Goal: Answer question/provide support

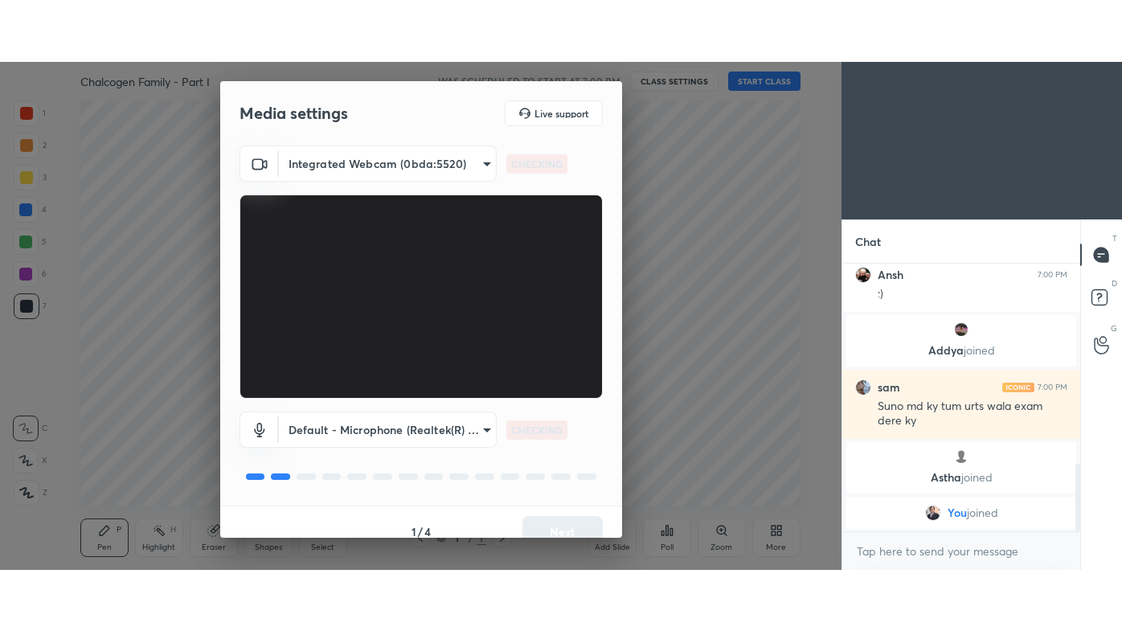
scroll to position [789, 0]
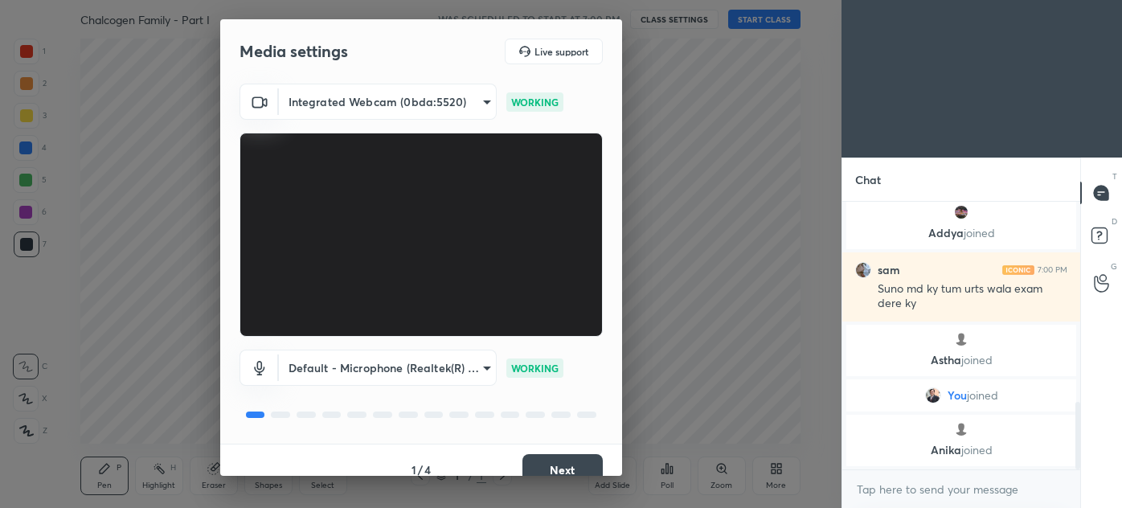
click at [570, 461] on button "Next" at bounding box center [563, 470] width 80 height 32
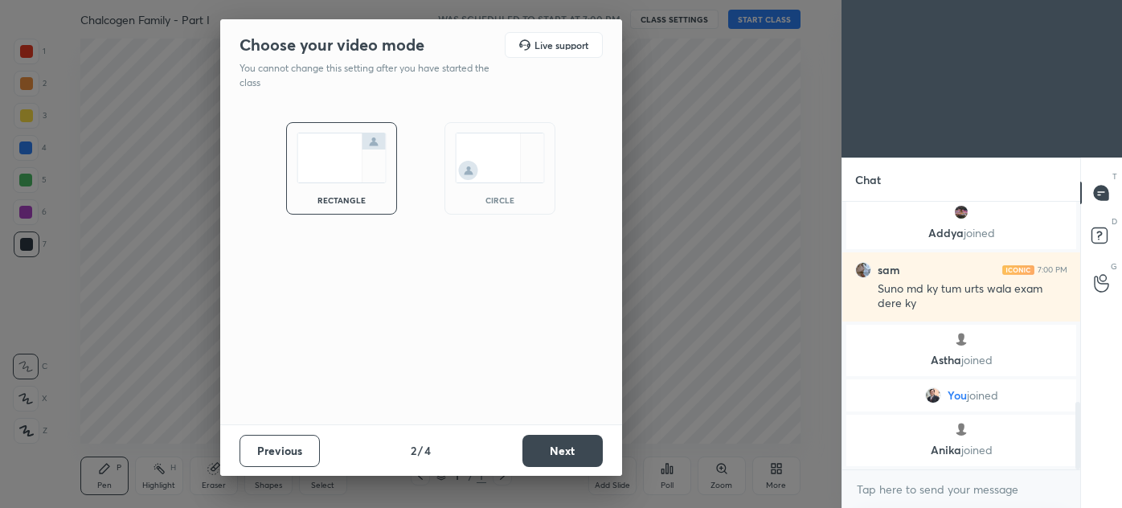
click at [568, 462] on button "Next" at bounding box center [563, 451] width 80 height 32
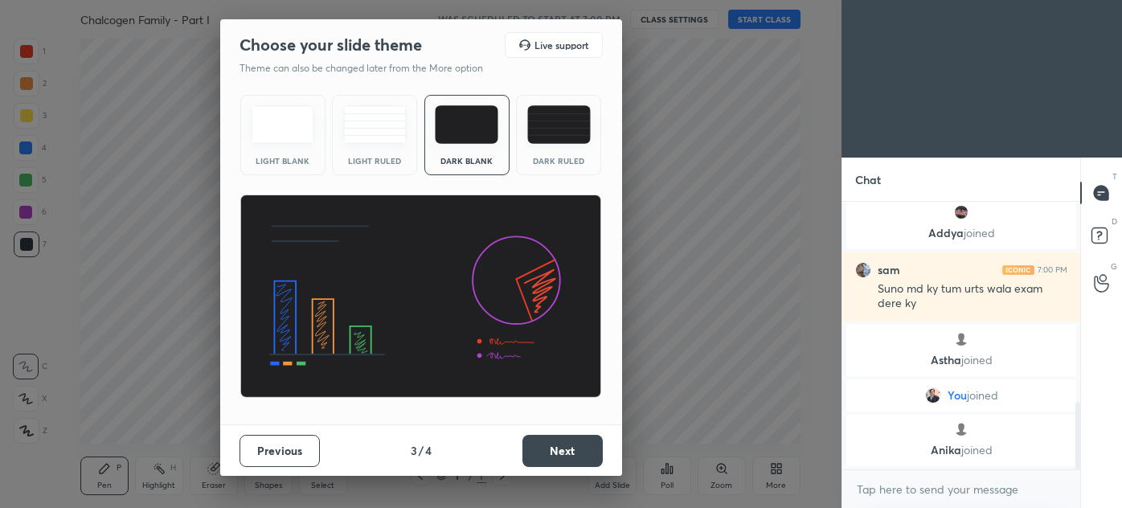
click at [570, 454] on button "Next" at bounding box center [563, 451] width 80 height 32
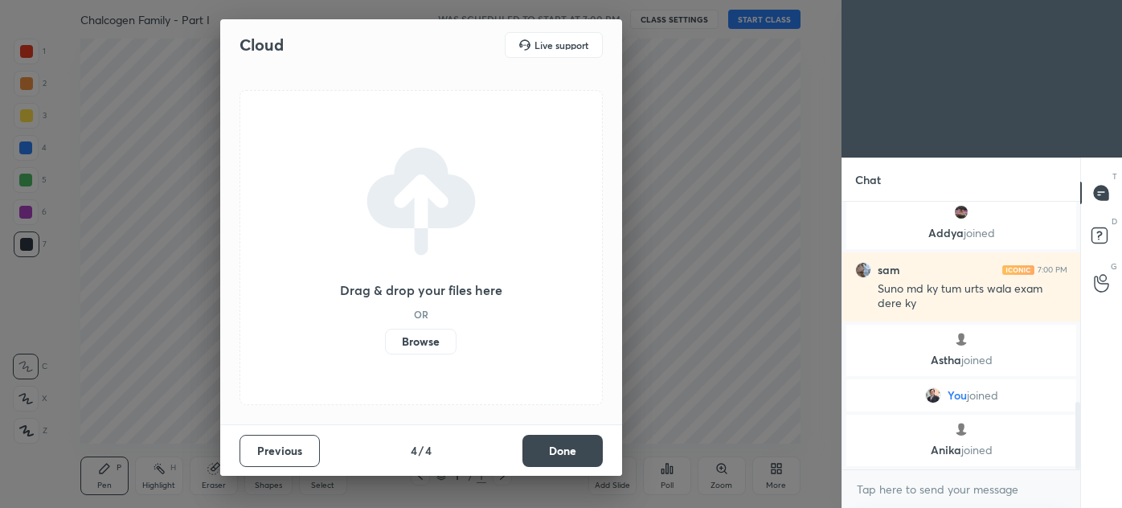
click at [572, 452] on button "Done" at bounding box center [563, 451] width 80 height 32
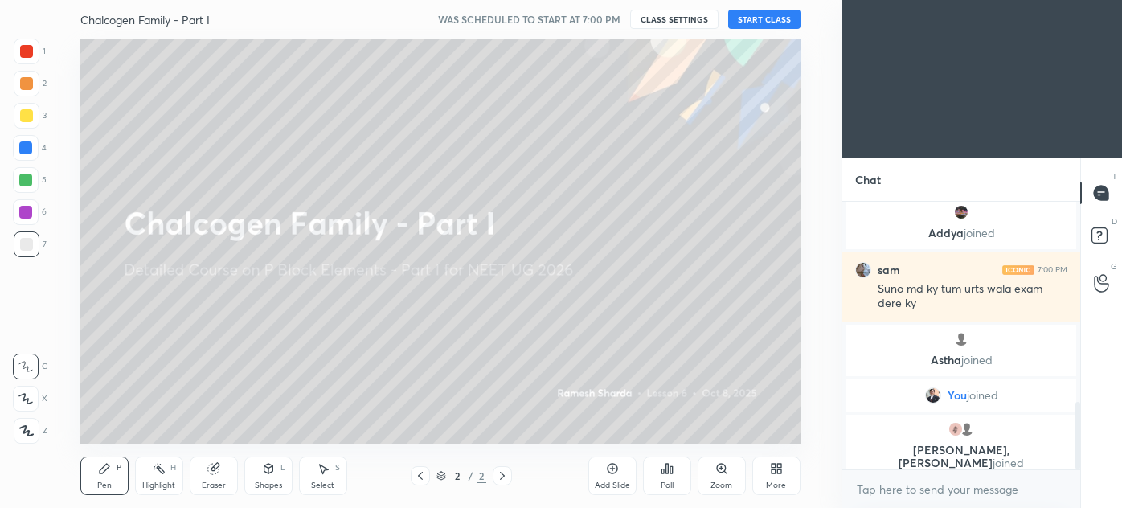
click at [777, 466] on icon at bounding box center [776, 468] width 13 height 13
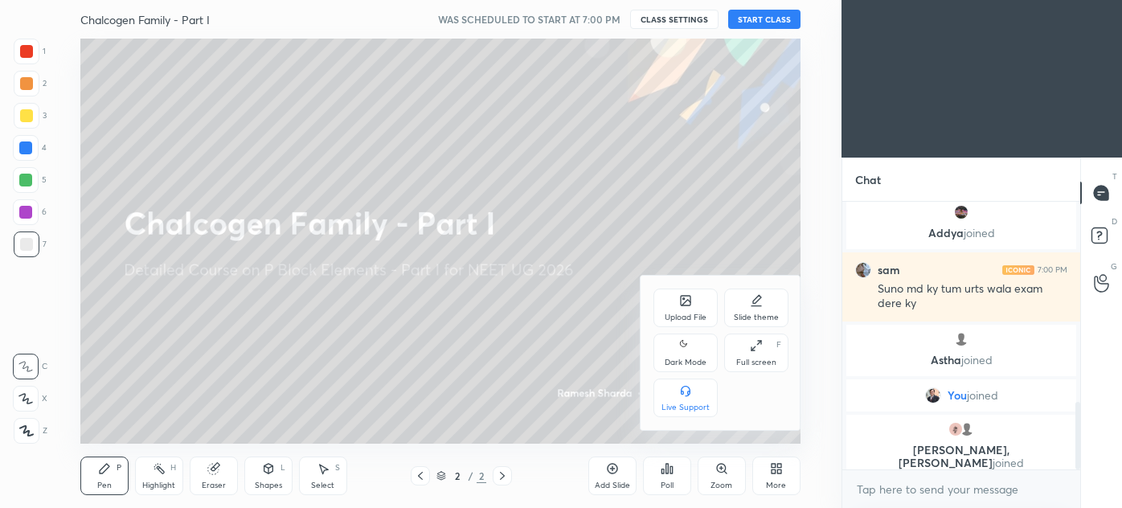
drag, startPoint x: 763, startPoint y: 351, endPoint x: 754, endPoint y: 444, distance: 93.7
click at [762, 351] on div "Full screen F" at bounding box center [756, 353] width 64 height 39
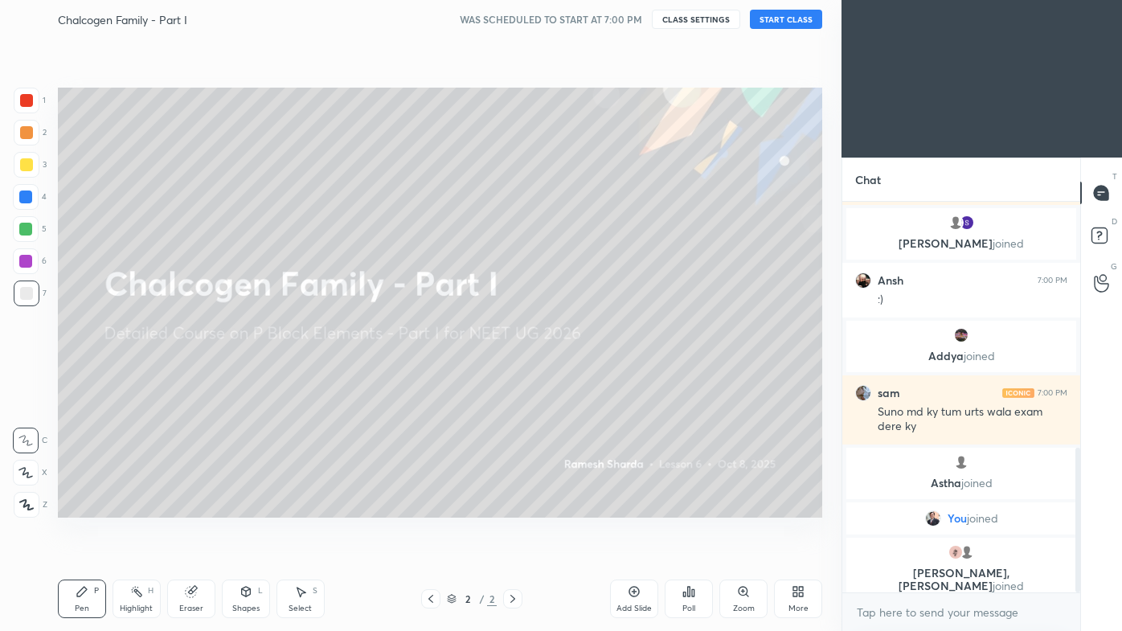
scroll to position [666, 0]
click at [781, 10] on button "START CLASS" at bounding box center [786, 19] width 72 height 19
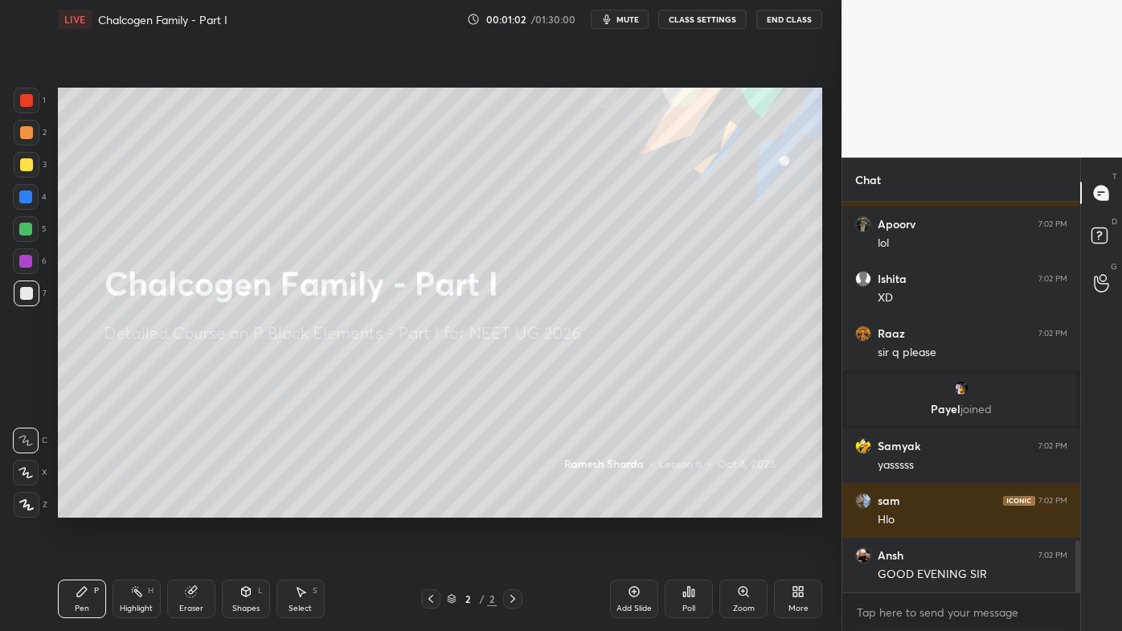
scroll to position [2531, 0]
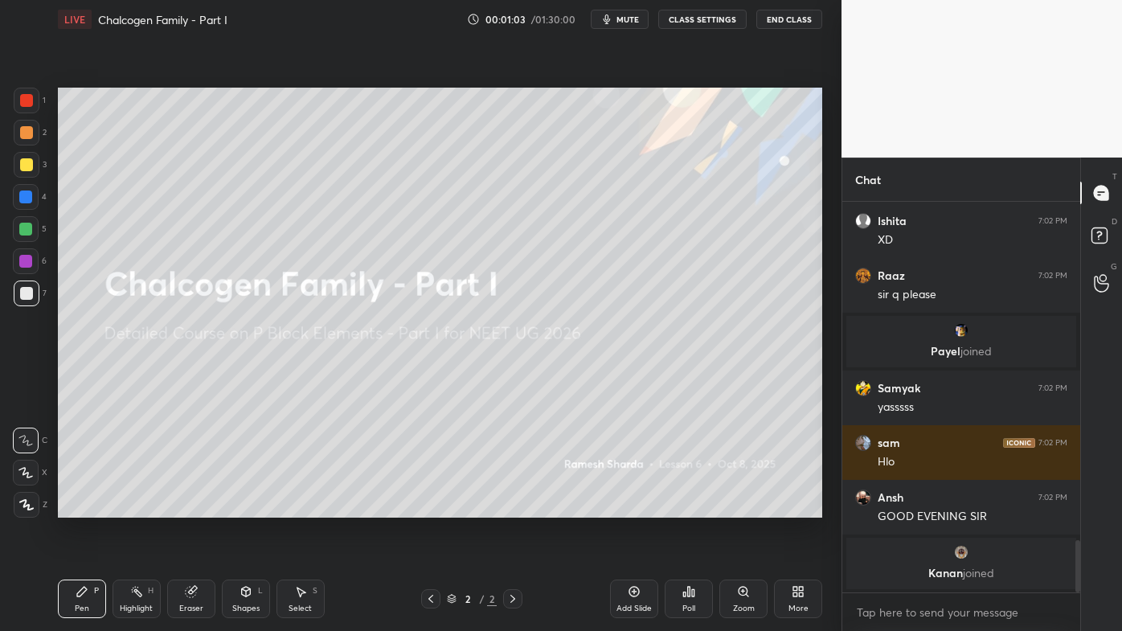
click at [31, 98] on div at bounding box center [26, 100] width 13 height 13
drag, startPoint x: 26, startPoint y: 506, endPoint x: 41, endPoint y: 485, distance: 26.5
click at [27, 503] on icon at bounding box center [26, 504] width 14 height 11
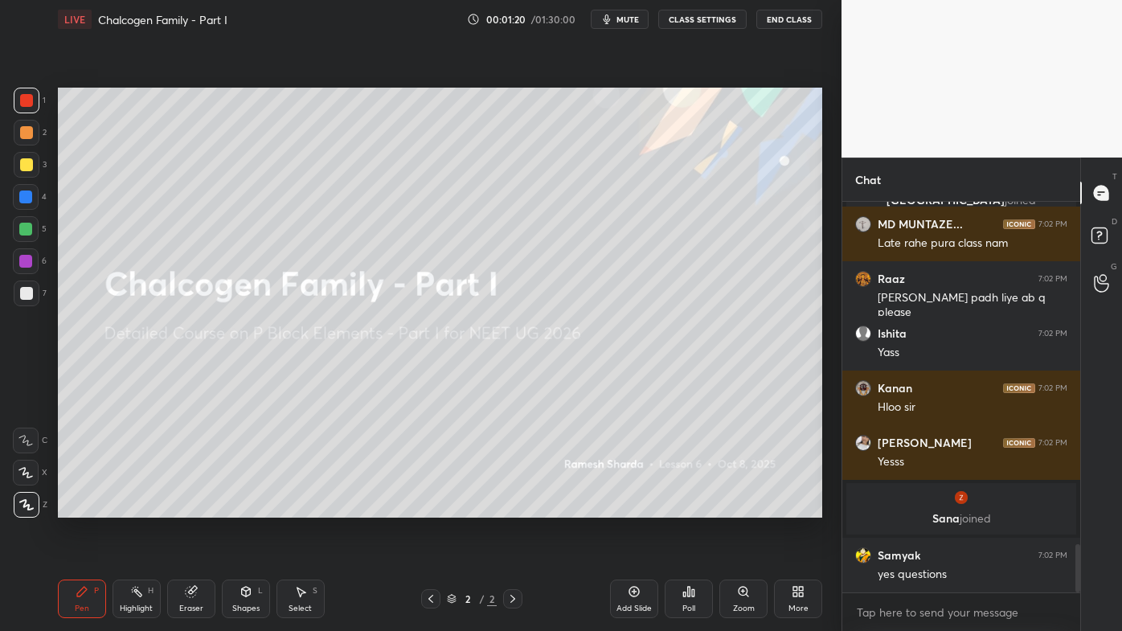
scroll to position [2766, 0]
click at [1104, 235] on rect at bounding box center [1099, 235] width 15 height 15
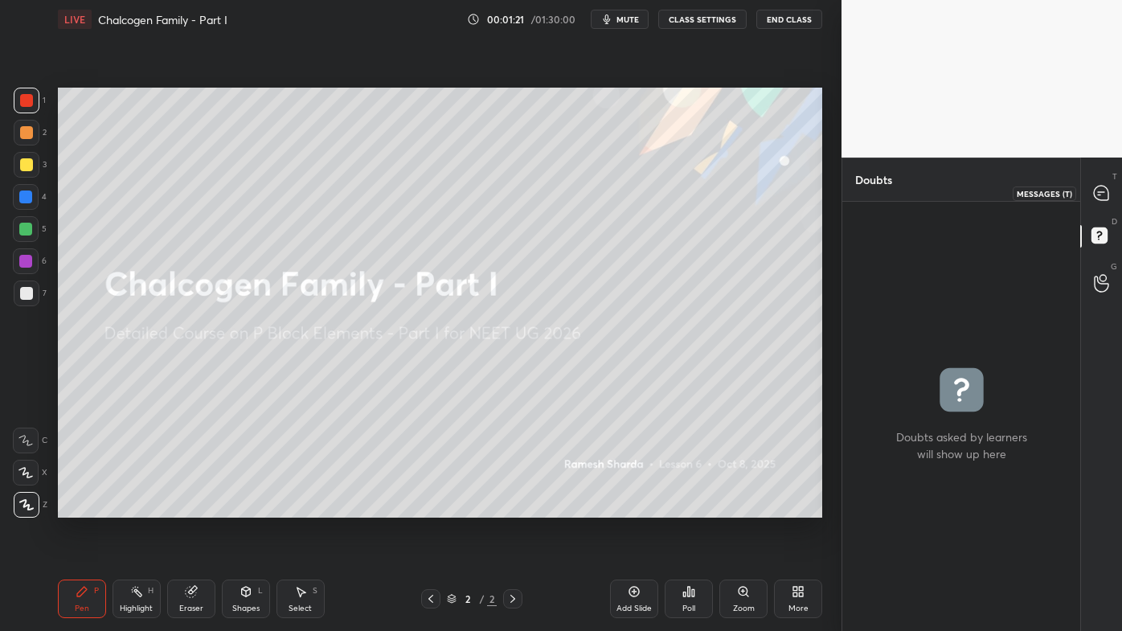
click at [1105, 198] on icon at bounding box center [1101, 193] width 14 height 14
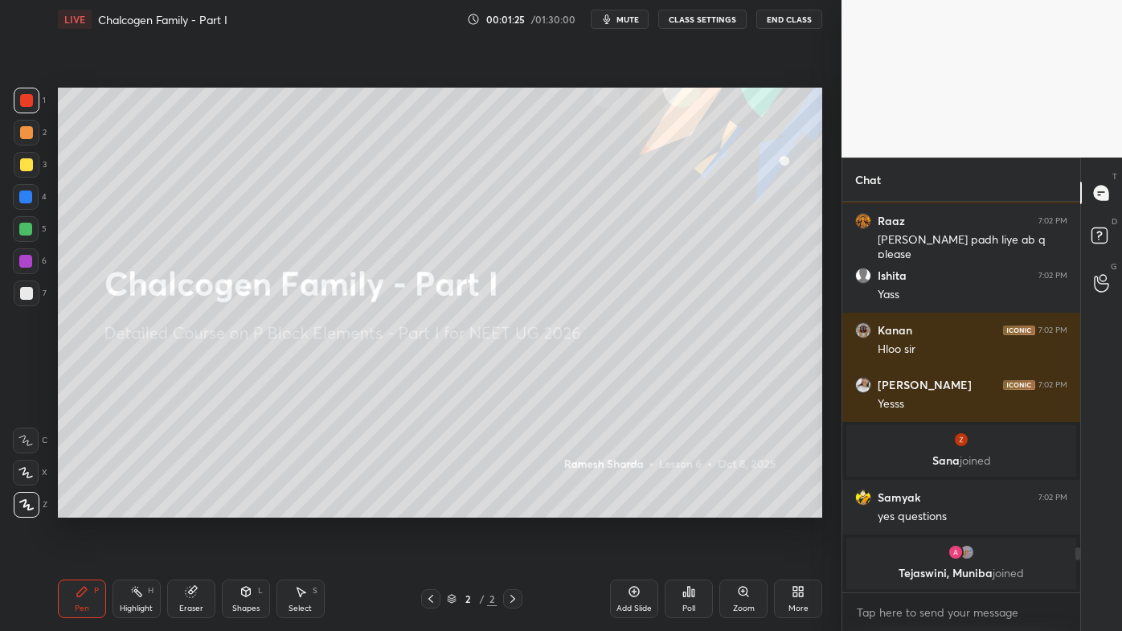
scroll to position [3074, 0]
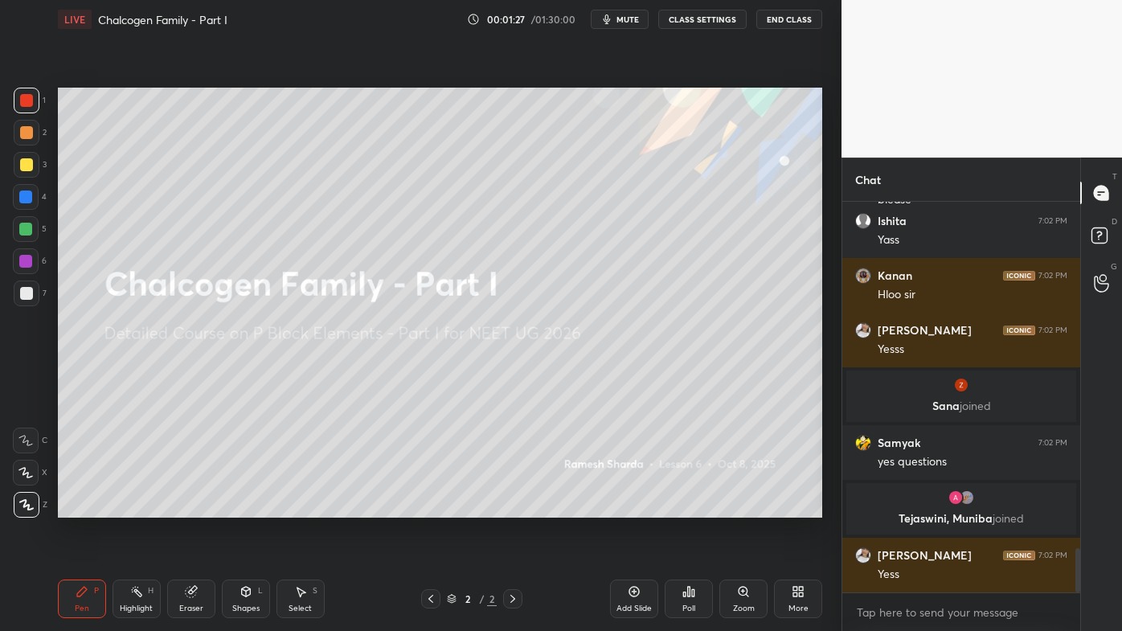
drag, startPoint x: 638, startPoint y: 589, endPoint x: 630, endPoint y: 586, distance: 8.4
click at [638, 507] on icon at bounding box center [634, 591] width 13 height 13
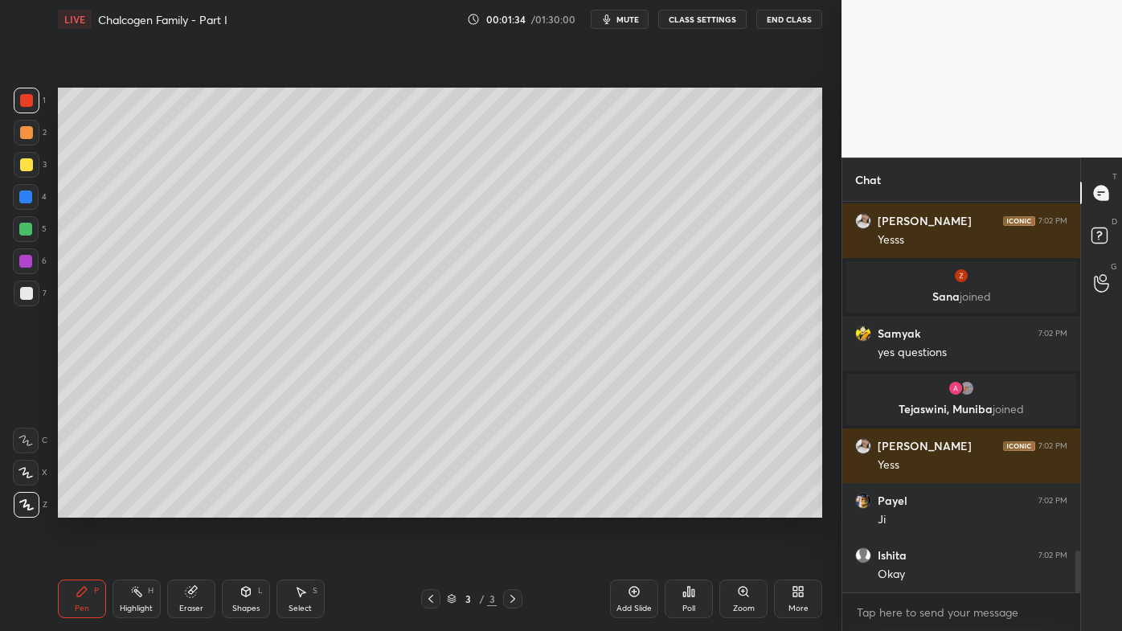
scroll to position [3242, 0]
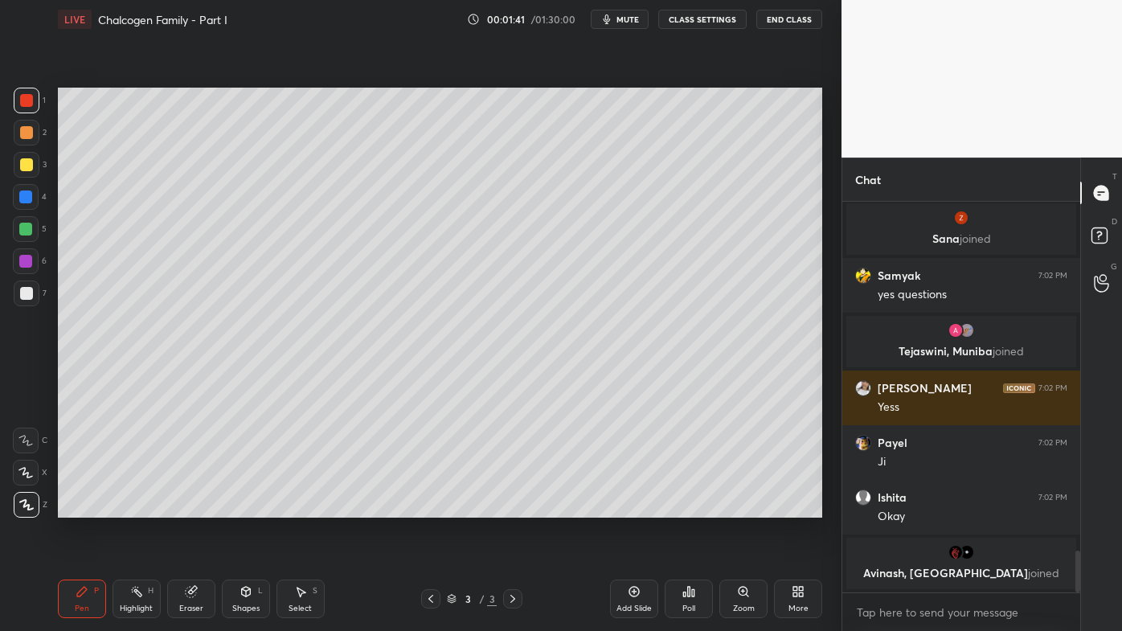
click at [31, 141] on div at bounding box center [27, 133] width 26 height 26
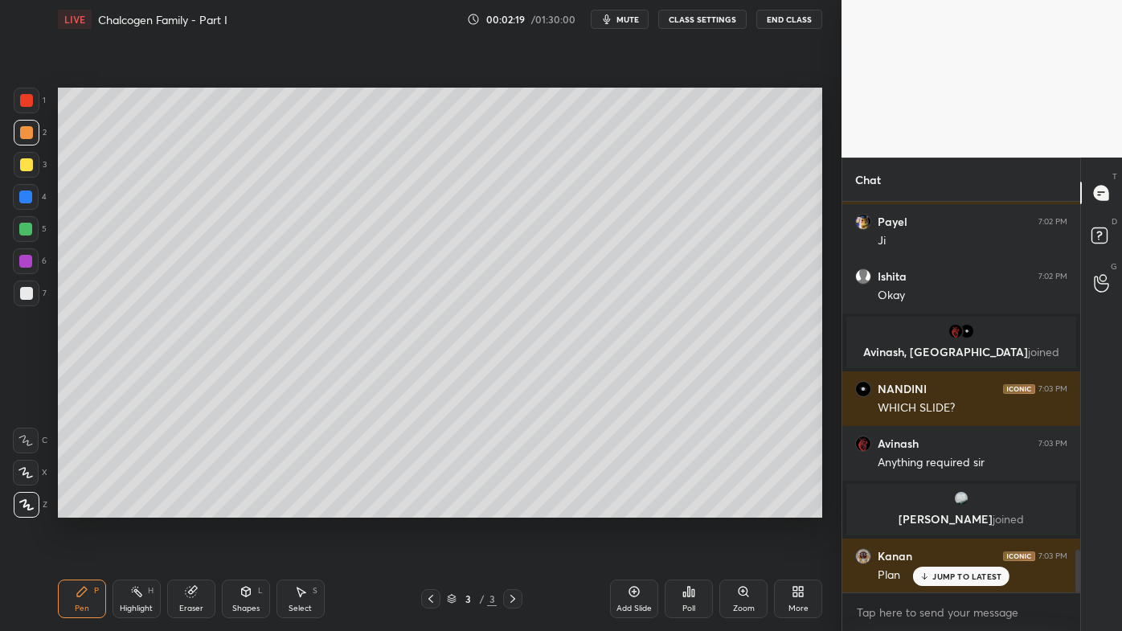
scroll to position [3188, 0]
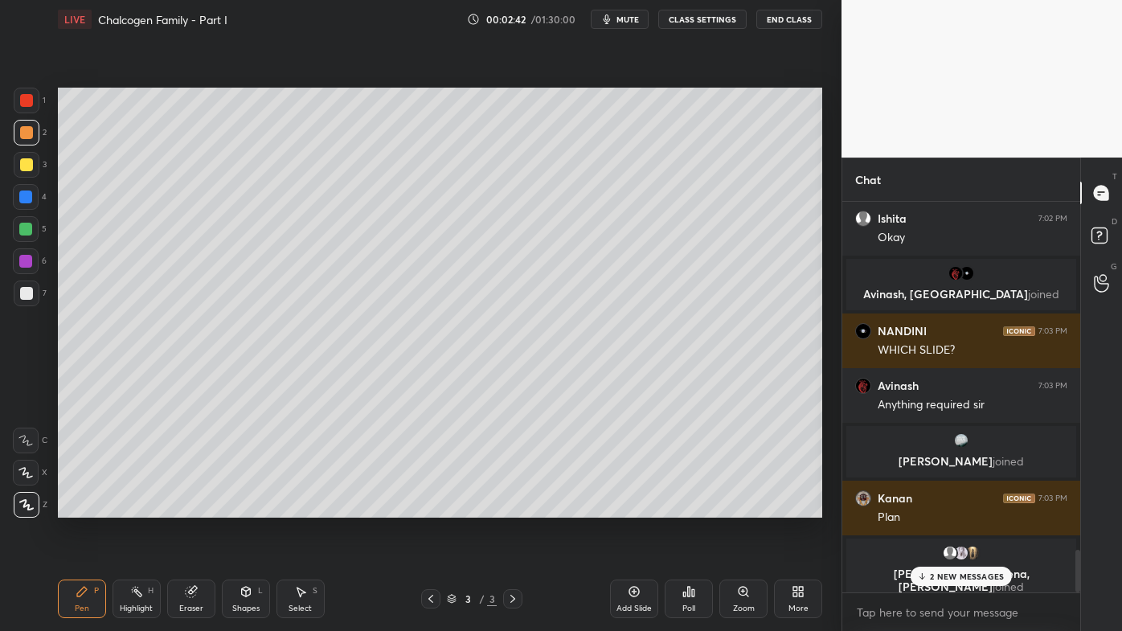
click at [130, 507] on icon at bounding box center [136, 591] width 13 height 13
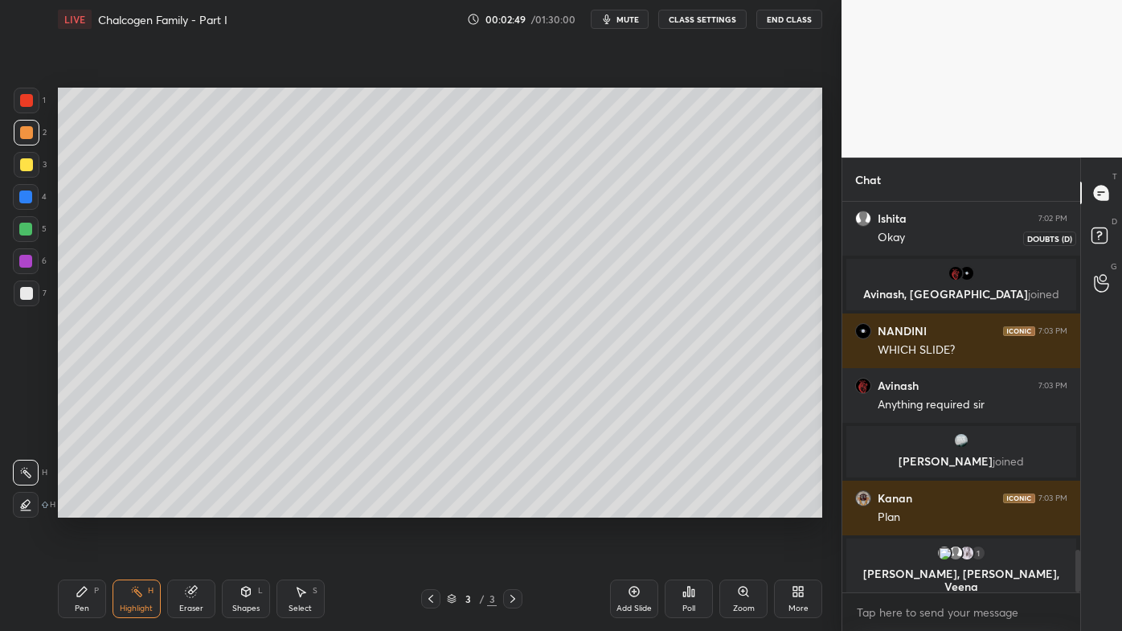
click at [1105, 236] on rect at bounding box center [1099, 235] width 15 height 15
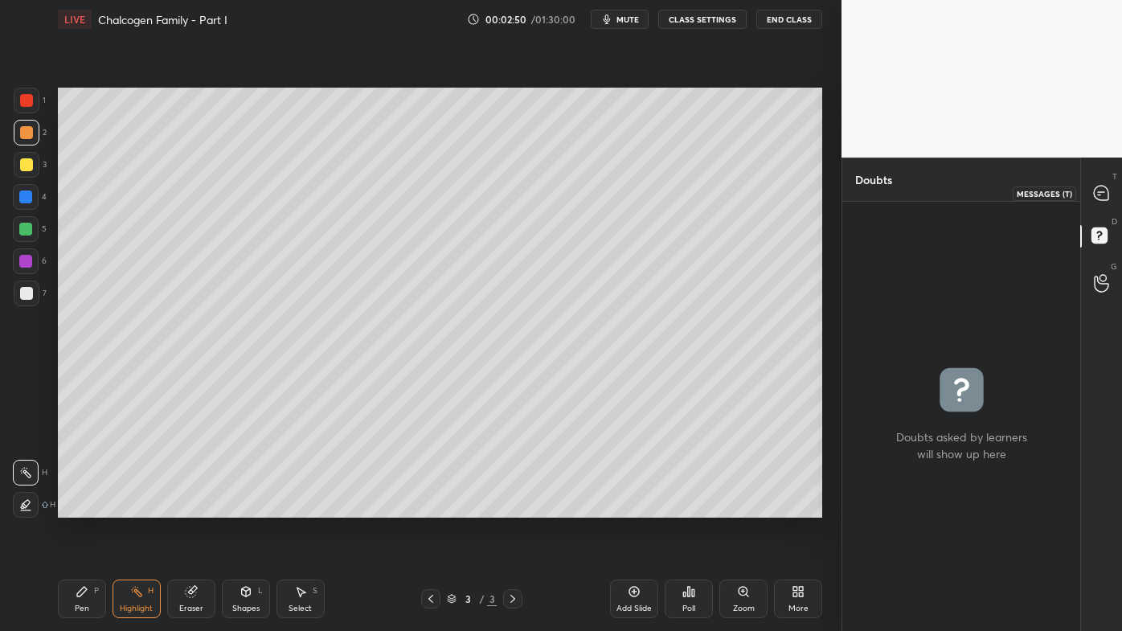
click at [1104, 191] on icon at bounding box center [1101, 193] width 14 height 14
type textarea "x"
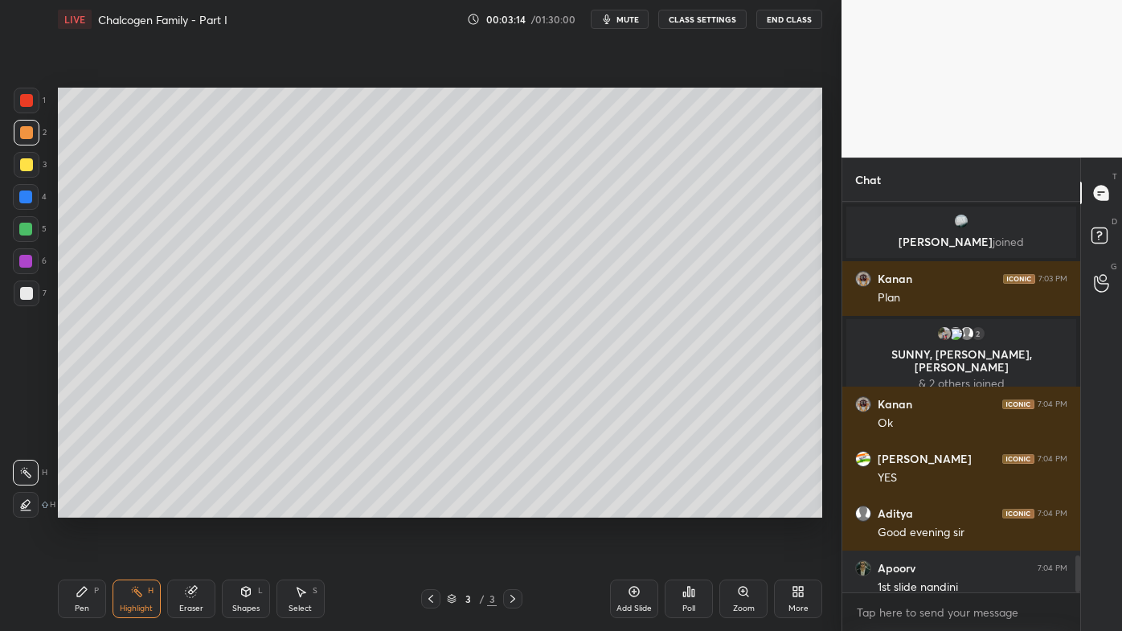
scroll to position [3840, 0]
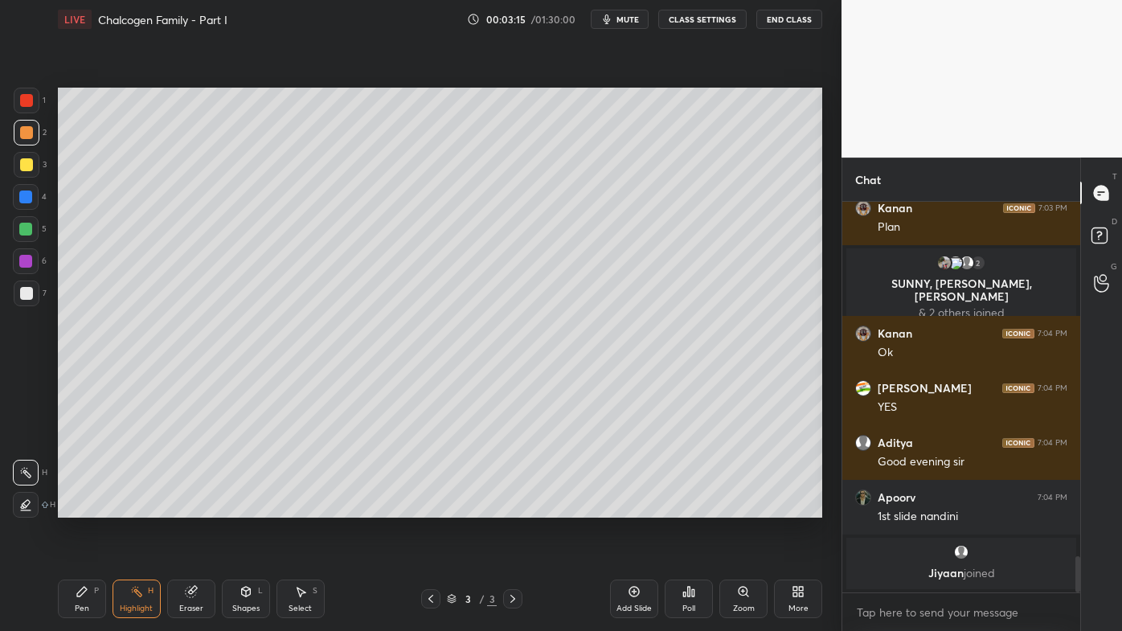
click at [77, 507] on icon at bounding box center [82, 591] width 13 height 13
click at [638, 507] on icon at bounding box center [635, 592] width 10 height 10
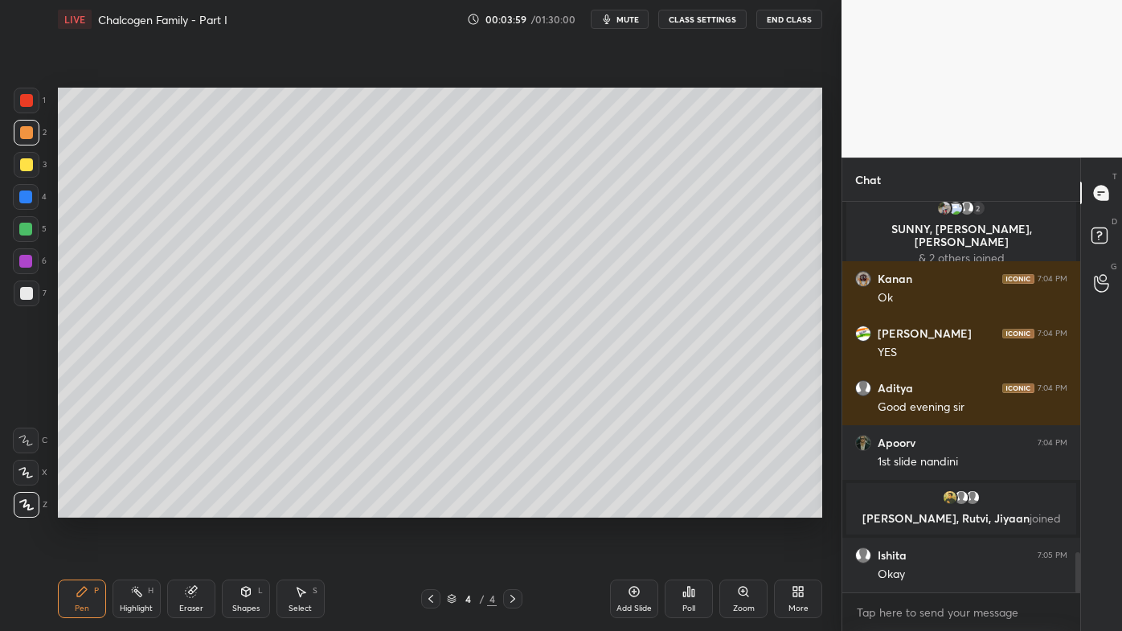
drag, startPoint x: 191, startPoint y: 591, endPoint x: 162, endPoint y: 579, distance: 32.1
click at [191, 507] on icon at bounding box center [191, 592] width 10 height 10
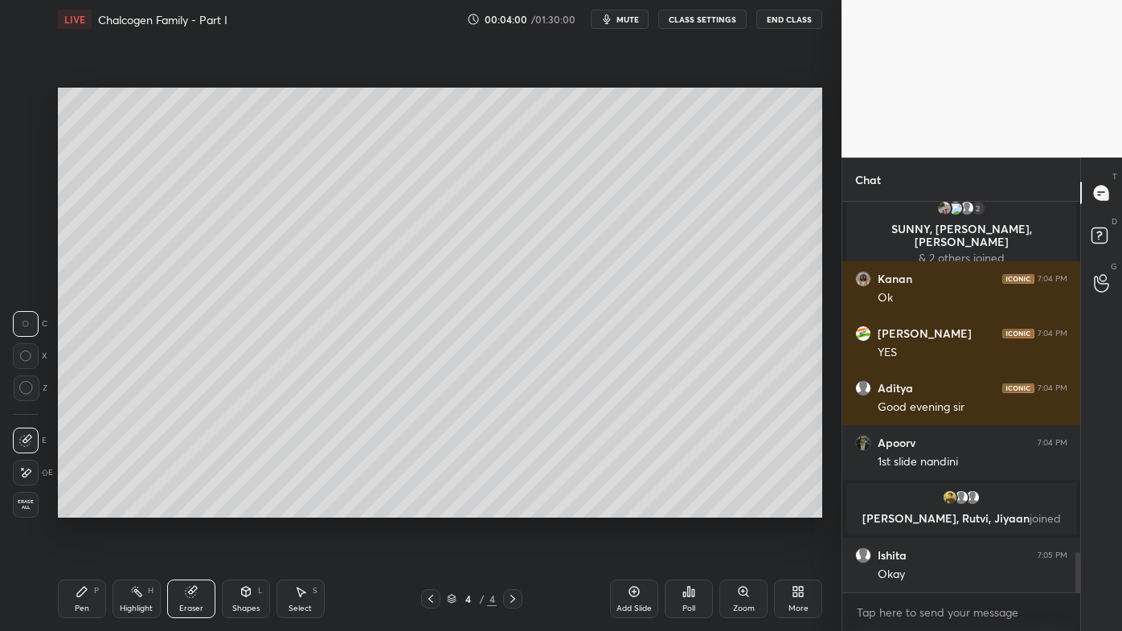
drag, startPoint x: 35, startPoint y: 471, endPoint x: 39, endPoint y: 458, distance: 13.3
click at [34, 470] on div at bounding box center [26, 473] width 26 height 26
click at [82, 507] on icon at bounding box center [82, 592] width 10 height 10
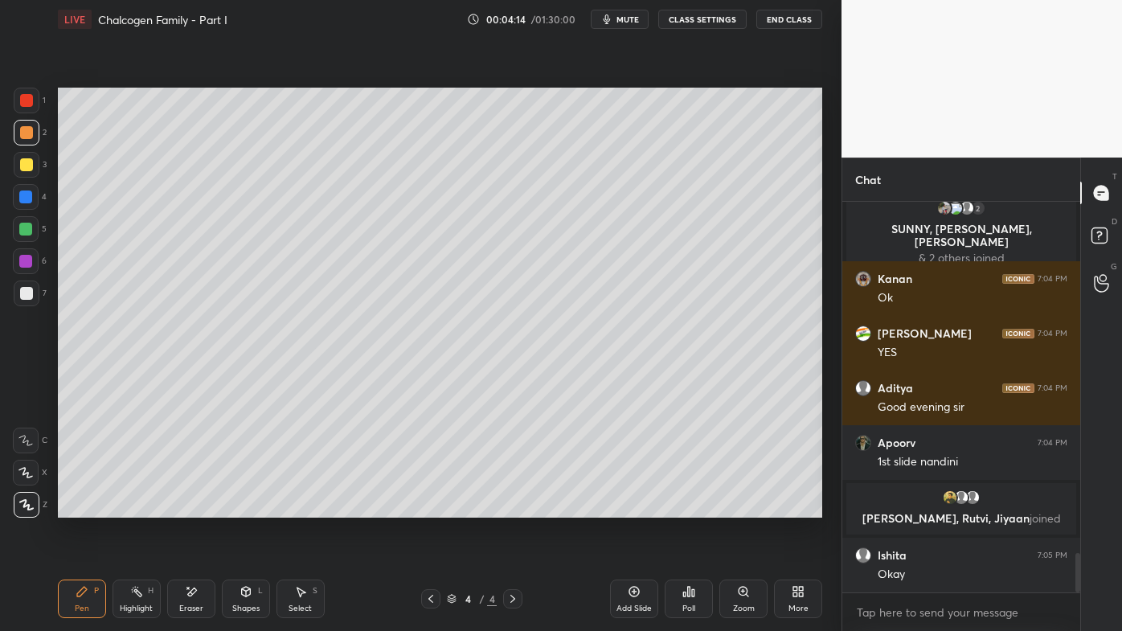
scroll to position [3483, 0]
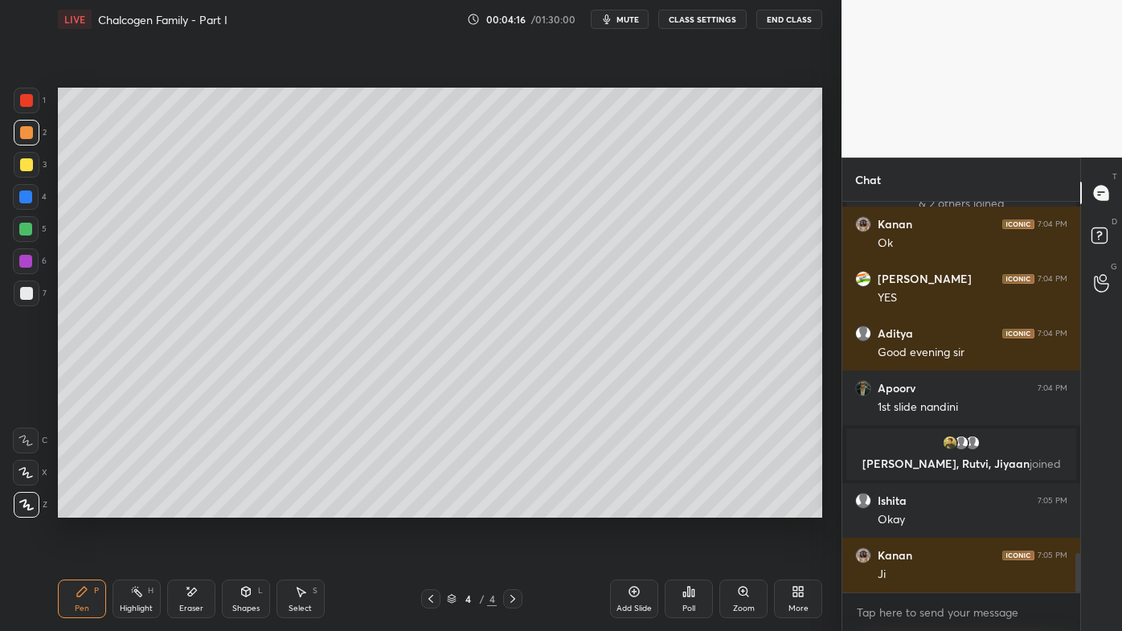
drag, startPoint x: 23, startPoint y: 158, endPoint x: 47, endPoint y: 160, distance: 24.2
click at [25, 158] on div at bounding box center [27, 165] width 26 height 26
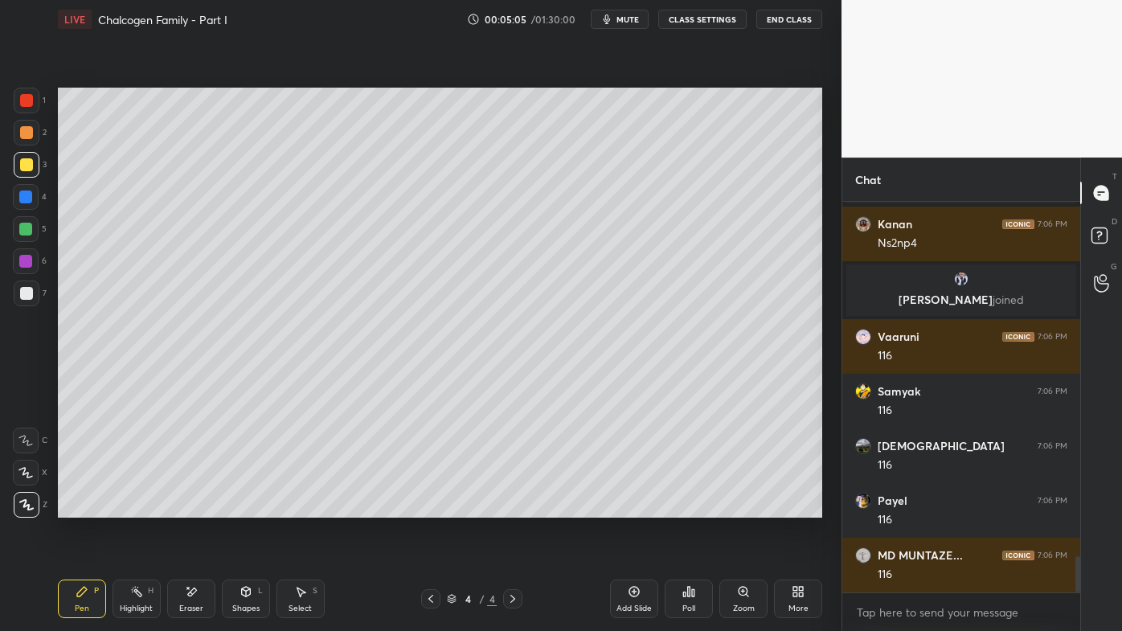
scroll to position [3902, 0]
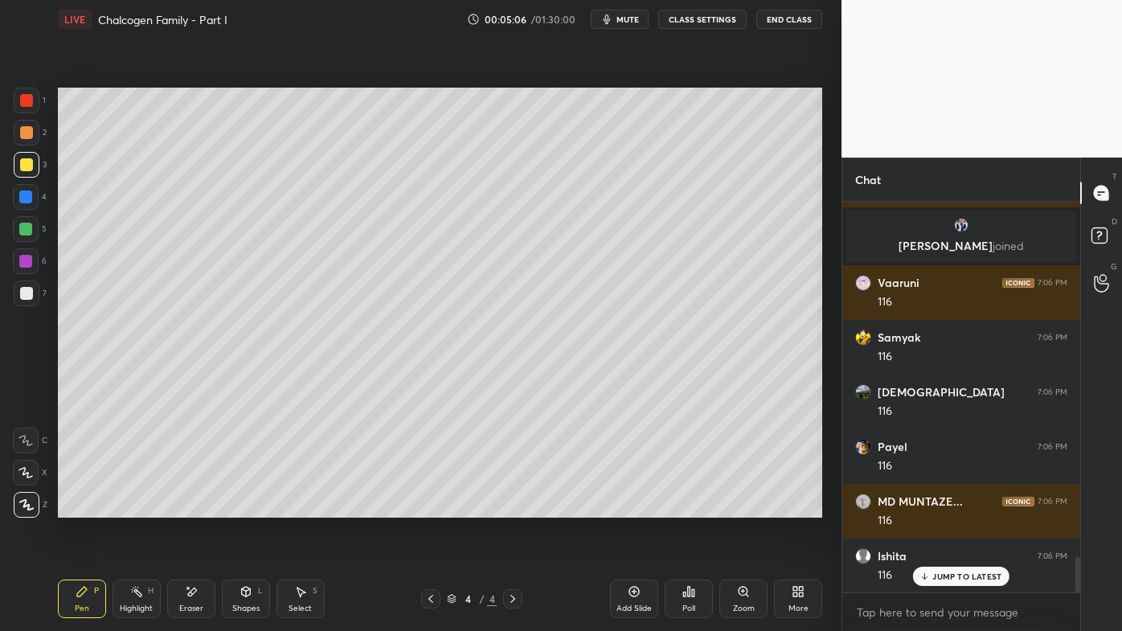
drag, startPoint x: 139, startPoint y: 592, endPoint x: 144, endPoint y: 580, distance: 12.2
click at [139, 507] on icon at bounding box center [136, 591] width 13 height 13
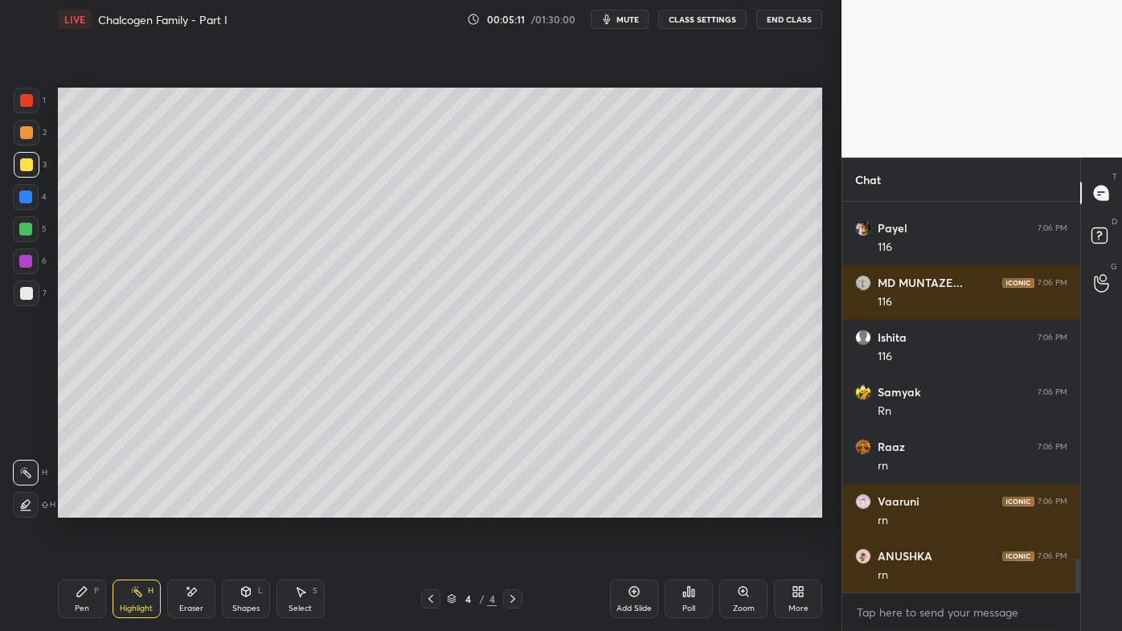
scroll to position [4176, 0]
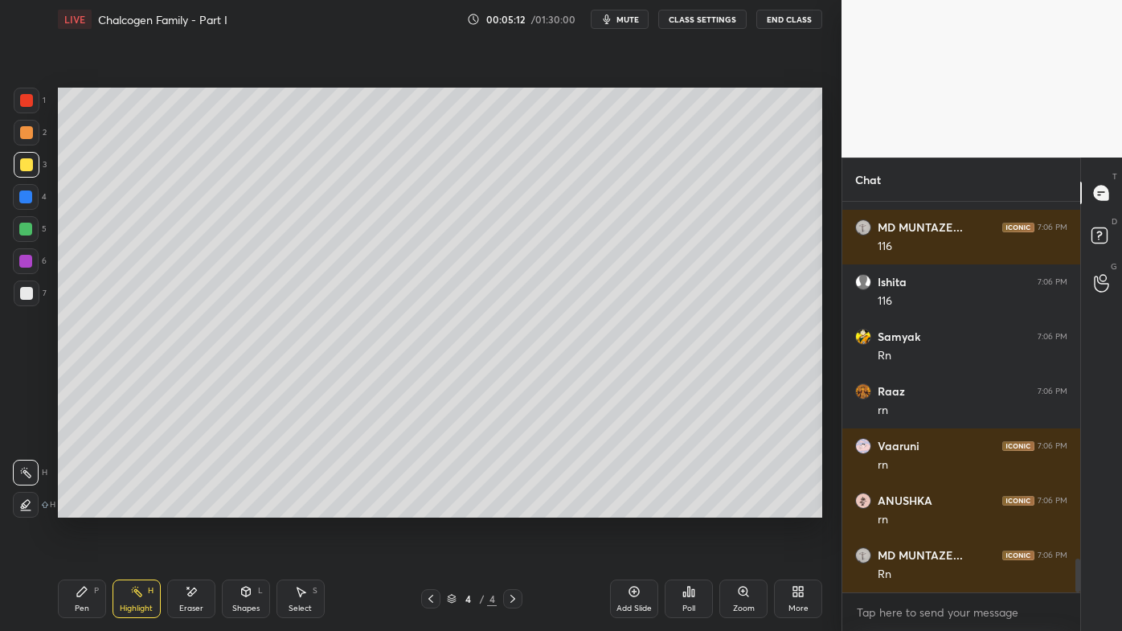
click at [89, 507] on div "Pen P" at bounding box center [82, 599] width 48 height 39
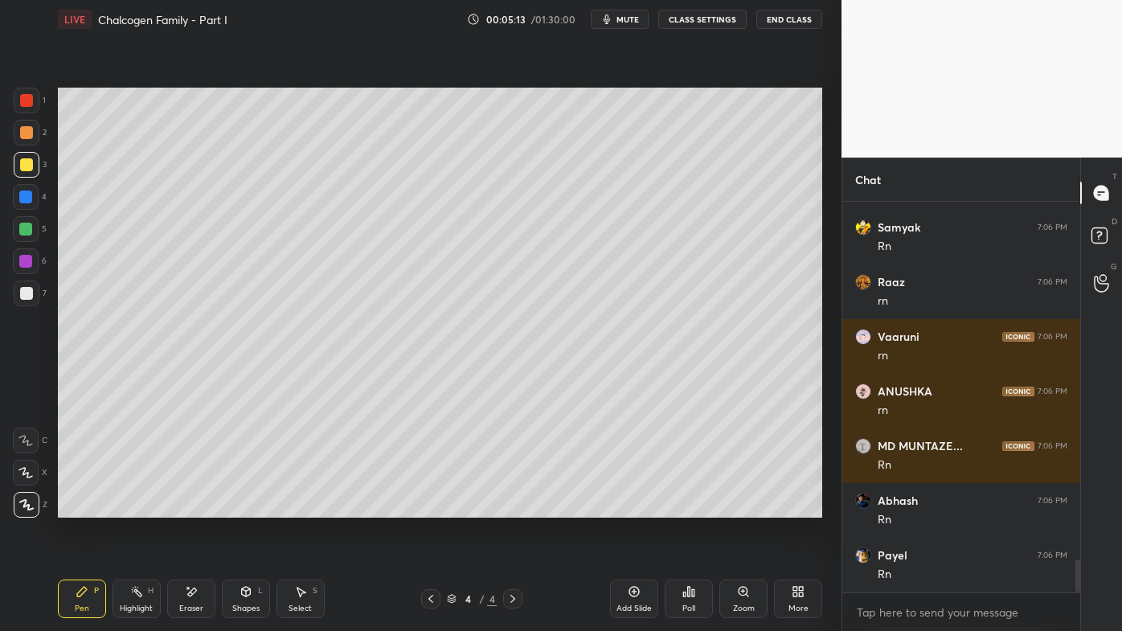
scroll to position [4394, 0]
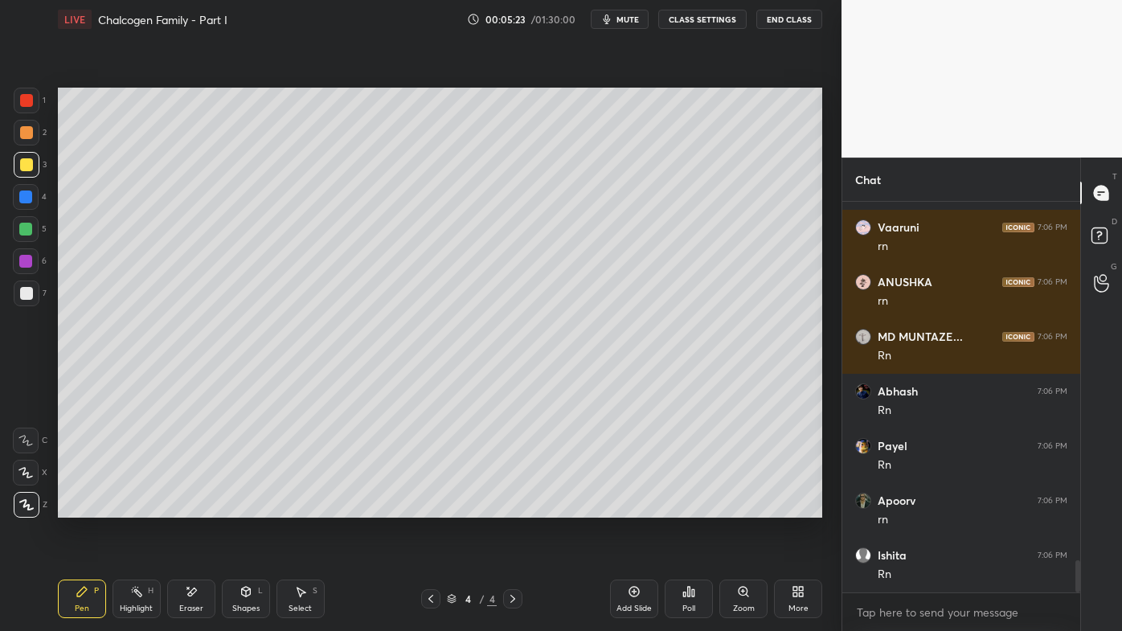
drag, startPoint x: 141, startPoint y: 591, endPoint x: 244, endPoint y: 524, distance: 122.6
click at [146, 507] on div "Highlight H" at bounding box center [137, 599] width 48 height 39
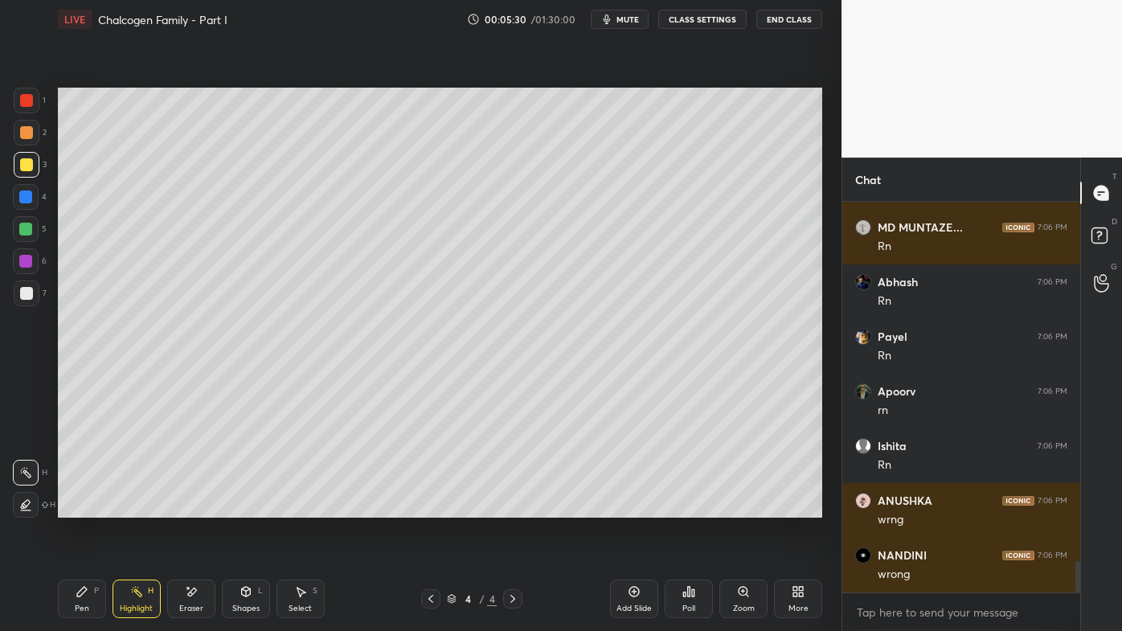
scroll to position [4558, 0]
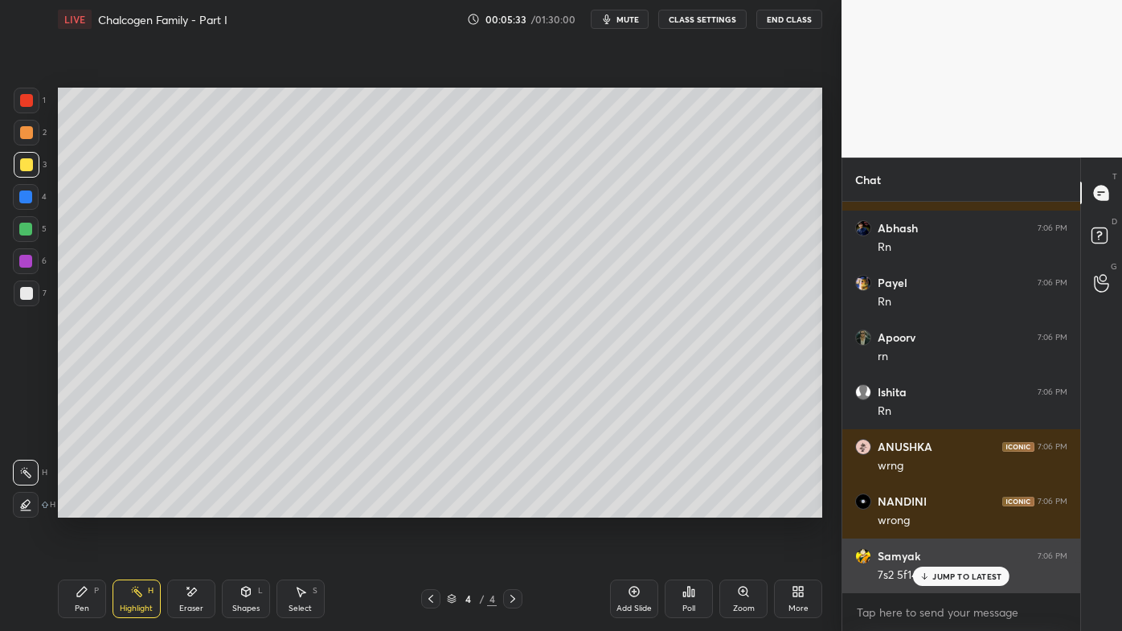
drag, startPoint x: 933, startPoint y: 579, endPoint x: 868, endPoint y: 592, distance: 66.4
click at [933, 507] on p "JUMP TO LATEST" at bounding box center [967, 577] width 69 height 10
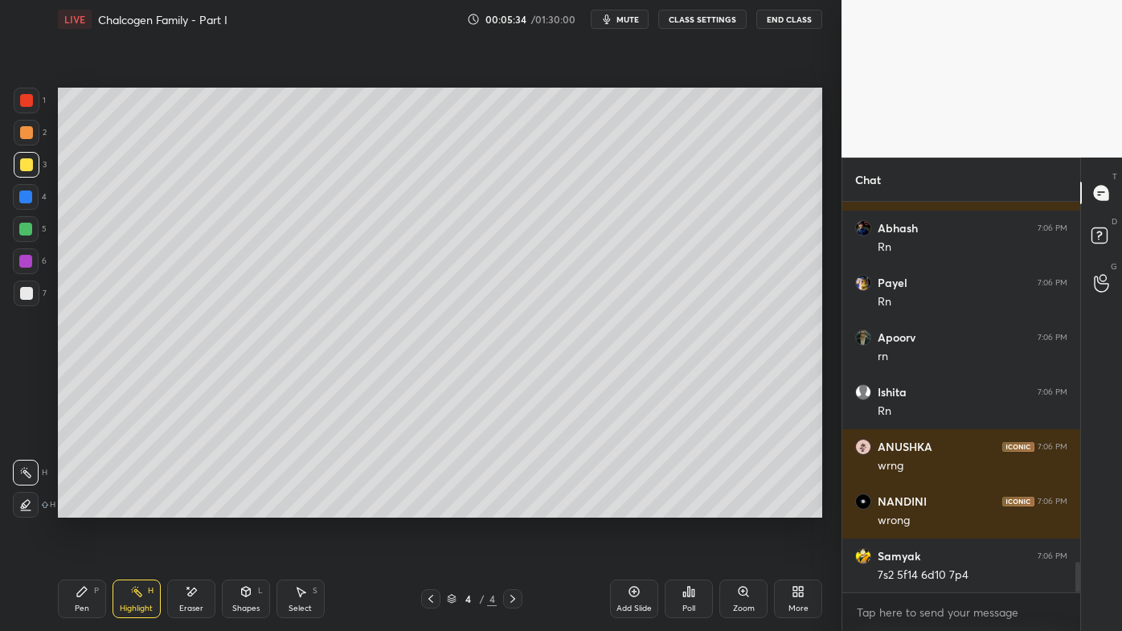
drag, startPoint x: 84, startPoint y: 587, endPoint x: 139, endPoint y: 561, distance: 61.1
click at [84, 507] on icon at bounding box center [82, 592] width 10 height 10
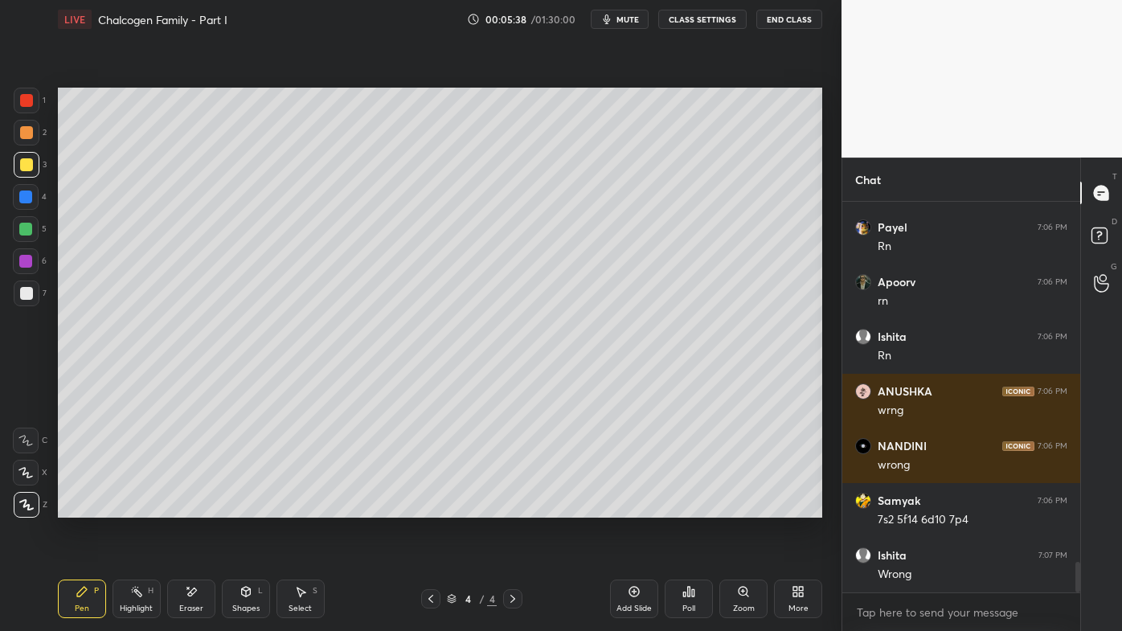
scroll to position [4667, 0]
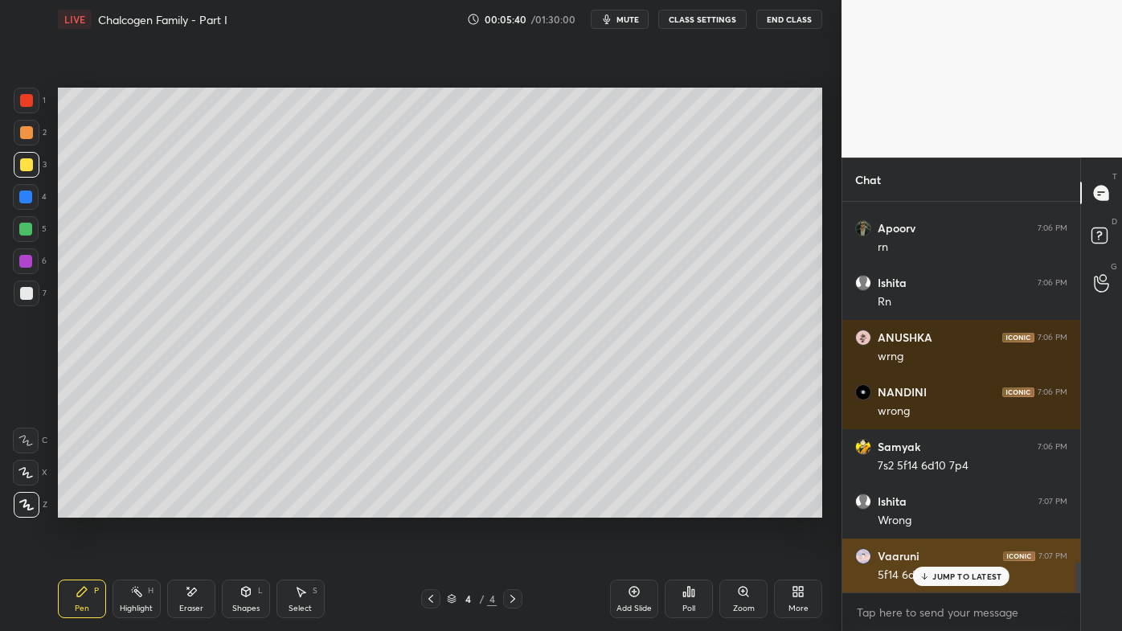
drag, startPoint x: 949, startPoint y: 576, endPoint x: 931, endPoint y: 574, distance: 18.6
click at [949, 507] on p "JUMP TO LATEST" at bounding box center [967, 577] width 69 height 10
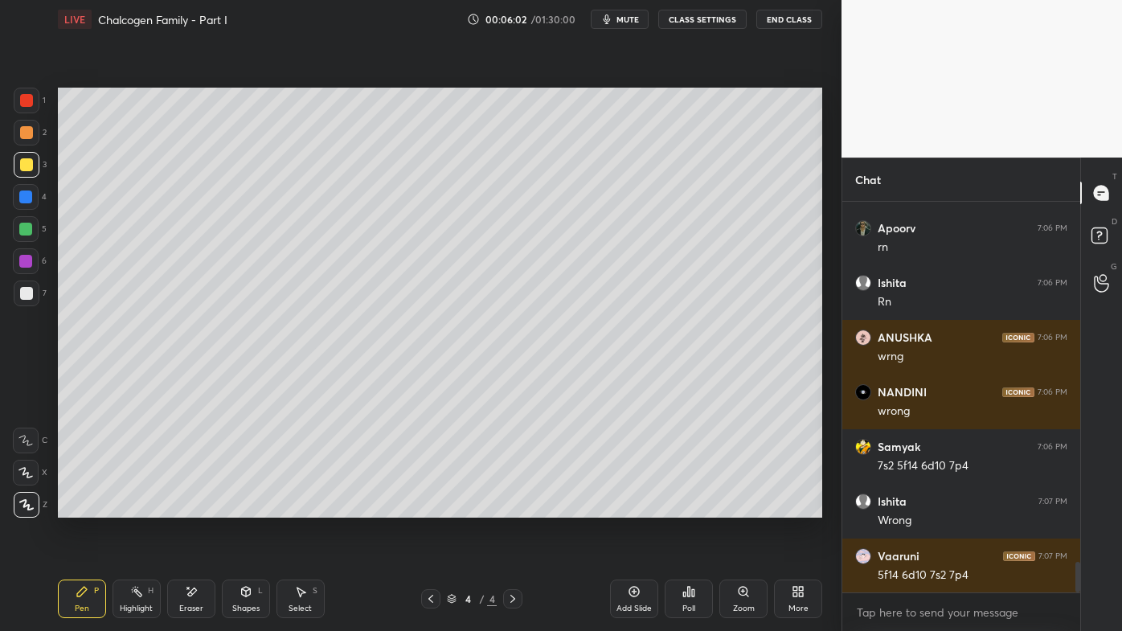
drag, startPoint x: 133, startPoint y: 587, endPoint x: 137, endPoint y: 568, distance: 18.9
click at [136, 507] on icon at bounding box center [136, 591] width 13 height 13
click at [239, 507] on div "Setting up your live class Poll for secs No correct answer Start poll" at bounding box center [439, 303] width 777 height 528
click at [634, 507] on icon at bounding box center [634, 591] width 13 height 13
drag, startPoint x: 85, startPoint y: 593, endPoint x: 96, endPoint y: 541, distance: 53.3
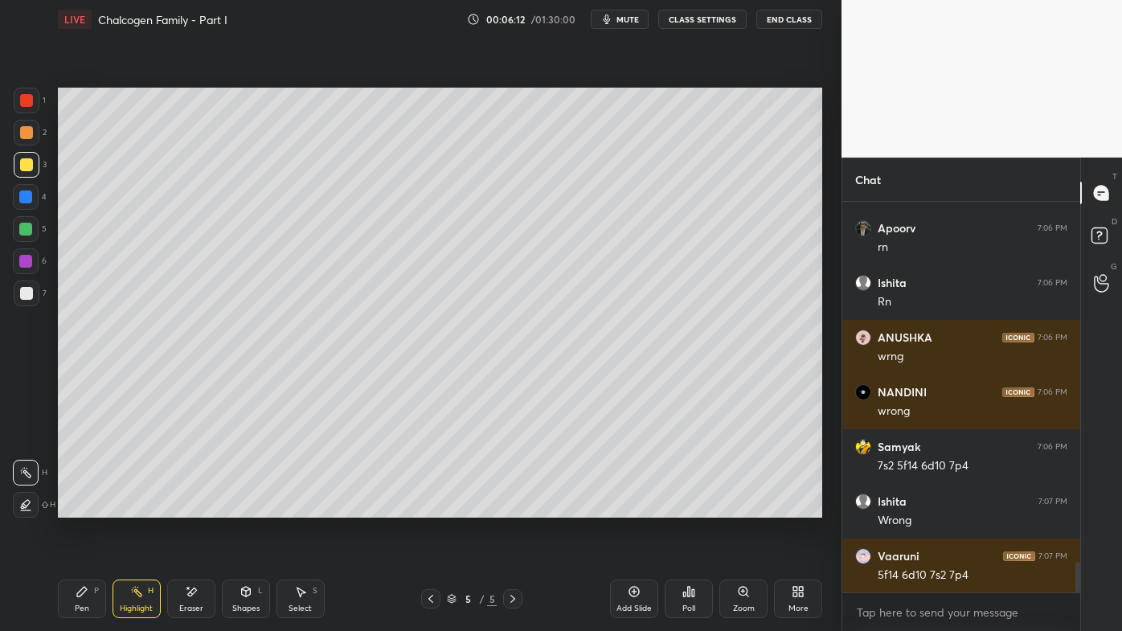
click at [85, 507] on icon at bounding box center [82, 591] width 13 height 13
click at [142, 507] on icon at bounding box center [136, 591] width 13 height 13
click at [686, 507] on icon at bounding box center [689, 591] width 13 height 13
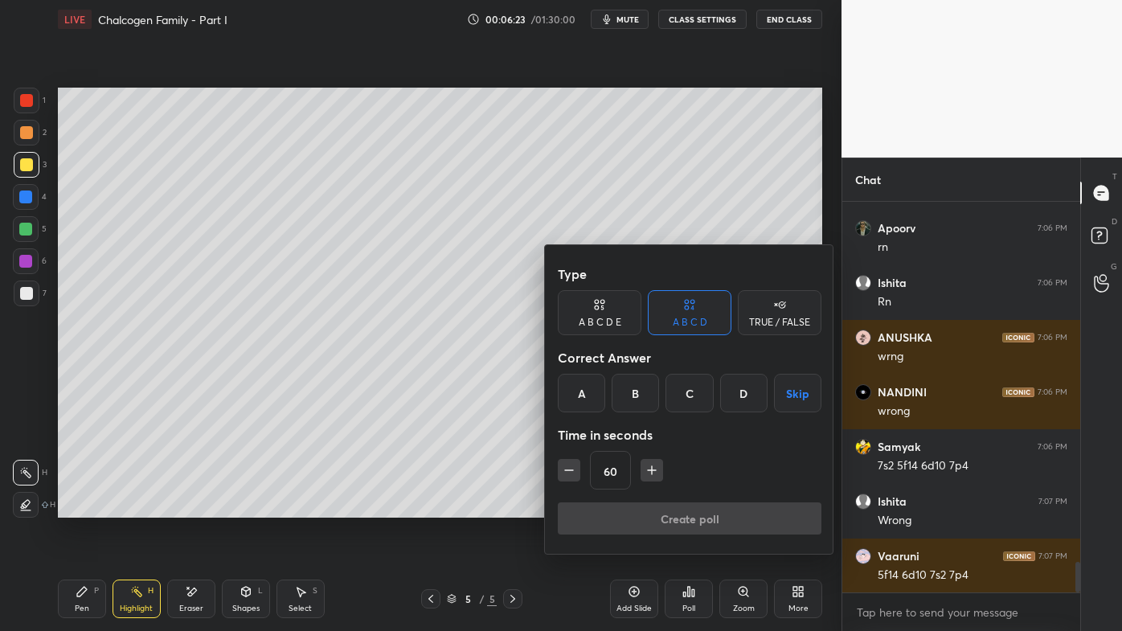
drag, startPoint x: 593, startPoint y: 313, endPoint x: 606, endPoint y: 318, distance: 14.0
click at [599, 313] on div "A B C D E" at bounding box center [600, 312] width 84 height 45
click at [714, 392] on div "D" at bounding box center [712, 393] width 39 height 39
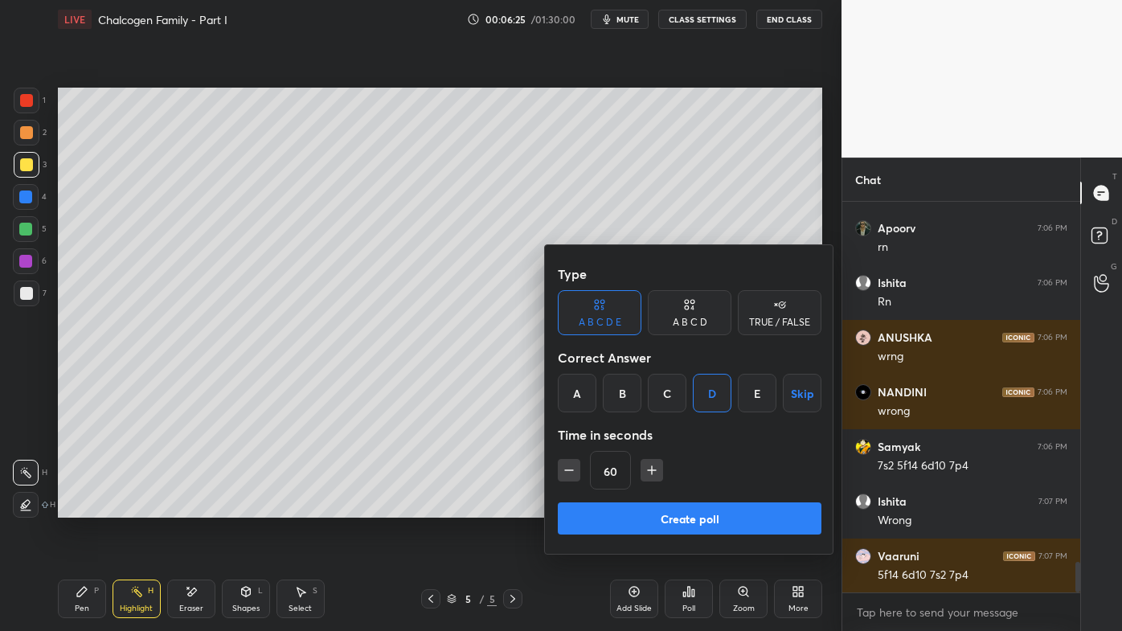
click at [571, 466] on icon "button" at bounding box center [569, 470] width 16 height 16
click at [569, 464] on icon "button" at bounding box center [569, 470] width 16 height 16
click at [562, 461] on button "button" at bounding box center [569, 470] width 23 height 23
type input "15"
click at [626, 507] on button "Create poll" at bounding box center [690, 518] width 264 height 32
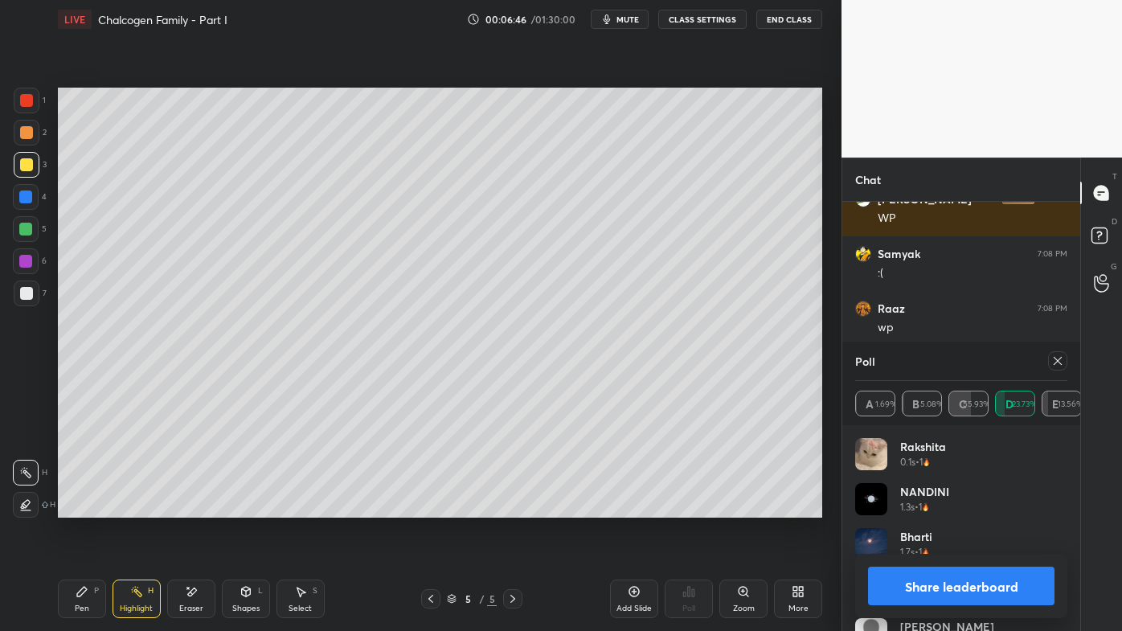
scroll to position [4922, 0]
click at [1068, 360] on div "Poll A 1.69% B 5.08% C 55.93% D 23.73% E 13.56%" at bounding box center [962, 384] width 238 height 84
drag, startPoint x: 1057, startPoint y: 363, endPoint x: 1045, endPoint y: 360, distance: 12.5
click at [1058, 363] on icon at bounding box center [1058, 361] width 13 height 13
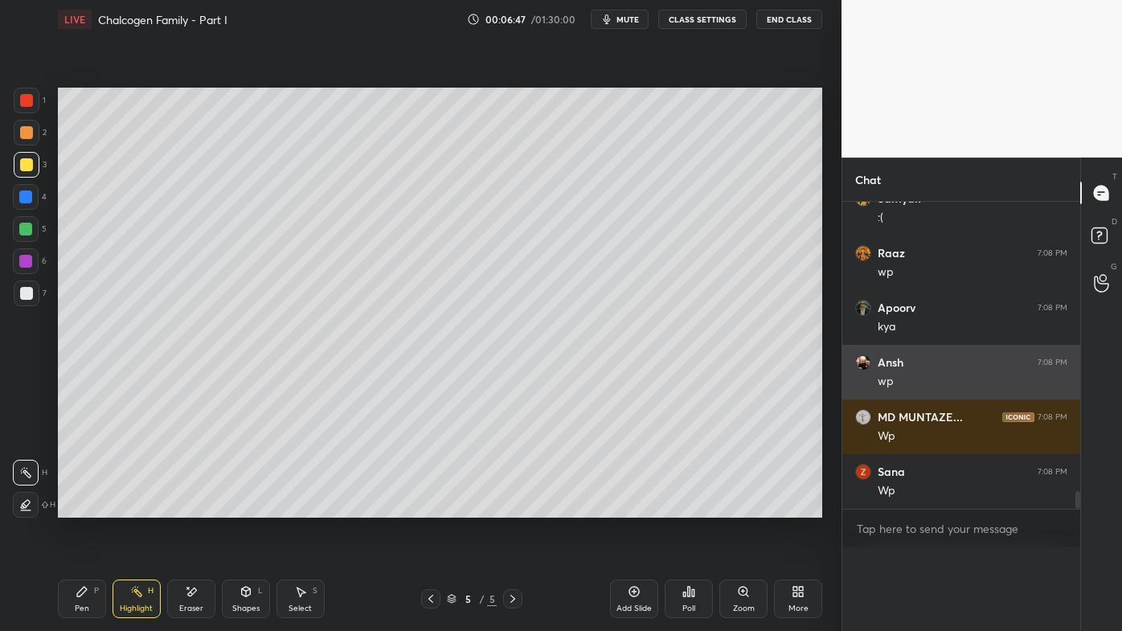
scroll to position [328, 233]
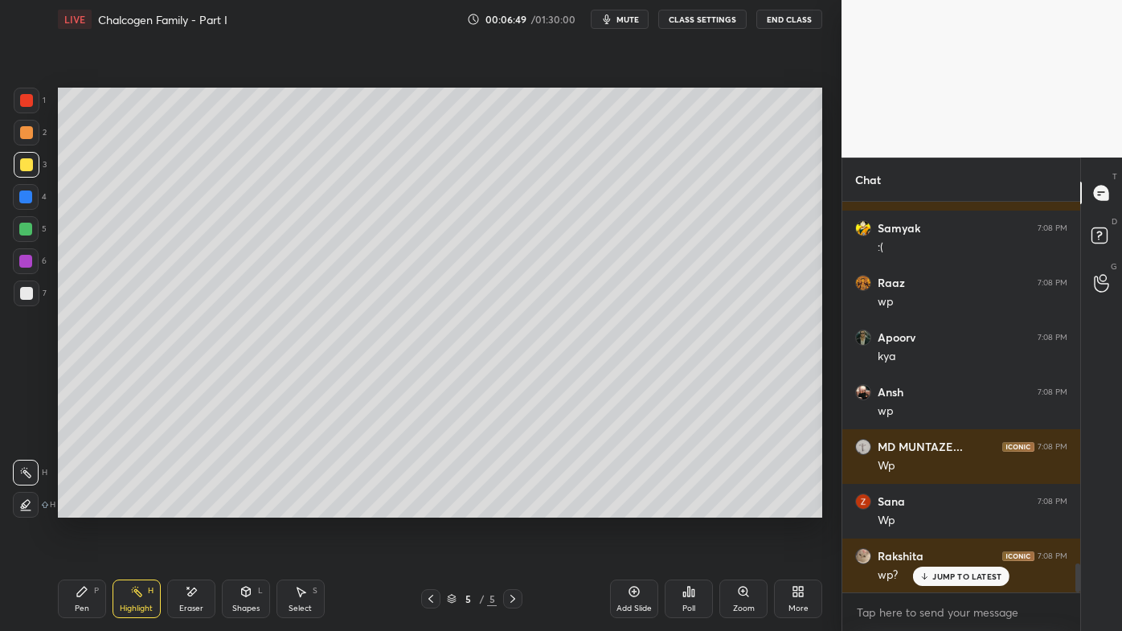
click at [77, 507] on icon at bounding box center [82, 592] width 10 height 10
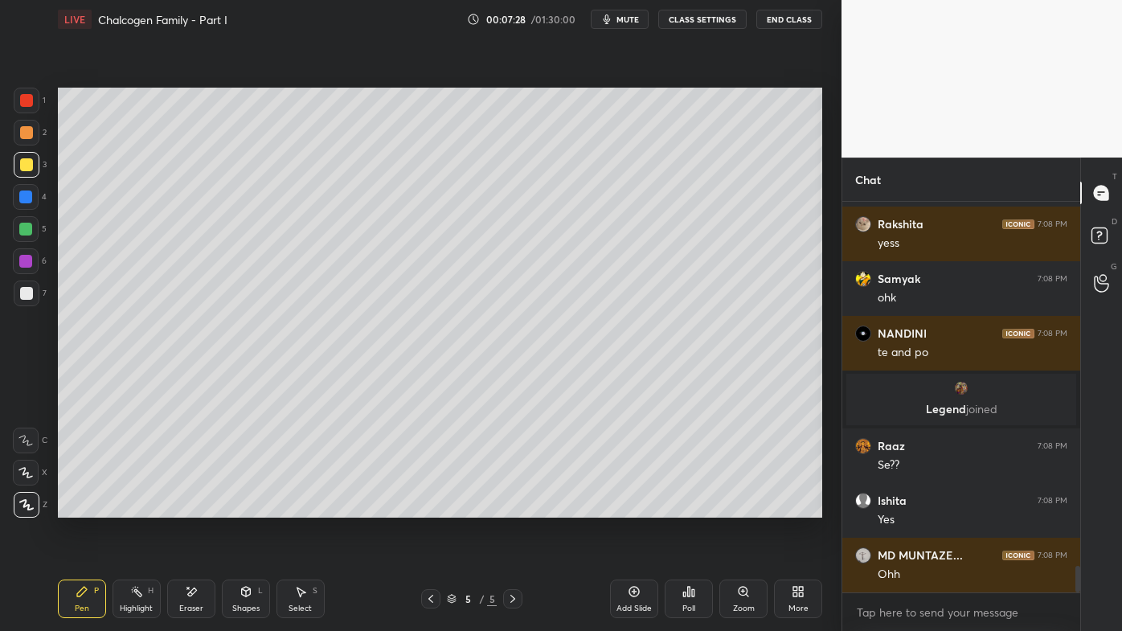
click at [192, 507] on icon at bounding box center [191, 592] width 13 height 14
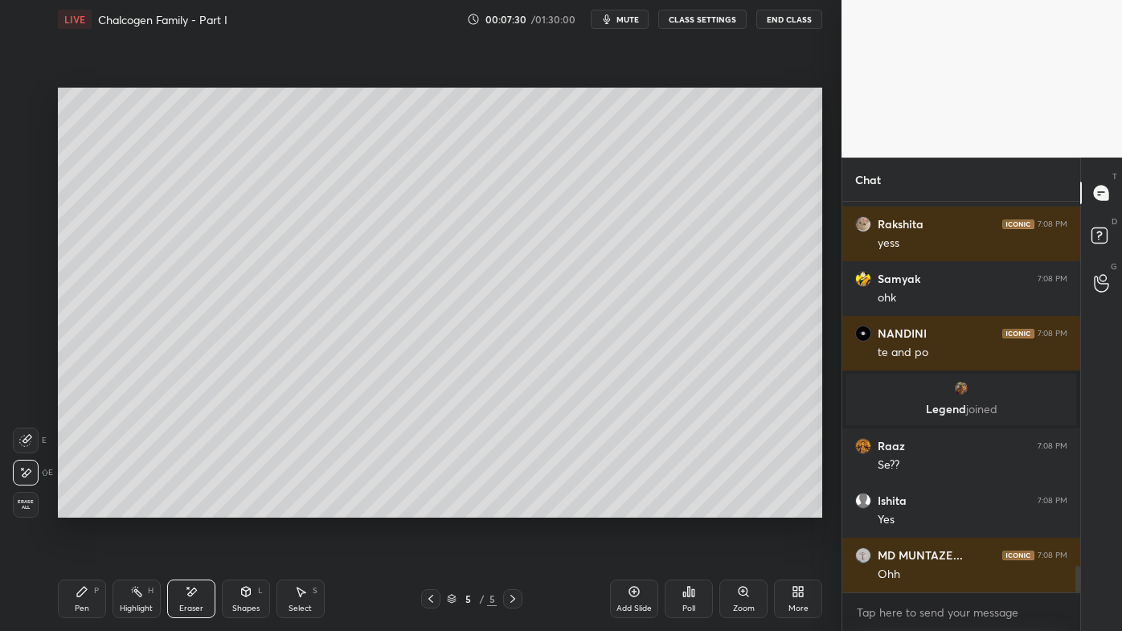
click at [76, 507] on icon at bounding box center [82, 591] width 13 height 13
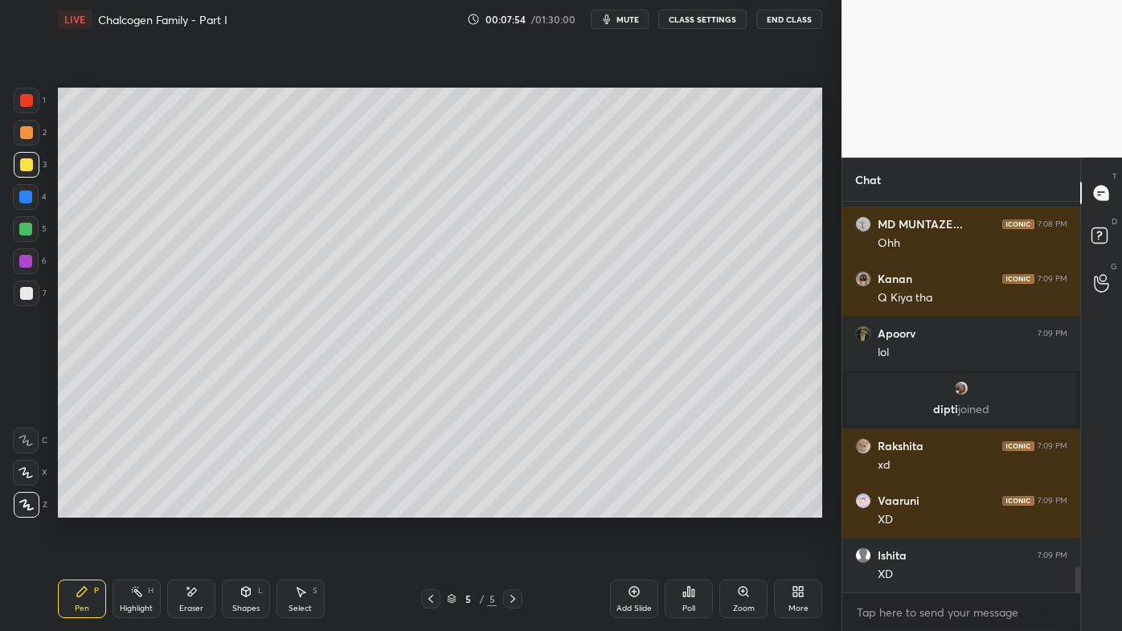
click at [81, 507] on icon at bounding box center [82, 591] width 13 height 13
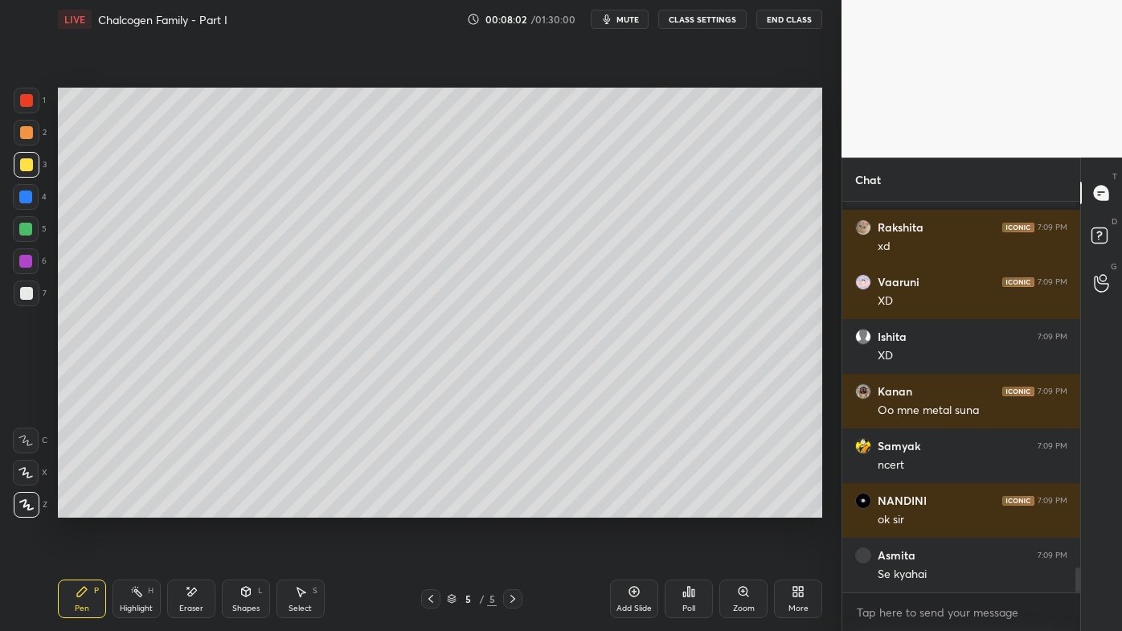
scroll to position [5879, 0]
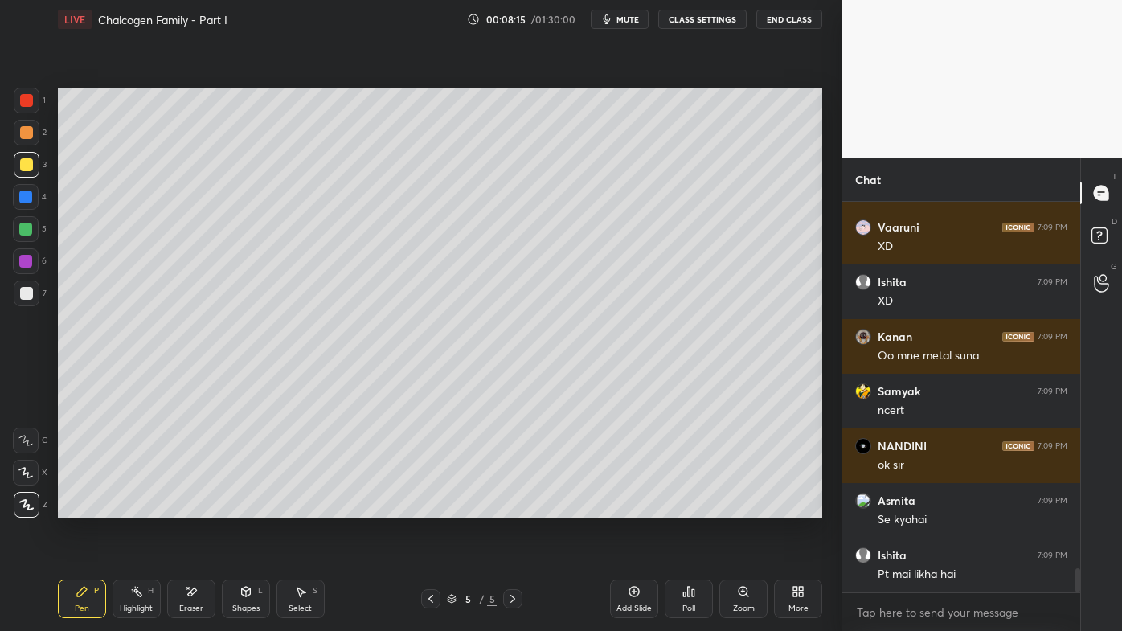
drag, startPoint x: 28, startPoint y: 285, endPoint x: 46, endPoint y: 260, distance: 29.9
click at [29, 283] on div at bounding box center [27, 294] width 26 height 26
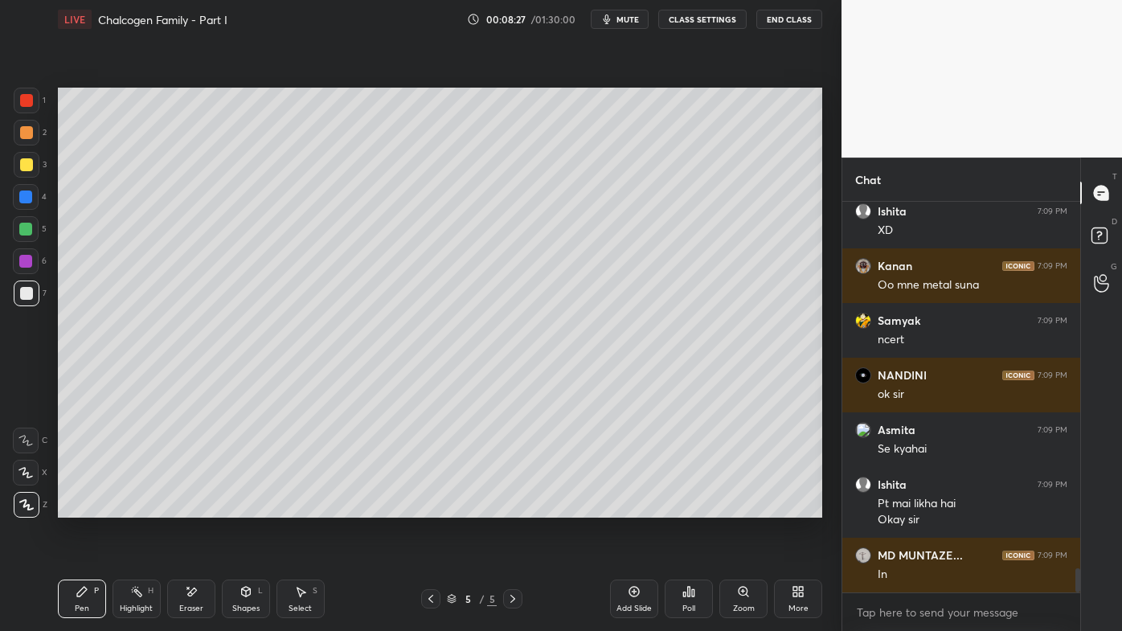
scroll to position [6004, 0]
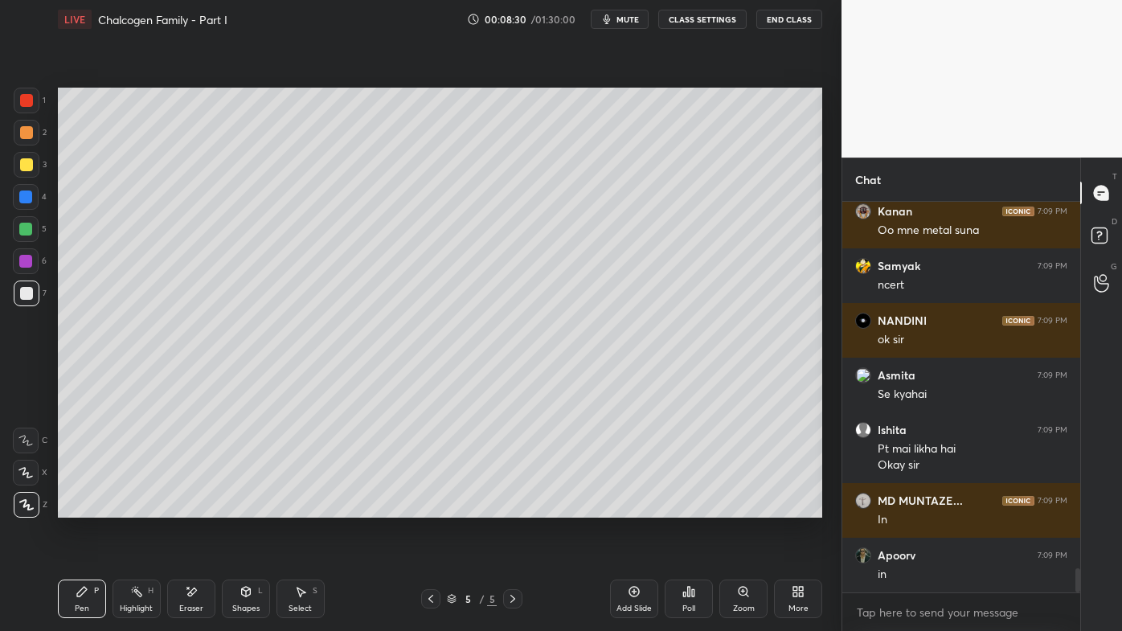
drag, startPoint x: 132, startPoint y: 587, endPoint x: 135, endPoint y: 577, distance: 10.2
click at [134, 507] on div "Highlight H" at bounding box center [137, 599] width 48 height 39
drag, startPoint x: 80, startPoint y: 589, endPoint x: 72, endPoint y: 547, distance: 42.7
click at [79, 507] on icon at bounding box center [82, 591] width 13 height 13
drag, startPoint x: 22, startPoint y: 126, endPoint x: 53, endPoint y: 128, distance: 31.4
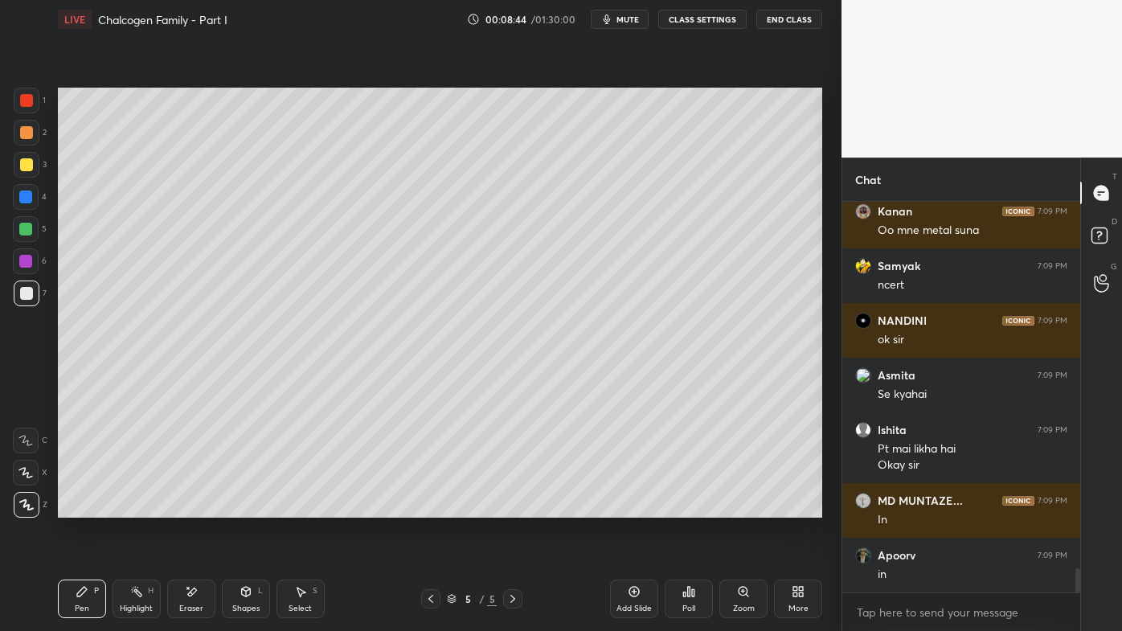
click at [24, 126] on div at bounding box center [26, 132] width 13 height 13
click at [632, 507] on icon at bounding box center [634, 591] width 13 height 13
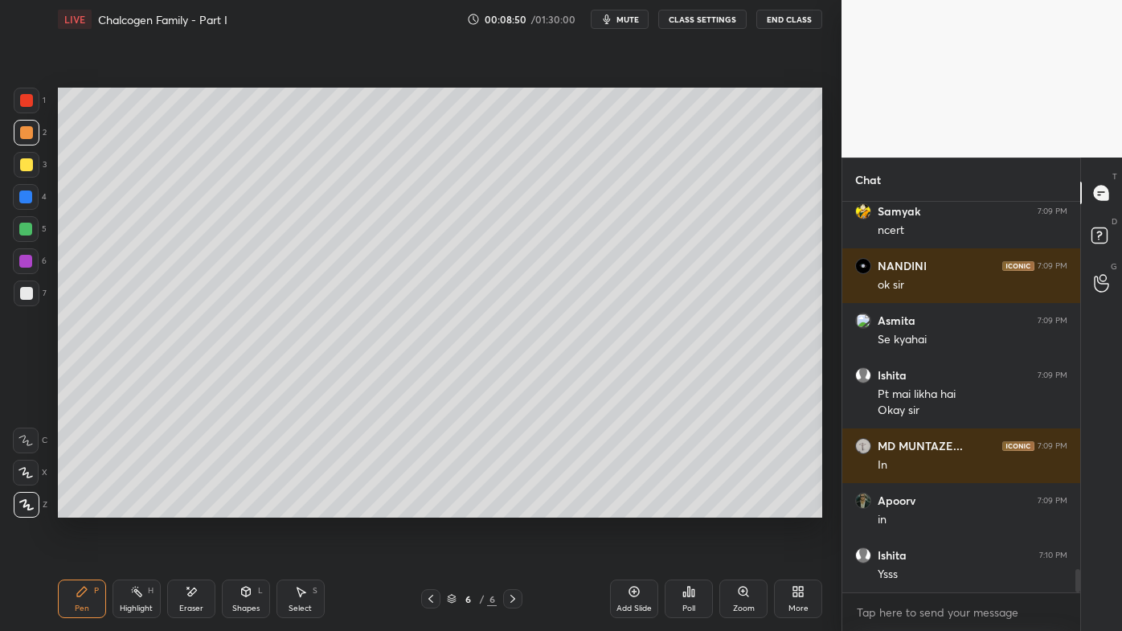
click at [84, 507] on icon at bounding box center [82, 591] width 13 height 13
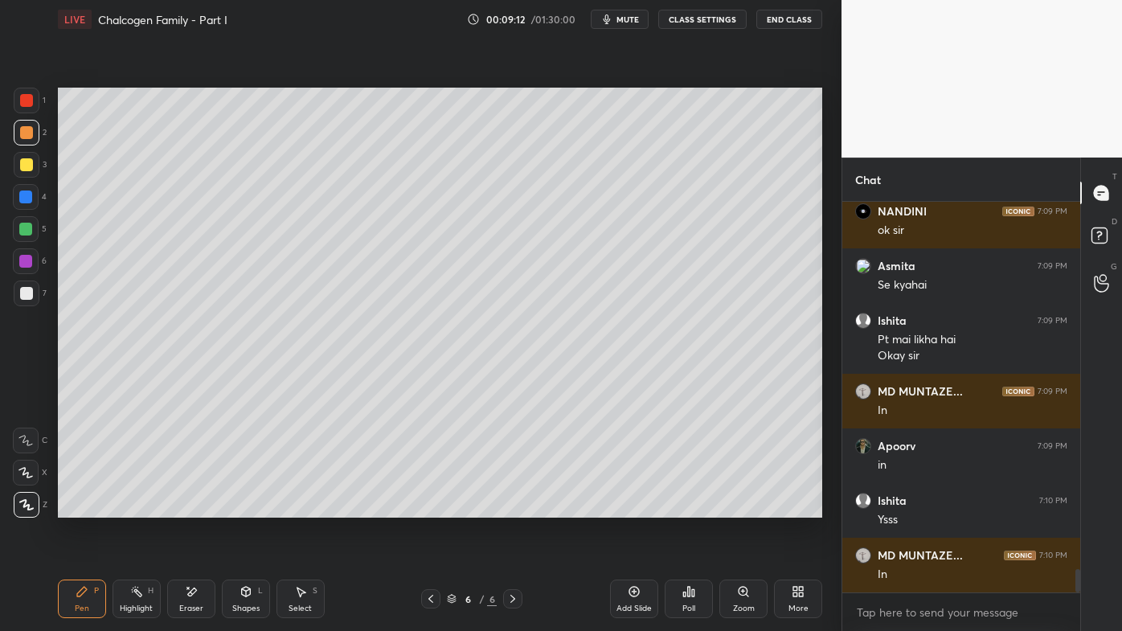
scroll to position [6171, 0]
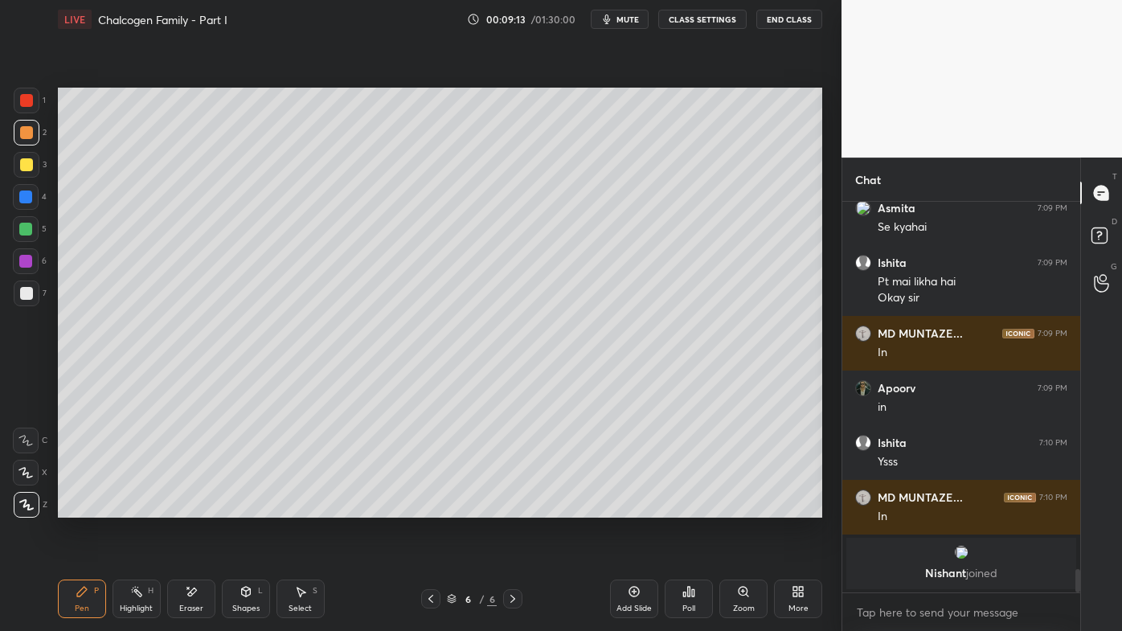
drag, startPoint x: 133, startPoint y: 596, endPoint x: 113, endPoint y: 552, distance: 48.2
click at [135, 507] on icon at bounding box center [136, 591] width 13 height 13
click at [690, 507] on icon at bounding box center [689, 591] width 13 height 13
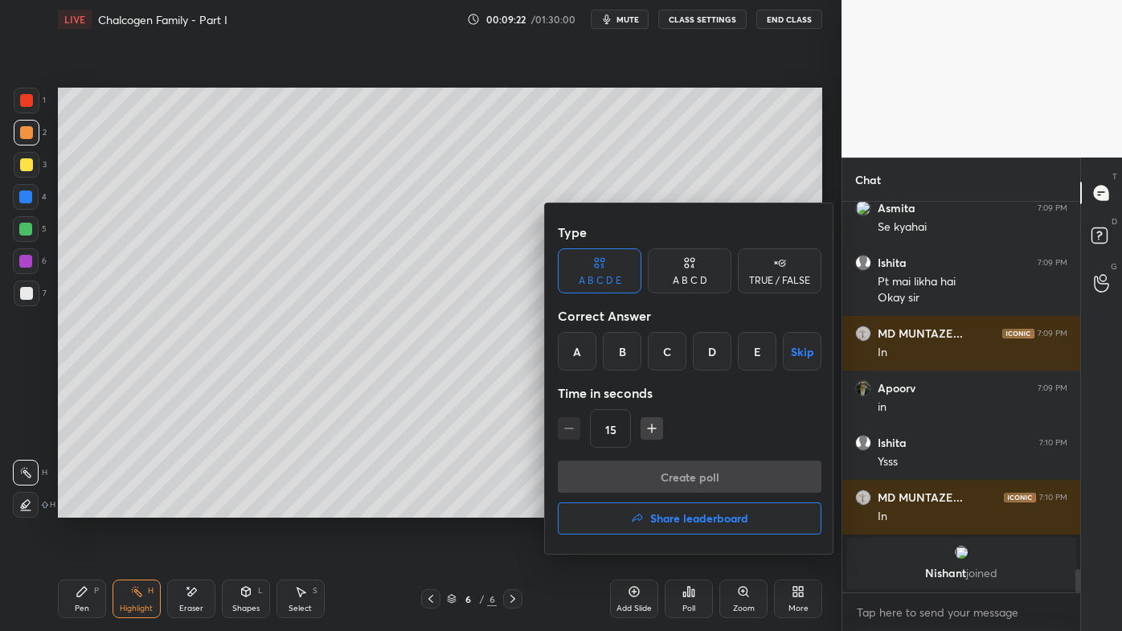
click at [580, 345] on div "A" at bounding box center [577, 351] width 39 height 39
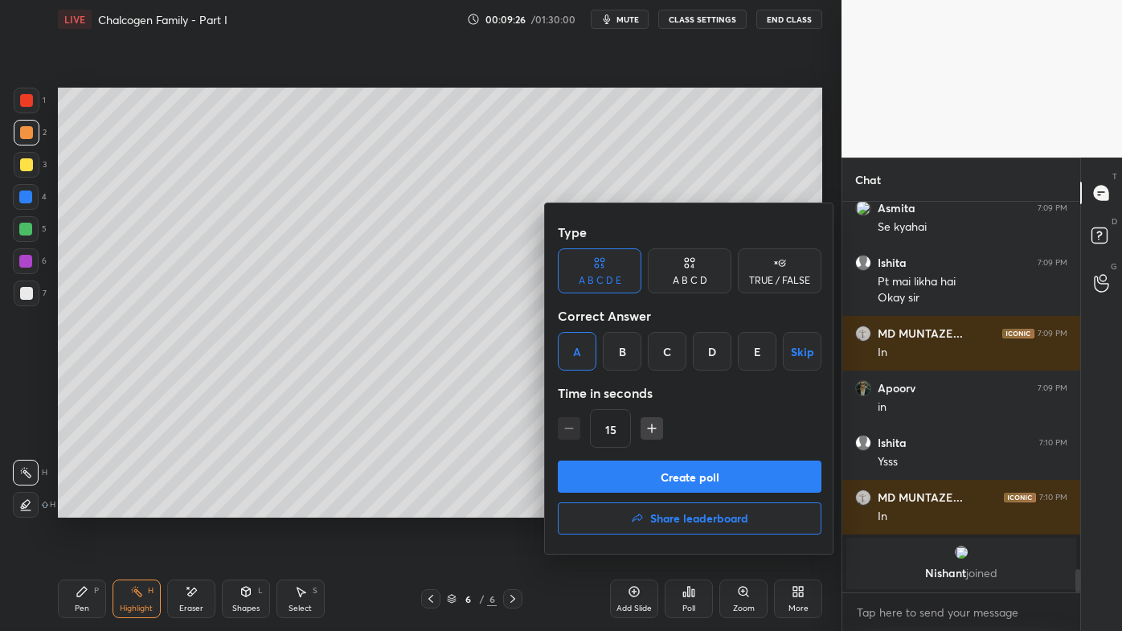
drag, startPoint x: 662, startPoint y: 482, endPoint x: 641, endPoint y: 489, distance: 22.9
click at [660, 482] on button "Create poll" at bounding box center [690, 477] width 264 height 32
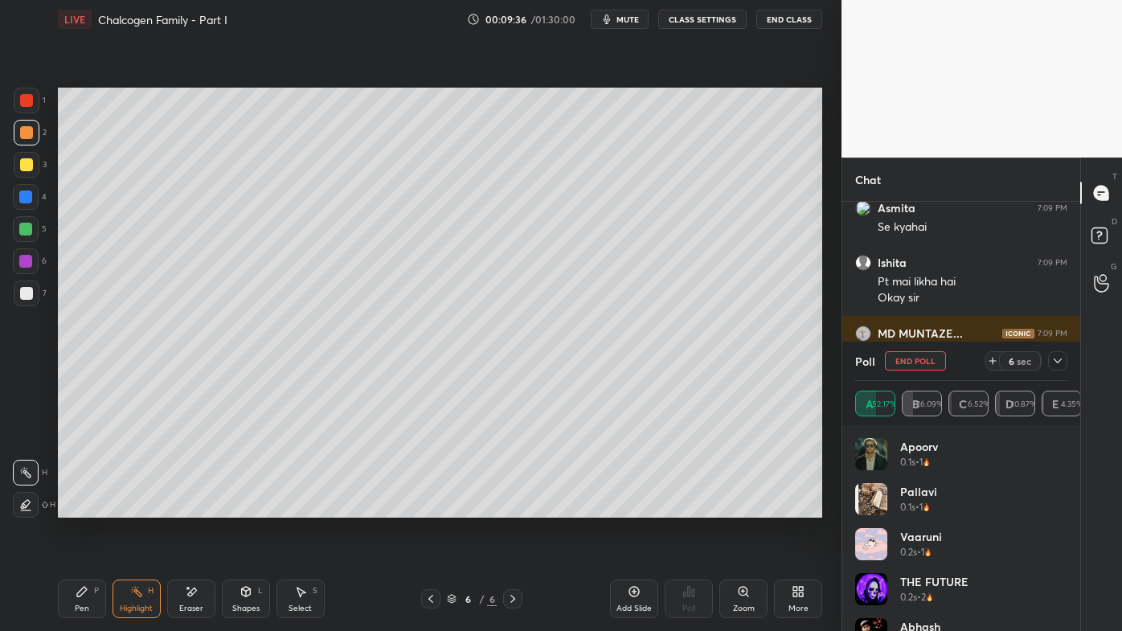
scroll to position [6086, 0]
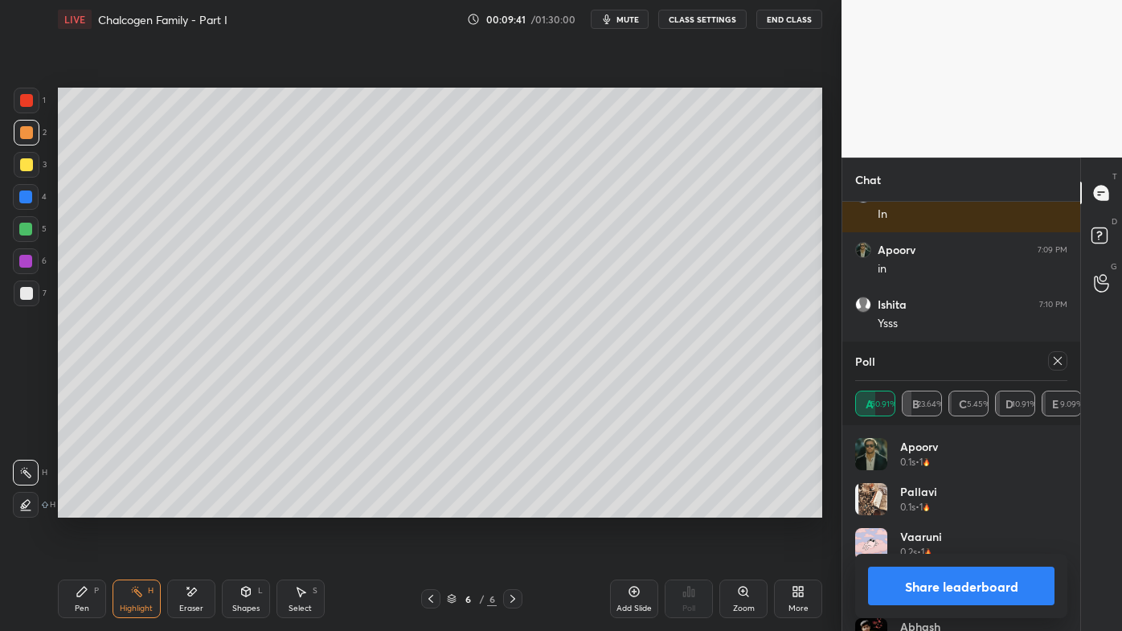
click at [1063, 360] on icon at bounding box center [1058, 361] width 13 height 13
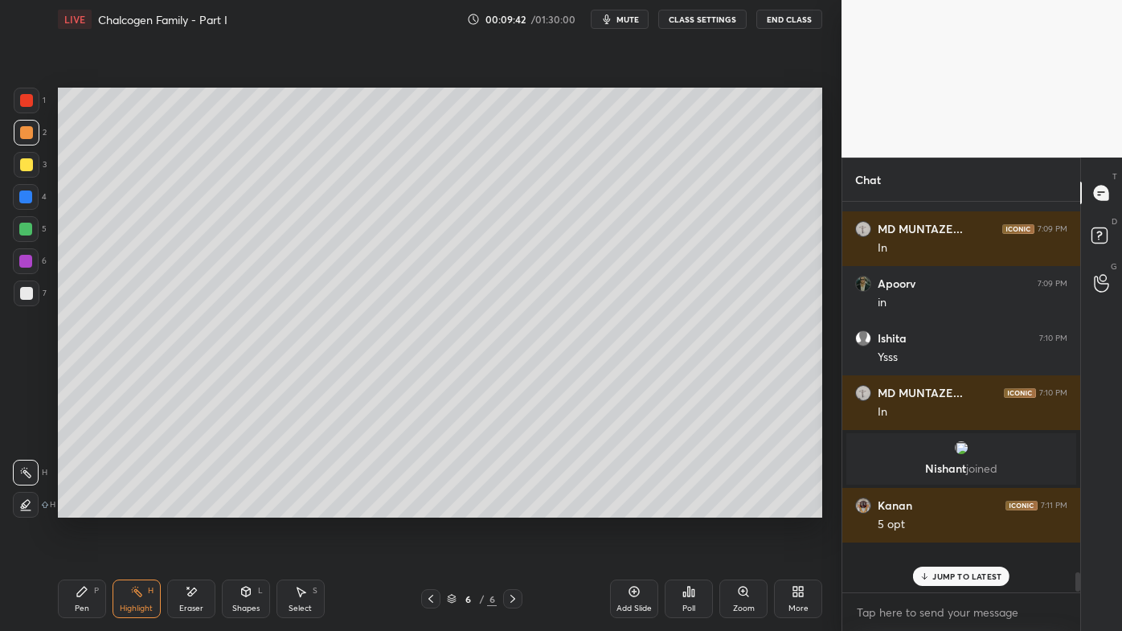
scroll to position [378, 233]
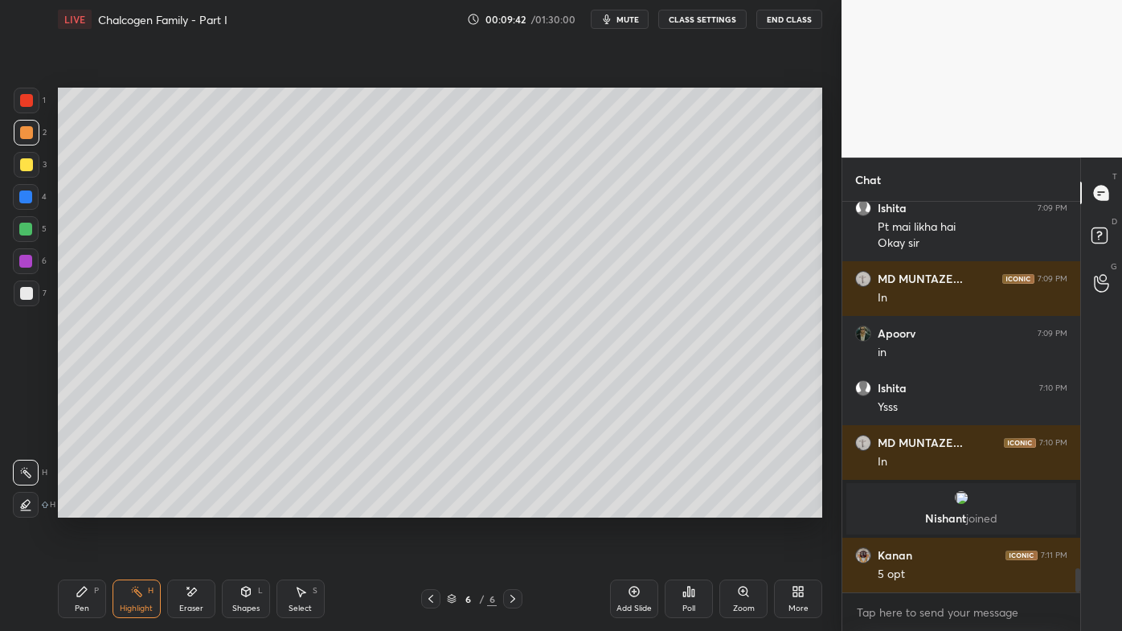
click at [700, 507] on div "Poll" at bounding box center [689, 599] width 48 height 39
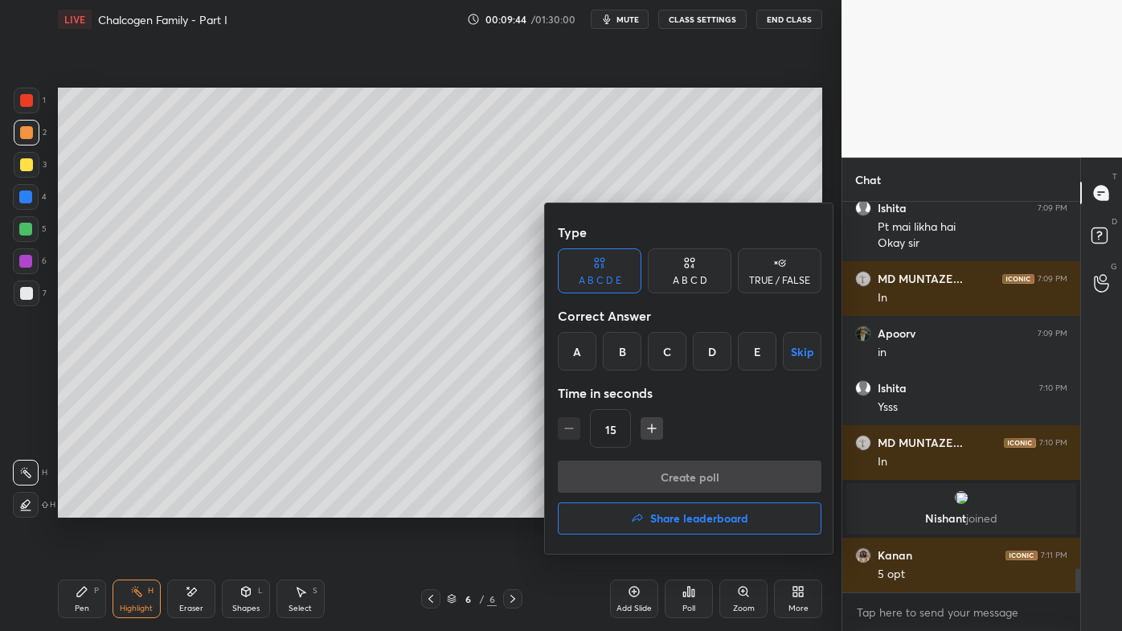
click at [703, 278] on div "A B C D" at bounding box center [690, 281] width 35 height 10
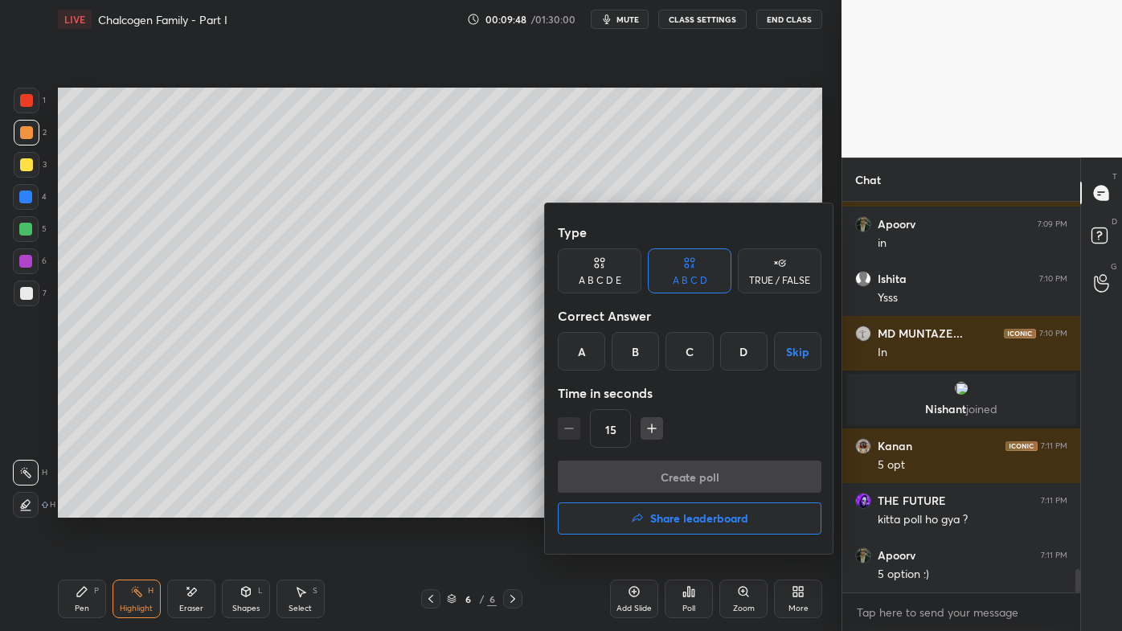
drag, startPoint x: 643, startPoint y: 355, endPoint x: 635, endPoint y: 358, distance: 8.7
click at [642, 355] on div "B" at bounding box center [635, 351] width 47 height 39
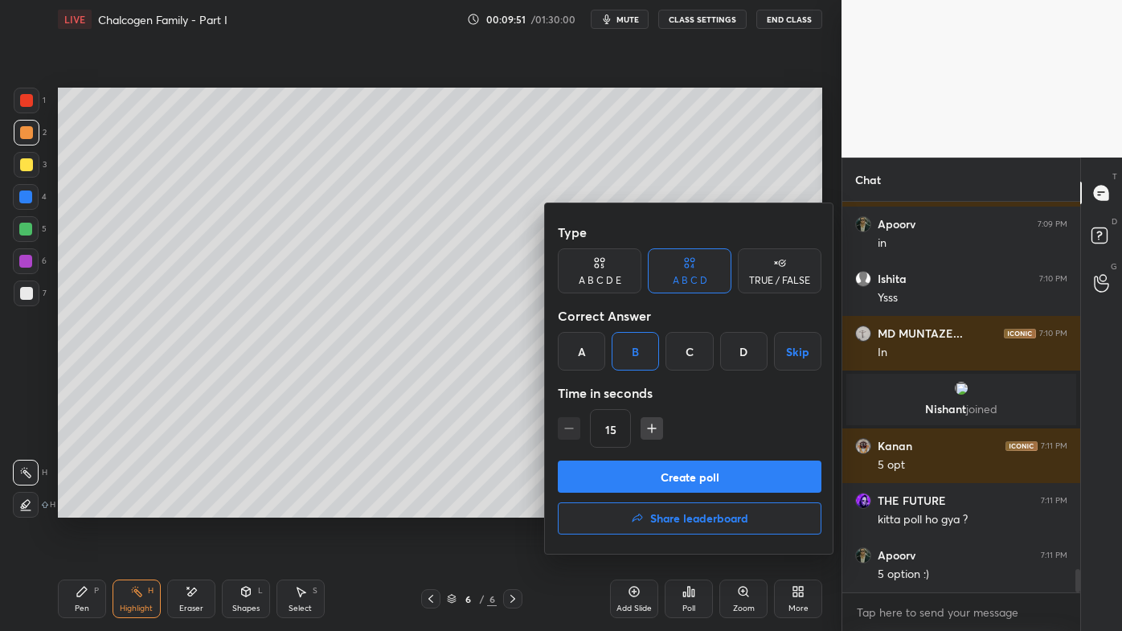
click at [619, 479] on button "Create poll" at bounding box center [690, 477] width 264 height 32
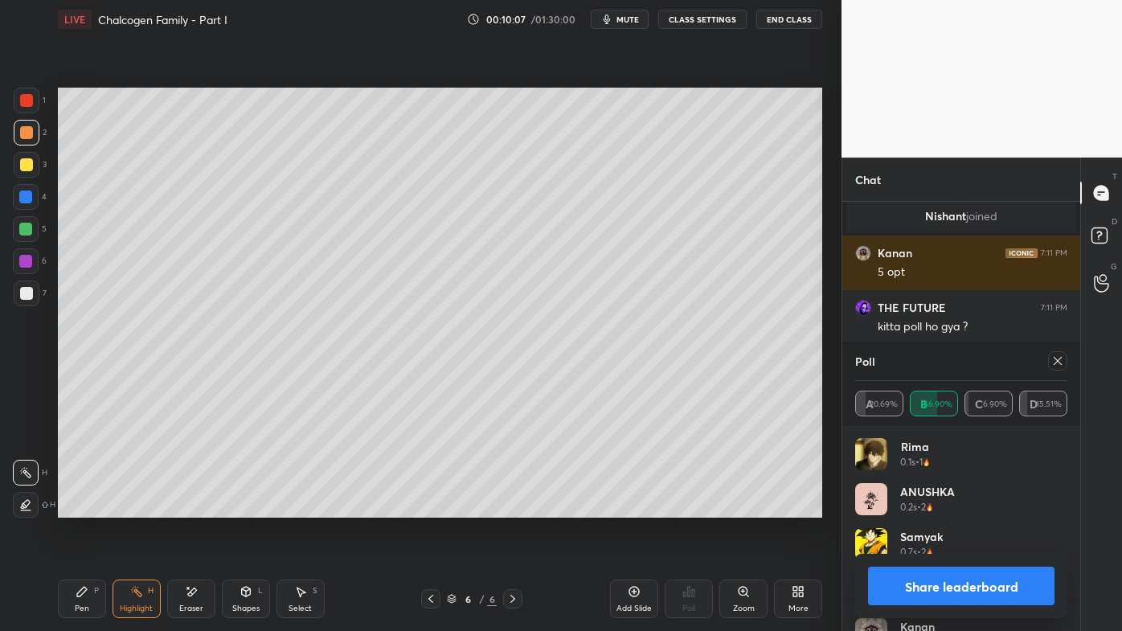
click at [1060, 360] on icon at bounding box center [1058, 361] width 13 height 13
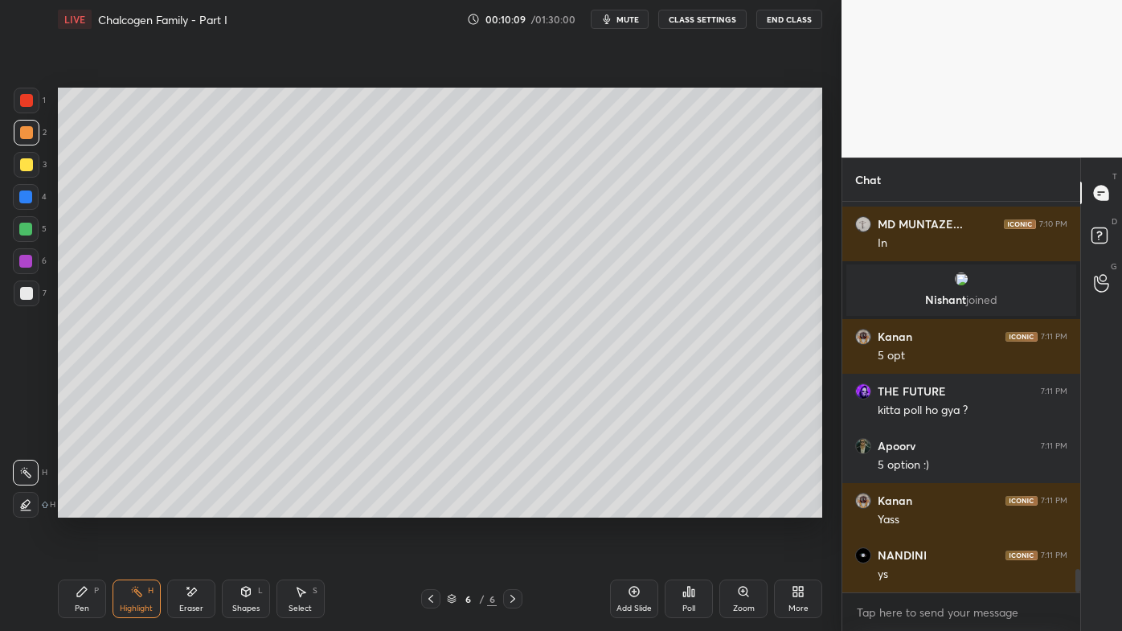
click at [690, 507] on icon at bounding box center [689, 591] width 13 height 13
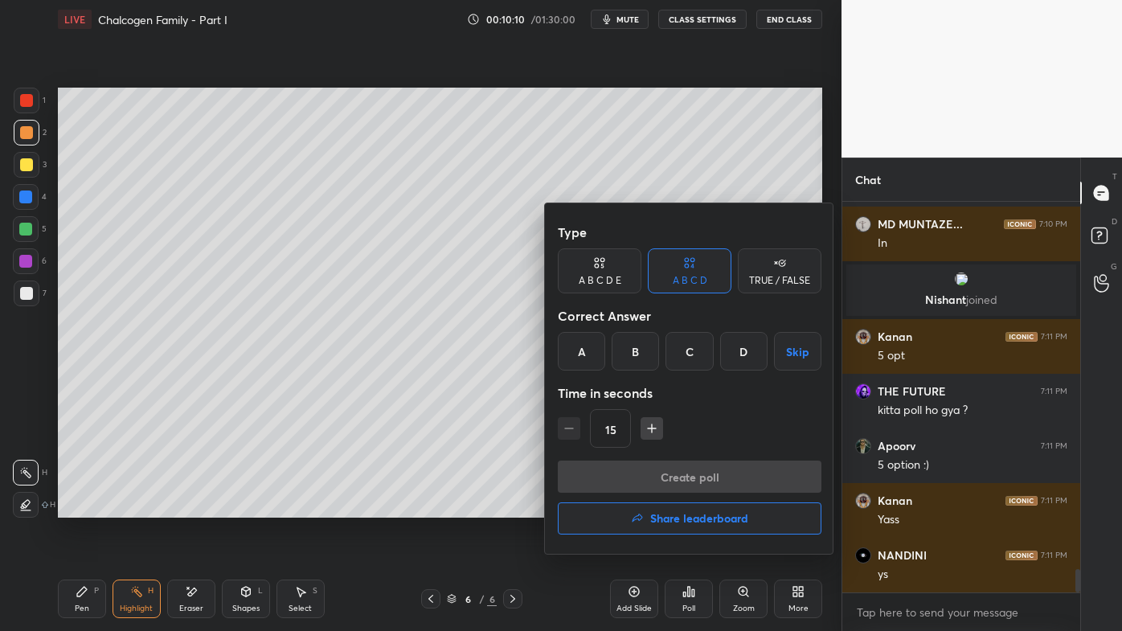
click at [585, 347] on div "A" at bounding box center [581, 351] width 47 height 39
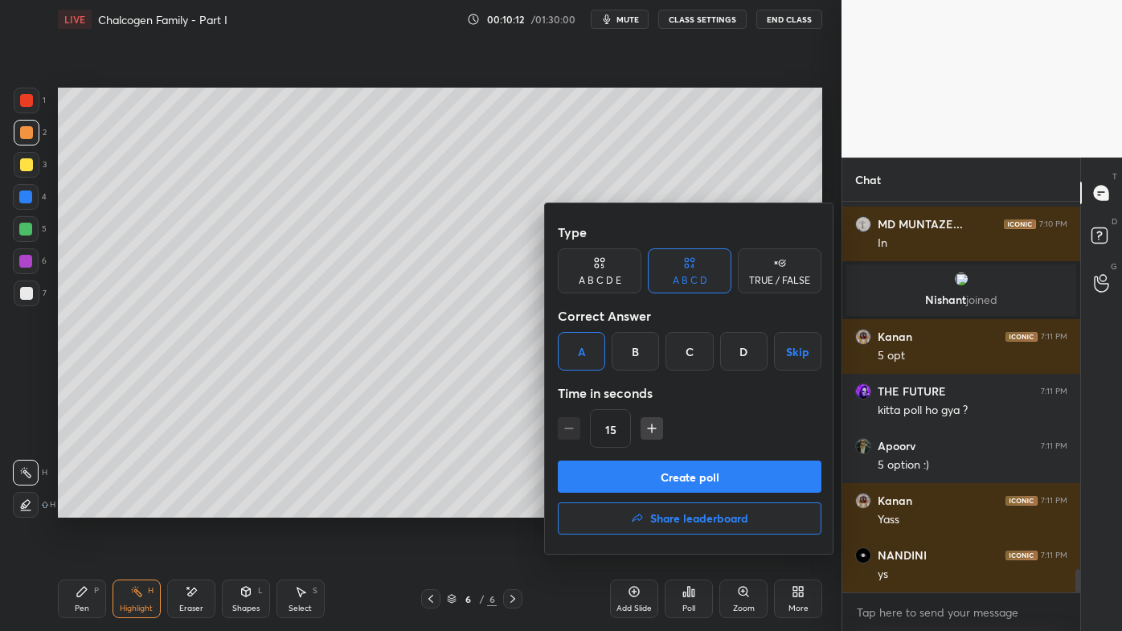
drag, startPoint x: 609, startPoint y: 474, endPoint x: 597, endPoint y: 486, distance: 17.6
click at [609, 476] on button "Create poll" at bounding box center [690, 477] width 264 height 32
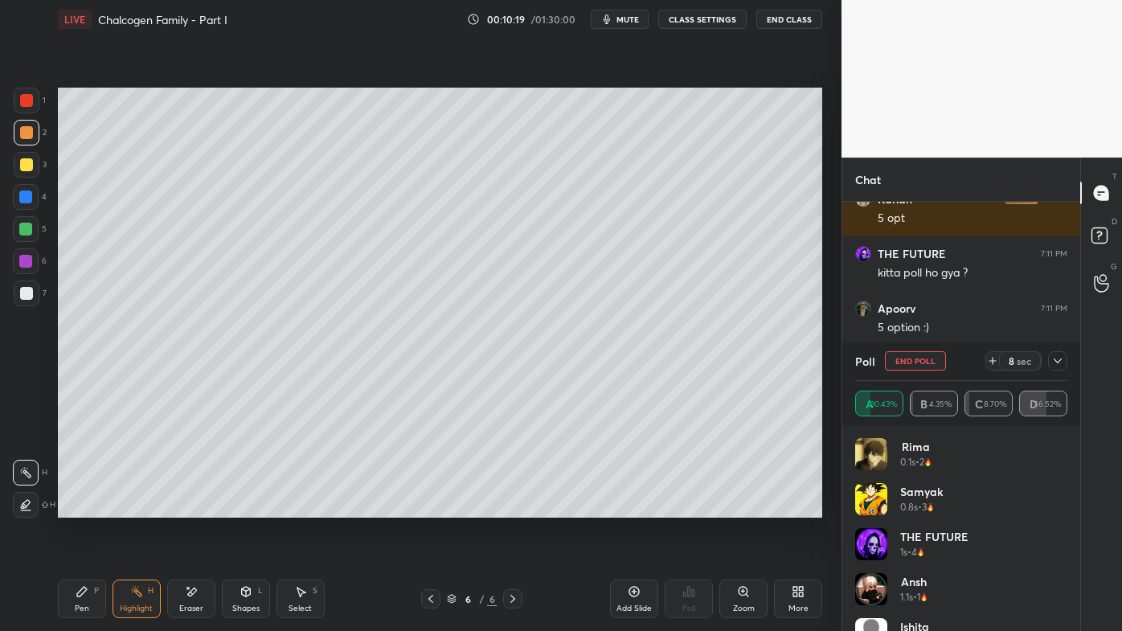
click at [88, 507] on div "Pen P" at bounding box center [82, 599] width 48 height 39
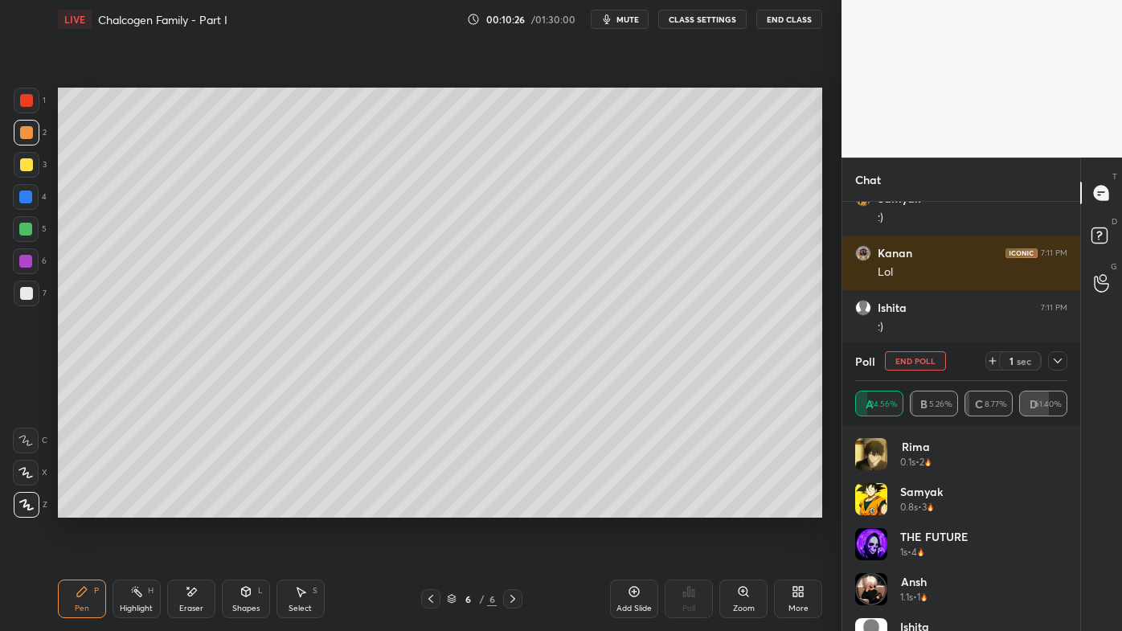
click at [23, 165] on div at bounding box center [26, 164] width 13 height 13
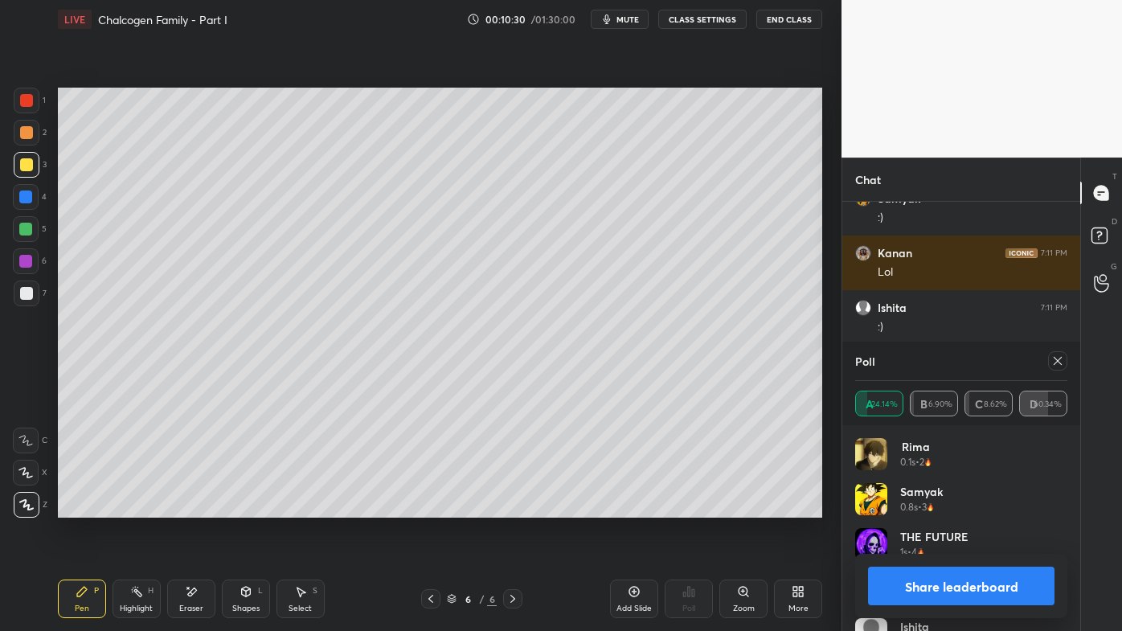
click at [1058, 359] on icon at bounding box center [1058, 361] width 13 height 13
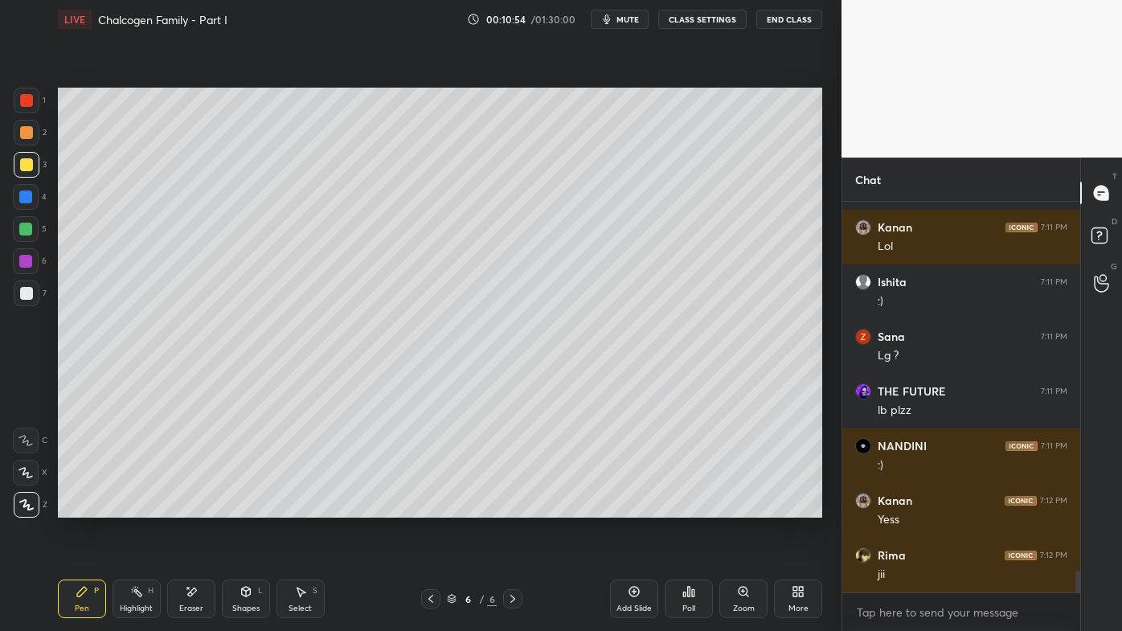
drag, startPoint x: 34, startPoint y: 291, endPoint x: 45, endPoint y: 281, distance: 15.4
click at [34, 290] on div at bounding box center [27, 294] width 26 height 26
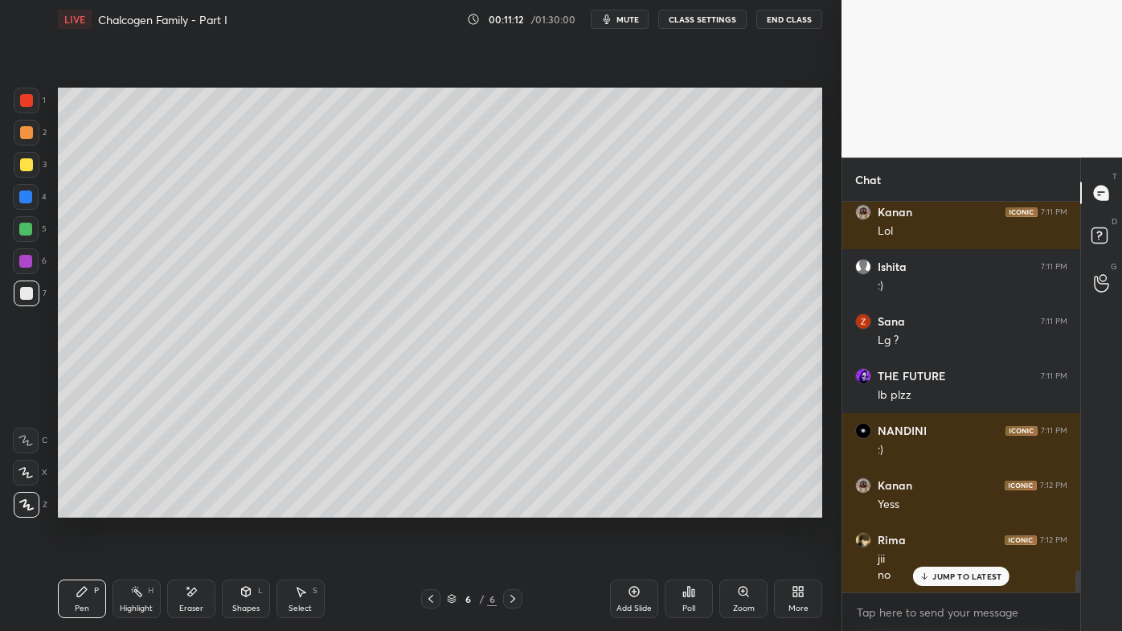
drag, startPoint x: 195, startPoint y: 591, endPoint x: 285, endPoint y: 518, distance: 116.0
click at [199, 507] on div "Eraser" at bounding box center [191, 599] width 48 height 39
drag, startPoint x: 91, startPoint y: 599, endPoint x: 150, endPoint y: 556, distance: 73.2
click at [89, 507] on div "Pen P" at bounding box center [82, 599] width 48 height 39
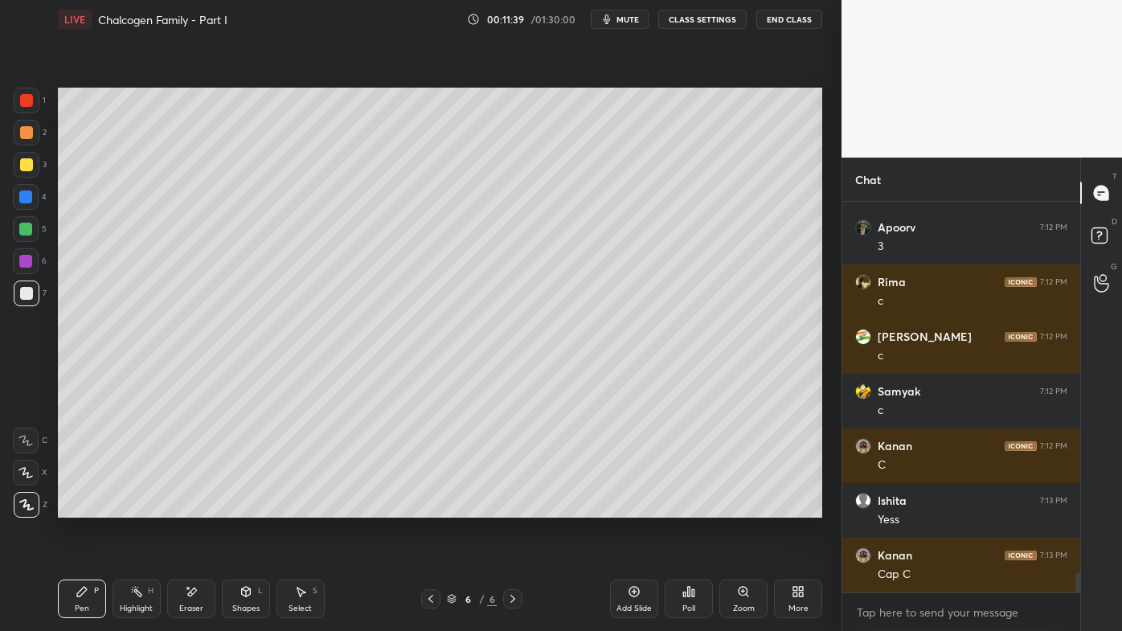
scroll to position [7330, 0]
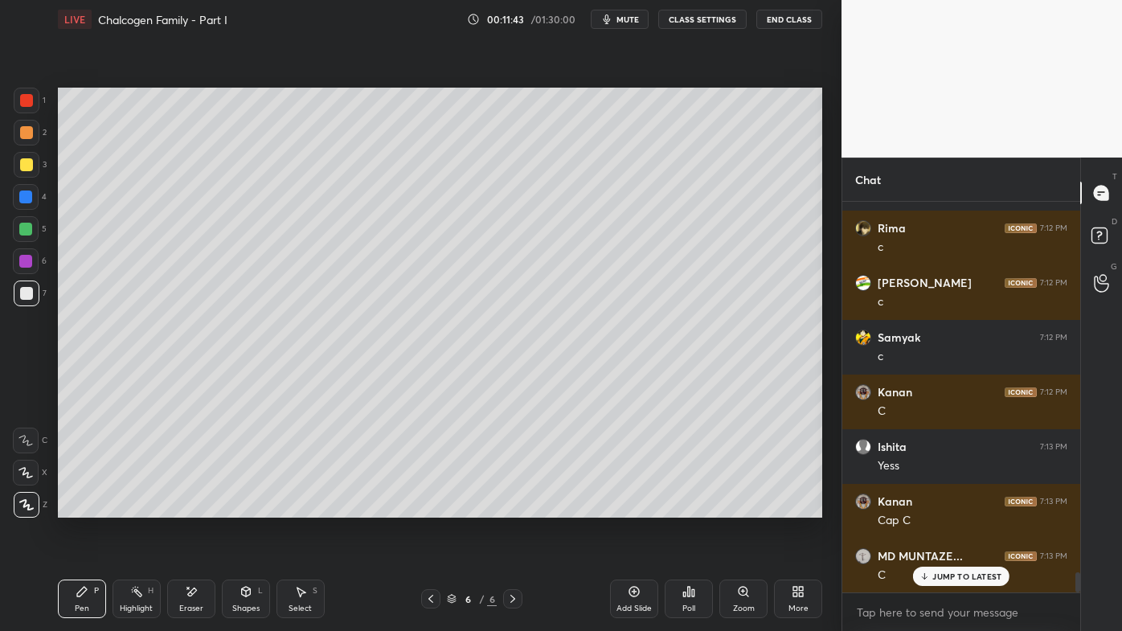
drag, startPoint x: 134, startPoint y: 591, endPoint x: 133, endPoint y: 570, distance: 21.0
click at [133, 507] on icon at bounding box center [136, 591] width 13 height 13
click at [638, 507] on icon at bounding box center [635, 592] width 10 height 10
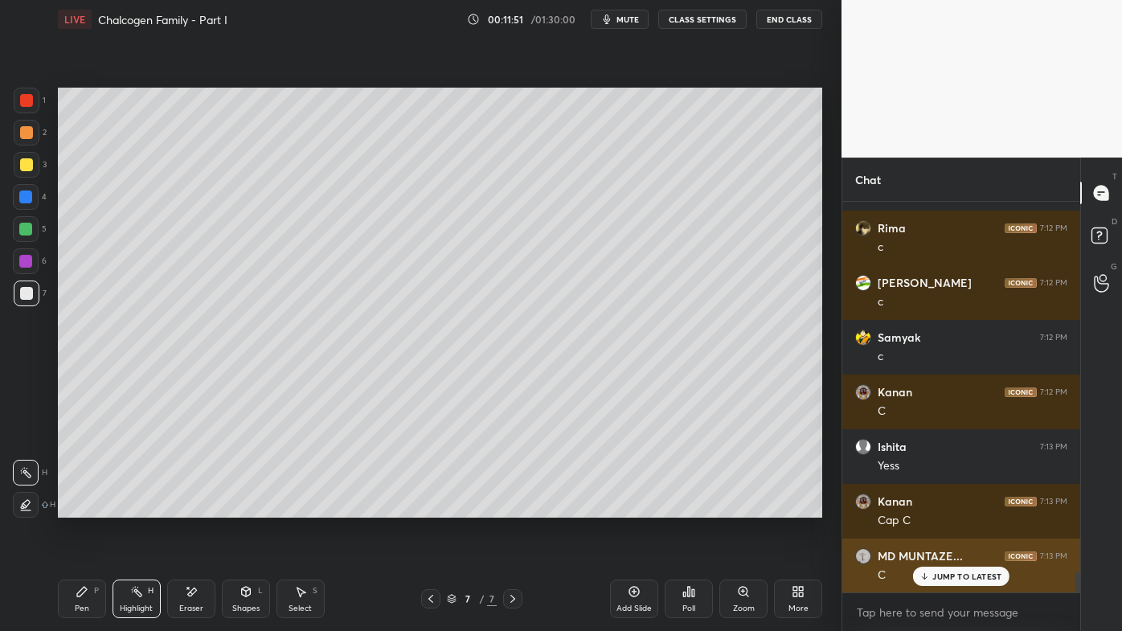
drag, startPoint x: 940, startPoint y: 577, endPoint x: 932, endPoint y: 573, distance: 9.0
click at [939, 507] on p "JUMP TO LATEST" at bounding box center [967, 577] width 69 height 10
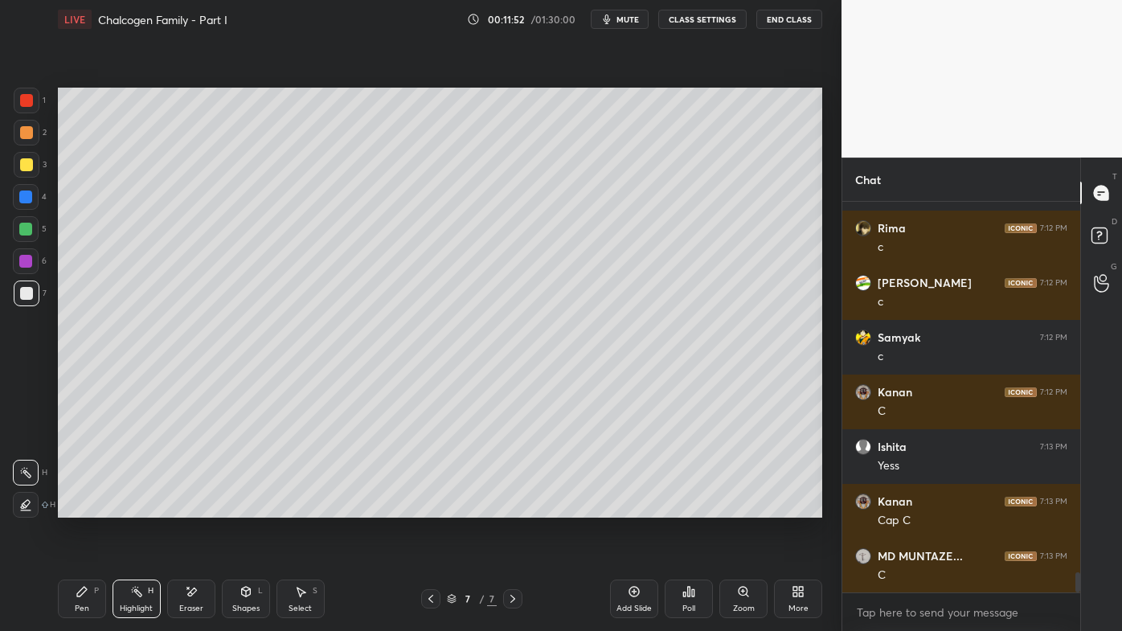
click at [88, 507] on icon at bounding box center [82, 591] width 13 height 13
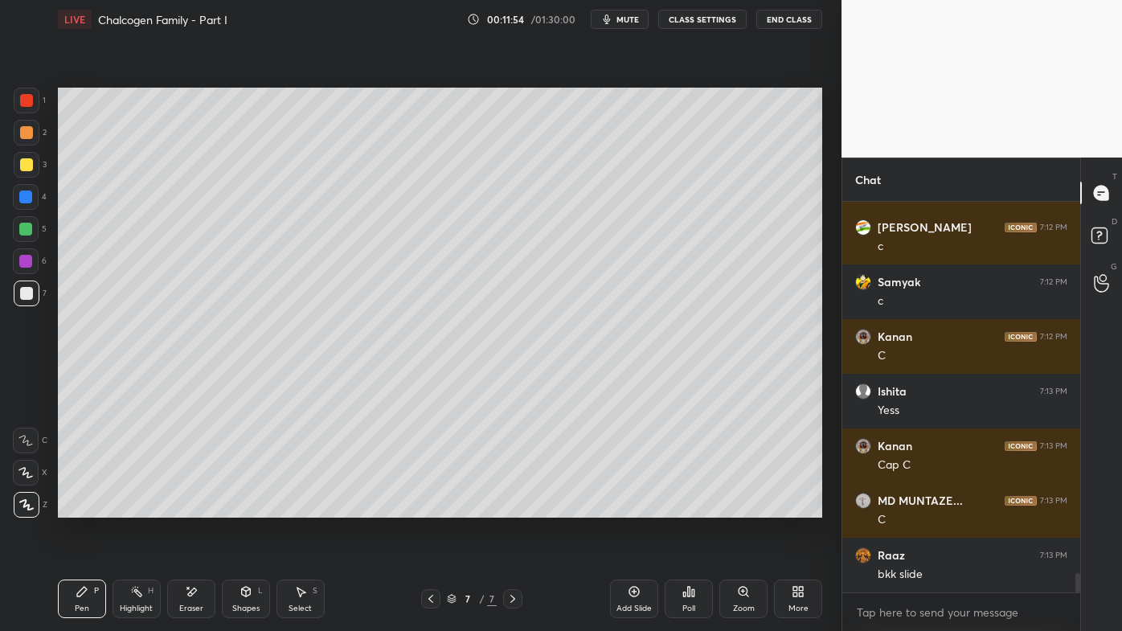
click at [32, 135] on div at bounding box center [27, 133] width 26 height 26
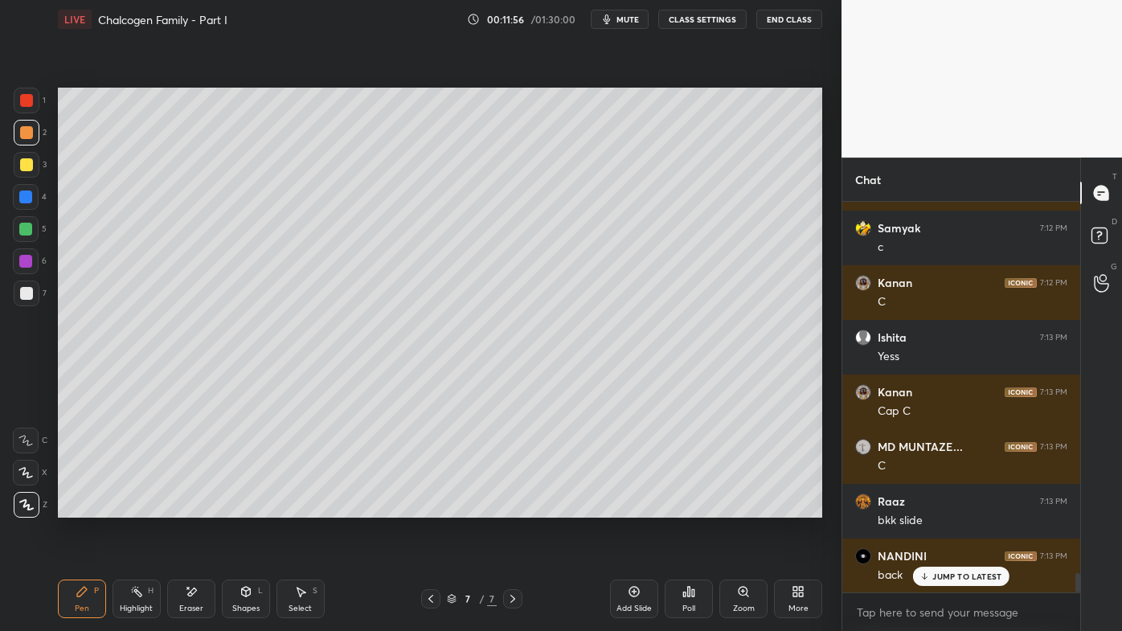
click at [433, 507] on icon at bounding box center [430, 599] width 13 height 13
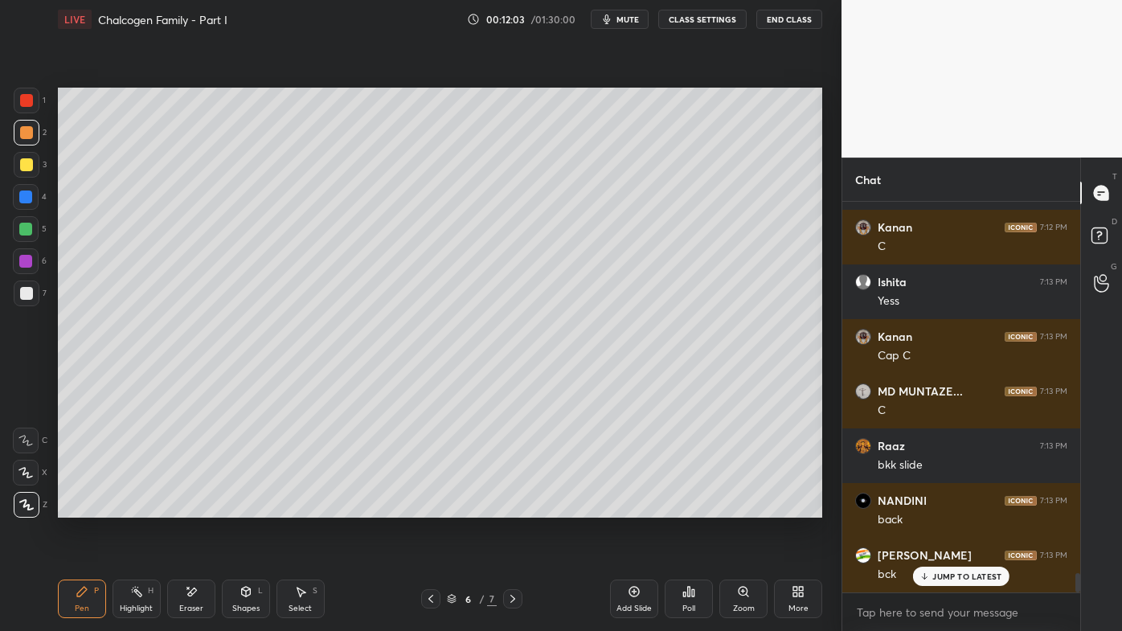
scroll to position [7548, 0]
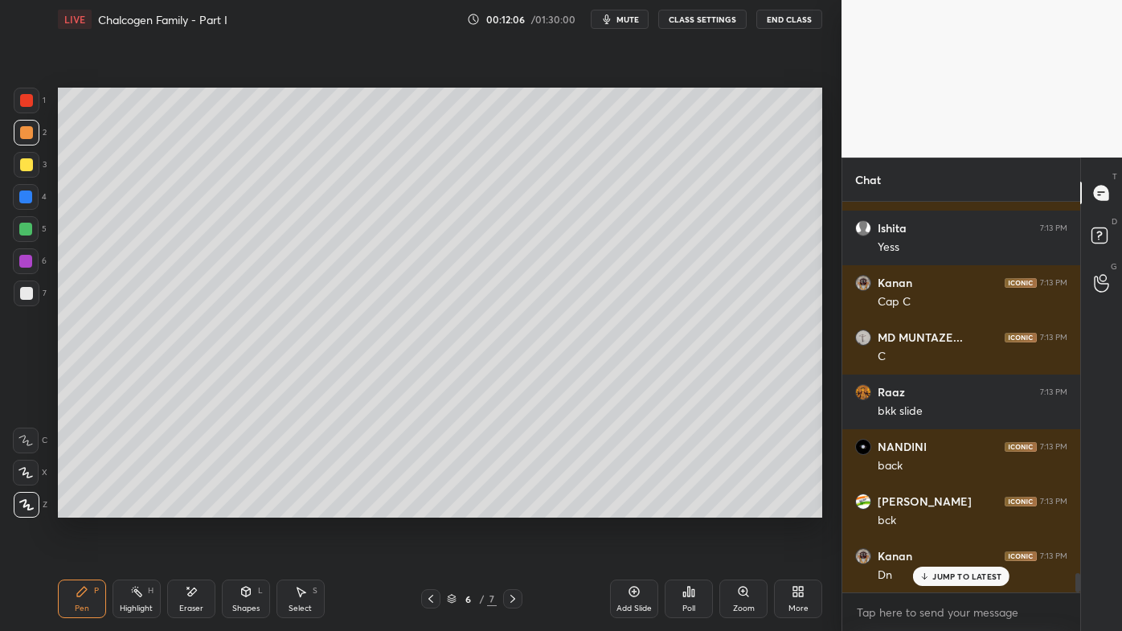
click at [511, 507] on icon at bounding box center [512, 599] width 13 height 13
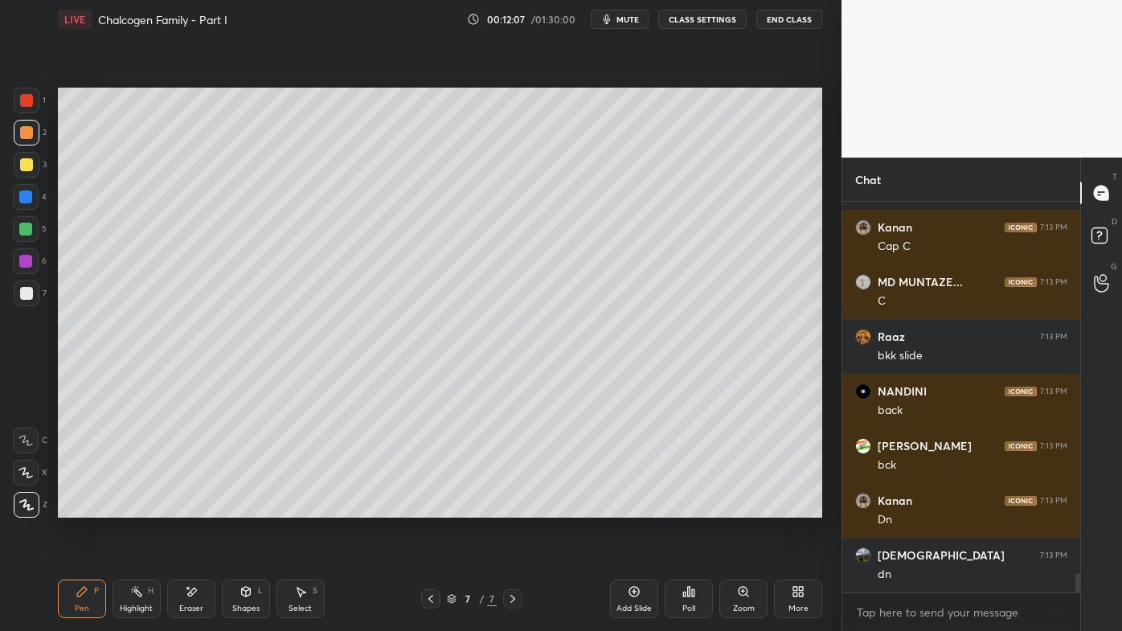
scroll to position [7658, 0]
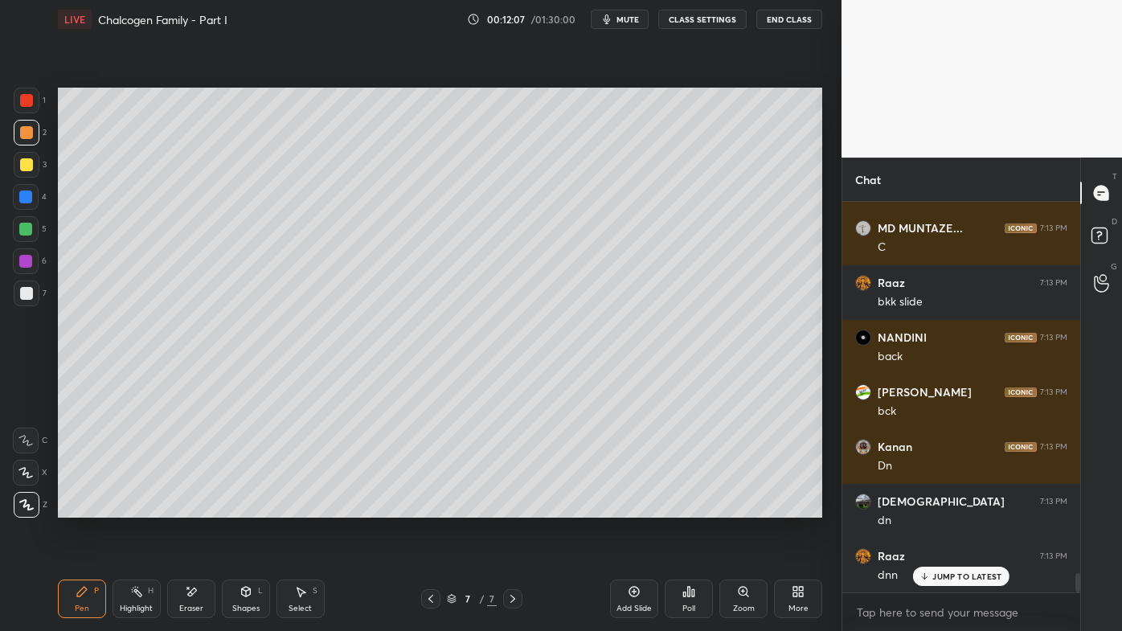
click at [76, 507] on icon at bounding box center [82, 591] width 13 height 13
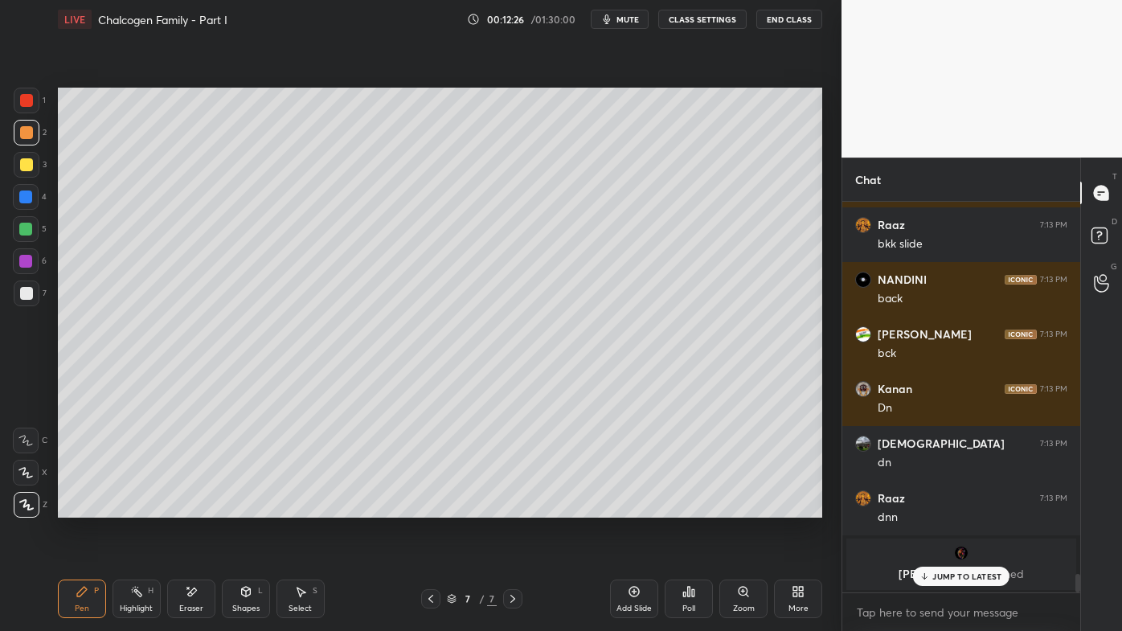
click at [195, 507] on icon at bounding box center [191, 592] width 13 height 14
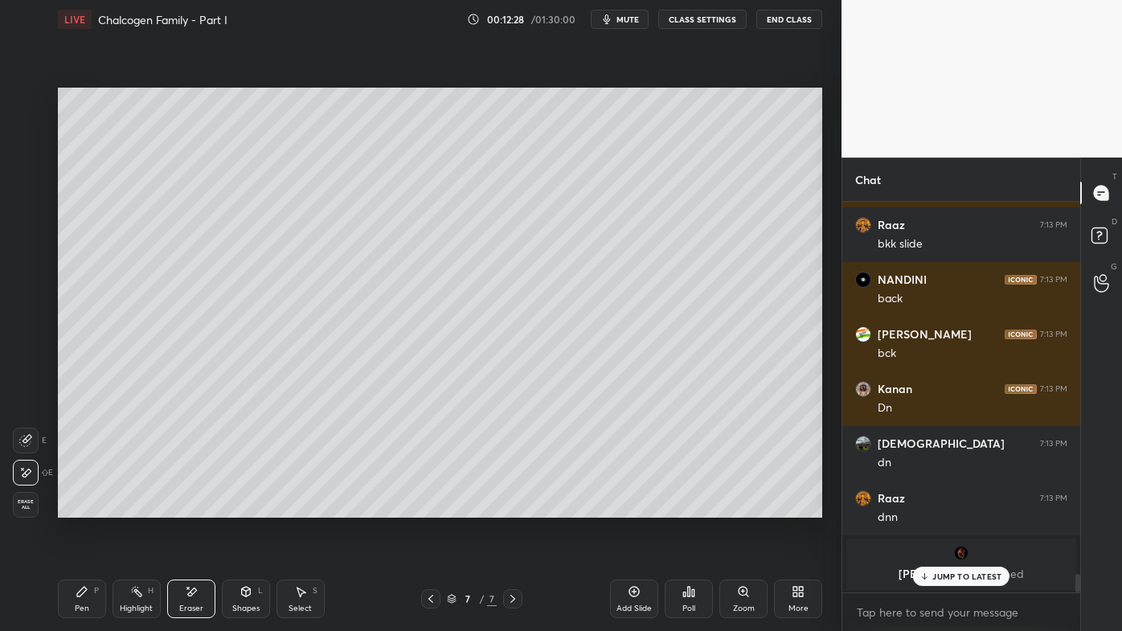
drag, startPoint x: 87, startPoint y: 585, endPoint x: 130, endPoint y: 523, distance: 75.6
click at [89, 507] on div "Pen P" at bounding box center [82, 599] width 48 height 39
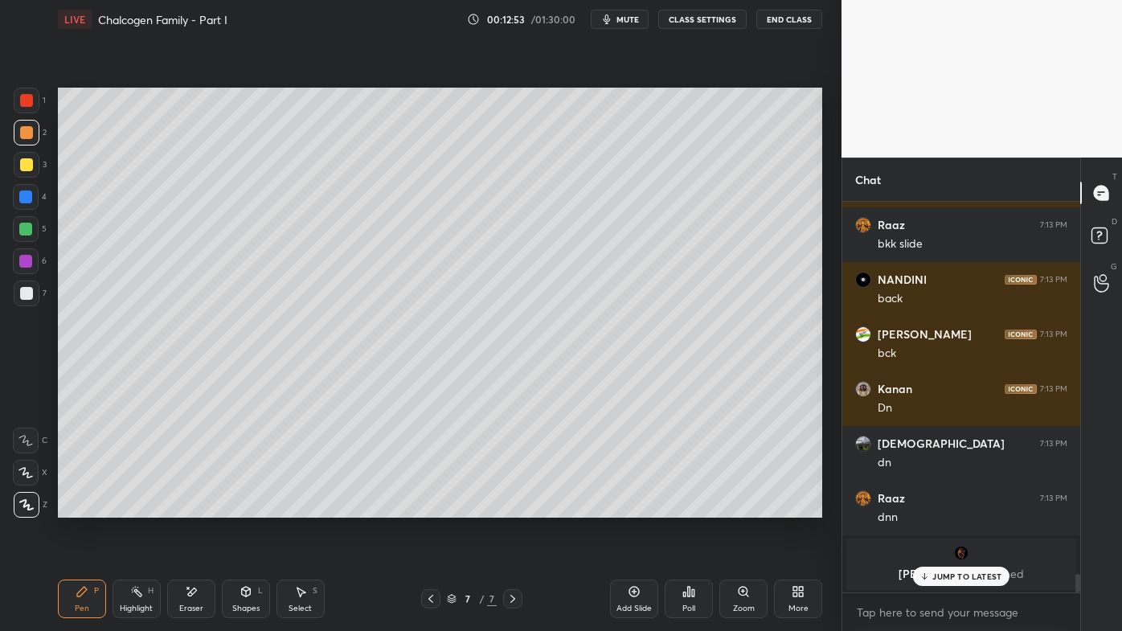
click at [960, 507] on p "JUMP TO LATEST" at bounding box center [967, 577] width 69 height 10
drag, startPoint x: 29, startPoint y: 161, endPoint x: 41, endPoint y: 161, distance: 12.1
click at [31, 161] on div at bounding box center [26, 164] width 13 height 13
drag, startPoint x: 1097, startPoint y: 231, endPoint x: 1109, endPoint y: 232, distance: 11.3
click at [1102, 232] on rect at bounding box center [1099, 235] width 15 height 15
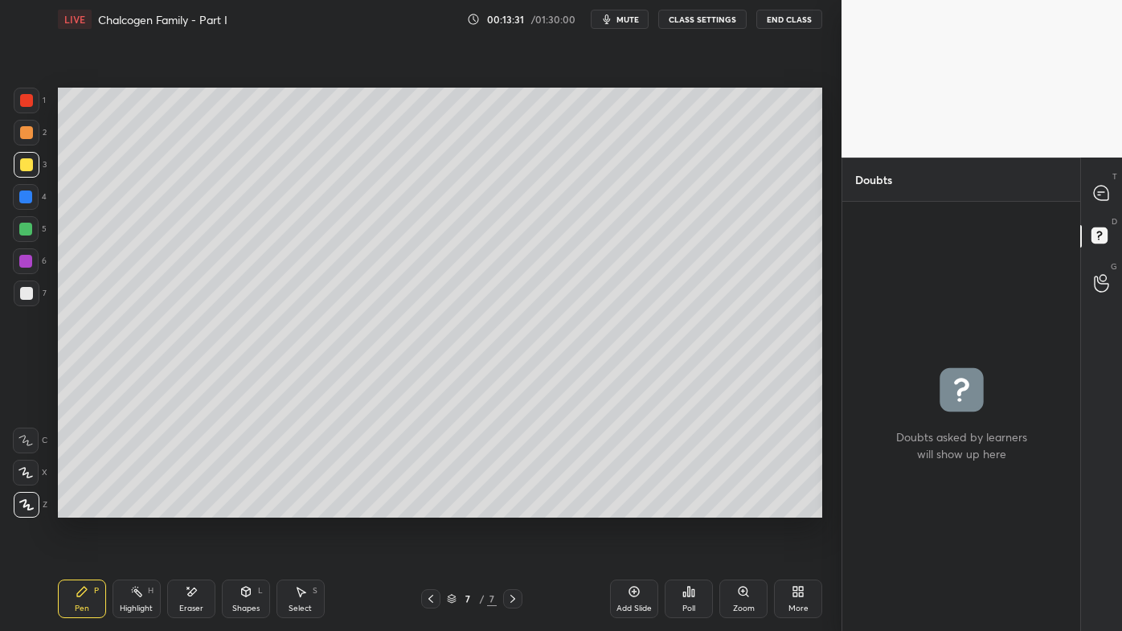
click at [1109, 207] on div at bounding box center [1102, 192] width 32 height 29
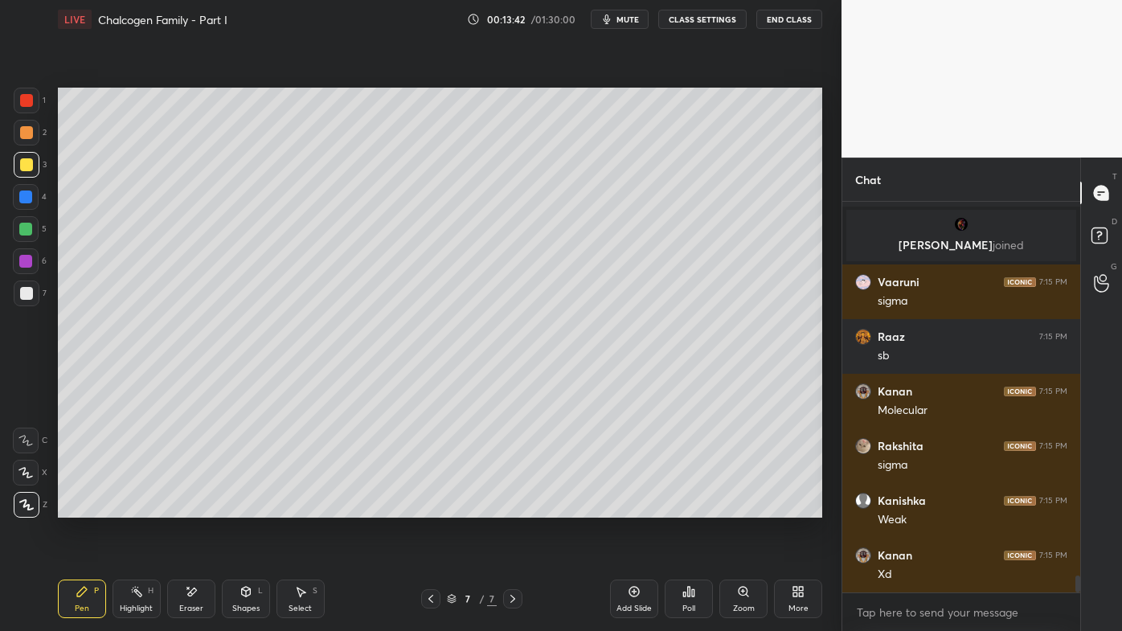
scroll to position [8461, 0]
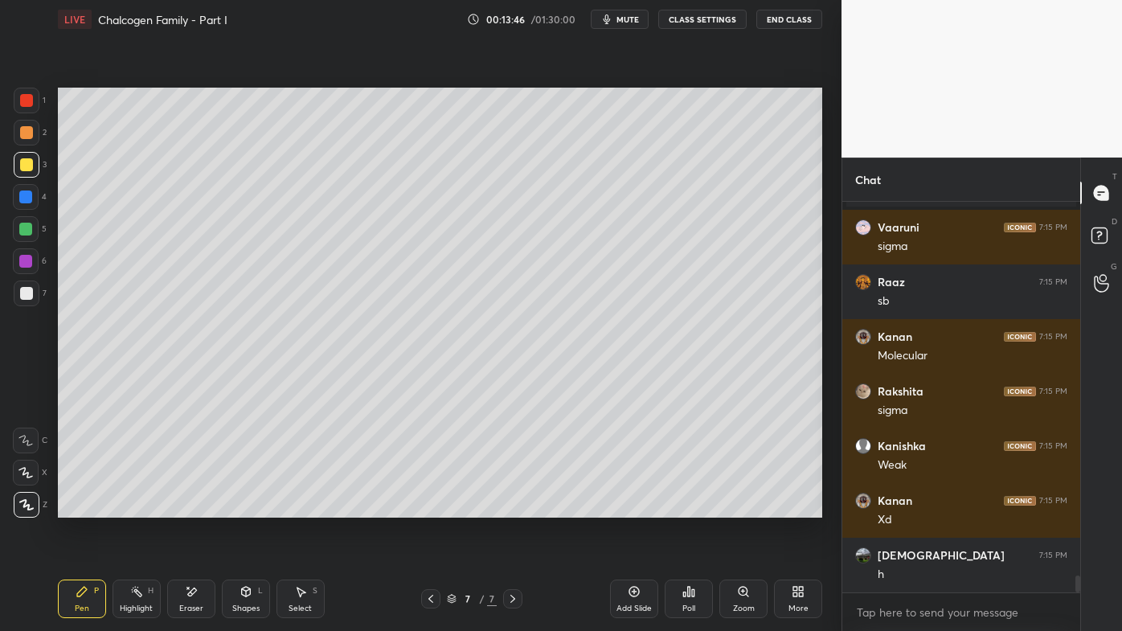
drag, startPoint x: 137, startPoint y: 577, endPoint x: 145, endPoint y: 535, distance: 43.4
click at [137, 507] on div "Pen P Highlight H Eraser Shapes L Select S 7 / 7 Add Slide Poll Zoom More" at bounding box center [440, 599] width 765 height 64
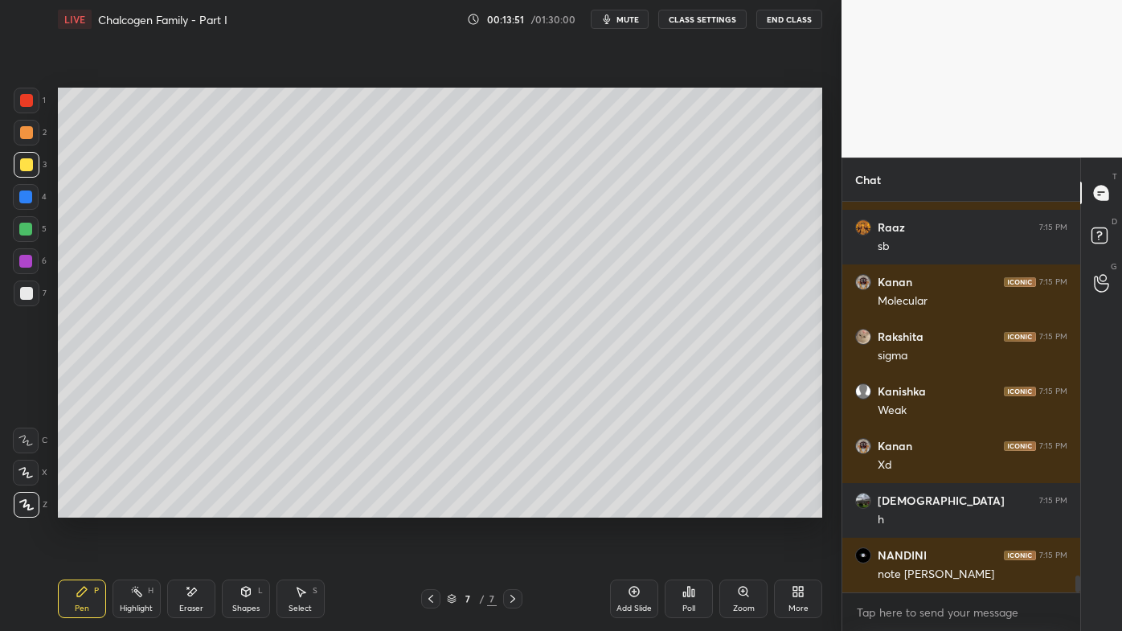
scroll to position [8570, 0]
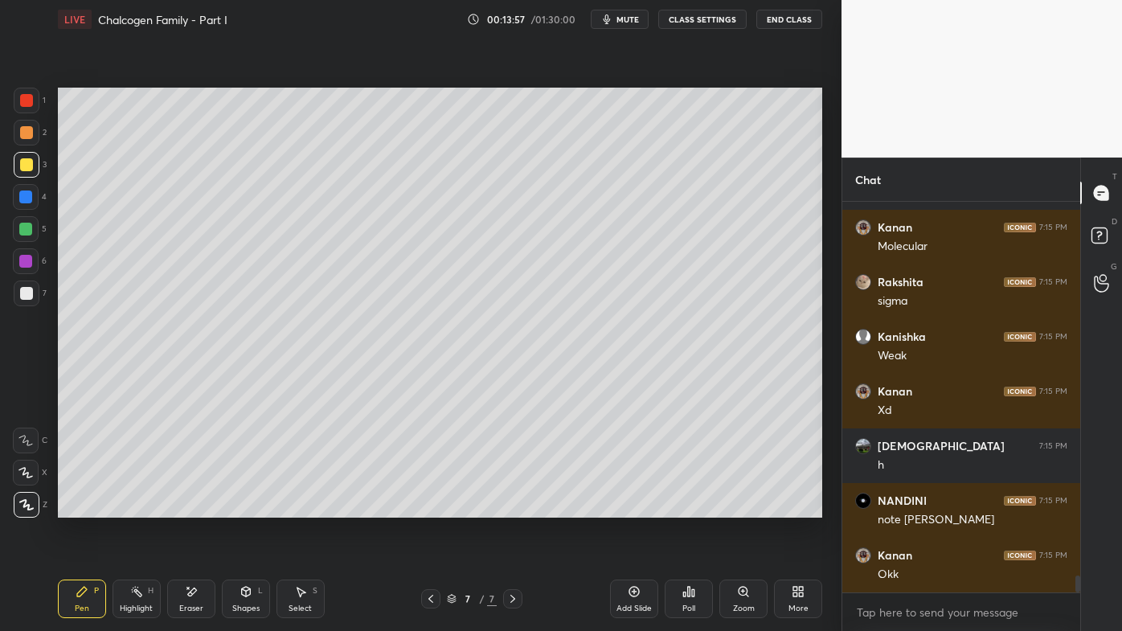
click at [29, 129] on div at bounding box center [26, 132] width 13 height 13
click at [634, 507] on icon at bounding box center [634, 591] width 13 height 13
click at [31, 155] on div at bounding box center [27, 165] width 26 height 26
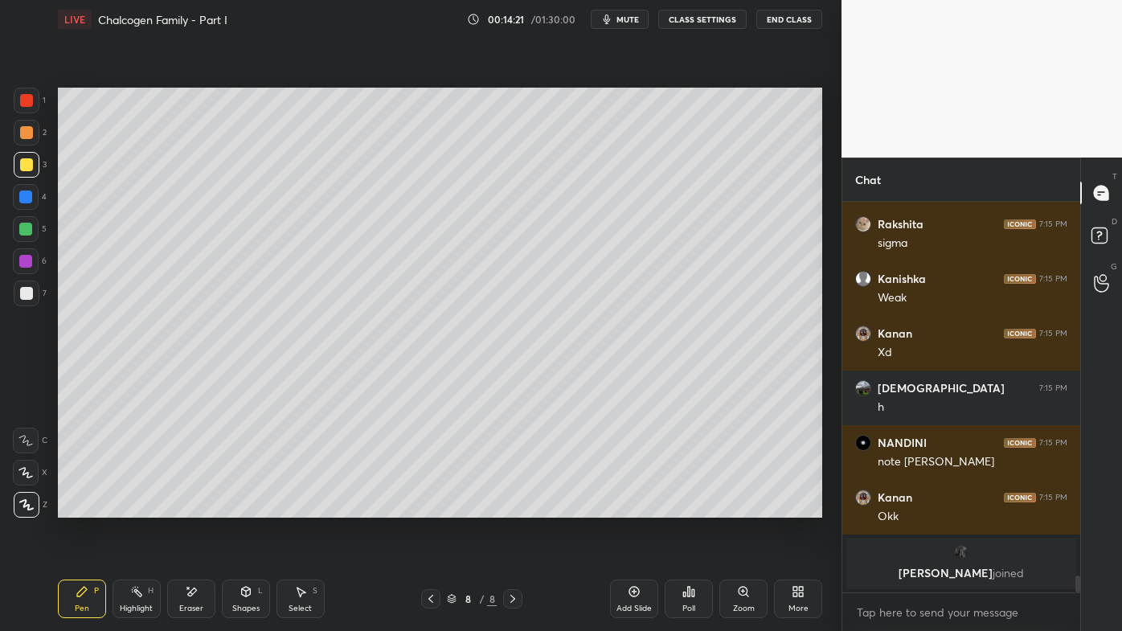
click at [687, 507] on icon at bounding box center [689, 591] width 13 height 13
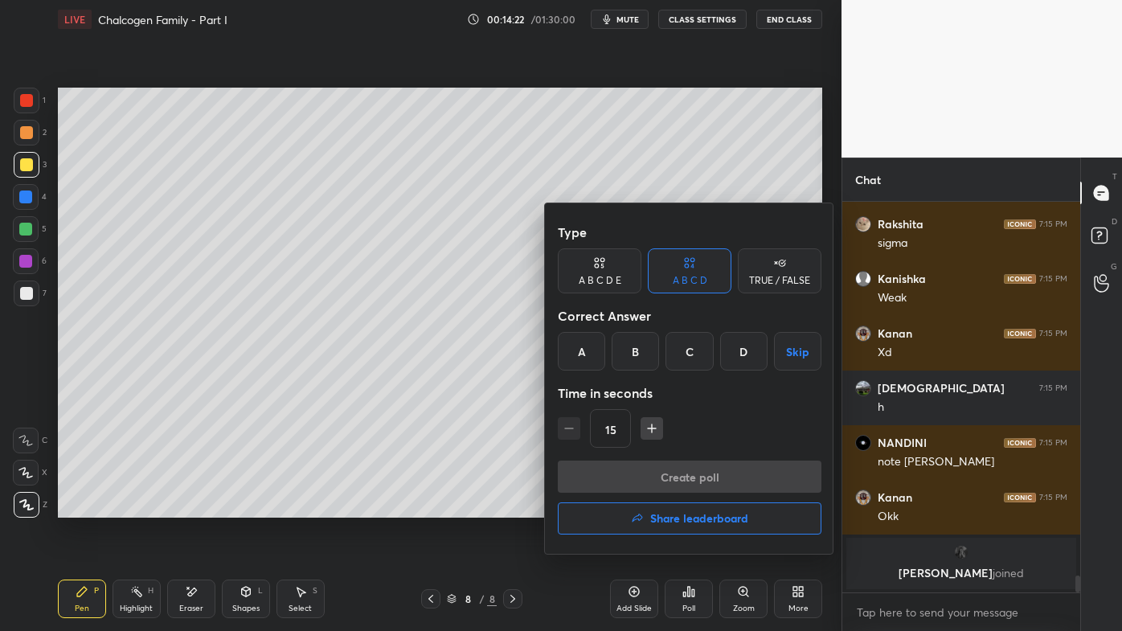
drag, startPoint x: 578, startPoint y: 351, endPoint x: 588, endPoint y: 362, distance: 14.8
click at [580, 351] on div "A" at bounding box center [581, 351] width 47 height 39
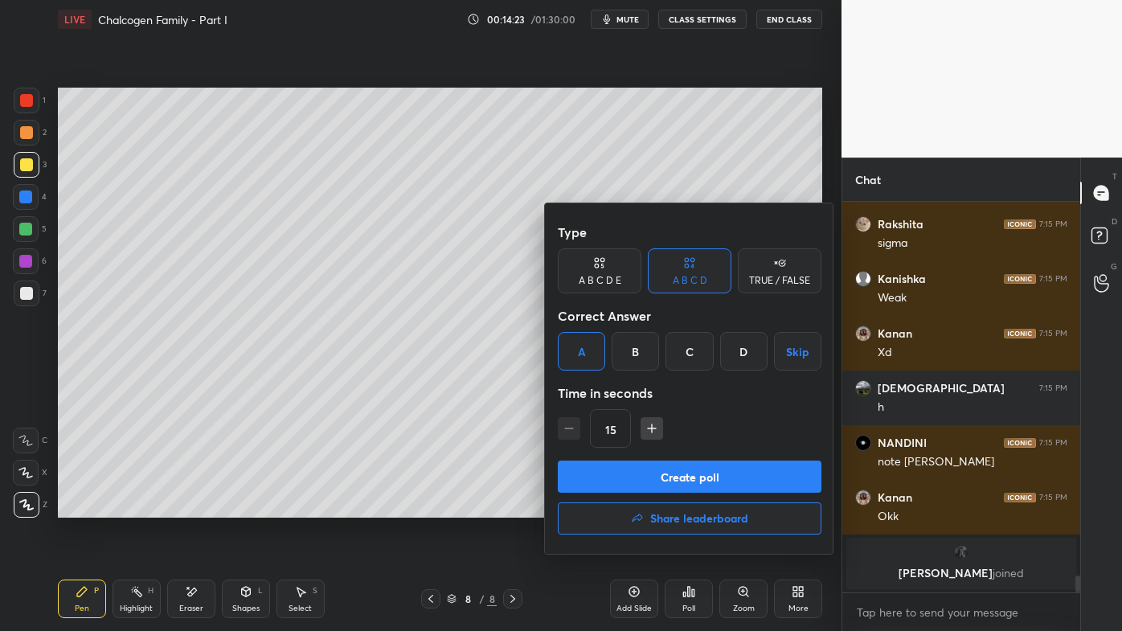
click at [628, 474] on button "Create poll" at bounding box center [690, 477] width 264 height 32
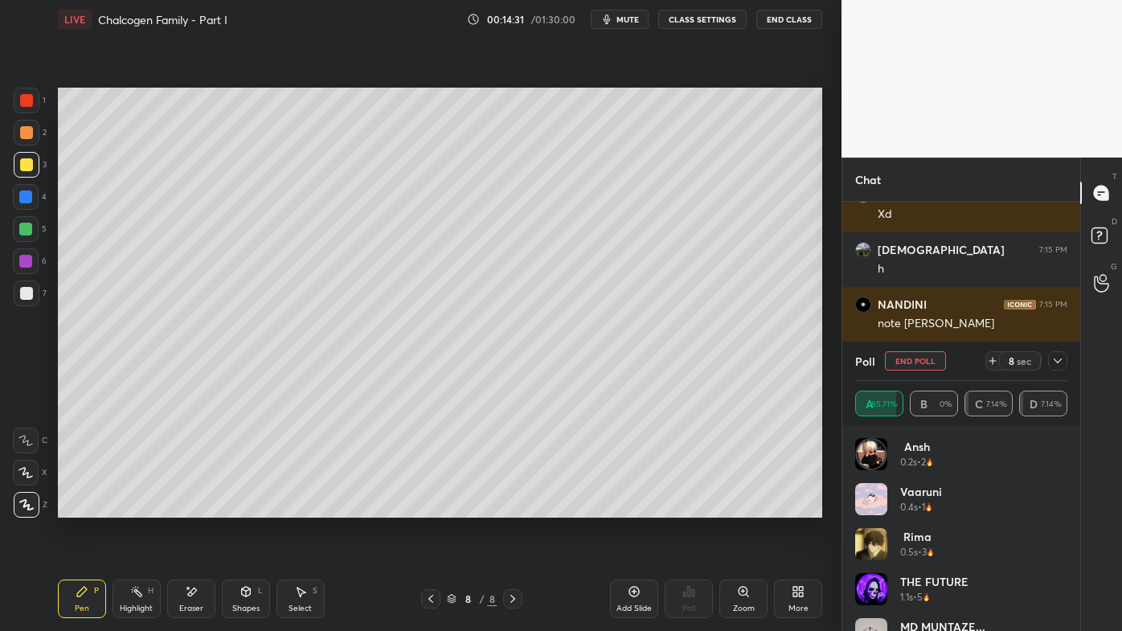
scroll to position [7758, 0]
drag, startPoint x: 22, startPoint y: 293, endPoint x: 50, endPoint y: 260, distance: 42.7
click at [23, 291] on div at bounding box center [26, 293] width 13 height 13
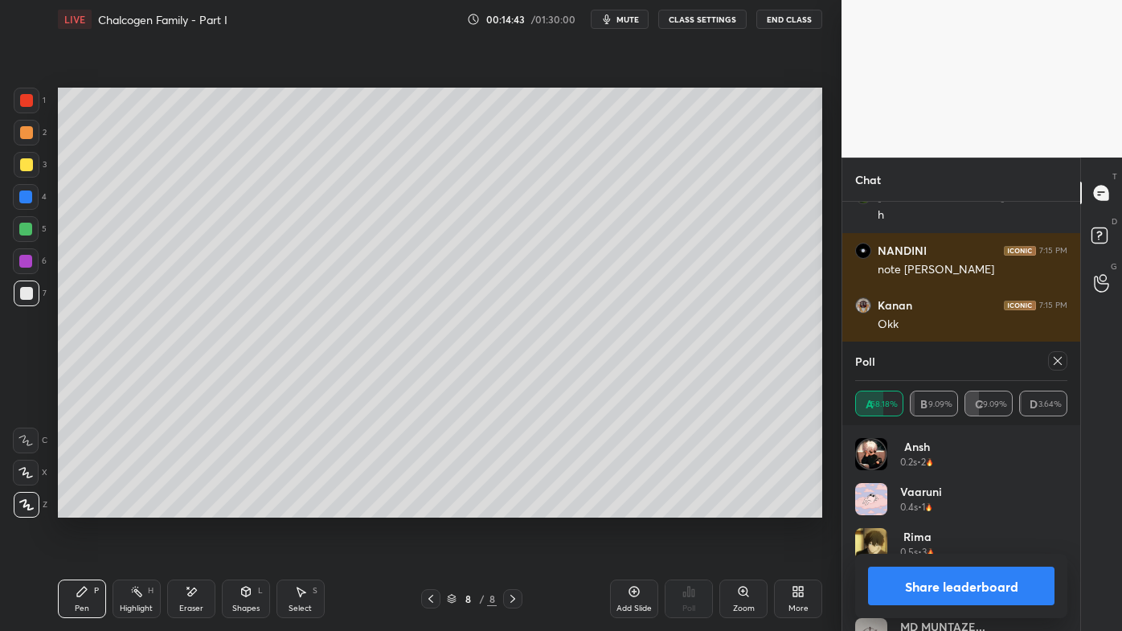
click at [1058, 359] on icon at bounding box center [1058, 361] width 13 height 13
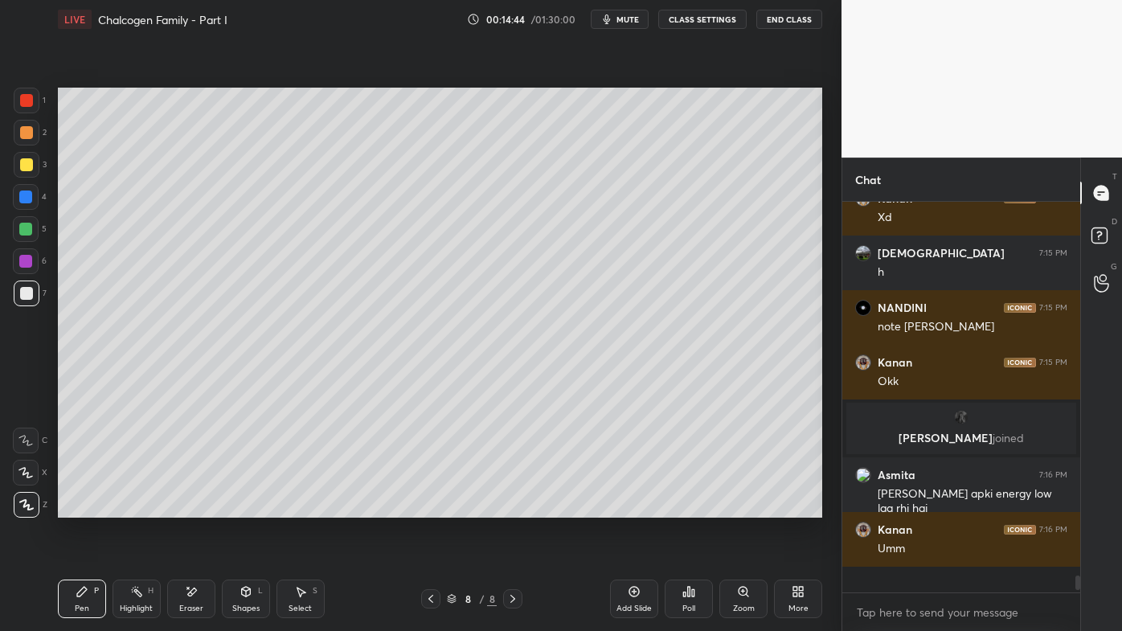
scroll to position [377, 233]
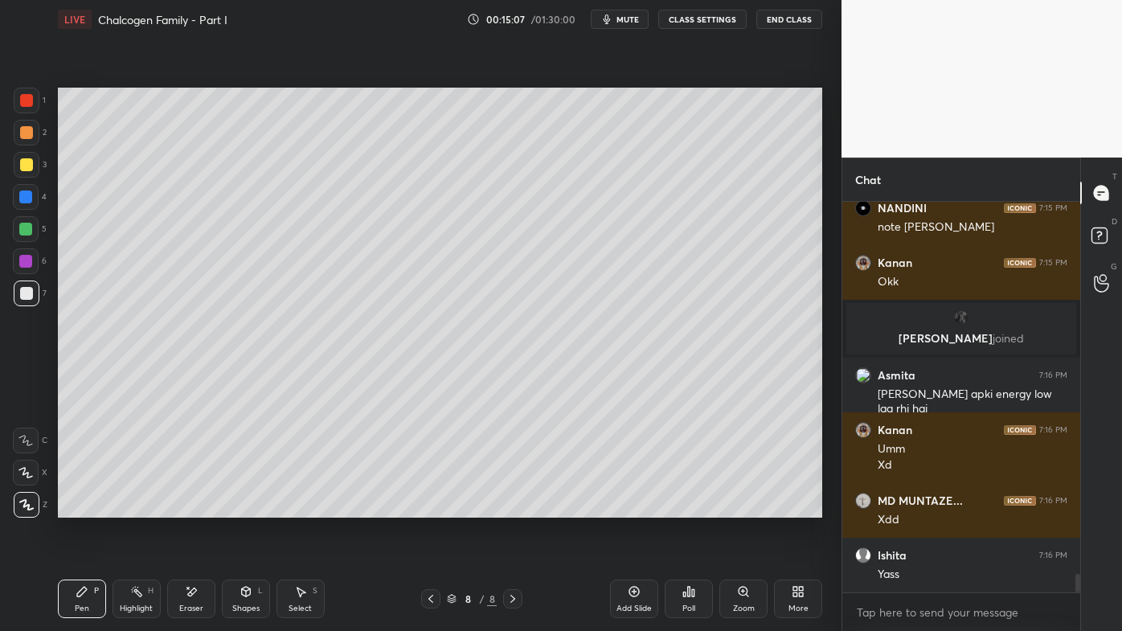
click at [134, 507] on icon at bounding box center [136, 591] width 13 height 13
click at [686, 507] on icon at bounding box center [684, 595] width 2 height 4
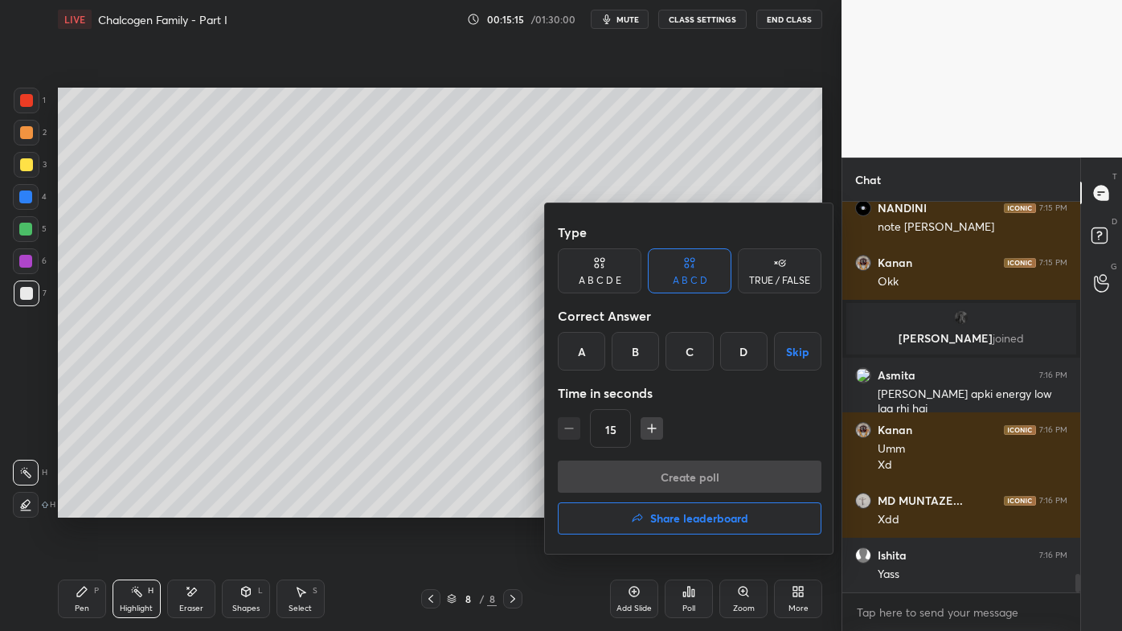
click at [585, 354] on div "A" at bounding box center [581, 351] width 47 height 39
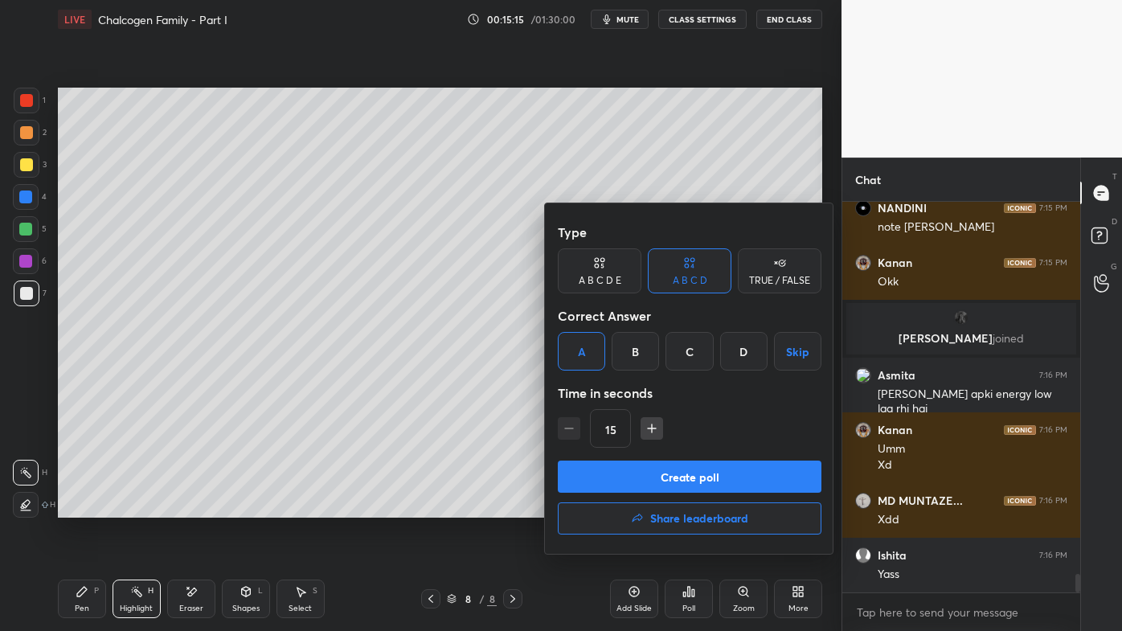
click at [642, 476] on button "Create poll" at bounding box center [690, 477] width 264 height 32
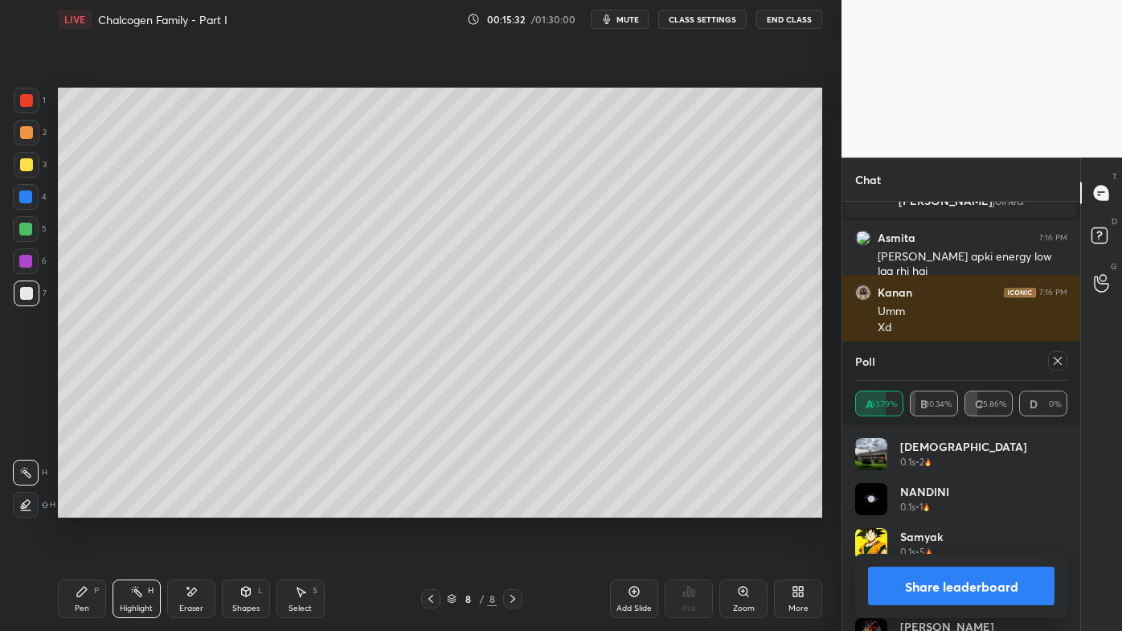
drag, startPoint x: 1055, startPoint y: 355, endPoint x: 1045, endPoint y: 362, distance: 12.1
click at [1059, 357] on icon at bounding box center [1058, 361] width 13 height 13
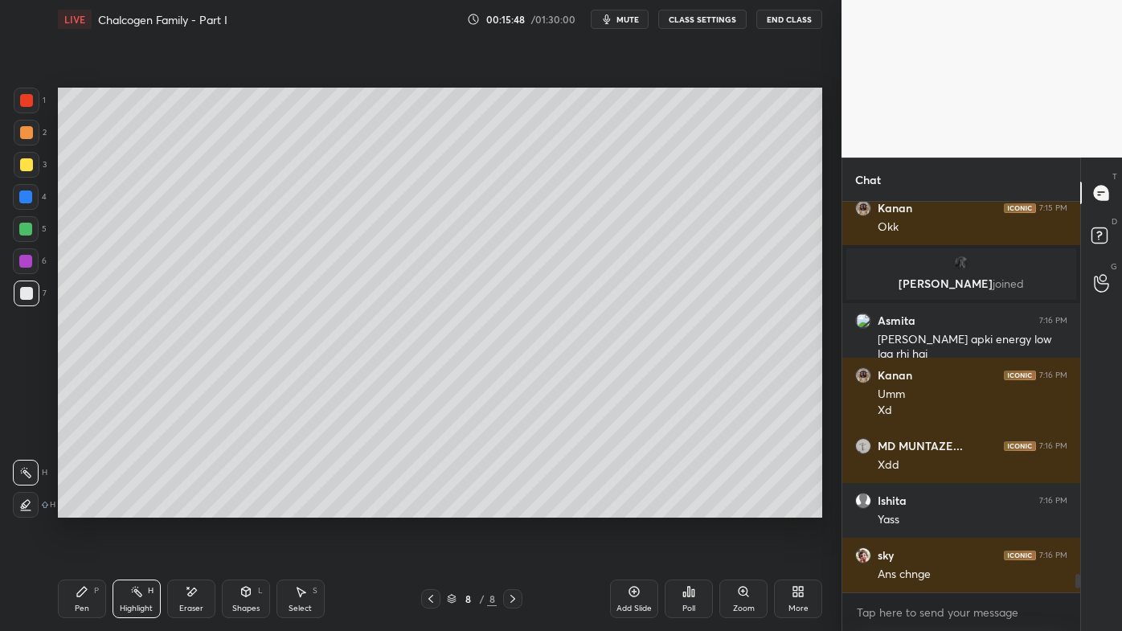
click at [685, 507] on icon at bounding box center [684, 595] width 2 height 4
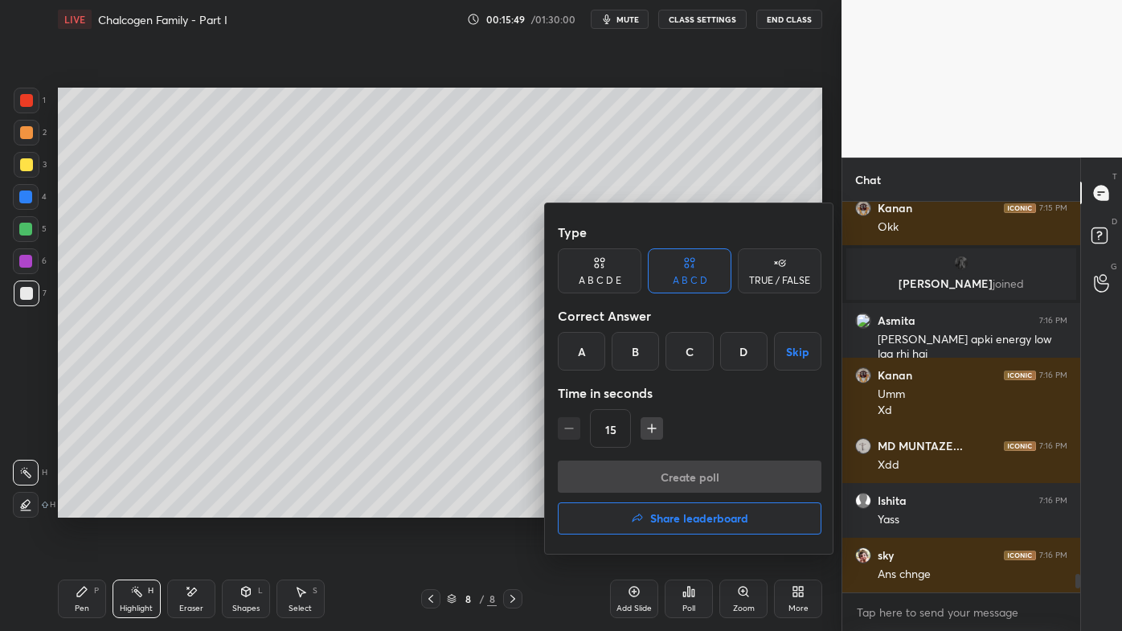
click at [688, 350] on div "C" at bounding box center [689, 351] width 47 height 39
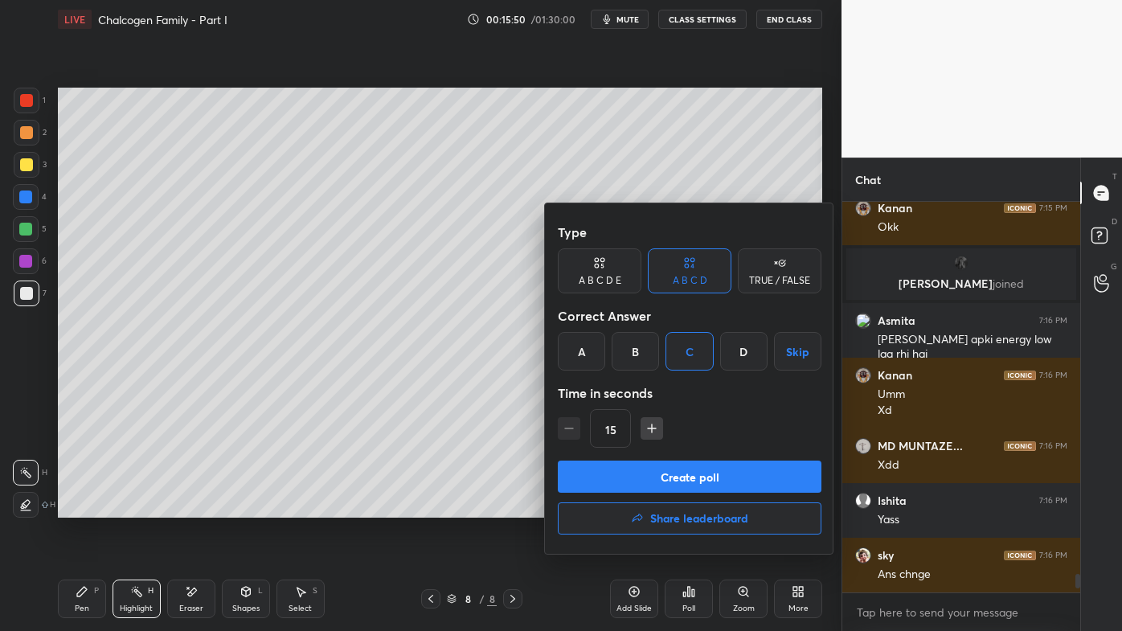
click at [650, 480] on button "Create poll" at bounding box center [690, 477] width 264 height 32
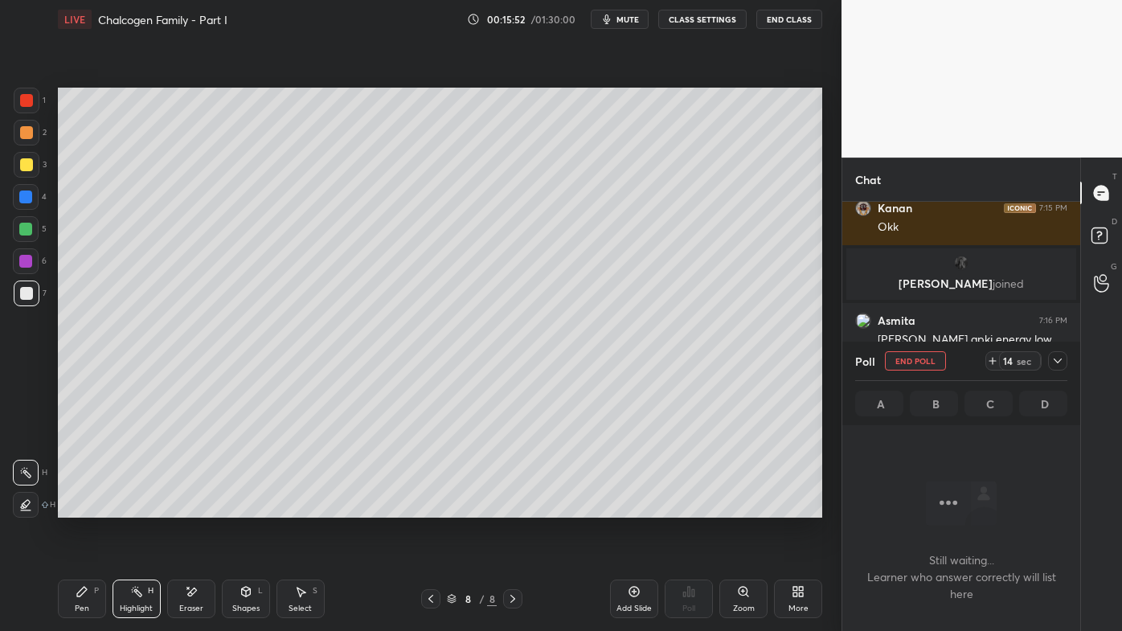
click at [79, 507] on icon at bounding box center [82, 591] width 13 height 13
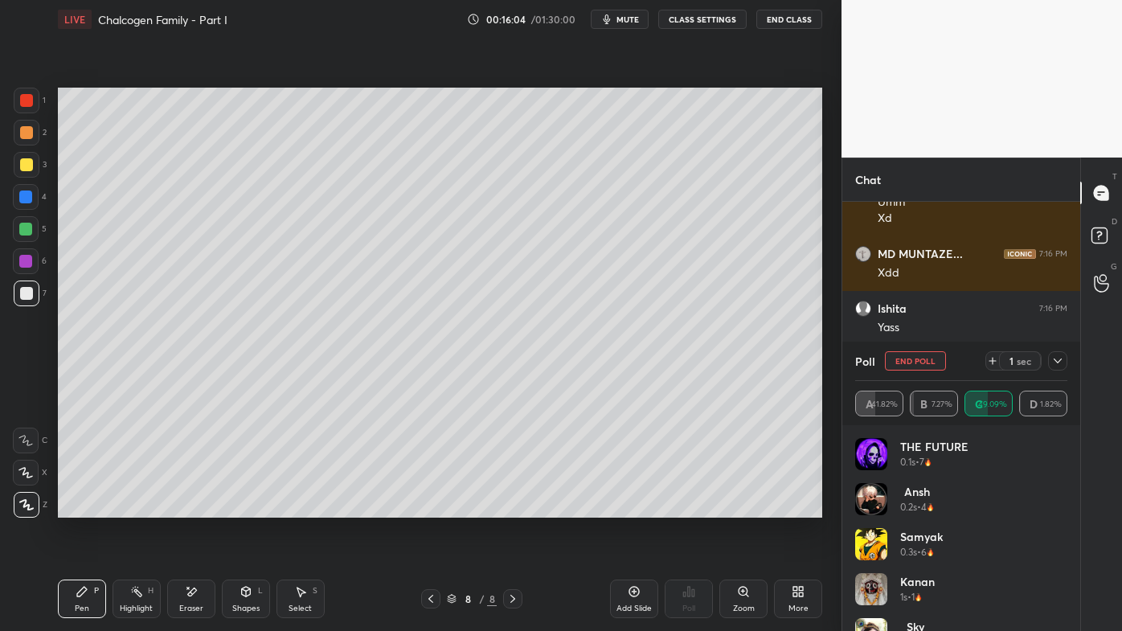
click at [1056, 360] on icon at bounding box center [1058, 361] width 13 height 13
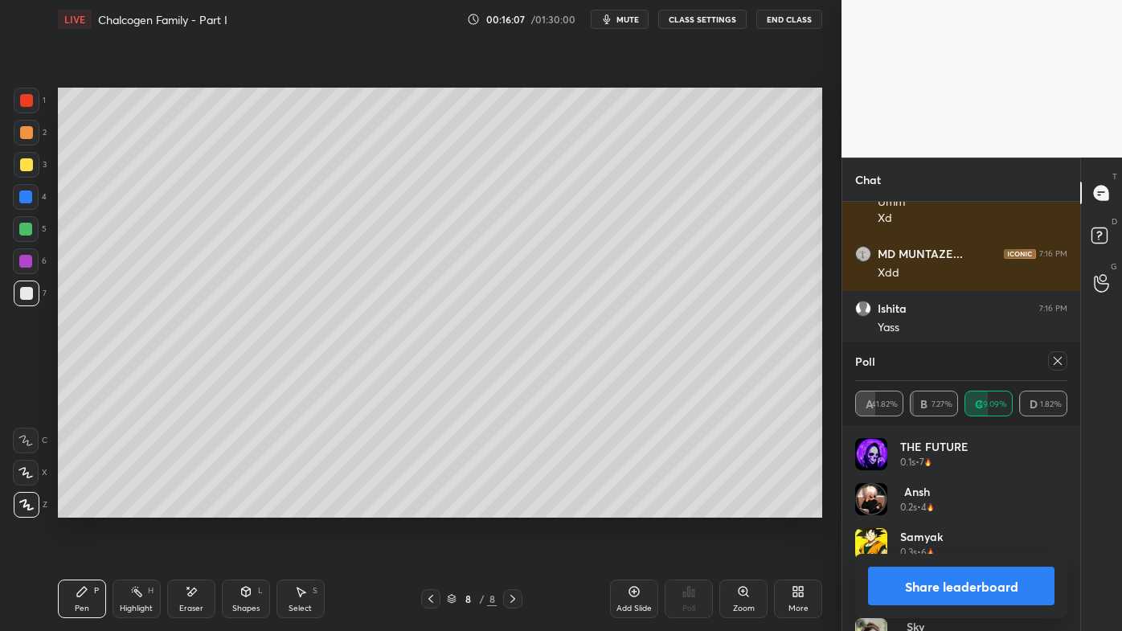
click at [1061, 360] on icon at bounding box center [1058, 361] width 13 height 13
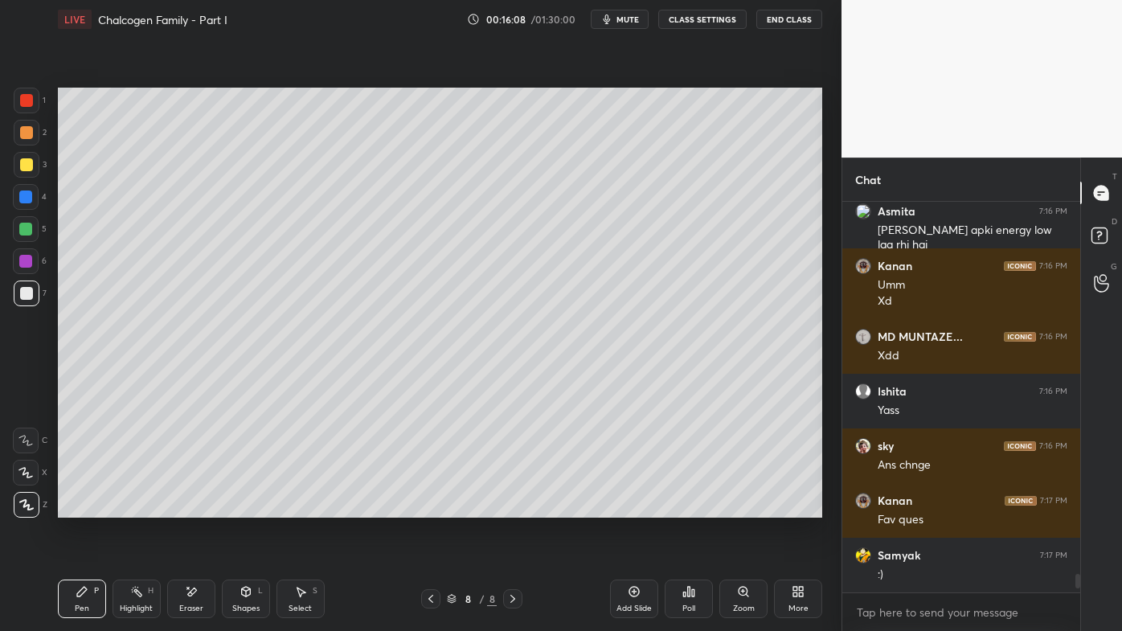
click at [81, 507] on div "Pen P" at bounding box center [82, 599] width 48 height 39
drag, startPoint x: 197, startPoint y: 589, endPoint x: 215, endPoint y: 539, distance: 52.9
click at [197, 507] on icon at bounding box center [191, 592] width 13 height 14
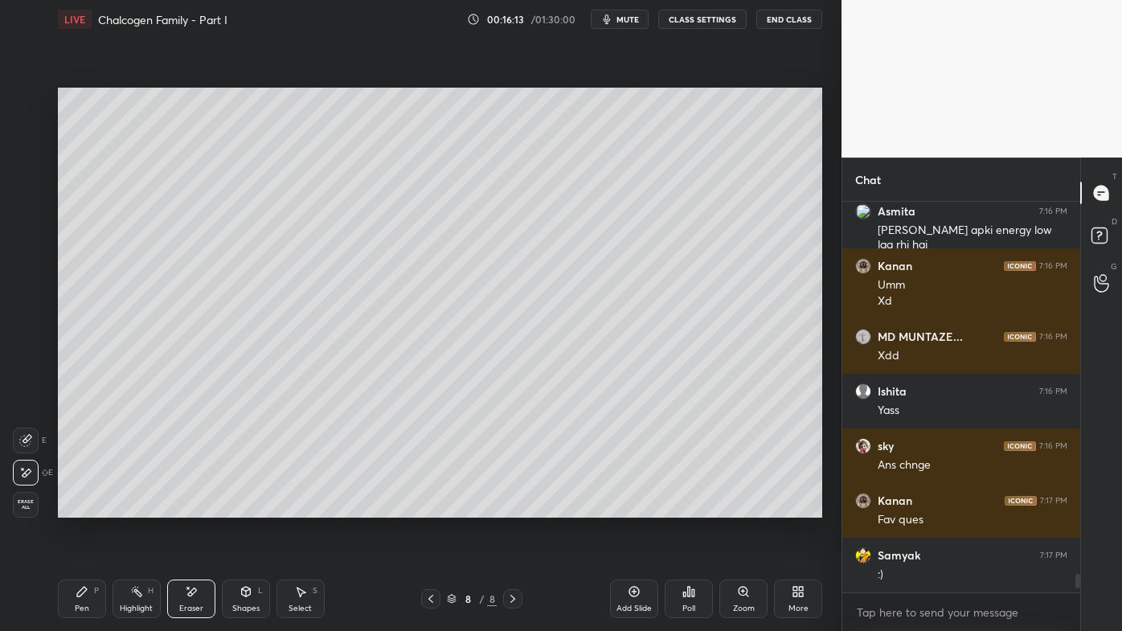
click at [81, 507] on icon at bounding box center [82, 591] width 13 height 13
click at [679, 507] on div "Poll" at bounding box center [689, 599] width 48 height 39
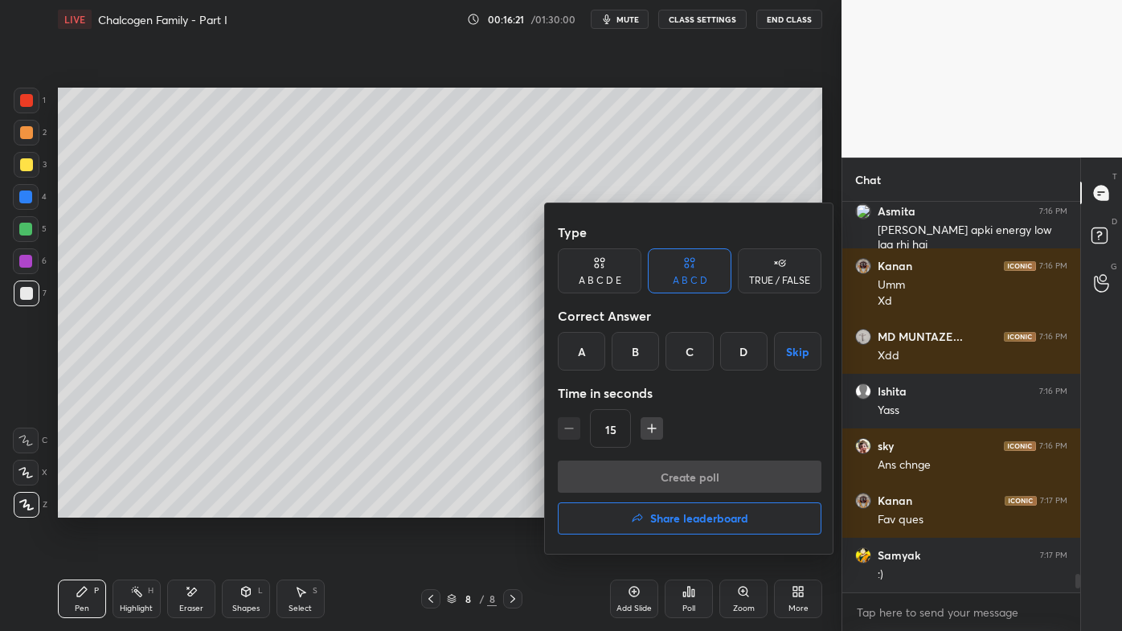
drag, startPoint x: 584, startPoint y: 351, endPoint x: 593, endPoint y: 386, distance: 35.5
click at [587, 351] on div "A" at bounding box center [581, 351] width 47 height 39
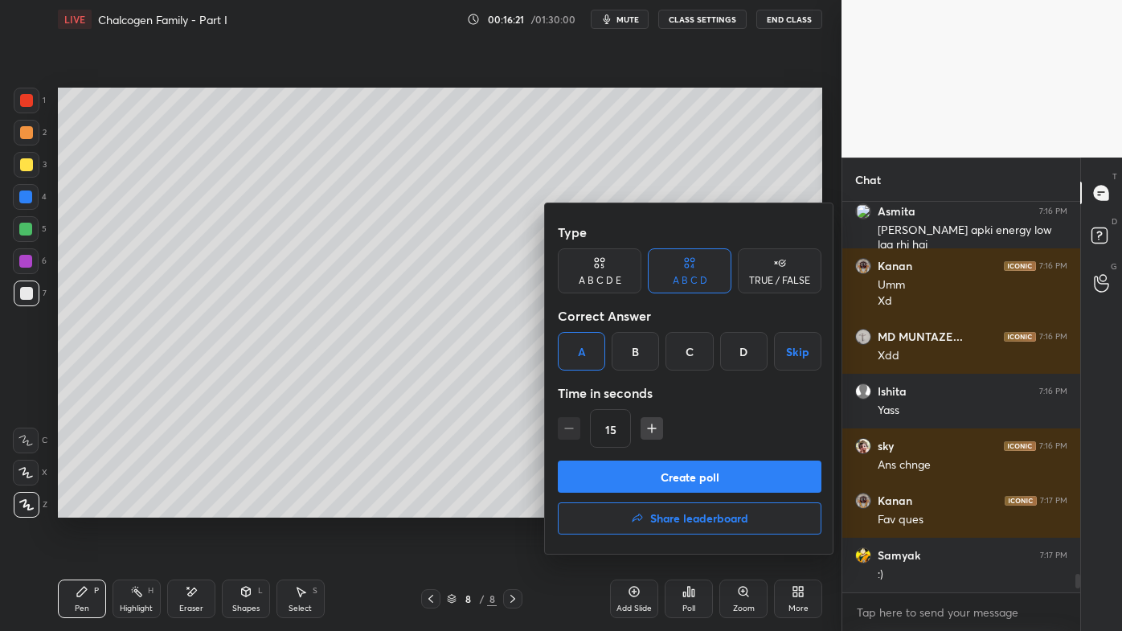
click at [601, 476] on button "Create poll" at bounding box center [690, 477] width 264 height 32
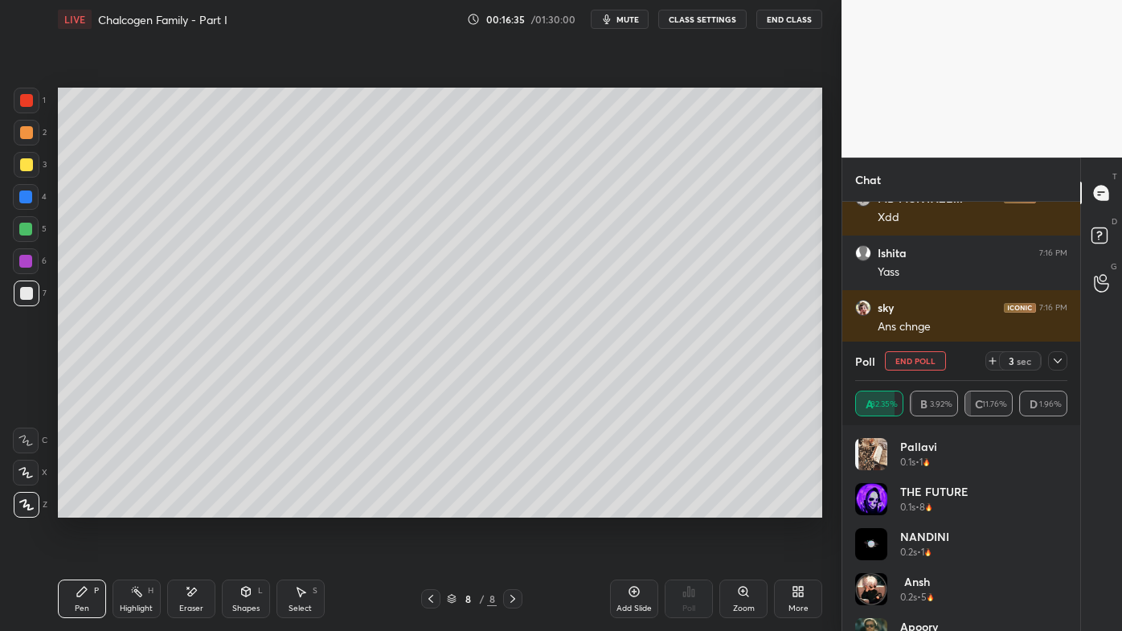
drag, startPoint x: 1059, startPoint y: 360, endPoint x: 1044, endPoint y: 361, distance: 15.3
click at [1060, 361] on icon at bounding box center [1058, 361] width 13 height 13
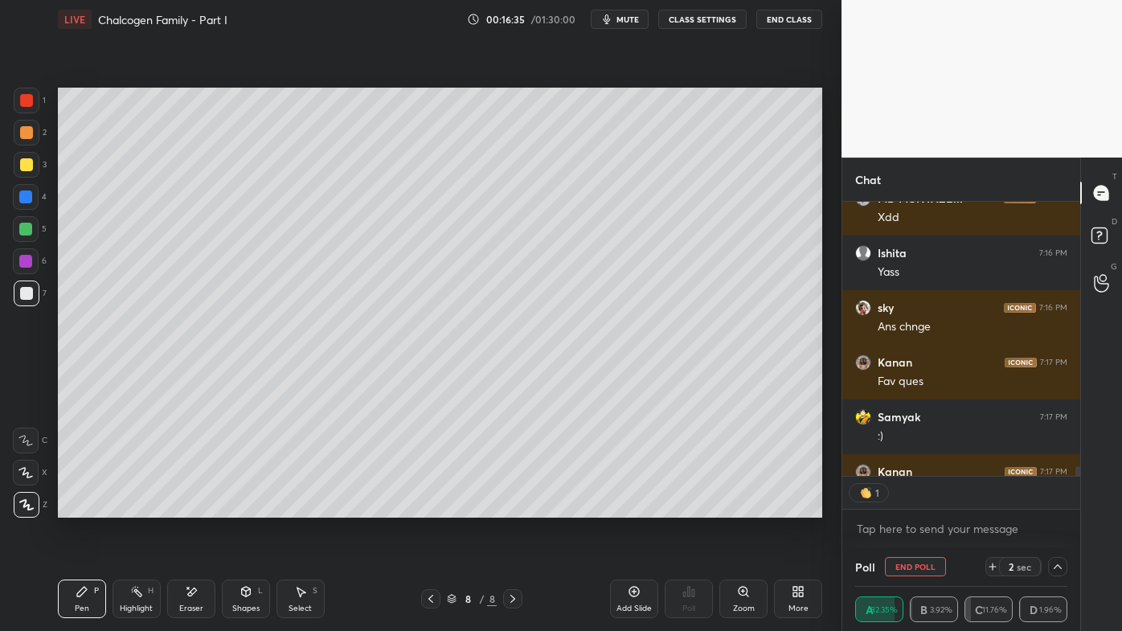
click at [84, 507] on icon at bounding box center [82, 591] width 13 height 13
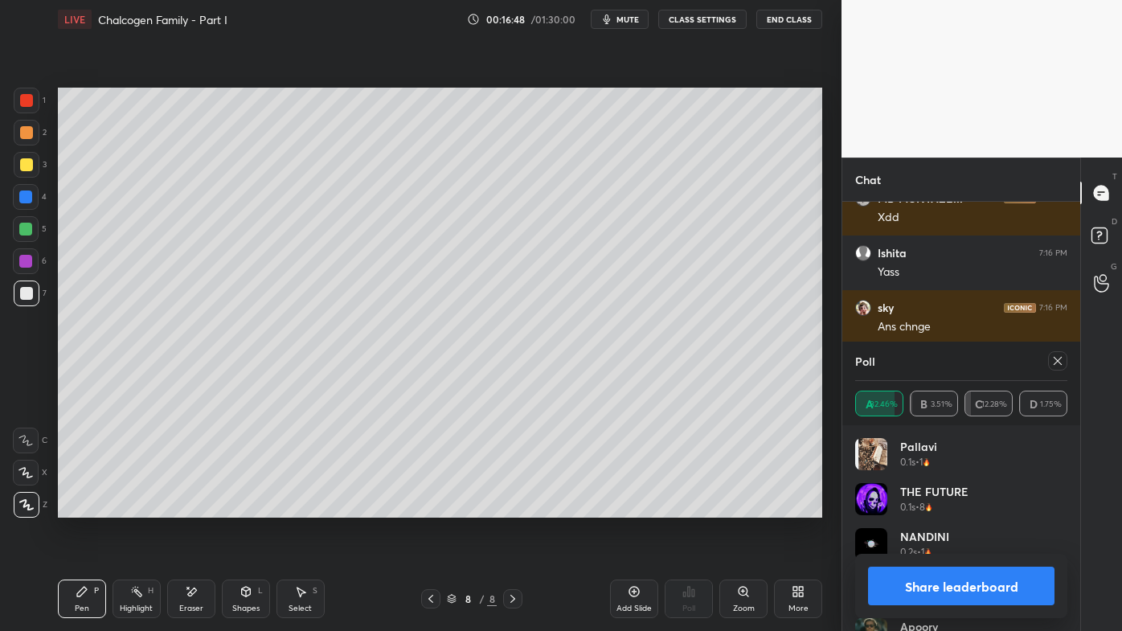
drag, startPoint x: 1054, startPoint y: 361, endPoint x: 1029, endPoint y: 367, distance: 25.6
click at [1054, 362] on icon at bounding box center [1058, 361] width 13 height 13
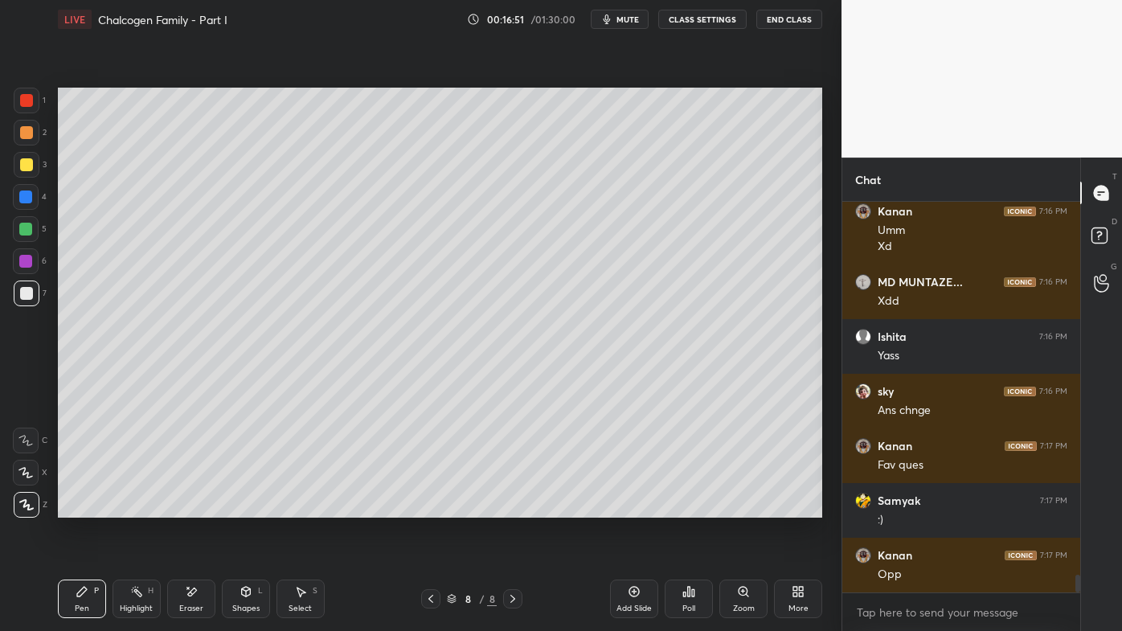
click at [141, 507] on div "Highlight H" at bounding box center [137, 599] width 48 height 39
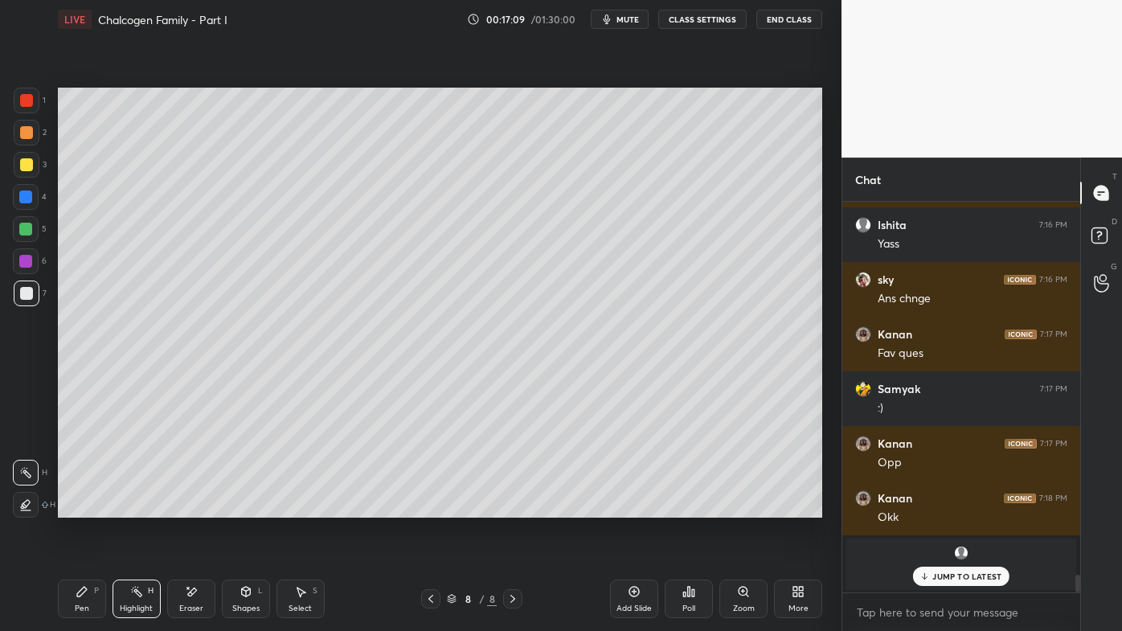
click at [82, 507] on div "Pen P" at bounding box center [82, 599] width 48 height 39
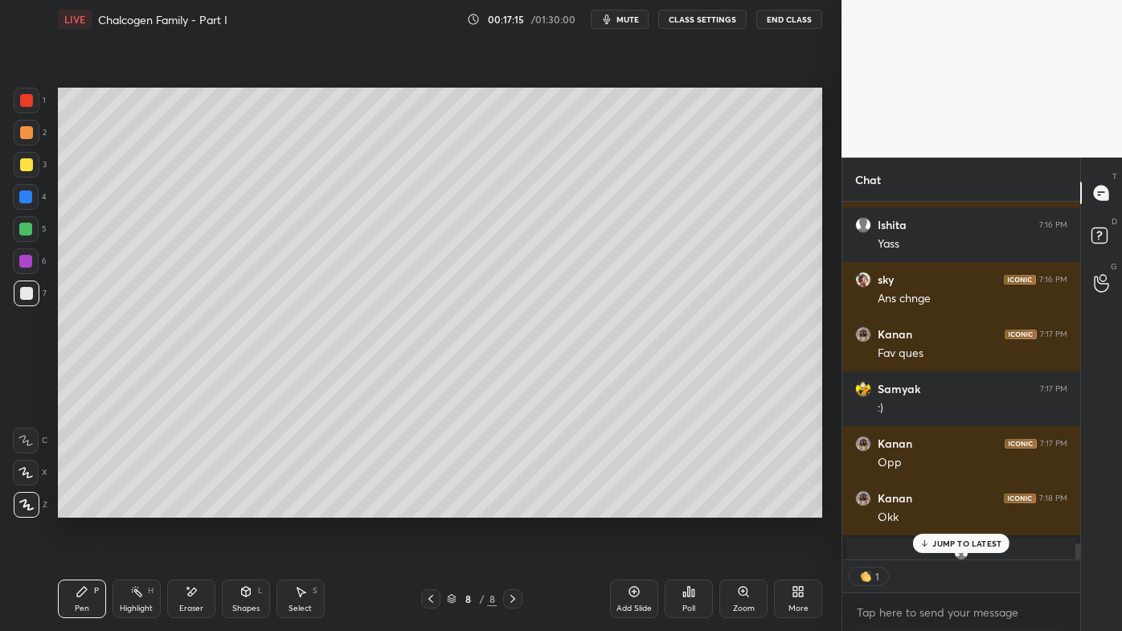
drag, startPoint x: 141, startPoint y: 588, endPoint x: 120, endPoint y: 534, distance: 58.1
click at [140, 507] on div "Highlight H" at bounding box center [137, 599] width 48 height 39
click at [87, 507] on div "Pen P" at bounding box center [82, 599] width 48 height 39
click at [950, 507] on p "JUMP TO LATEST" at bounding box center [967, 544] width 69 height 10
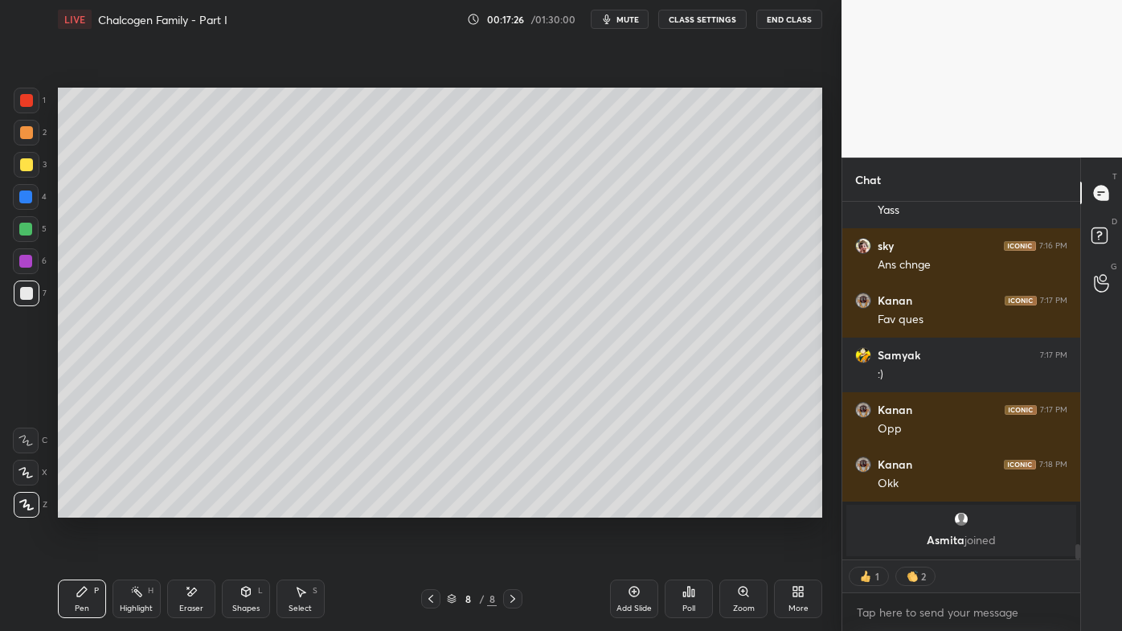
drag, startPoint x: 129, startPoint y: 592, endPoint x: 142, endPoint y: 546, distance: 47.8
click at [129, 507] on div "Highlight H" at bounding box center [137, 599] width 48 height 39
click at [690, 507] on icon at bounding box center [689, 591] width 13 height 13
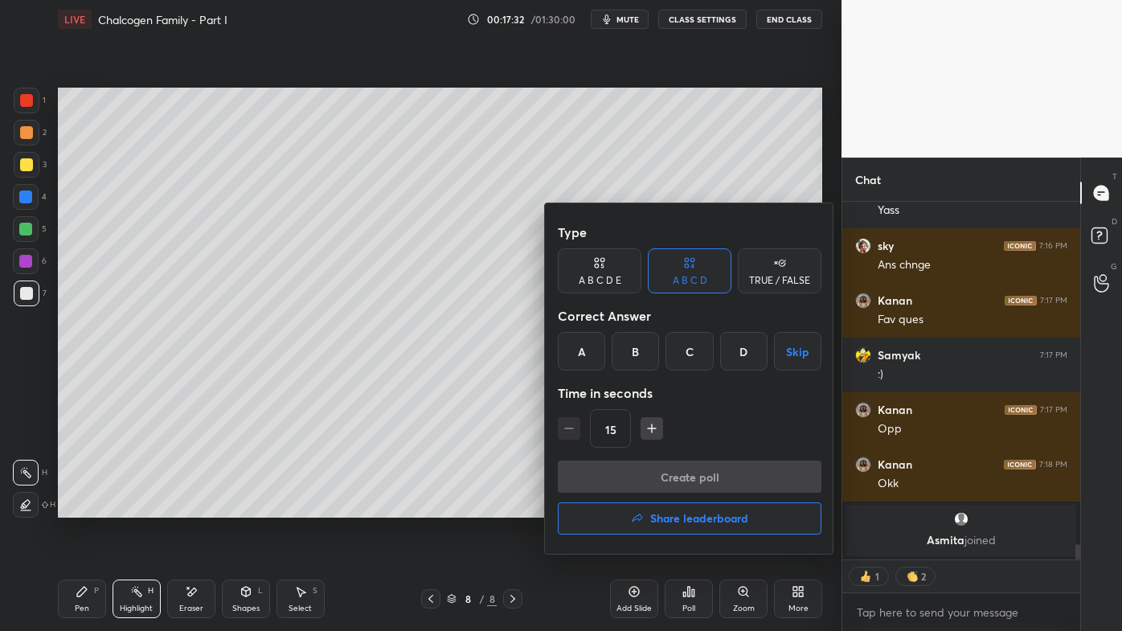
click at [642, 352] on div "B" at bounding box center [635, 351] width 47 height 39
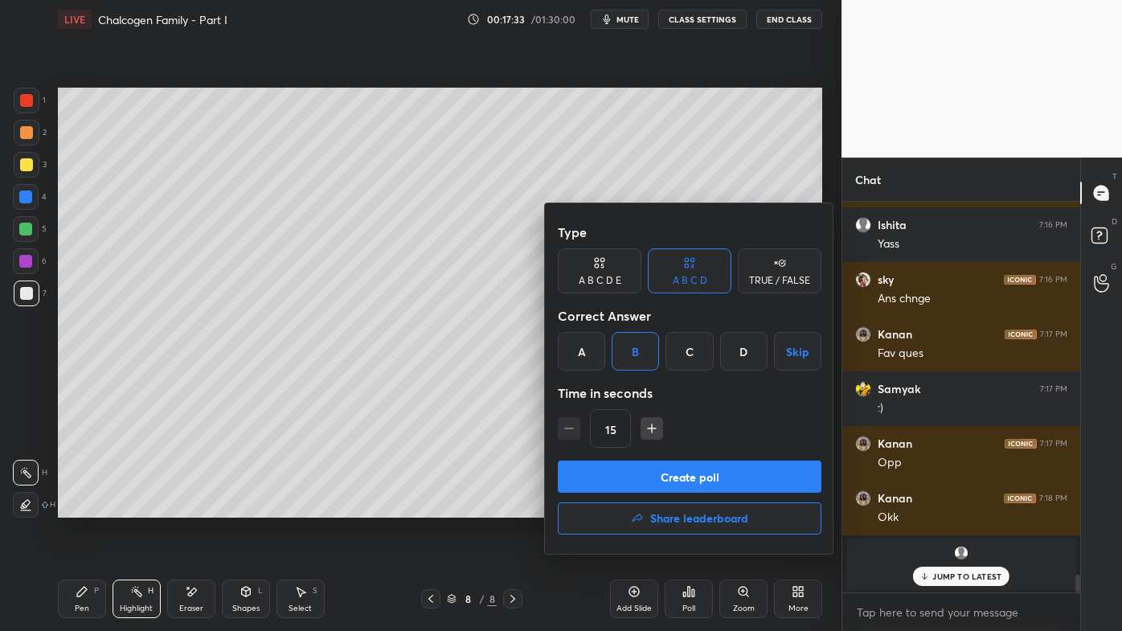
click at [628, 476] on button "Create poll" at bounding box center [690, 477] width 264 height 32
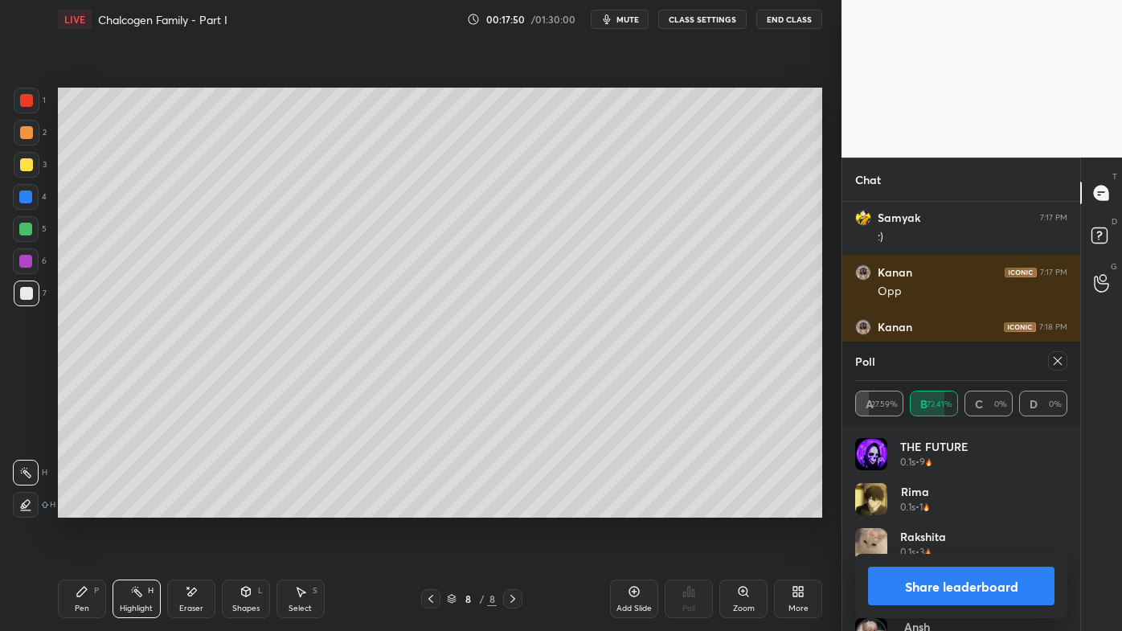
click at [1056, 360] on icon at bounding box center [1058, 361] width 13 height 13
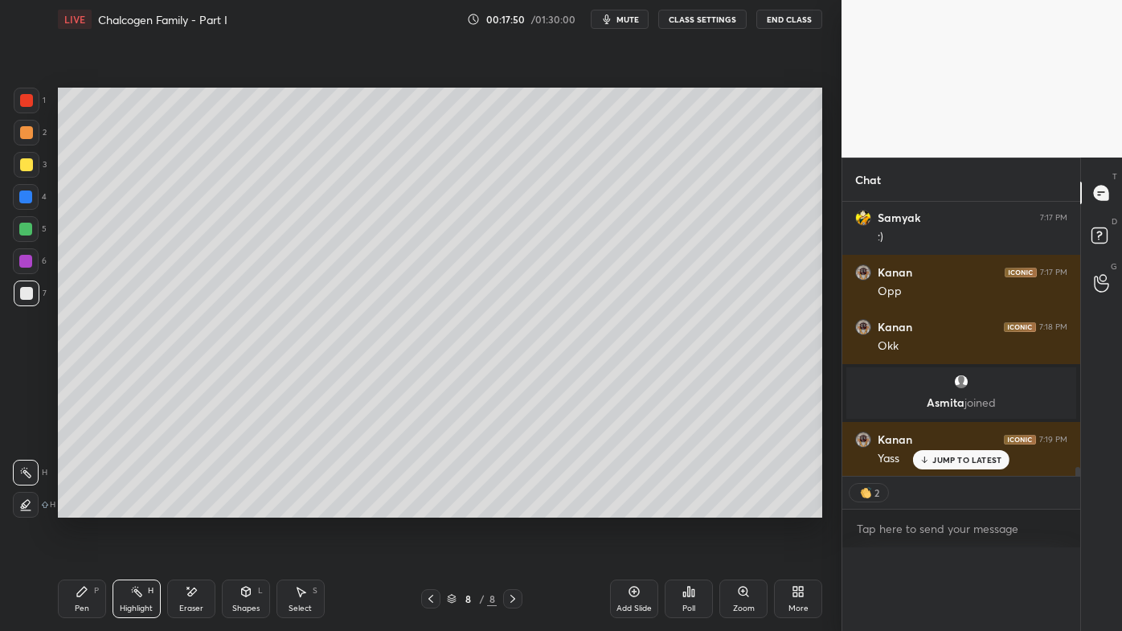
scroll to position [0, 4]
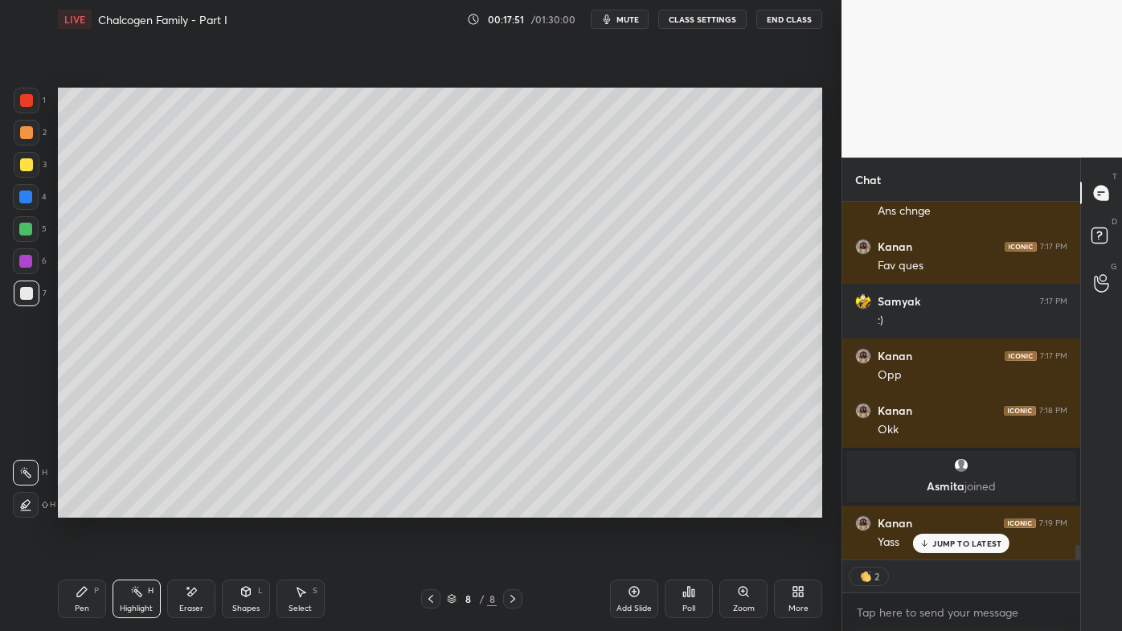
drag, startPoint x: 147, startPoint y: 590, endPoint x: 149, endPoint y: 580, distance: 10.6
click at [146, 507] on div "Highlight H" at bounding box center [137, 599] width 48 height 39
drag, startPoint x: 129, startPoint y: 589, endPoint x: 146, endPoint y: 560, distance: 34.2
click at [132, 507] on div "Highlight H" at bounding box center [137, 599] width 48 height 39
click at [695, 507] on div "Poll" at bounding box center [689, 599] width 48 height 90
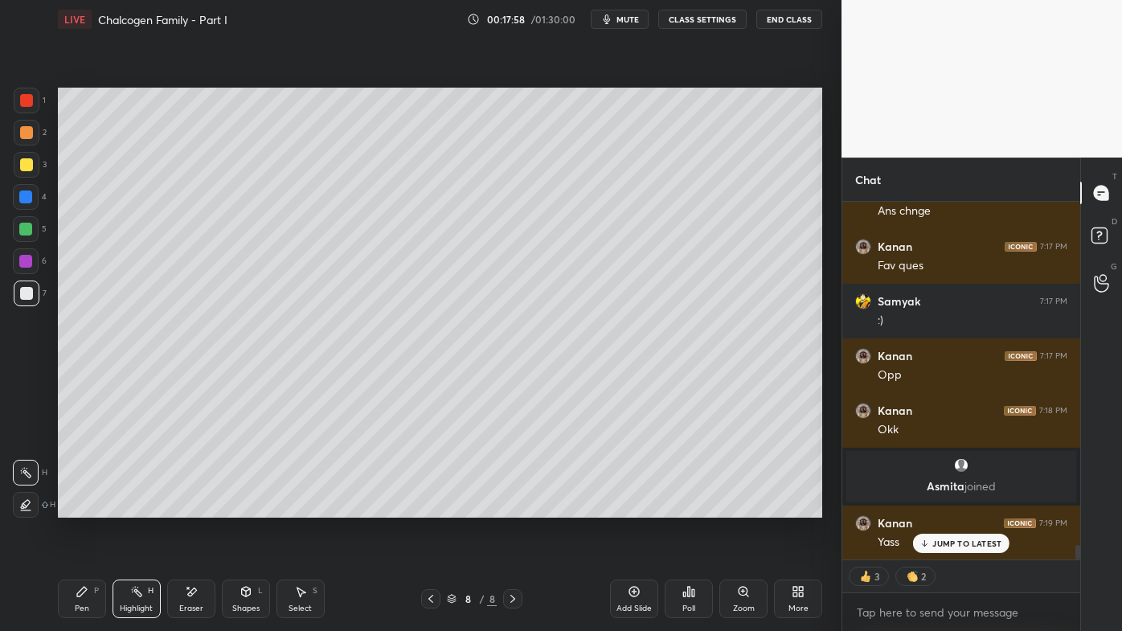
click at [686, 507] on icon at bounding box center [689, 591] width 13 height 13
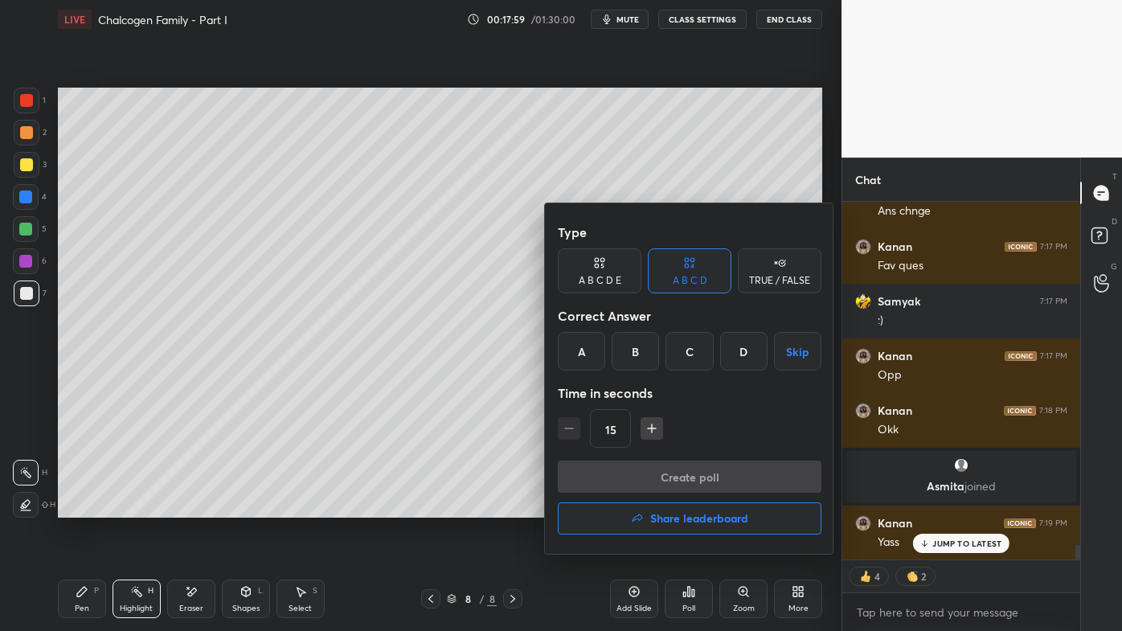
click at [645, 356] on div "B" at bounding box center [635, 351] width 47 height 39
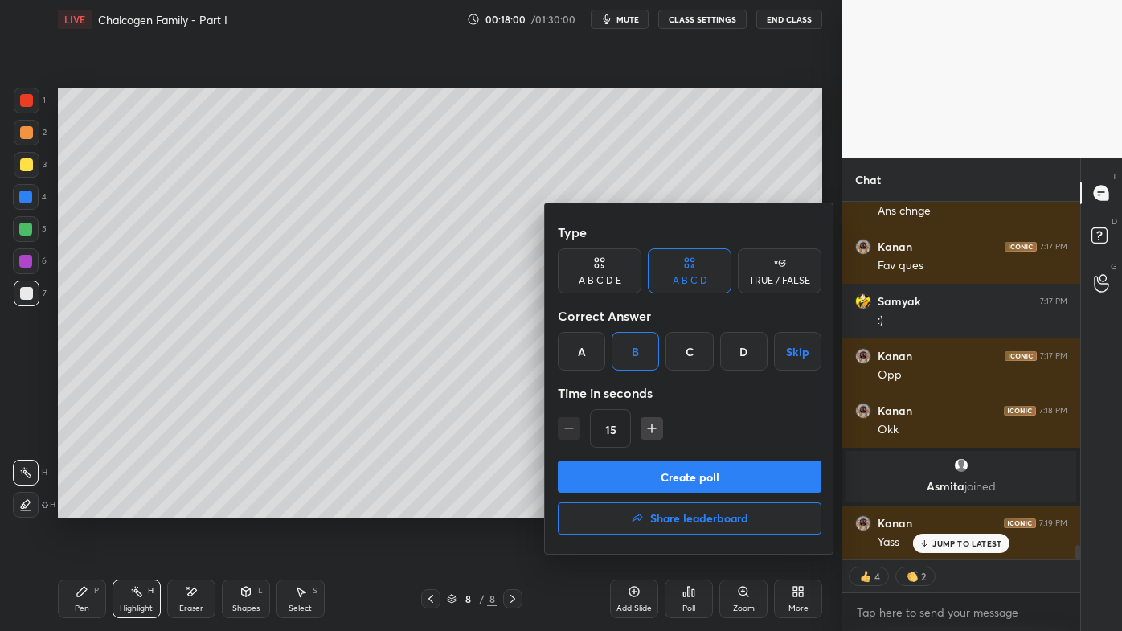
click at [658, 480] on button "Create poll" at bounding box center [690, 477] width 264 height 32
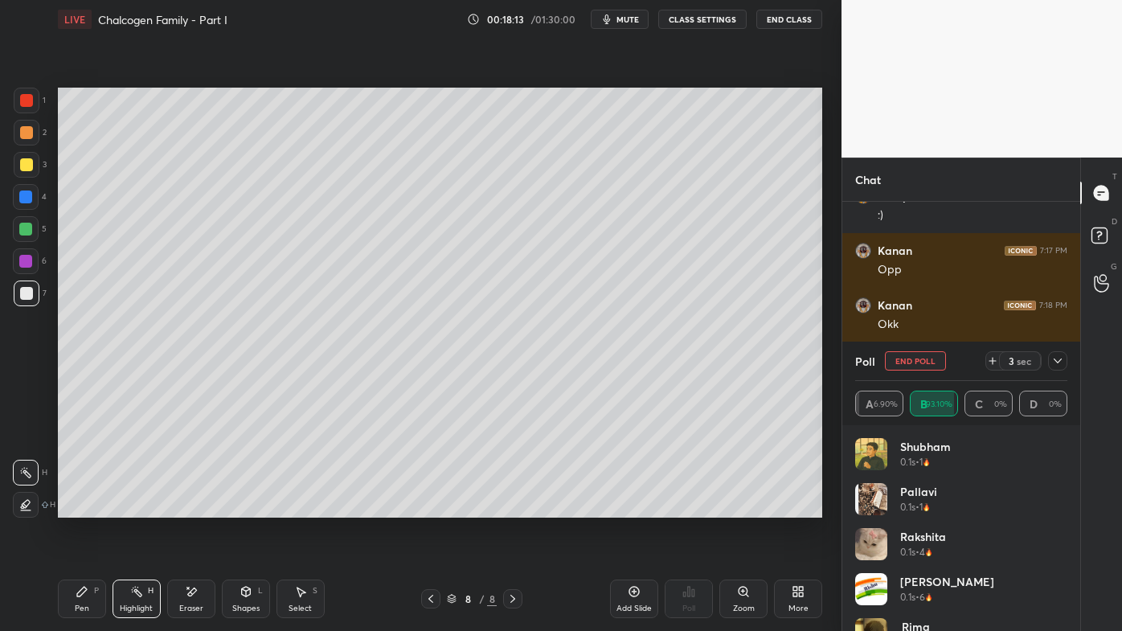
drag, startPoint x: 77, startPoint y: 599, endPoint x: 80, endPoint y: 583, distance: 16.3
click at [76, 507] on div "Pen P" at bounding box center [82, 599] width 48 height 39
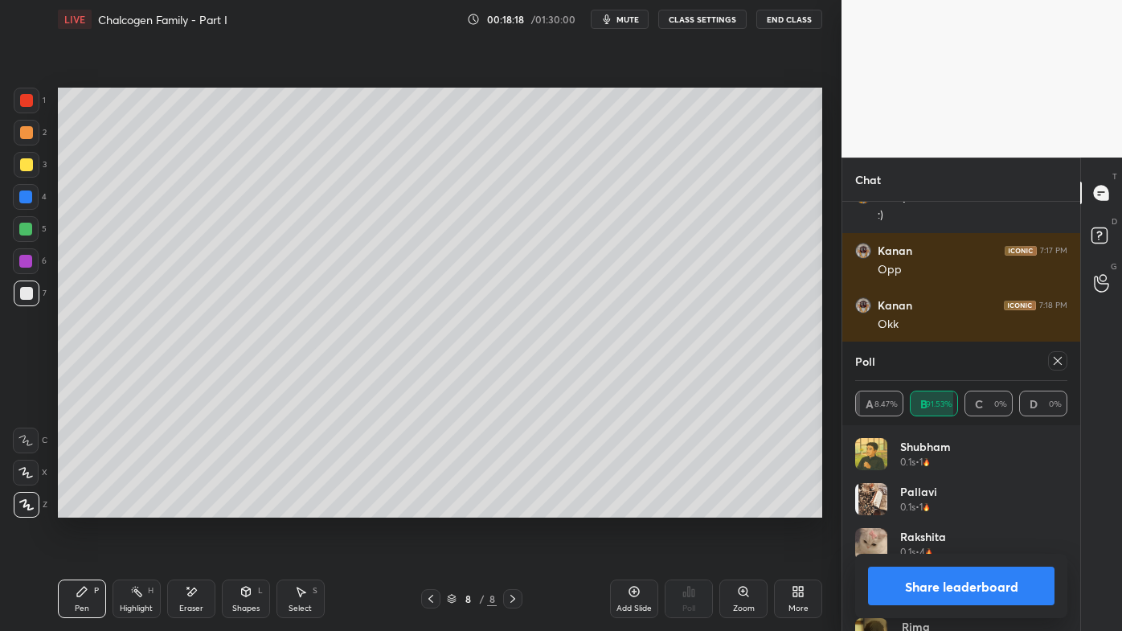
click at [1058, 356] on icon at bounding box center [1058, 361] width 13 height 13
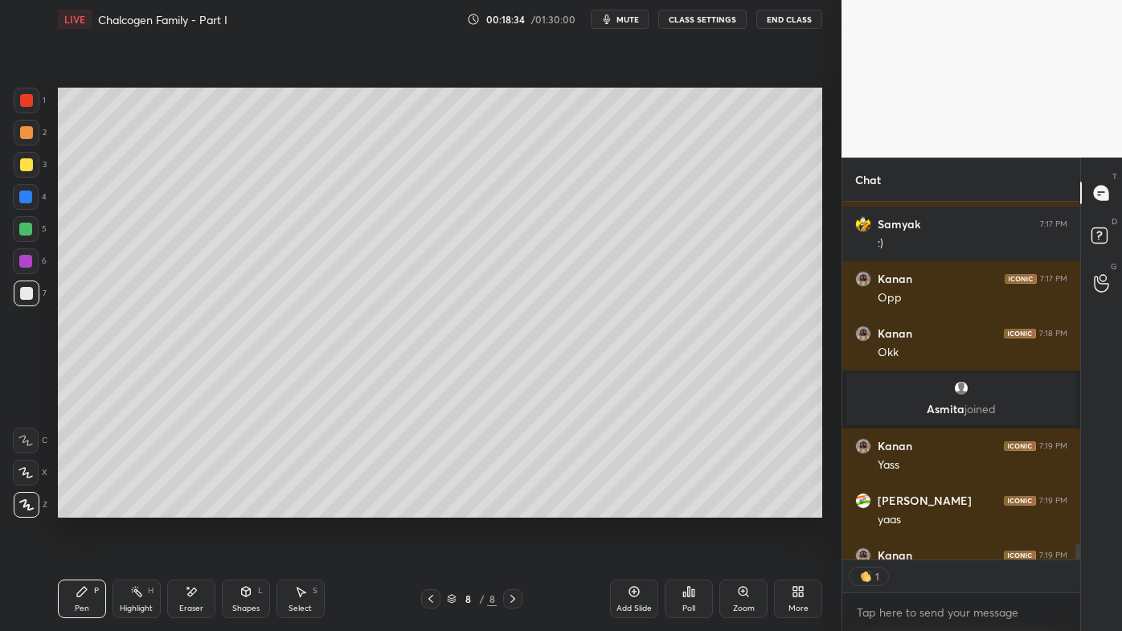
click at [141, 507] on icon at bounding box center [136, 591] width 13 height 13
click at [431, 507] on icon at bounding box center [430, 599] width 13 height 13
click at [426, 507] on icon at bounding box center [430, 599] width 13 height 13
click at [429, 507] on icon at bounding box center [430, 599] width 13 height 13
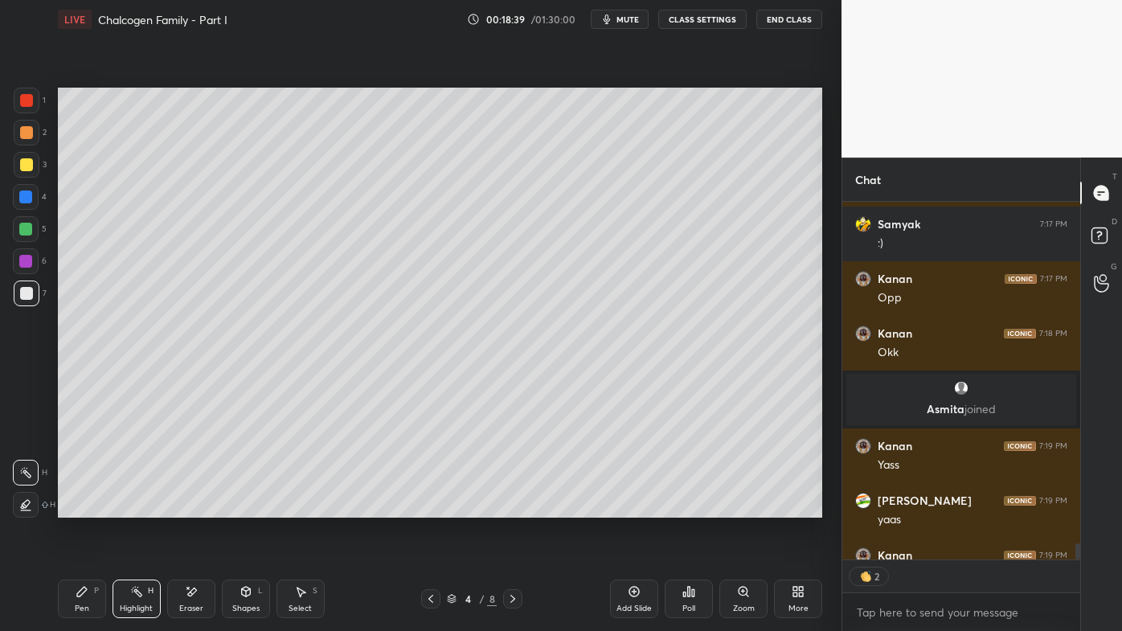
click at [429, 507] on icon at bounding box center [430, 599] width 13 height 13
click at [428, 507] on icon at bounding box center [430, 599] width 13 height 13
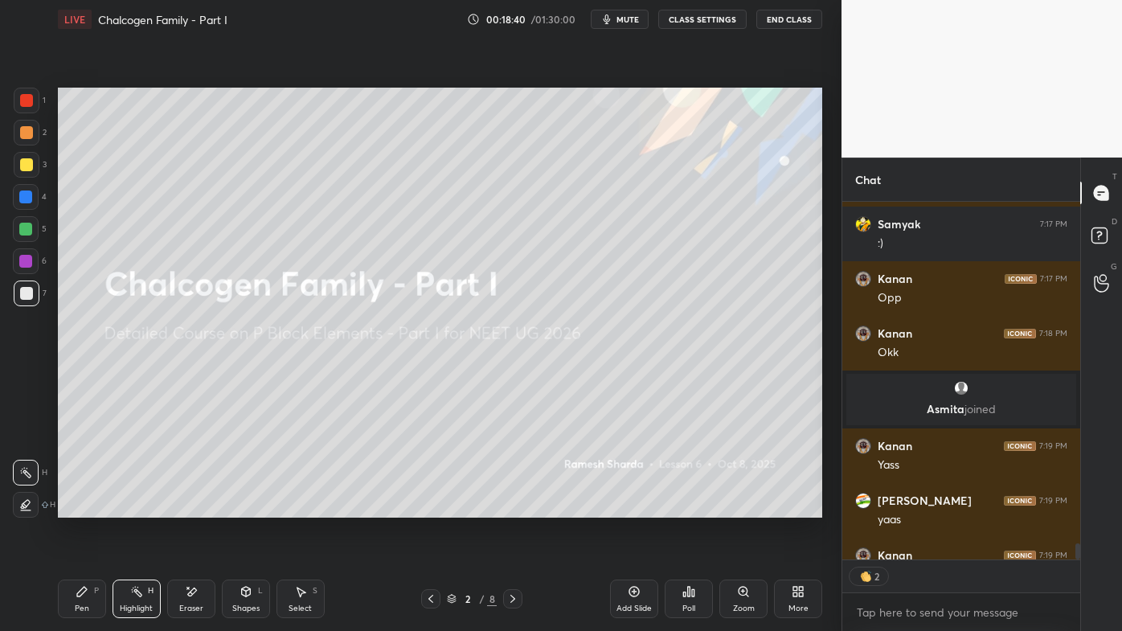
click at [431, 507] on icon at bounding box center [431, 599] width 5 height 8
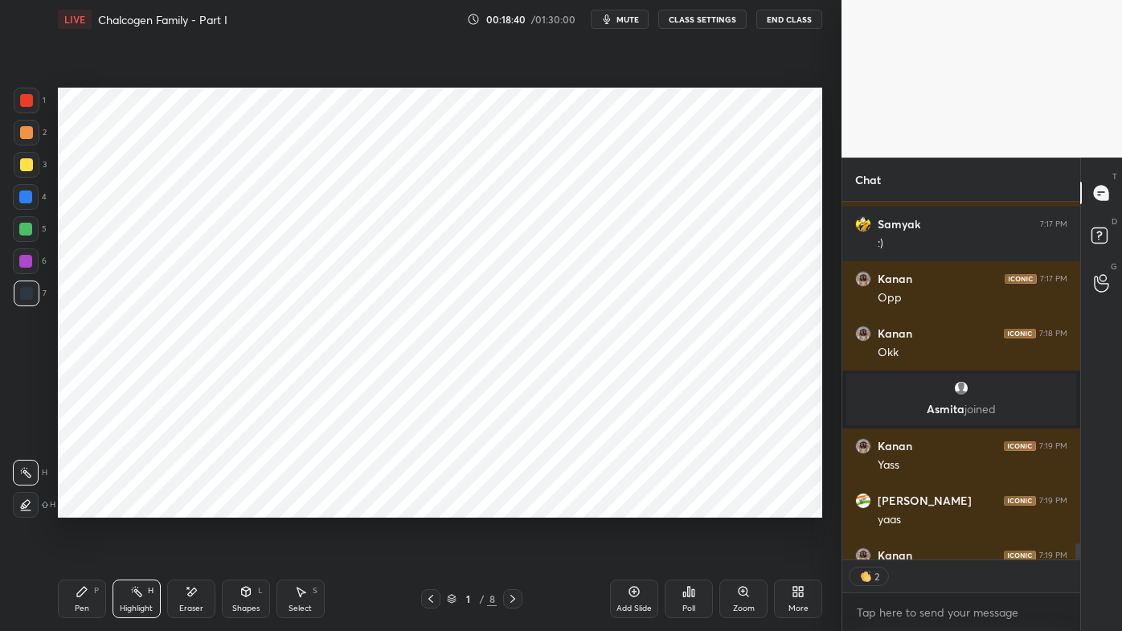
click at [516, 507] on icon at bounding box center [512, 599] width 13 height 13
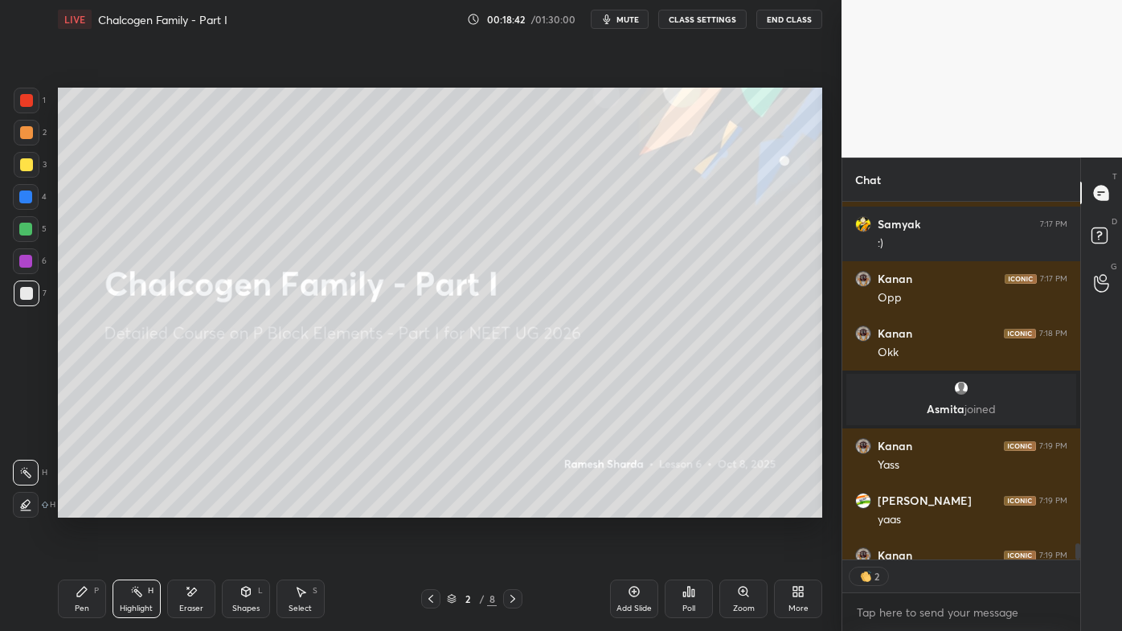
click at [515, 507] on icon at bounding box center [513, 599] width 5 height 8
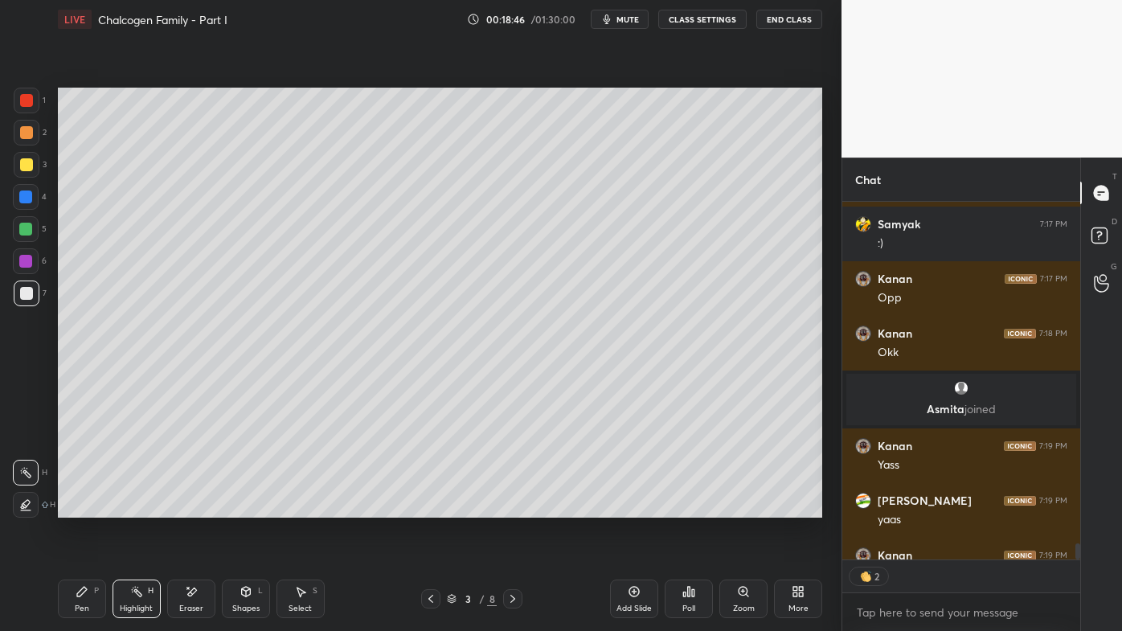
click at [142, 507] on div "Highlight H" at bounding box center [137, 599] width 48 height 39
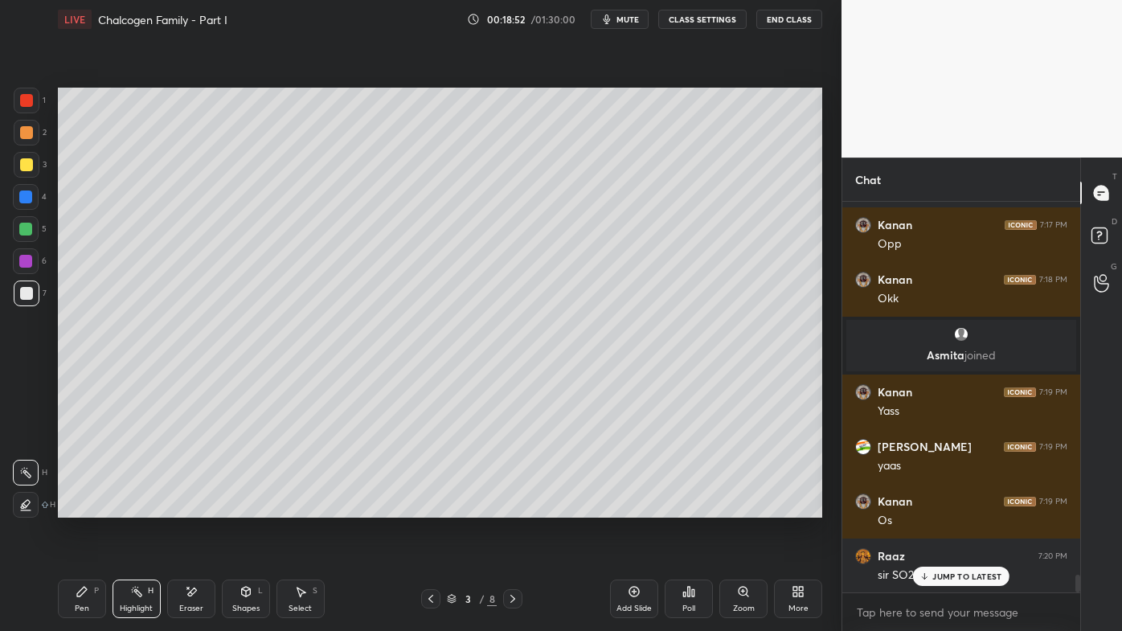
drag, startPoint x: 929, startPoint y: 572, endPoint x: 862, endPoint y: 609, distance: 76.6
click at [928, 507] on icon at bounding box center [925, 577] width 10 height 10
click at [525, 507] on div "3 / 8" at bounding box center [472, 598] width 277 height 19
click at [510, 507] on icon at bounding box center [512, 599] width 13 height 13
click at [512, 507] on icon at bounding box center [512, 599] width 13 height 13
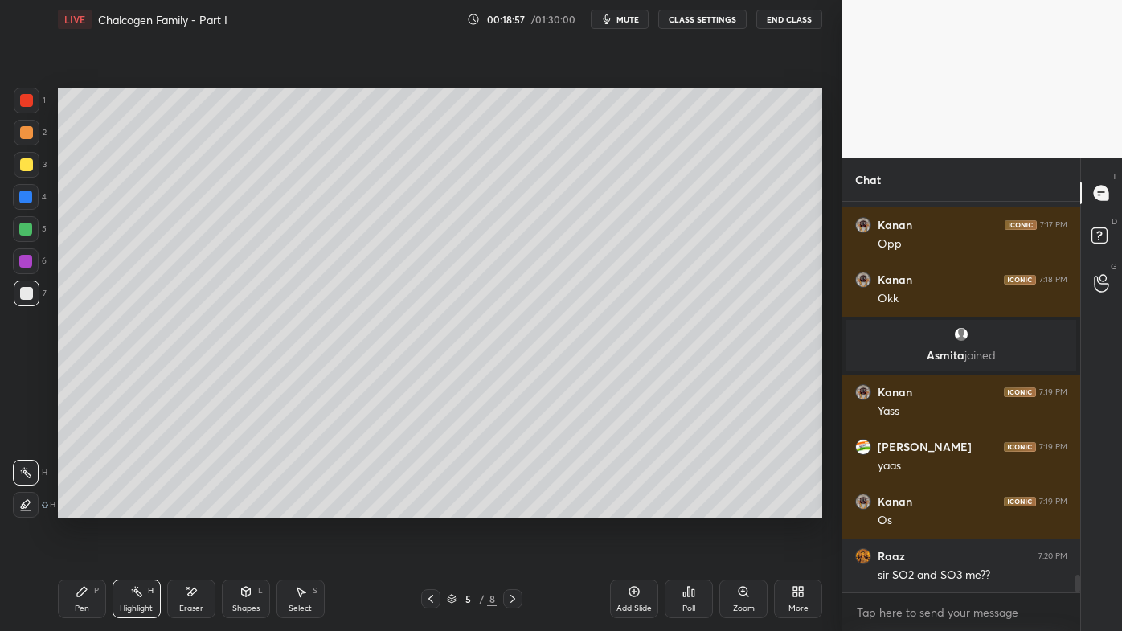
click at [510, 507] on icon at bounding box center [512, 599] width 13 height 13
click at [512, 507] on icon at bounding box center [512, 599] width 13 height 13
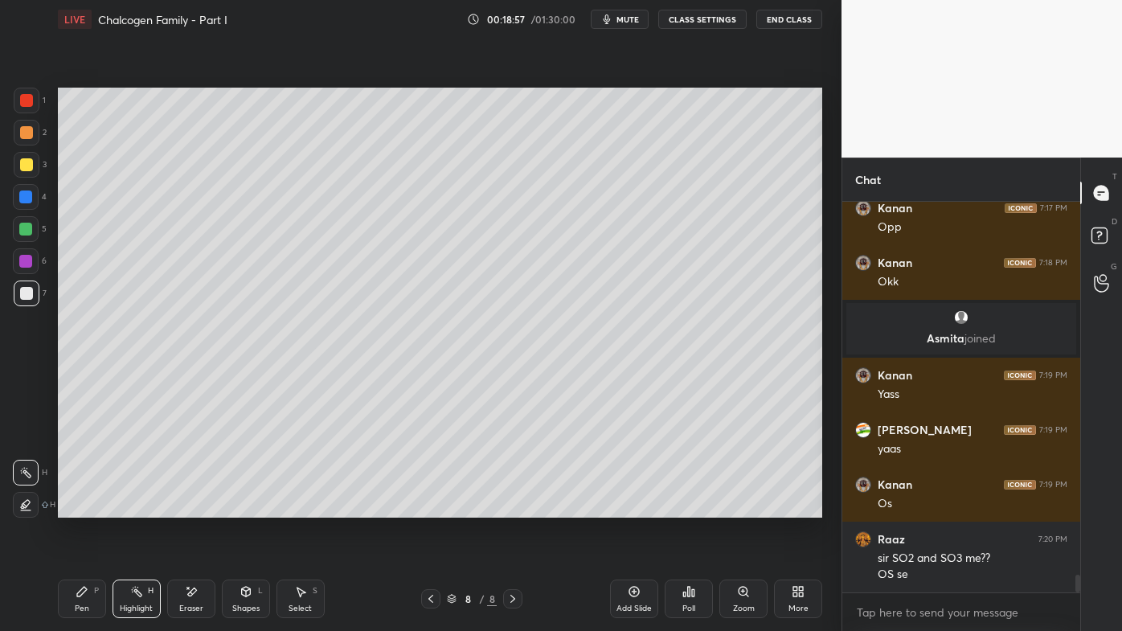
click at [511, 507] on icon at bounding box center [512, 599] width 13 height 13
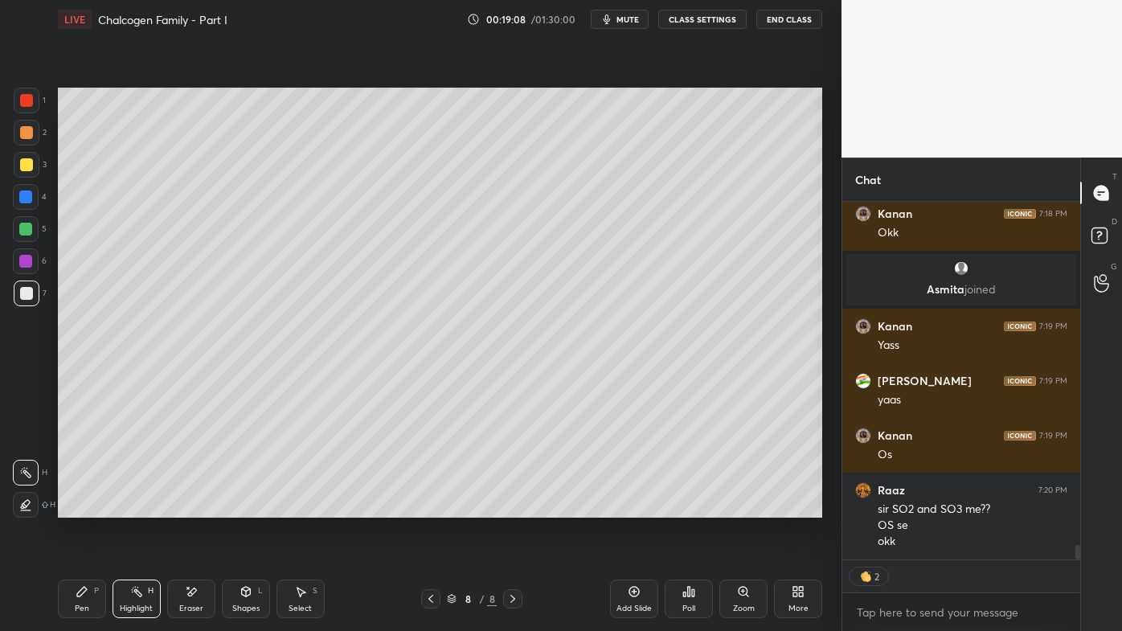
click at [633, 507] on icon at bounding box center [634, 591] width 5 height 5
drag, startPoint x: 26, startPoint y: 129, endPoint x: 26, endPoint y: 148, distance: 19.3
click at [26, 129] on div at bounding box center [26, 132] width 13 height 13
click at [76, 507] on icon at bounding box center [82, 591] width 13 height 13
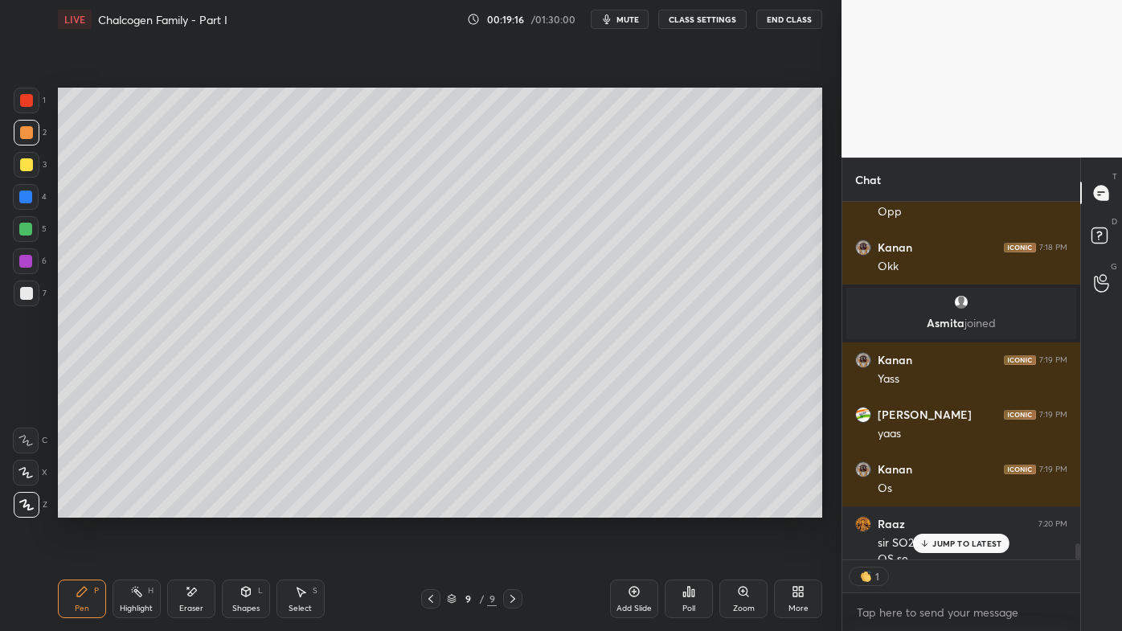
drag, startPoint x: 941, startPoint y: 545, endPoint x: 933, endPoint y: 544, distance: 8.1
click at [939, 507] on p "JUMP TO LATEST" at bounding box center [967, 544] width 69 height 10
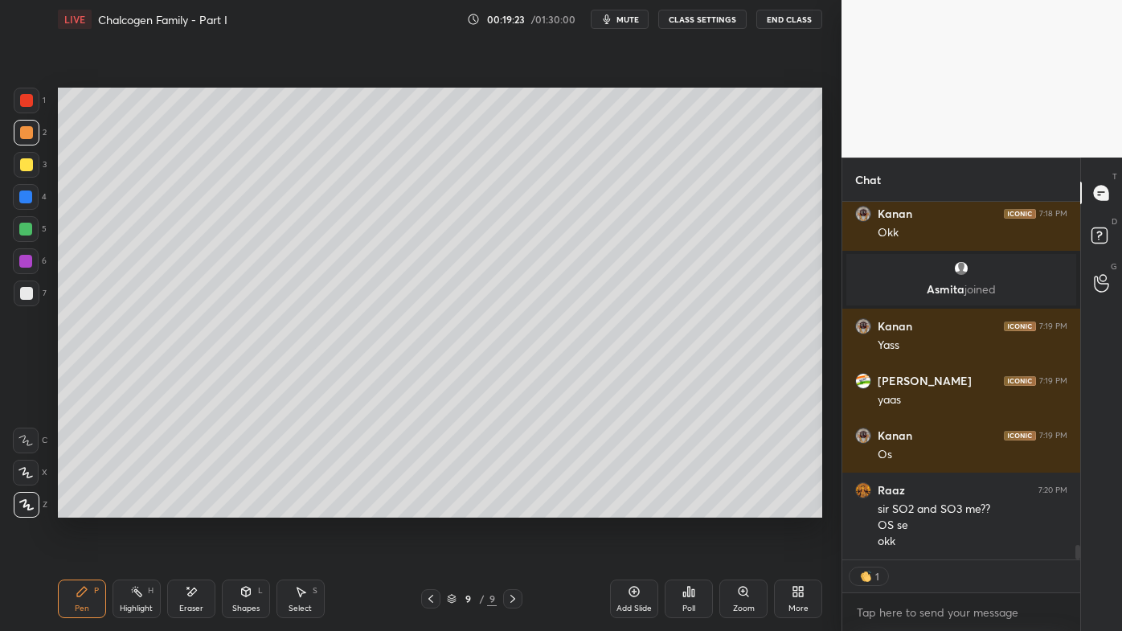
click at [33, 162] on div at bounding box center [27, 165] width 26 height 26
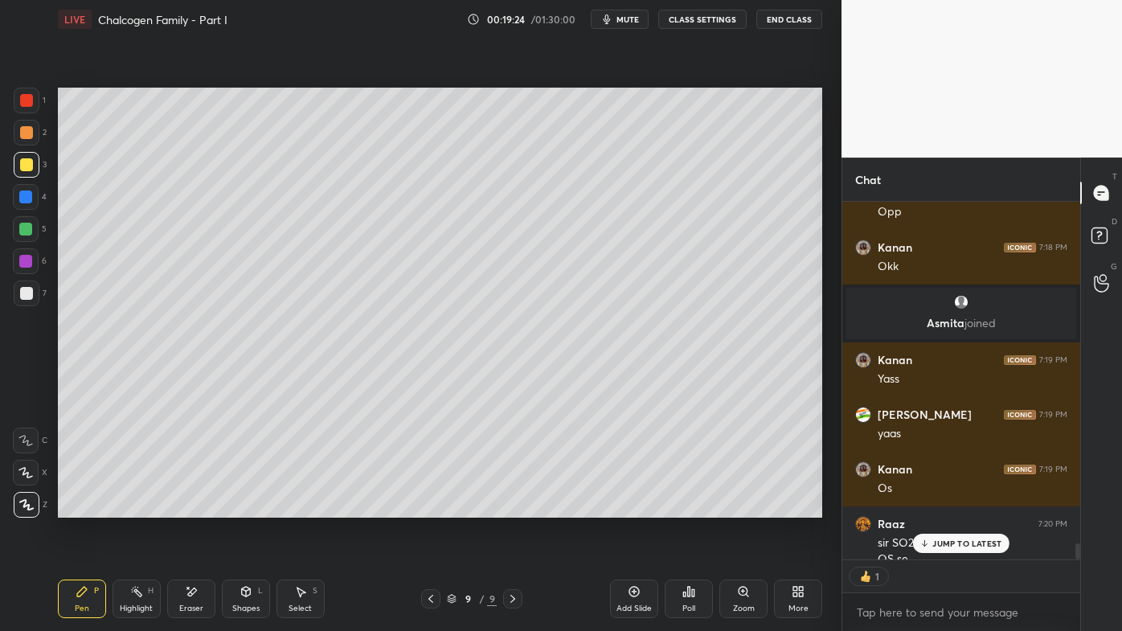
scroll to position [5, 4]
click at [939, 507] on p "JUMP TO LATEST" at bounding box center [967, 544] width 69 height 10
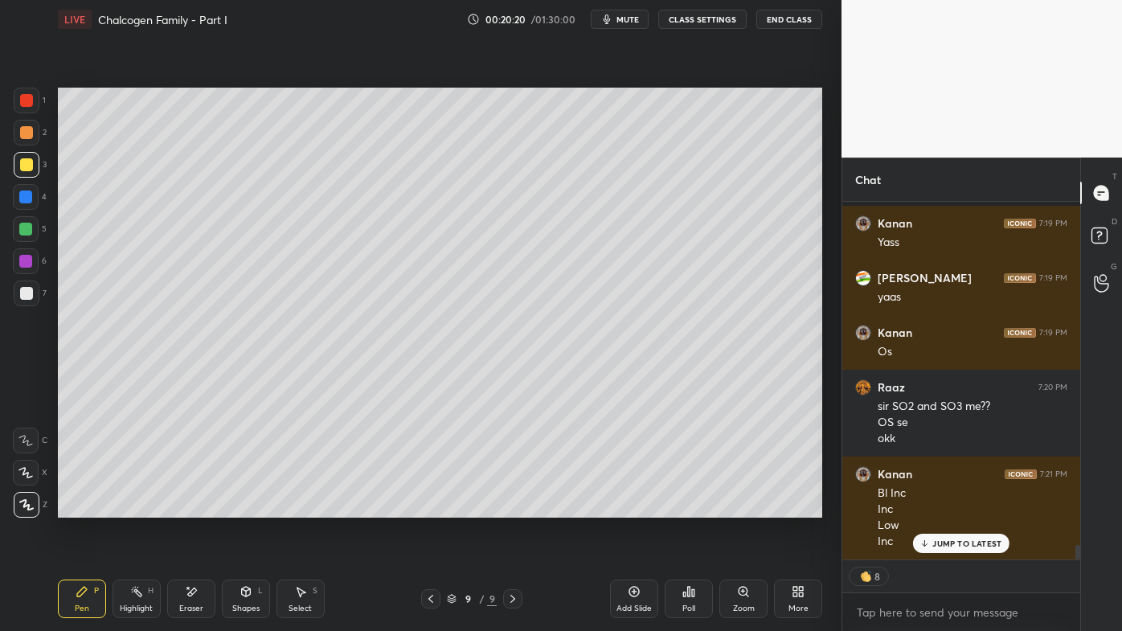
scroll to position [8627, 0]
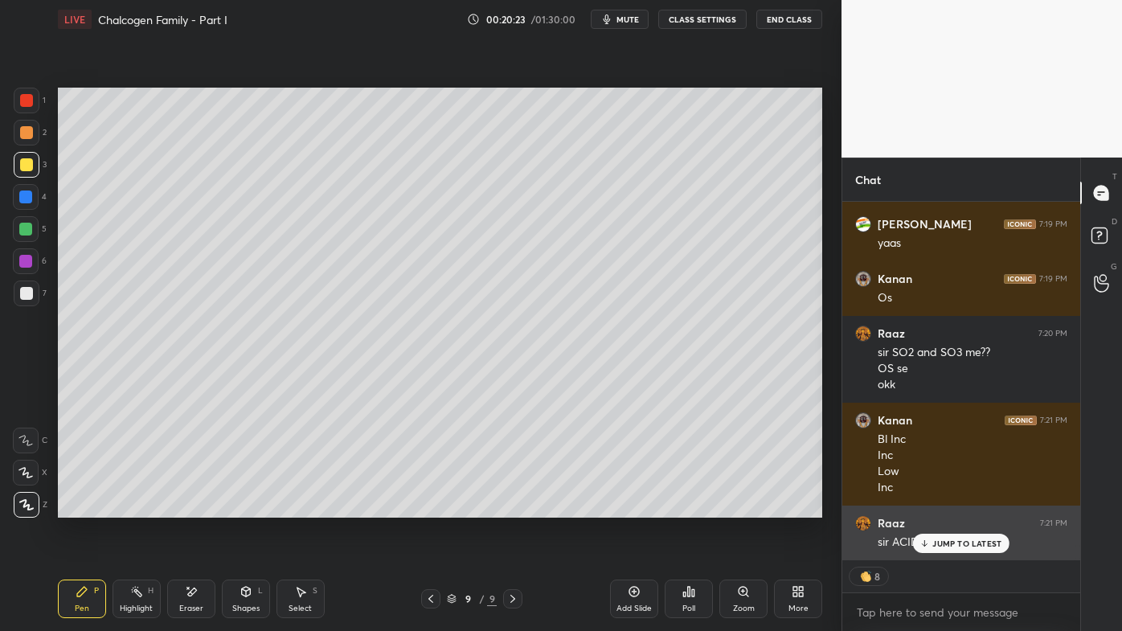
drag, startPoint x: 958, startPoint y: 542, endPoint x: 941, endPoint y: 544, distance: 17.1
click at [952, 507] on p "JUMP TO LATEST" at bounding box center [967, 544] width 69 height 10
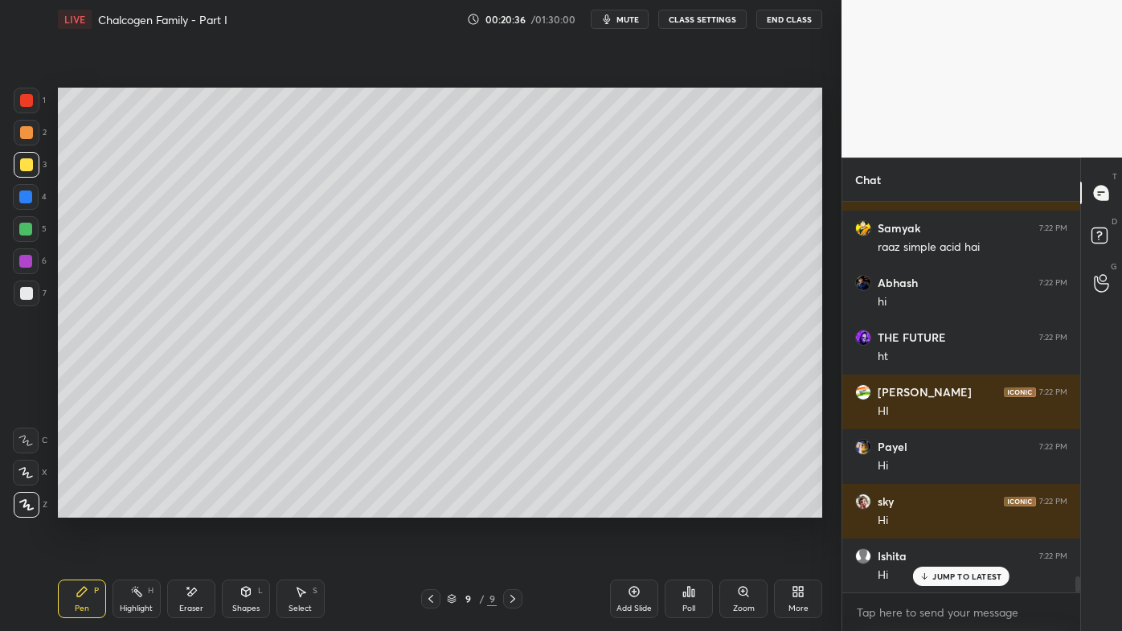
scroll to position [9195, 0]
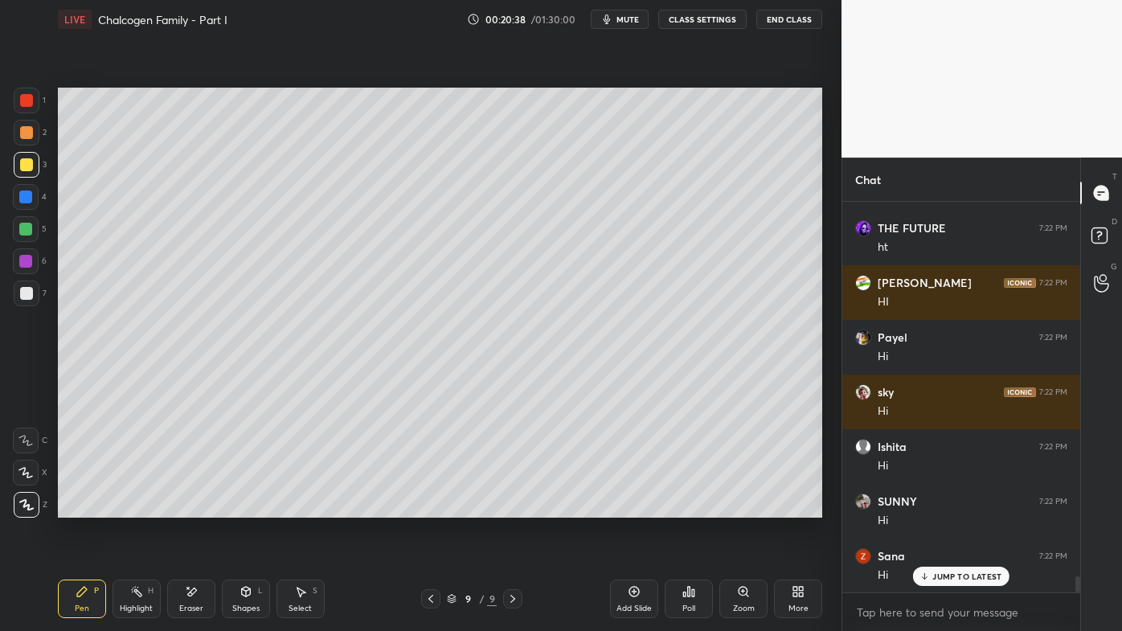
drag, startPoint x: 136, startPoint y: 592, endPoint x: 140, endPoint y: 526, distance: 66.0
click at [135, 507] on icon at bounding box center [136, 591] width 13 height 13
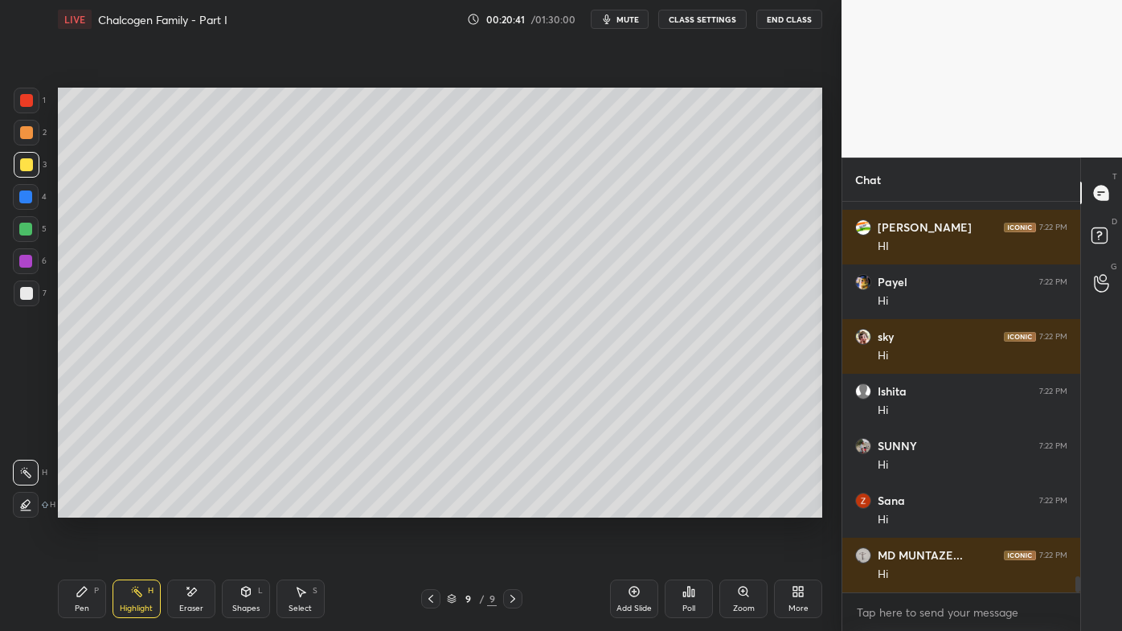
scroll to position [5, 4]
click at [430, 507] on icon at bounding box center [430, 599] width 13 height 13
click at [426, 507] on icon at bounding box center [430, 599] width 13 height 13
click at [515, 507] on icon at bounding box center [512, 599] width 13 height 13
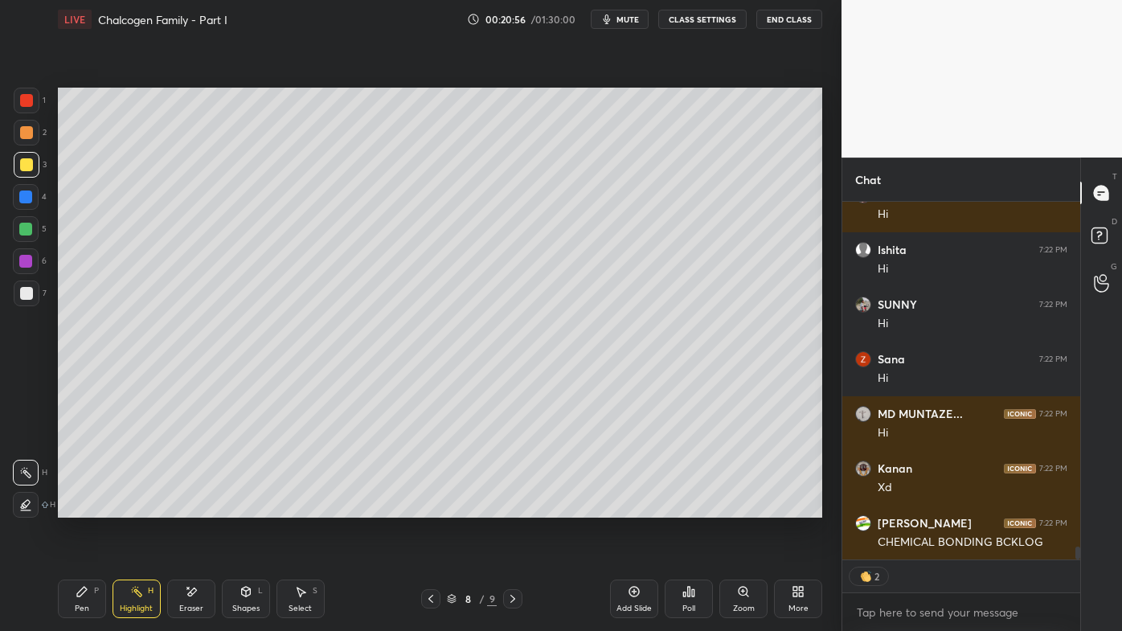
scroll to position [9447, 0]
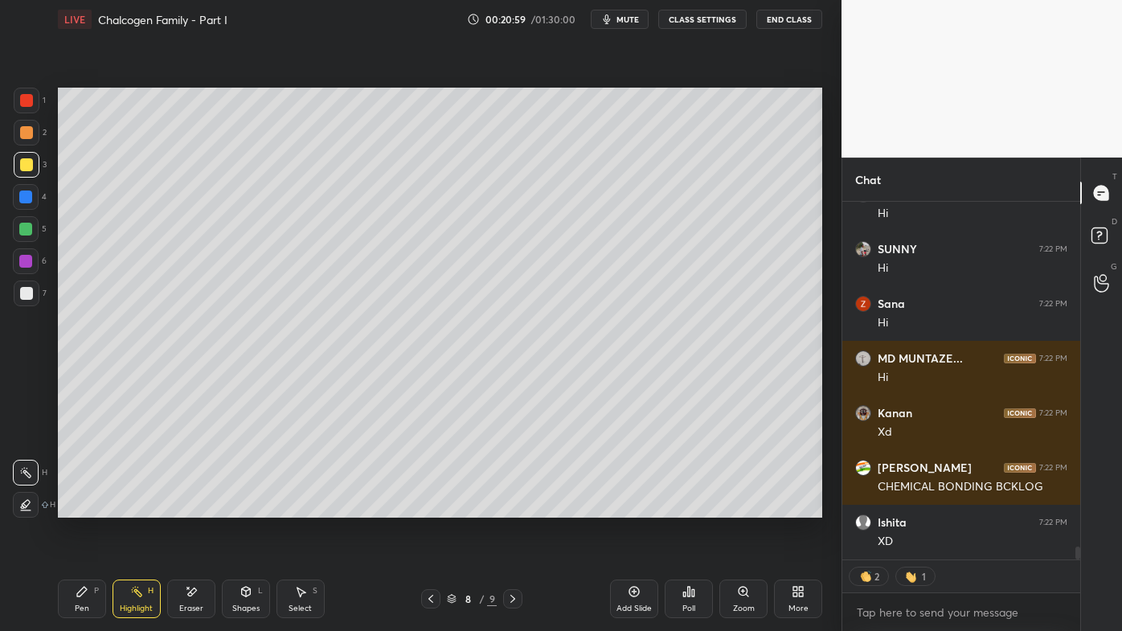
drag, startPoint x: 516, startPoint y: 593, endPoint x: 506, endPoint y: 598, distance: 11.9
click at [516, 507] on icon at bounding box center [512, 599] width 13 height 13
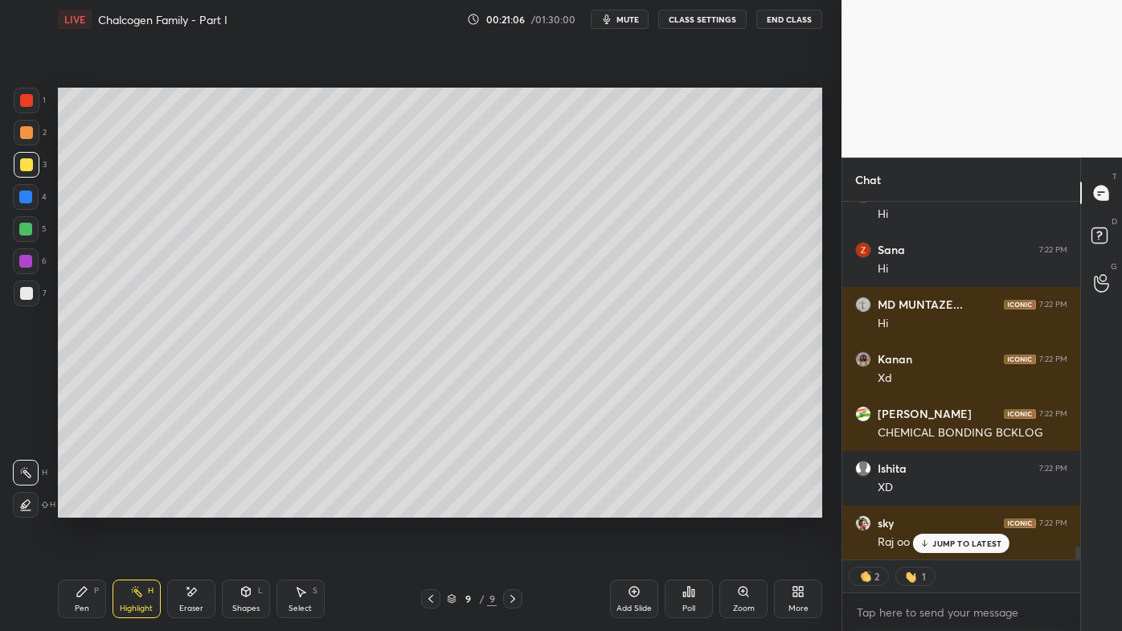
drag, startPoint x: 81, startPoint y: 594, endPoint x: 77, endPoint y: 585, distance: 9.7
click at [80, 507] on icon at bounding box center [82, 592] width 10 height 10
click at [31, 282] on div at bounding box center [27, 294] width 26 height 26
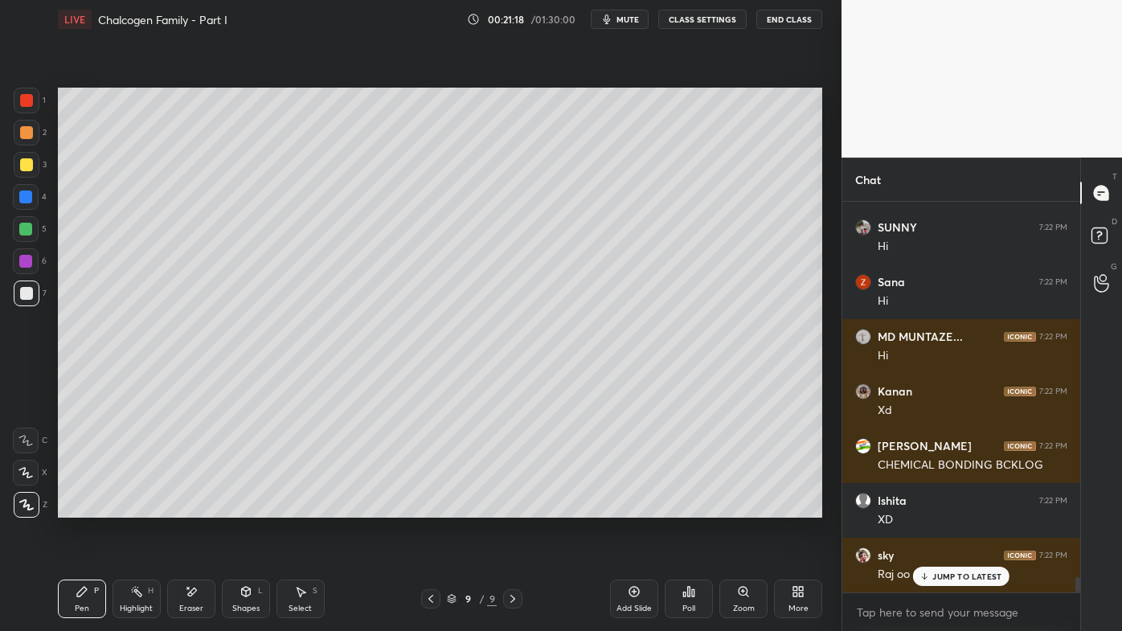
scroll to position [9523, 0]
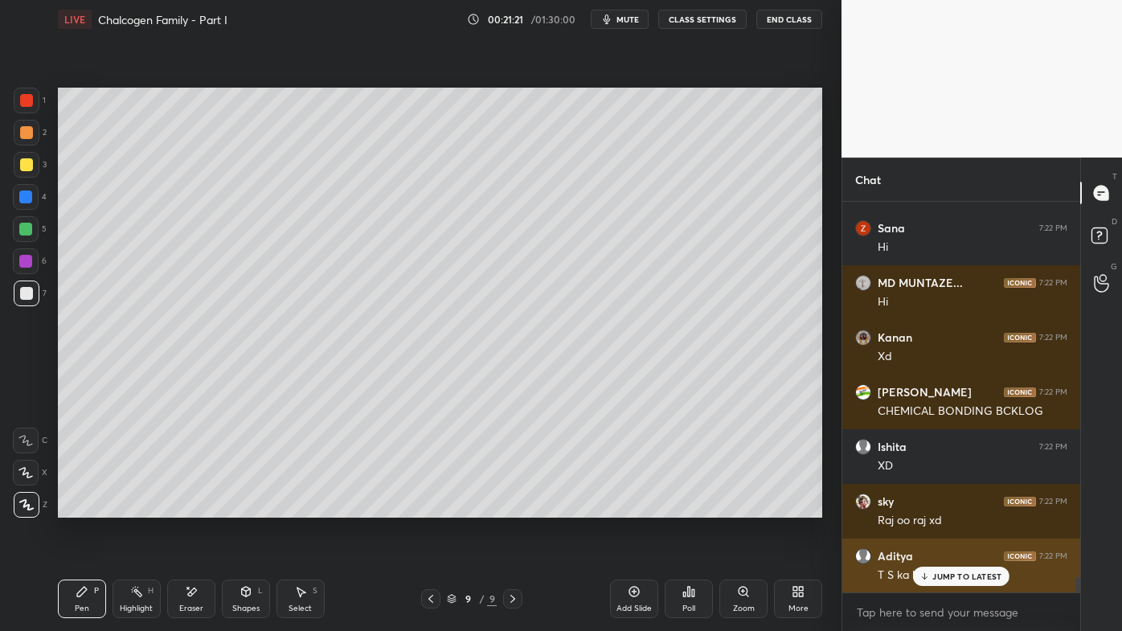
click at [939, 507] on p "JUMP TO LATEST" at bounding box center [967, 577] width 69 height 10
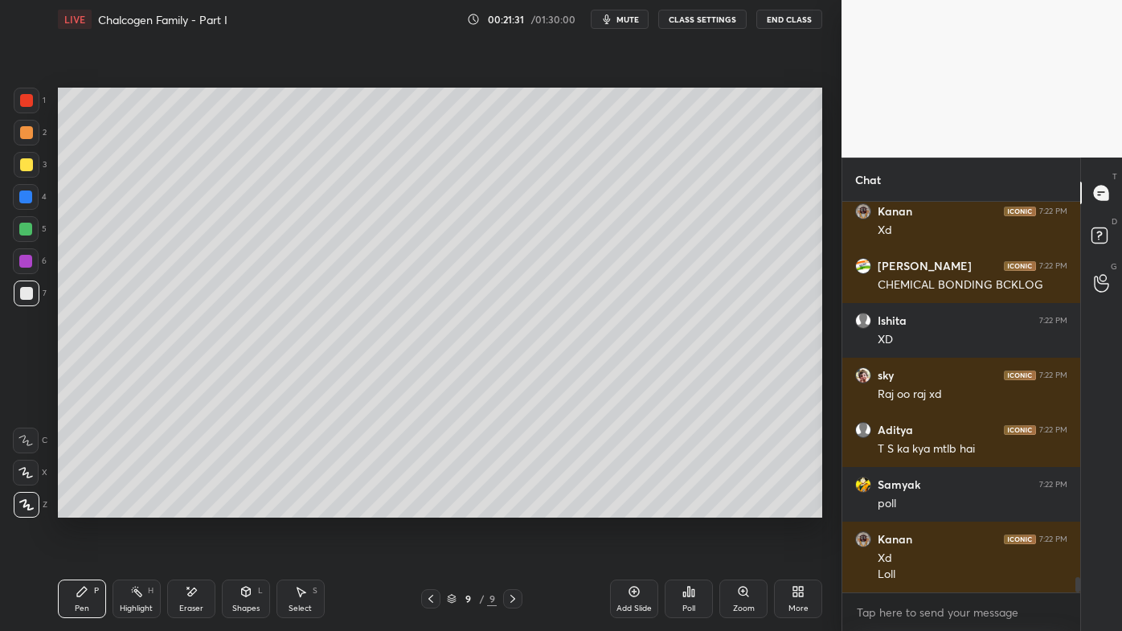
scroll to position [9703, 0]
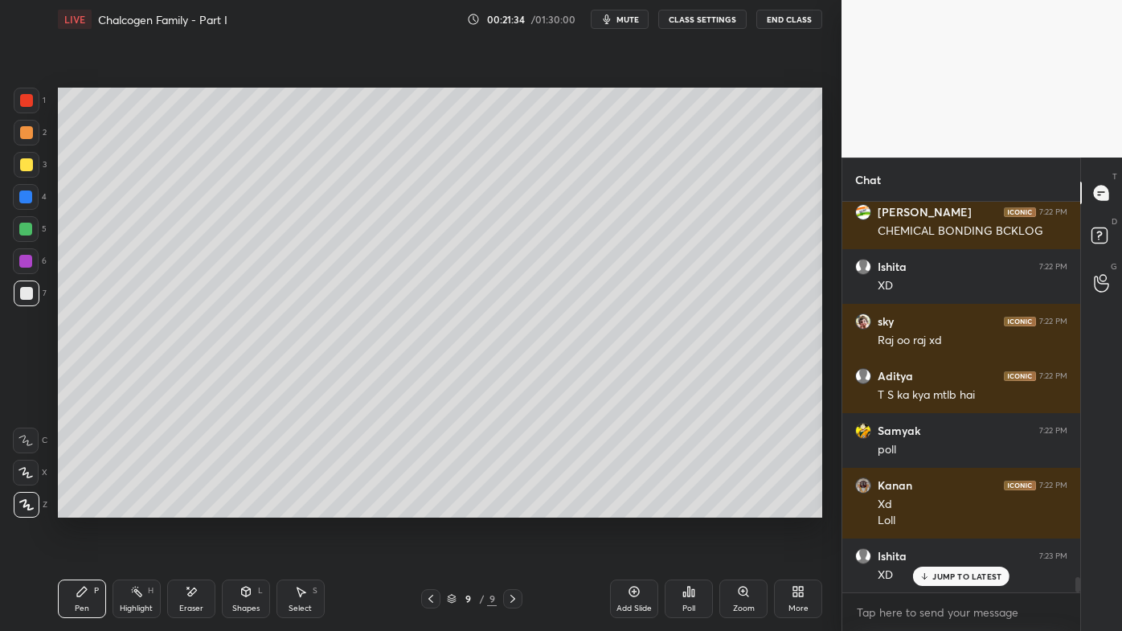
click at [688, 507] on icon at bounding box center [689, 592] width 2 height 10
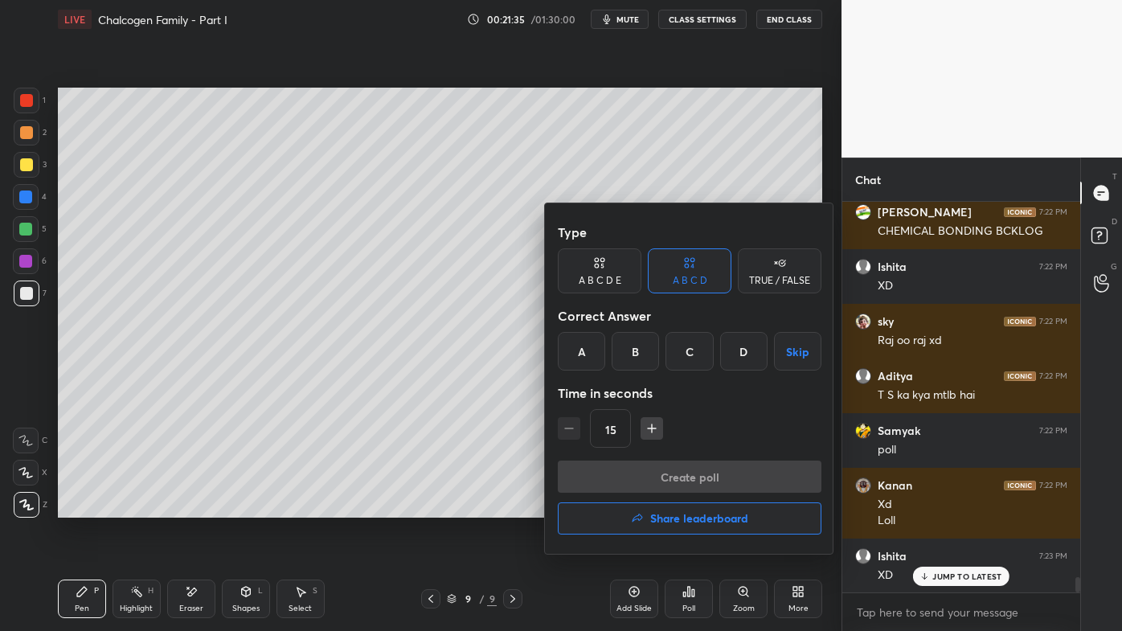
drag, startPoint x: 634, startPoint y: 358, endPoint x: 635, endPoint y: 386, distance: 28.2
click at [632, 359] on div "B" at bounding box center [635, 351] width 47 height 39
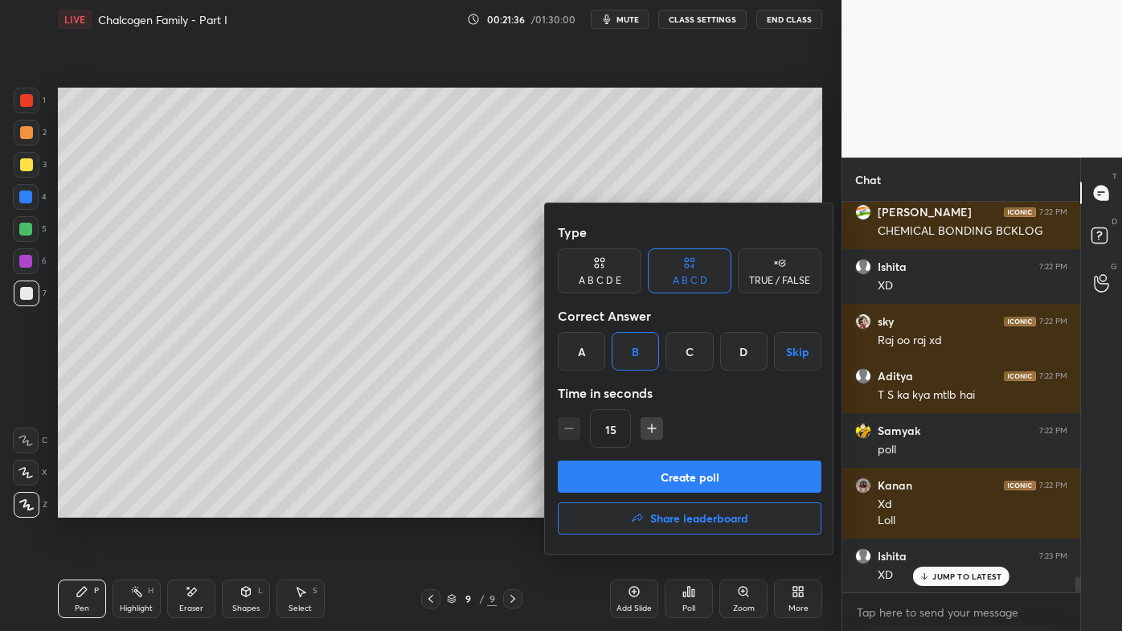
drag, startPoint x: 630, startPoint y: 468, endPoint x: 630, endPoint y: 458, distance: 9.6
click at [630, 469] on button "Create poll" at bounding box center [690, 477] width 264 height 32
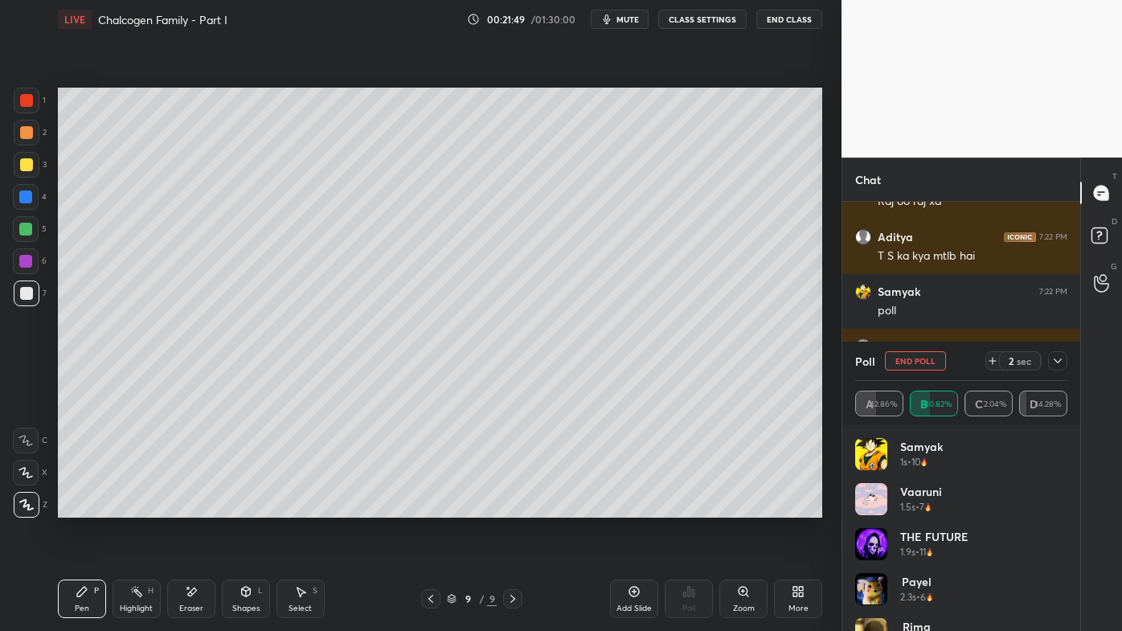
scroll to position [9896, 0]
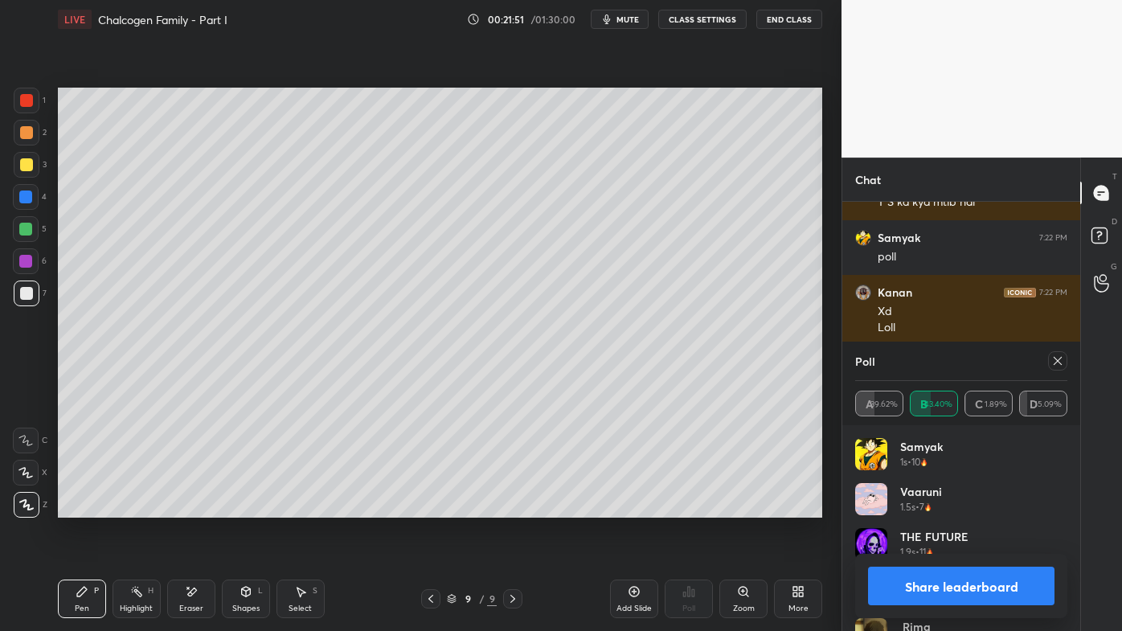
drag, startPoint x: 1060, startPoint y: 358, endPoint x: 1016, endPoint y: 387, distance: 52.2
click at [1060, 359] on icon at bounding box center [1058, 361] width 13 height 13
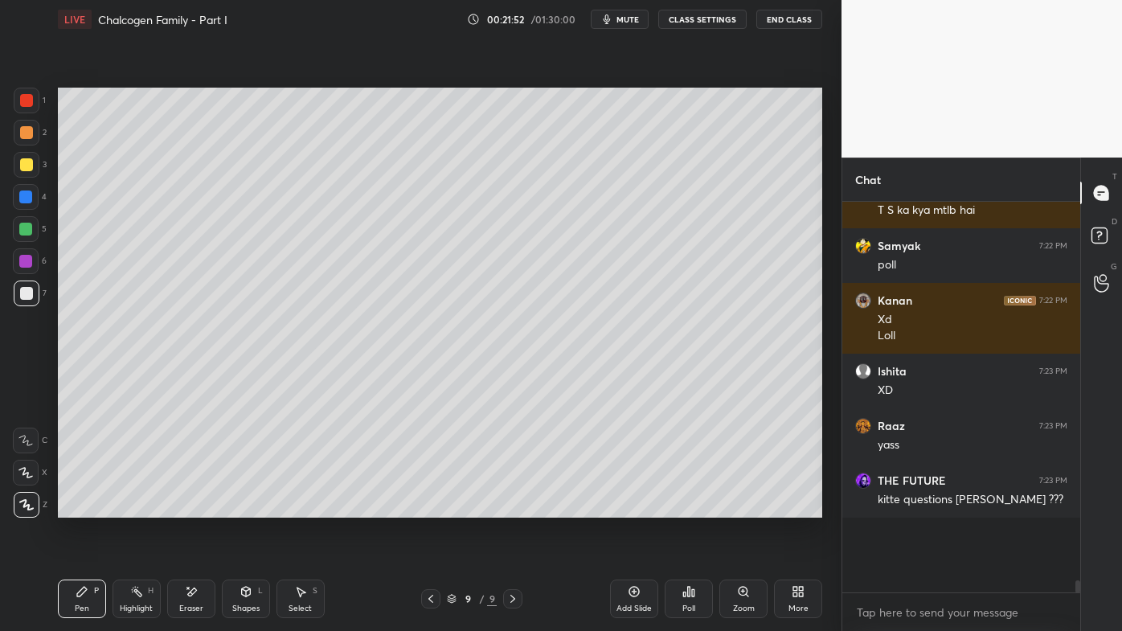
scroll to position [367, 233]
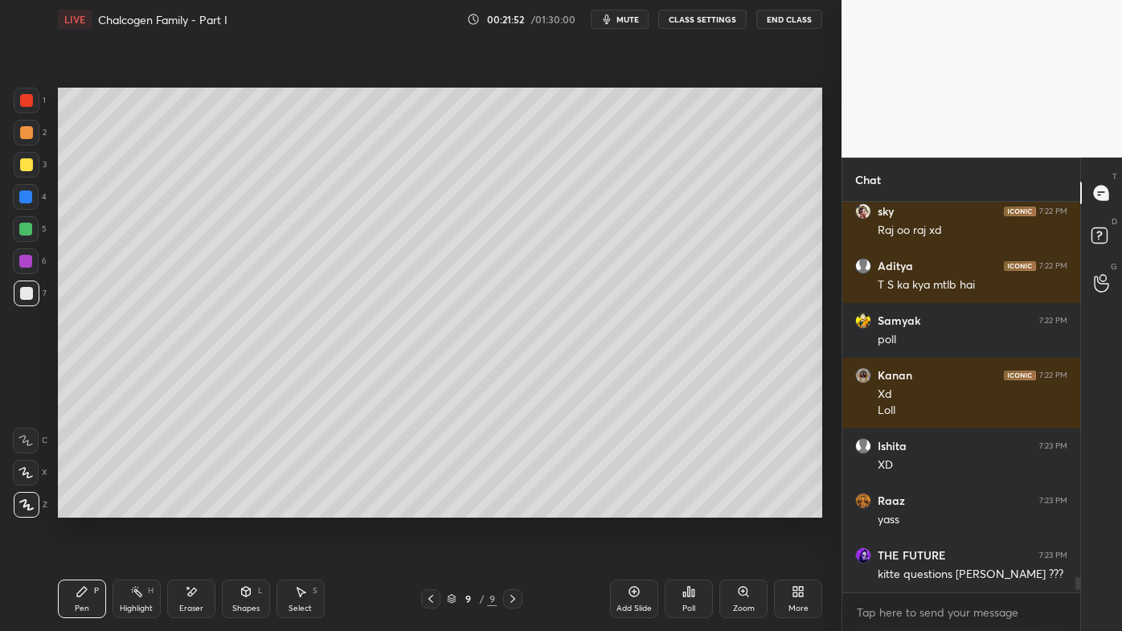
click at [705, 507] on div "Poll" at bounding box center [689, 599] width 48 height 39
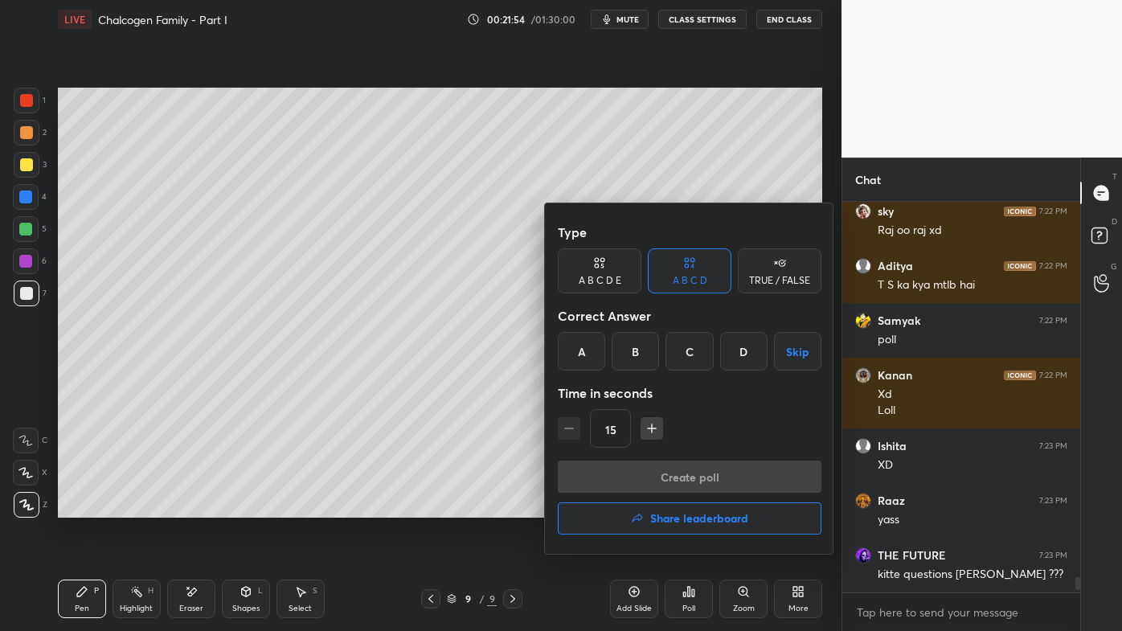
click at [593, 348] on div "A" at bounding box center [581, 351] width 47 height 39
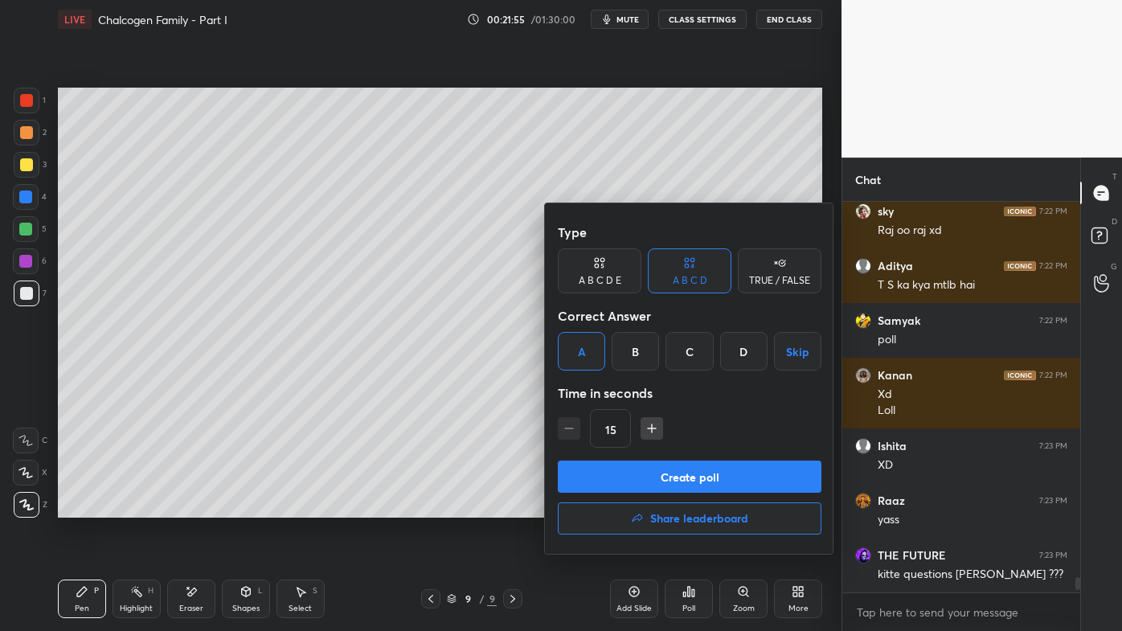
click at [637, 482] on button "Create poll" at bounding box center [690, 477] width 264 height 32
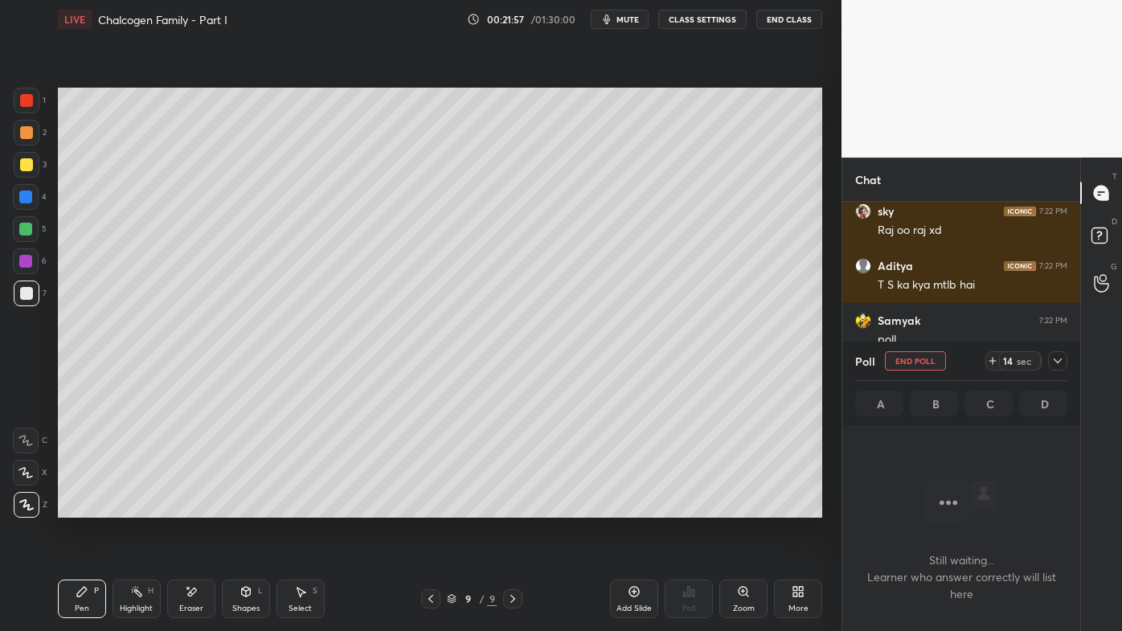
click at [1059, 359] on icon at bounding box center [1058, 361] width 13 height 13
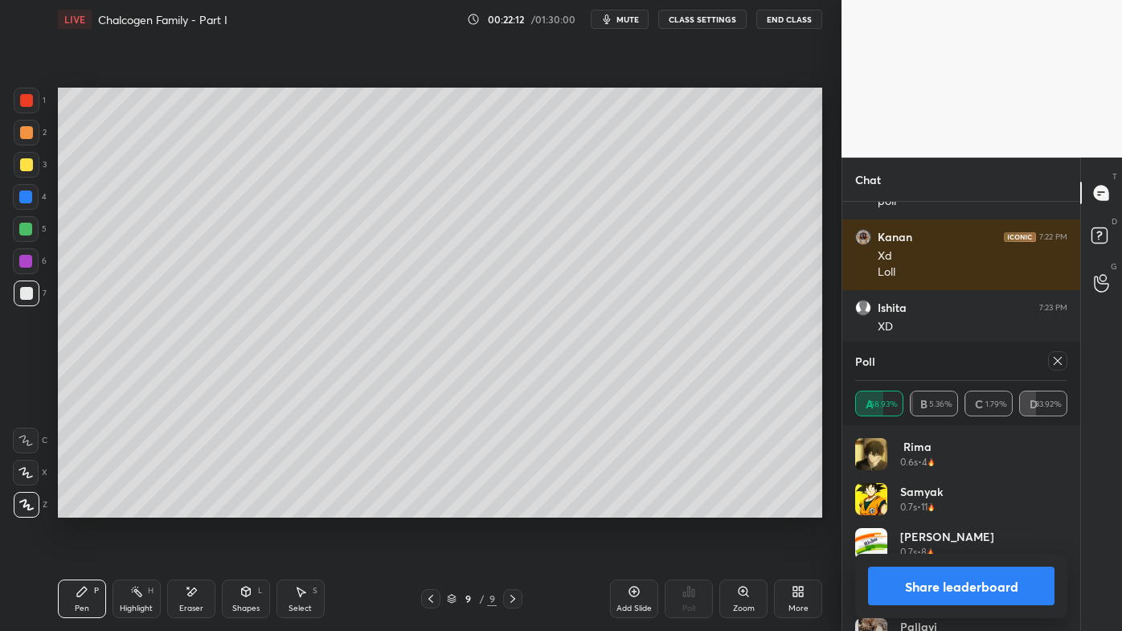
drag, startPoint x: 1065, startPoint y: 363, endPoint x: 1019, endPoint y: 388, distance: 51.8
click at [1065, 364] on div at bounding box center [1057, 360] width 19 height 19
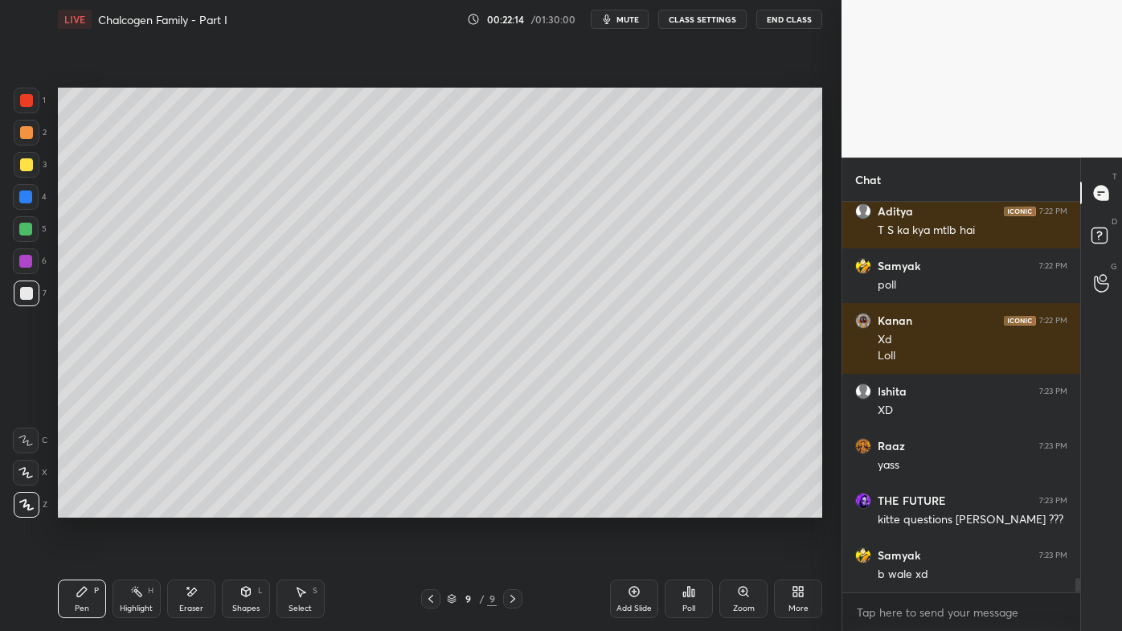
click at [692, 507] on icon at bounding box center [693, 592] width 2 height 7
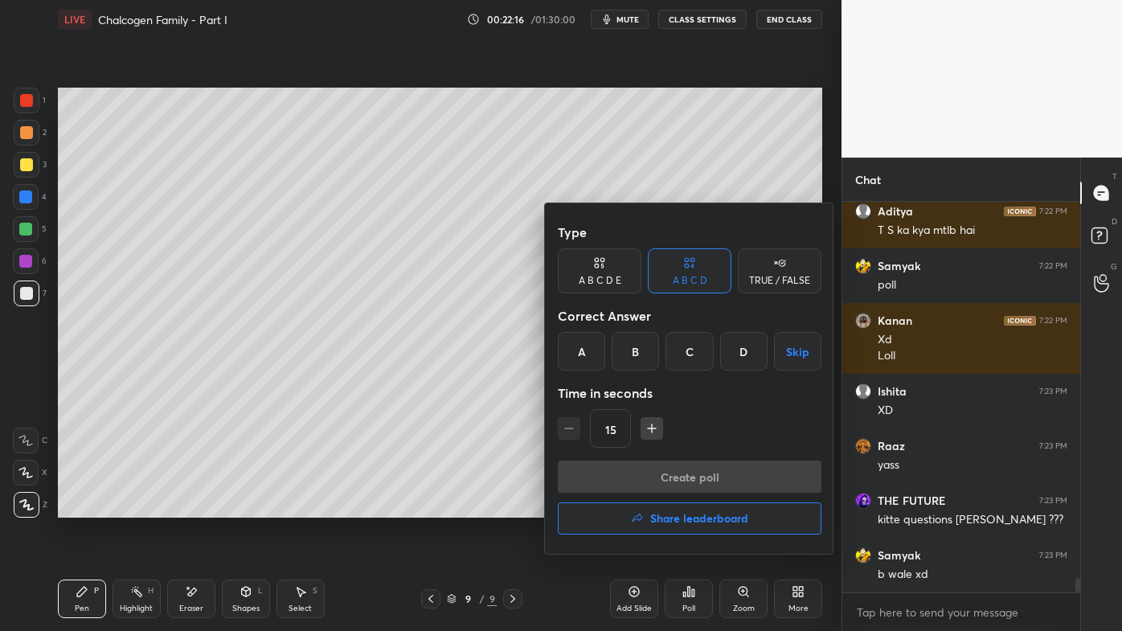
drag, startPoint x: 635, startPoint y: 343, endPoint x: 632, endPoint y: 354, distance: 10.9
click at [634, 344] on div "B" at bounding box center [635, 351] width 47 height 39
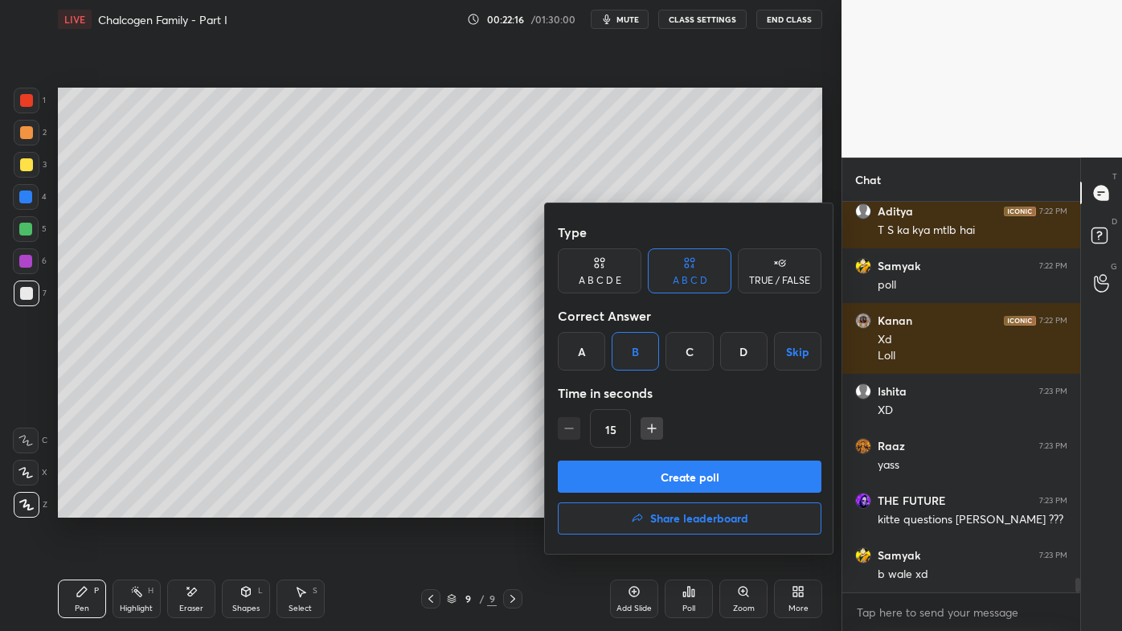
click at [624, 483] on button "Create poll" at bounding box center [690, 477] width 264 height 32
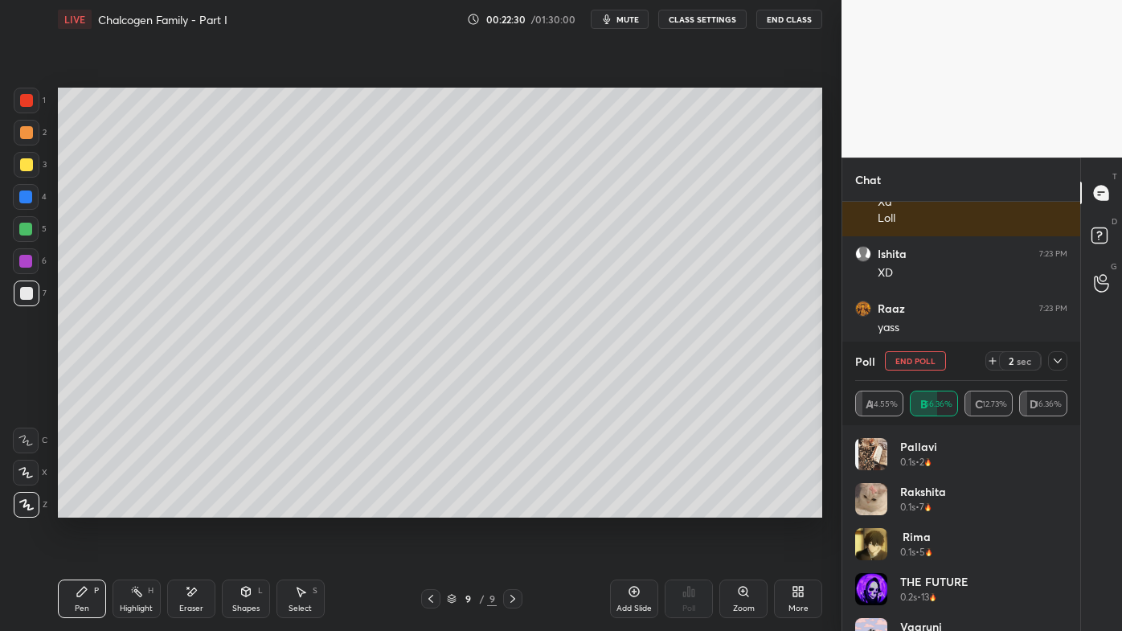
click at [1058, 362] on icon at bounding box center [1058, 361] width 13 height 13
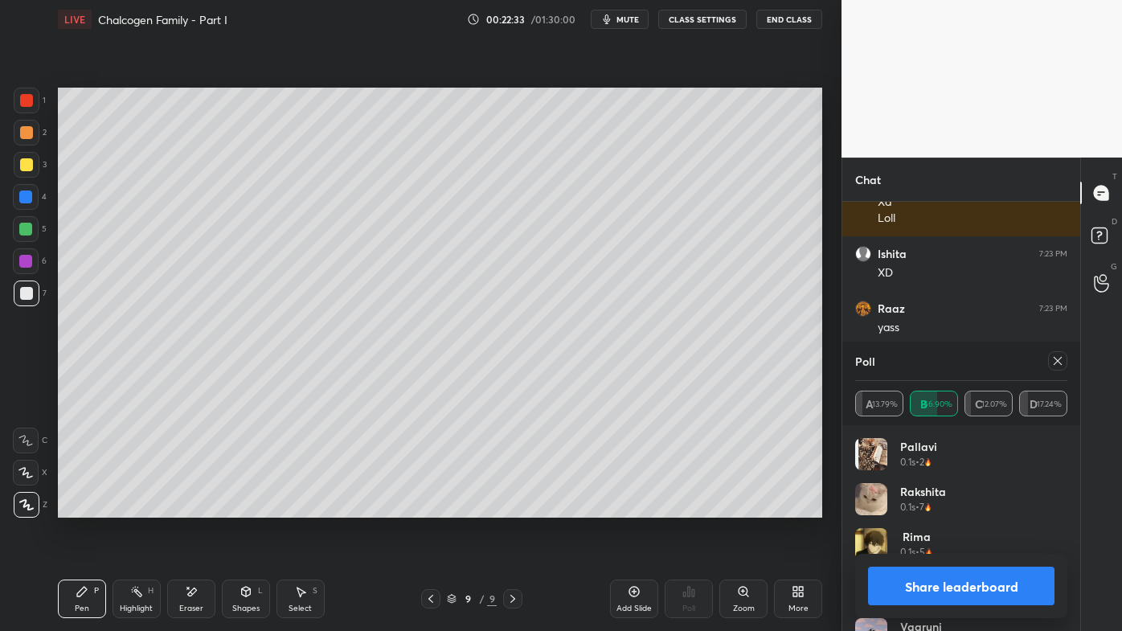
click at [1056, 360] on icon at bounding box center [1058, 361] width 13 height 13
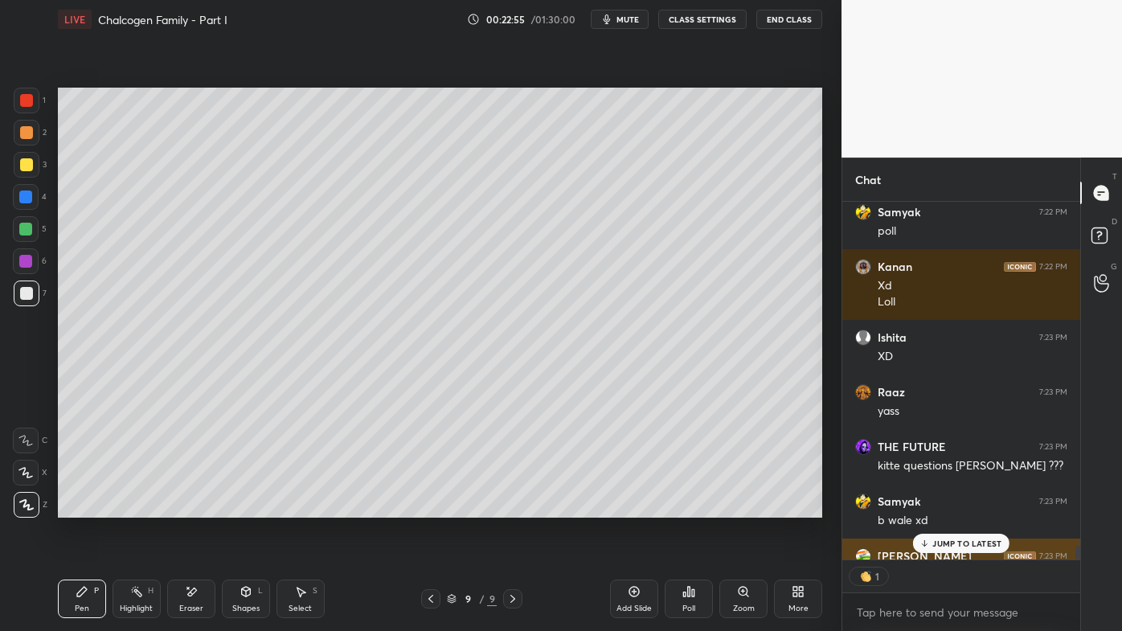
click at [936, 507] on p "JUMP TO LATEST" at bounding box center [967, 544] width 69 height 10
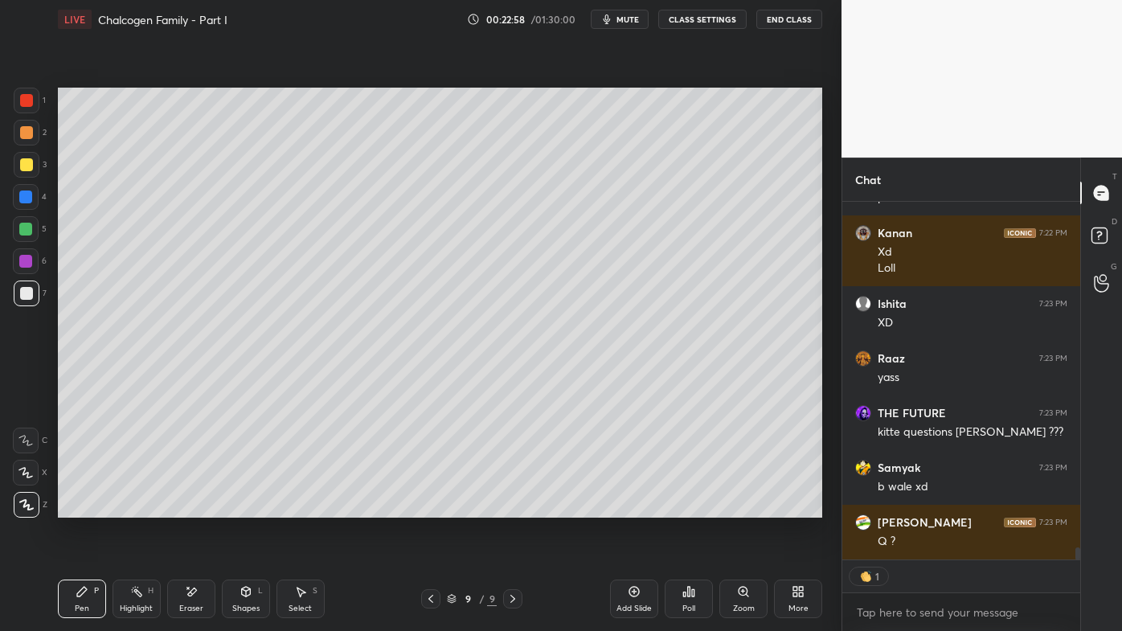
drag, startPoint x: 128, startPoint y: 591, endPoint x: 154, endPoint y: 561, distance: 39.3
click at [137, 507] on div "Highlight H" at bounding box center [137, 599] width 48 height 39
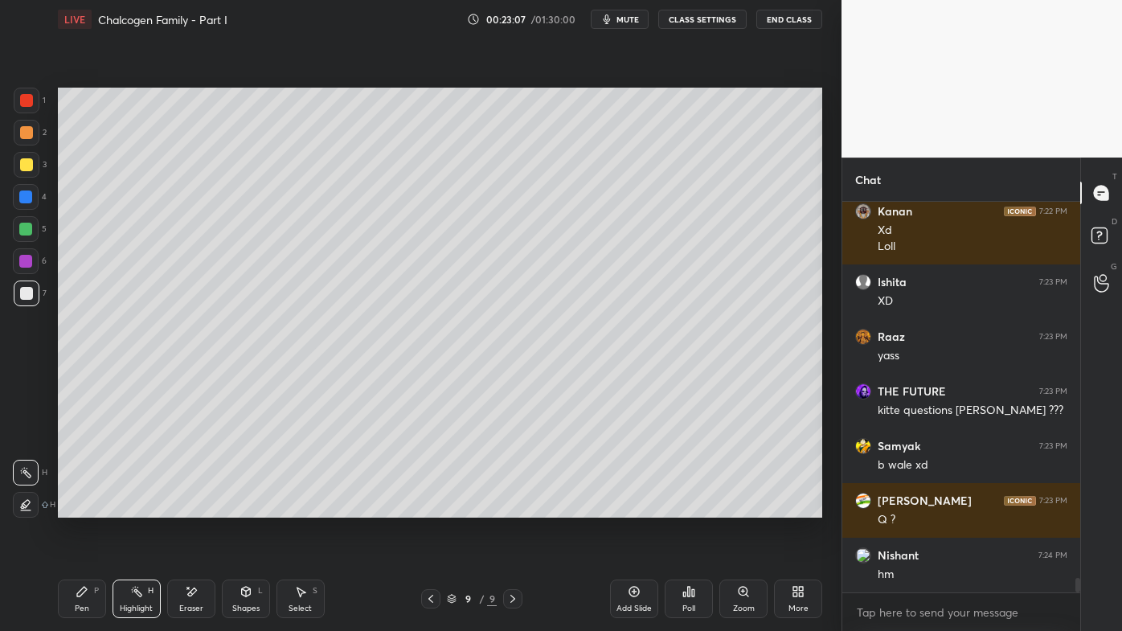
drag, startPoint x: 81, startPoint y: 598, endPoint x: 79, endPoint y: 577, distance: 21.0
click at [81, 507] on icon at bounding box center [82, 591] width 13 height 13
click at [129, 507] on div "Setting up your live class Poll for secs No correct answer Start poll" at bounding box center [439, 303] width 777 height 528
click at [188, 507] on div "Setting up your live class Poll for secs No correct answer Start poll" at bounding box center [439, 303] width 777 height 528
click at [354, 502] on div "Setting up your live class Poll for secs No correct answer Start poll" at bounding box center [439, 303] width 777 height 528
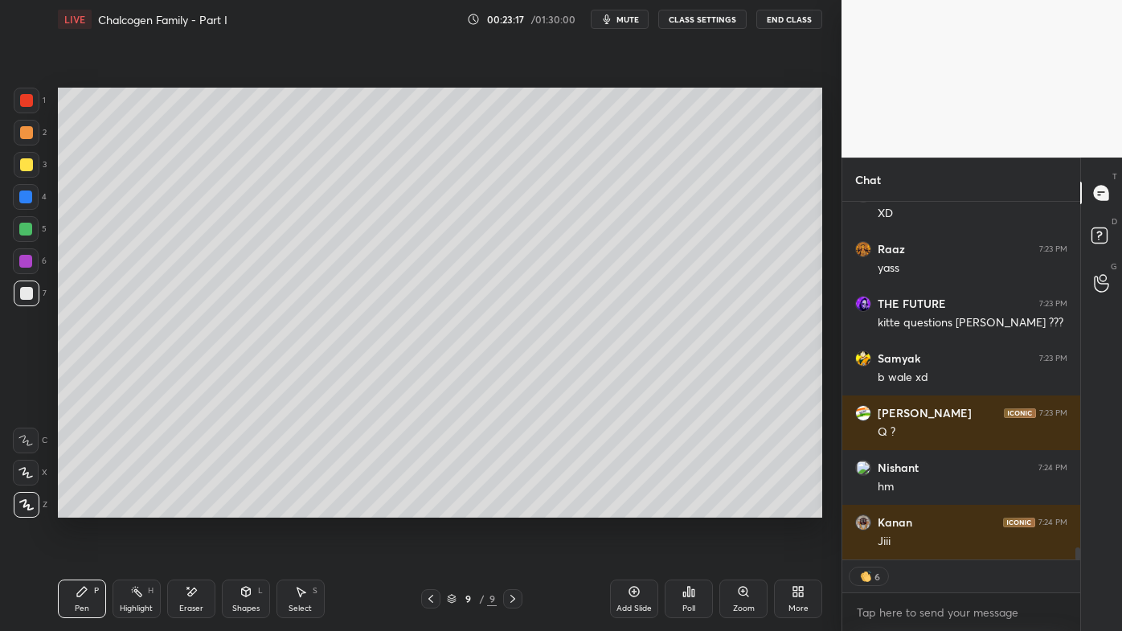
click at [191, 507] on icon at bounding box center [191, 592] width 9 height 8
drag, startPoint x: 86, startPoint y: 600, endPoint x: 92, endPoint y: 593, distance: 8.5
click at [85, 507] on div "Pen P" at bounding box center [82, 599] width 48 height 39
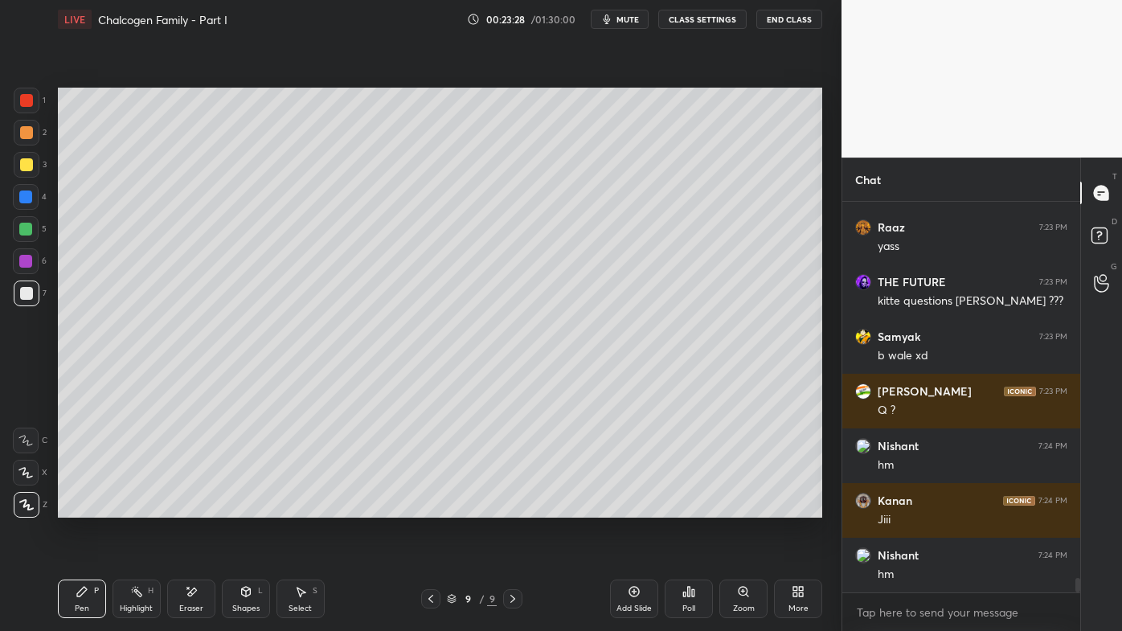
click at [638, 507] on icon at bounding box center [635, 592] width 10 height 10
click at [77, 507] on icon at bounding box center [82, 591] width 13 height 13
drag, startPoint x: 188, startPoint y: 589, endPoint x: 210, endPoint y: 519, distance: 74.0
click at [191, 507] on icon at bounding box center [191, 592] width 13 height 14
drag, startPoint x: 74, startPoint y: 593, endPoint x: 81, endPoint y: 555, distance: 39.3
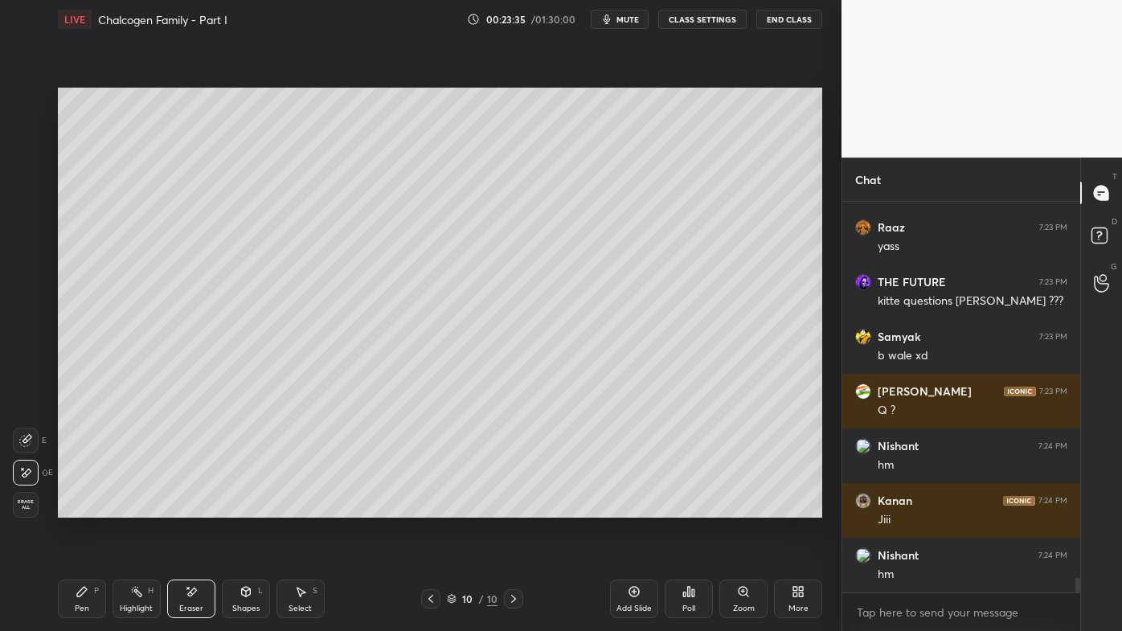
click at [77, 507] on div "Pen P" at bounding box center [82, 599] width 48 height 39
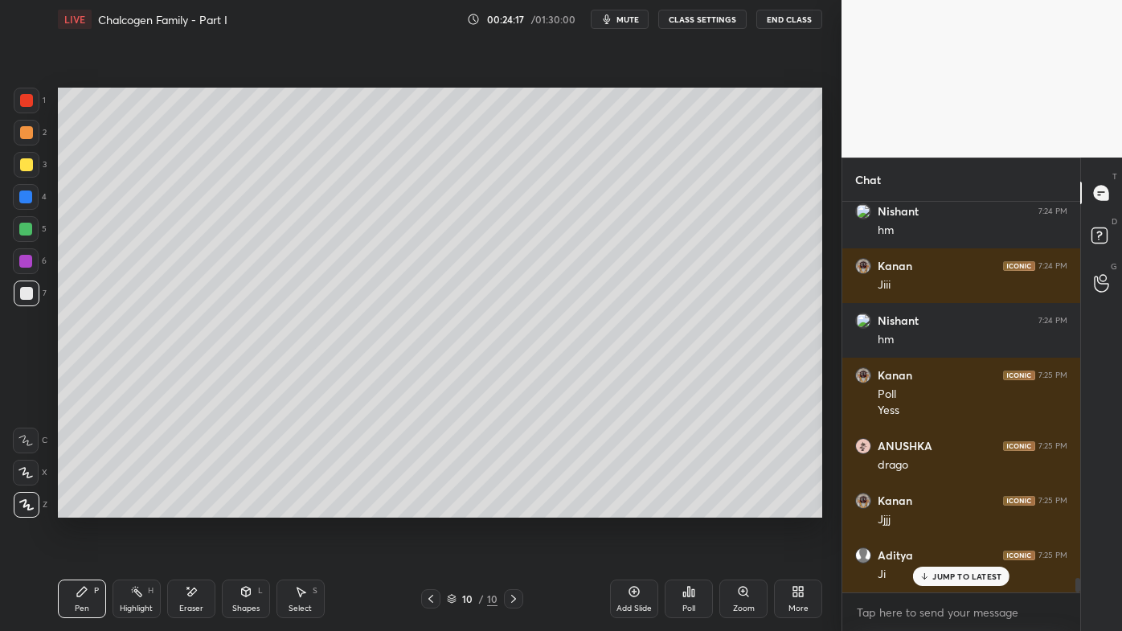
scroll to position [10321, 0]
drag, startPoint x: 194, startPoint y: 589, endPoint x: 257, endPoint y: 531, distance: 86.5
click at [197, 507] on icon at bounding box center [191, 592] width 13 height 14
click at [120, 507] on div "Setting up your live class Poll for secs No correct answer Start poll" at bounding box center [439, 303] width 777 height 528
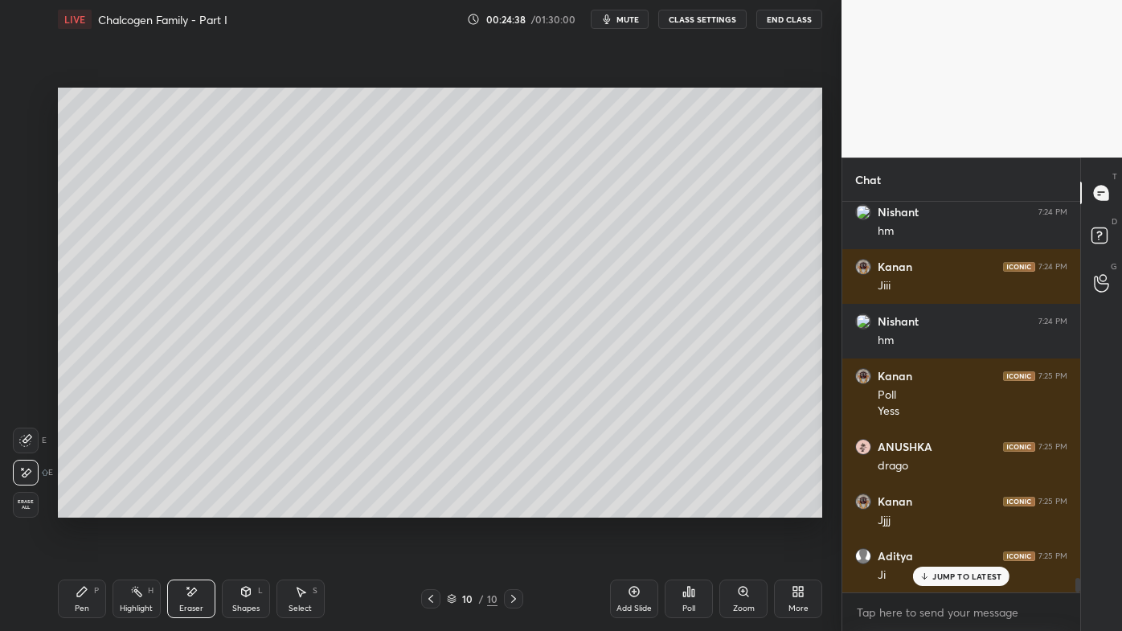
click at [88, 507] on icon at bounding box center [82, 591] width 13 height 13
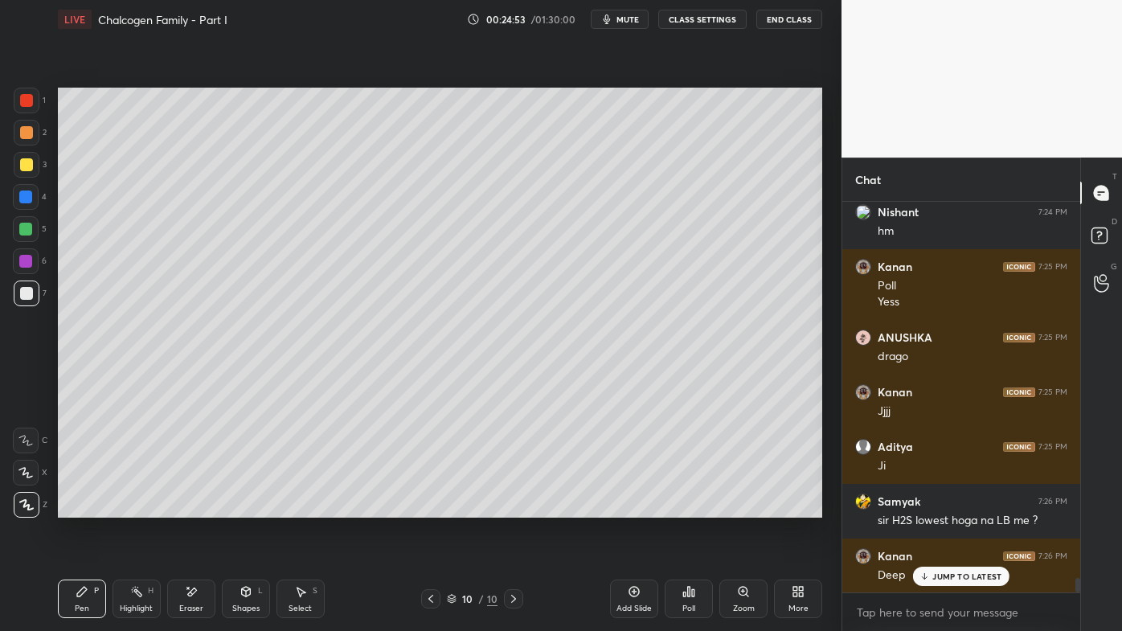
scroll to position [10485, 0]
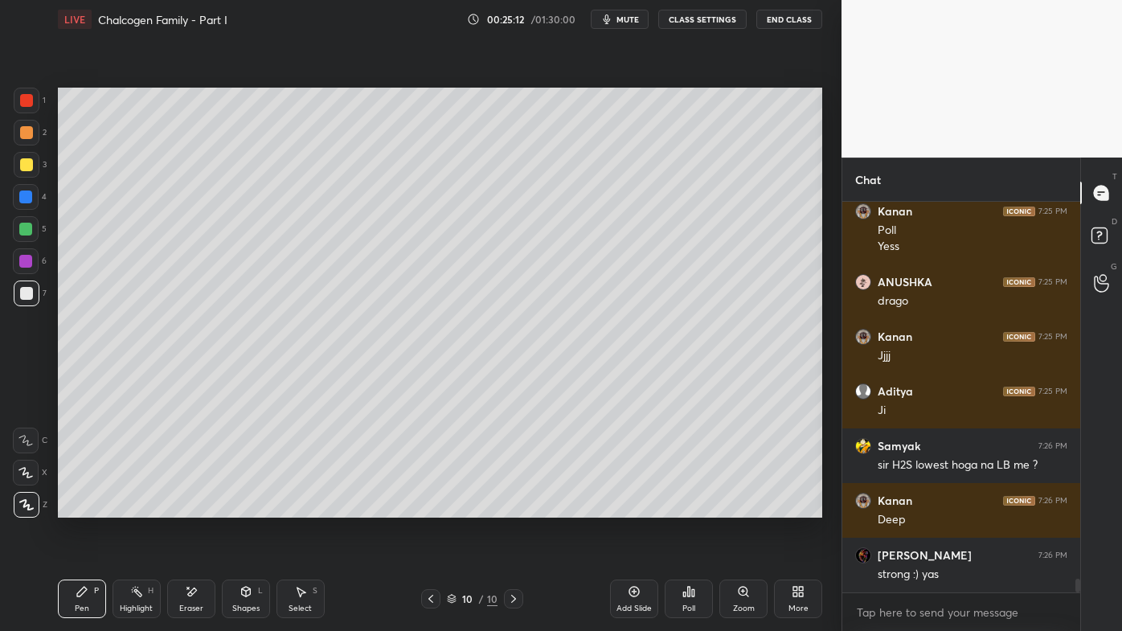
click at [29, 167] on div at bounding box center [26, 164] width 13 height 13
drag, startPoint x: 138, startPoint y: 593, endPoint x: 173, endPoint y: 531, distance: 70.2
click at [140, 507] on icon at bounding box center [136, 591] width 13 height 13
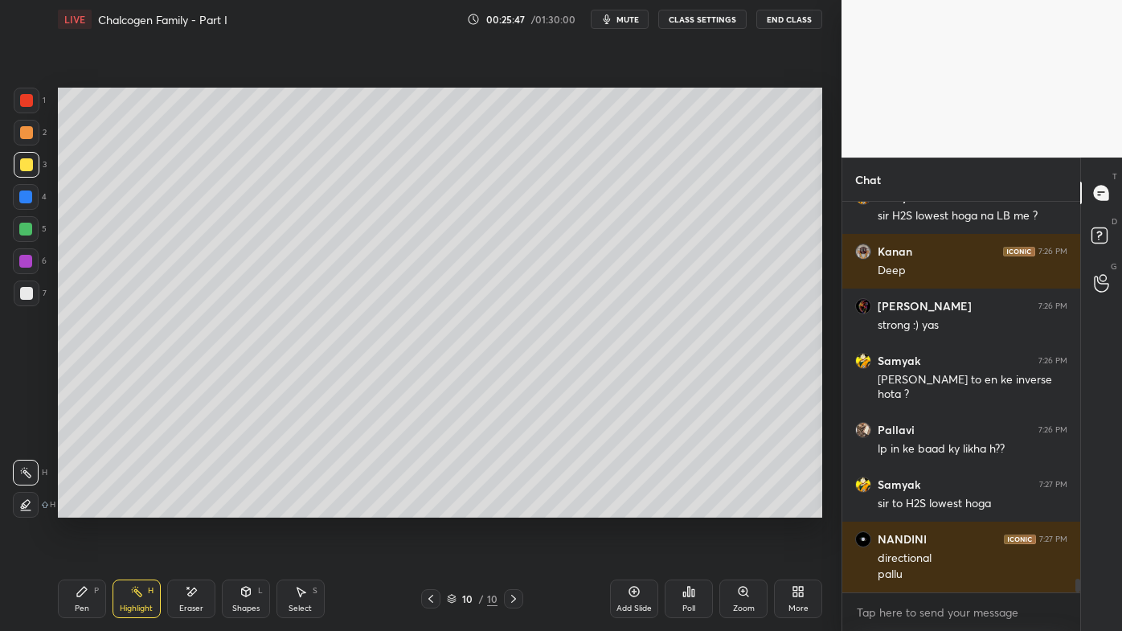
scroll to position [10789, 0]
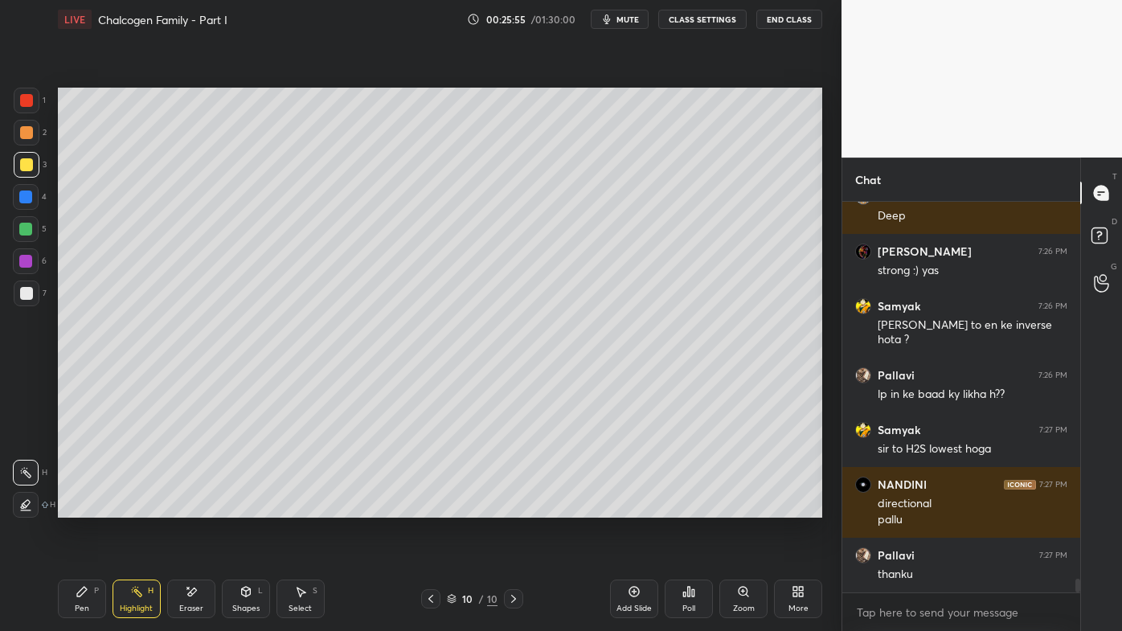
drag, startPoint x: 131, startPoint y: 589, endPoint x: 135, endPoint y: 564, distance: 26.0
click at [132, 507] on icon at bounding box center [136, 591] width 13 height 13
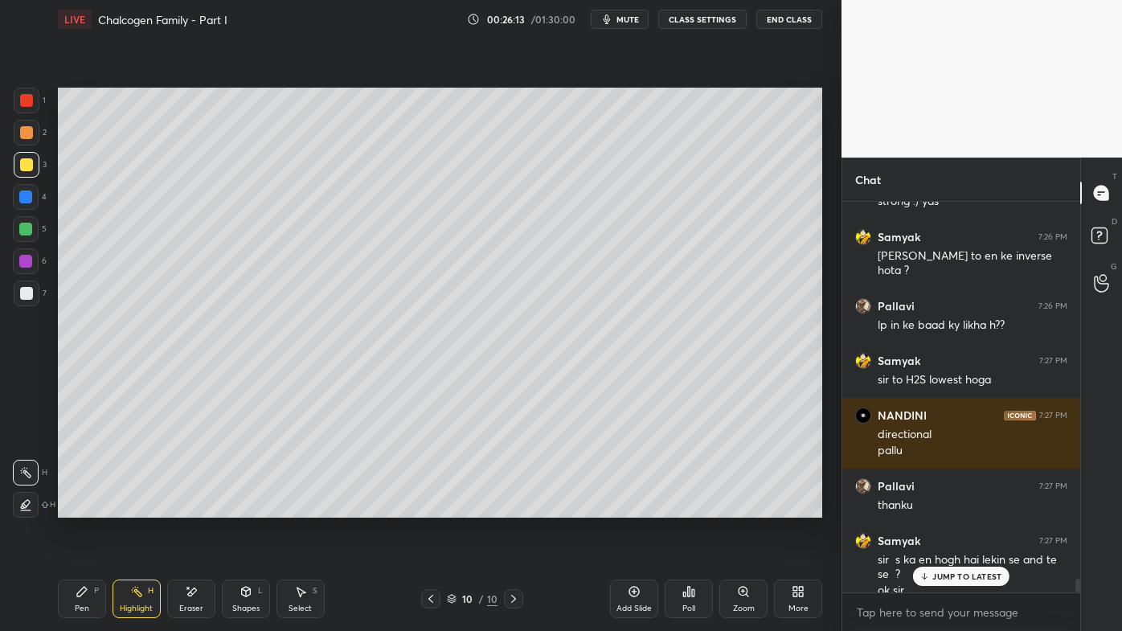
scroll to position [10874, 0]
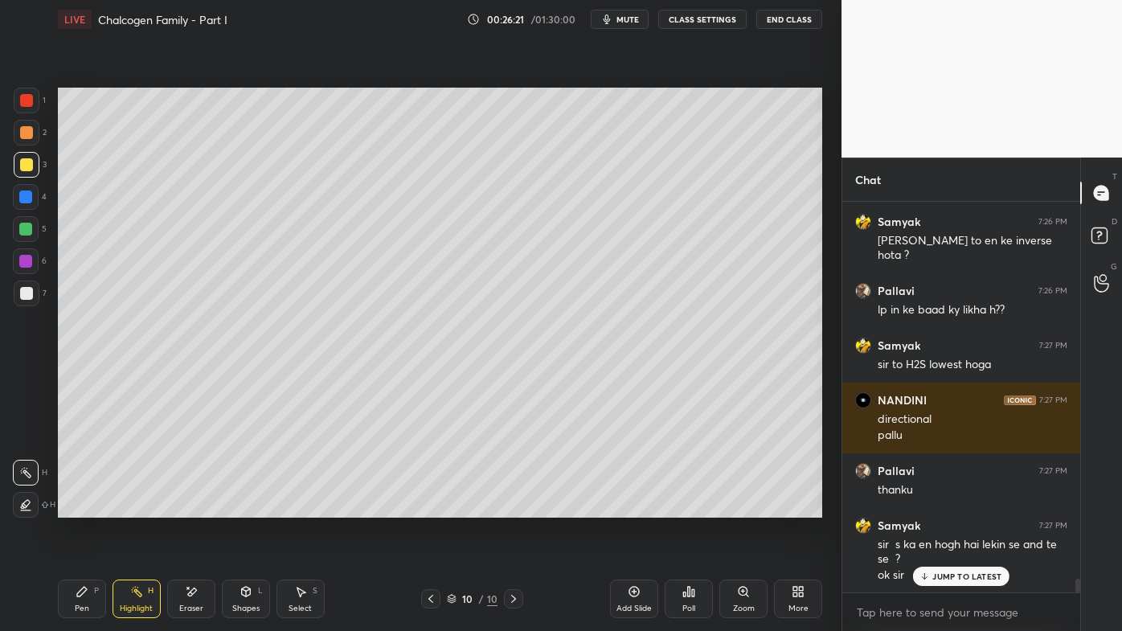
click at [81, 507] on icon at bounding box center [82, 591] width 13 height 13
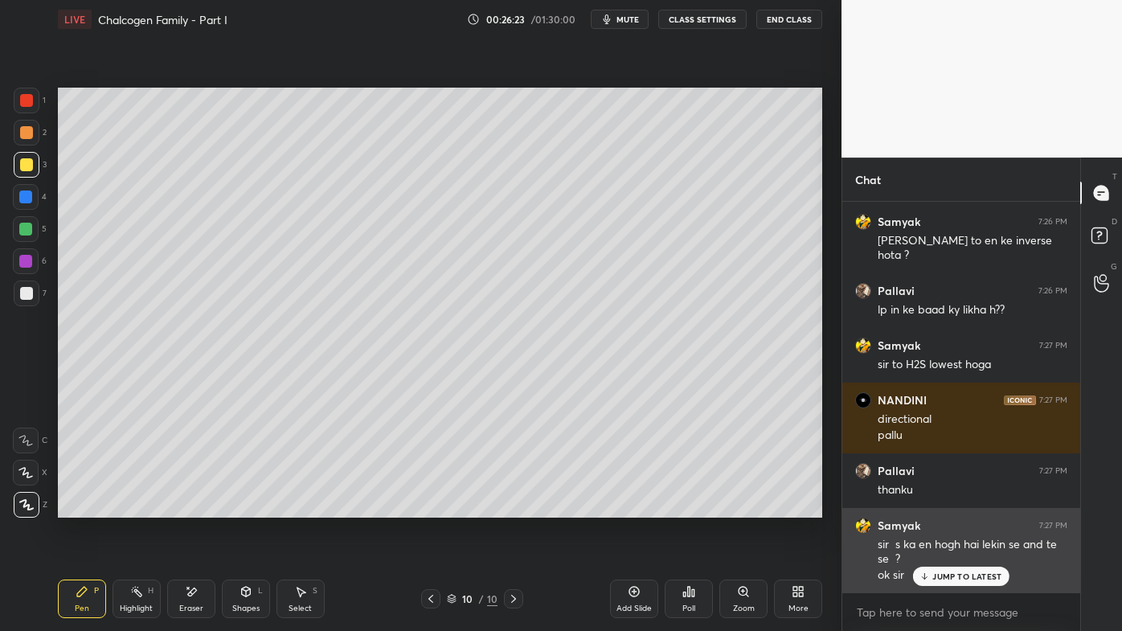
drag, startPoint x: 941, startPoint y: 574, endPoint x: 915, endPoint y: 577, distance: 25.9
click at [941, 507] on p "JUMP TO LATEST" at bounding box center [967, 577] width 69 height 10
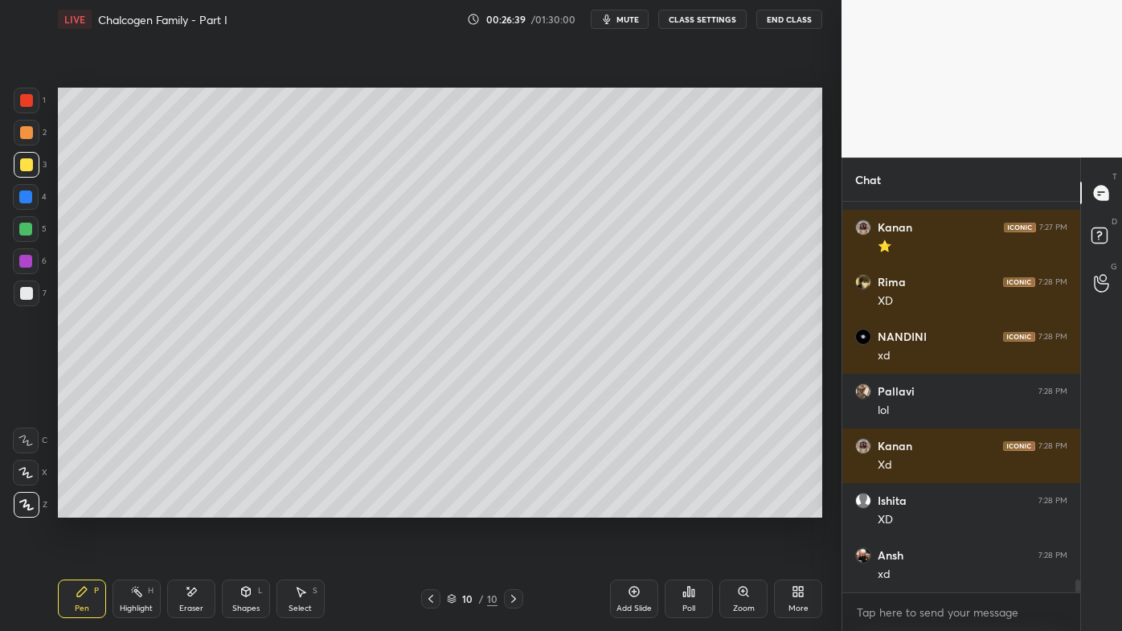
scroll to position [11367, 0]
click at [637, 507] on icon at bounding box center [635, 592] width 10 height 10
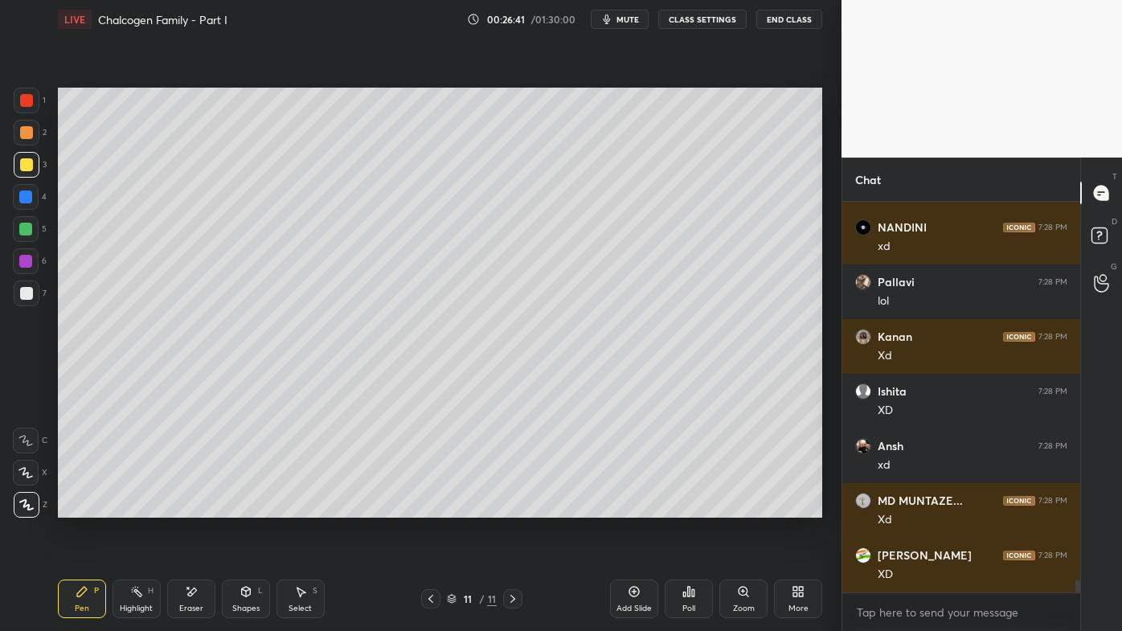
click at [75, 507] on div "Pen P" at bounding box center [82, 599] width 48 height 39
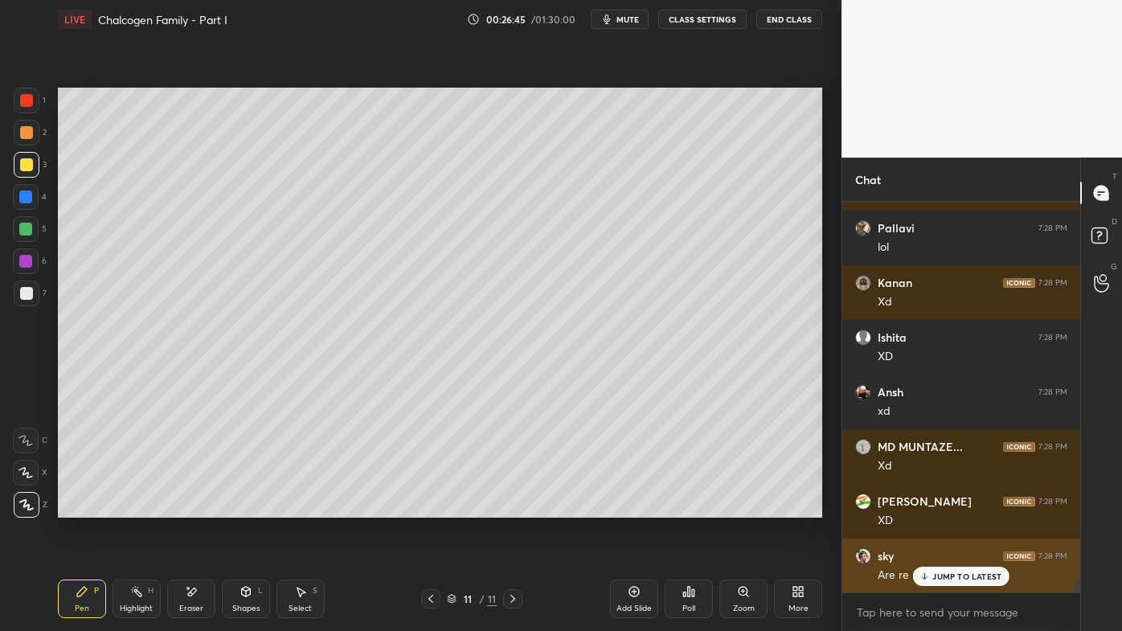
click at [942, 507] on p "JUMP TO LATEST" at bounding box center [967, 577] width 69 height 10
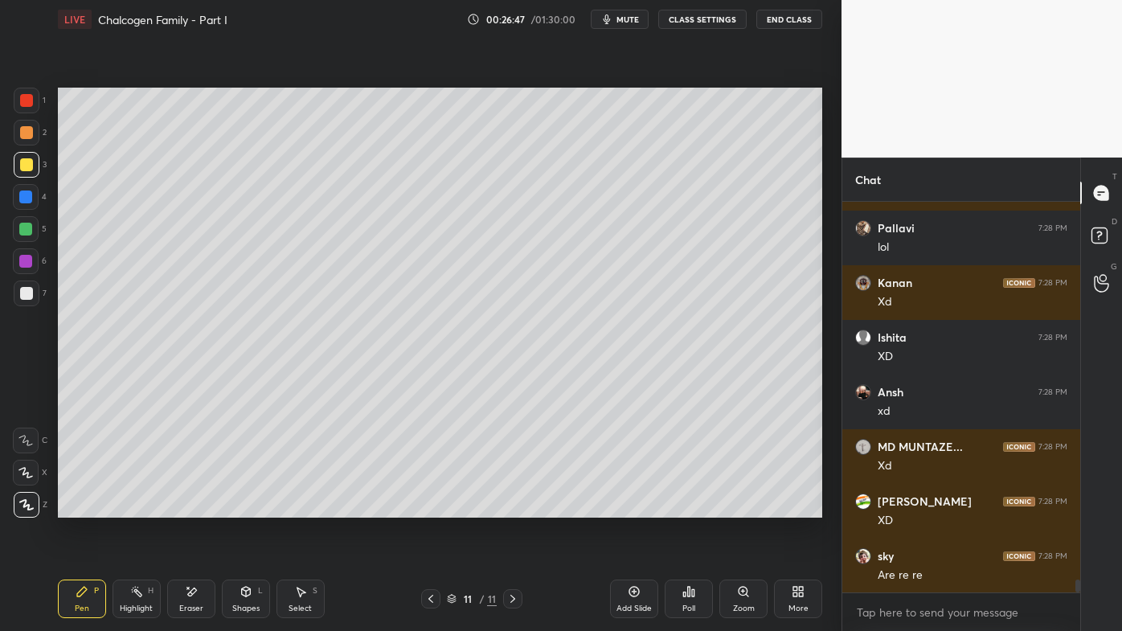
scroll to position [11476, 0]
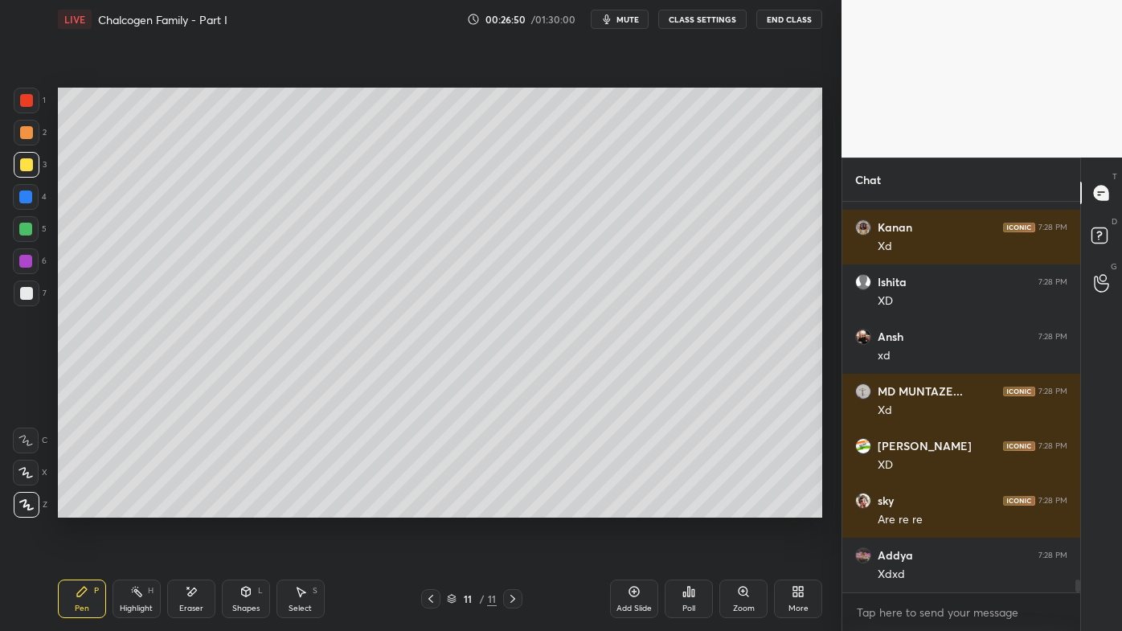
drag, startPoint x: 18, startPoint y: 137, endPoint x: 31, endPoint y: 130, distance: 14.4
click at [22, 135] on div at bounding box center [27, 133] width 26 height 26
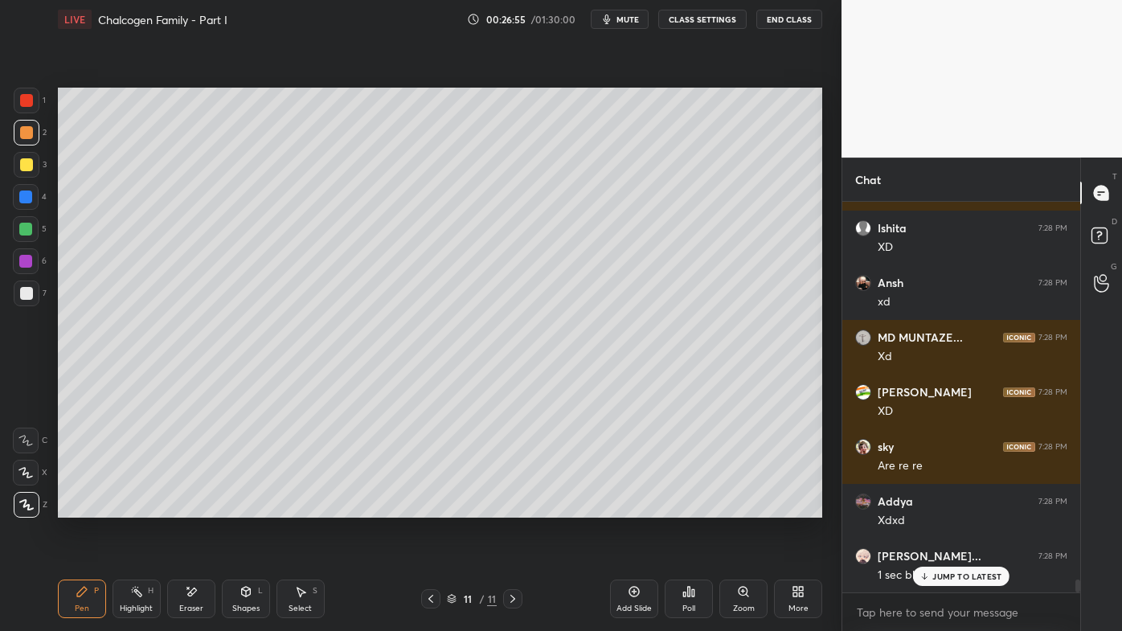
click at [933, 507] on div "JUMP TO LATEST" at bounding box center [961, 576] width 96 height 19
drag, startPoint x: 437, startPoint y: 596, endPoint x: 430, endPoint y: 601, distance: 8.7
click at [435, 507] on div at bounding box center [430, 598] width 19 height 19
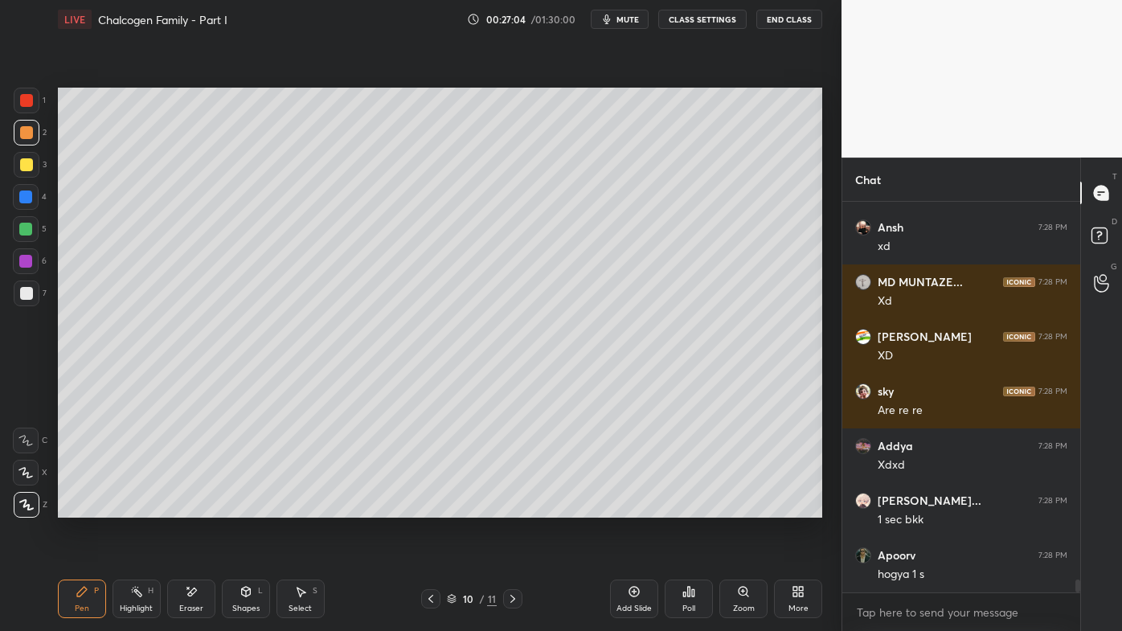
click at [514, 507] on icon at bounding box center [512, 599] width 13 height 13
click at [76, 507] on icon at bounding box center [82, 591] width 13 height 13
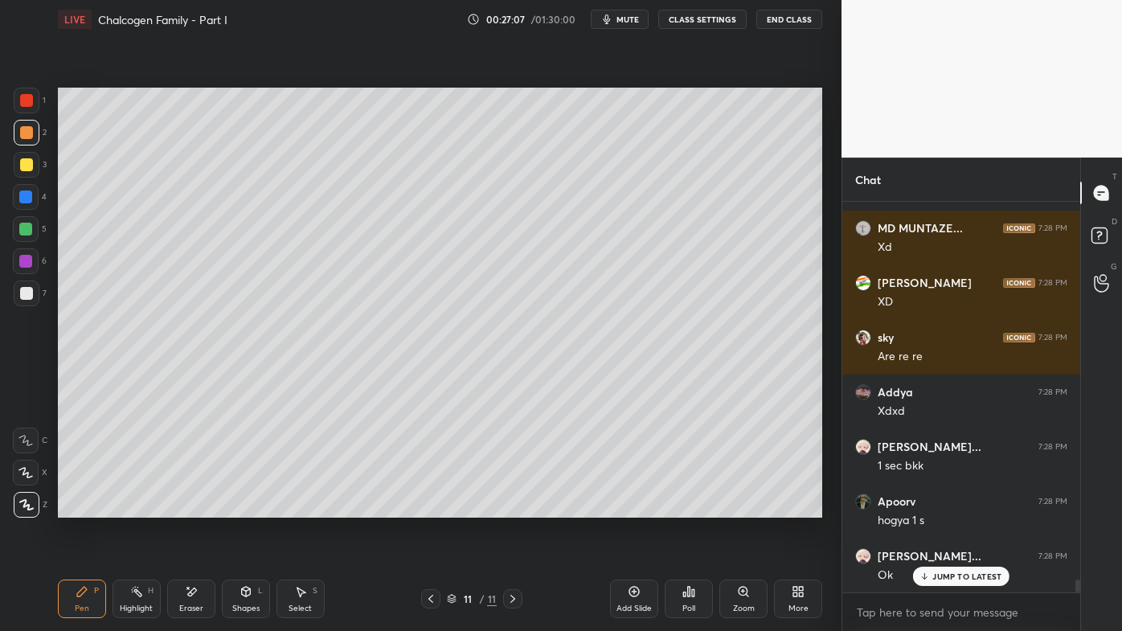
click at [27, 164] on div at bounding box center [26, 164] width 13 height 13
click at [191, 507] on icon at bounding box center [191, 592] width 13 height 14
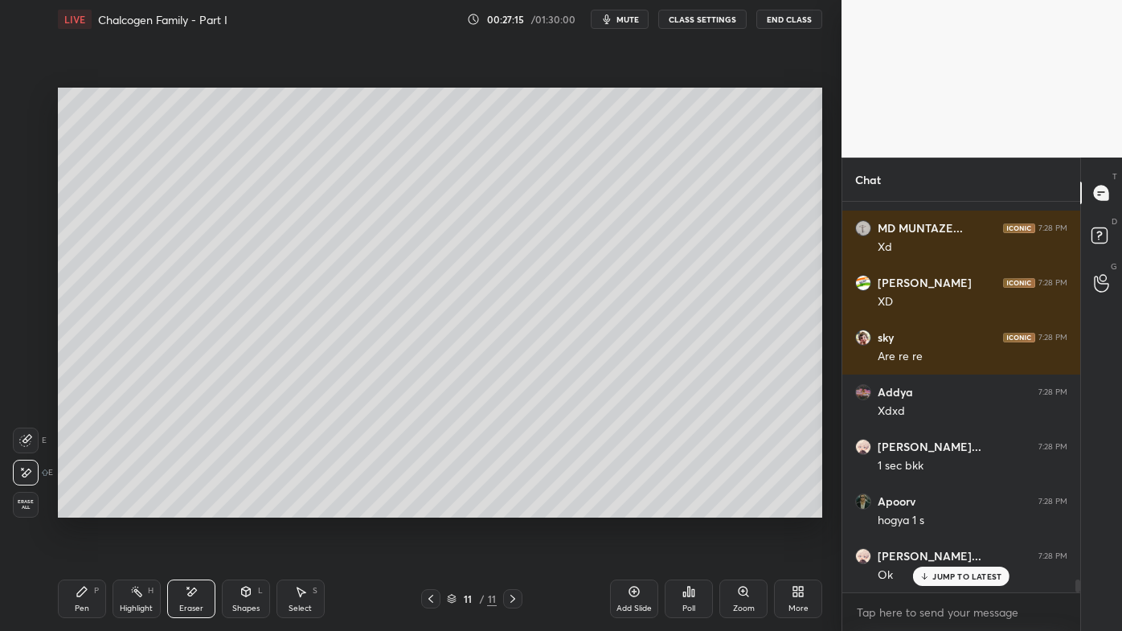
click at [92, 507] on div "Pen P" at bounding box center [82, 599] width 48 height 39
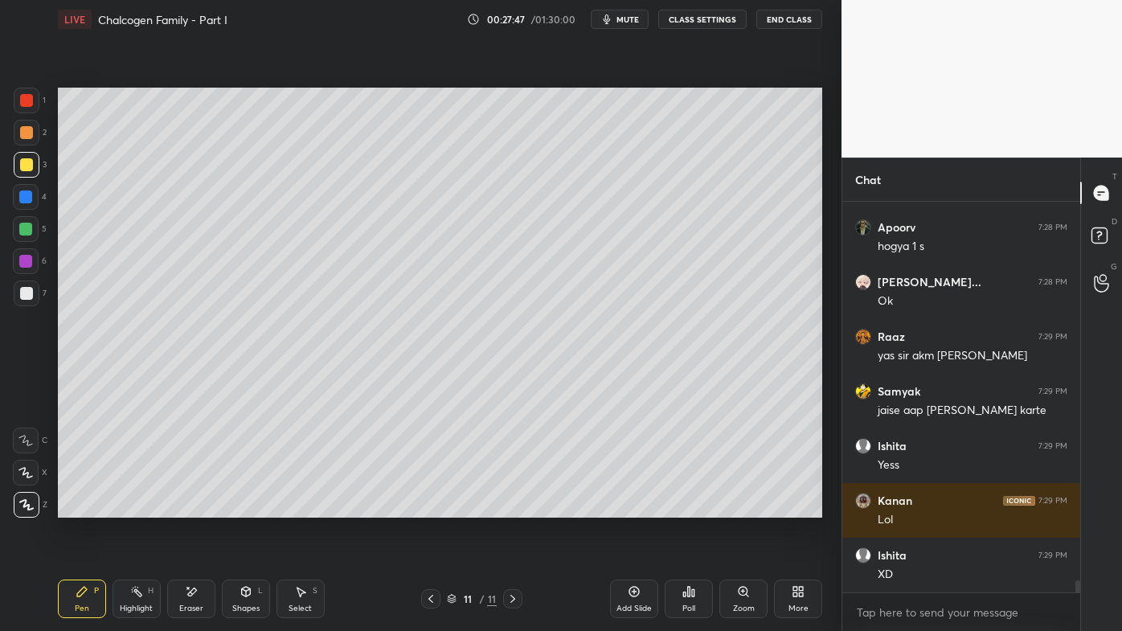
scroll to position [11967, 0]
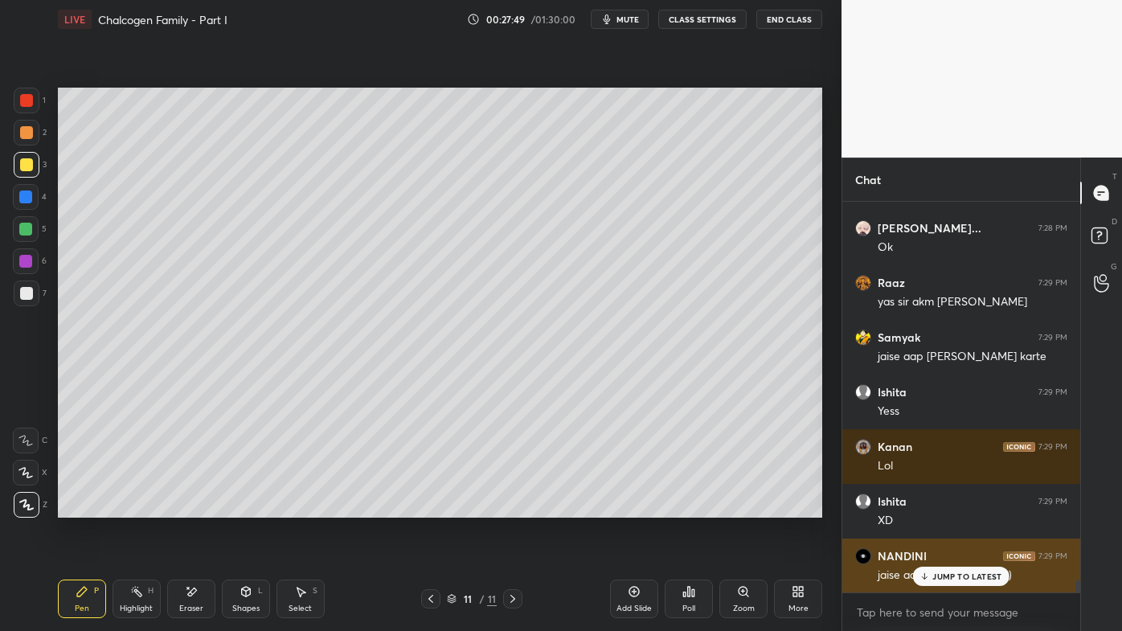
click at [941, 507] on p "JUMP TO LATEST" at bounding box center [967, 577] width 69 height 10
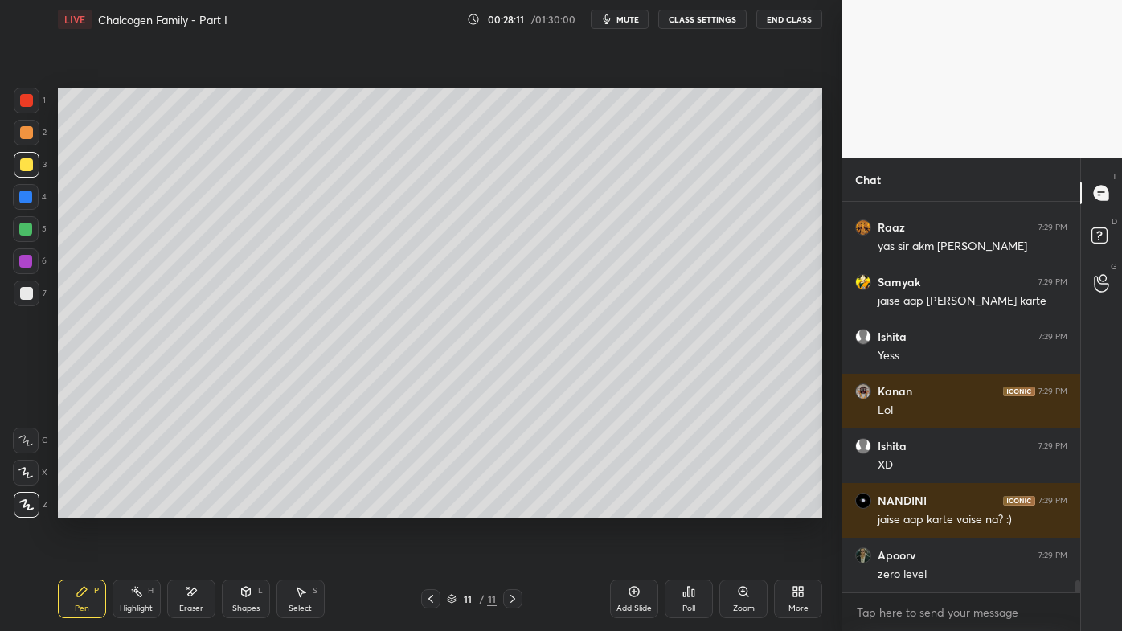
scroll to position [12076, 0]
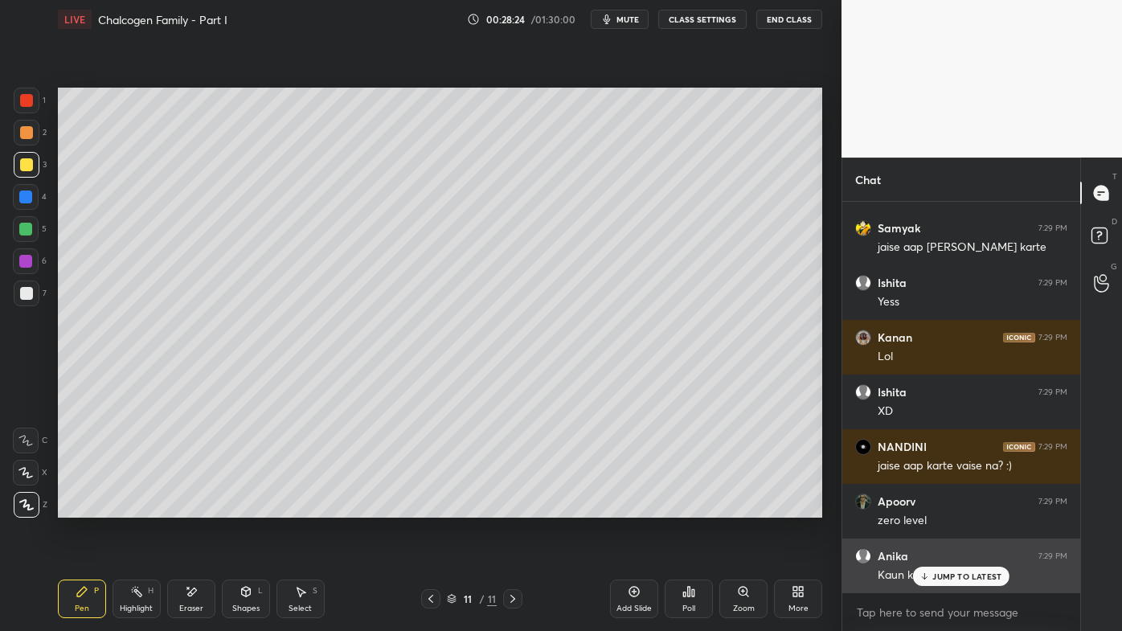
drag, startPoint x: 939, startPoint y: 580, endPoint x: 886, endPoint y: 564, distance: 55.4
click at [937, 507] on p "JUMP TO LATEST" at bounding box center [967, 577] width 69 height 10
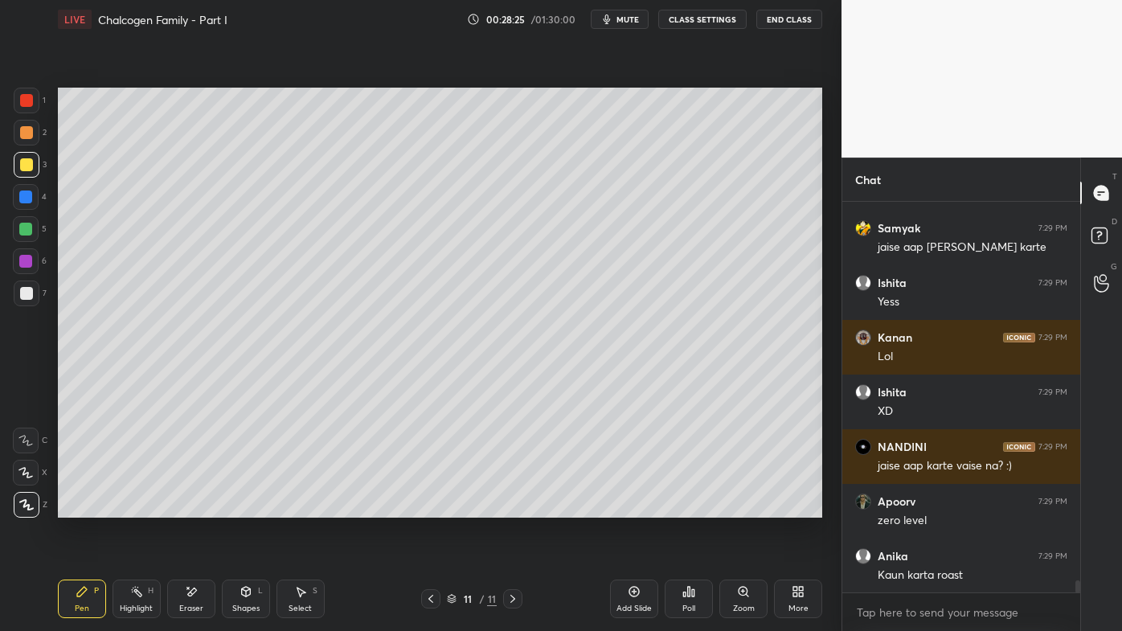
drag, startPoint x: 132, startPoint y: 593, endPoint x: 150, endPoint y: 571, distance: 29.1
click at [133, 507] on icon at bounding box center [136, 591] width 13 height 13
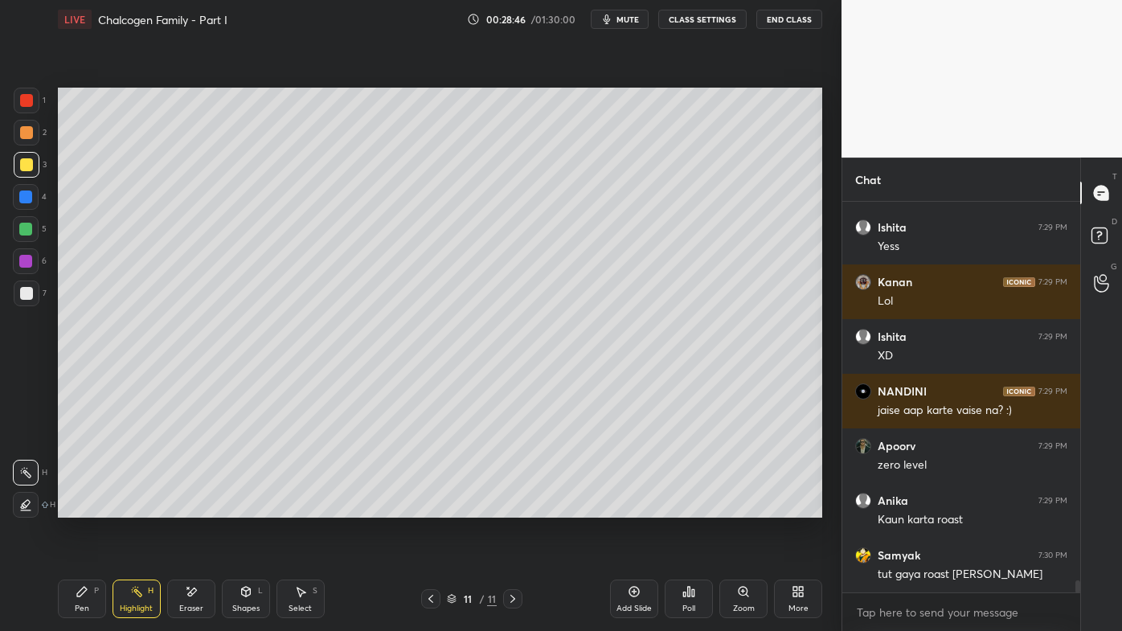
click at [91, 507] on div "Pen P" at bounding box center [82, 599] width 48 height 39
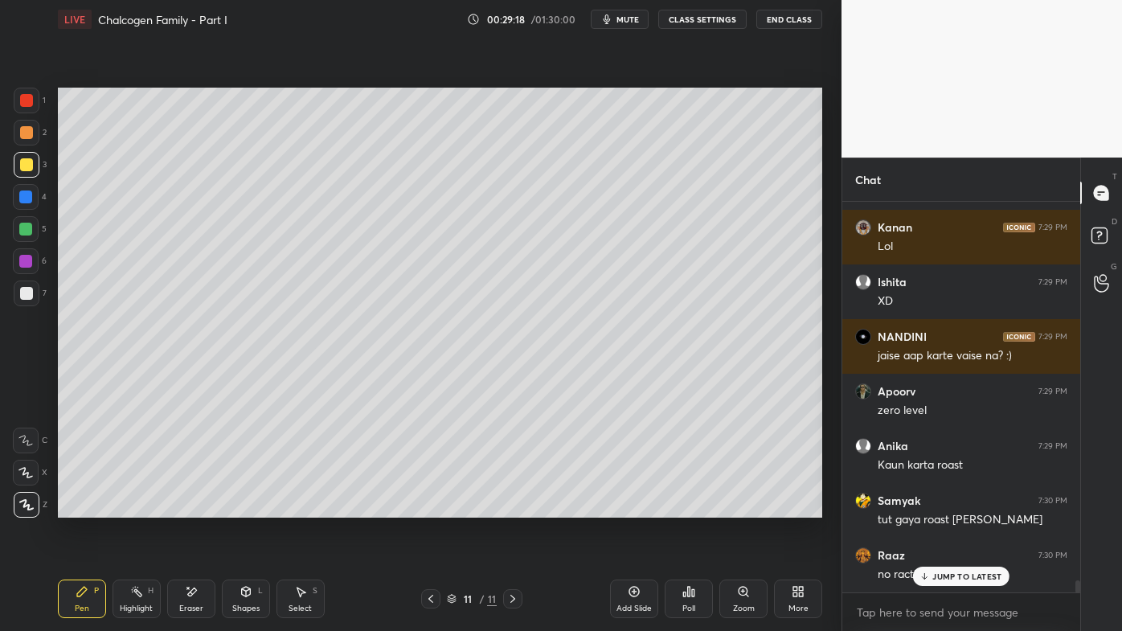
scroll to position [12186, 0]
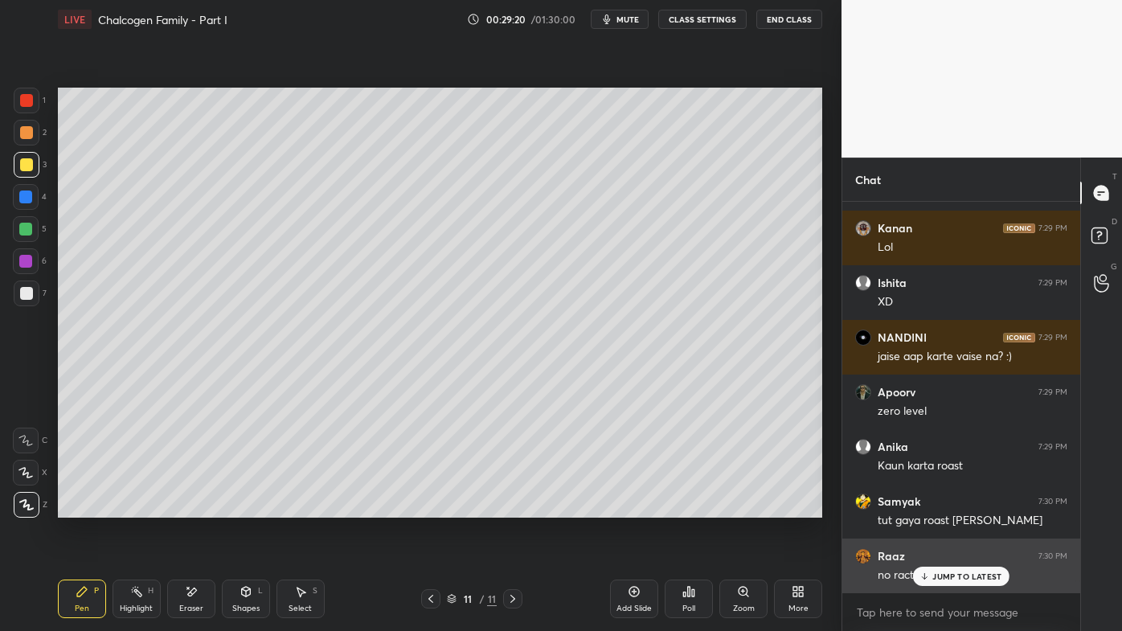
drag, startPoint x: 941, startPoint y: 575, endPoint x: 921, endPoint y: 589, distance: 24.8
click at [941, 507] on p "JUMP TO LATEST" at bounding box center [967, 577] width 69 height 10
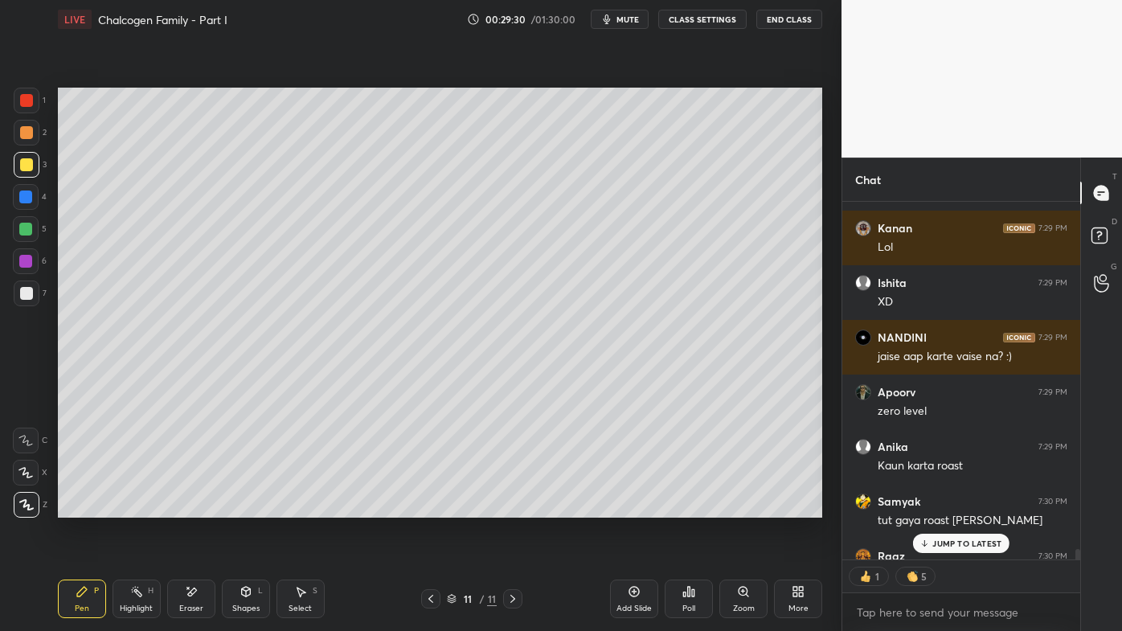
scroll to position [12273, 0]
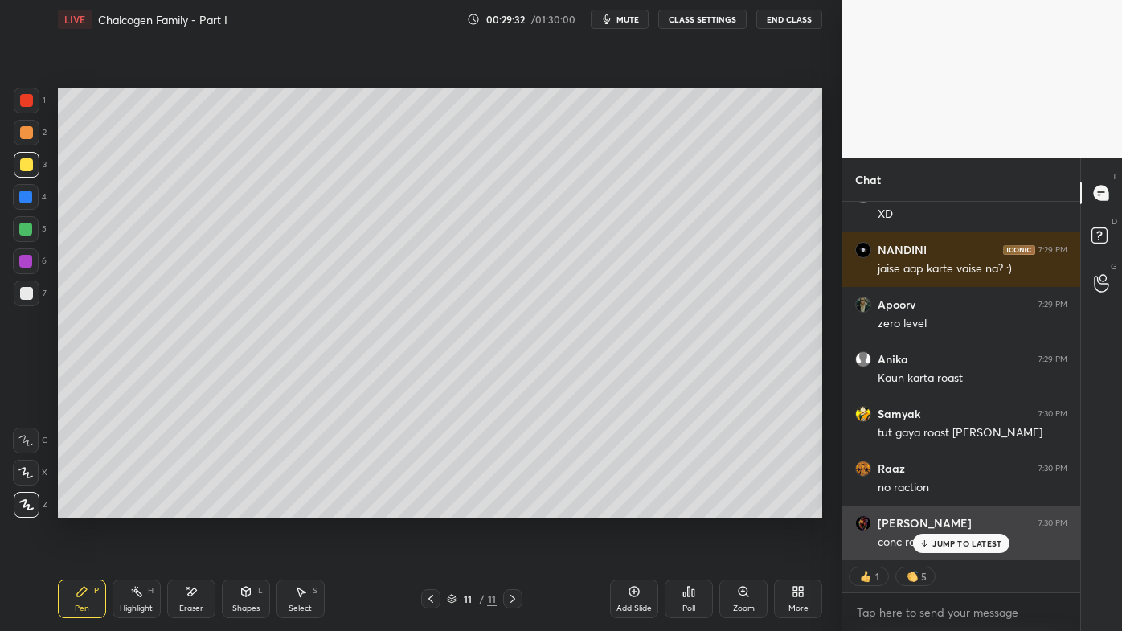
click at [934, 507] on p "JUMP TO LATEST" at bounding box center [967, 544] width 69 height 10
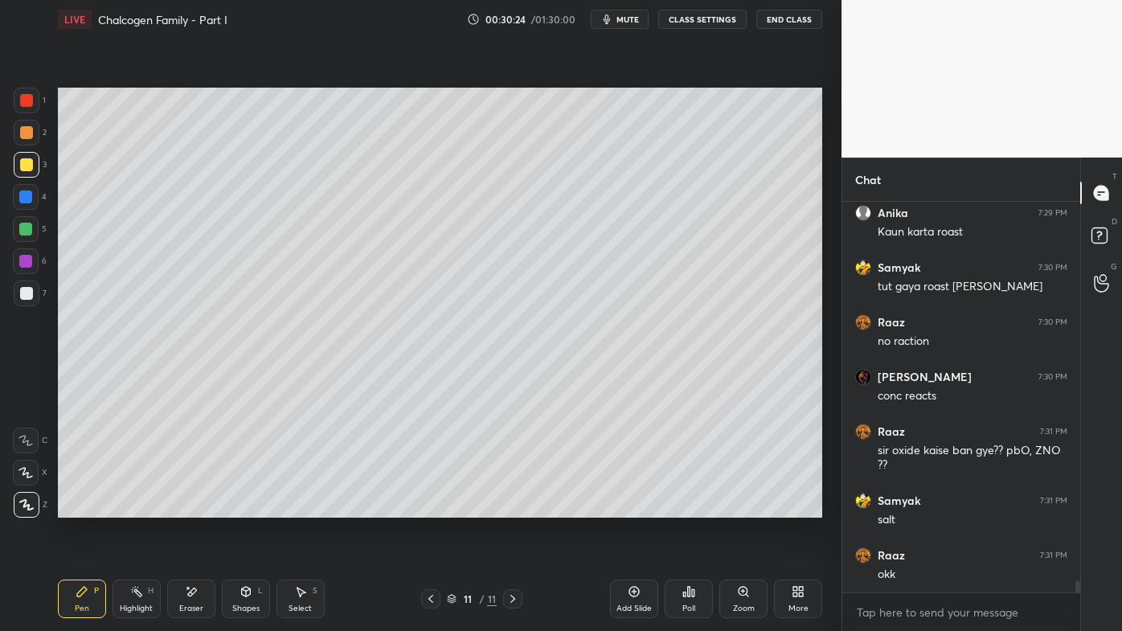
scroll to position [12474, 0]
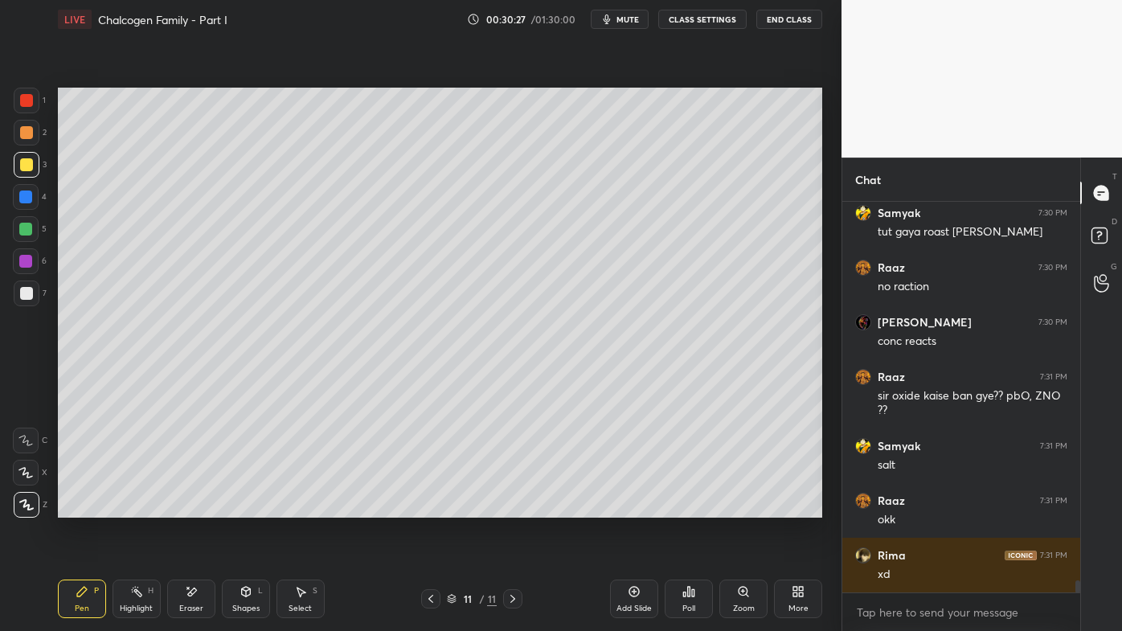
drag, startPoint x: 133, startPoint y: 592, endPoint x: 141, endPoint y: 535, distance: 57.6
click at [133, 507] on icon at bounding box center [136, 591] width 13 height 13
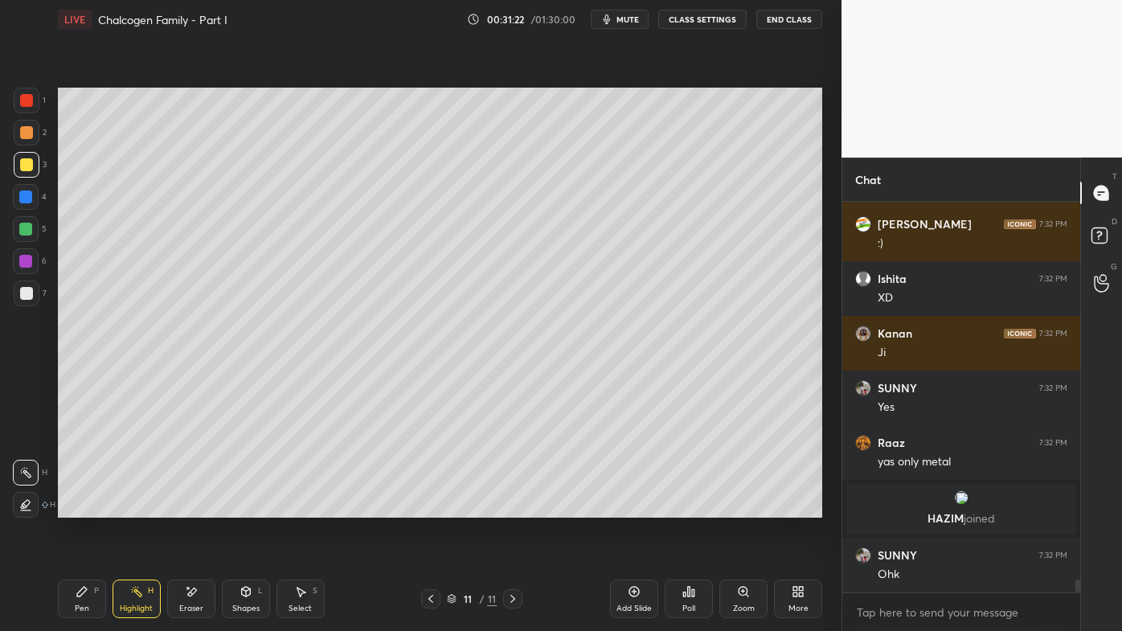
scroll to position [11494, 0]
click at [634, 507] on icon at bounding box center [634, 591] width 13 height 13
click at [84, 507] on icon at bounding box center [82, 591] width 13 height 13
click at [30, 129] on div at bounding box center [26, 132] width 13 height 13
click at [28, 165] on div at bounding box center [26, 164] width 13 height 13
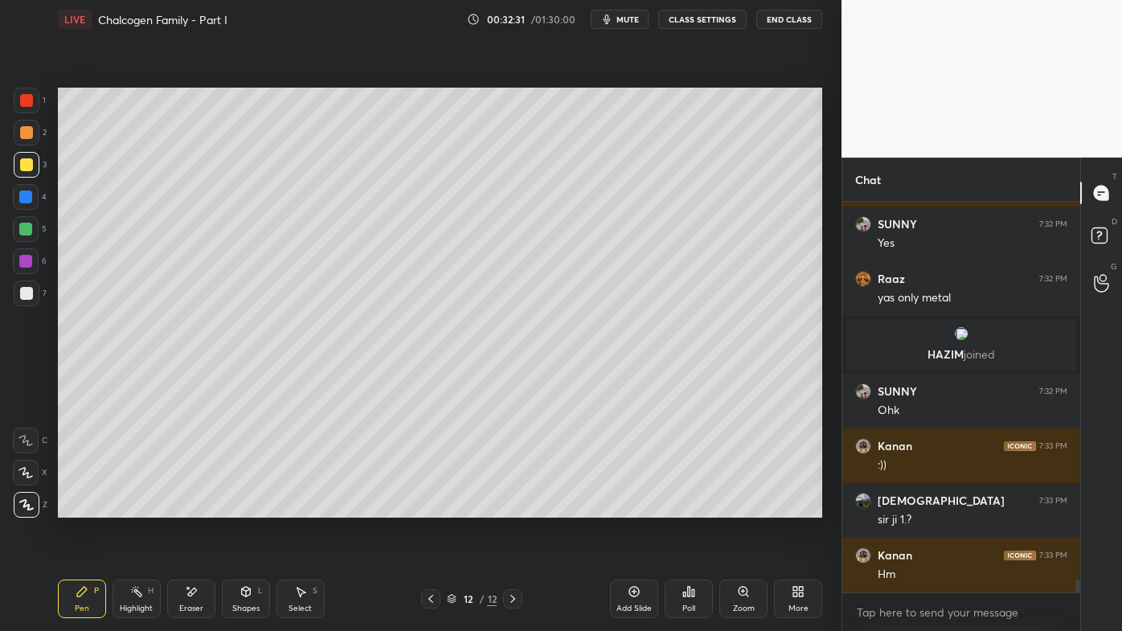
scroll to position [11712, 0]
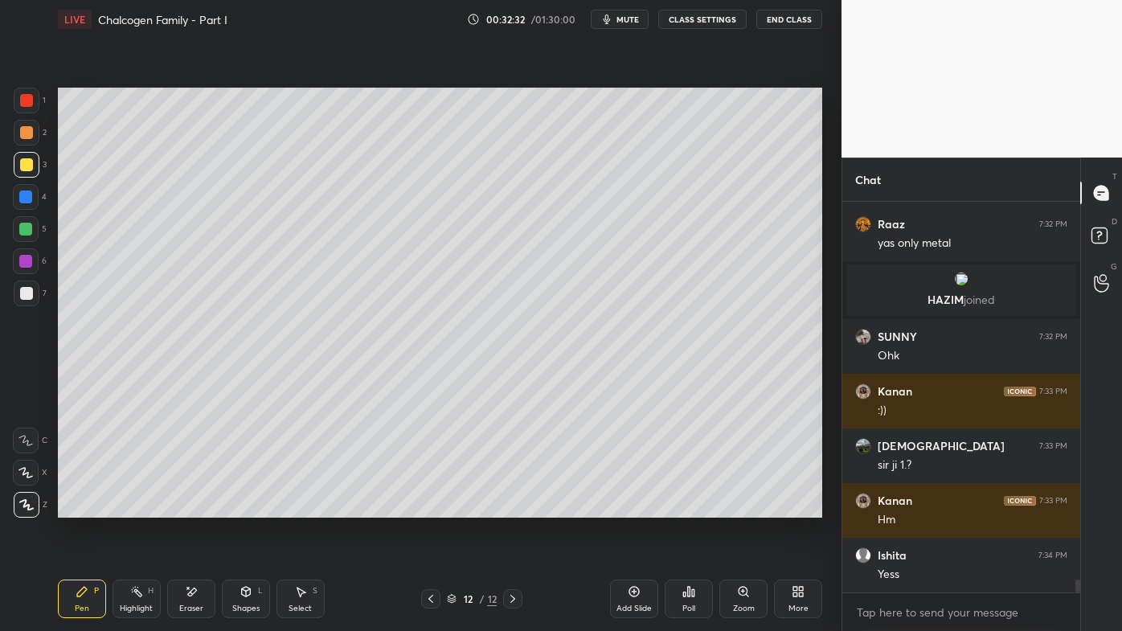
drag, startPoint x: 24, startPoint y: 295, endPoint x: 32, endPoint y: 293, distance: 8.2
click at [25, 295] on div at bounding box center [26, 293] width 13 height 13
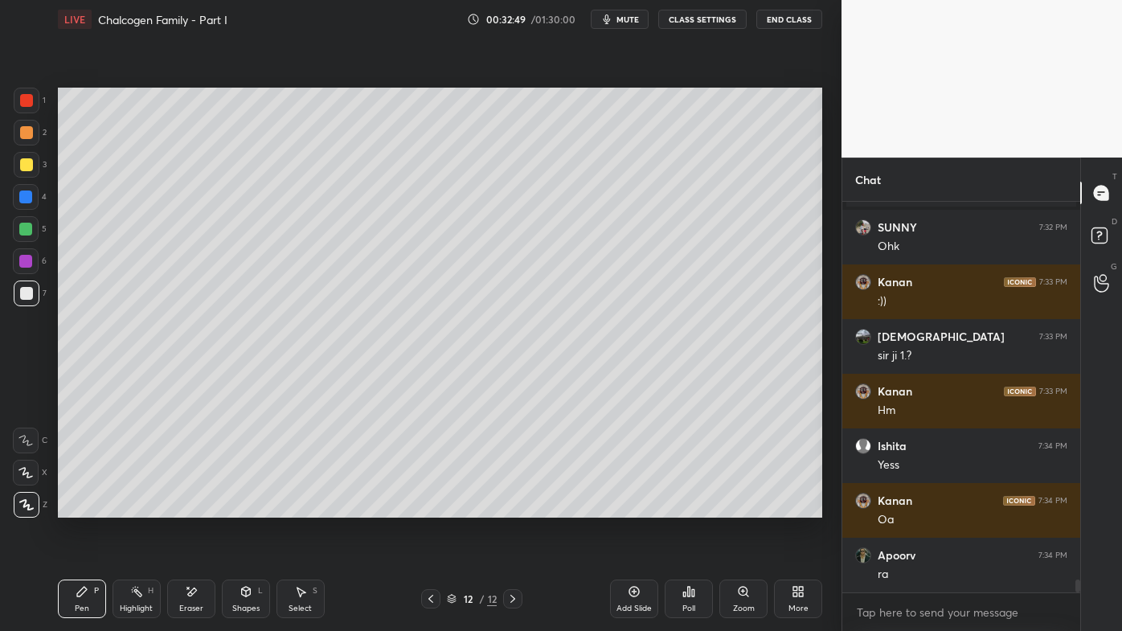
scroll to position [11822, 0]
drag, startPoint x: 146, startPoint y: 580, endPoint x: 181, endPoint y: 535, distance: 57.3
click at [146, 507] on div "Highlight H" at bounding box center [137, 599] width 48 height 39
drag, startPoint x: 90, startPoint y: 584, endPoint x: 116, endPoint y: 531, distance: 59.7
click at [90, 507] on div "Pen P" at bounding box center [82, 599] width 48 height 39
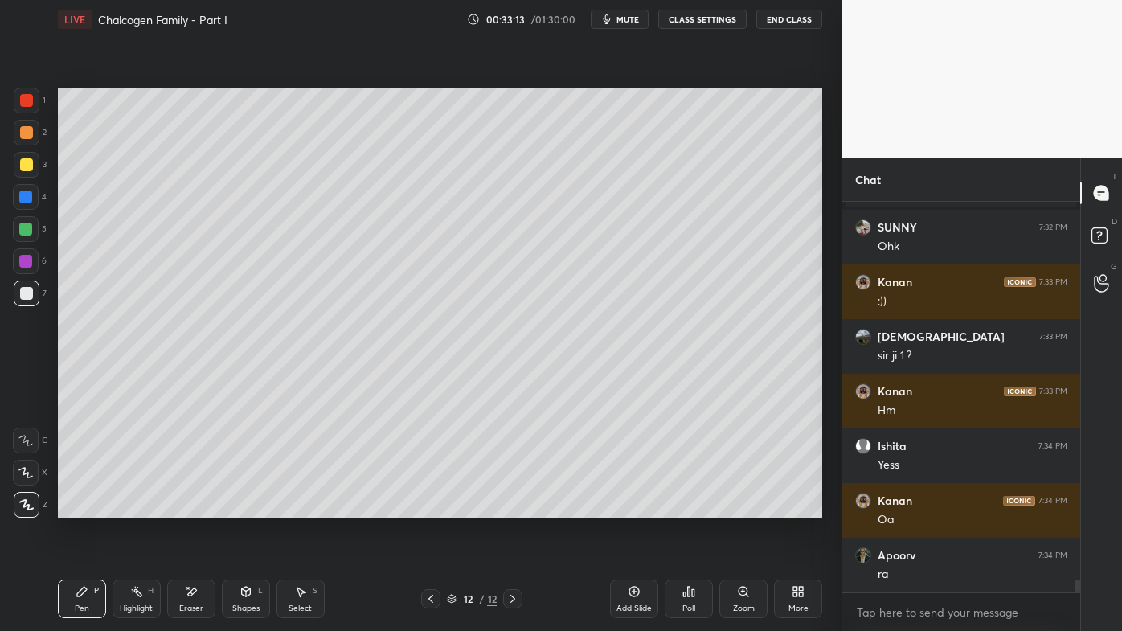
click at [136, 507] on icon at bounding box center [136, 591] width 13 height 13
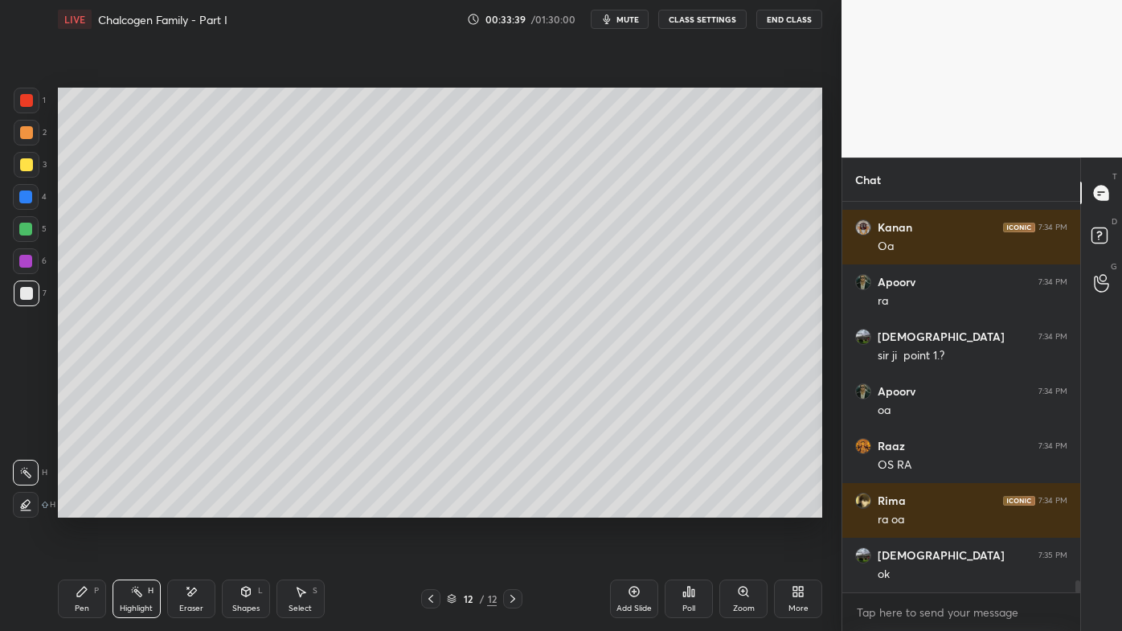
scroll to position [12150, 0]
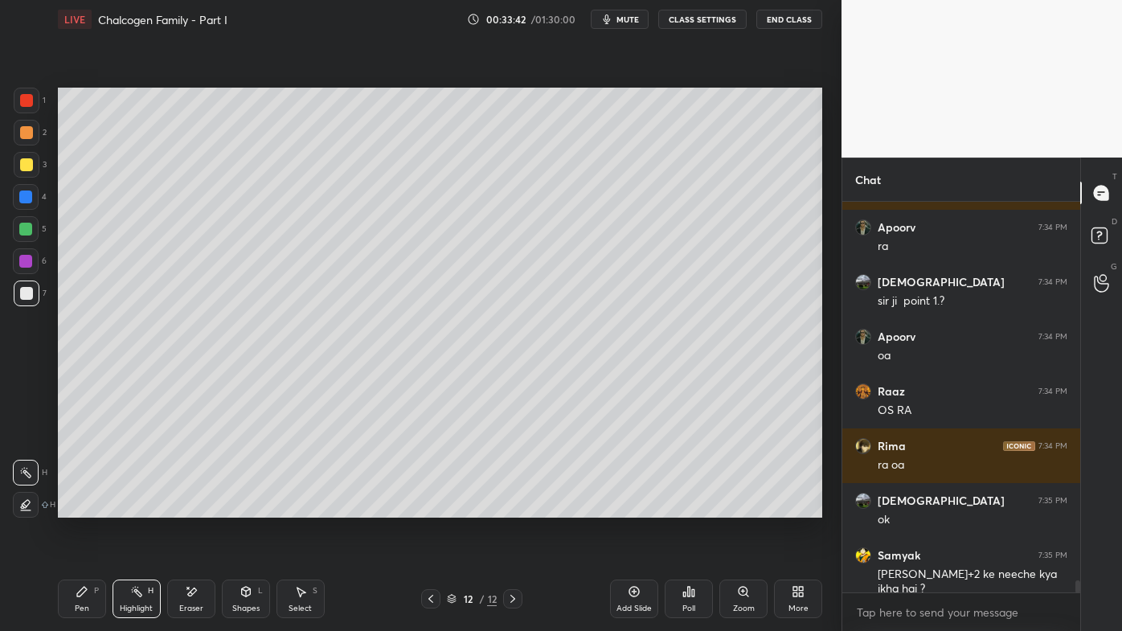
drag, startPoint x: 193, startPoint y: 585, endPoint x: 236, endPoint y: 564, distance: 48.5
click at [193, 507] on icon at bounding box center [191, 592] width 13 height 14
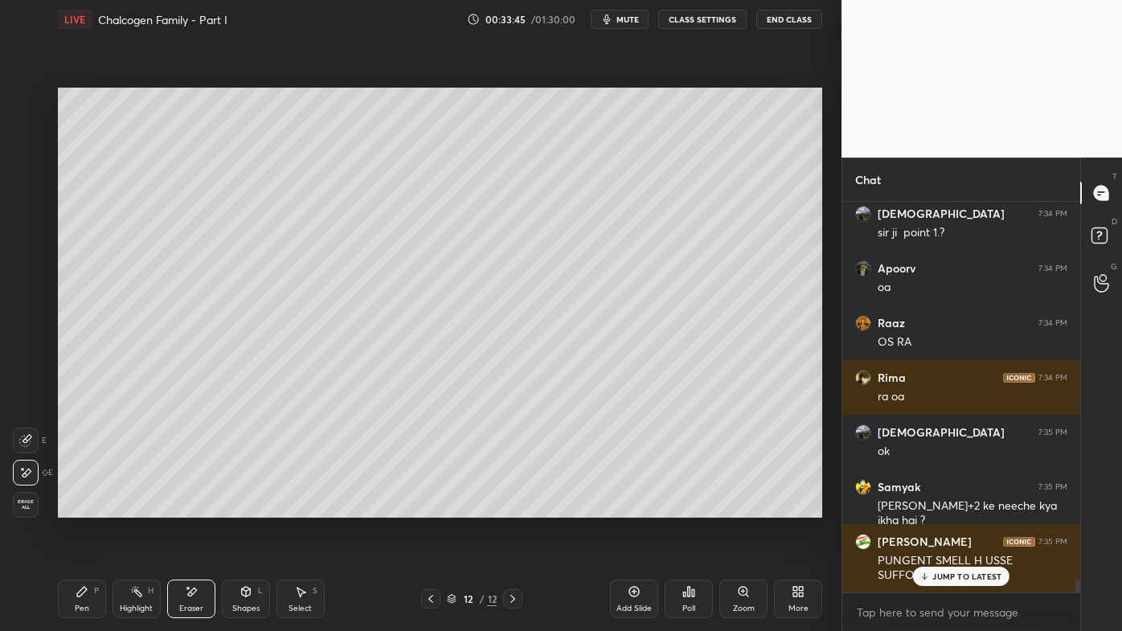
drag, startPoint x: 71, startPoint y: 596, endPoint x: 128, endPoint y: 566, distance: 64.4
click at [72, 507] on div "Pen P" at bounding box center [82, 599] width 48 height 39
click at [934, 507] on div "SUNNY 7:32 PM Yes Raaz 7:32 PM yas only metal [PERSON_NAME] joined SUNNY 7:32 P…" at bounding box center [962, 397] width 238 height 391
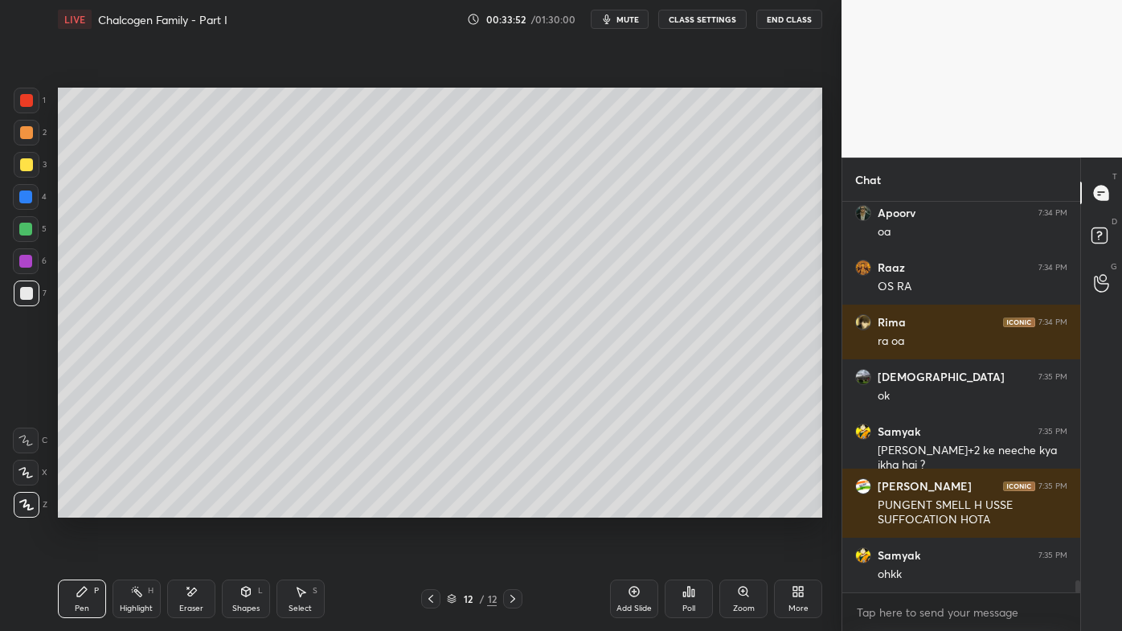
click at [634, 507] on icon at bounding box center [634, 591] width 13 height 13
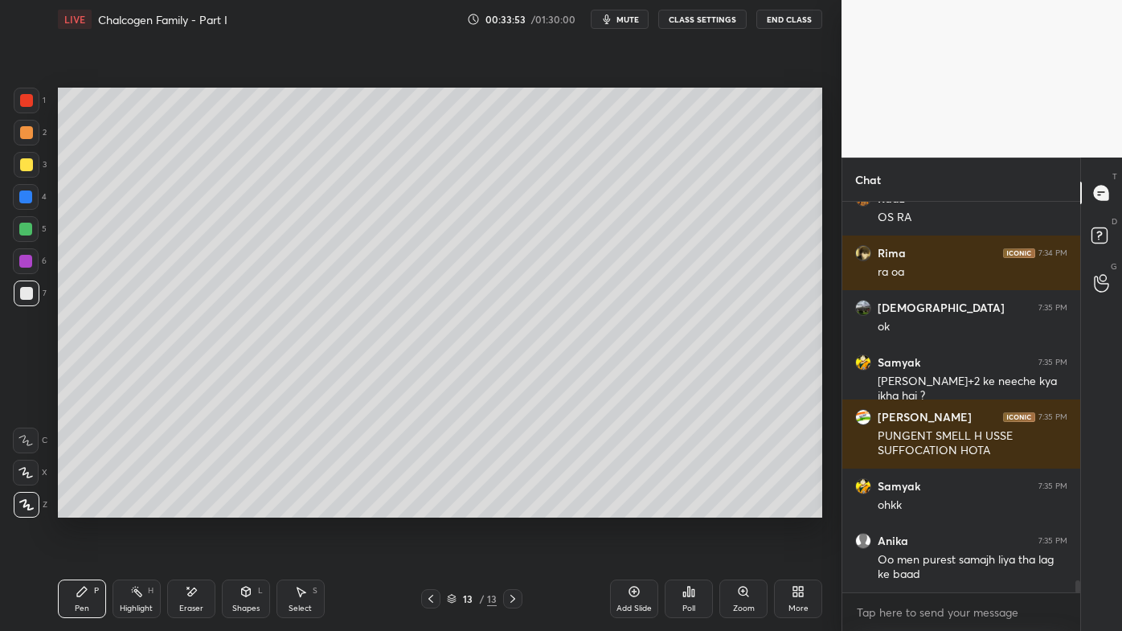
click at [26, 135] on div at bounding box center [26, 132] width 13 height 13
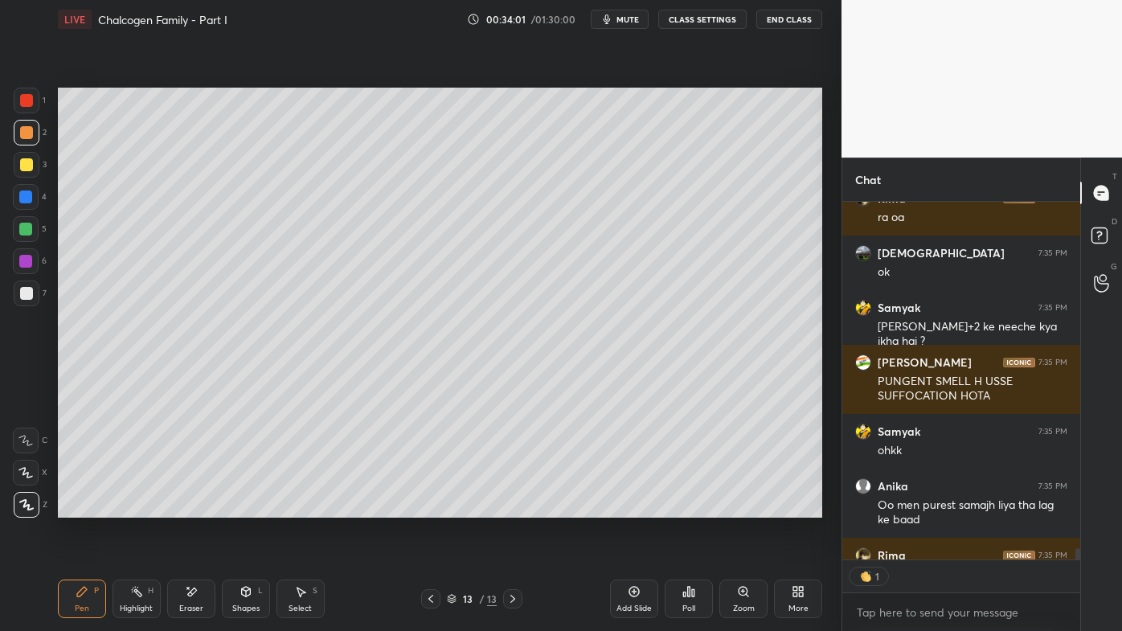
scroll to position [5, 4]
click at [1100, 233] on rect at bounding box center [1099, 235] width 15 height 15
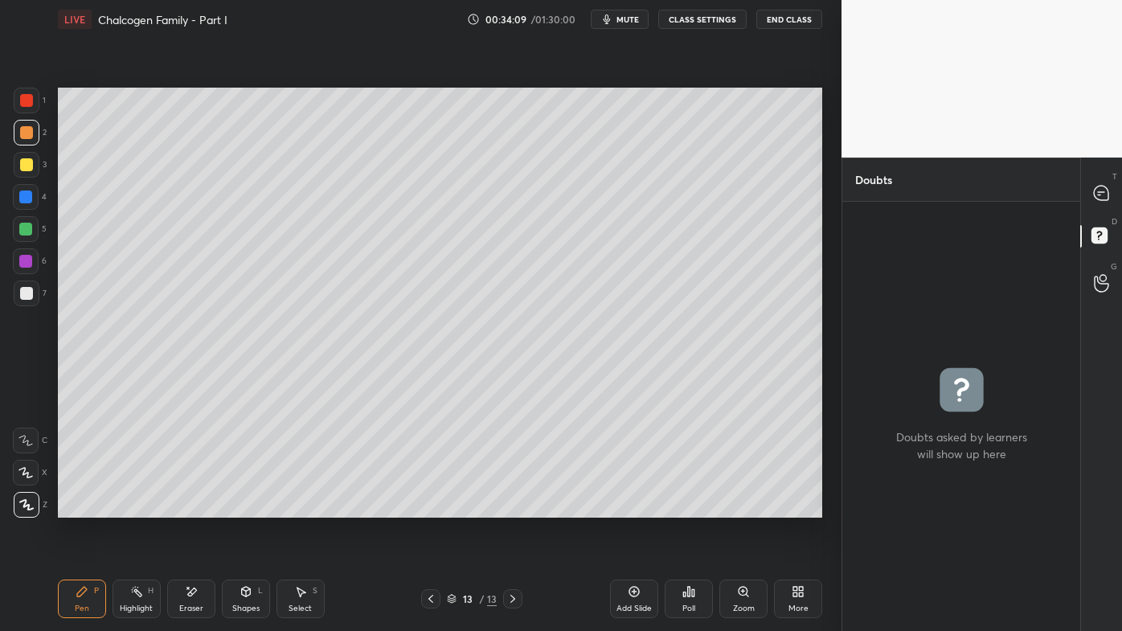
drag, startPoint x: 1100, startPoint y: 207, endPoint x: 1085, endPoint y: 233, distance: 29.5
click at [1100, 209] on div "T Messages (T)" at bounding box center [1101, 192] width 41 height 45
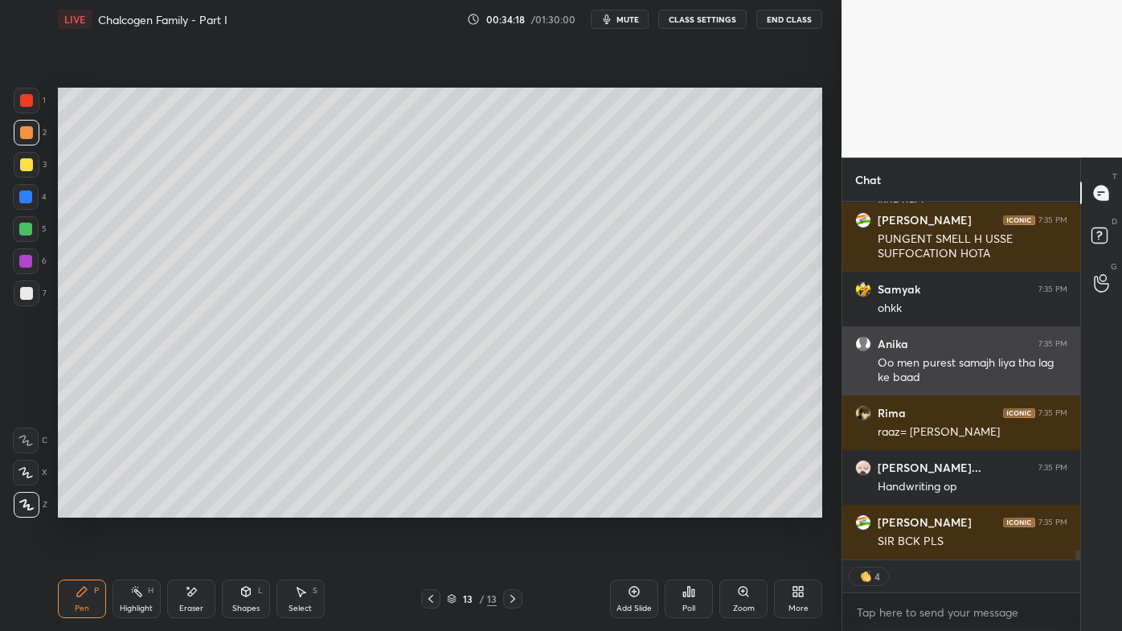
scroll to position [12941, 0]
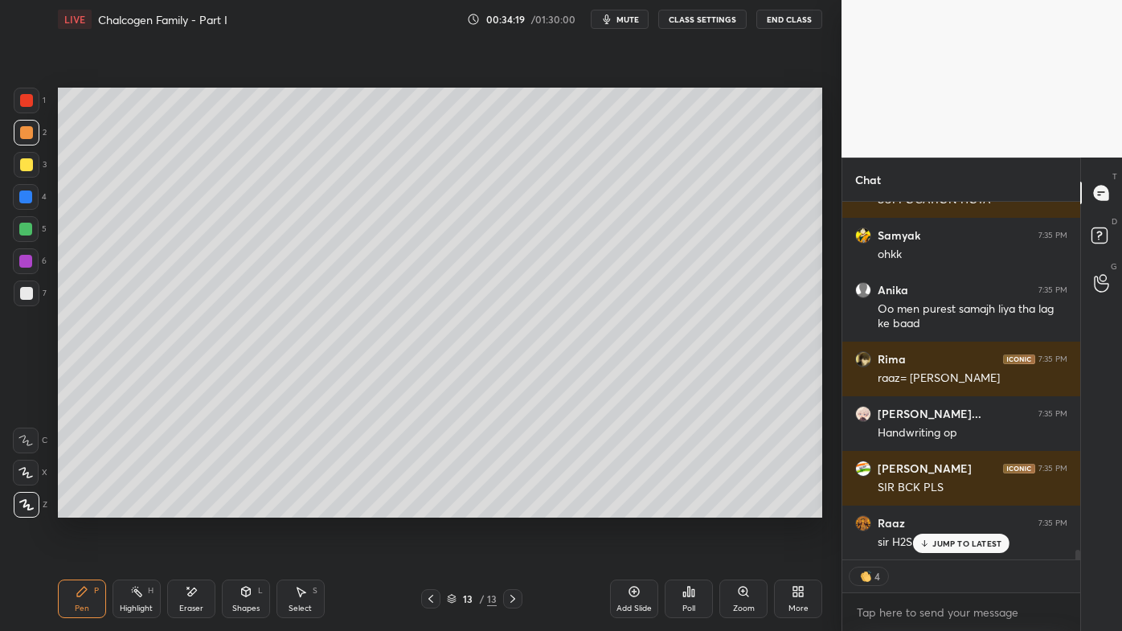
click at [427, 507] on icon at bounding box center [430, 599] width 13 height 13
drag, startPoint x: 930, startPoint y: 542, endPoint x: 896, endPoint y: 566, distance: 42.2
click at [928, 507] on icon at bounding box center [925, 544] width 10 height 10
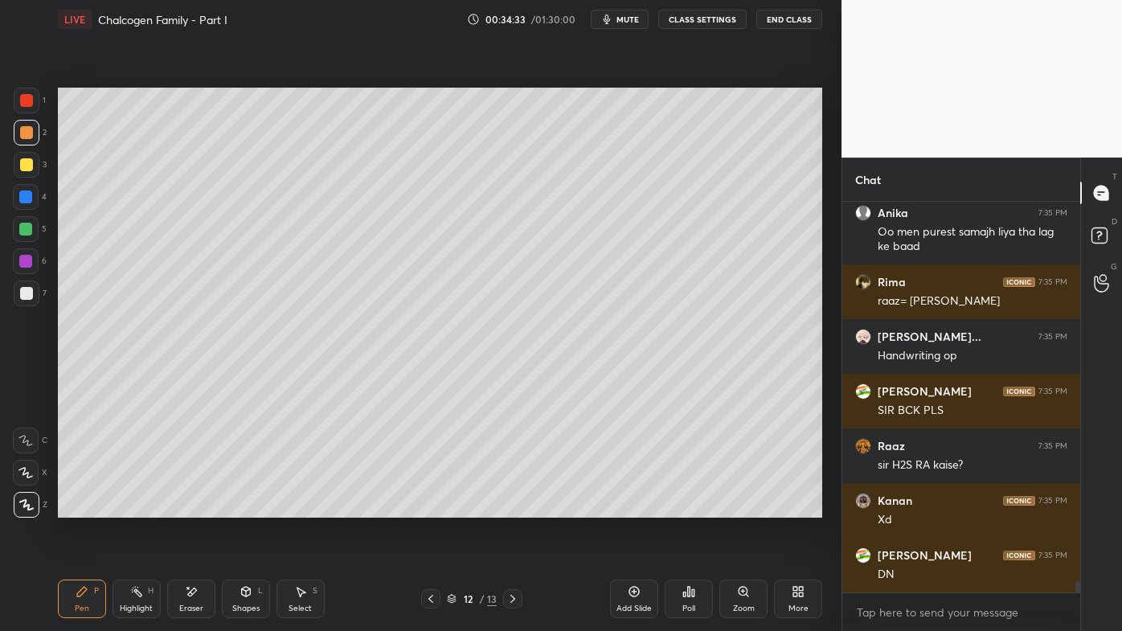
scroll to position [13073, 0]
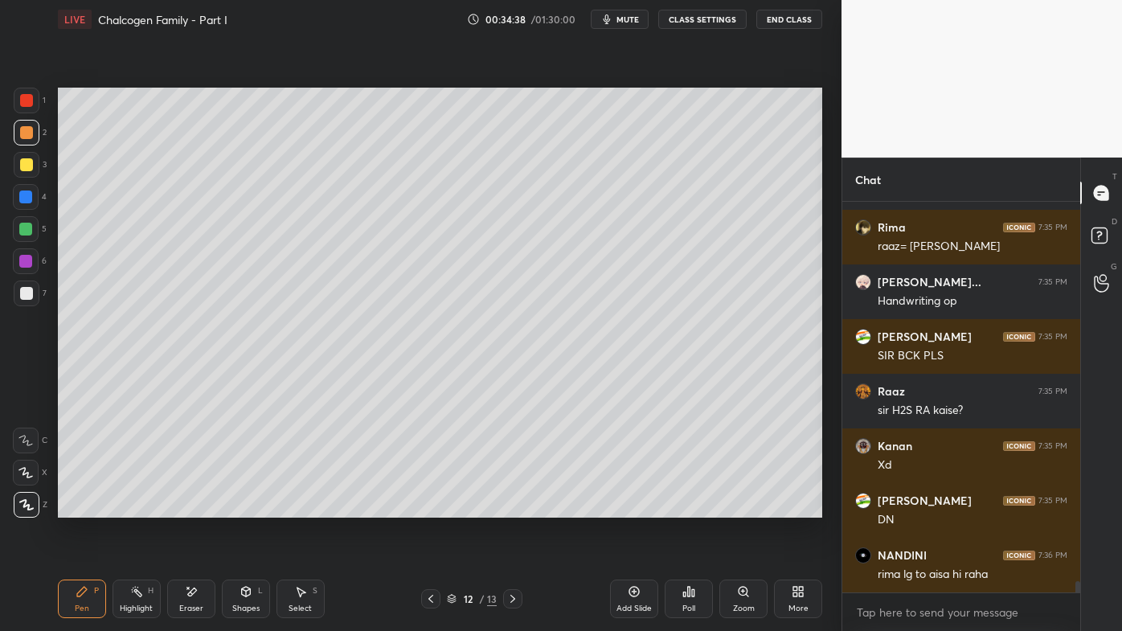
click at [511, 507] on div at bounding box center [512, 598] width 19 height 19
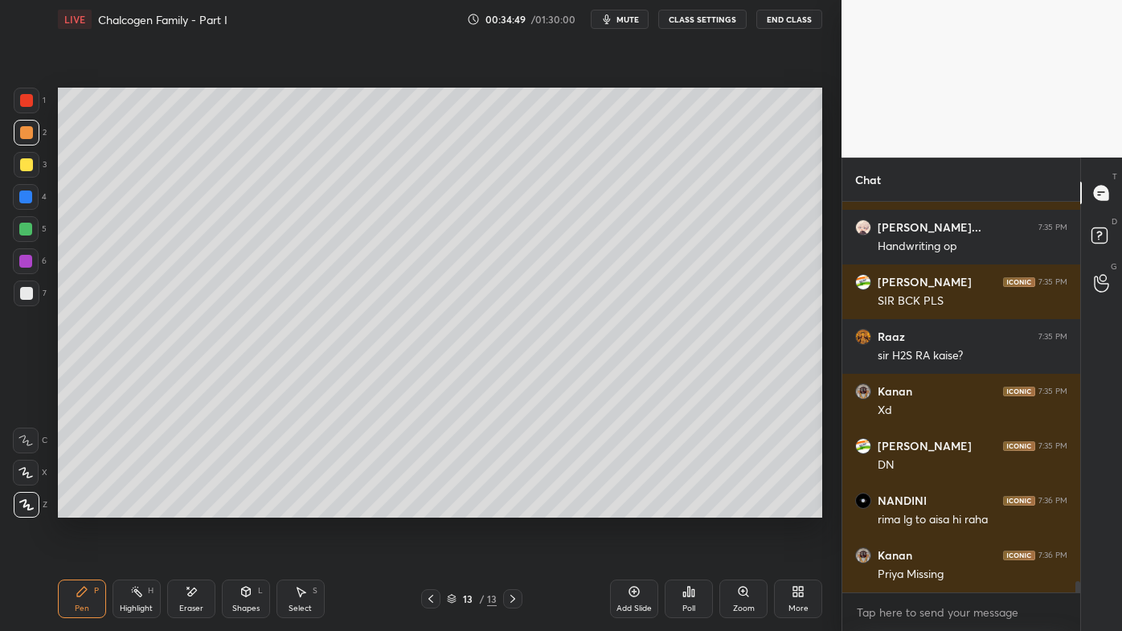
scroll to position [13182, 0]
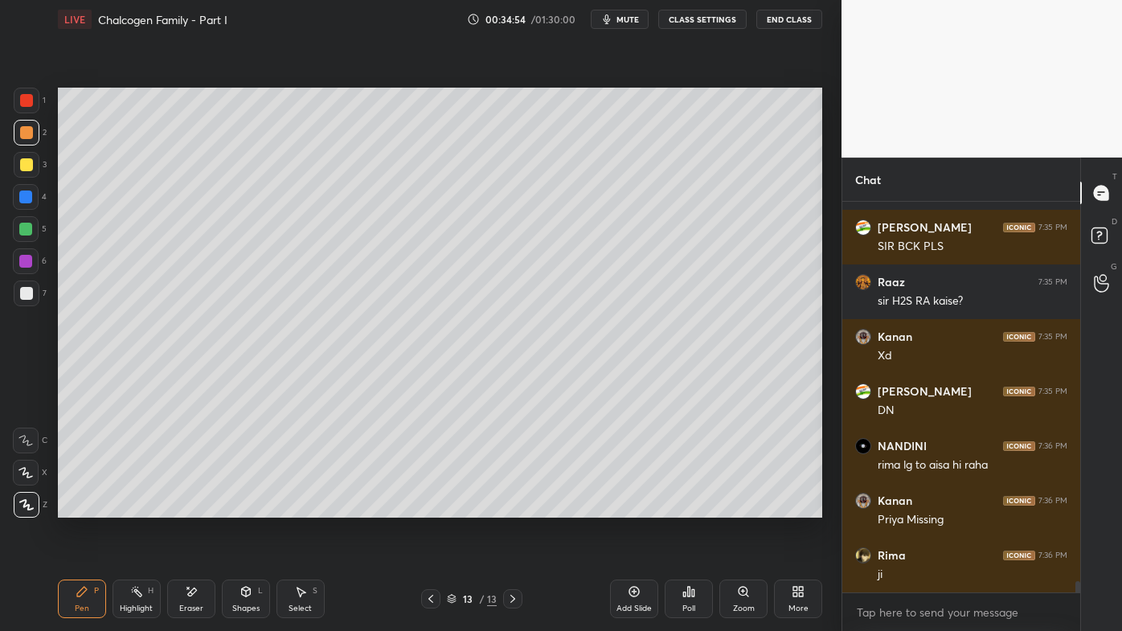
click at [188, 507] on icon at bounding box center [191, 592] width 13 height 14
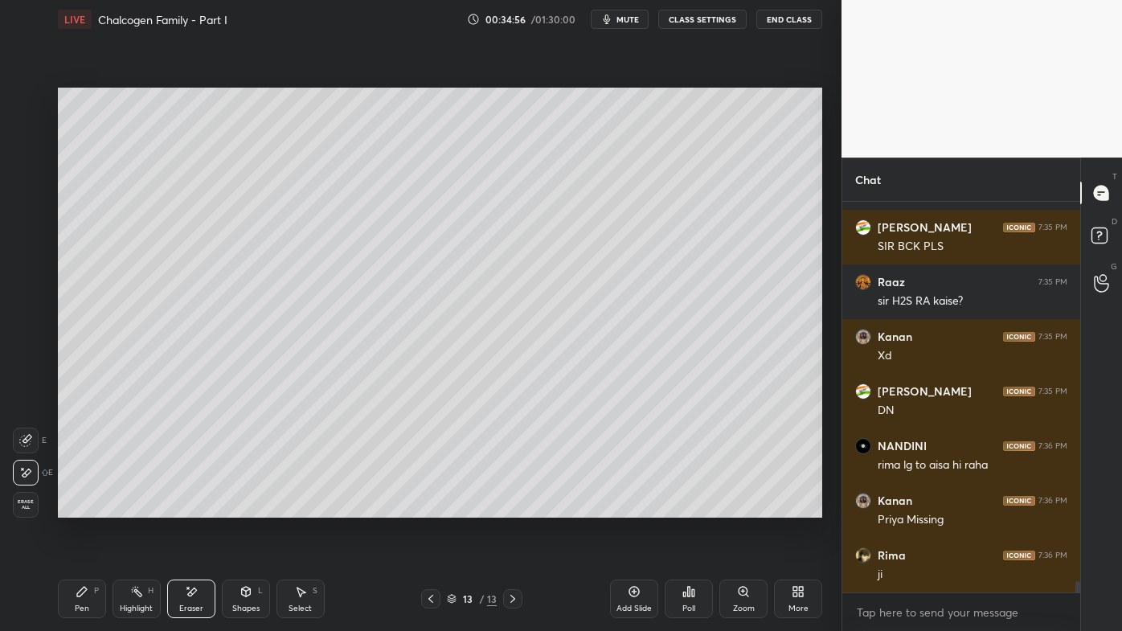
click at [85, 507] on icon at bounding box center [82, 591] width 13 height 13
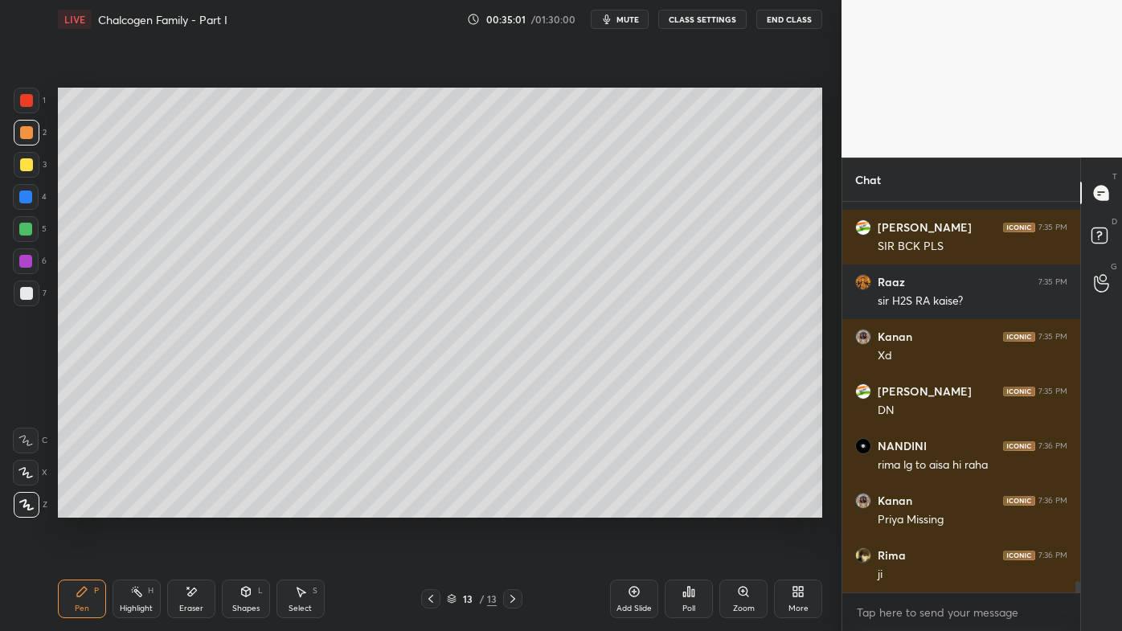
scroll to position [13237, 0]
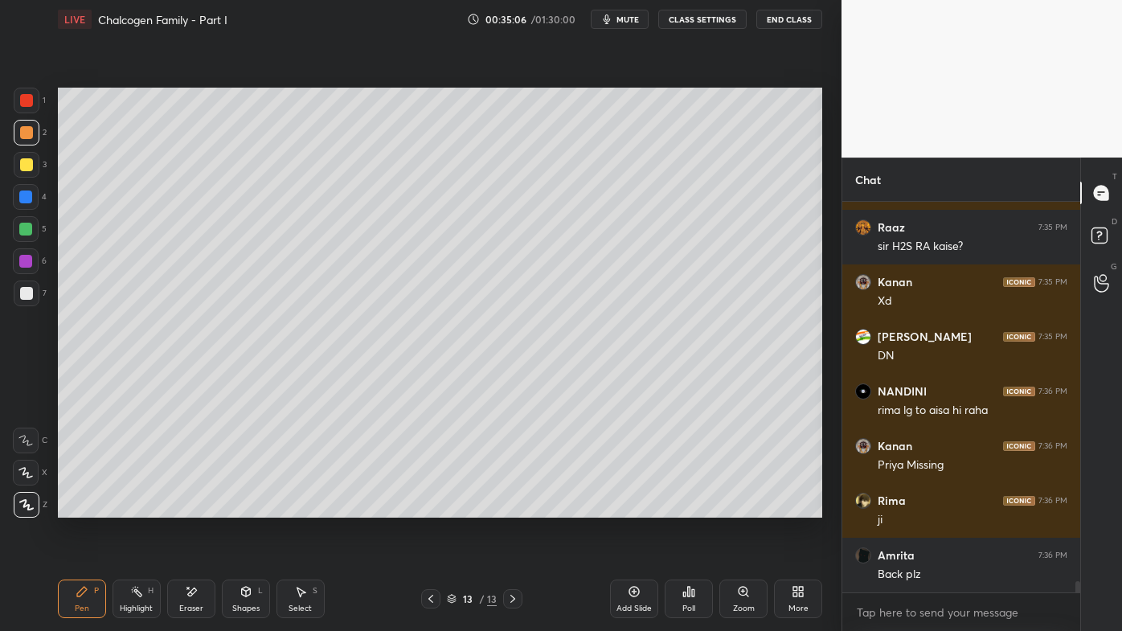
drag, startPoint x: 184, startPoint y: 589, endPoint x: 220, endPoint y: 531, distance: 68.3
click at [187, 507] on icon at bounding box center [191, 592] width 13 height 14
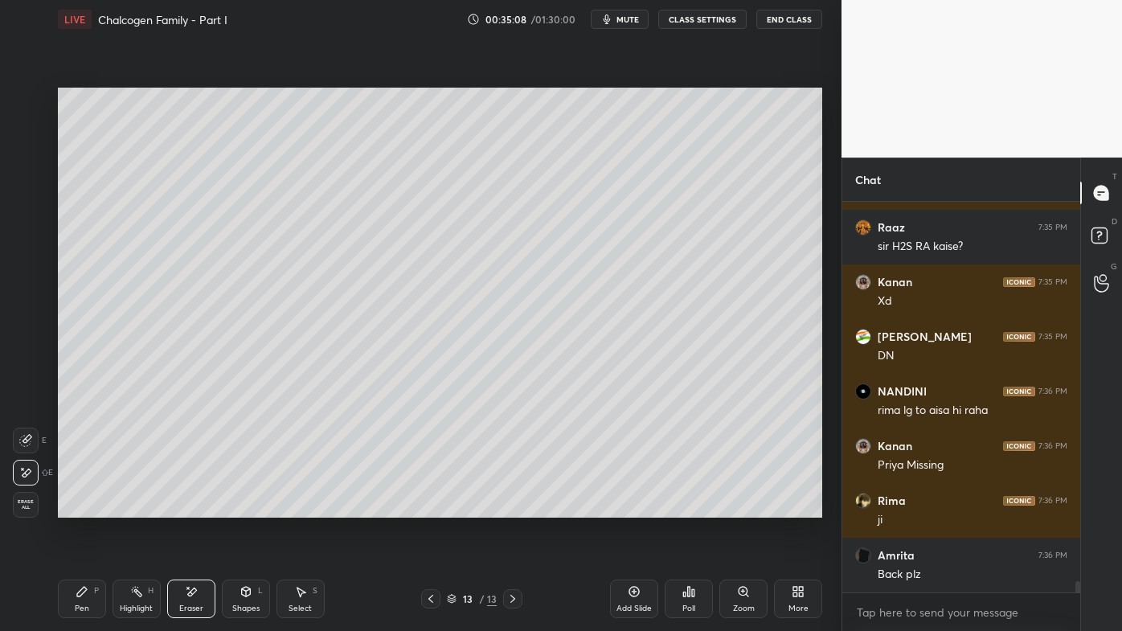
click at [74, 507] on div "Pen P" at bounding box center [82, 599] width 48 height 39
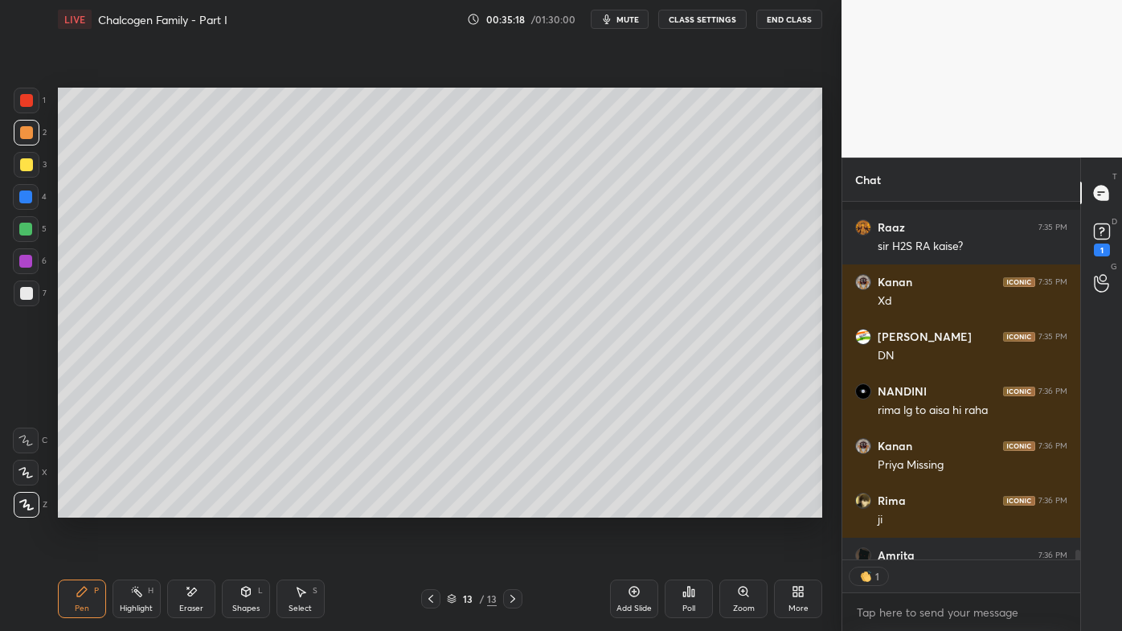
scroll to position [13339, 0]
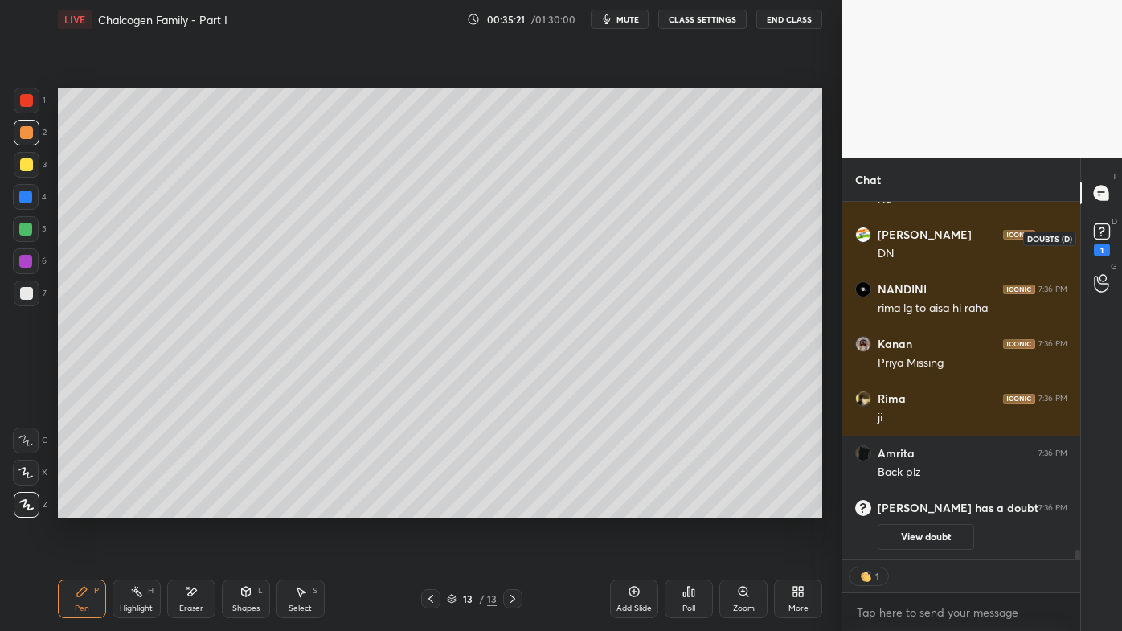
click at [1100, 247] on div "1" at bounding box center [1102, 250] width 16 height 13
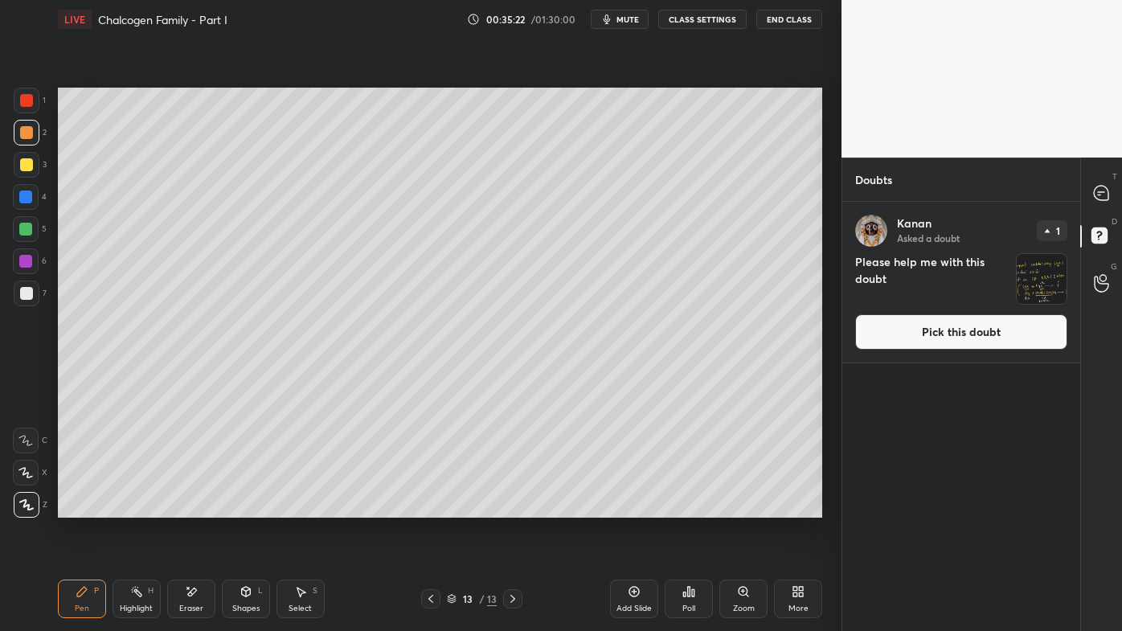
click at [1098, 208] on div "T Messages (T)" at bounding box center [1101, 192] width 41 height 45
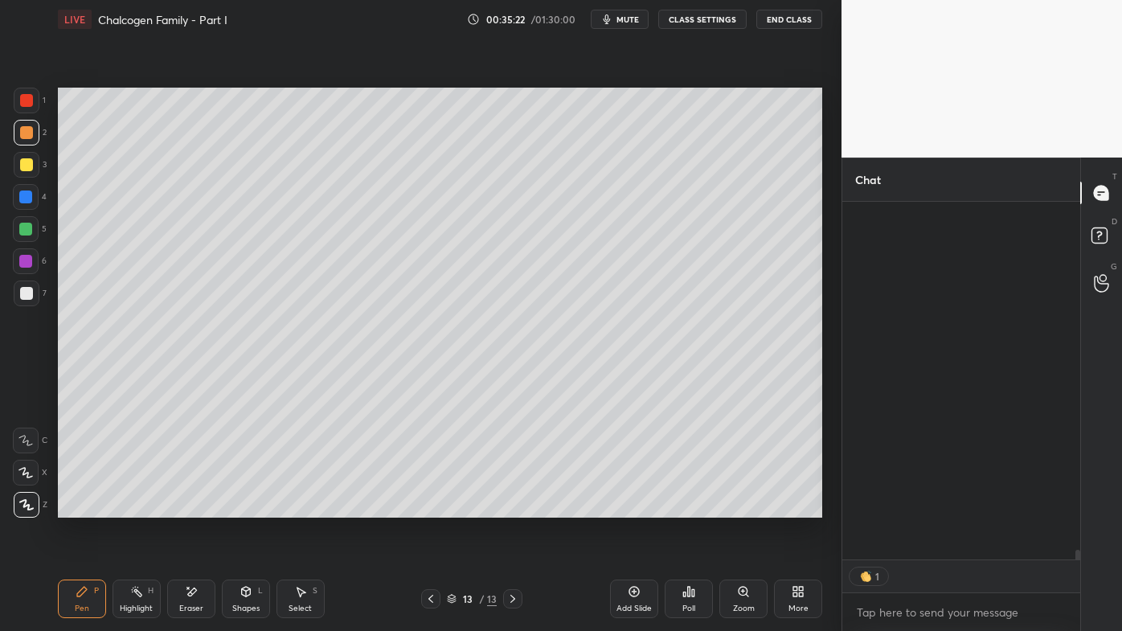
scroll to position [354, 233]
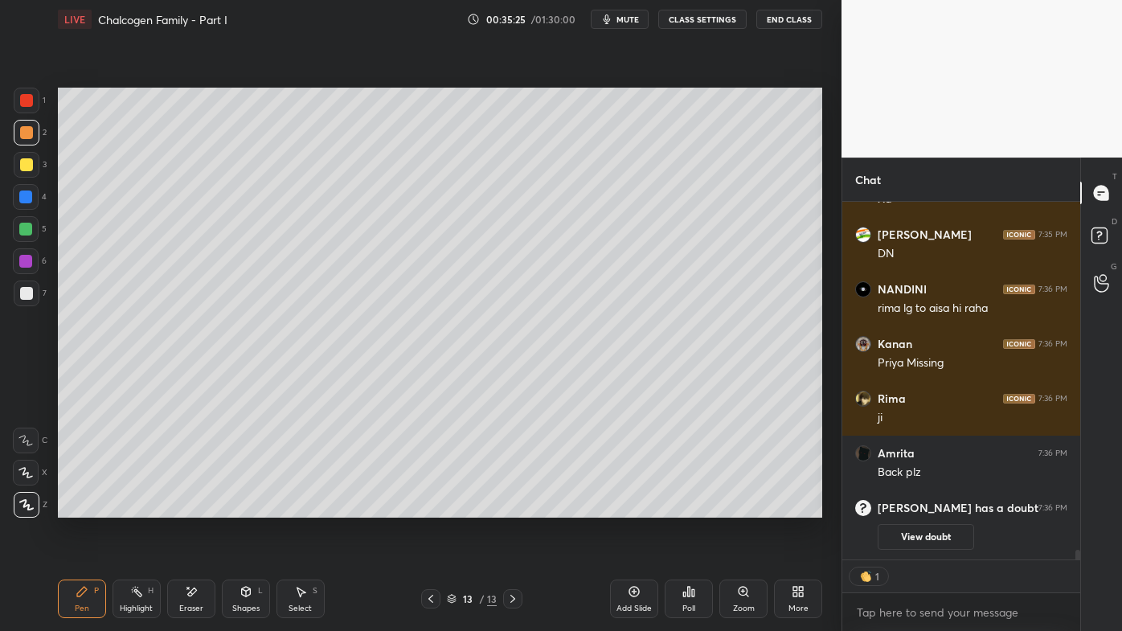
click at [429, 507] on icon at bounding box center [430, 599] width 13 height 13
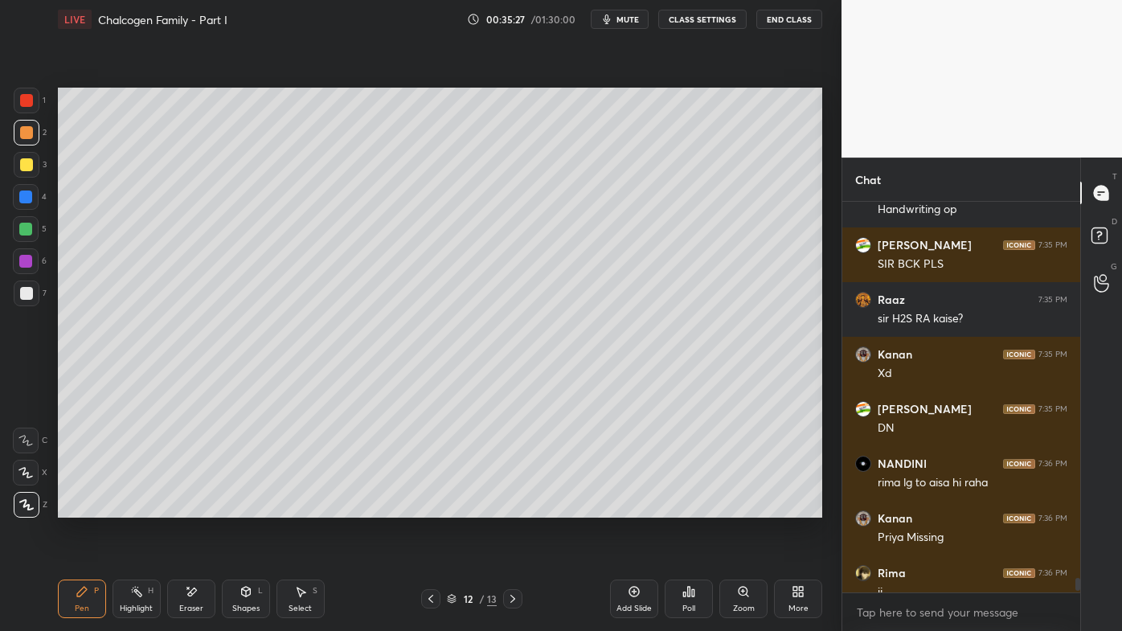
scroll to position [12912, 0]
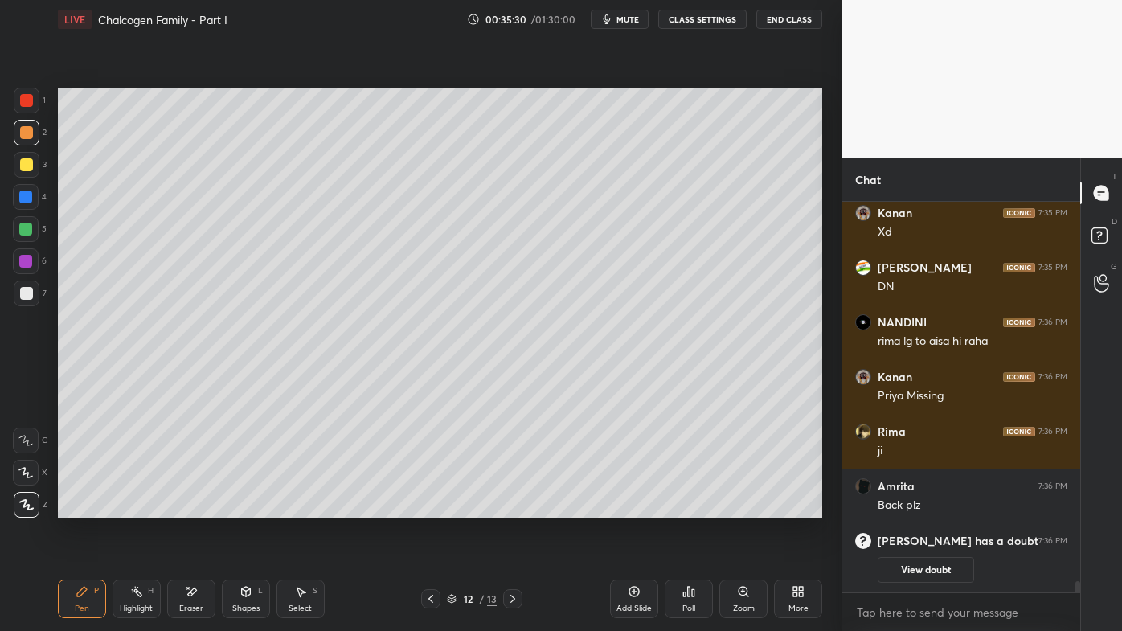
click at [519, 507] on div at bounding box center [512, 598] width 19 height 19
drag, startPoint x: 23, startPoint y: 288, endPoint x: 18, endPoint y: 301, distance: 13.5
click at [23, 289] on div at bounding box center [26, 293] width 13 height 13
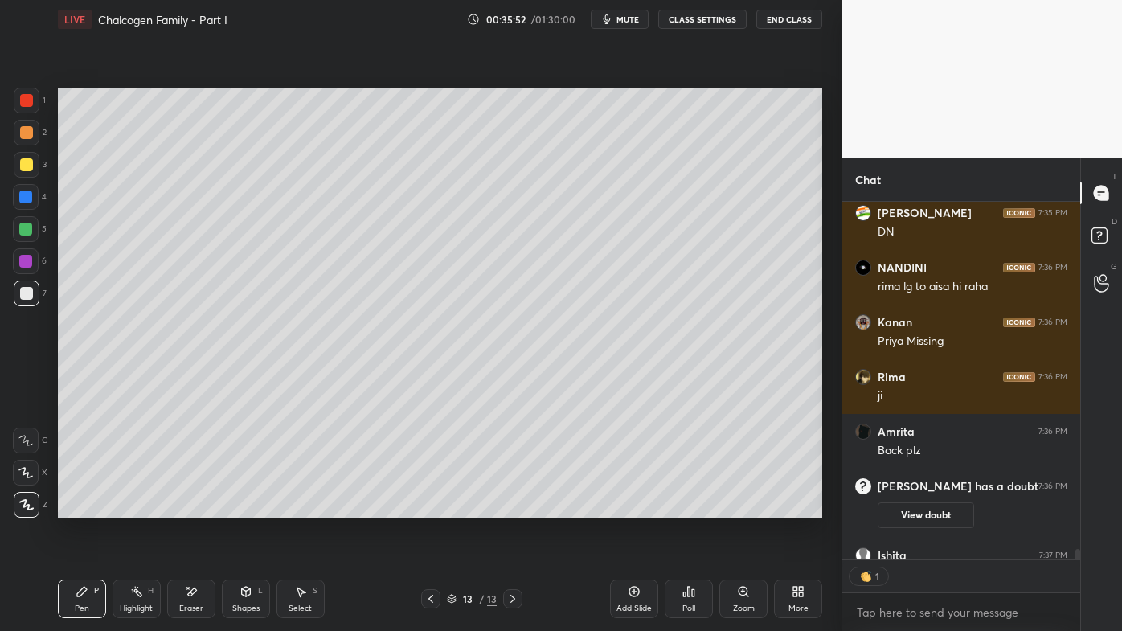
scroll to position [5, 4]
drag, startPoint x: 183, startPoint y: 588, endPoint x: 242, endPoint y: 527, distance: 84.1
click at [187, 507] on div "Eraser" at bounding box center [191, 599] width 48 height 39
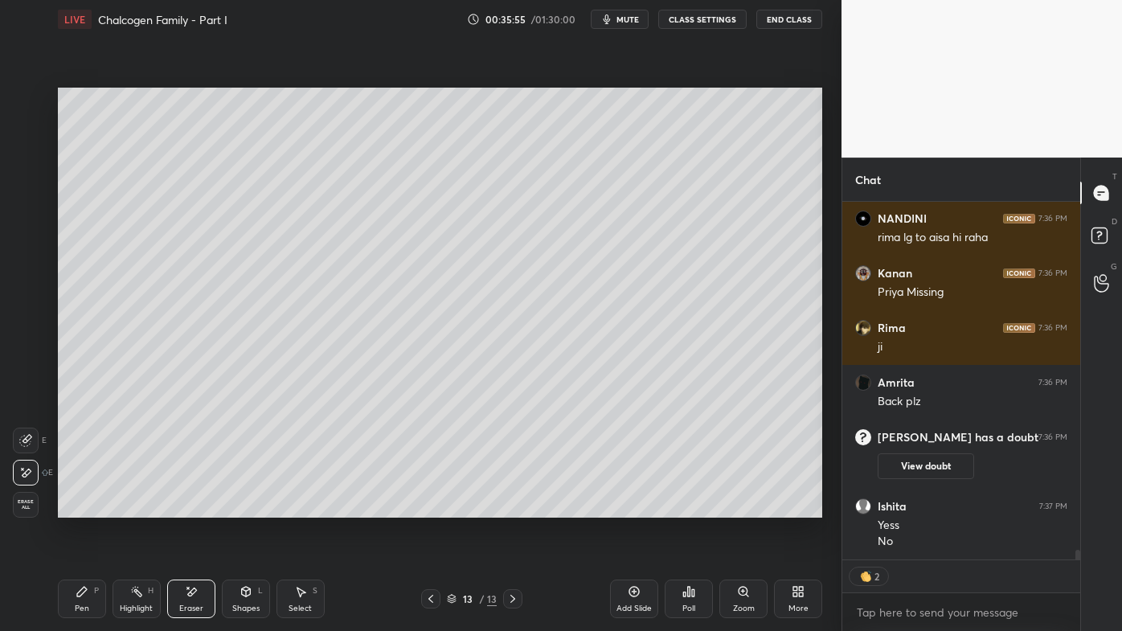
drag, startPoint x: 78, startPoint y: 597, endPoint x: 122, endPoint y: 552, distance: 63.7
click at [81, 507] on icon at bounding box center [82, 591] width 13 height 13
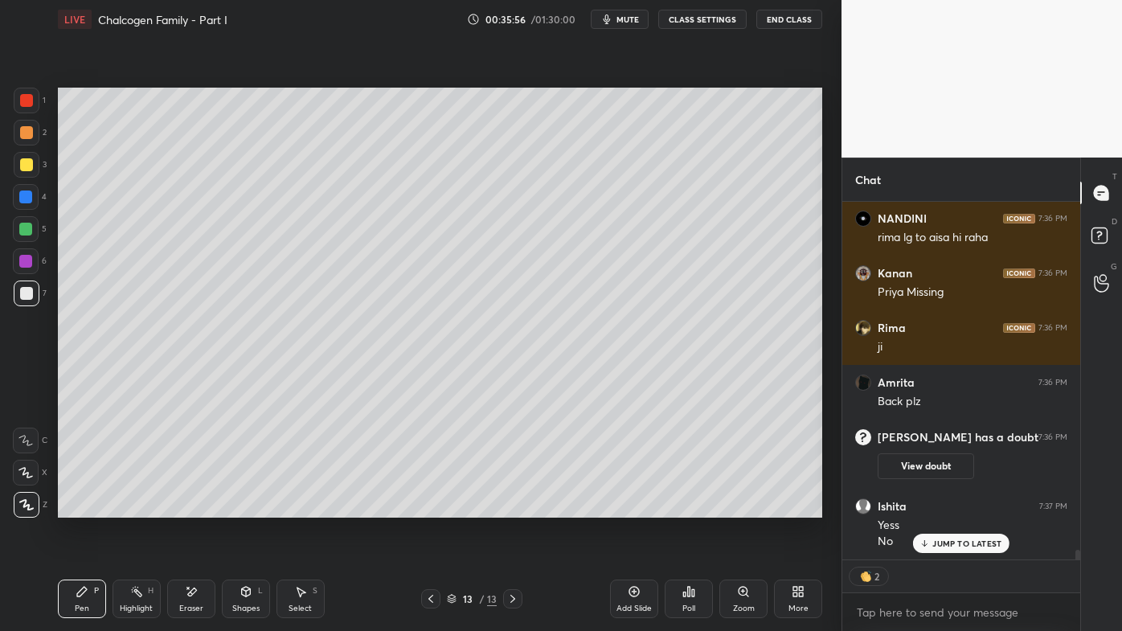
scroll to position [13069, 0]
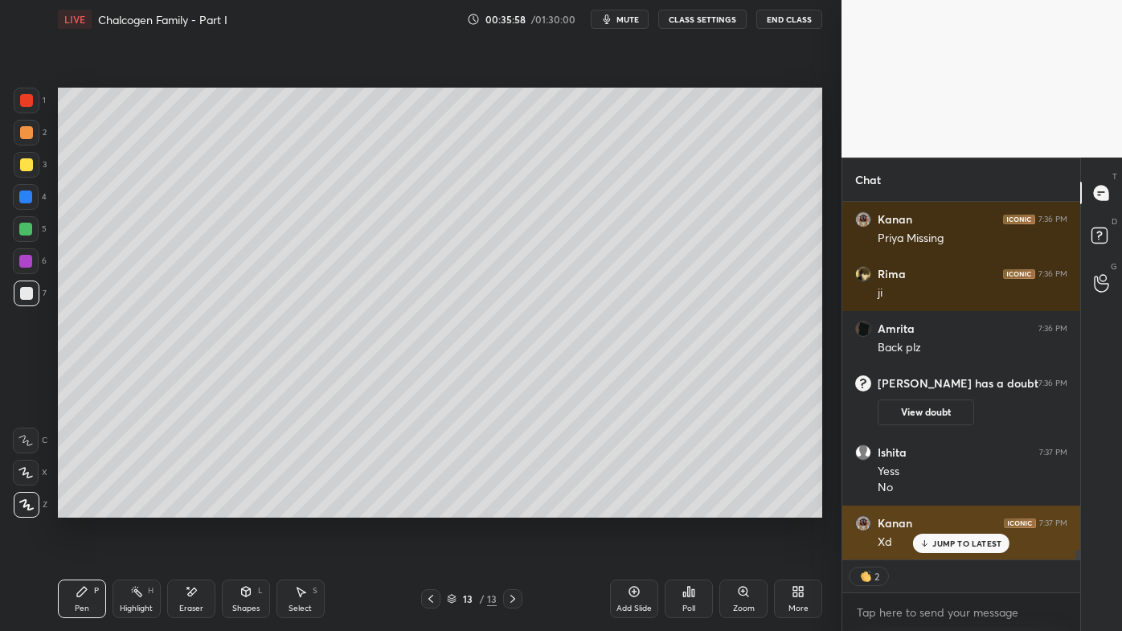
click at [935, 507] on div "Kanan 7:37 PM" at bounding box center [961, 523] width 212 height 16
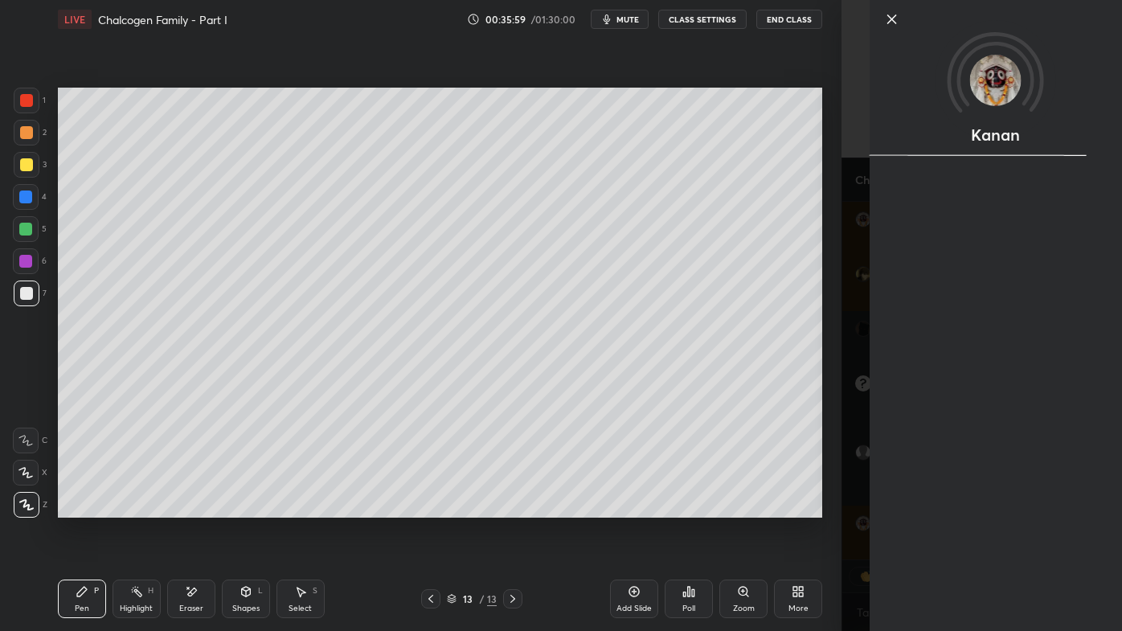
drag, startPoint x: 942, startPoint y: 546, endPoint x: 864, endPoint y: 542, distance: 78.1
click at [939, 507] on div "Kanan" at bounding box center [996, 315] width 252 height 631
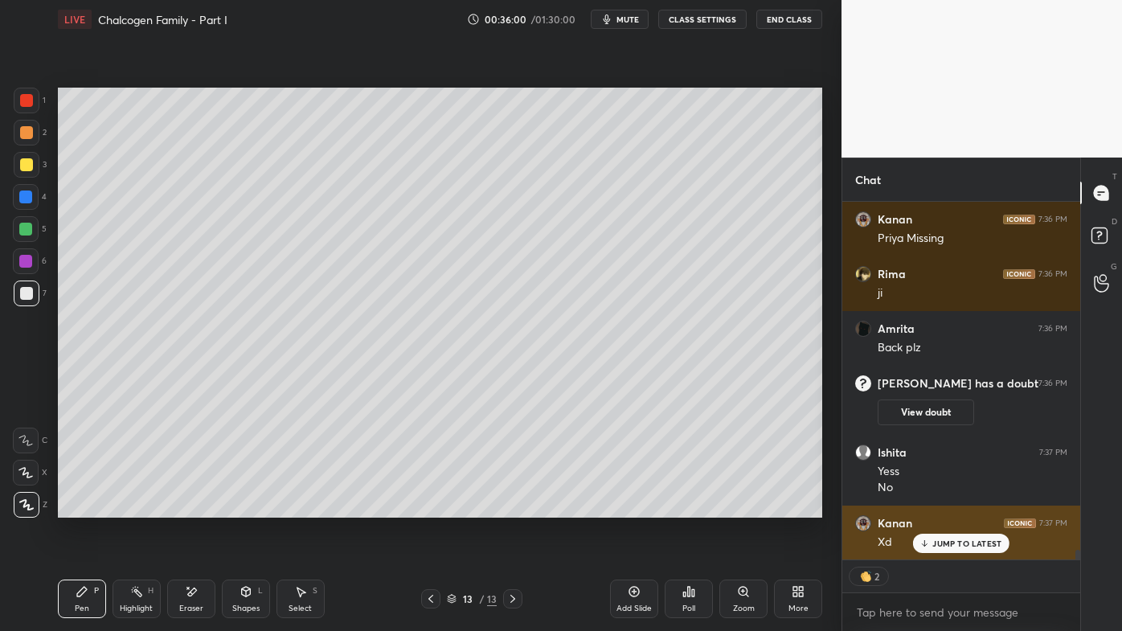
click at [941, 507] on p "JUMP TO LATEST" at bounding box center [967, 544] width 69 height 10
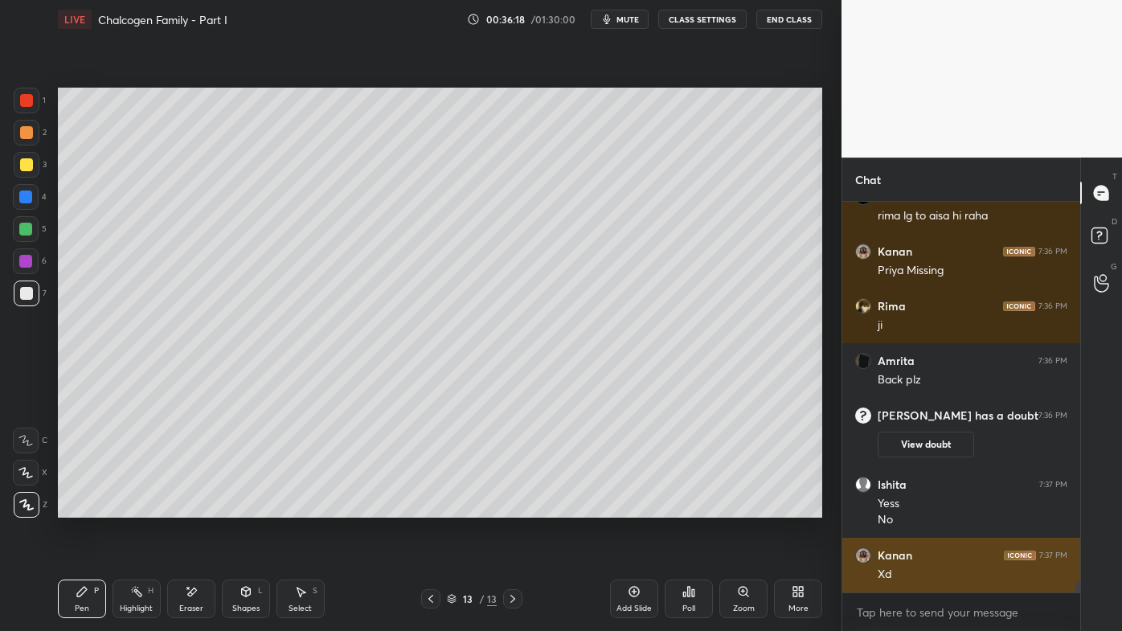
scroll to position [13095, 0]
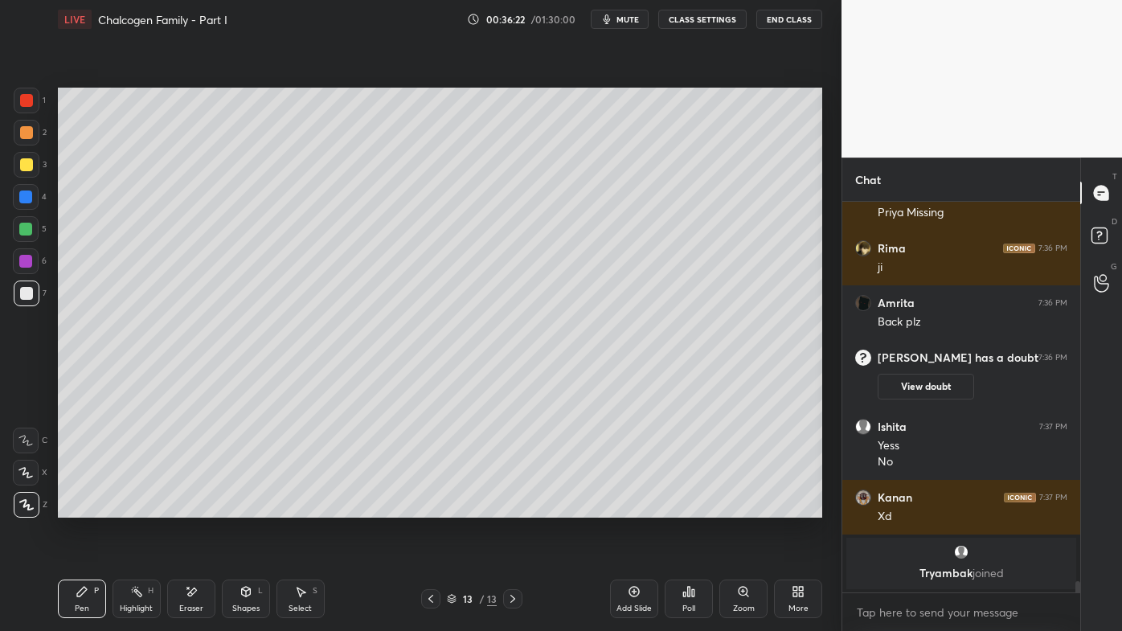
click at [634, 507] on icon at bounding box center [634, 591] width 13 height 13
drag, startPoint x: 30, startPoint y: 130, endPoint x: 55, endPoint y: 122, distance: 26.2
click at [27, 131] on div at bounding box center [26, 132] width 13 height 13
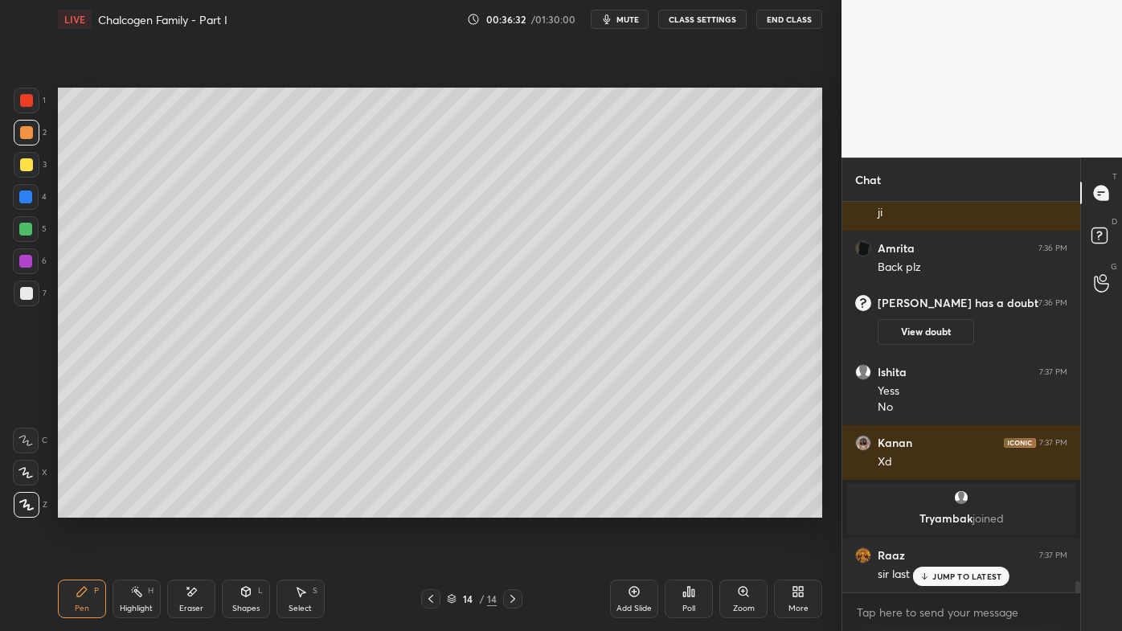
scroll to position [12784, 0]
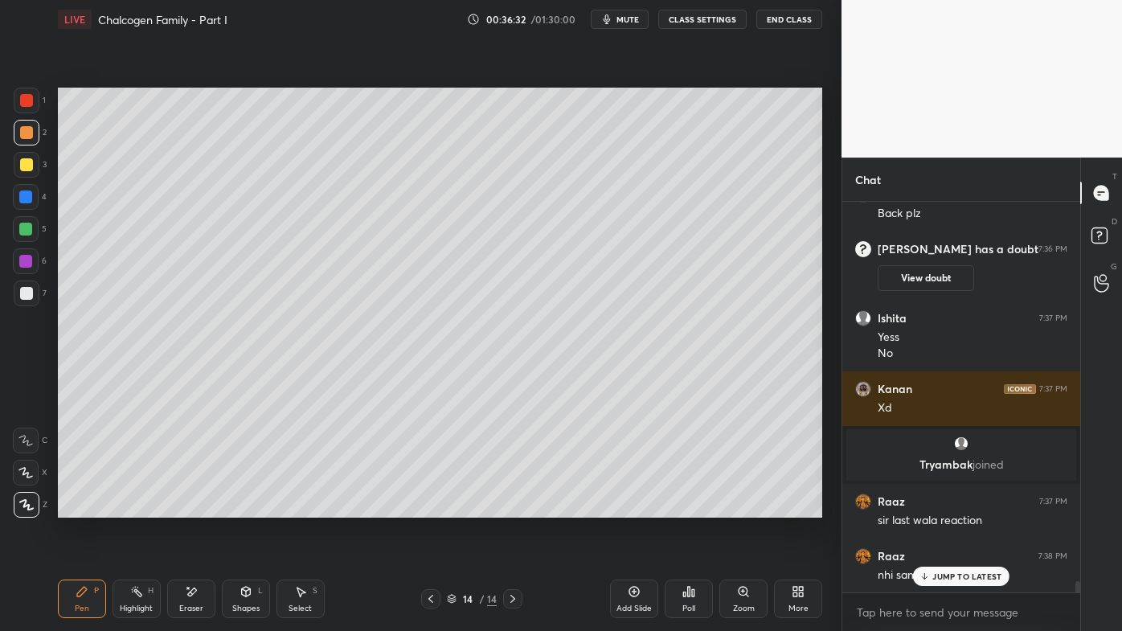
click at [428, 507] on icon at bounding box center [430, 599] width 13 height 13
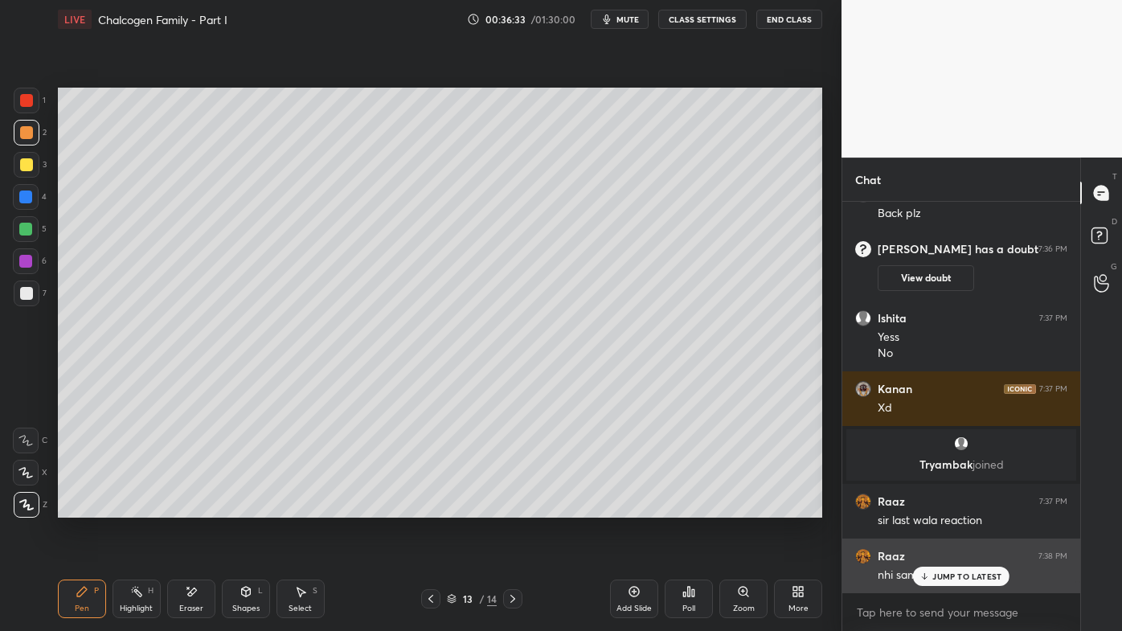
click at [916, 507] on div "JUMP TO LATEST" at bounding box center [961, 576] width 96 height 19
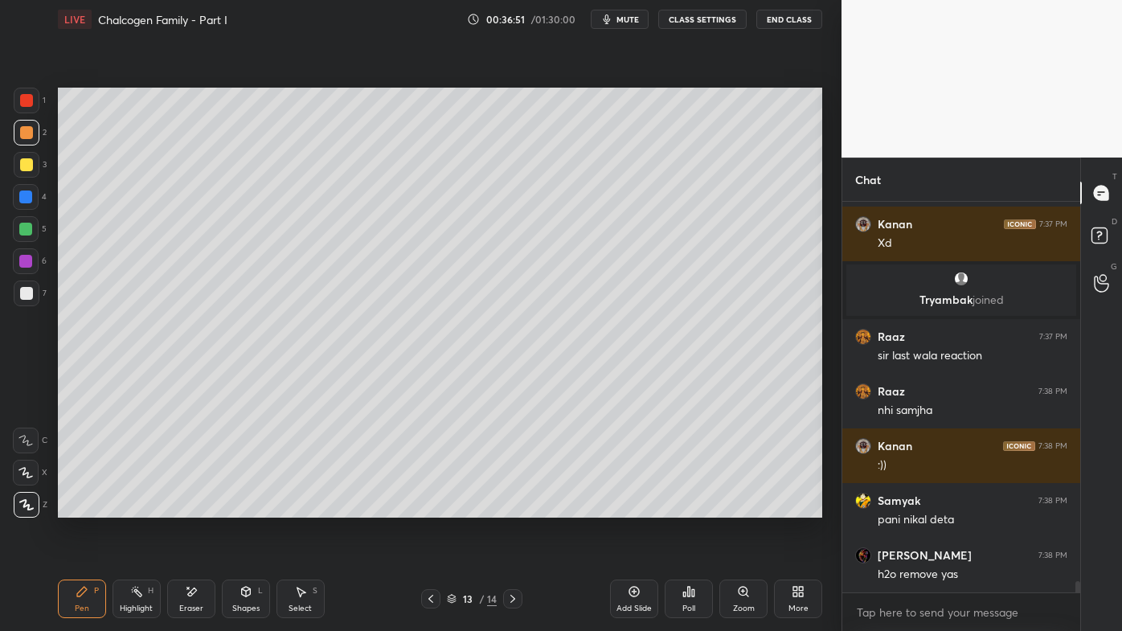
scroll to position [13003, 0]
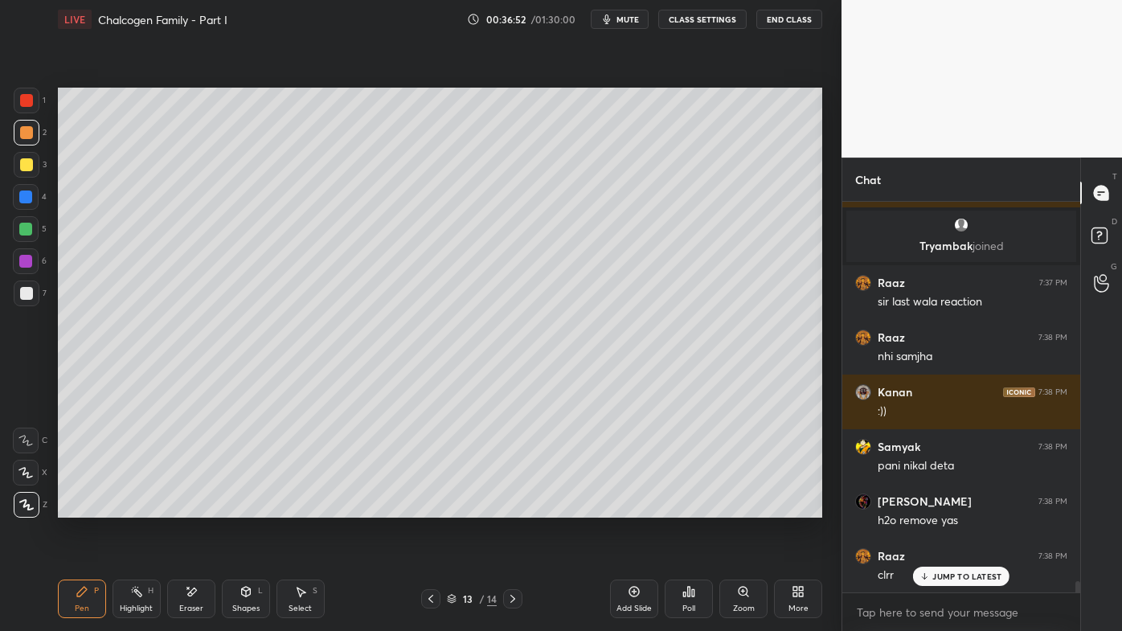
click at [506, 507] on icon at bounding box center [512, 599] width 13 height 13
click at [34, 162] on div at bounding box center [27, 165] width 26 height 26
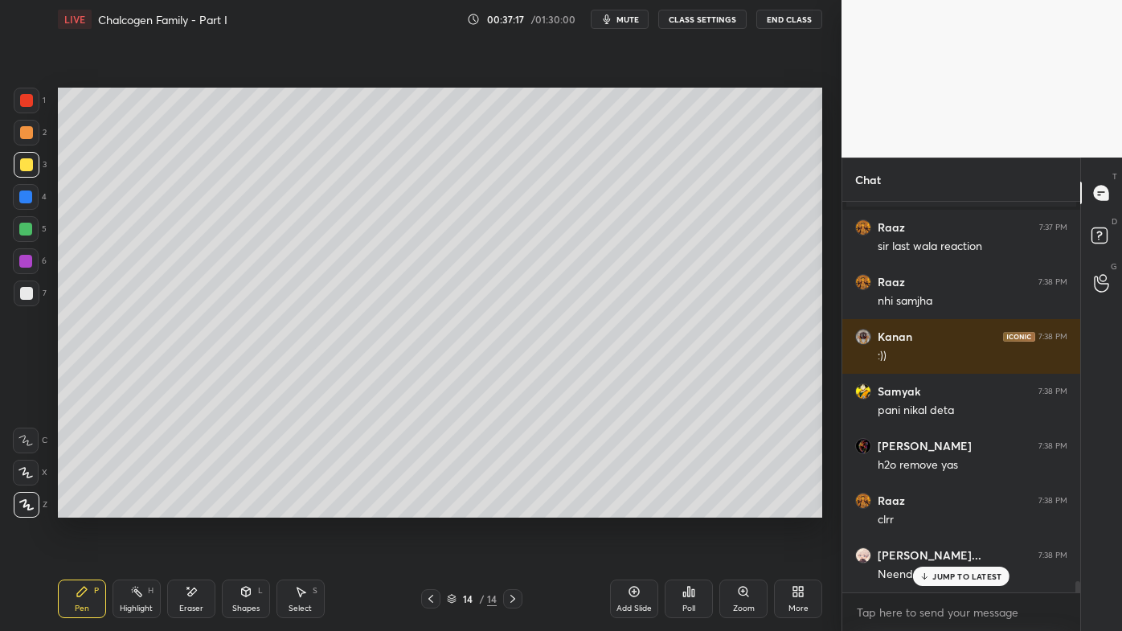
scroll to position [13112, 0]
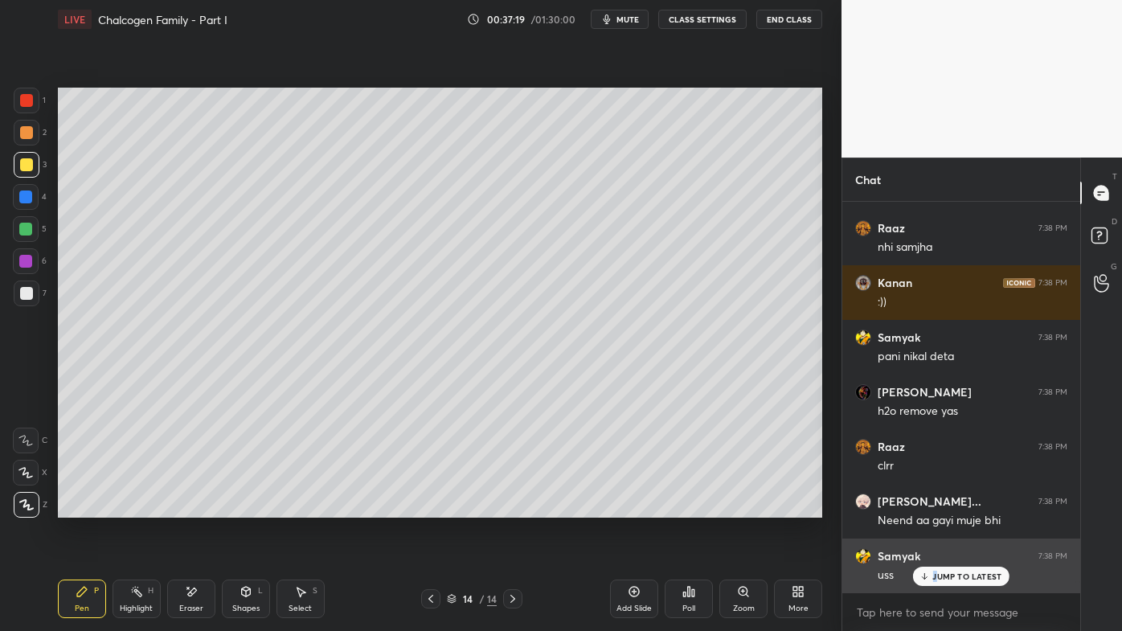
drag, startPoint x: 937, startPoint y: 574, endPoint x: 920, endPoint y: 576, distance: 17.9
click at [933, 507] on p "JUMP TO LATEST" at bounding box center [967, 577] width 69 height 10
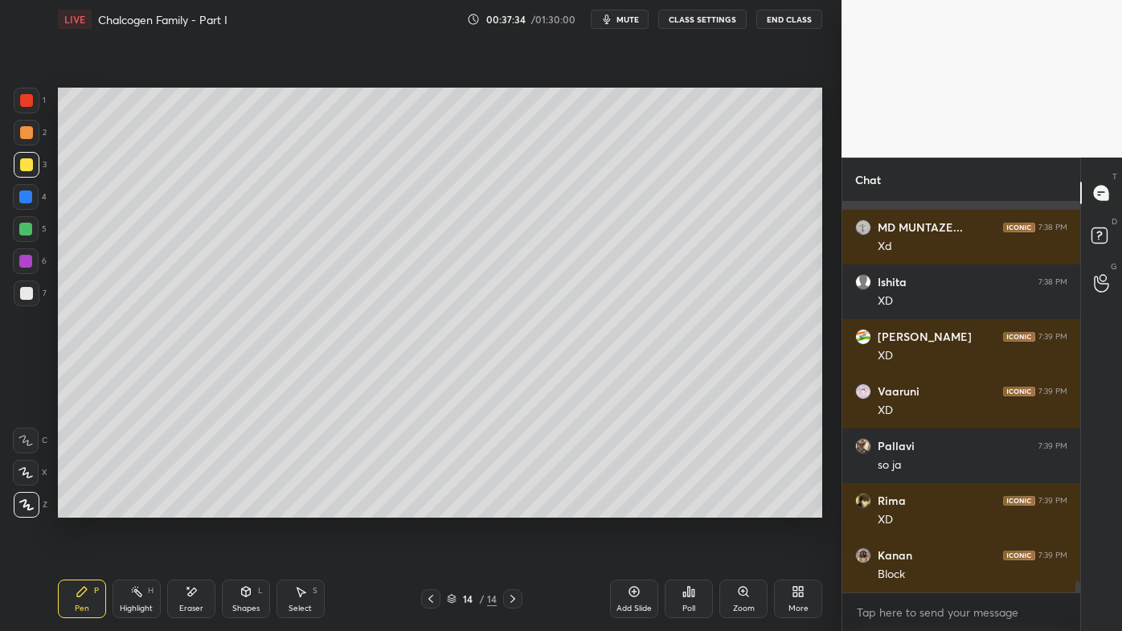
scroll to position [13549, 0]
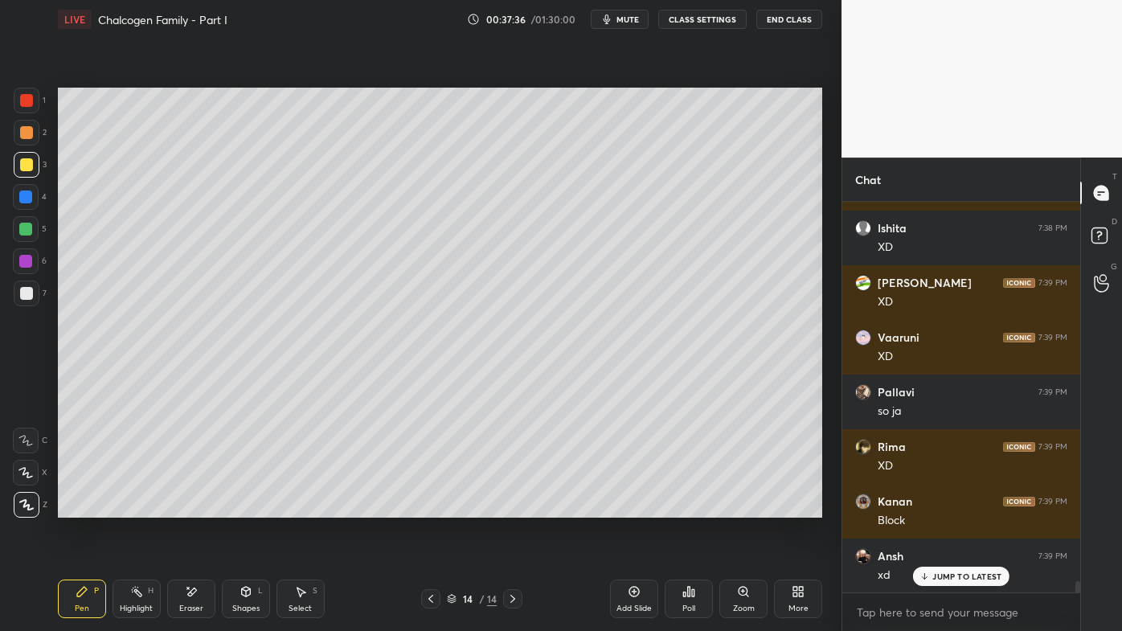
click at [118, 507] on div "Highlight H" at bounding box center [137, 599] width 48 height 39
drag, startPoint x: 79, startPoint y: 591, endPoint x: 77, endPoint y: 567, distance: 24.2
click at [78, 507] on icon at bounding box center [82, 592] width 10 height 10
type textarea "x"
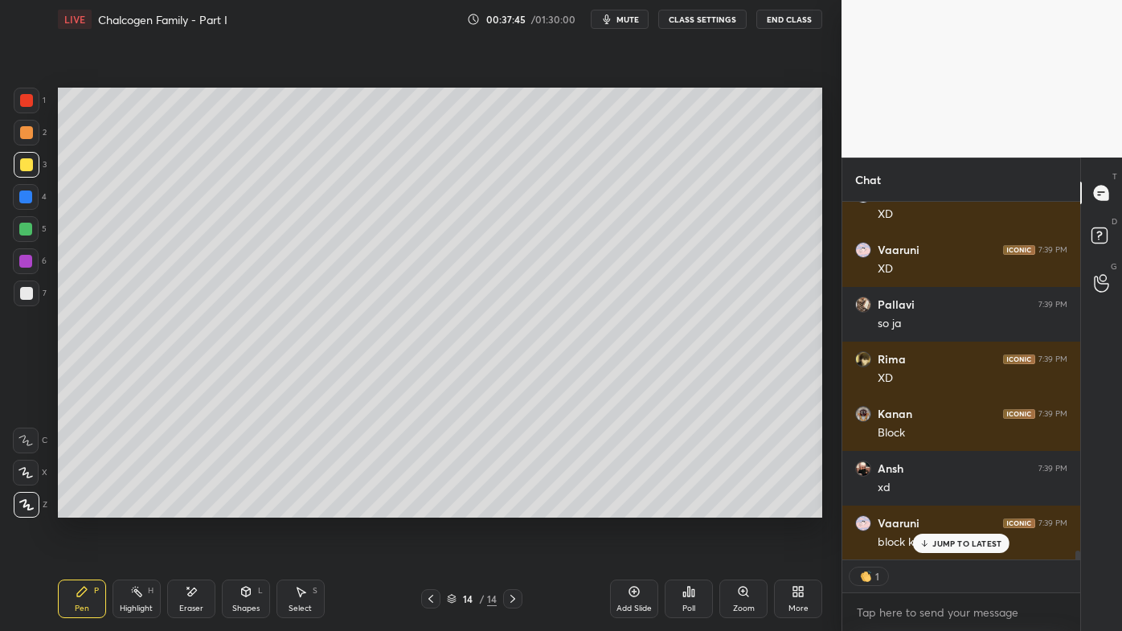
click at [680, 507] on div "Poll" at bounding box center [689, 599] width 48 height 39
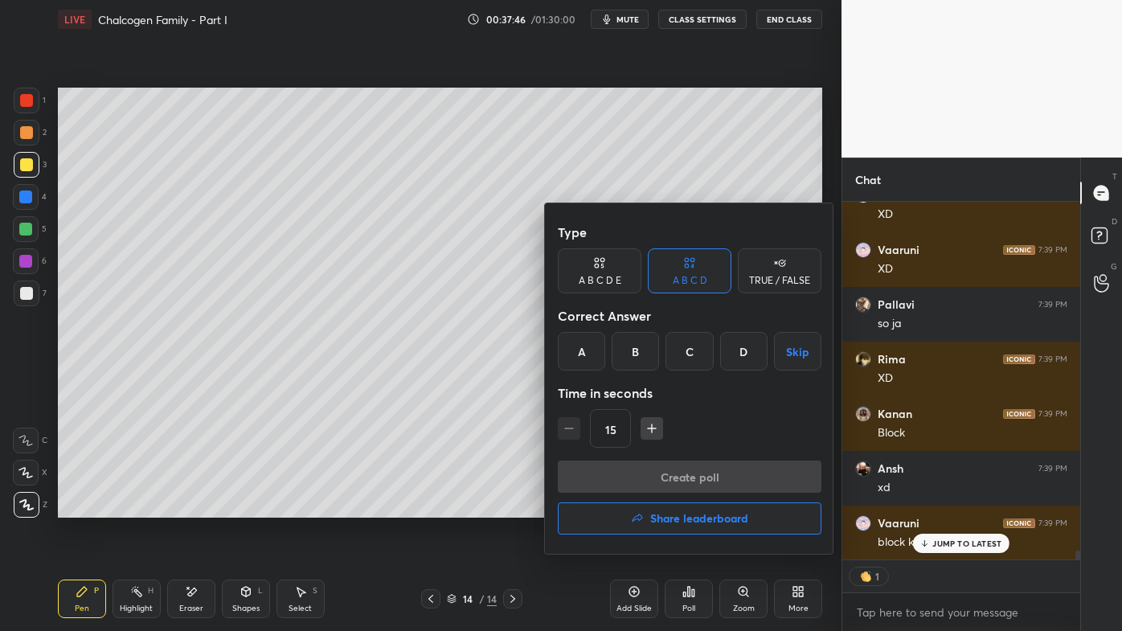
drag, startPoint x: 740, startPoint y: 349, endPoint x: 731, endPoint y: 355, distance: 10.5
click at [741, 350] on div "D" at bounding box center [743, 351] width 47 height 39
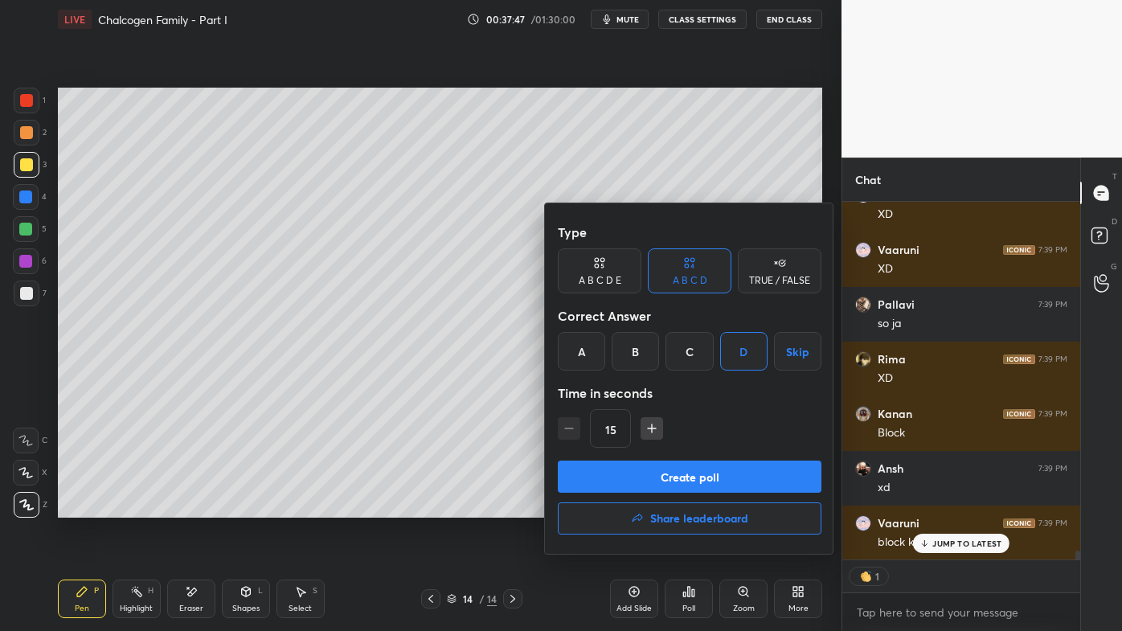
click at [649, 424] on icon "button" at bounding box center [652, 428] width 16 height 16
type input "30"
click at [650, 480] on button "Create poll" at bounding box center [690, 477] width 264 height 32
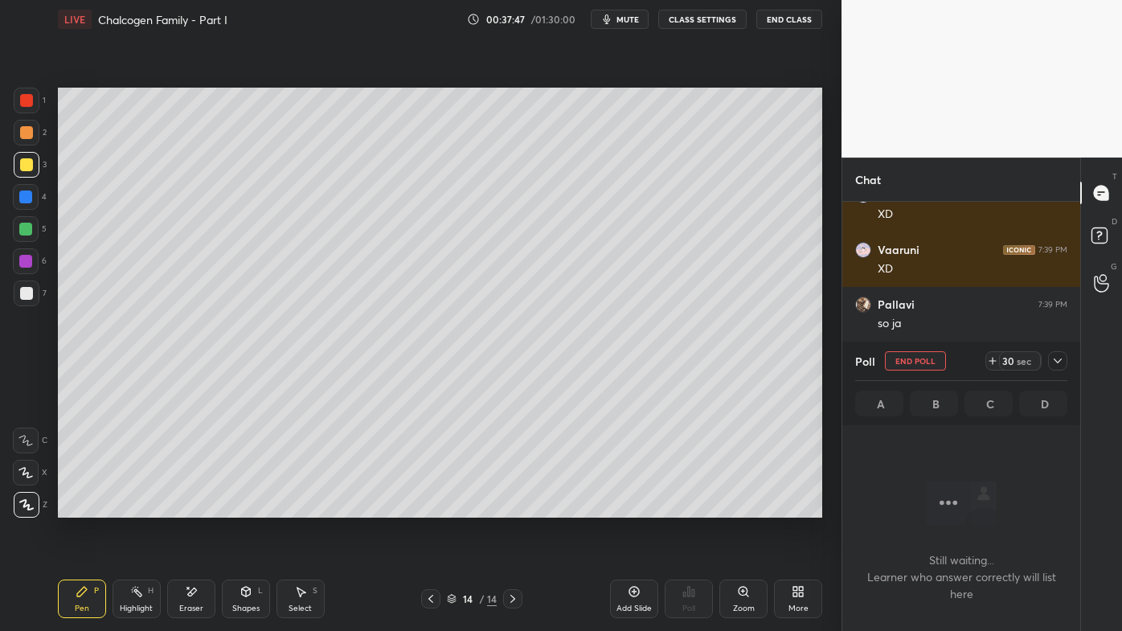
scroll to position [6, 4]
drag, startPoint x: 1059, startPoint y: 358, endPoint x: 1041, endPoint y: 366, distance: 19.4
click at [1059, 359] on icon at bounding box center [1058, 361] width 13 height 13
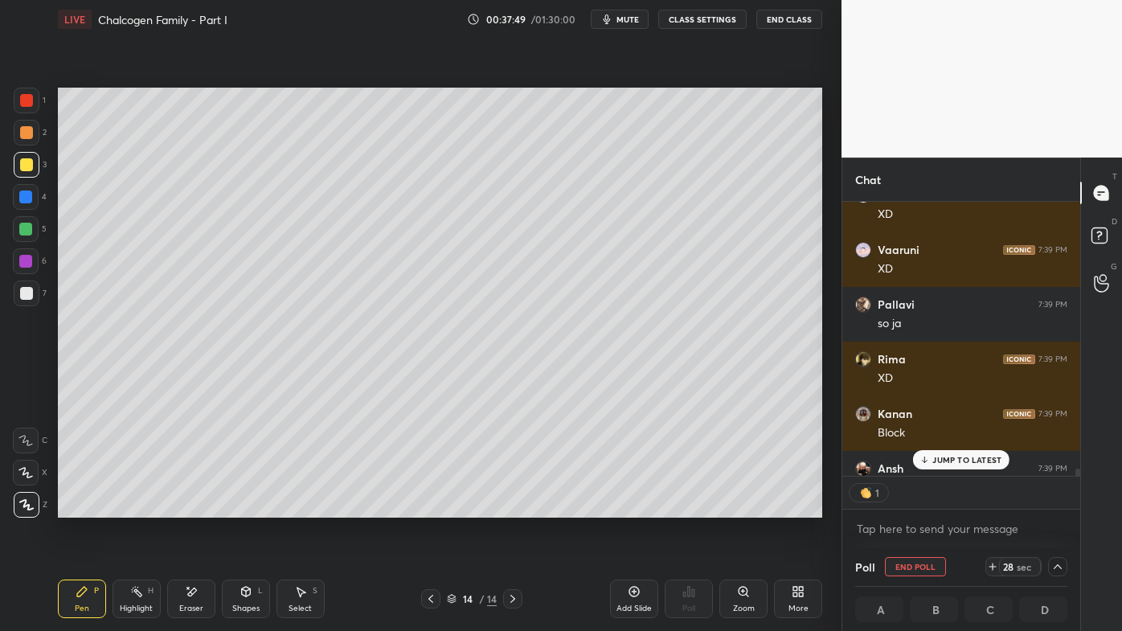
scroll to position [0, 4]
click at [944, 459] on p "JUMP TO LATEST" at bounding box center [967, 460] width 69 height 10
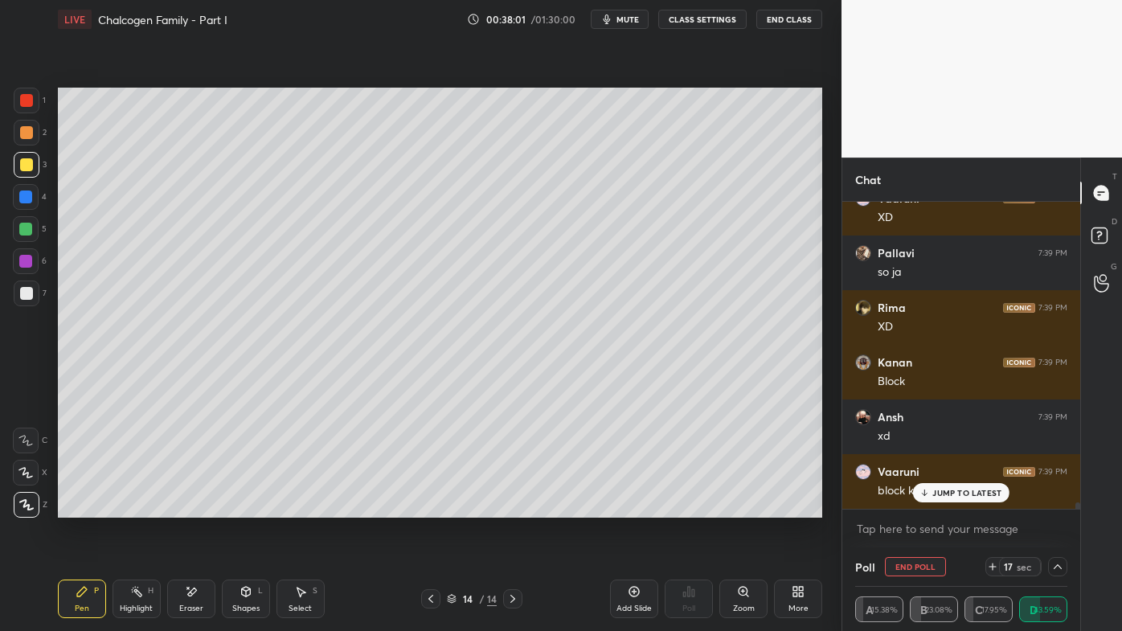
scroll to position [13742, 0]
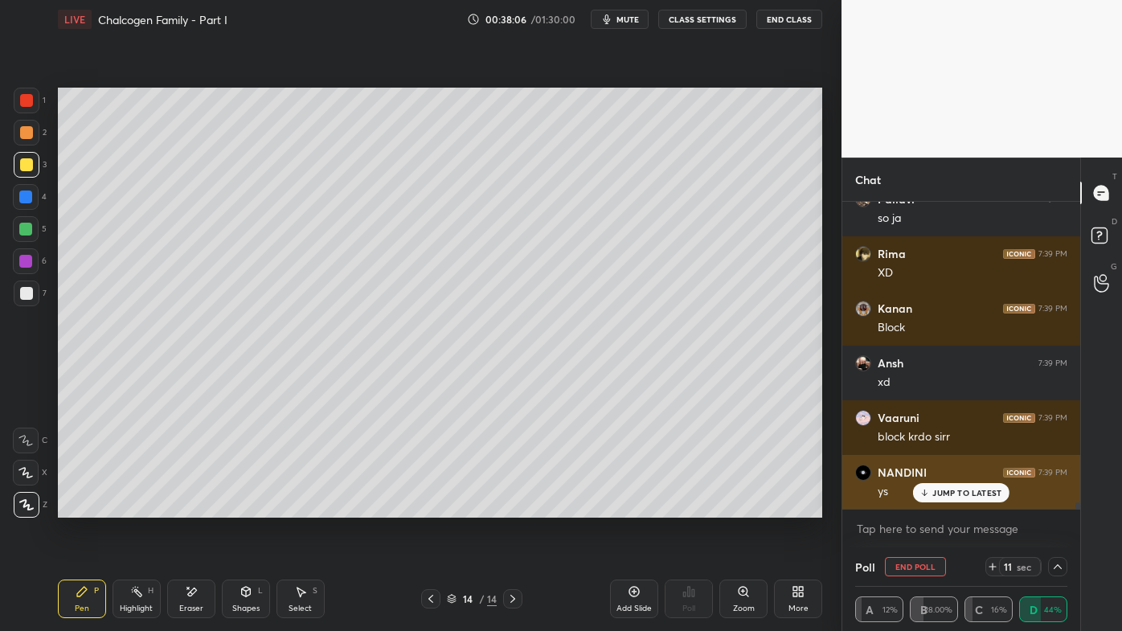
drag, startPoint x: 949, startPoint y: 490, endPoint x: 928, endPoint y: 493, distance: 21.0
click at [947, 491] on p "JUMP TO LATEST" at bounding box center [967, 493] width 69 height 10
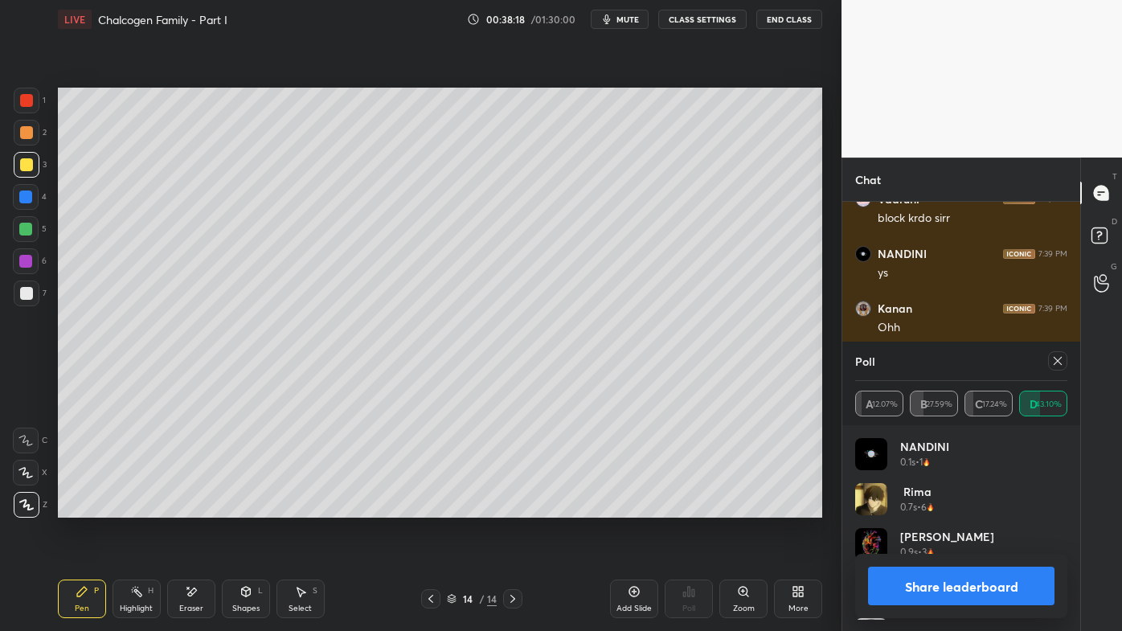
scroll to position [5, 4]
click at [1055, 359] on icon at bounding box center [1058, 361] width 13 height 13
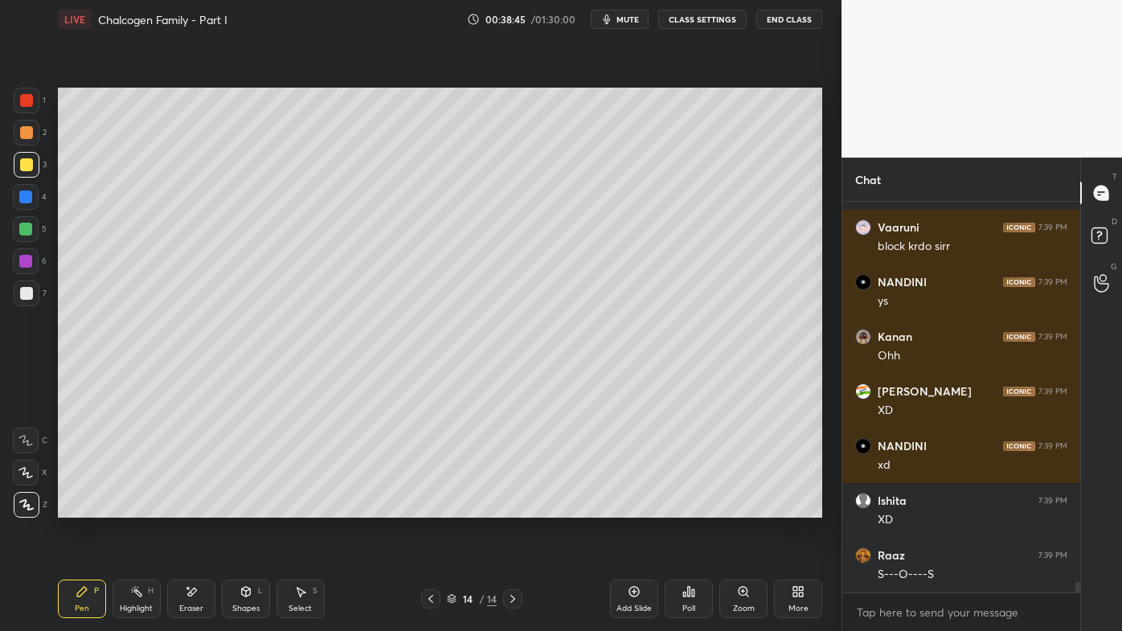
drag, startPoint x: 182, startPoint y: 593, endPoint x: 217, endPoint y: 541, distance: 62.4
click at [187, 507] on div "Eraser" at bounding box center [191, 599] width 48 height 39
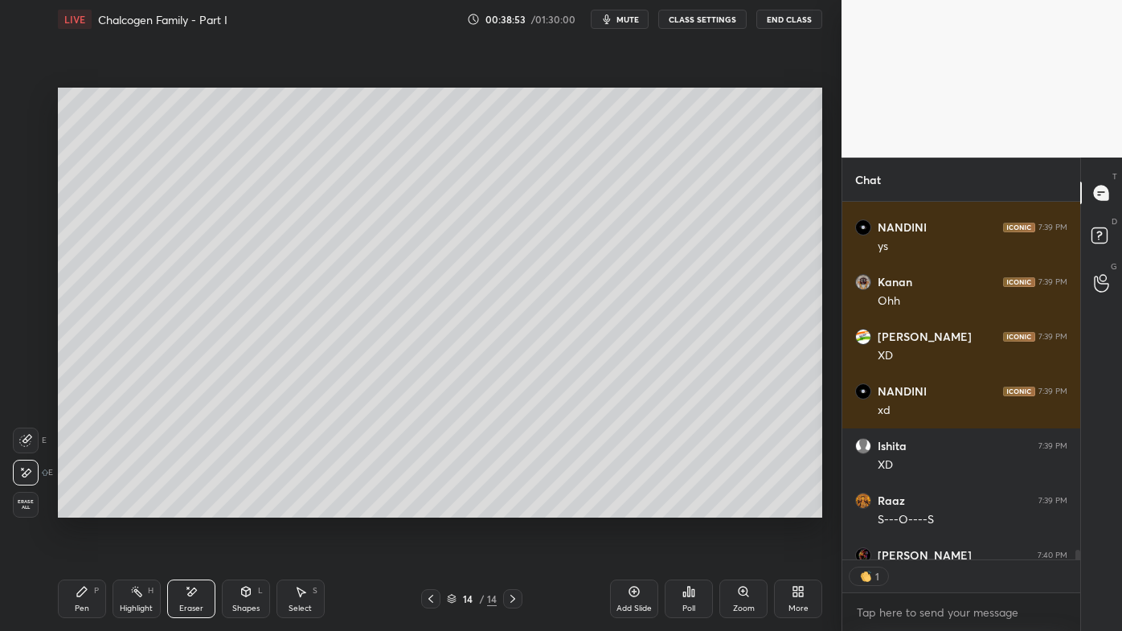
click at [141, 507] on icon at bounding box center [136, 591] width 13 height 13
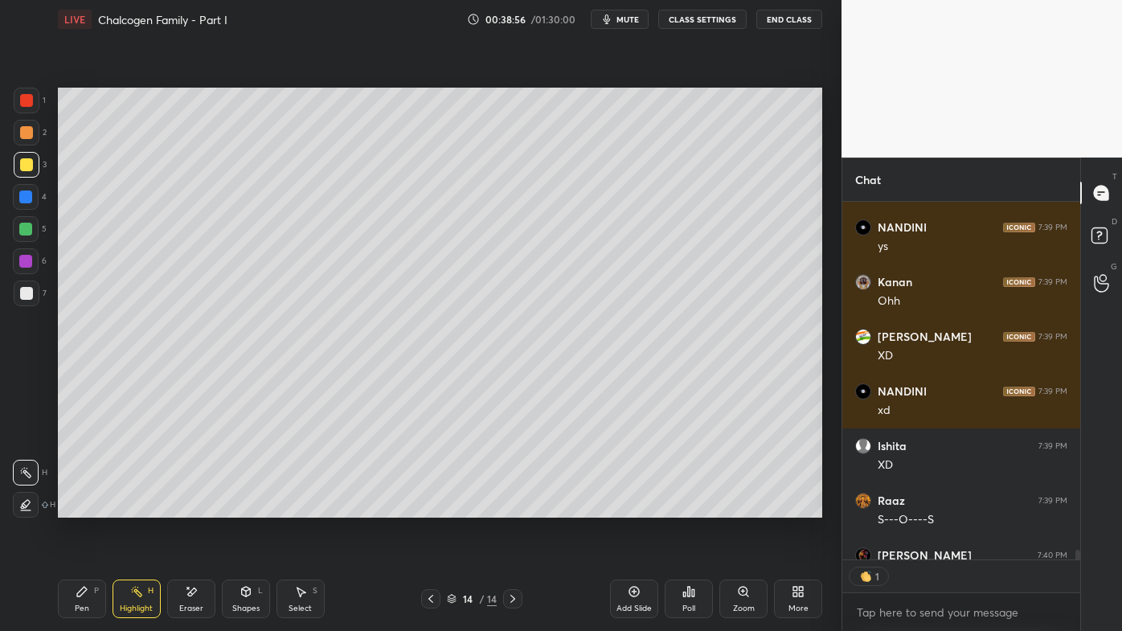
type textarea "x"
click at [677, 507] on div "Poll" at bounding box center [689, 599] width 48 height 39
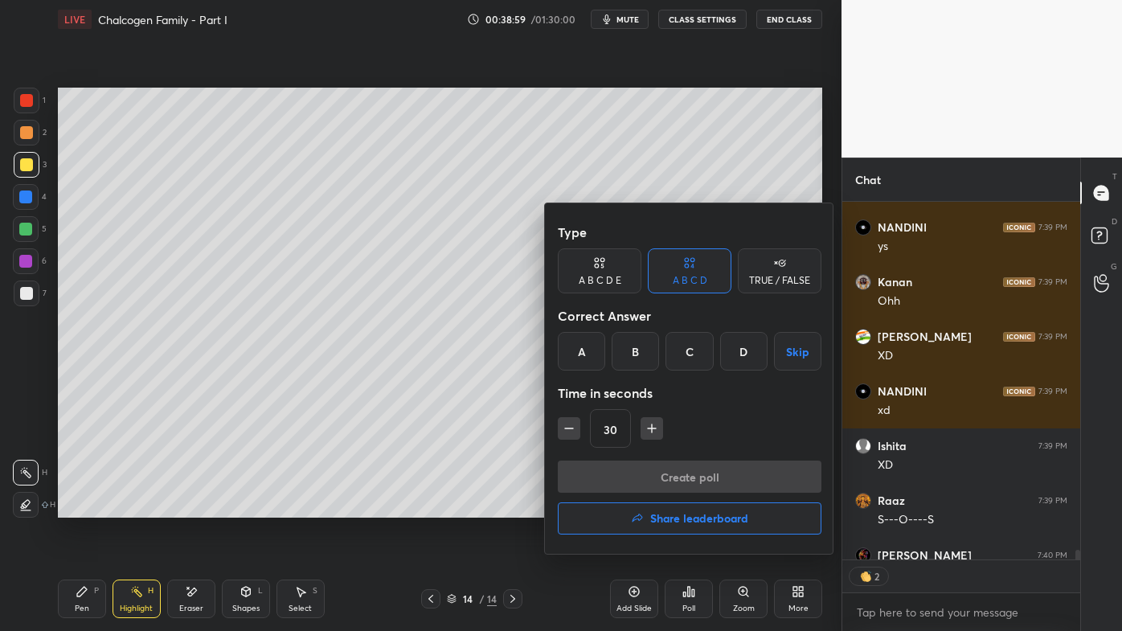
drag, startPoint x: 761, startPoint y: 280, endPoint x: 727, endPoint y: 313, distance: 47.2
click at [758, 285] on div "TRUE / FALSE" at bounding box center [779, 281] width 61 height 10
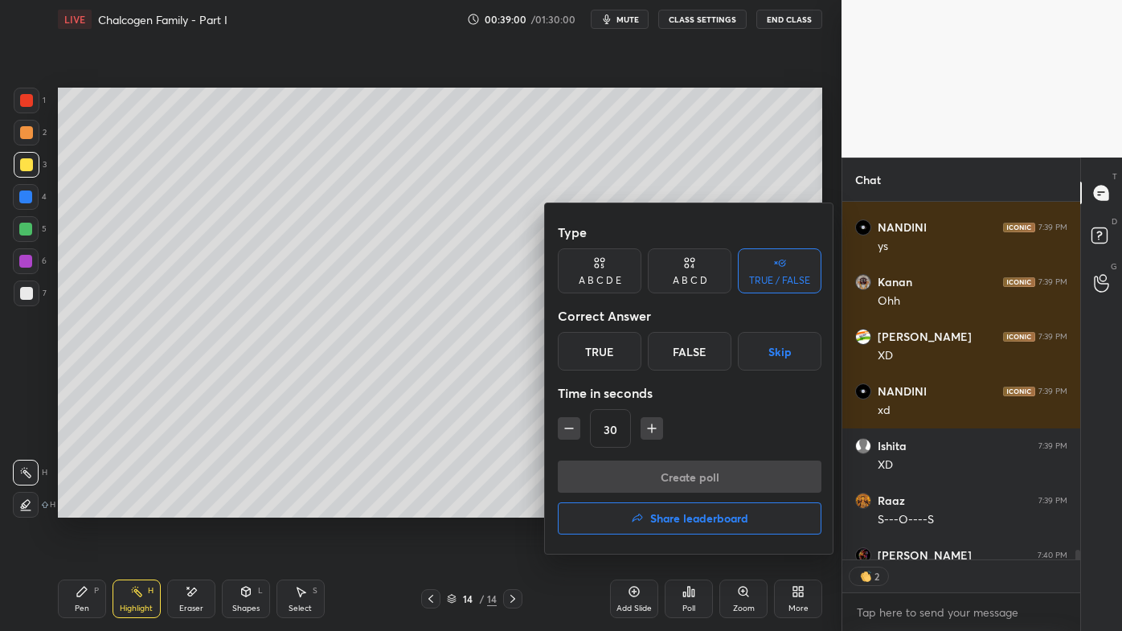
drag, startPoint x: 596, startPoint y: 359, endPoint x: 595, endPoint y: 411, distance: 51.5
click at [593, 362] on div "True" at bounding box center [600, 351] width 84 height 39
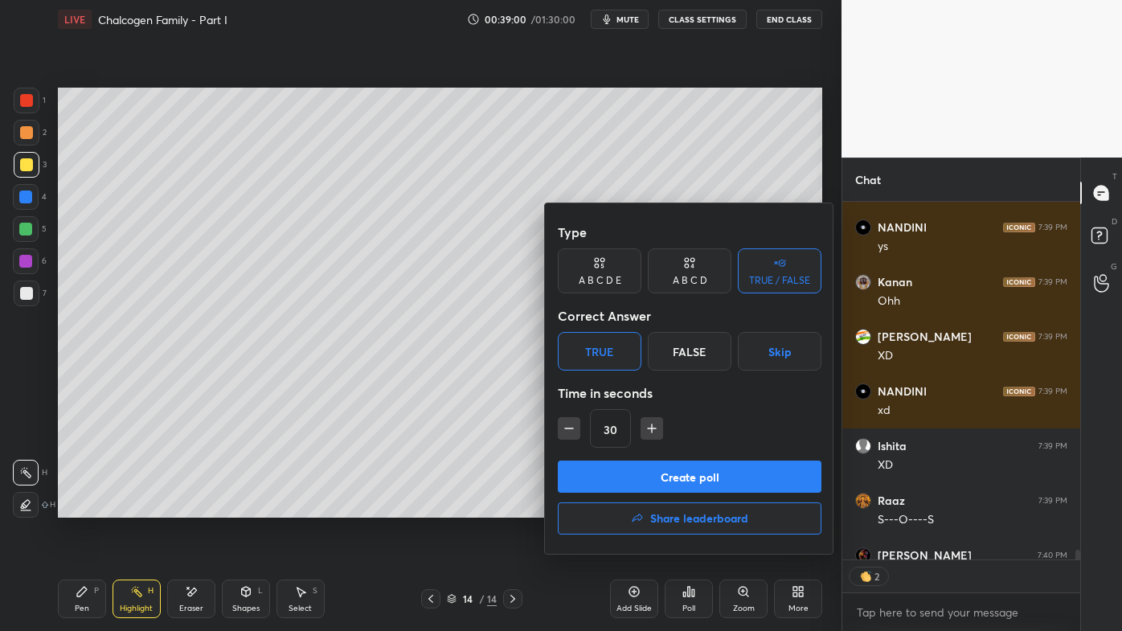
click at [572, 437] on button "button" at bounding box center [569, 428] width 23 height 23
type input "15"
click at [609, 475] on button "Create poll" at bounding box center [690, 477] width 264 height 32
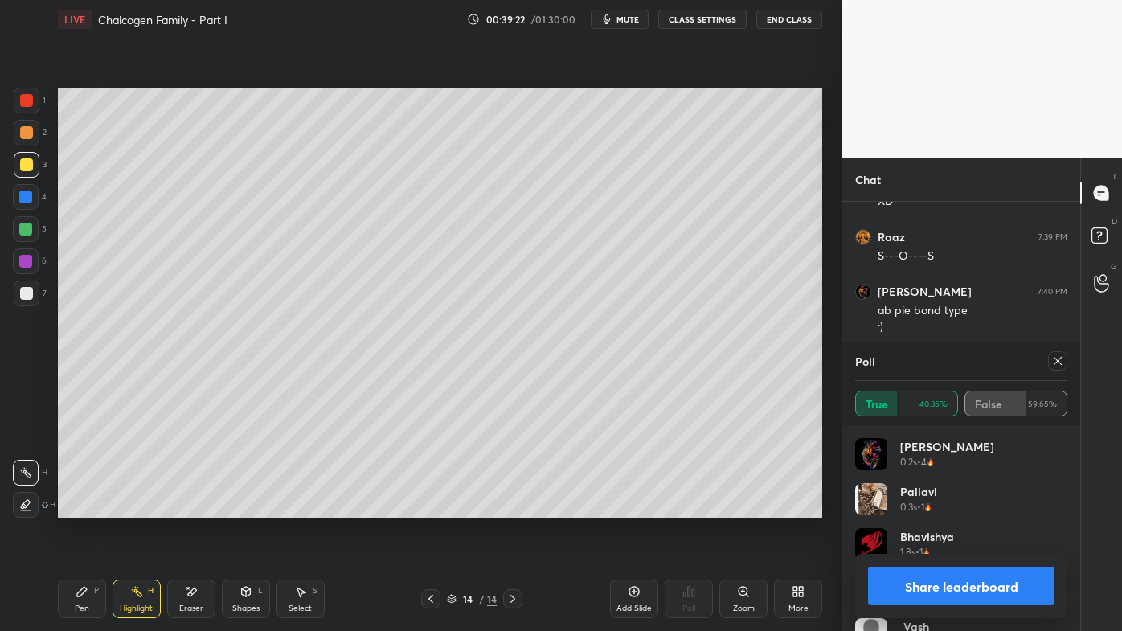
click at [1056, 362] on icon at bounding box center [1058, 361] width 13 height 13
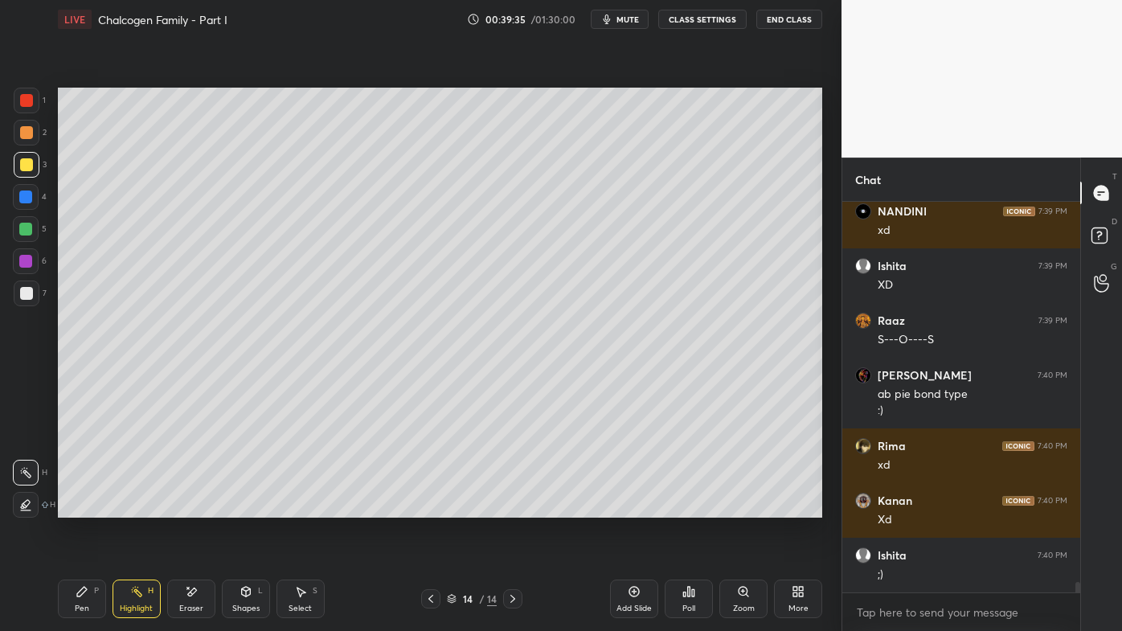
click at [131, 507] on div "Highlight H" at bounding box center [137, 599] width 48 height 39
click at [687, 507] on div "Poll" at bounding box center [689, 599] width 48 height 39
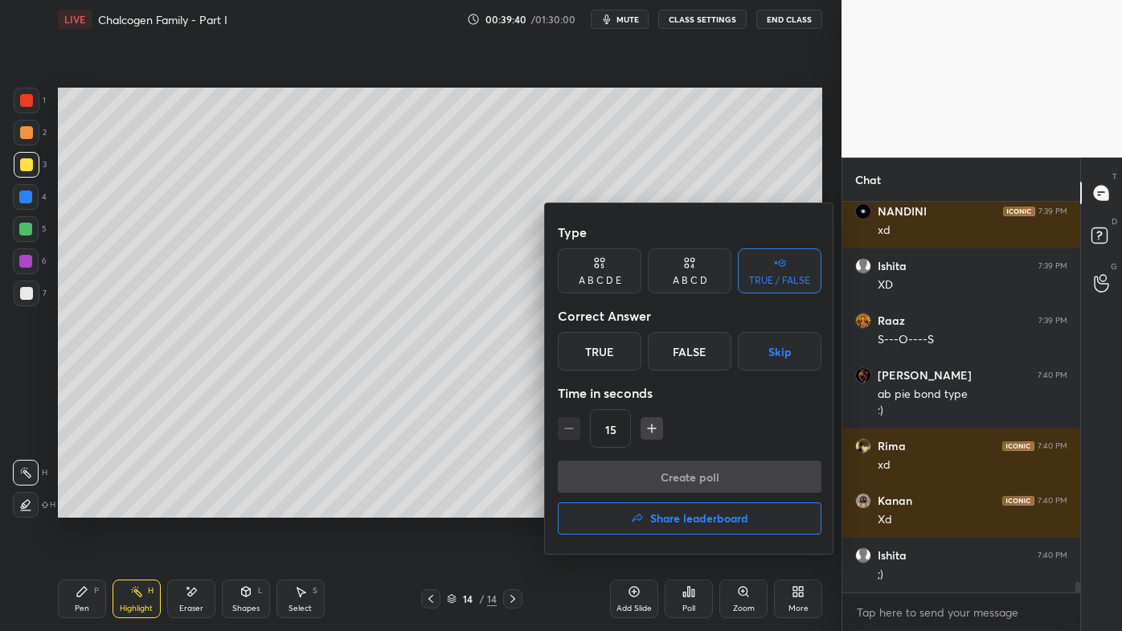
click at [683, 355] on div "False" at bounding box center [690, 351] width 84 height 39
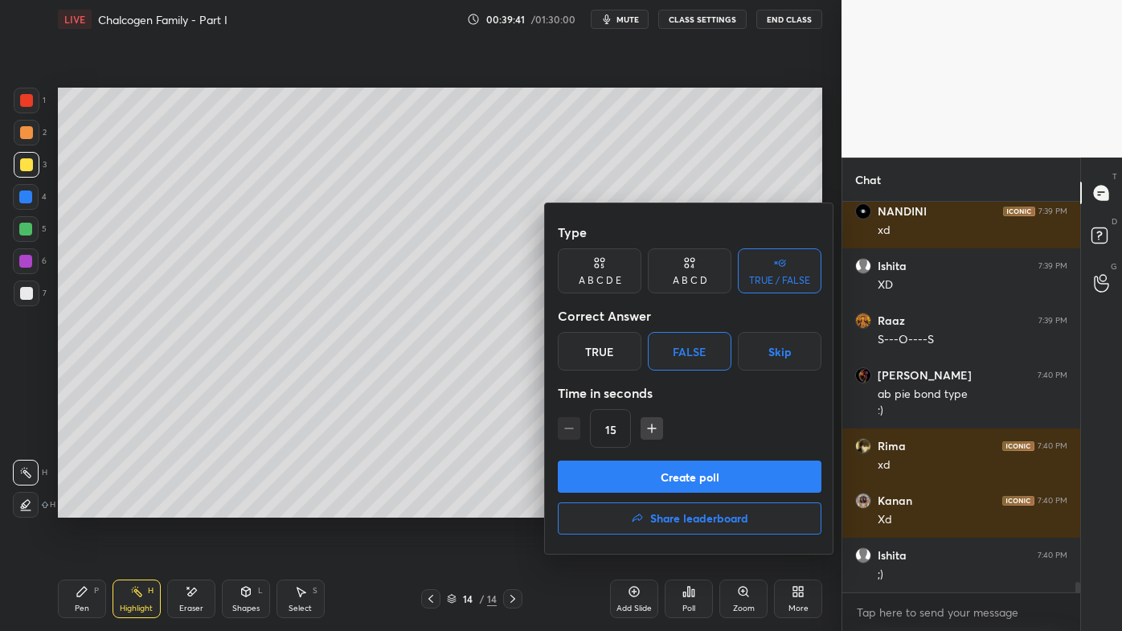
click at [656, 476] on button "Create poll" at bounding box center [690, 477] width 264 height 32
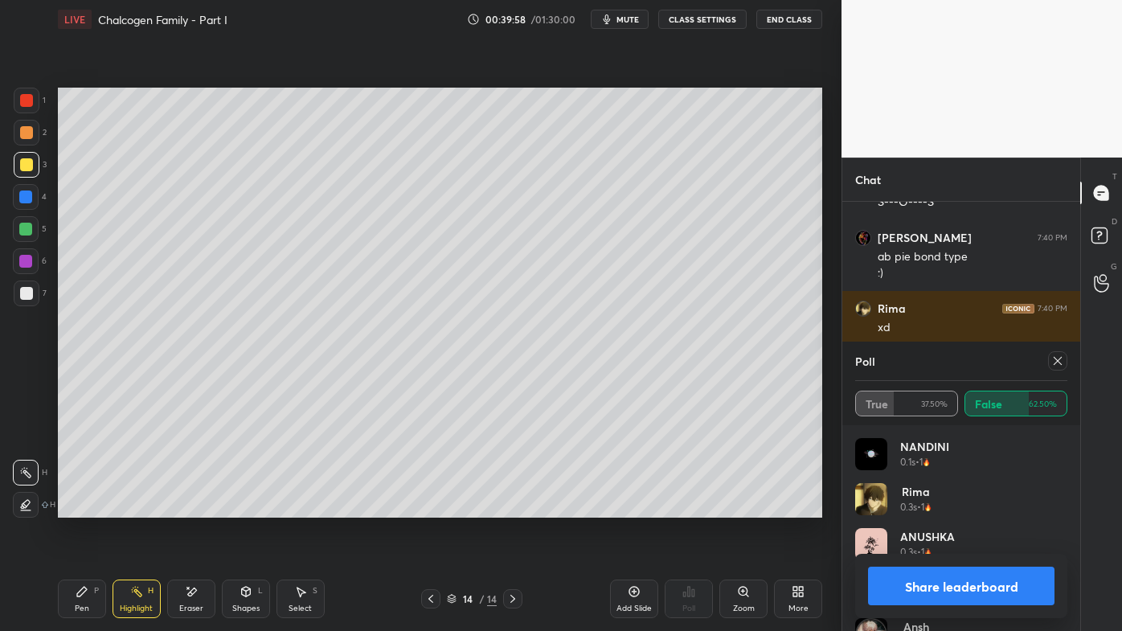
click at [1056, 356] on icon at bounding box center [1058, 361] width 13 height 13
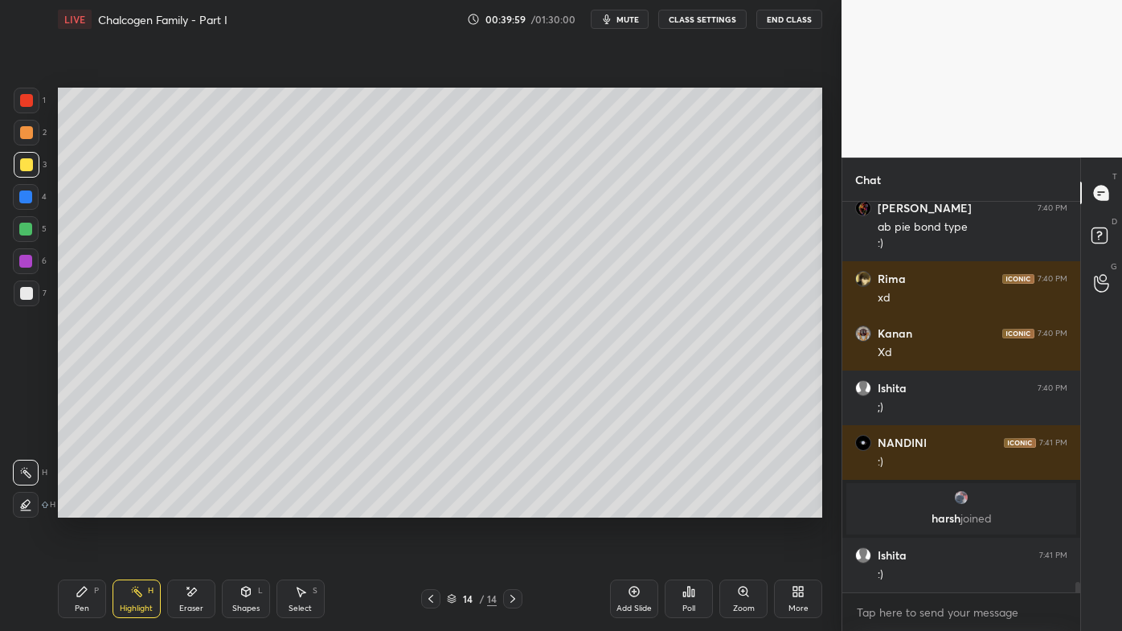
click at [84, 507] on icon at bounding box center [82, 591] width 13 height 13
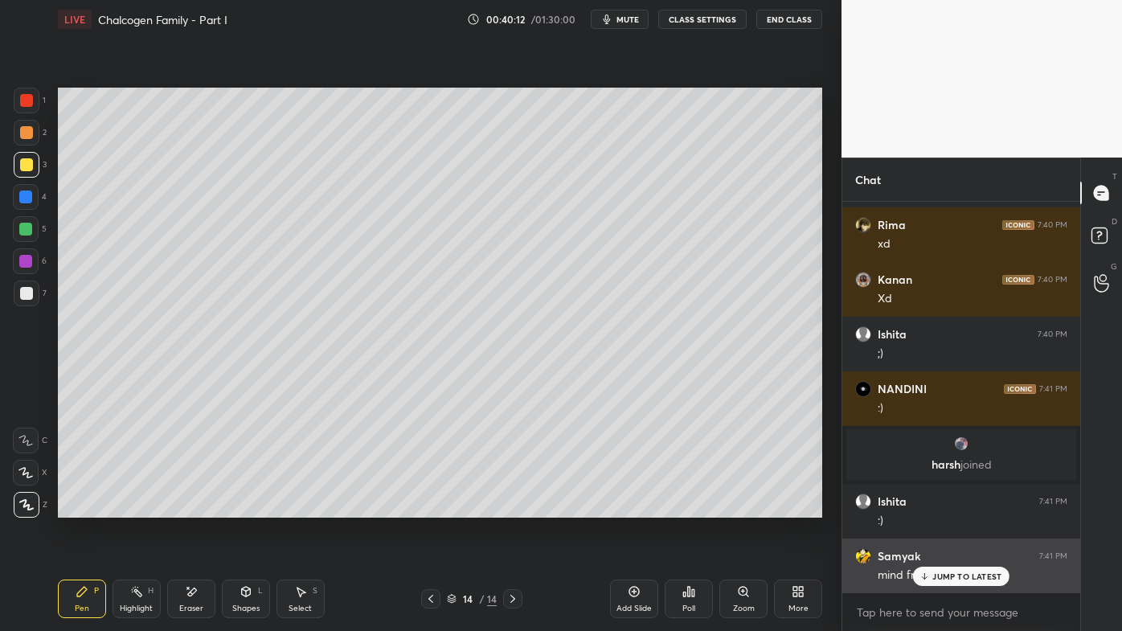
click at [933, 507] on div "JUMP TO LATEST" at bounding box center [961, 576] width 96 height 19
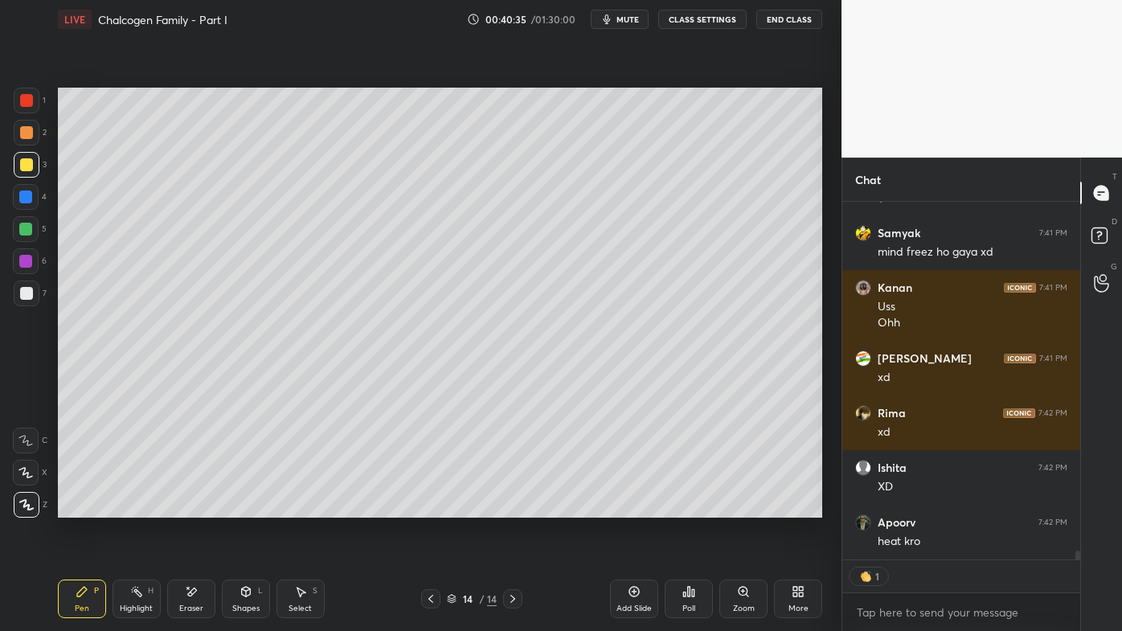
drag, startPoint x: 139, startPoint y: 589, endPoint x: 154, endPoint y: 568, distance: 26.5
click at [138, 507] on icon at bounding box center [136, 591] width 13 height 13
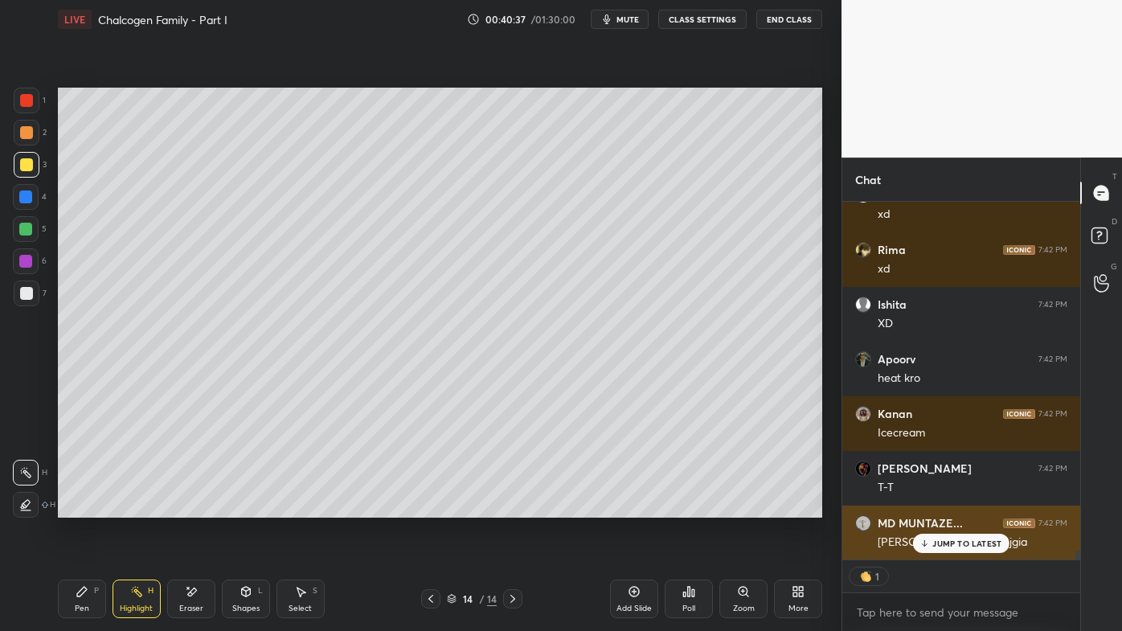
click at [941, 507] on p "JUMP TO LATEST" at bounding box center [967, 544] width 69 height 10
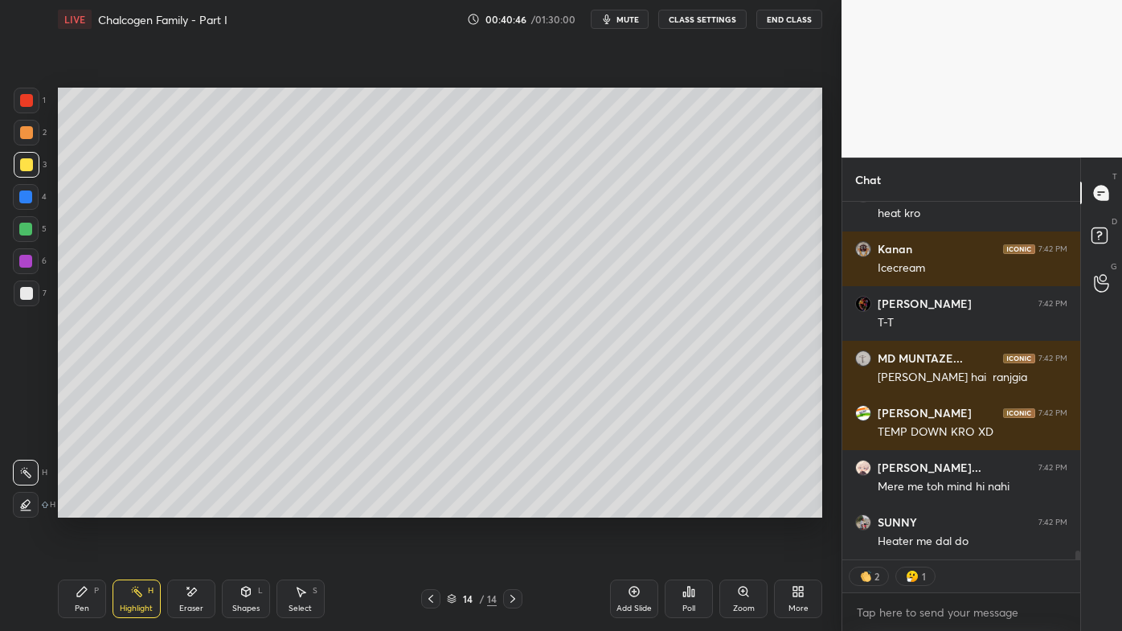
drag, startPoint x: 75, startPoint y: 593, endPoint x: 97, endPoint y: 543, distance: 54.7
click at [72, 507] on div "Pen P" at bounding box center [82, 599] width 48 height 39
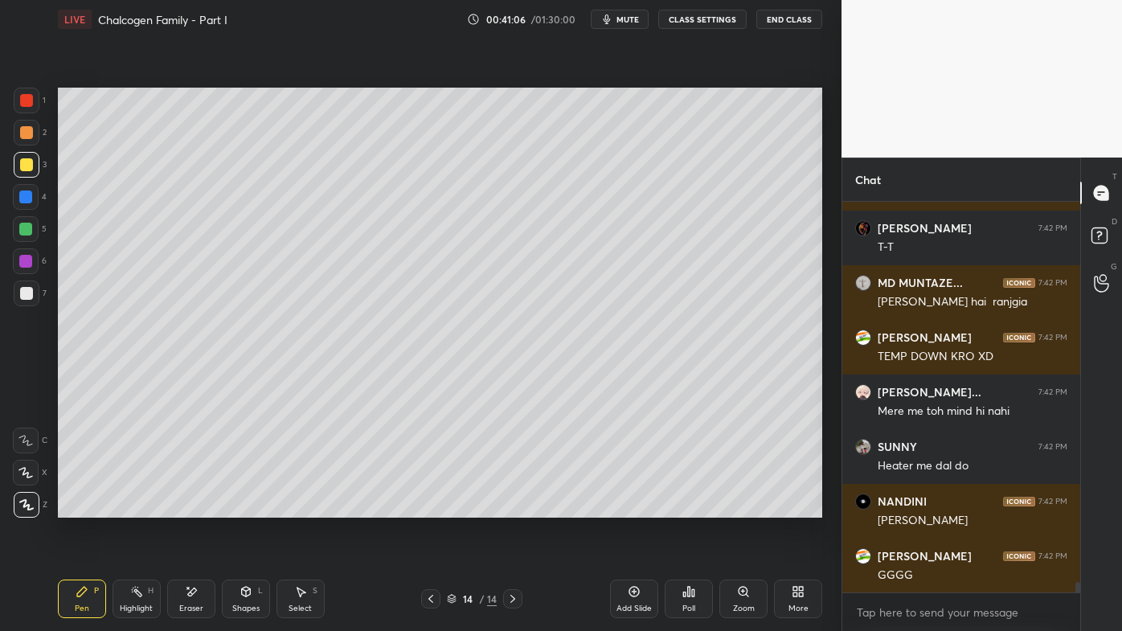
scroll to position [14775, 0]
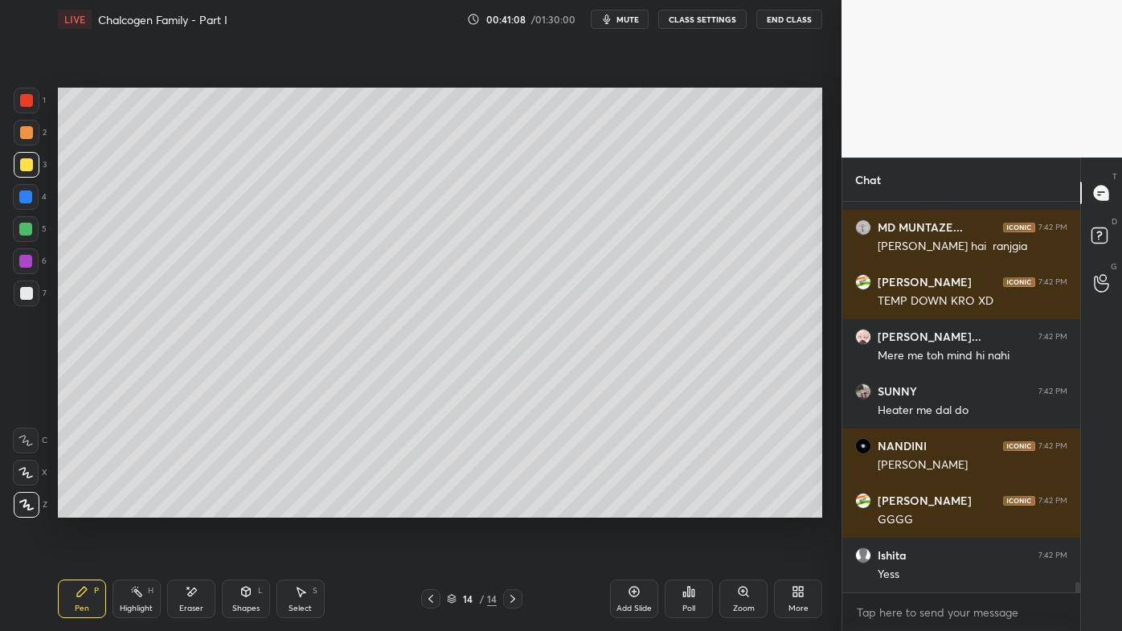
drag, startPoint x: 630, startPoint y: 589, endPoint x: 634, endPoint y: 564, distance: 25.1
click at [632, 507] on icon at bounding box center [635, 592] width 10 height 10
drag, startPoint x: 129, startPoint y: 587, endPoint x: 135, endPoint y: 540, distance: 47.1
click at [126, 507] on div "Highlight H" at bounding box center [137, 599] width 48 height 39
click at [688, 507] on icon at bounding box center [689, 592] width 2 height 10
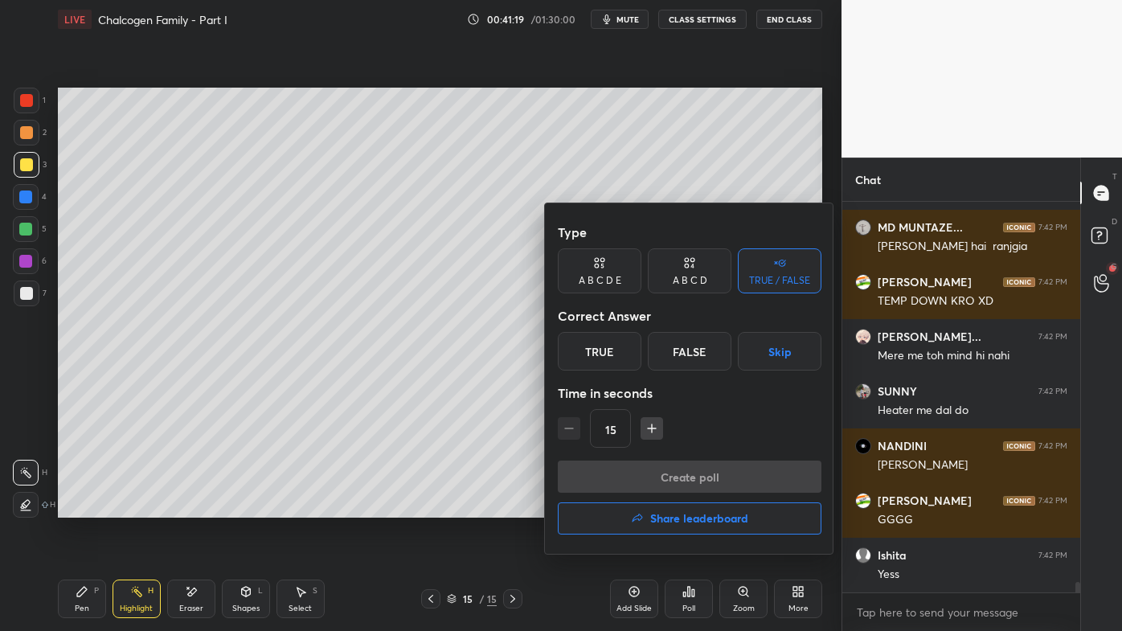
drag, startPoint x: 683, startPoint y: 277, endPoint x: 661, endPoint y: 313, distance: 42.6
click at [682, 281] on div "A B C D" at bounding box center [690, 281] width 35 height 10
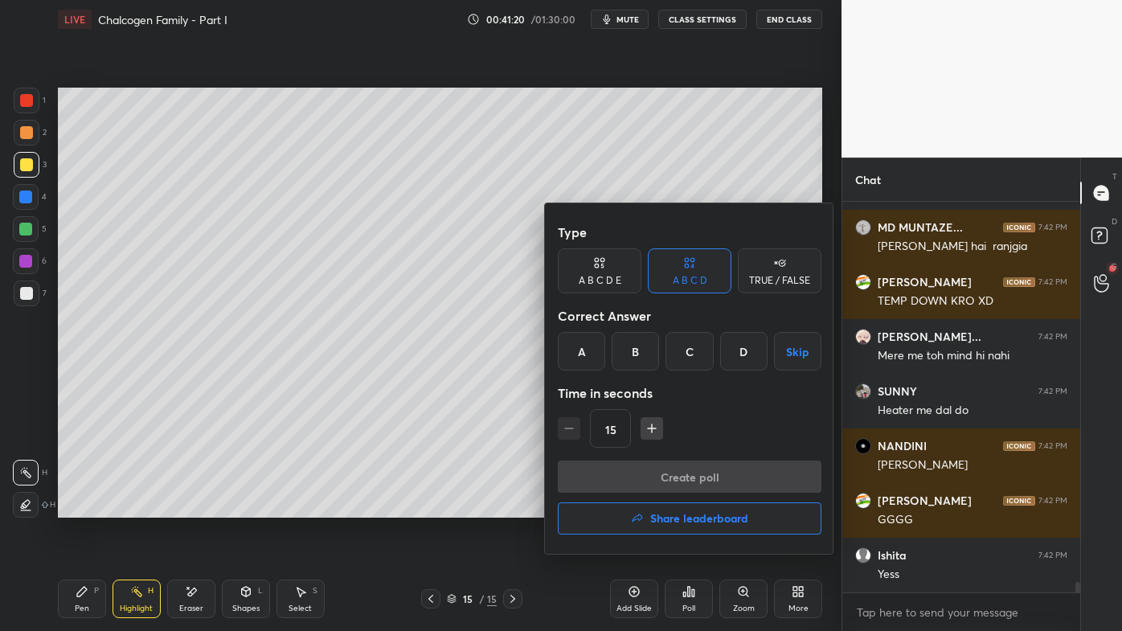
click at [634, 354] on div "B" at bounding box center [635, 351] width 47 height 39
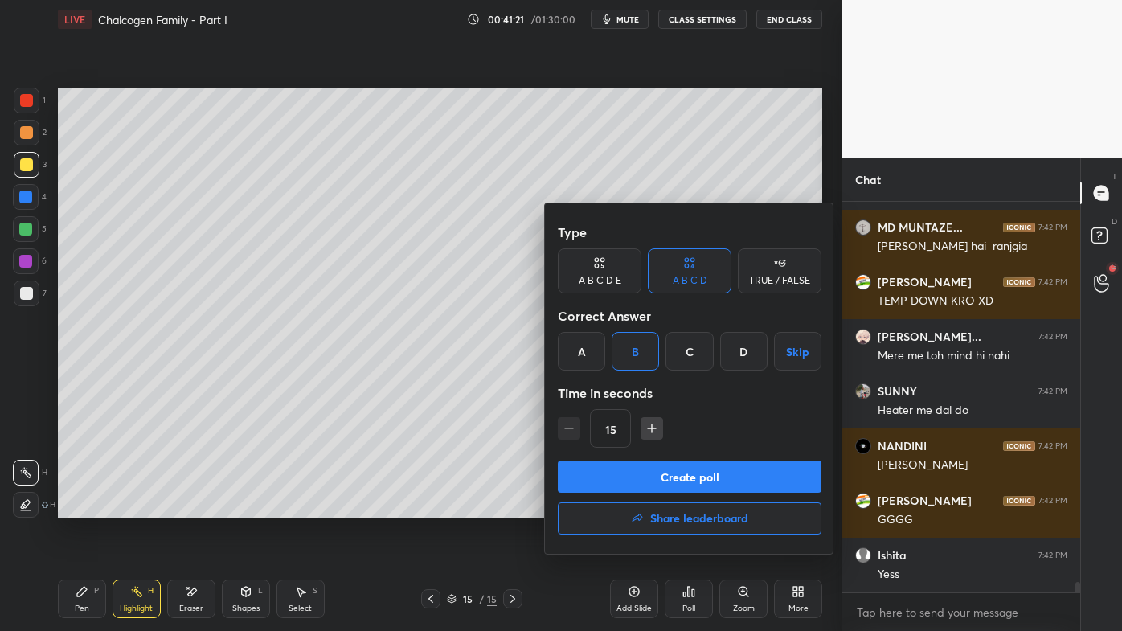
click at [623, 480] on button "Create poll" at bounding box center [690, 477] width 264 height 32
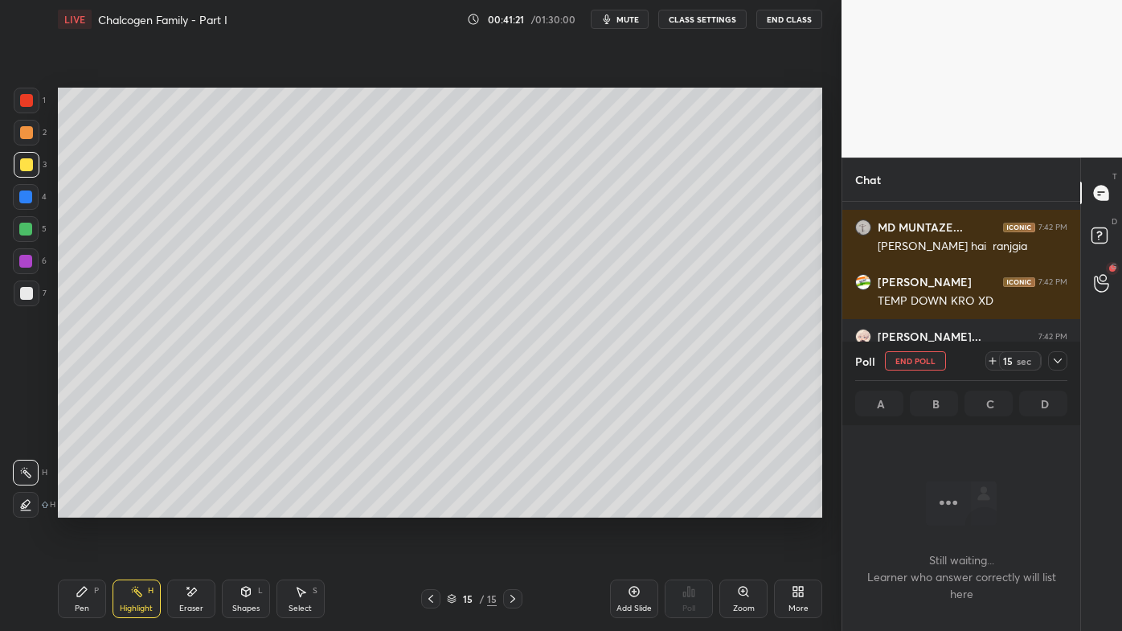
scroll to position [341, 233]
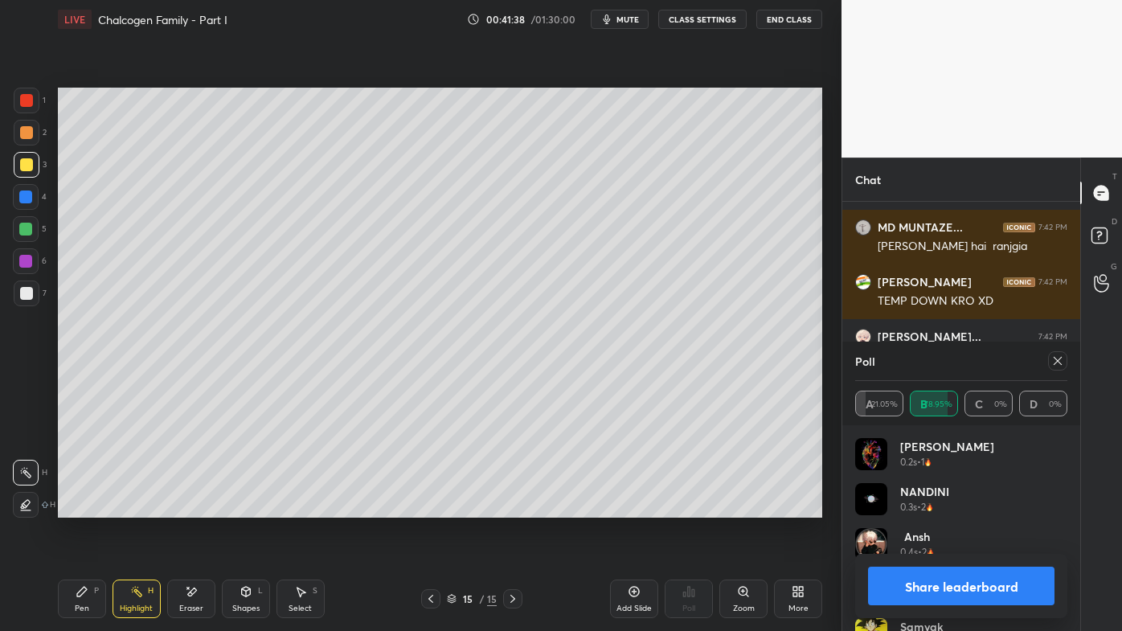
click at [1055, 359] on icon at bounding box center [1058, 361] width 13 height 13
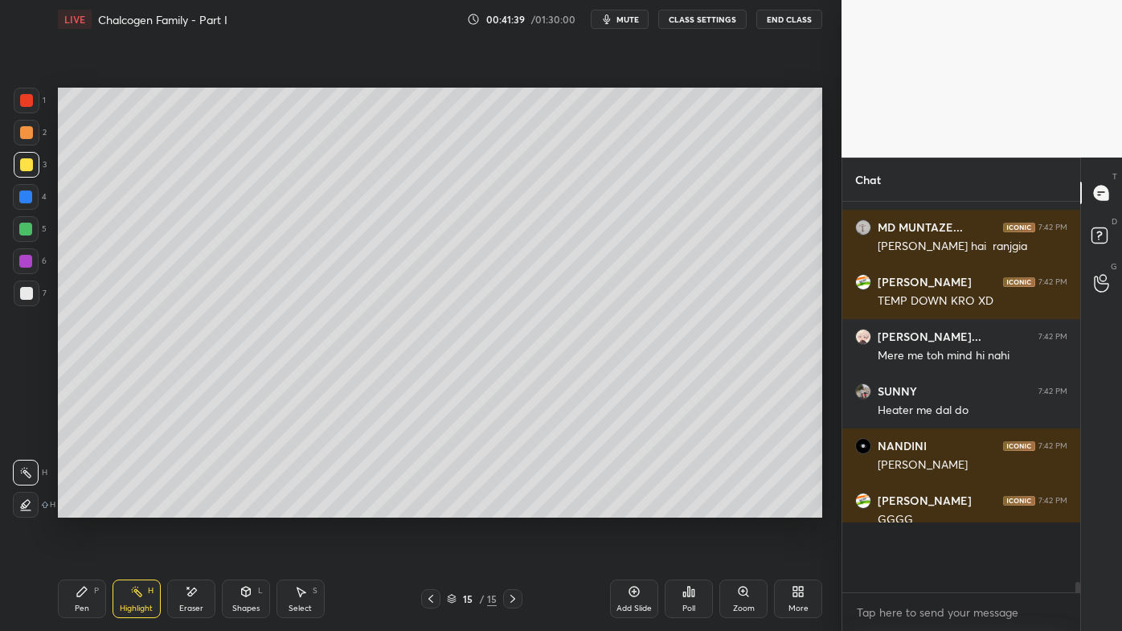
scroll to position [416, 233]
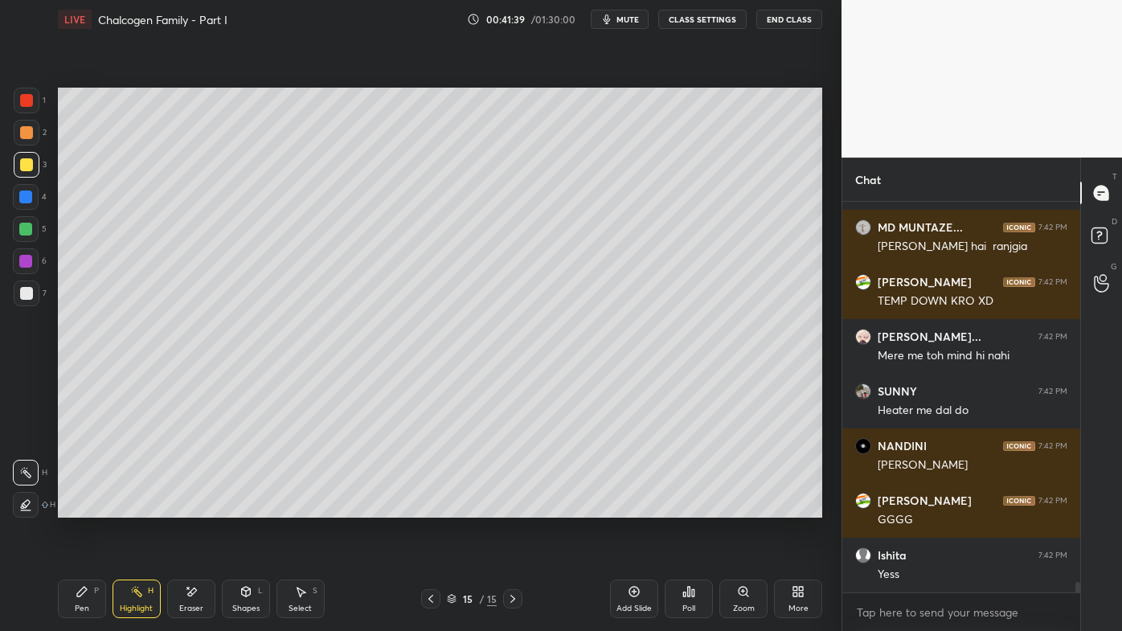
click at [688, 507] on div "Poll" at bounding box center [689, 599] width 48 height 39
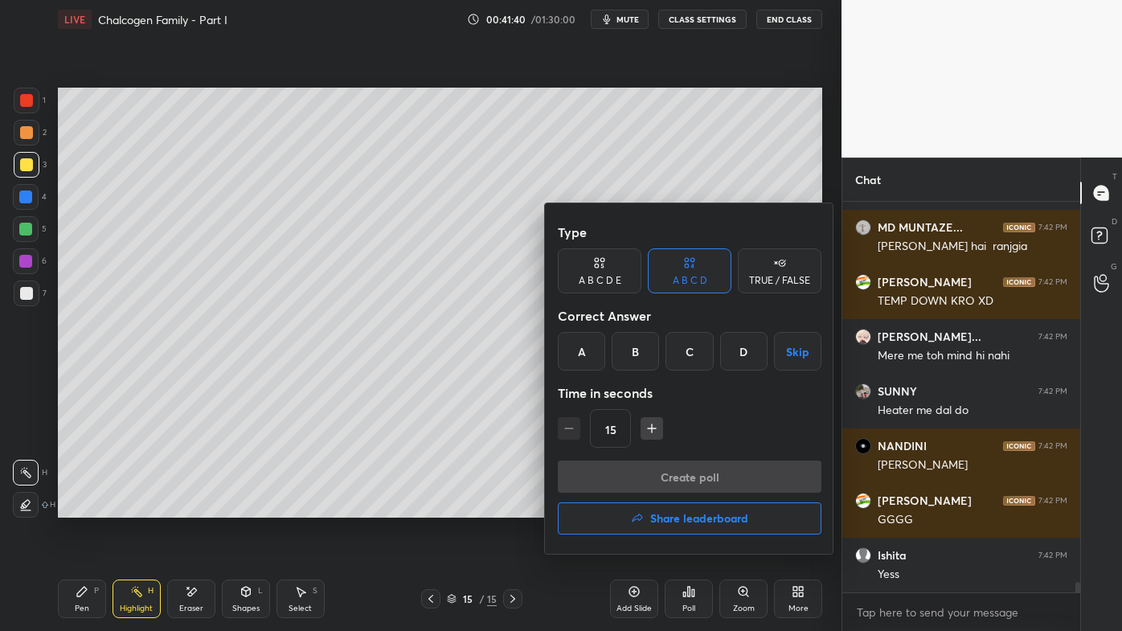
click at [638, 346] on div "B" at bounding box center [635, 351] width 47 height 39
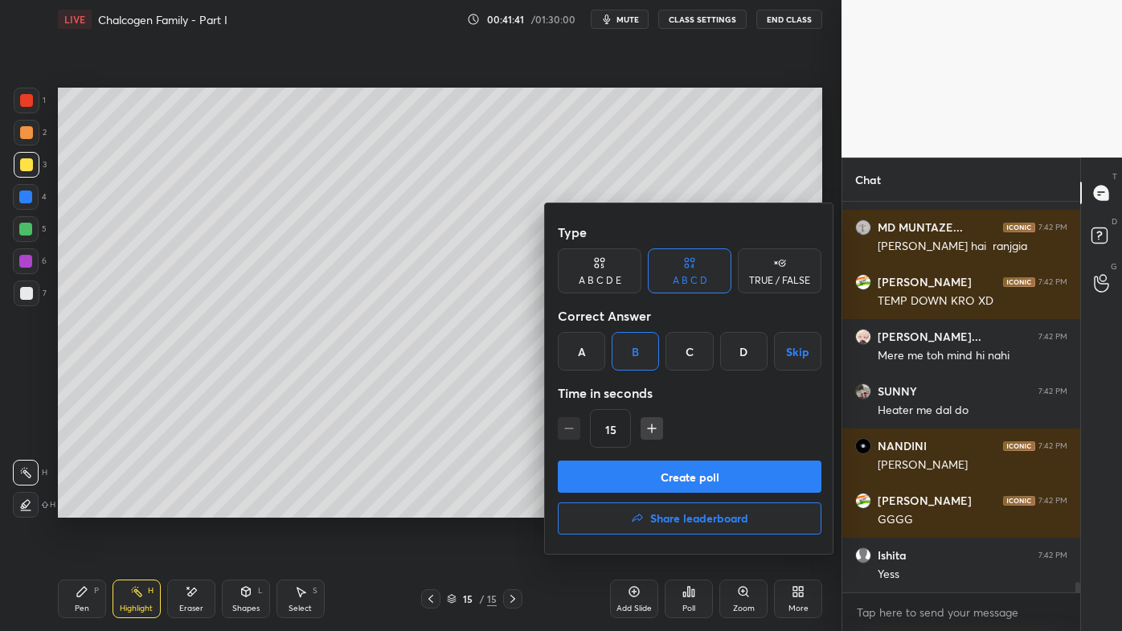
click at [628, 481] on button "Create poll" at bounding box center [690, 477] width 264 height 32
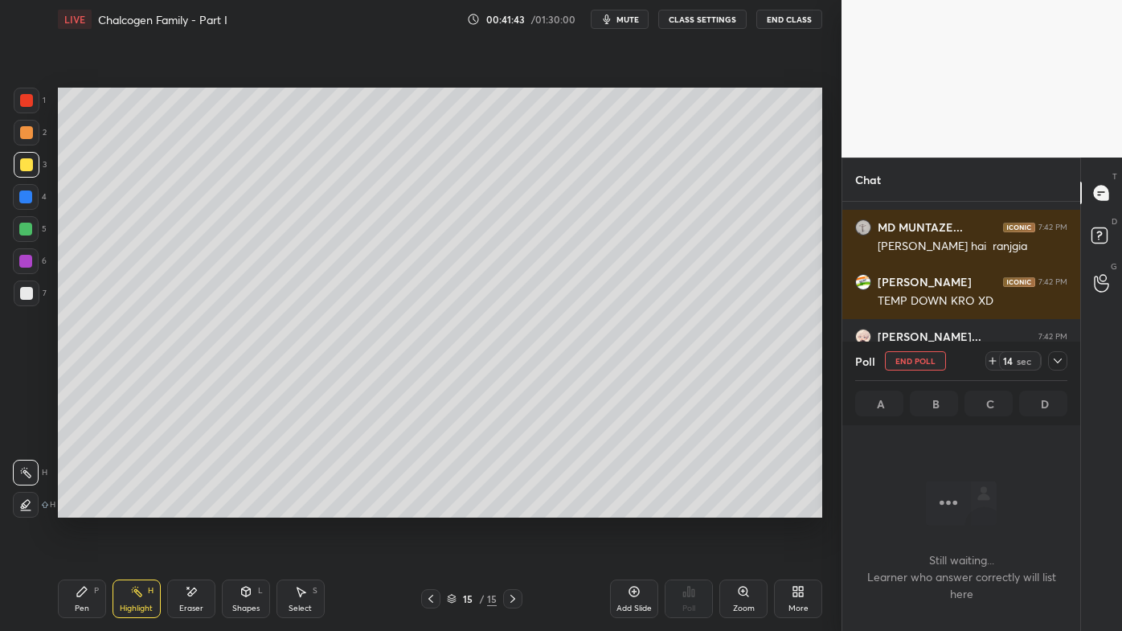
click at [76, 507] on icon at bounding box center [82, 591] width 13 height 13
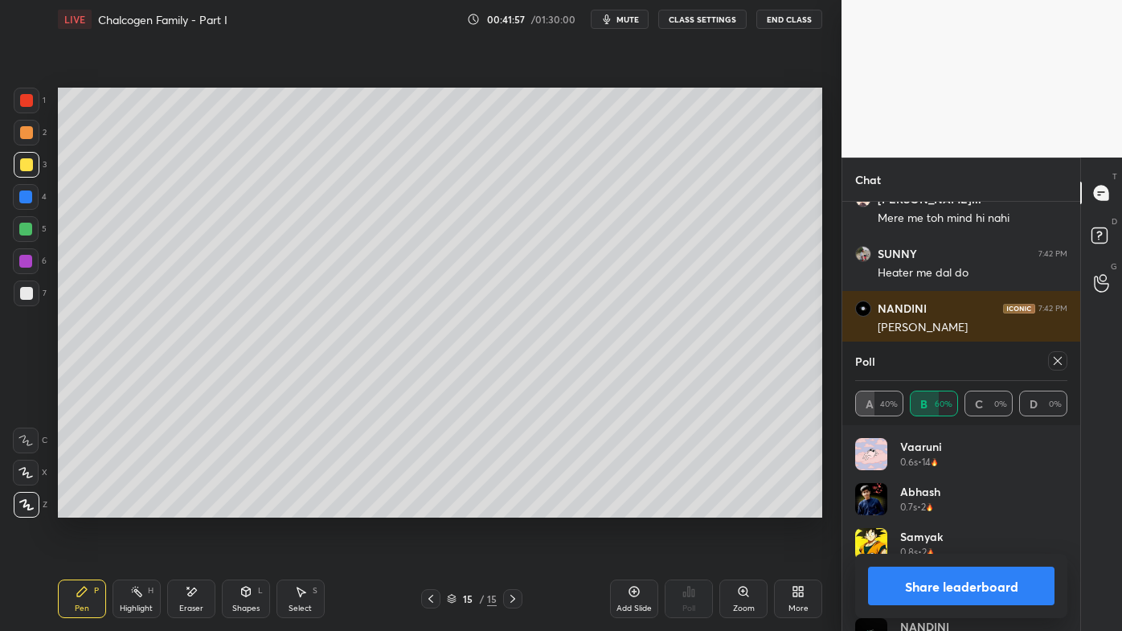
click at [1055, 362] on icon at bounding box center [1058, 361] width 13 height 13
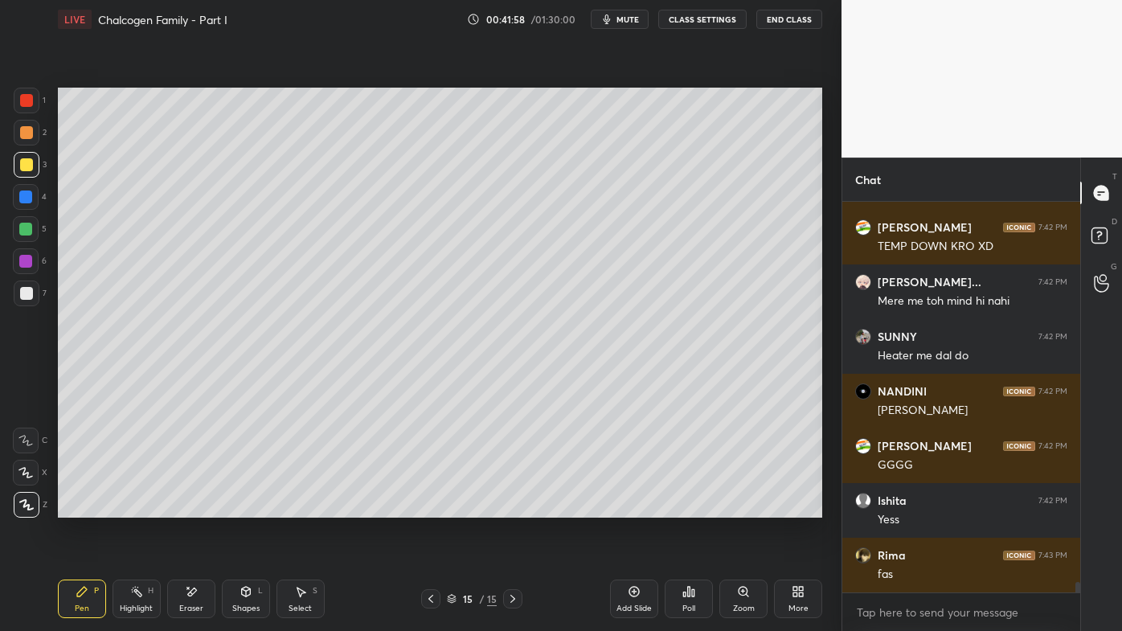
click at [692, 507] on div "Poll" at bounding box center [689, 609] width 13 height 8
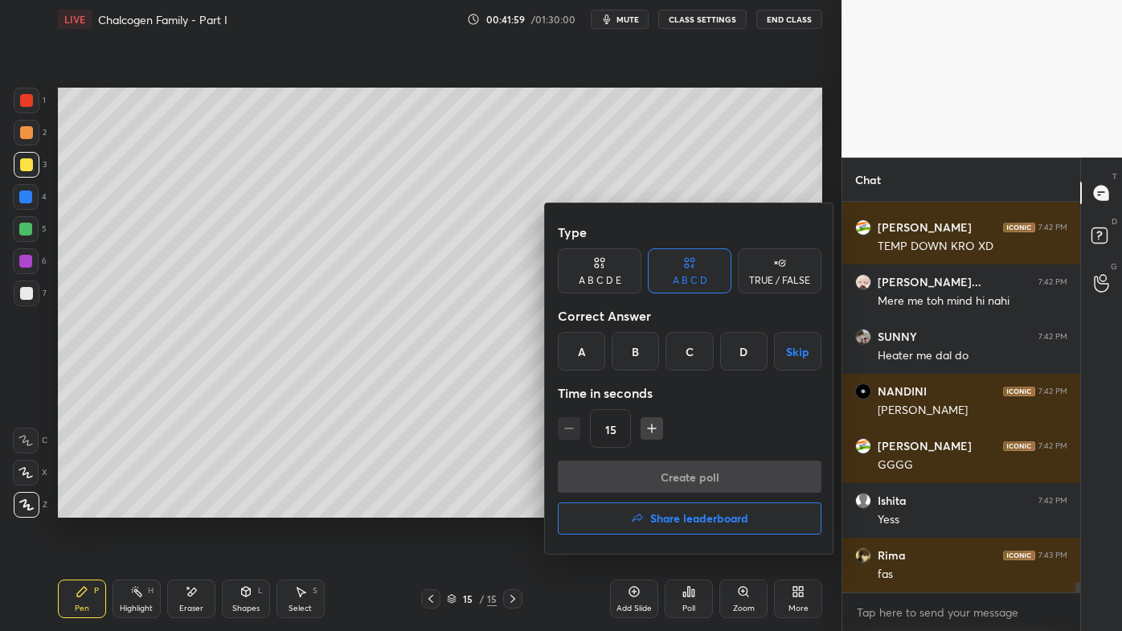
click at [580, 355] on div "A" at bounding box center [581, 351] width 47 height 39
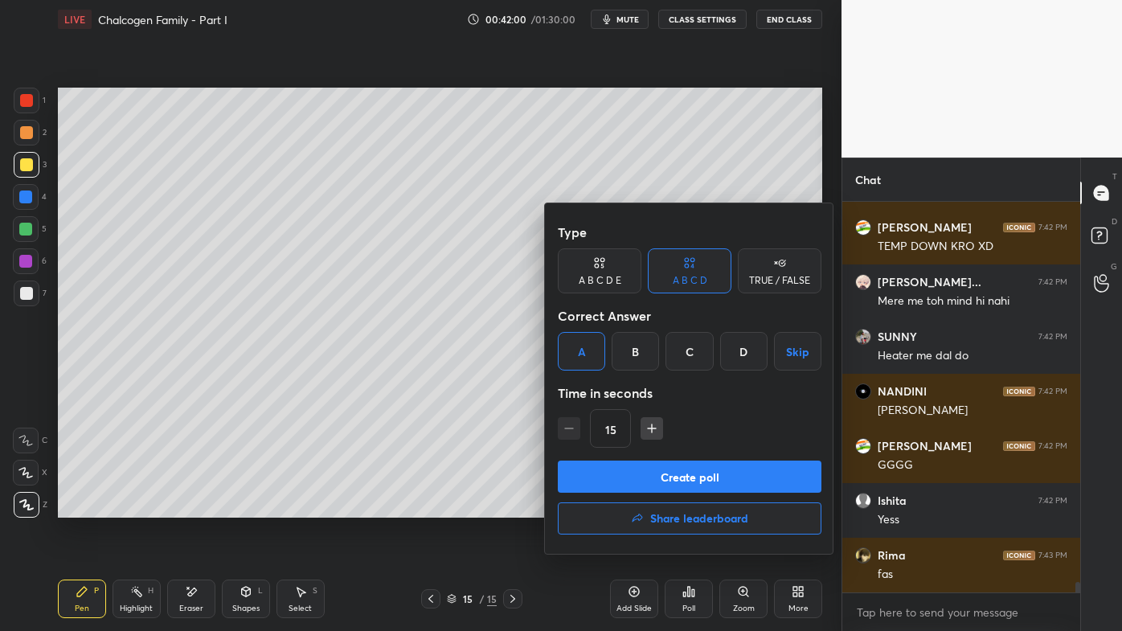
click at [628, 481] on button "Create poll" at bounding box center [690, 477] width 264 height 32
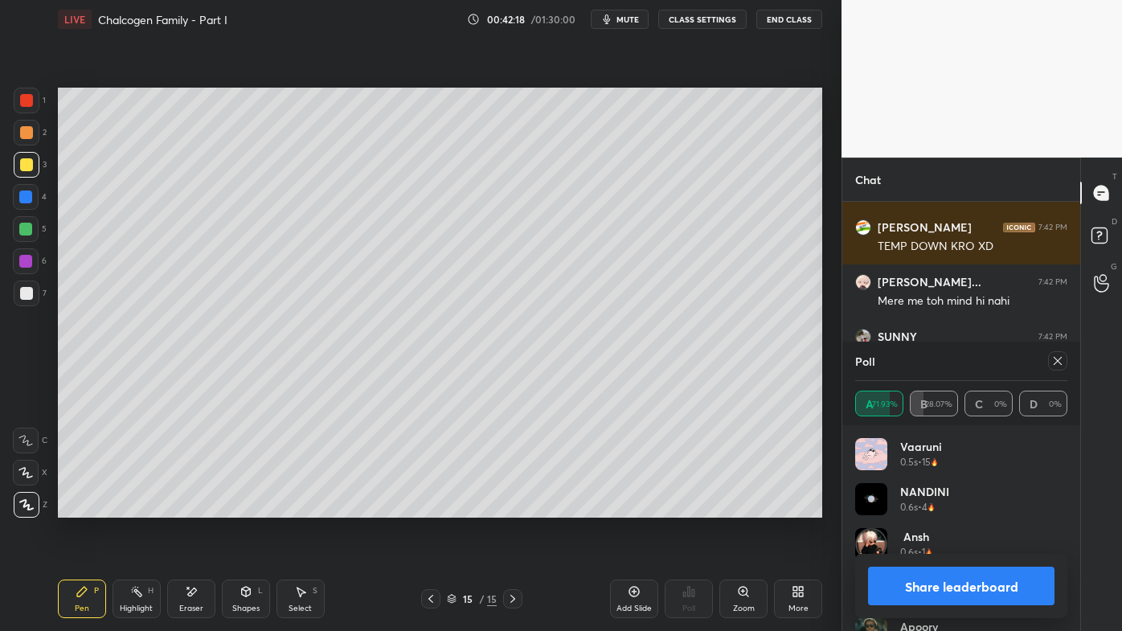
drag, startPoint x: 1061, startPoint y: 359, endPoint x: 1027, endPoint y: 373, distance: 36.4
click at [1061, 360] on icon at bounding box center [1058, 361] width 13 height 13
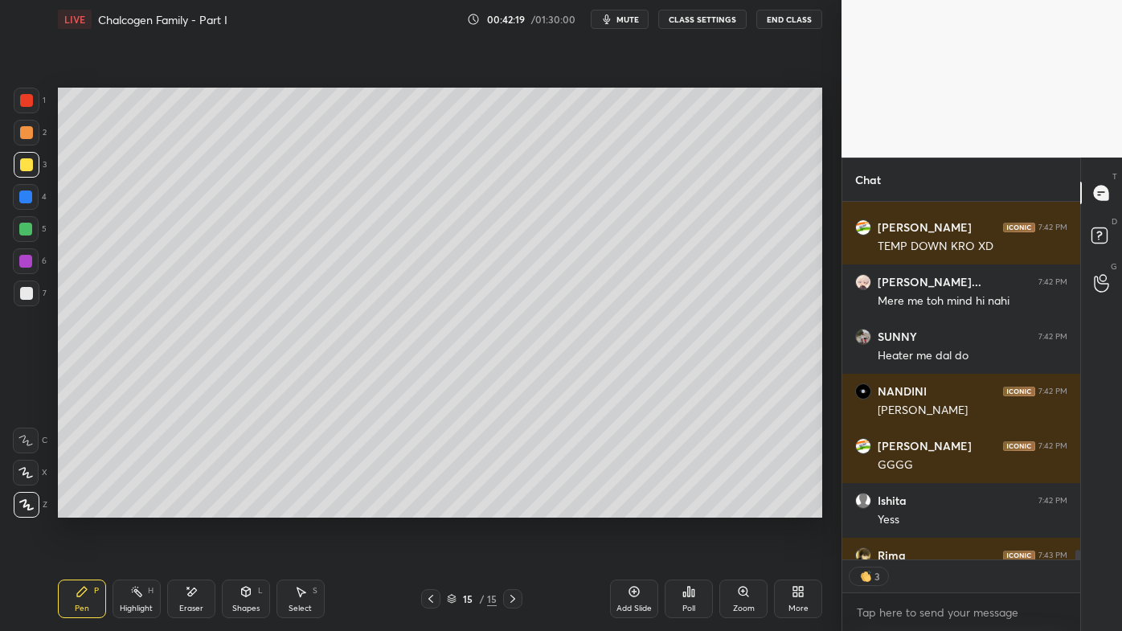
click at [687, 507] on div "Poll" at bounding box center [689, 599] width 48 height 39
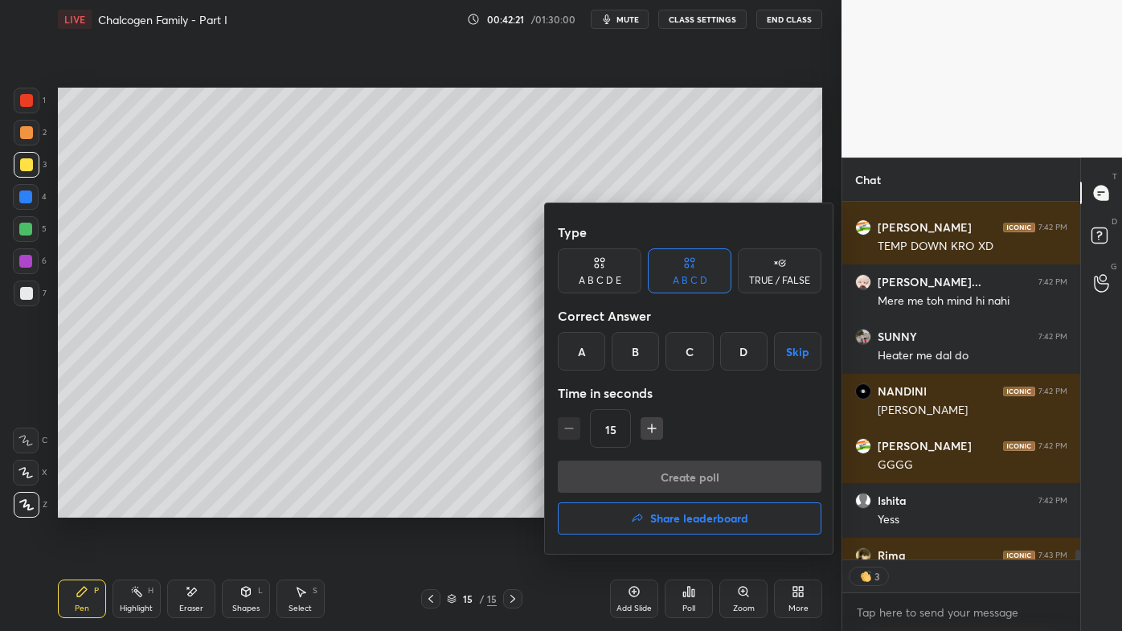
click at [741, 348] on div "D" at bounding box center [743, 351] width 47 height 39
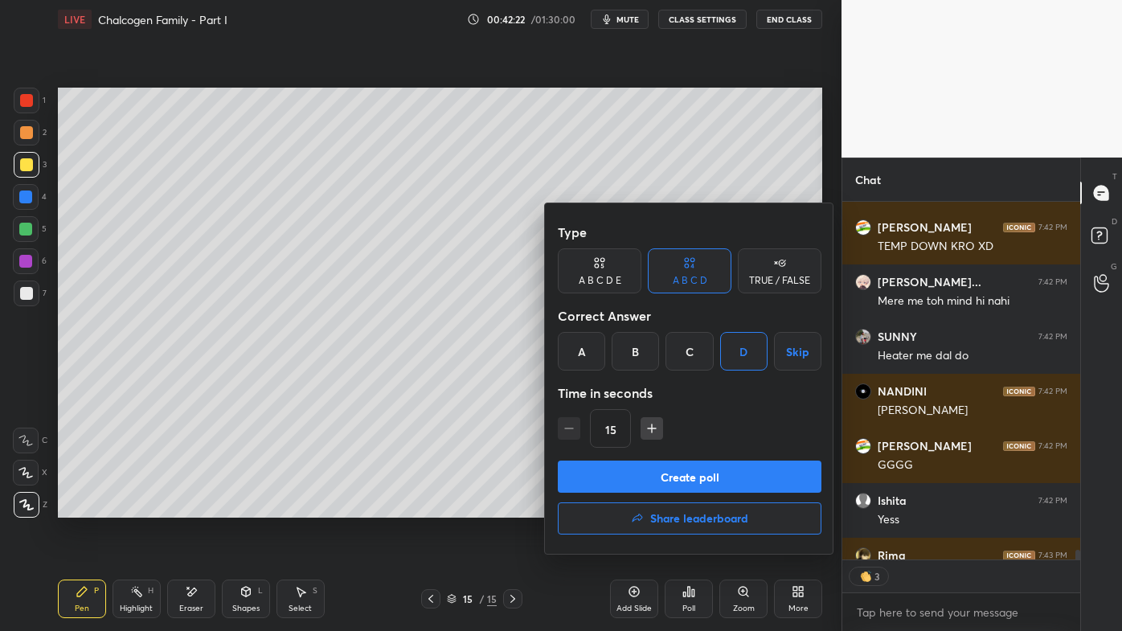
click at [638, 486] on button "Create poll" at bounding box center [690, 477] width 264 height 32
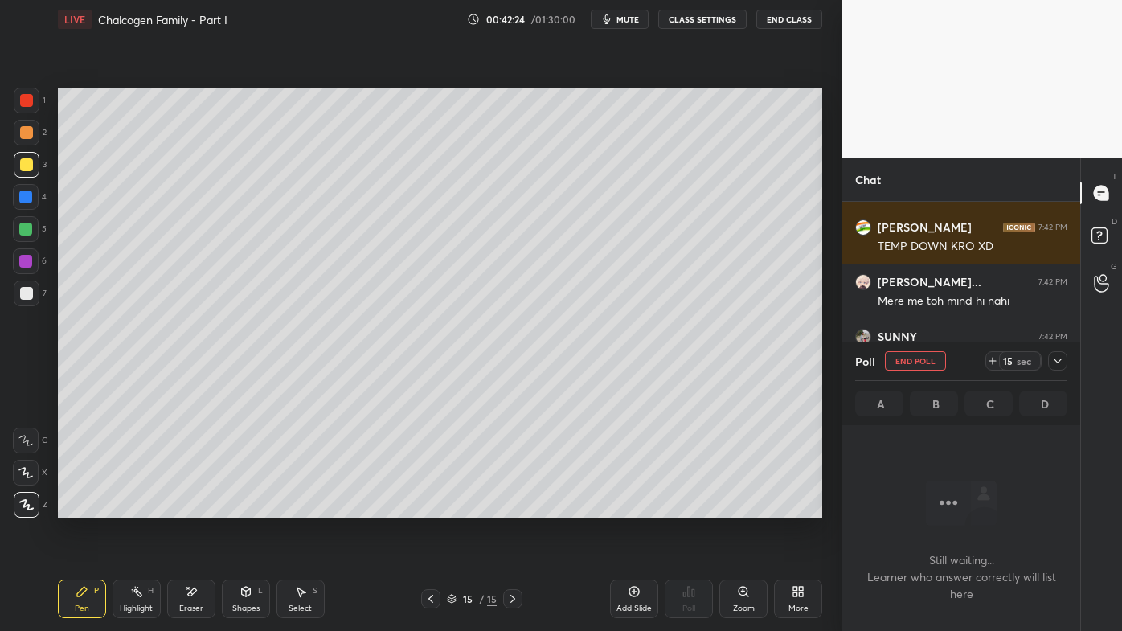
click at [83, 507] on icon at bounding box center [82, 592] width 10 height 10
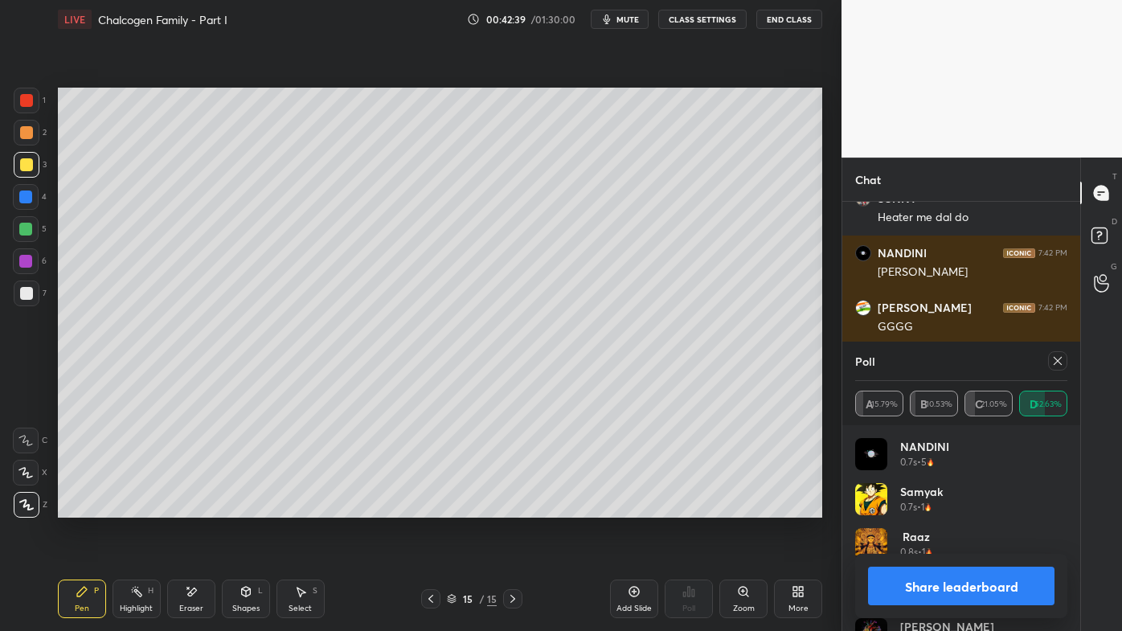
click at [1054, 361] on icon at bounding box center [1058, 361] width 13 height 13
type textarea "x"
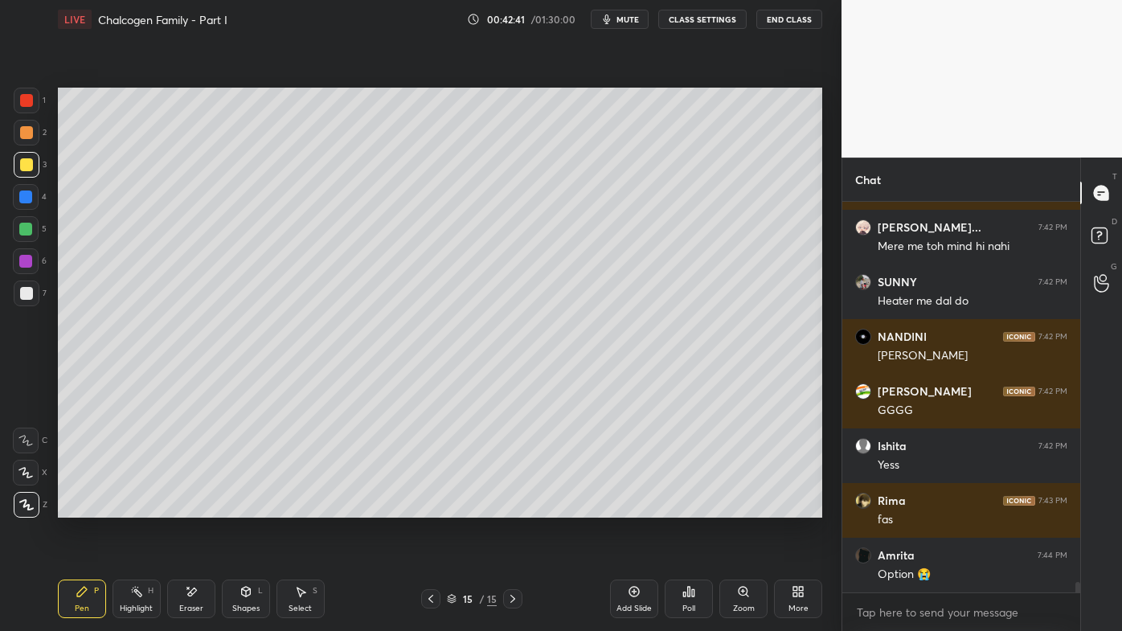
click at [690, 507] on icon at bounding box center [689, 592] width 2 height 10
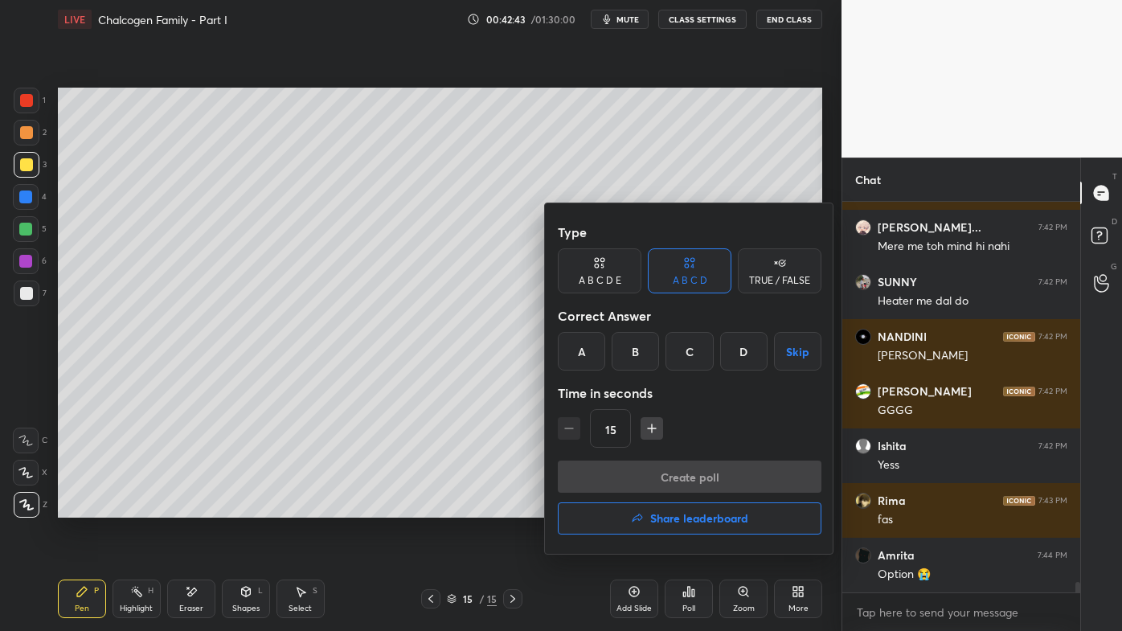
drag, startPoint x: 580, startPoint y: 345, endPoint x: 580, endPoint y: 378, distance: 33.0
click at [580, 347] on div "A" at bounding box center [581, 351] width 47 height 39
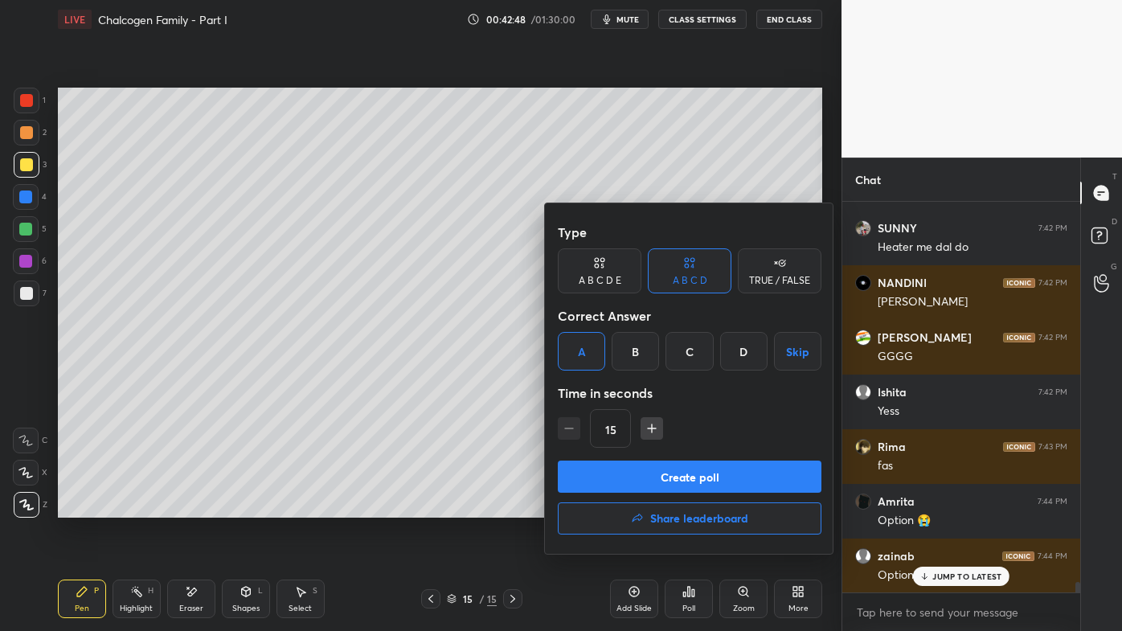
click at [940, 507] on div at bounding box center [561, 315] width 1122 height 631
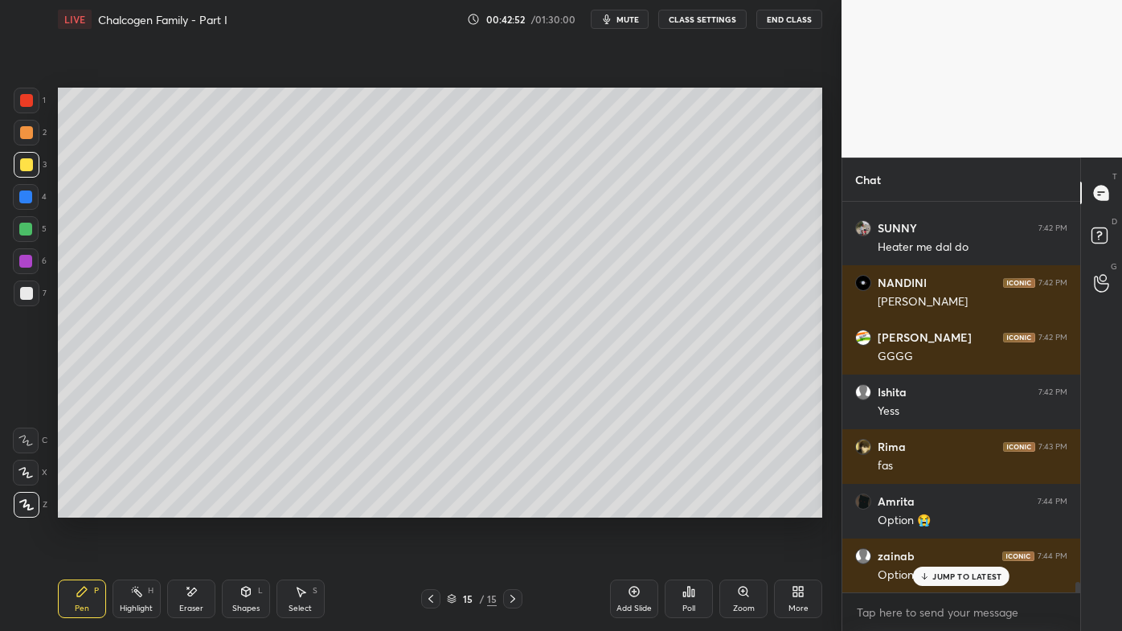
click at [691, 507] on icon at bounding box center [689, 591] width 13 height 13
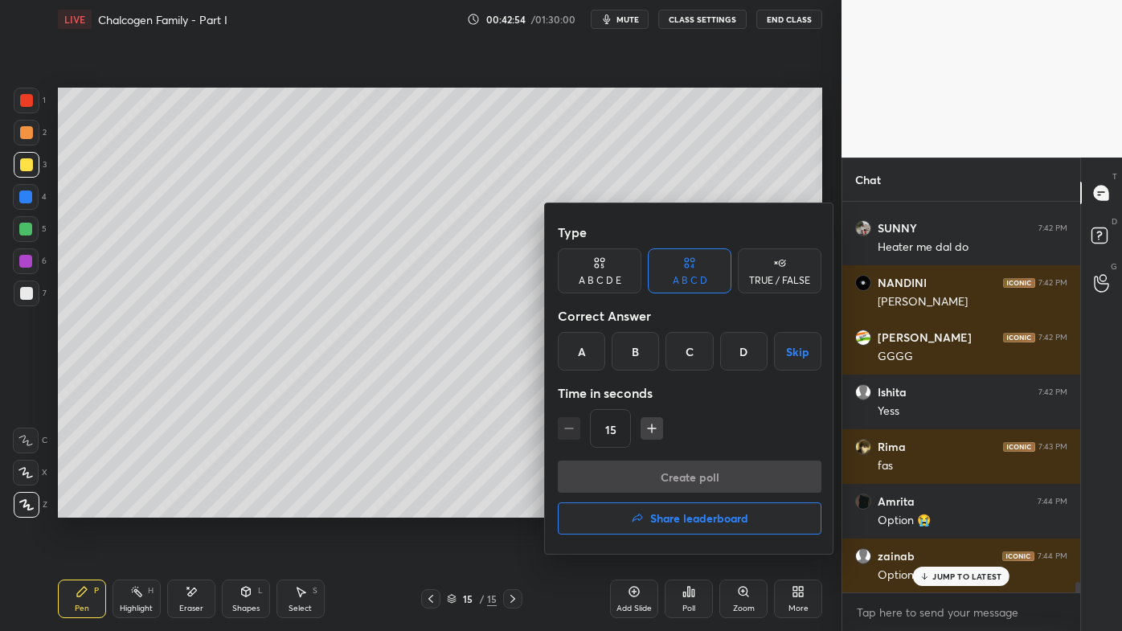
click at [586, 347] on div "A" at bounding box center [581, 351] width 47 height 39
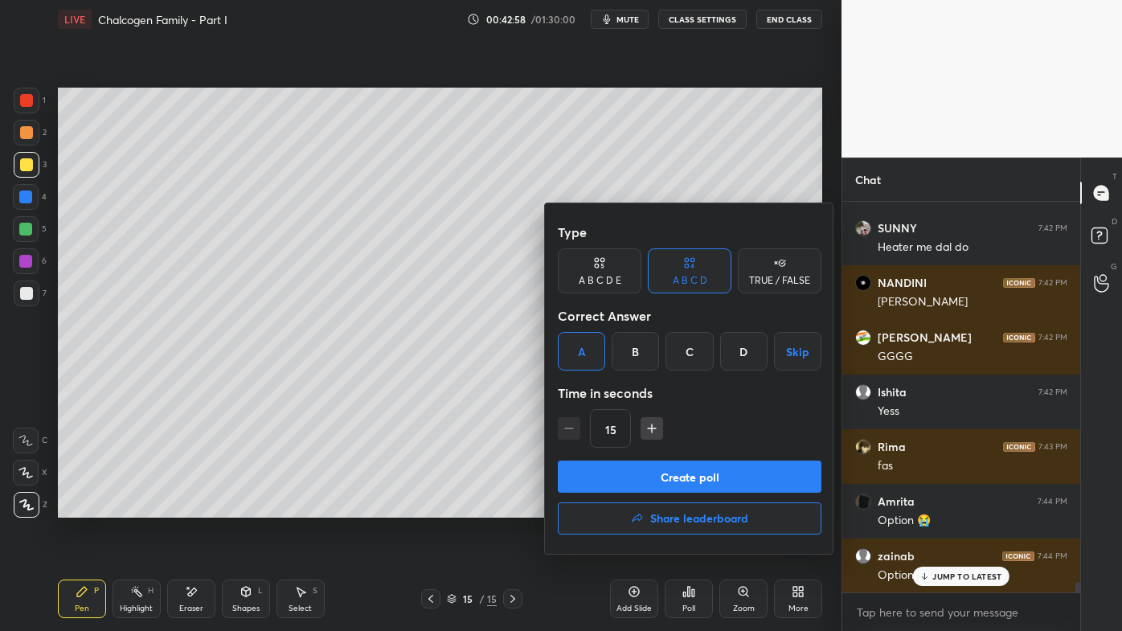
click at [648, 424] on icon "button" at bounding box center [652, 428] width 16 height 16
type input "30"
click at [635, 478] on button "Create poll" at bounding box center [690, 477] width 264 height 32
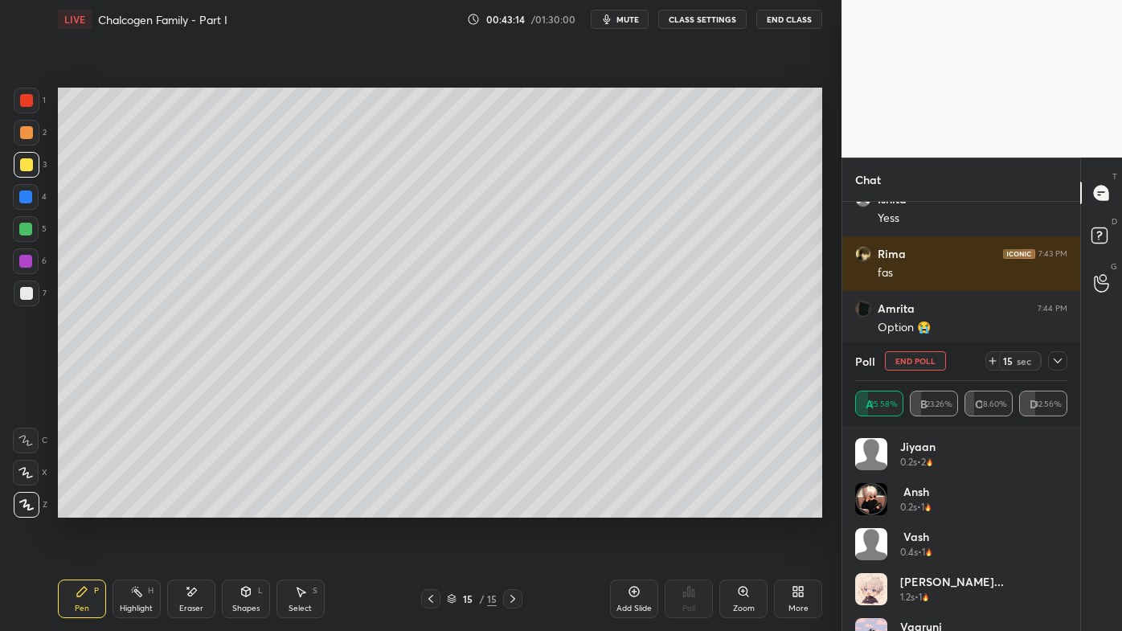
click at [34, 291] on div at bounding box center [27, 294] width 26 height 26
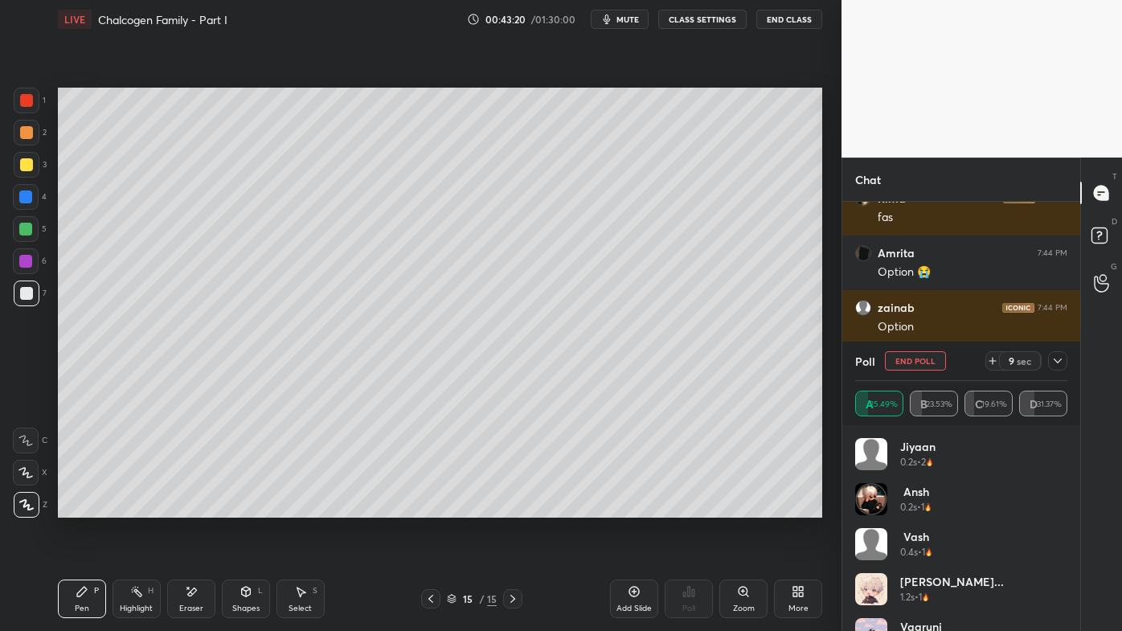
click at [1055, 356] on icon at bounding box center [1058, 361] width 13 height 13
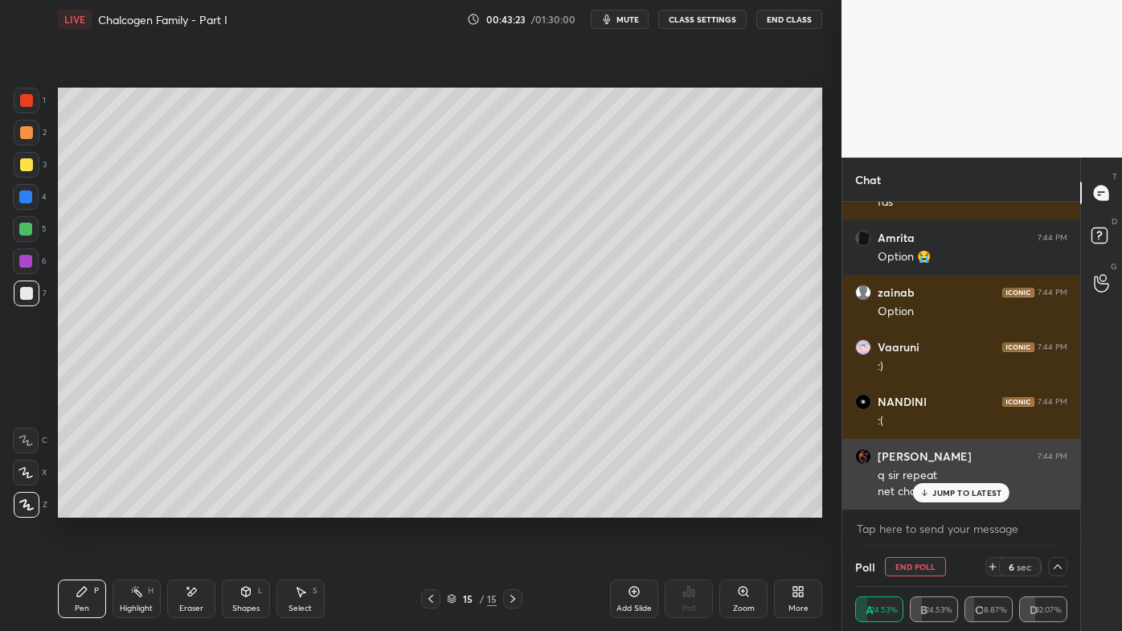
click at [937, 494] on p "JUMP TO LATEST" at bounding box center [967, 493] width 69 height 10
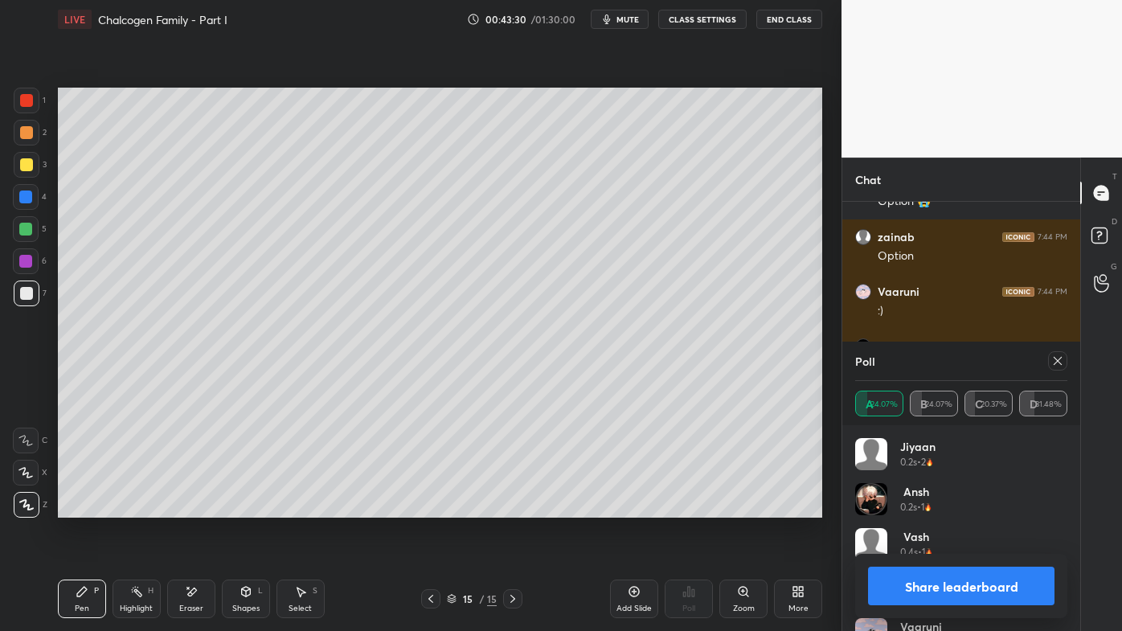
click at [1064, 354] on div at bounding box center [1057, 360] width 19 height 19
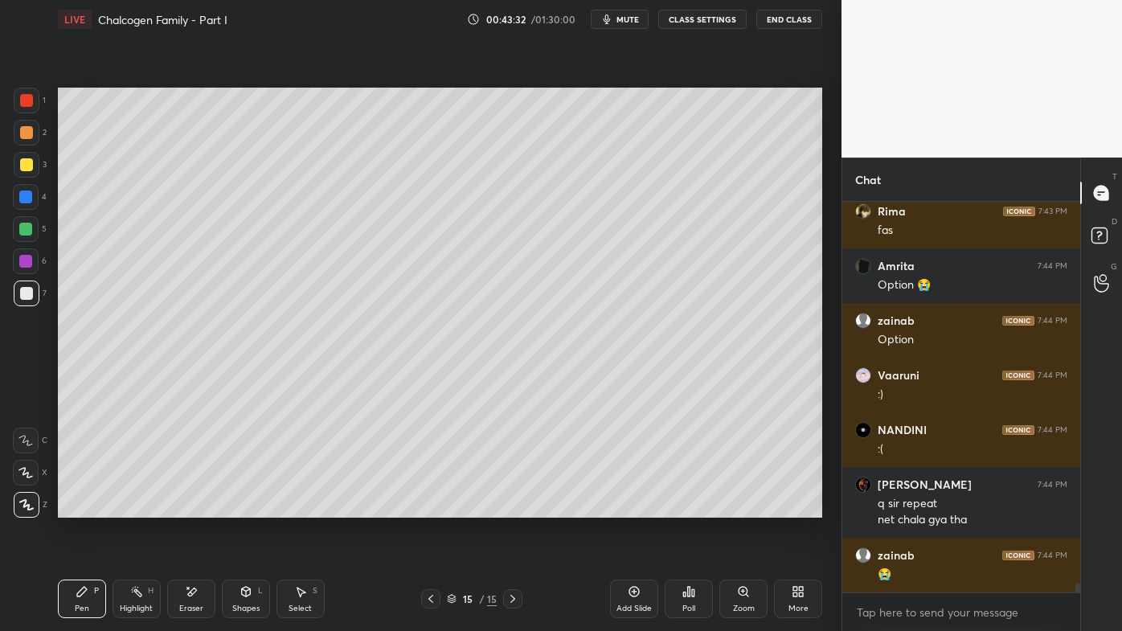
drag, startPoint x: 135, startPoint y: 592, endPoint x: 156, endPoint y: 535, distance: 60.0
click at [137, 507] on rect at bounding box center [138, 593] width 8 height 8
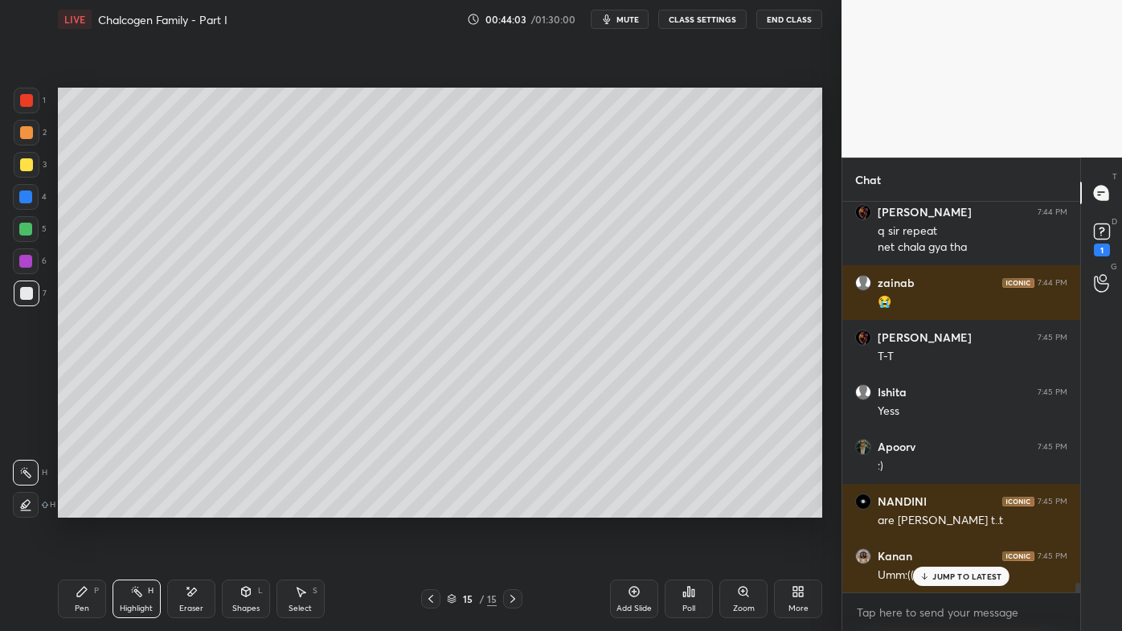
drag, startPoint x: 82, startPoint y: 591, endPoint x: 124, endPoint y: 557, distance: 53.7
click at [82, 507] on icon at bounding box center [82, 591] width 13 height 13
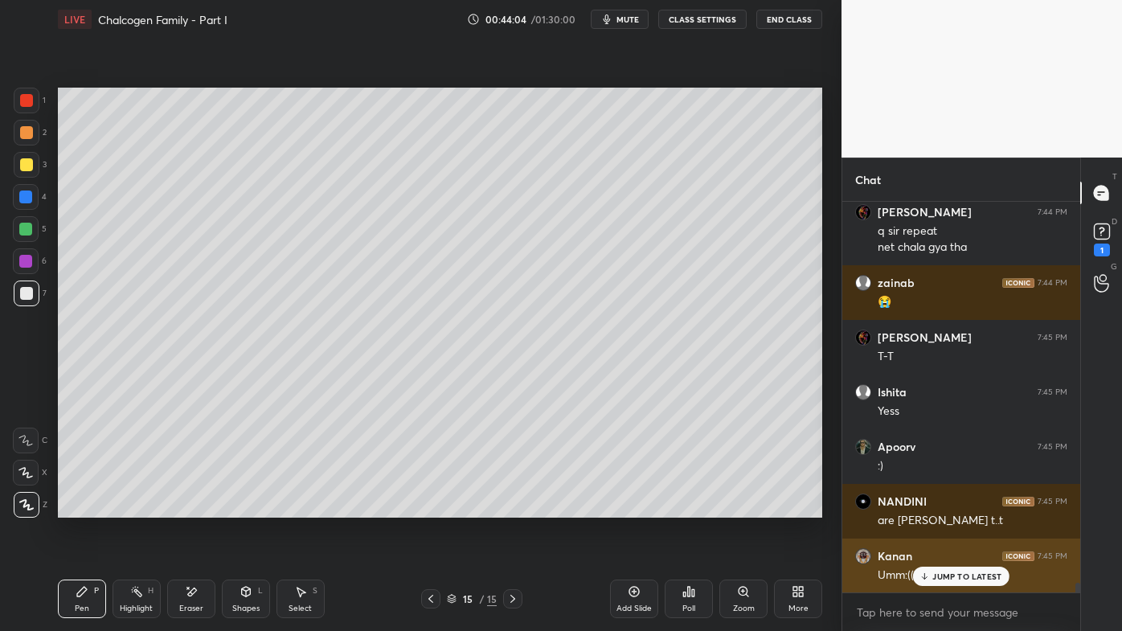
click at [933, 507] on p "JUMP TO LATEST" at bounding box center [967, 577] width 69 height 10
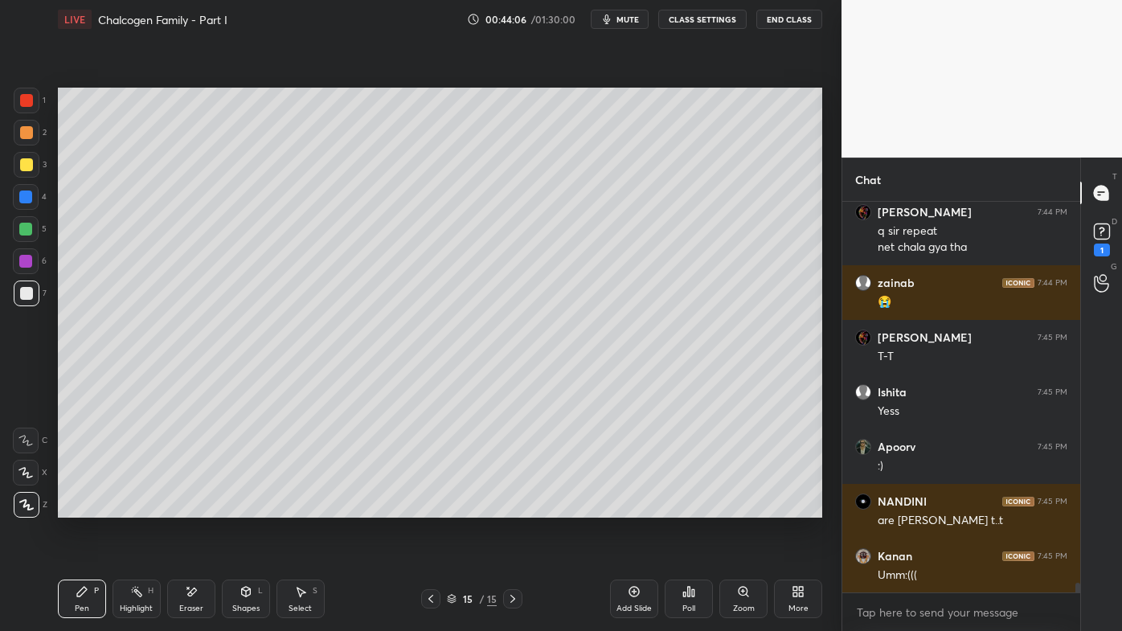
click at [138, 507] on icon at bounding box center [136, 591] width 13 height 13
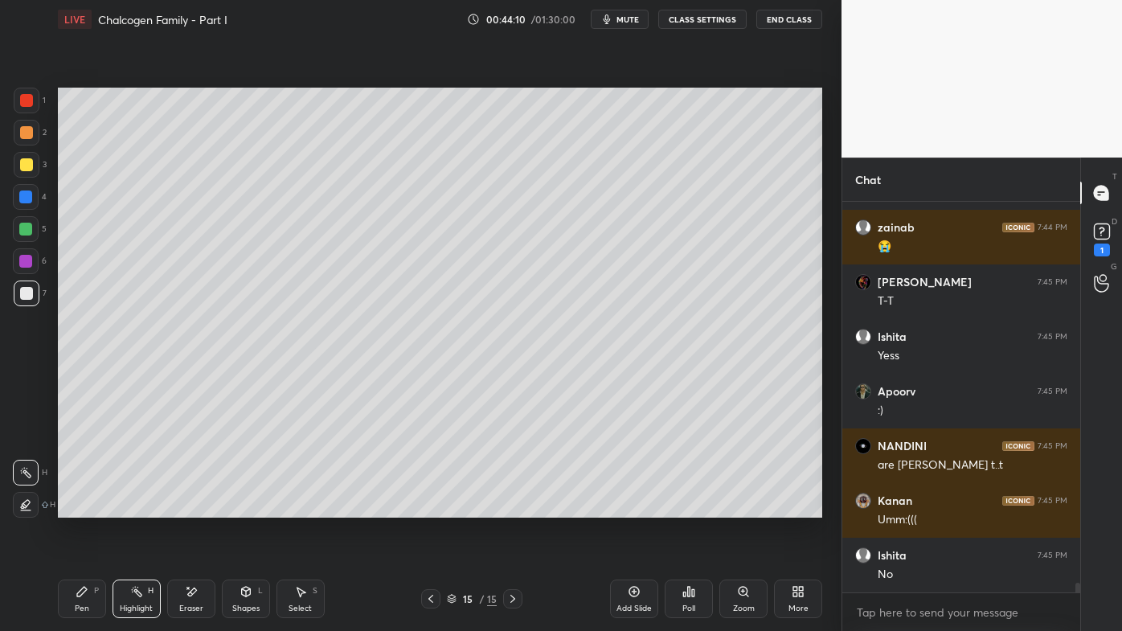
click at [78, 507] on icon at bounding box center [82, 591] width 13 height 13
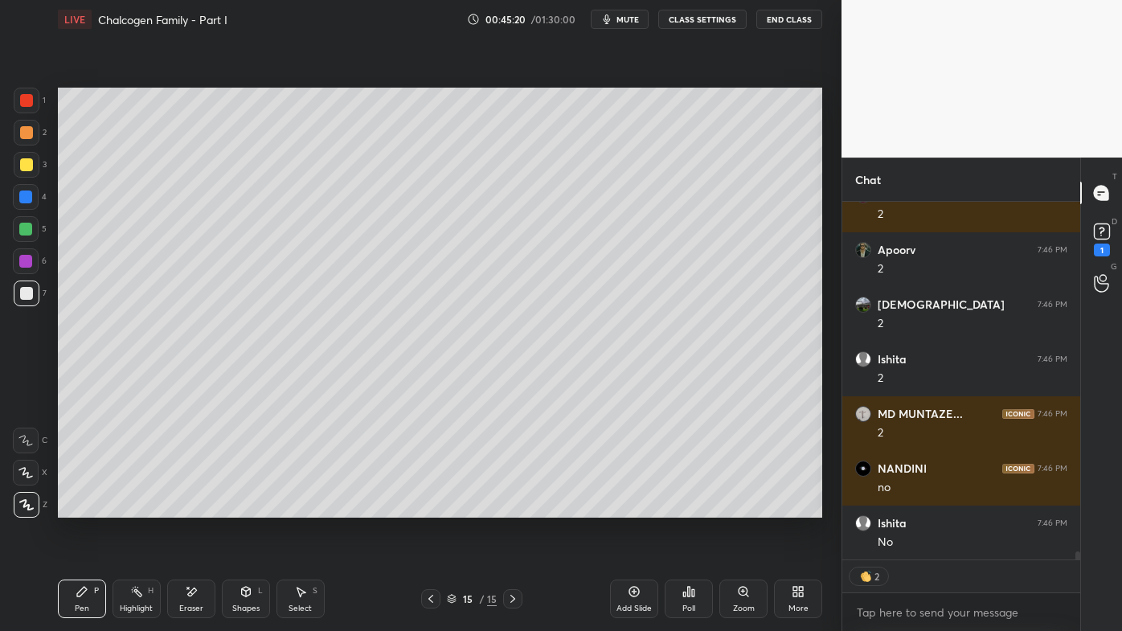
scroll to position [16379, 0]
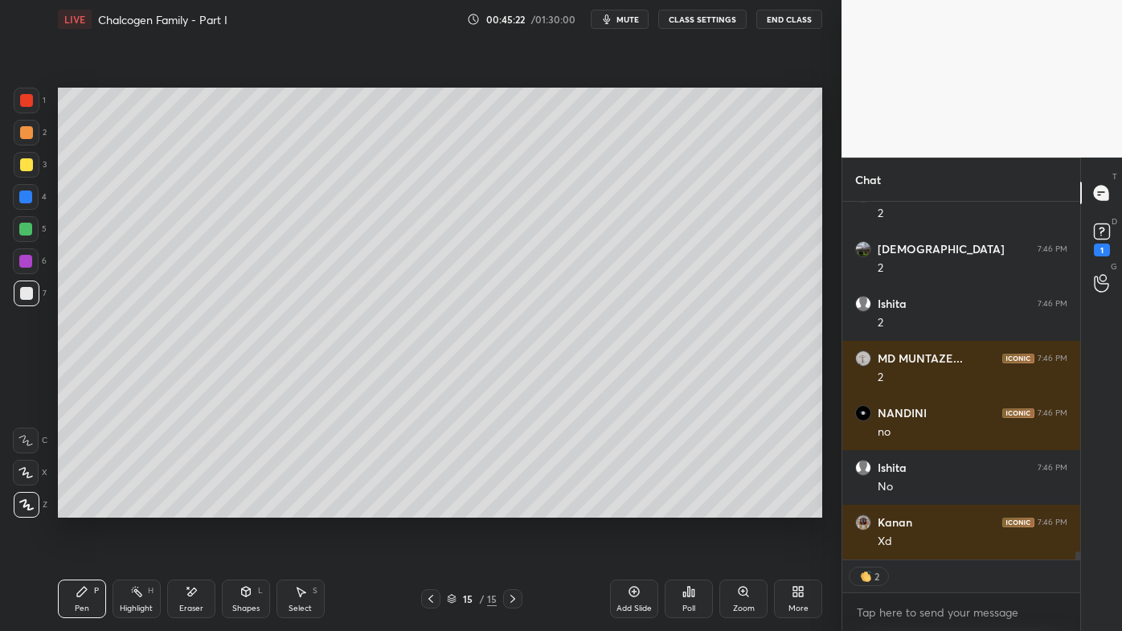
drag, startPoint x: 186, startPoint y: 592, endPoint x: 216, endPoint y: 530, distance: 69.0
click at [189, 507] on icon at bounding box center [191, 592] width 13 height 14
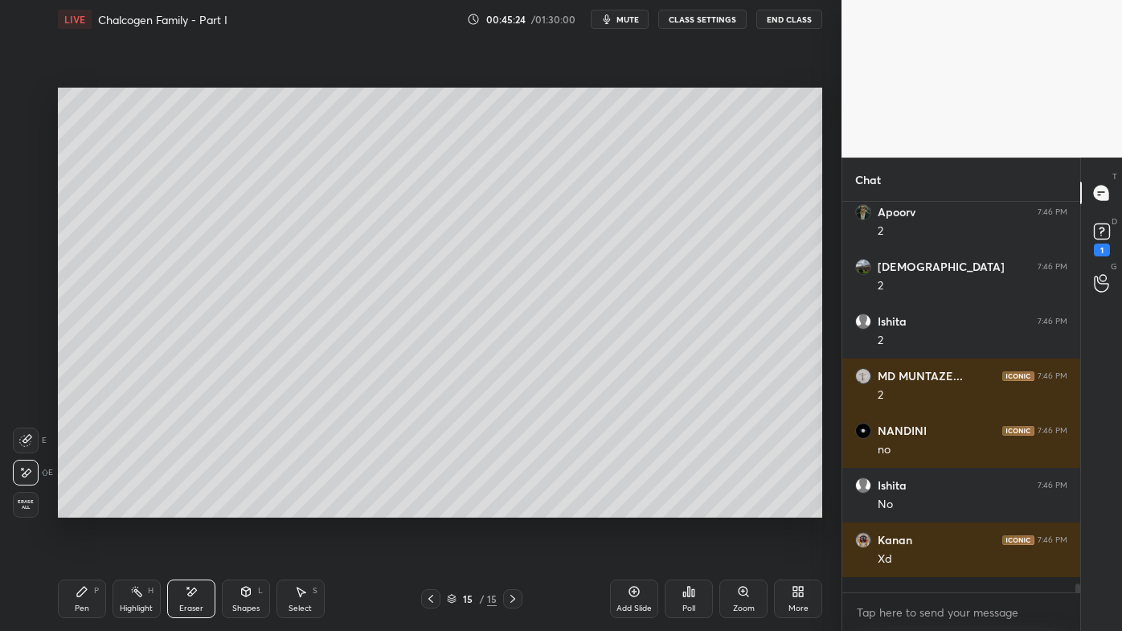
scroll to position [16346, 0]
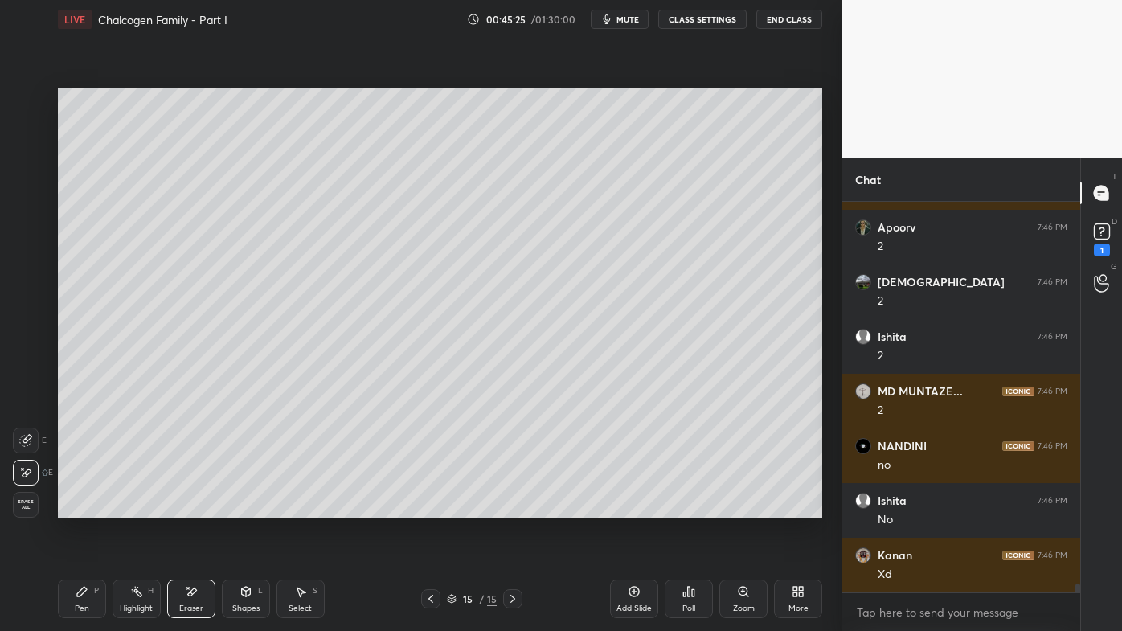
click at [81, 507] on icon at bounding box center [82, 592] width 10 height 10
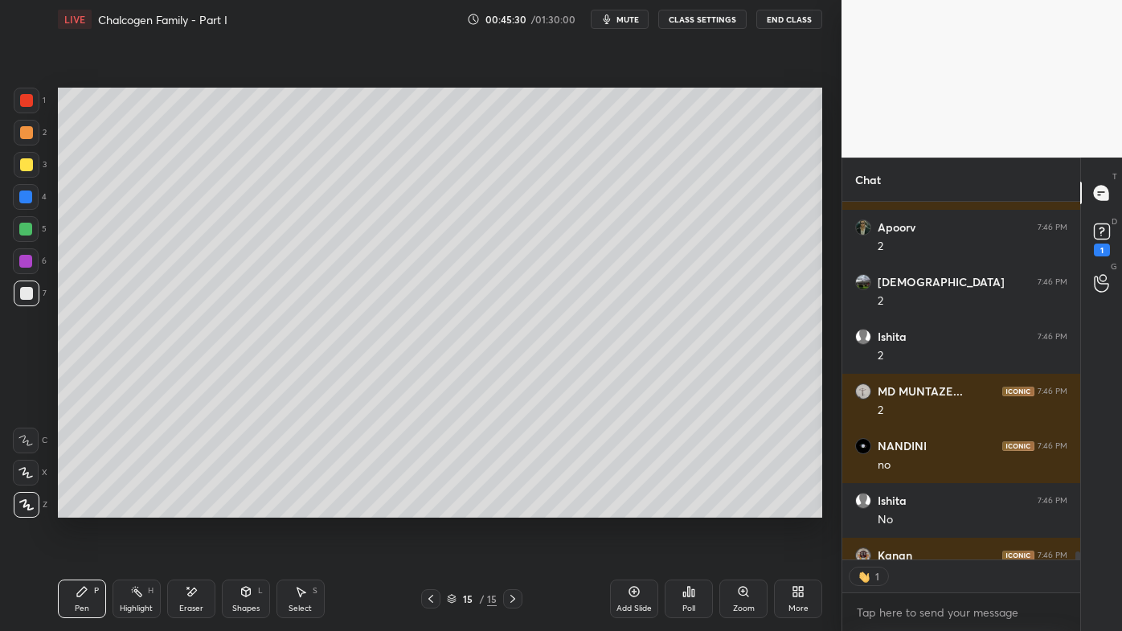
scroll to position [5, 4]
drag, startPoint x: 26, startPoint y: 158, endPoint x: 47, endPoint y: 186, distance: 35.1
click at [26, 159] on div at bounding box center [27, 165] width 26 height 26
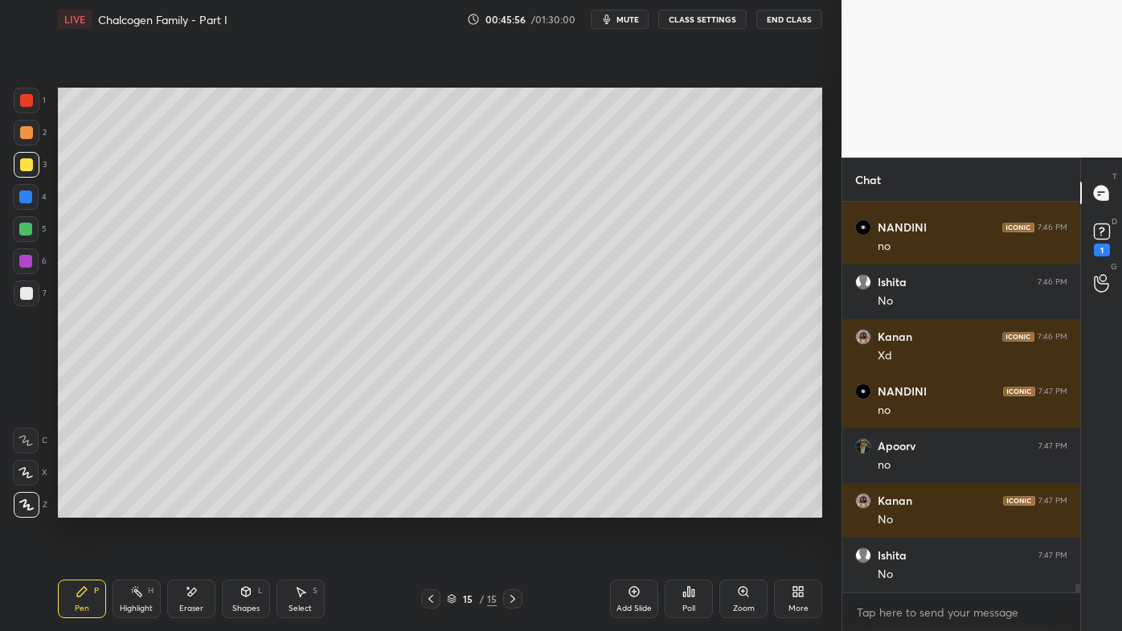
scroll to position [16620, 0]
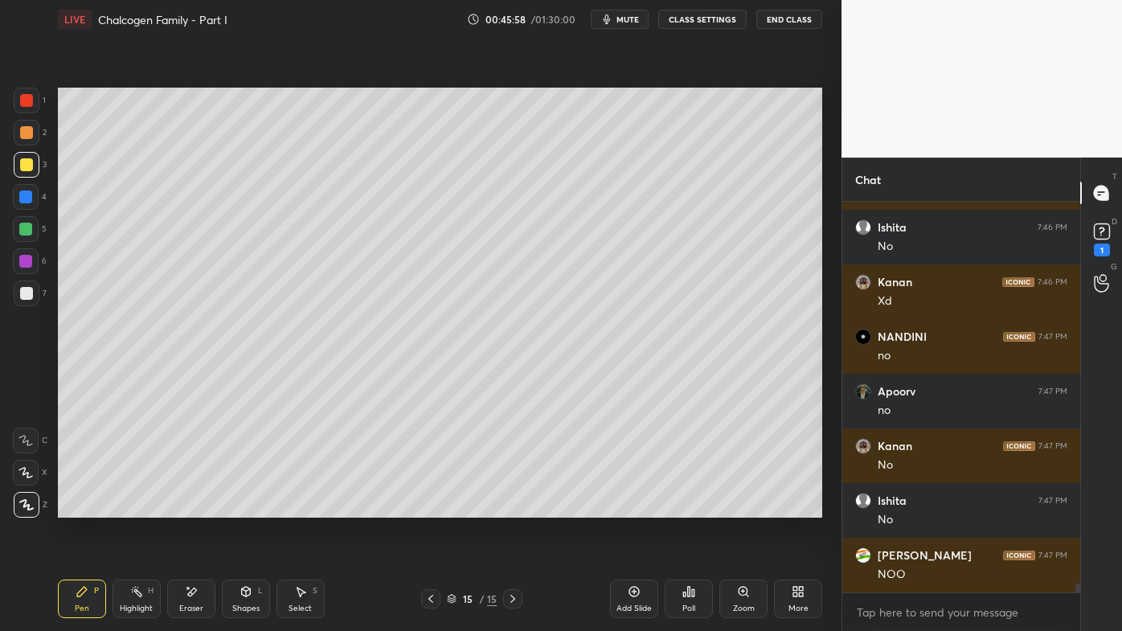
drag, startPoint x: 192, startPoint y: 584, endPoint x: 265, endPoint y: 530, distance: 90.2
click at [196, 507] on div "Eraser" at bounding box center [191, 599] width 48 height 39
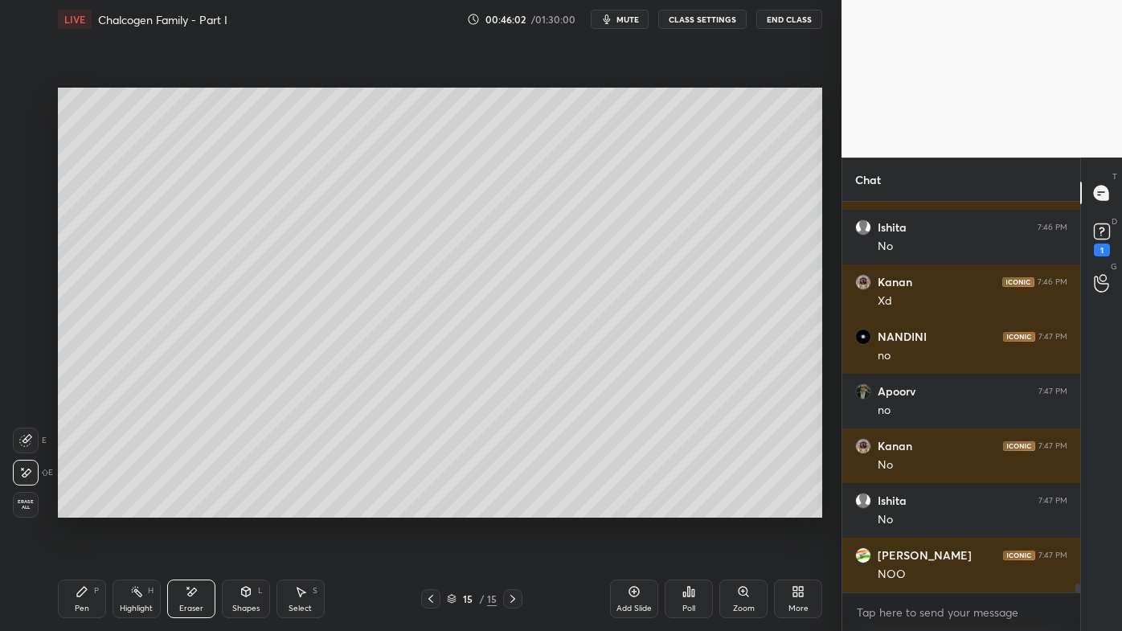
click at [76, 507] on div "Pen P" at bounding box center [82, 599] width 48 height 39
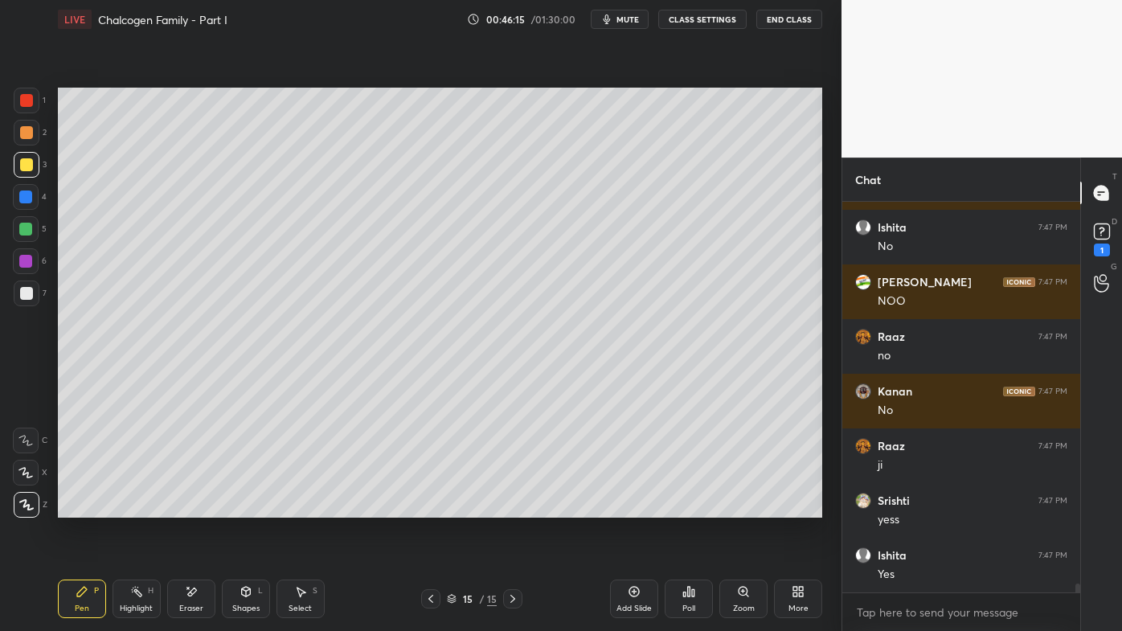
scroll to position [16948, 0]
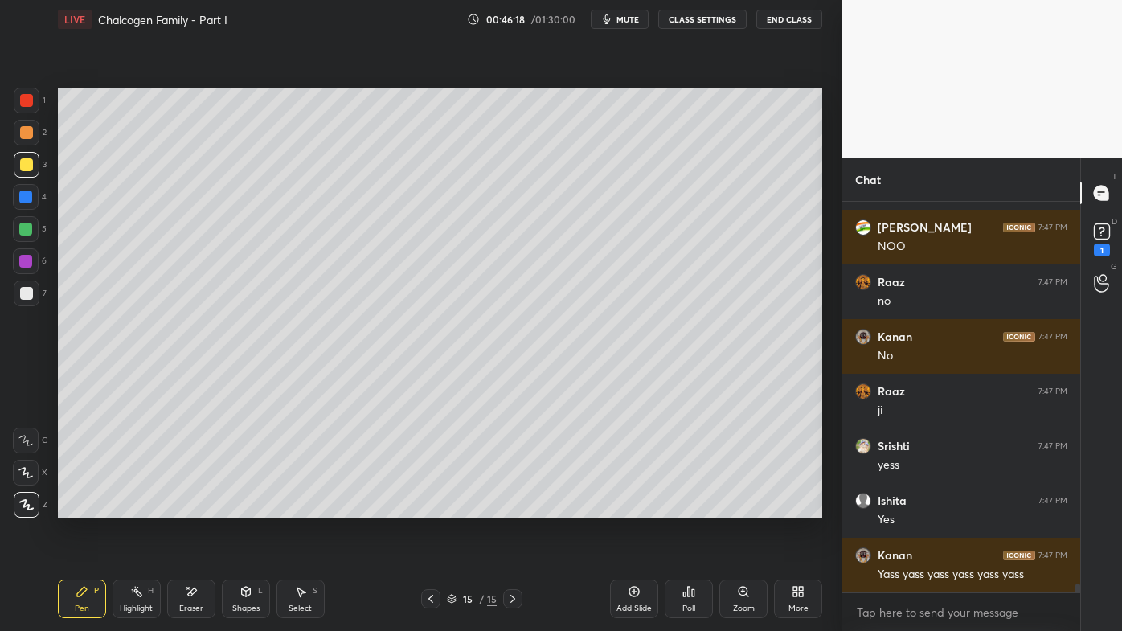
click at [30, 126] on div at bounding box center [27, 133] width 26 height 26
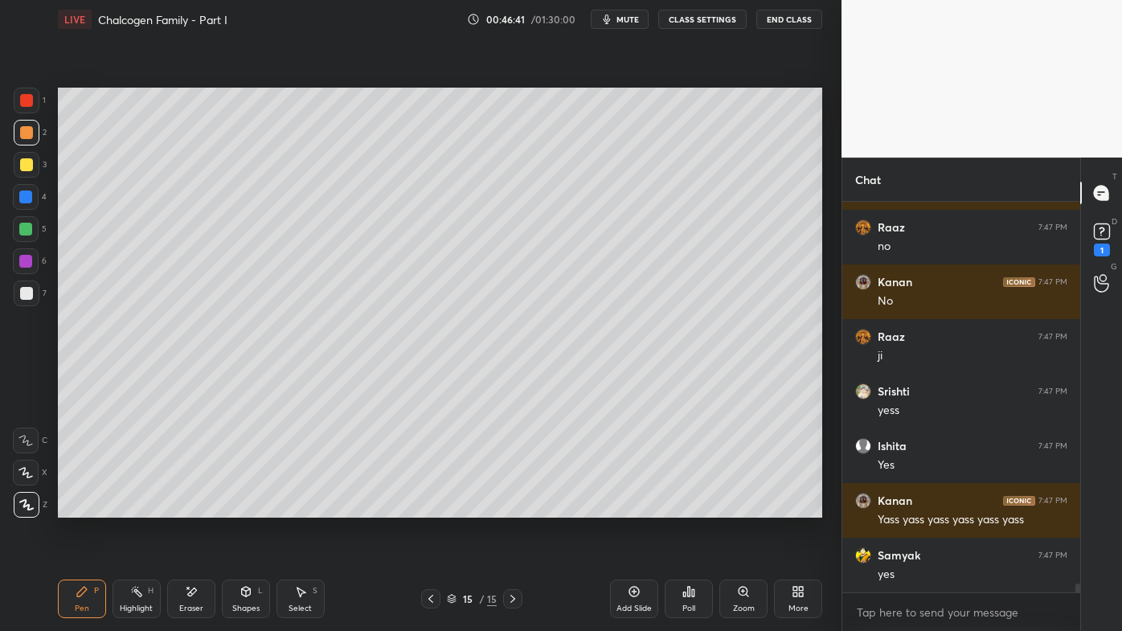
click at [287, 507] on div "Setting up your live class Poll for secs No correct answer Start poll" at bounding box center [439, 303] width 777 height 528
click at [277, 507] on div "Setting up your live class Poll for secs No correct answer Start poll" at bounding box center [439, 303] width 777 height 528
click at [305, 507] on div "Setting up your live class Poll for secs No correct answer Start poll" at bounding box center [439, 303] width 777 height 528
click at [309, 507] on div "Setting up your live class Poll for secs No correct answer Start poll" at bounding box center [439, 303] width 777 height 528
click at [304, 507] on div "Setting up your live class Poll for secs No correct answer Start poll" at bounding box center [439, 303] width 777 height 528
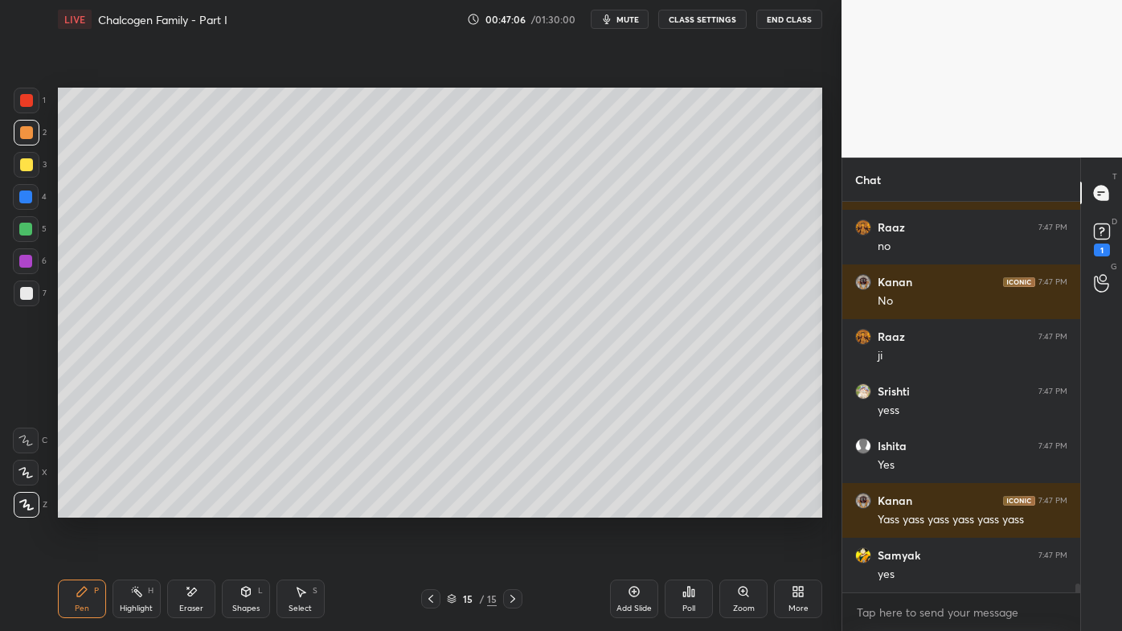
click at [187, 507] on icon at bounding box center [191, 592] width 13 height 14
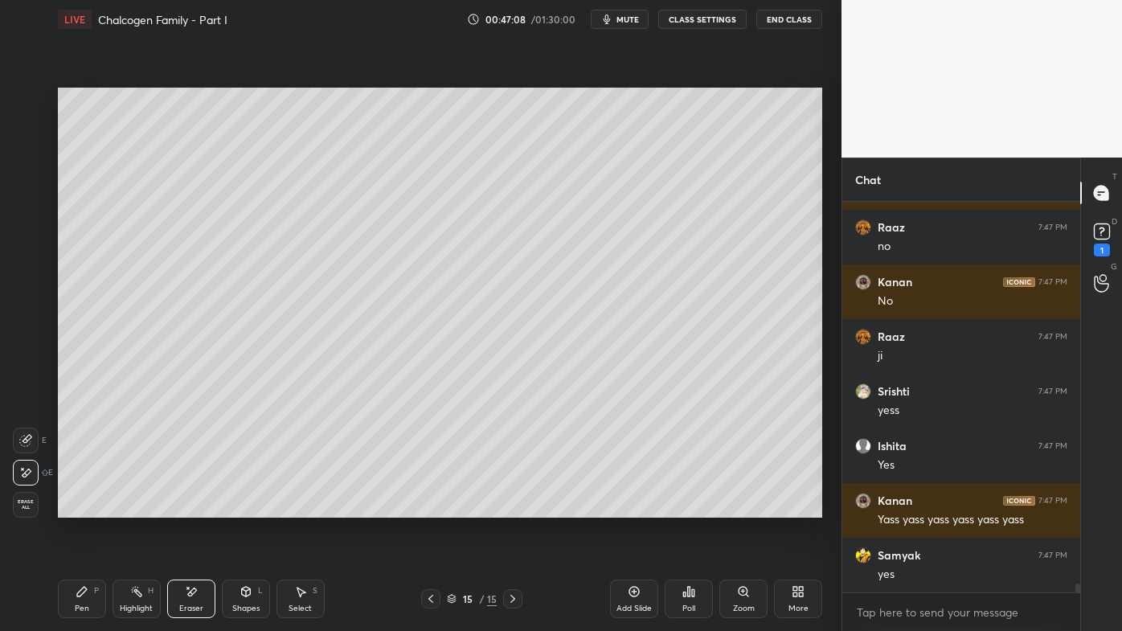
click at [86, 507] on div "Pen P" at bounding box center [82, 599] width 48 height 39
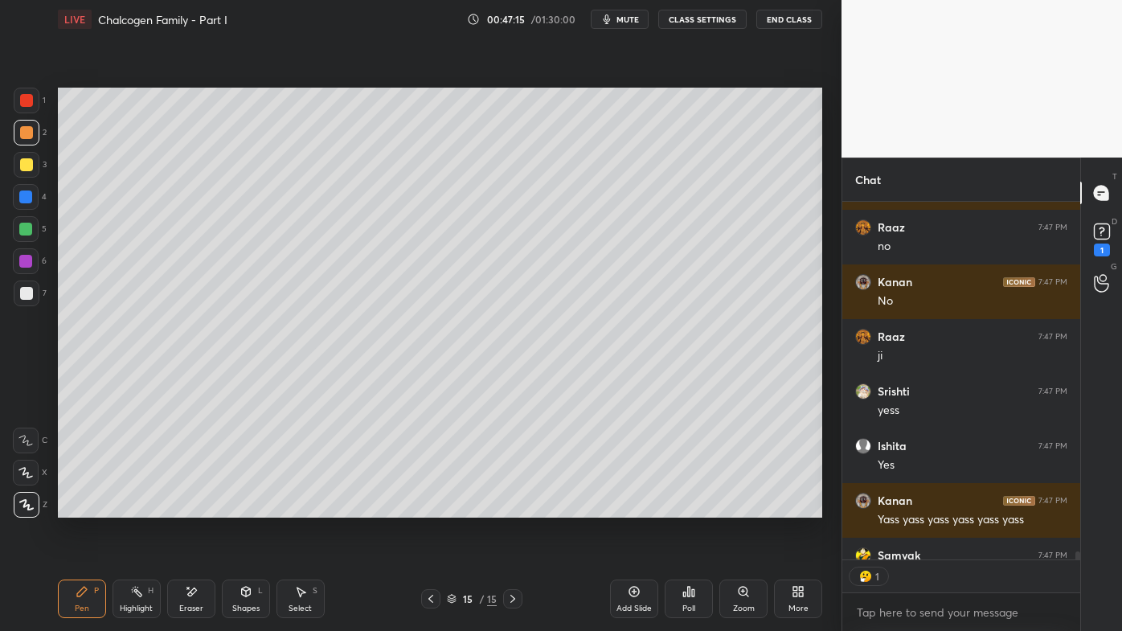
scroll to position [5, 4]
click at [150, 507] on div "H" at bounding box center [151, 591] width 6 height 8
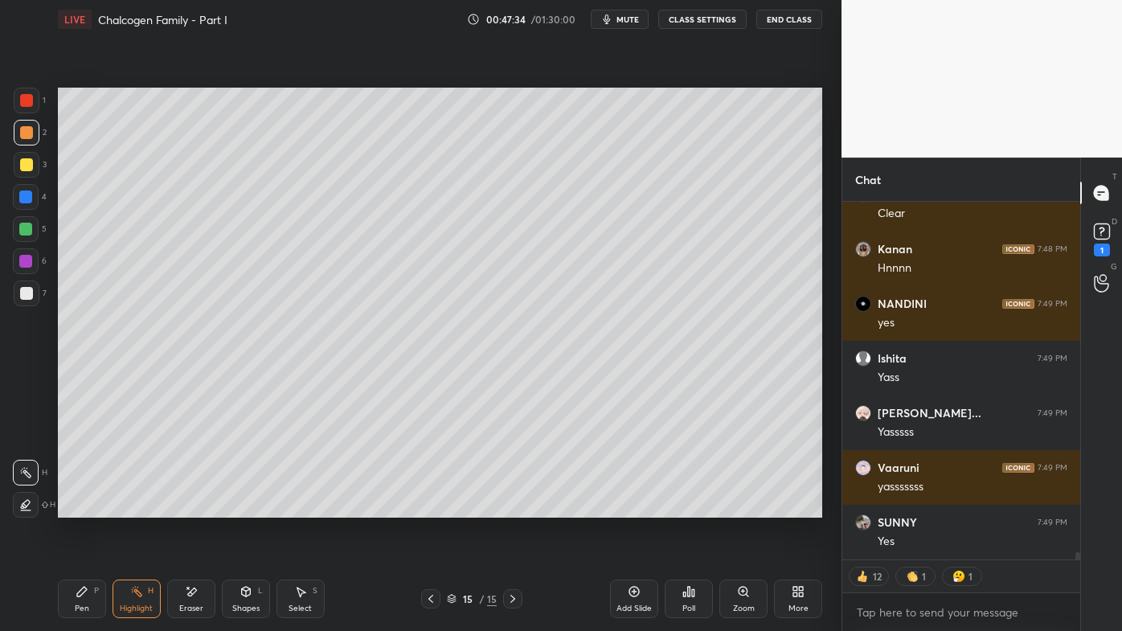
scroll to position [17527, 0]
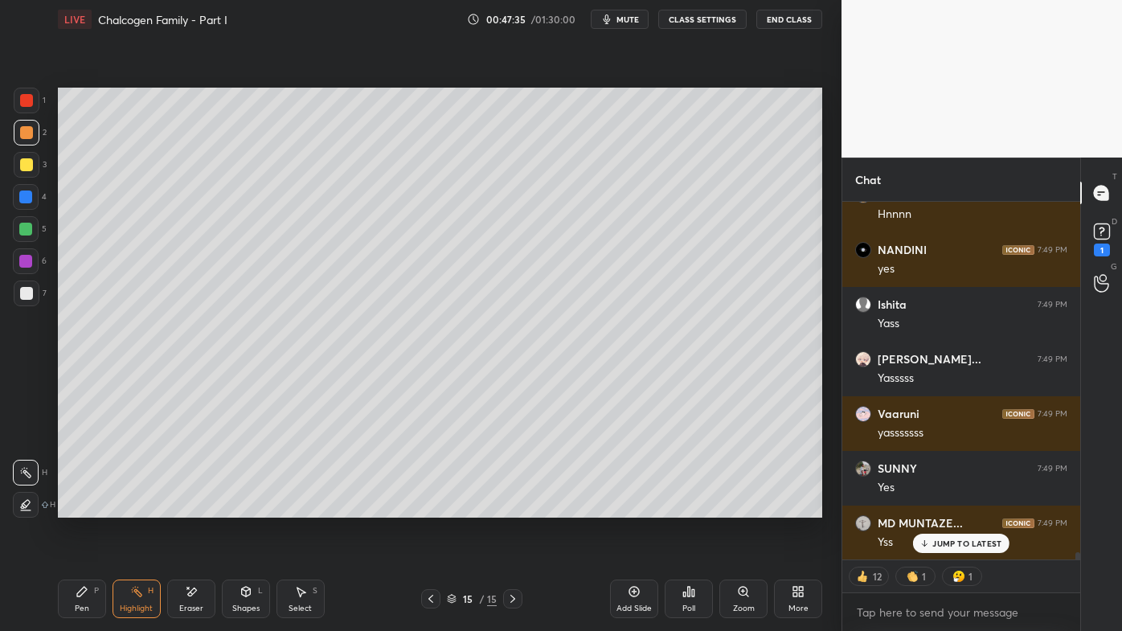
click at [426, 507] on icon at bounding box center [430, 599] width 13 height 13
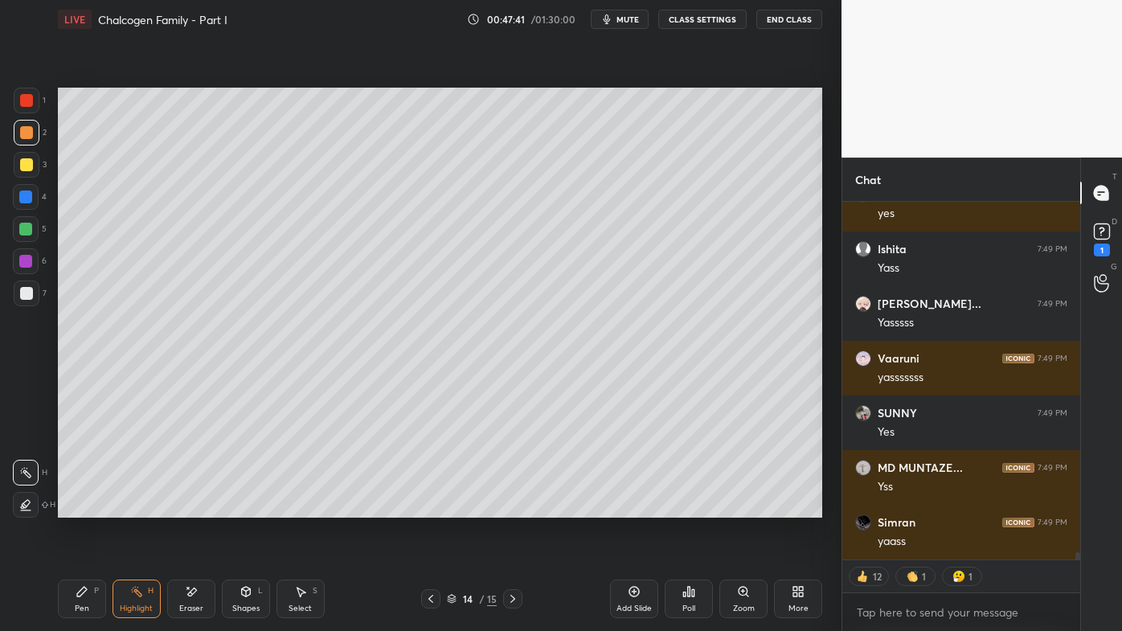
scroll to position [17636, 0]
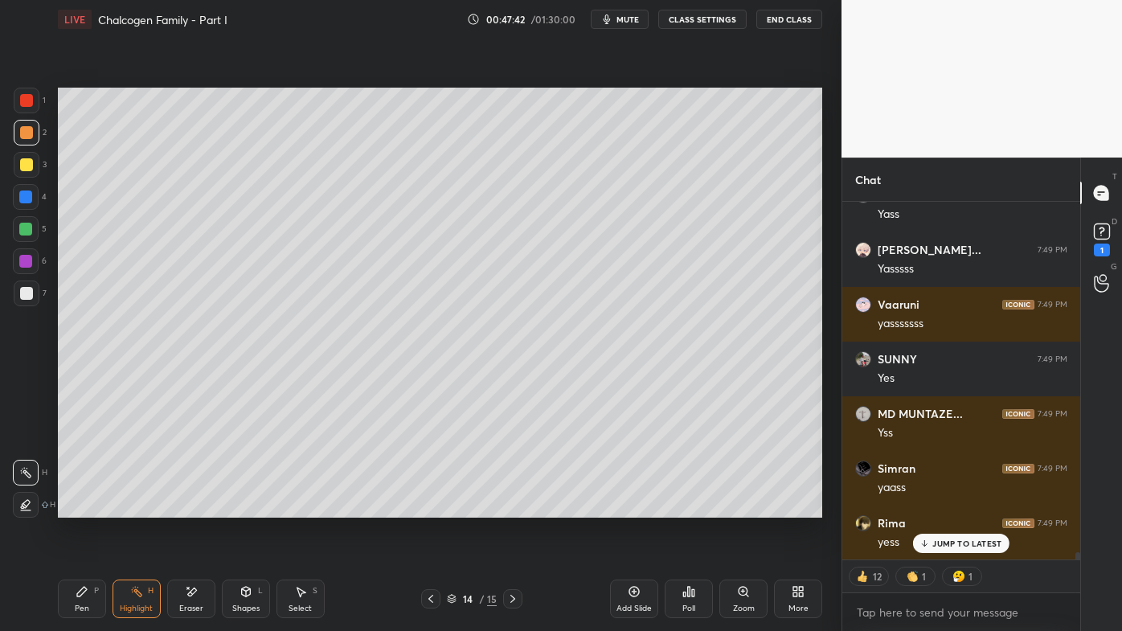
type textarea "x"
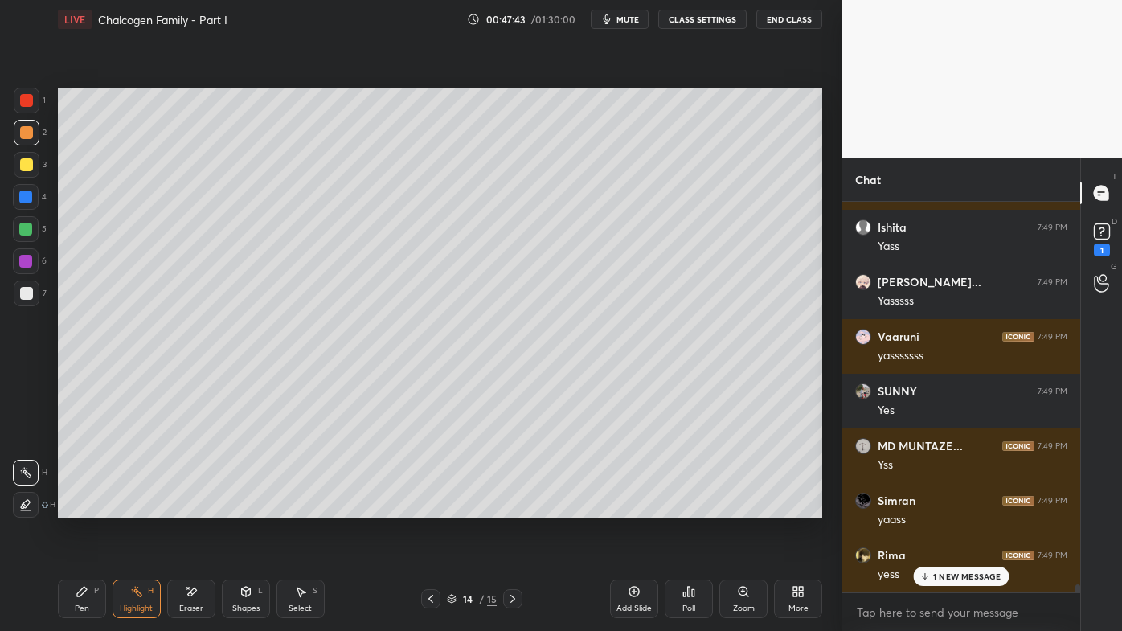
scroll to position [5, 4]
drag, startPoint x: 430, startPoint y: 593, endPoint x: 422, endPoint y: 592, distance: 8.2
click at [429, 507] on icon at bounding box center [430, 599] width 13 height 13
click at [508, 507] on icon at bounding box center [512, 599] width 13 height 13
click at [511, 507] on icon at bounding box center [512, 599] width 13 height 13
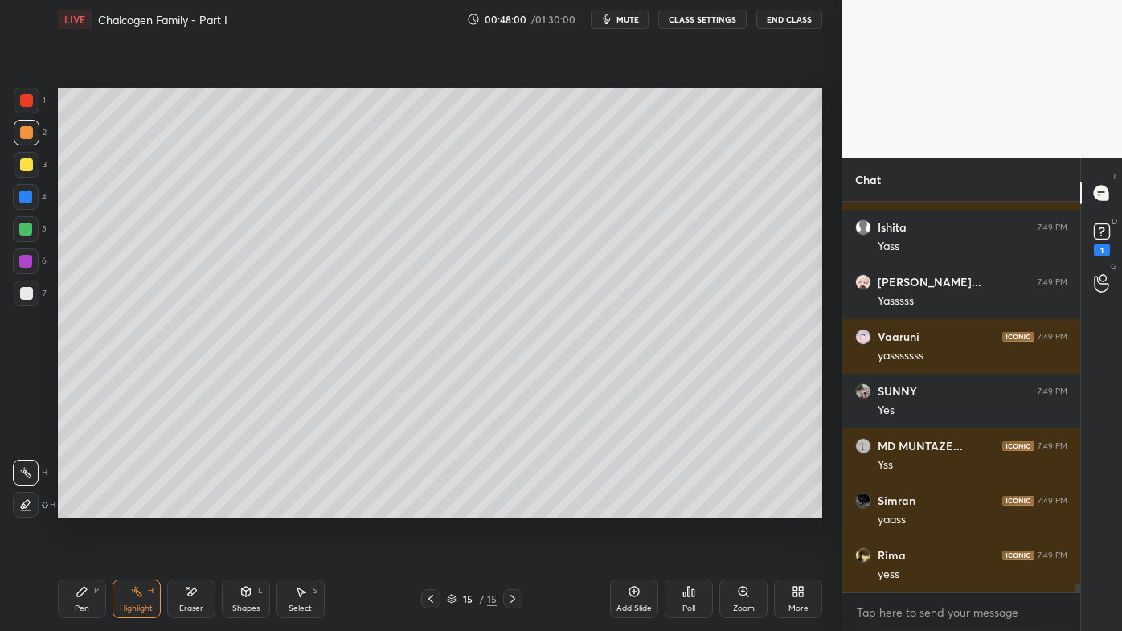
click at [630, 507] on icon at bounding box center [634, 591] width 13 height 13
click at [69, 507] on div "Pen P" at bounding box center [82, 599] width 48 height 39
click at [18, 162] on div at bounding box center [27, 165] width 26 height 26
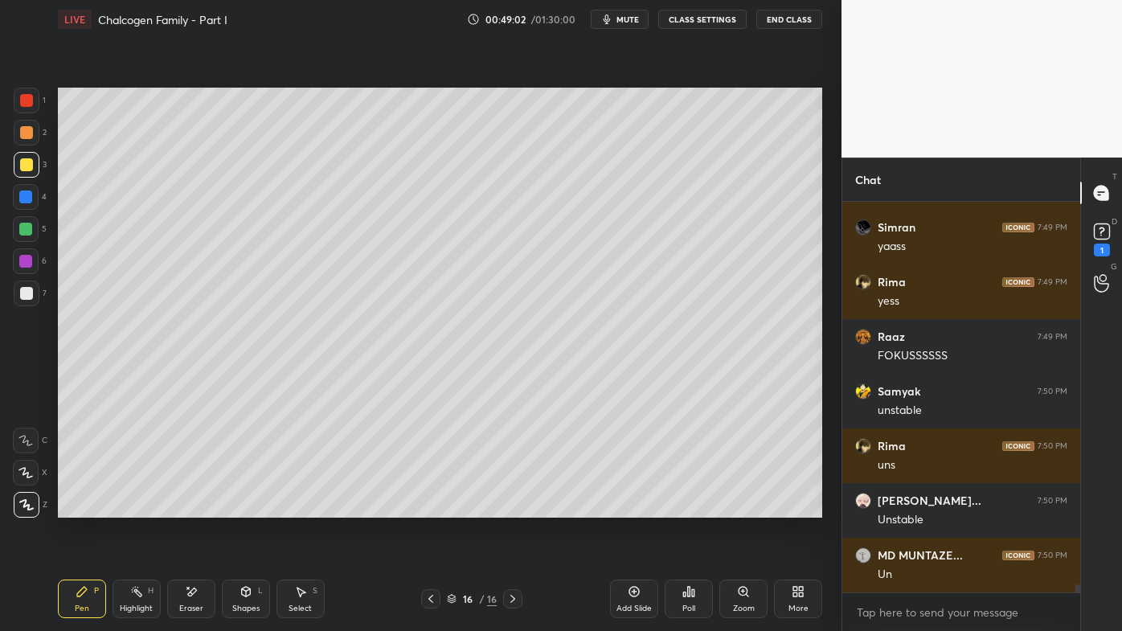
scroll to position [17932, 0]
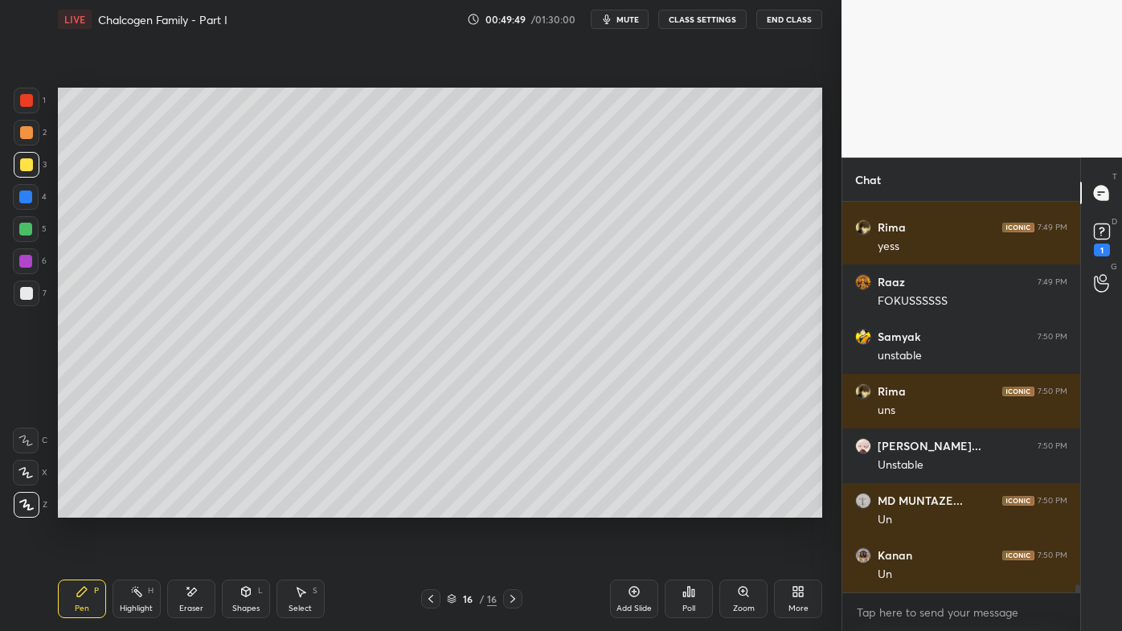
click at [638, 507] on icon at bounding box center [635, 592] width 10 height 10
click at [26, 133] on div at bounding box center [26, 132] width 13 height 13
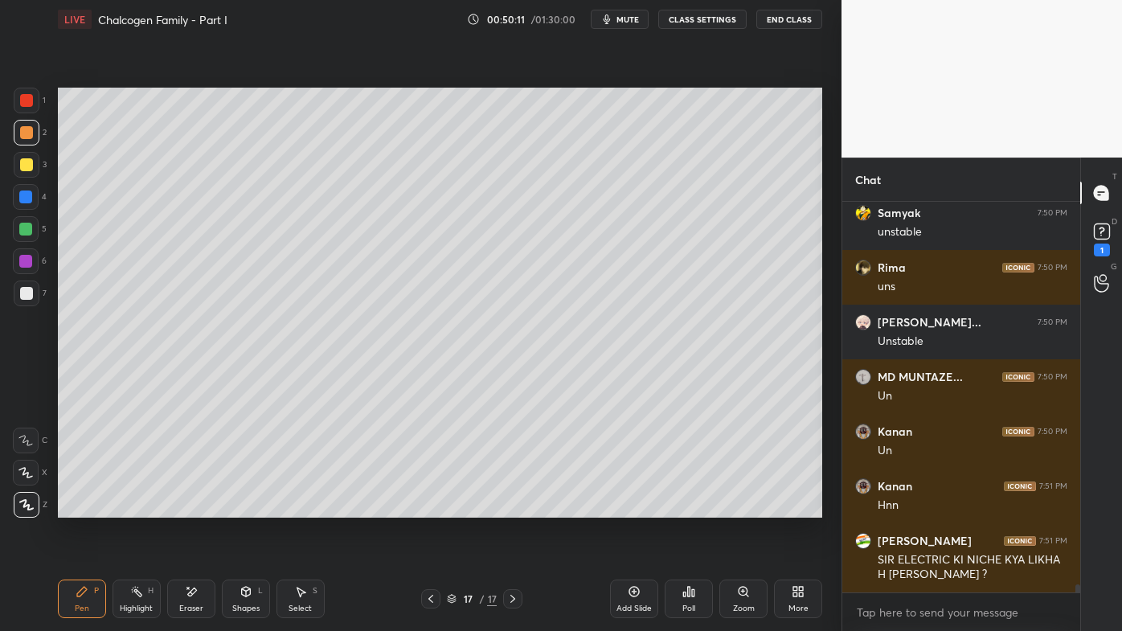
scroll to position [18109, 0]
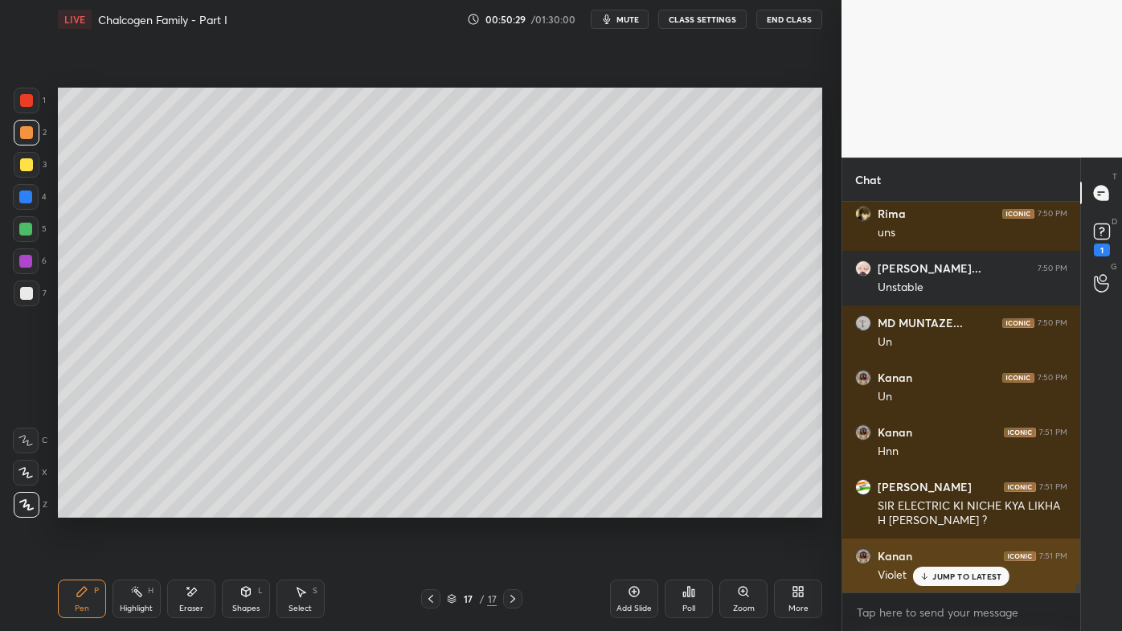
click at [924, 507] on div "JUMP TO LATEST" at bounding box center [961, 576] width 96 height 19
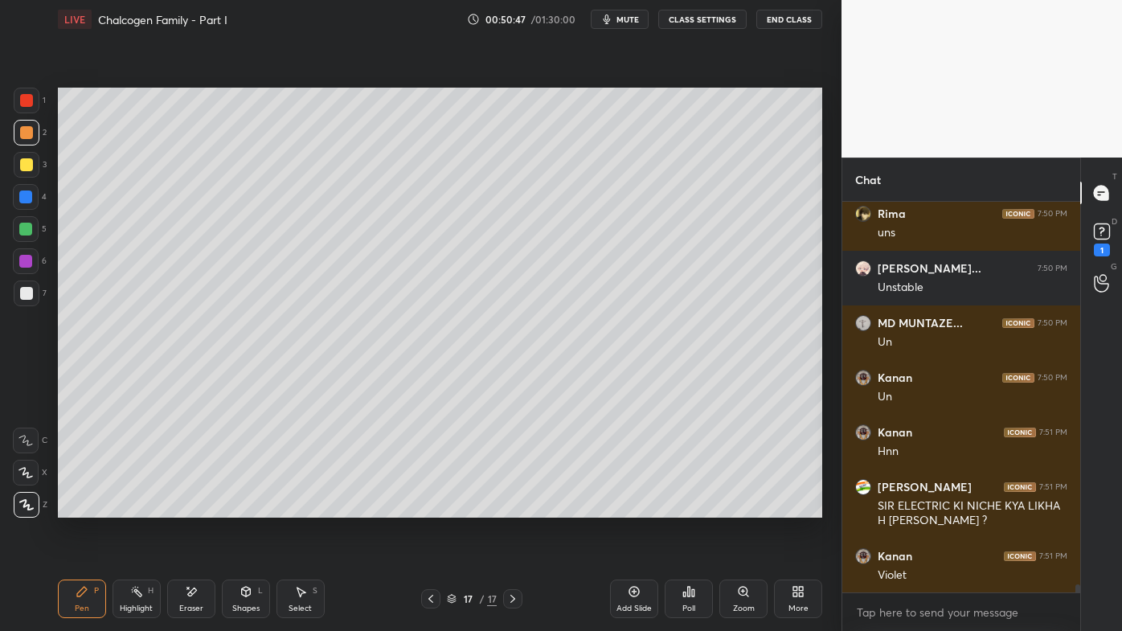
drag, startPoint x: 23, startPoint y: 294, endPoint x: 45, endPoint y: 283, distance: 24.5
click at [24, 293] on div at bounding box center [26, 293] width 13 height 13
drag, startPoint x: 139, startPoint y: 593, endPoint x: 150, endPoint y: 580, distance: 17.2
click at [140, 507] on rect at bounding box center [138, 593] width 8 height 8
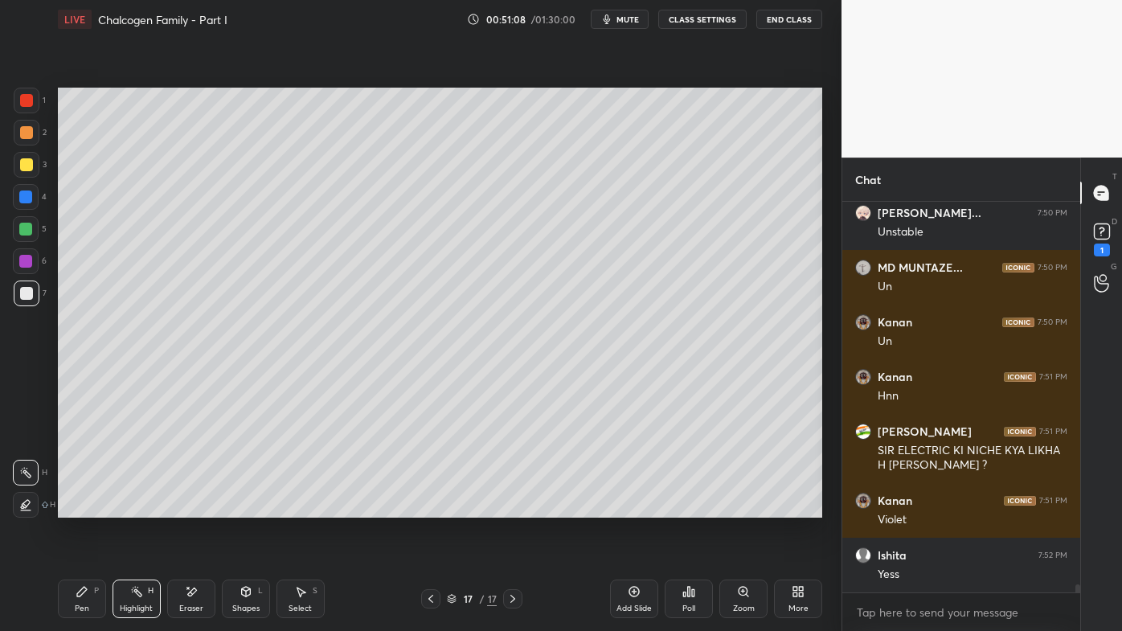
click at [84, 507] on div "Pen P" at bounding box center [82, 599] width 48 height 39
click at [30, 166] on div at bounding box center [26, 164] width 13 height 13
drag, startPoint x: 138, startPoint y: 598, endPoint x: 137, endPoint y: 589, distance: 9.0
click at [137, 507] on icon at bounding box center [136, 591] width 13 height 13
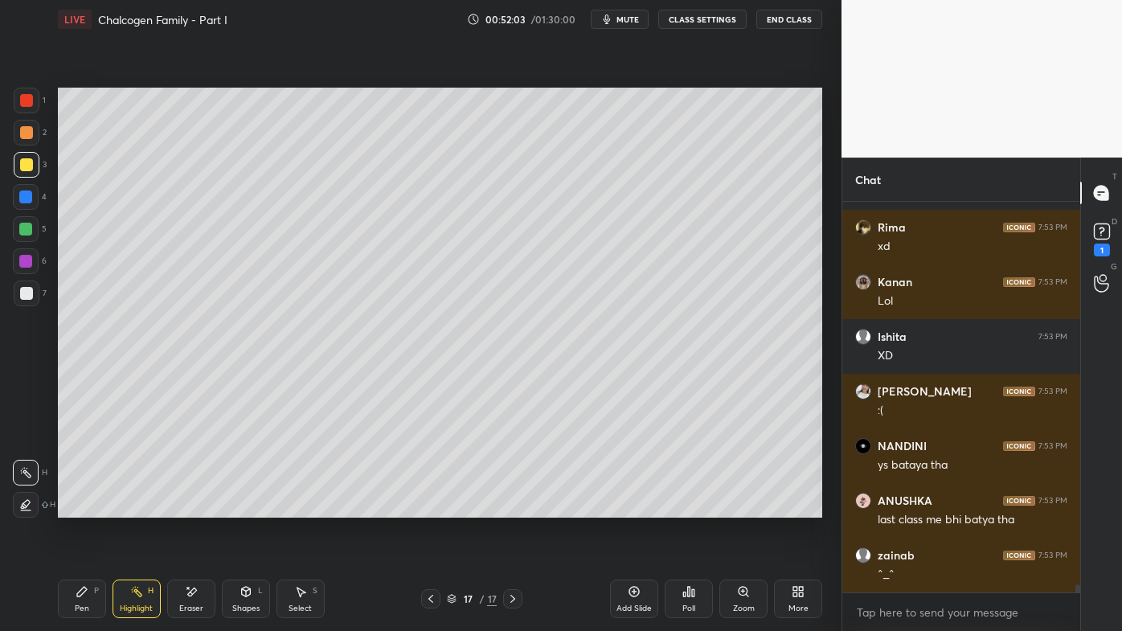
scroll to position [19109, 0]
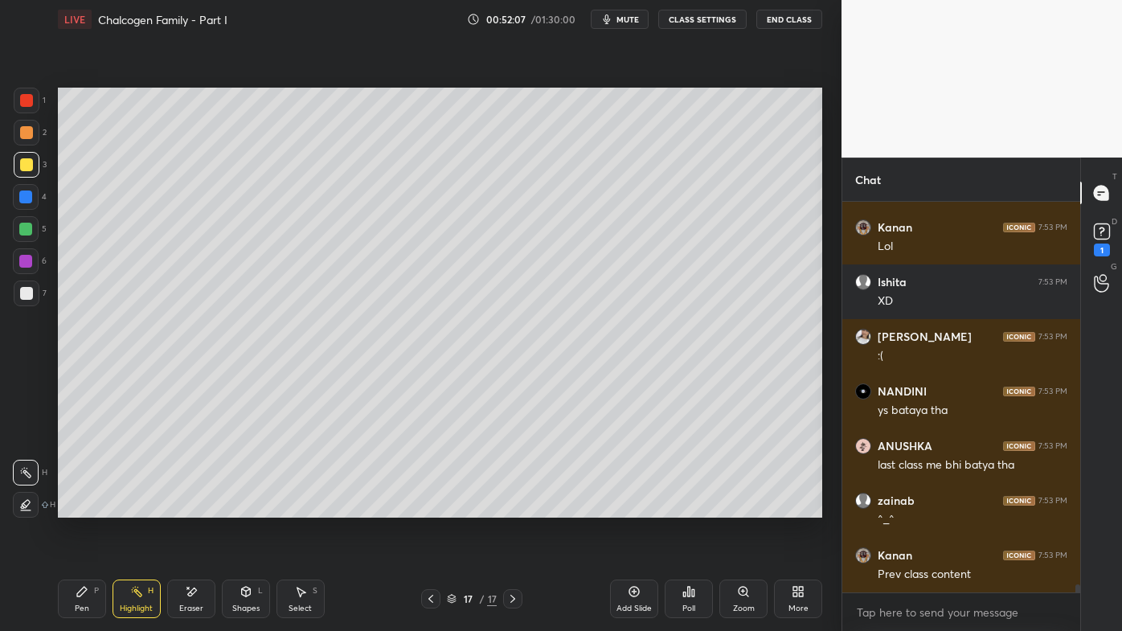
click at [431, 507] on icon at bounding box center [430, 599] width 13 height 13
click at [512, 507] on icon at bounding box center [512, 599] width 13 height 13
click at [638, 507] on icon at bounding box center [634, 591] width 13 height 13
click at [78, 507] on icon at bounding box center [82, 592] width 10 height 10
drag, startPoint x: 27, startPoint y: 129, endPoint x: 47, endPoint y: 126, distance: 19.6
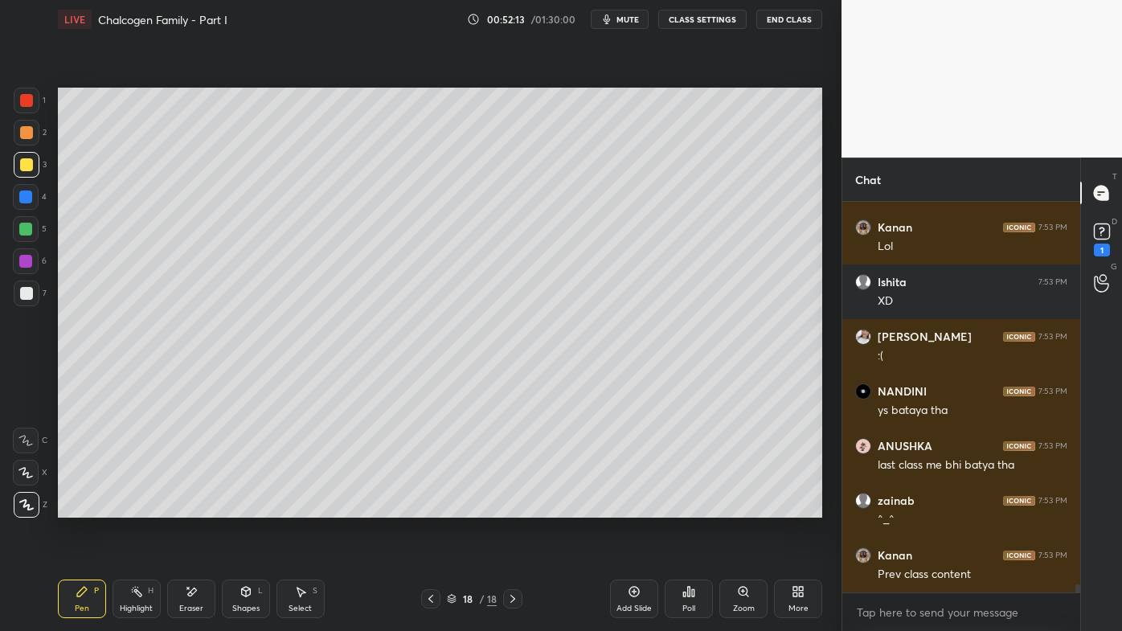
click at [27, 129] on div at bounding box center [26, 132] width 13 height 13
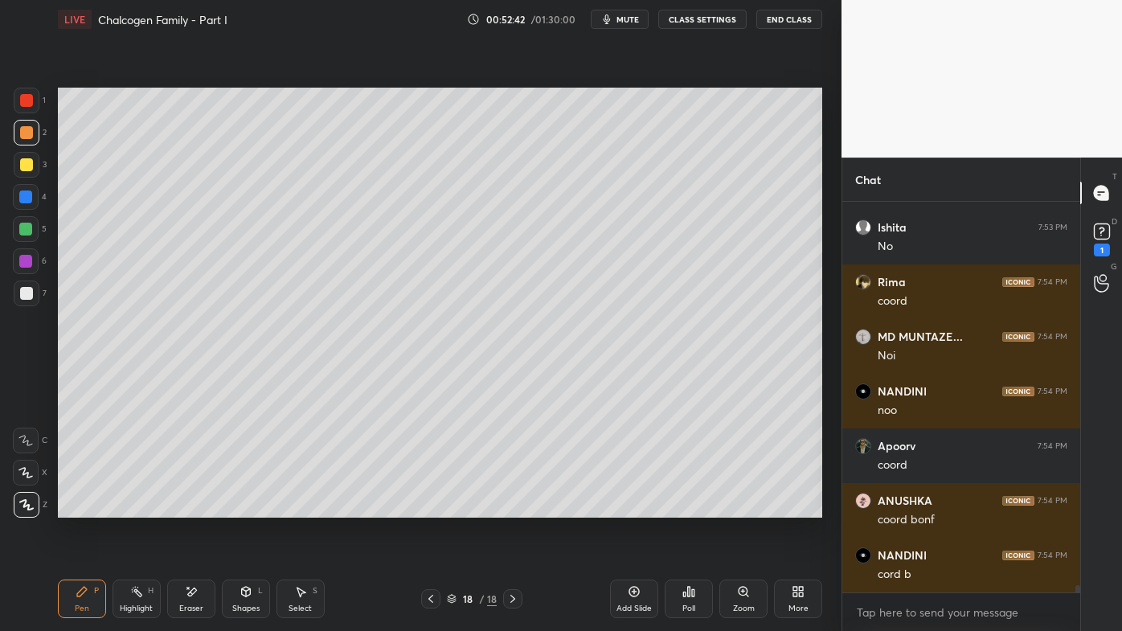
scroll to position [19874, 0]
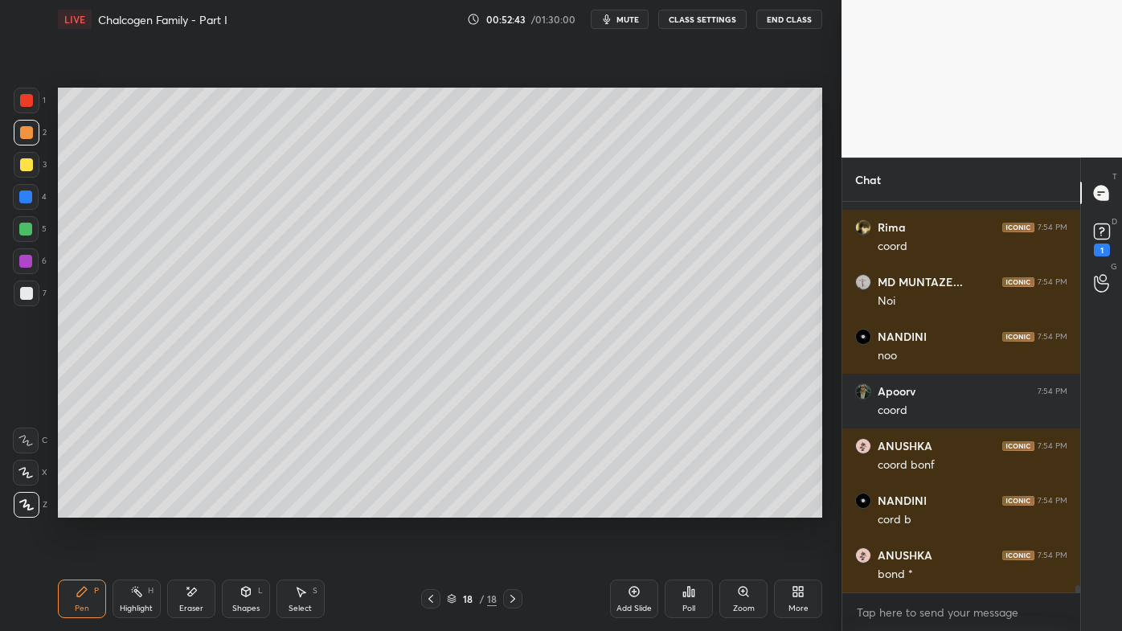
drag, startPoint x: 132, startPoint y: 593, endPoint x: 141, endPoint y: 574, distance: 21.2
click at [134, 507] on icon at bounding box center [136, 591] width 13 height 13
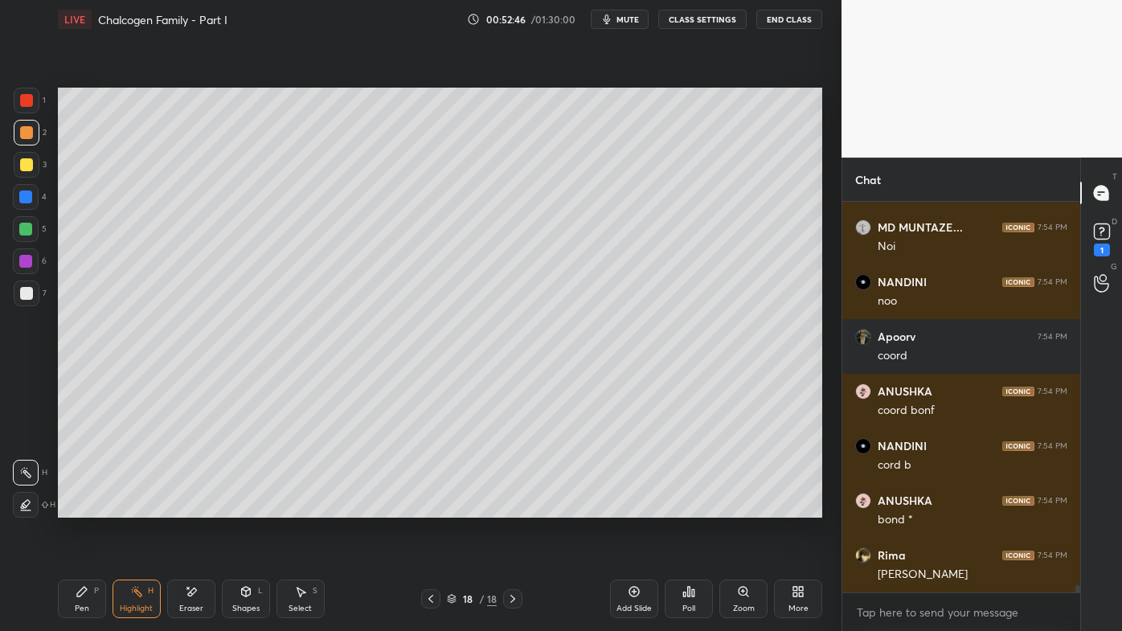
click at [686, 507] on icon at bounding box center [684, 595] width 2 height 4
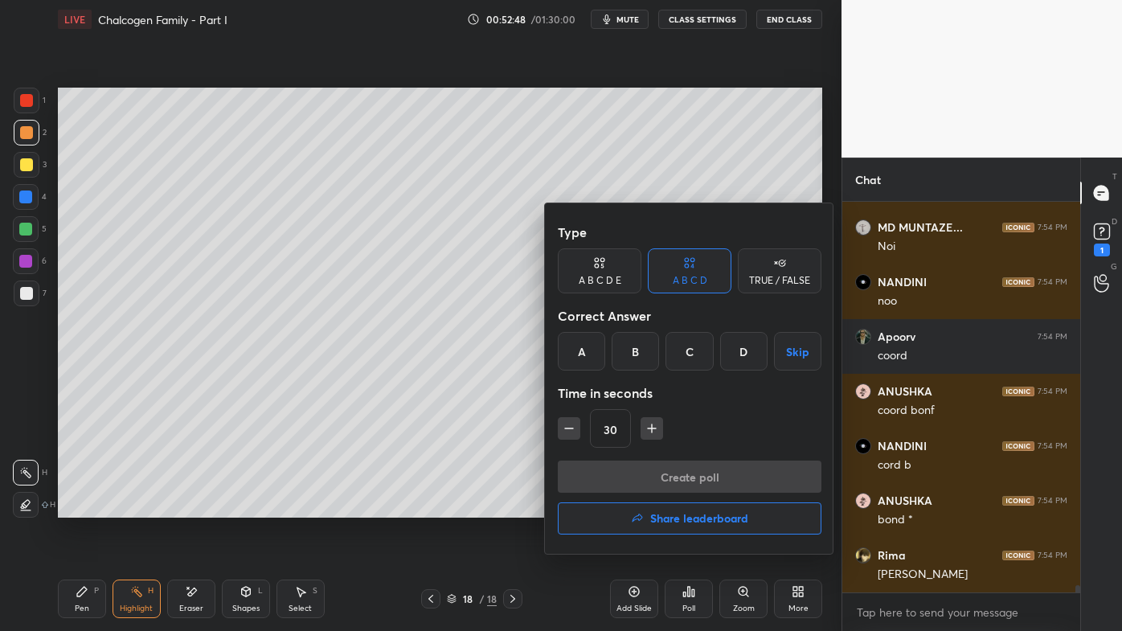
click at [687, 354] on div "C" at bounding box center [689, 351] width 47 height 39
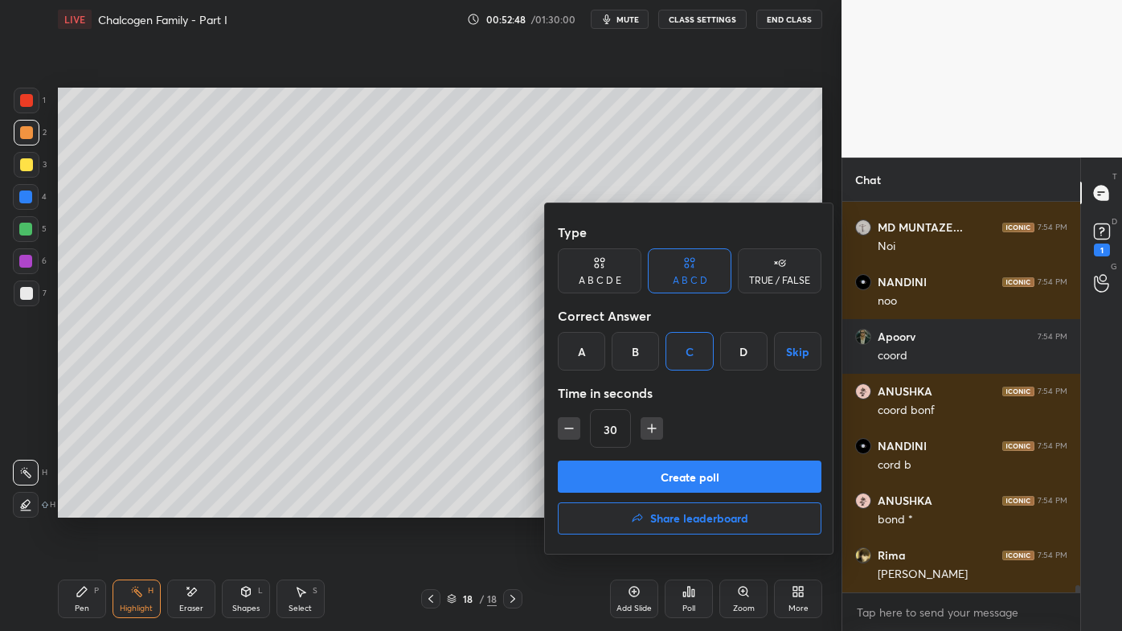
drag, startPoint x: 580, startPoint y: 417, endPoint x: 583, endPoint y: 437, distance: 19.6
click at [580, 422] on div "30" at bounding box center [690, 428] width 264 height 39
click at [572, 424] on icon "button" at bounding box center [569, 428] width 16 height 16
type input "15"
click at [613, 467] on button "Create poll" at bounding box center [690, 477] width 264 height 32
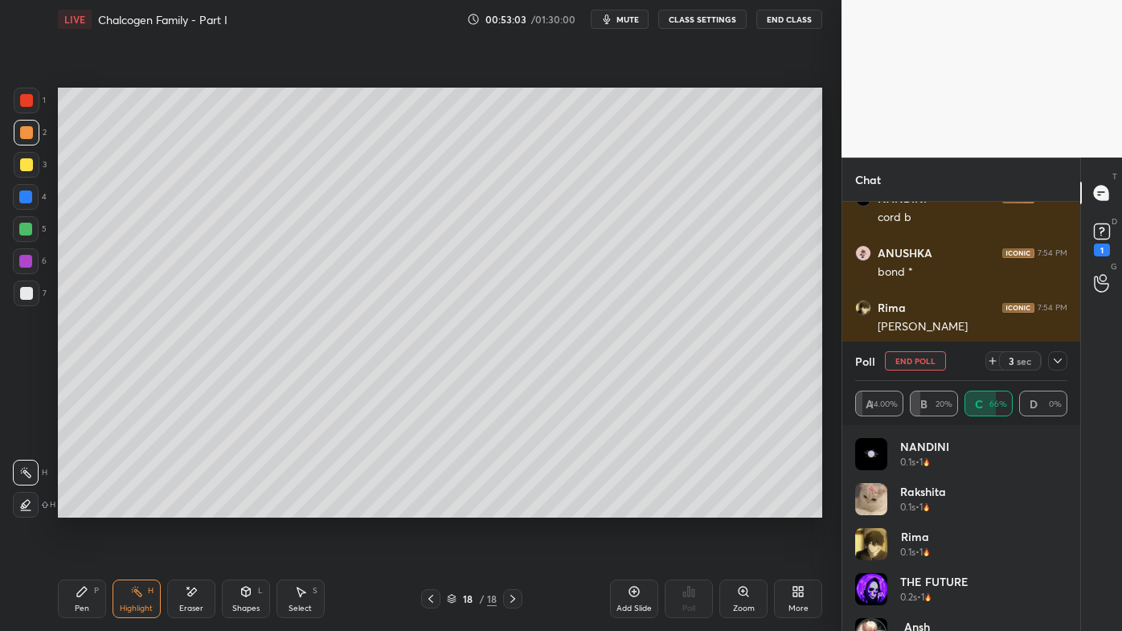
scroll to position [20231, 0]
click at [1056, 361] on icon at bounding box center [1058, 361] width 13 height 13
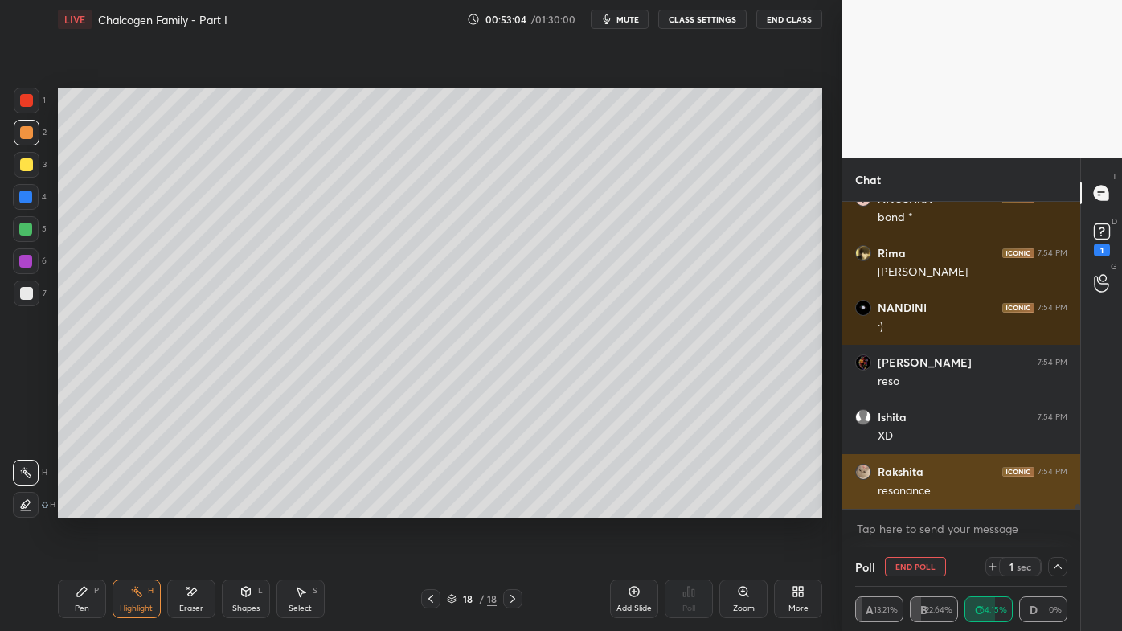
scroll to position [14, 207]
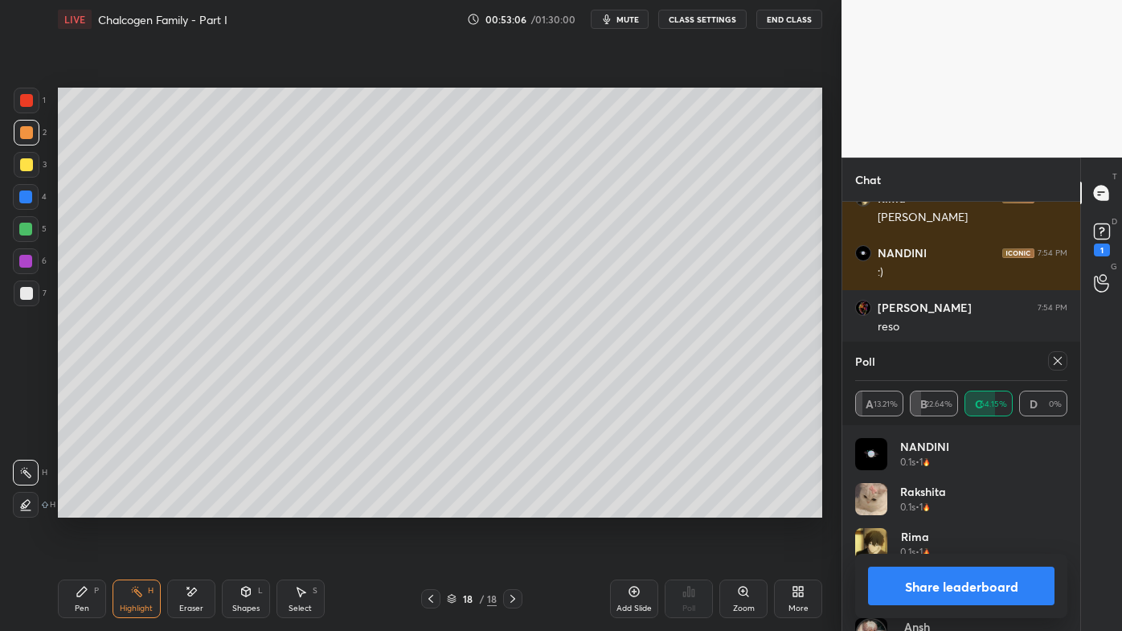
click at [1056, 349] on div "Poll" at bounding box center [961, 361] width 212 height 39
click at [1056, 363] on icon at bounding box center [1058, 361] width 13 height 13
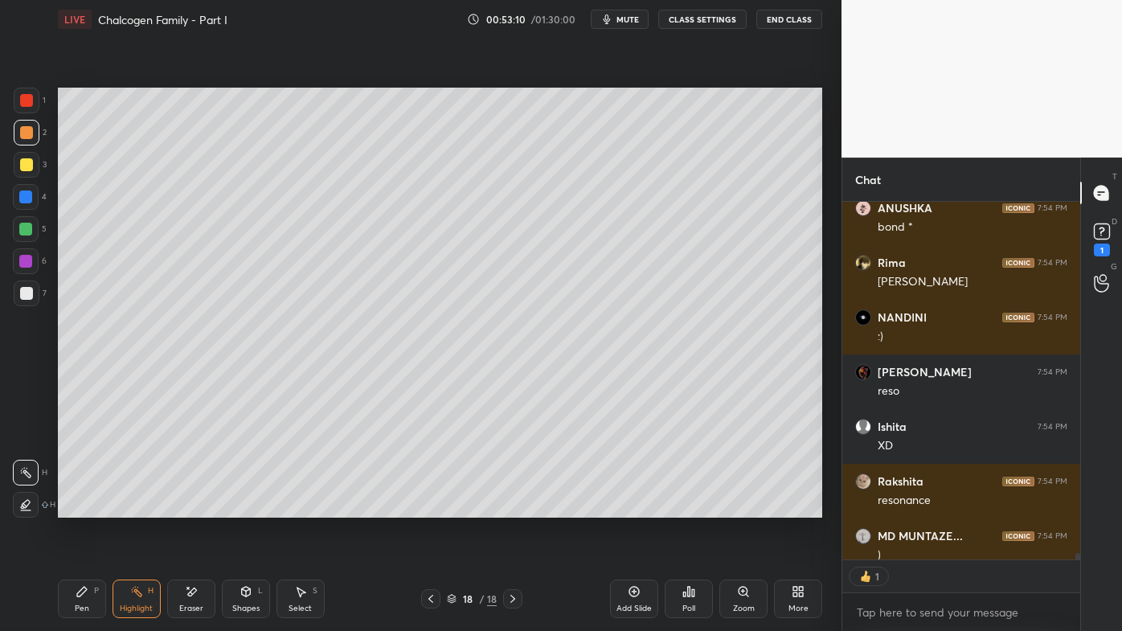
click at [130, 507] on icon at bounding box center [136, 591] width 13 height 13
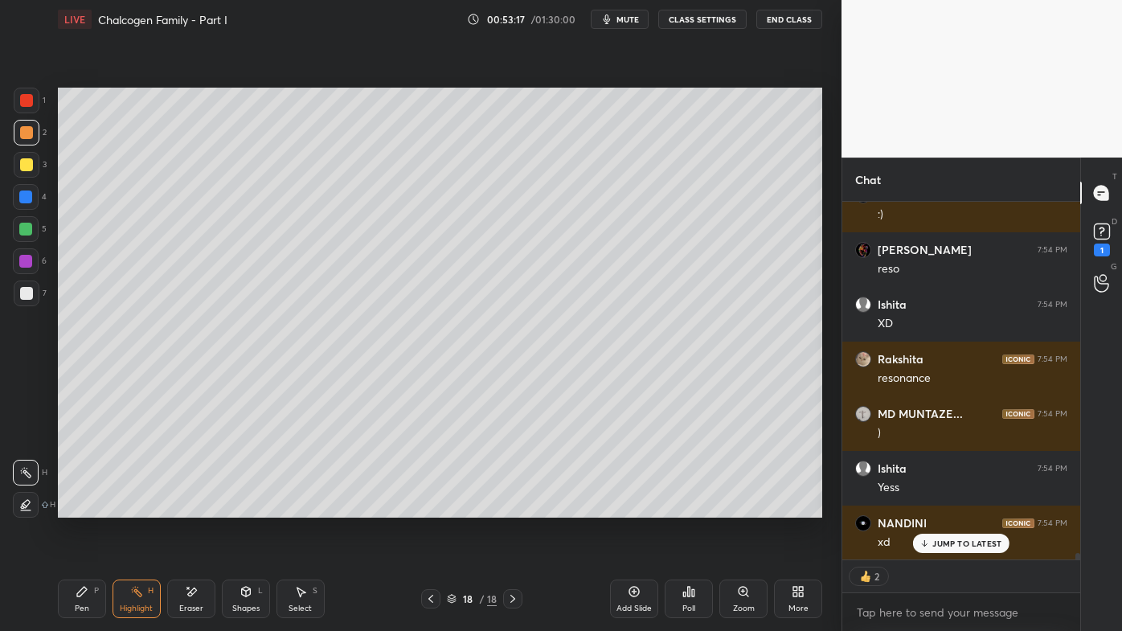
click at [76, 507] on icon at bounding box center [82, 591] width 13 height 13
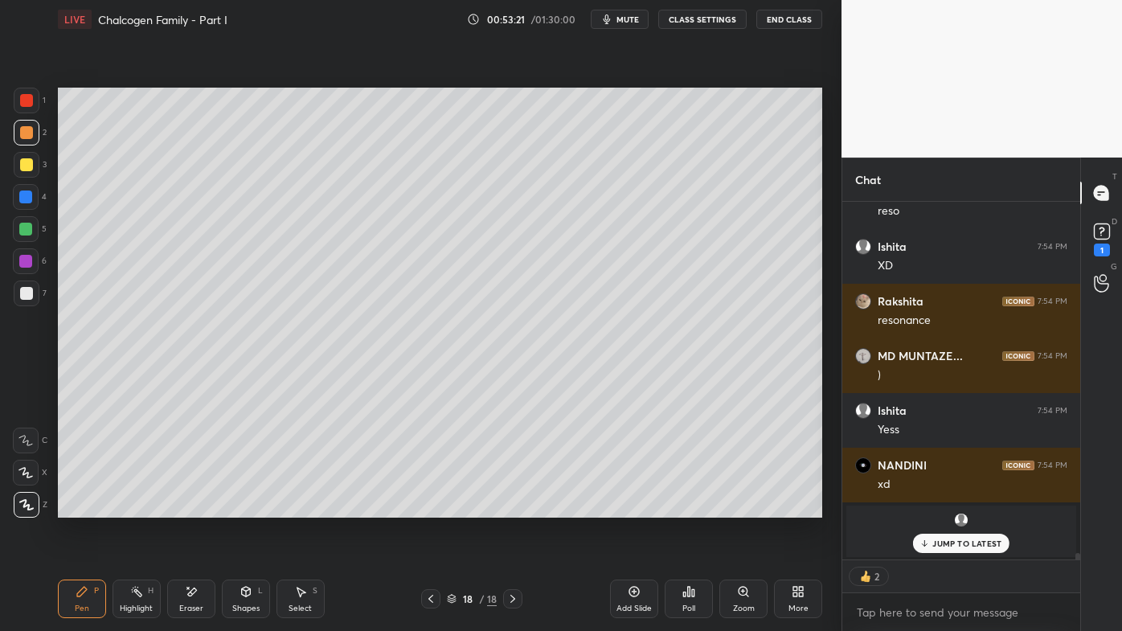
drag, startPoint x: 945, startPoint y: 545, endPoint x: 926, endPoint y: 548, distance: 19.6
click at [945, 507] on p "JUMP TO LATEST" at bounding box center [967, 544] width 69 height 10
drag, startPoint x: 141, startPoint y: 587, endPoint x: 157, endPoint y: 547, distance: 43.3
click at [137, 507] on icon at bounding box center [136, 591] width 13 height 13
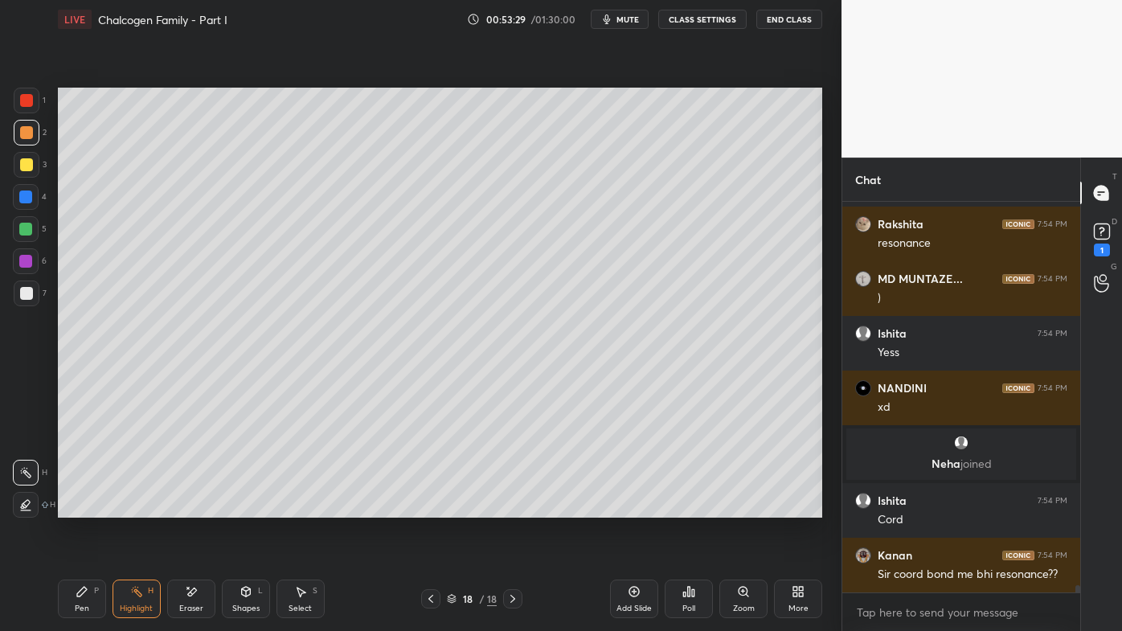
click at [67, 507] on div "Pen P" at bounding box center [82, 599] width 48 height 39
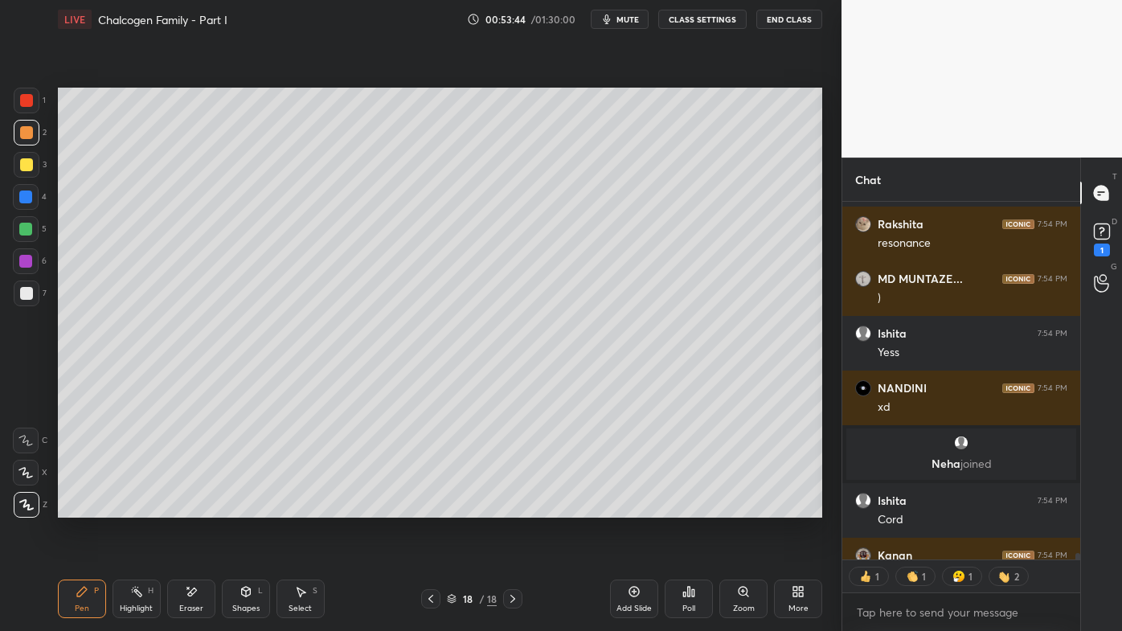
click at [685, 507] on icon at bounding box center [684, 595] width 2 height 4
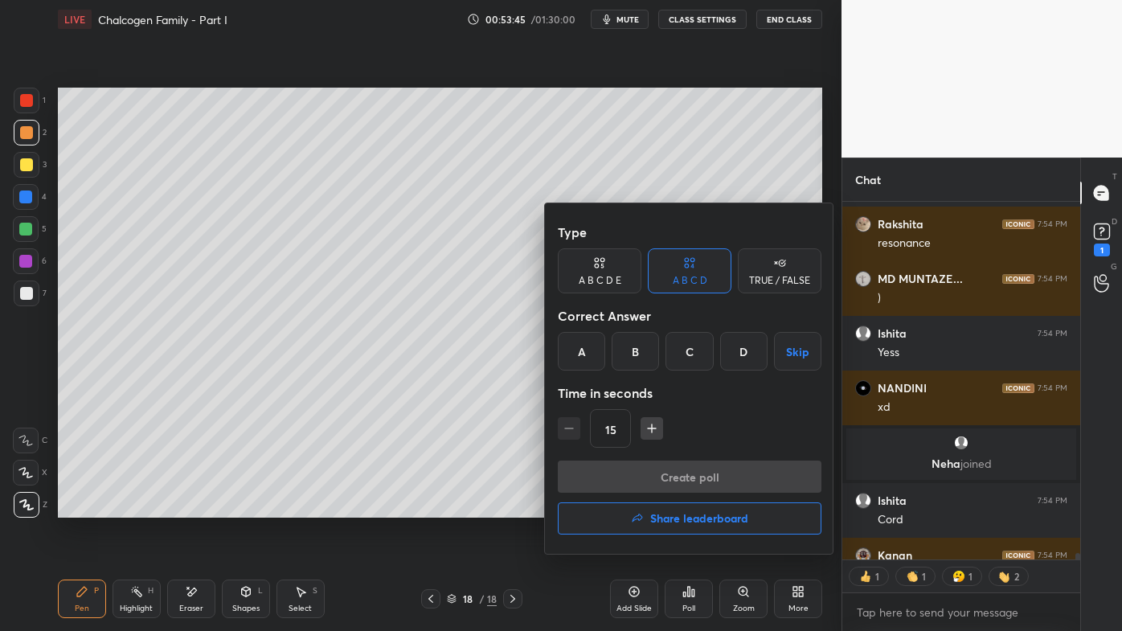
click at [631, 363] on div "B" at bounding box center [635, 351] width 47 height 39
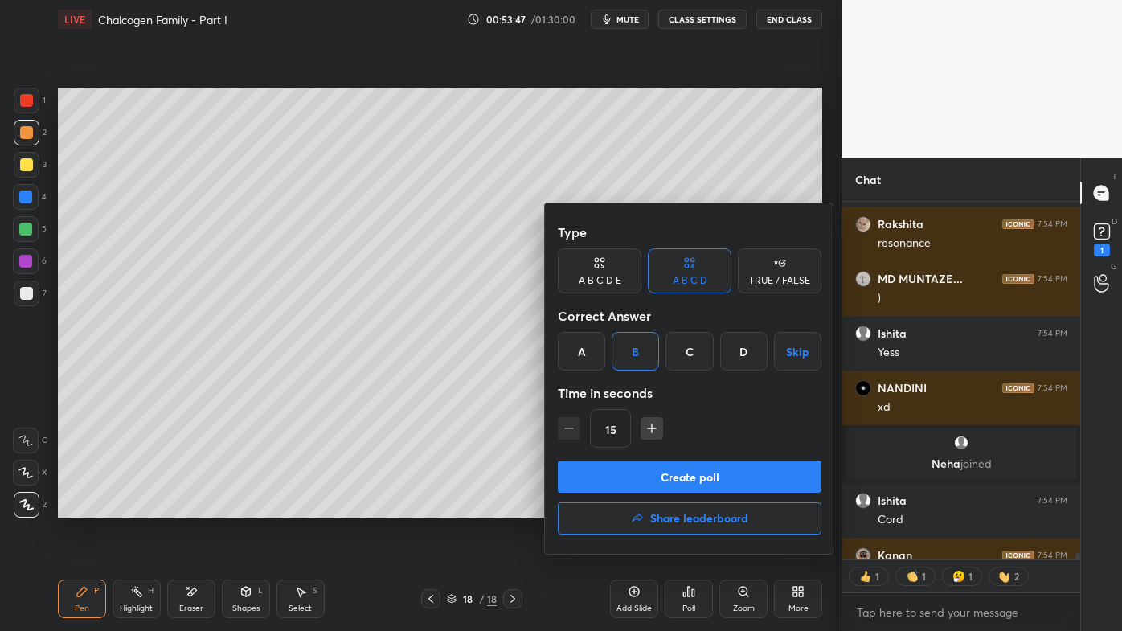
click at [630, 471] on button "Create poll" at bounding box center [690, 477] width 264 height 32
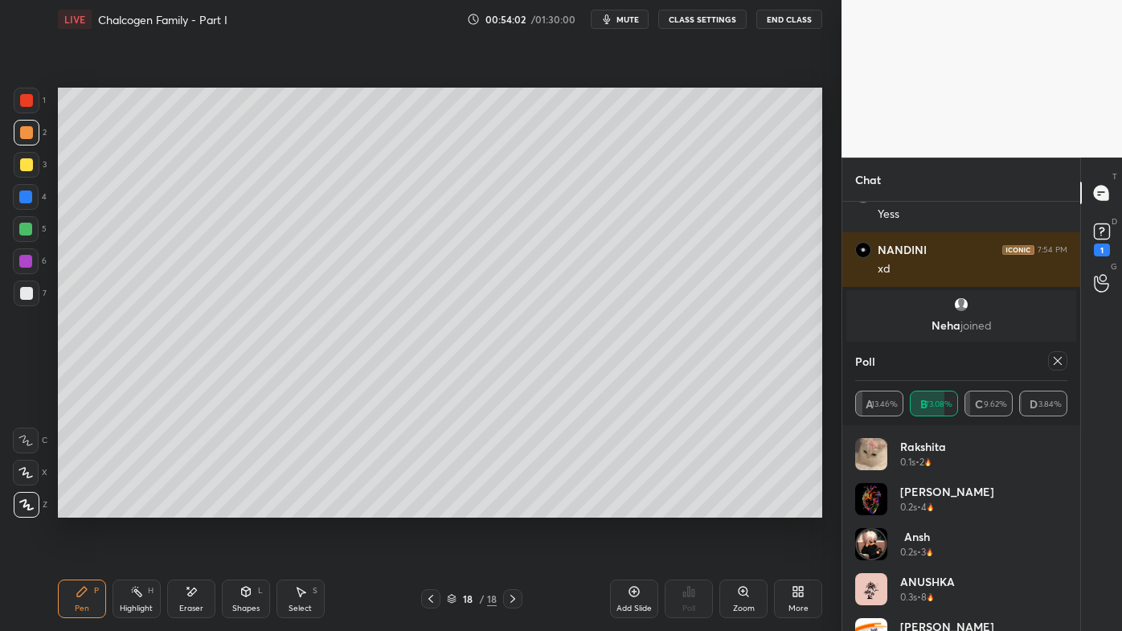
click at [1059, 358] on icon at bounding box center [1058, 361] width 13 height 13
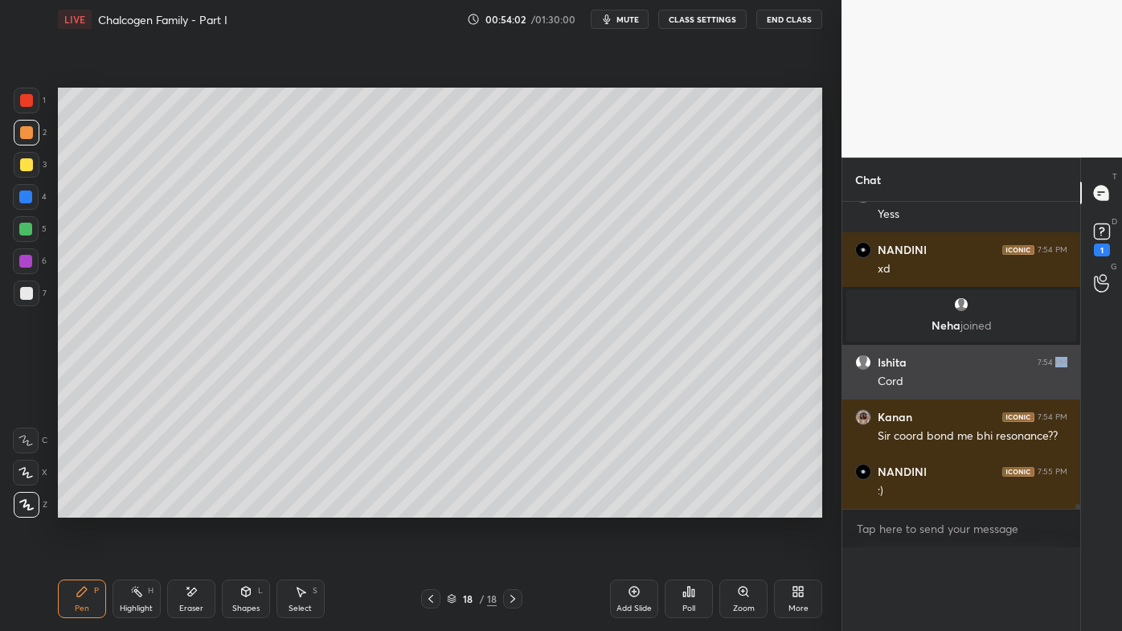
click at [1059, 359] on div "7:54 PM" at bounding box center [1053, 363] width 30 height 10
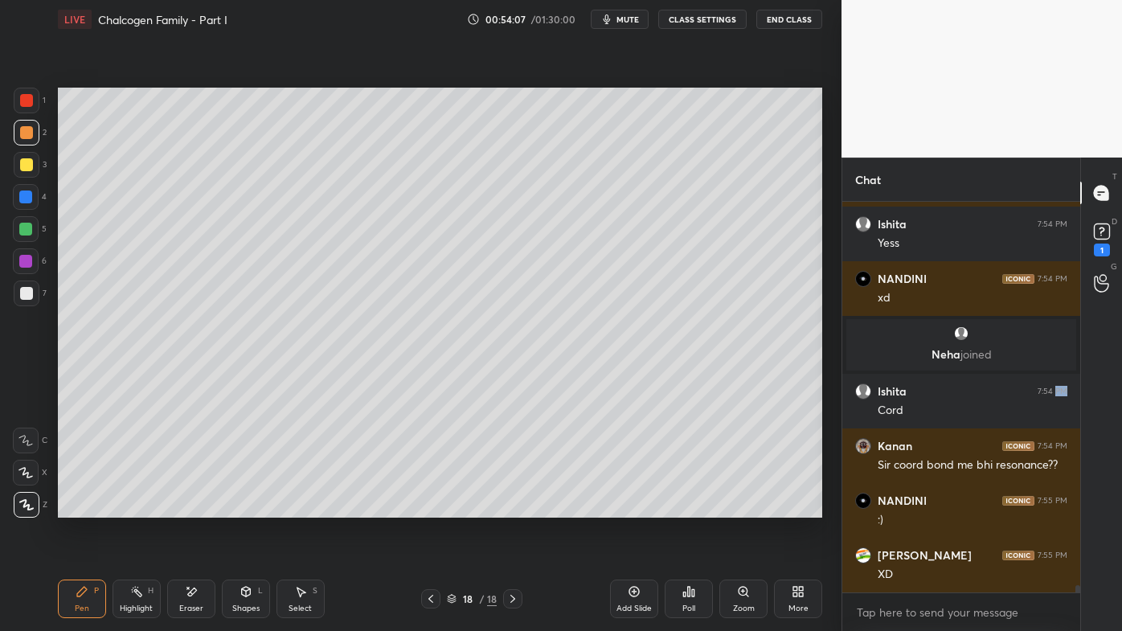
click at [191, 507] on icon at bounding box center [191, 592] width 13 height 14
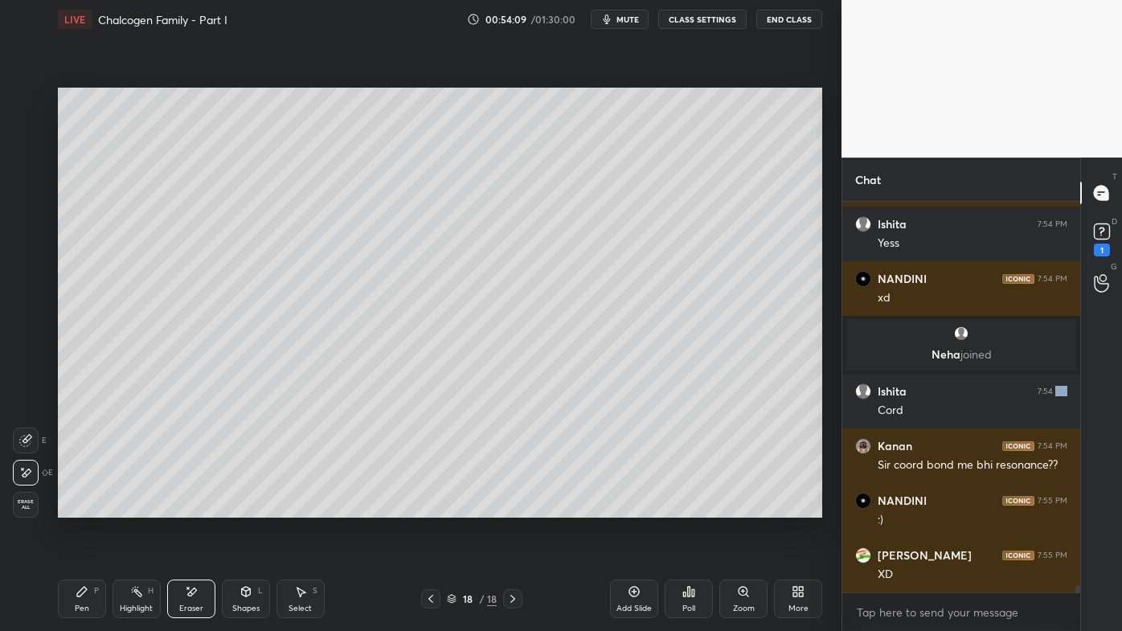
click at [130, 507] on icon at bounding box center [136, 591] width 13 height 13
click at [77, 507] on div "Pen P" at bounding box center [82, 599] width 48 height 39
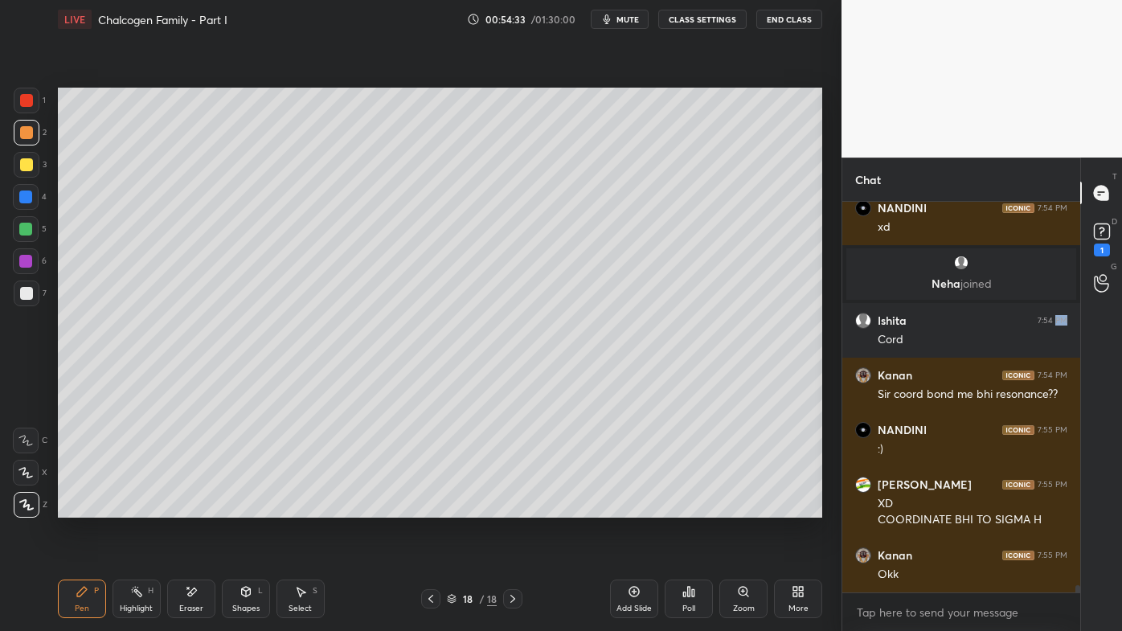
click at [38, 170] on div "3" at bounding box center [30, 165] width 33 height 26
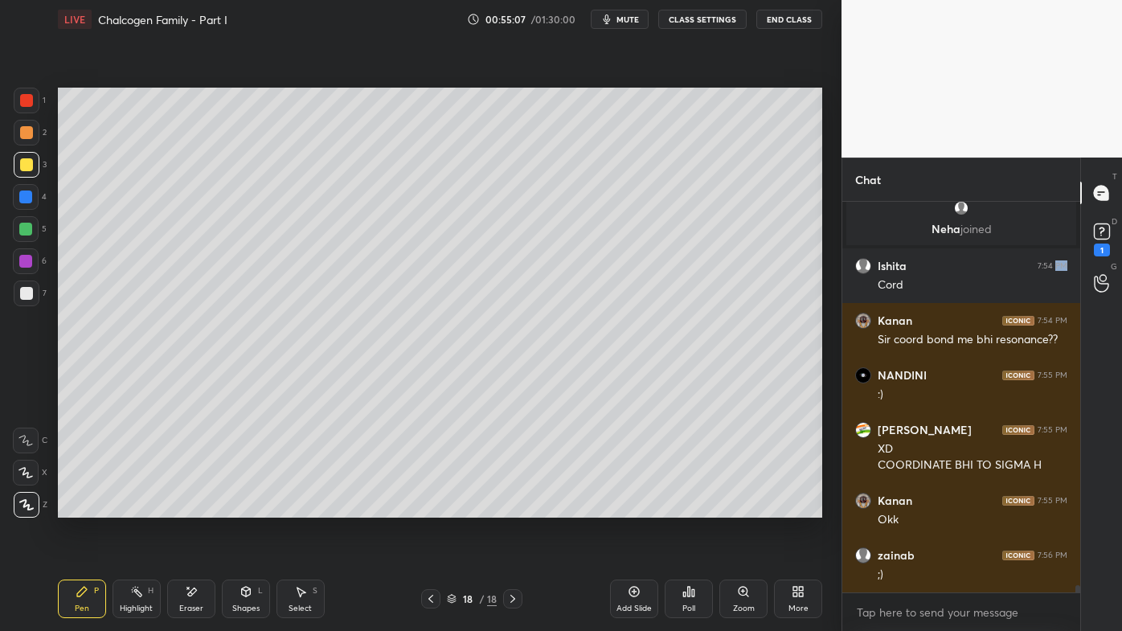
click at [265, 507] on div "Setting up your live class Poll for secs No correct answer Start poll" at bounding box center [439, 303] width 777 height 528
click at [132, 507] on div "Pen P Highlight H Eraser Shapes L Select S 18 / 18 Add Slide Poll Zoom More" at bounding box center [440, 599] width 765 height 64
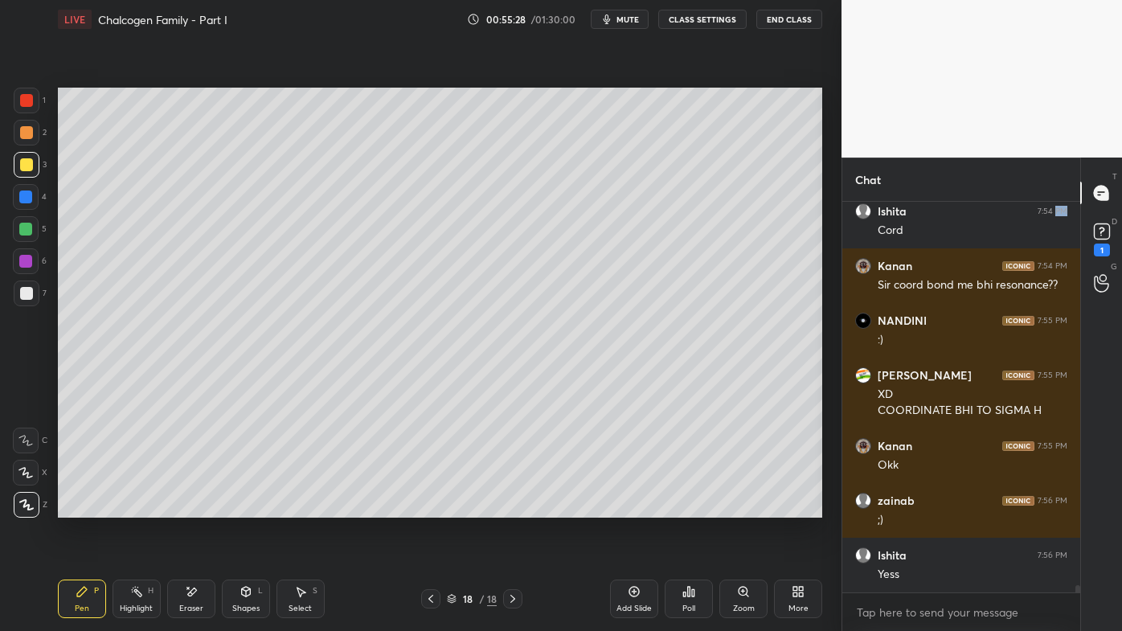
click at [135, 507] on icon at bounding box center [136, 591] width 13 height 13
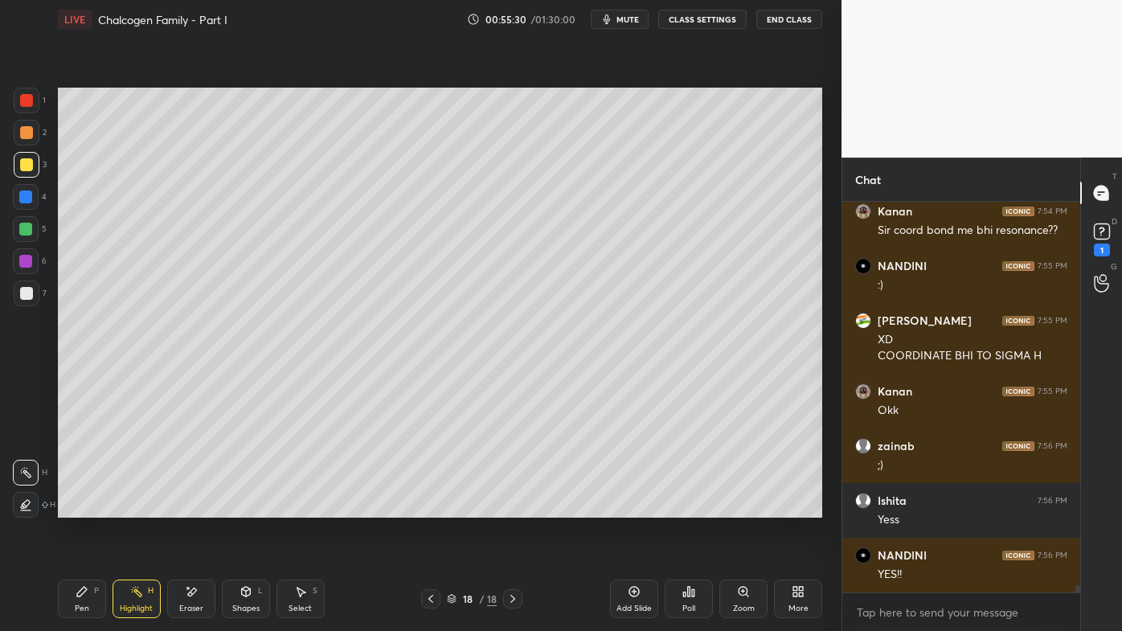
scroll to position [20877, 0]
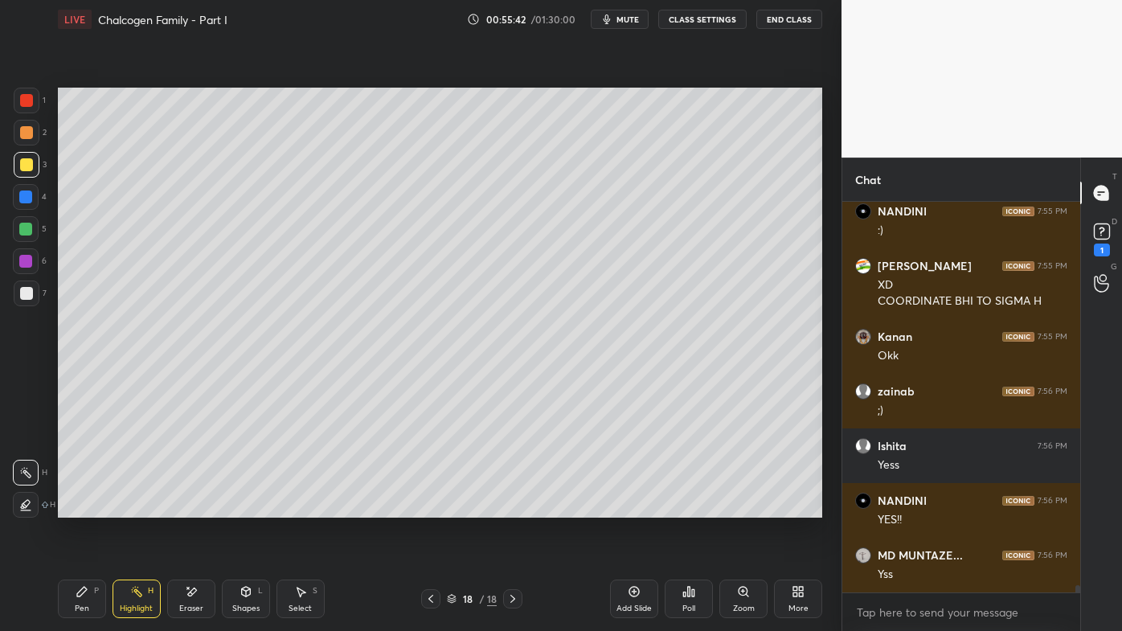
click at [630, 507] on icon at bounding box center [634, 591] width 13 height 13
drag, startPoint x: 77, startPoint y: 589, endPoint x: 85, endPoint y: 519, distance: 69.6
click at [77, 507] on icon at bounding box center [82, 591] width 13 height 13
click at [19, 129] on div at bounding box center [27, 133] width 26 height 26
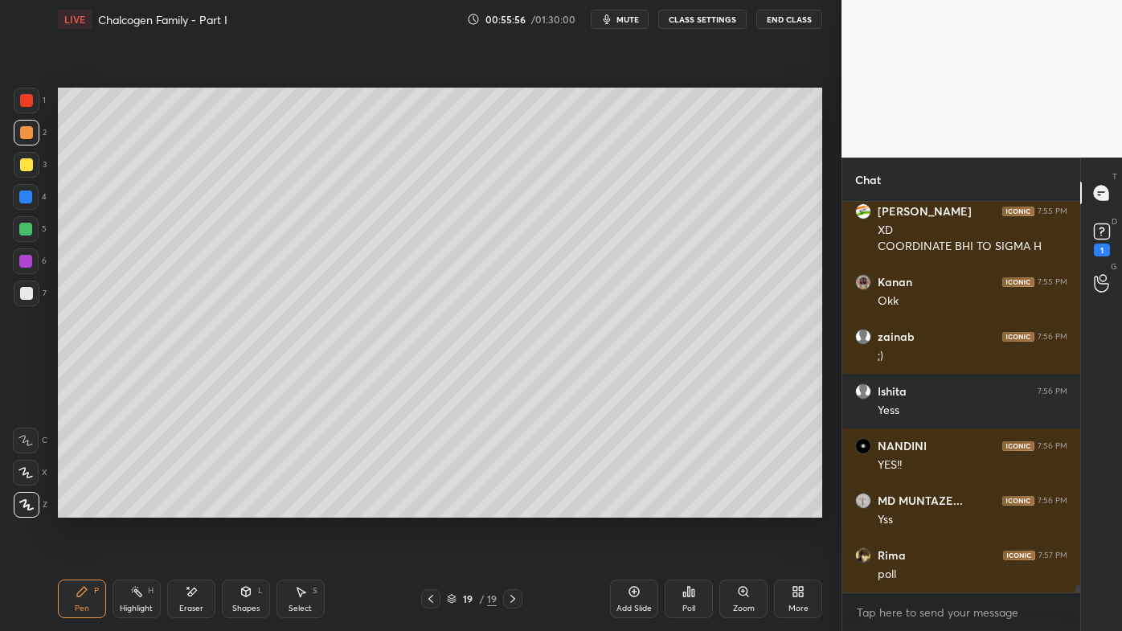
drag, startPoint x: 130, startPoint y: 591, endPoint x: 146, endPoint y: 536, distance: 56.8
click at [131, 507] on icon at bounding box center [136, 591] width 13 height 13
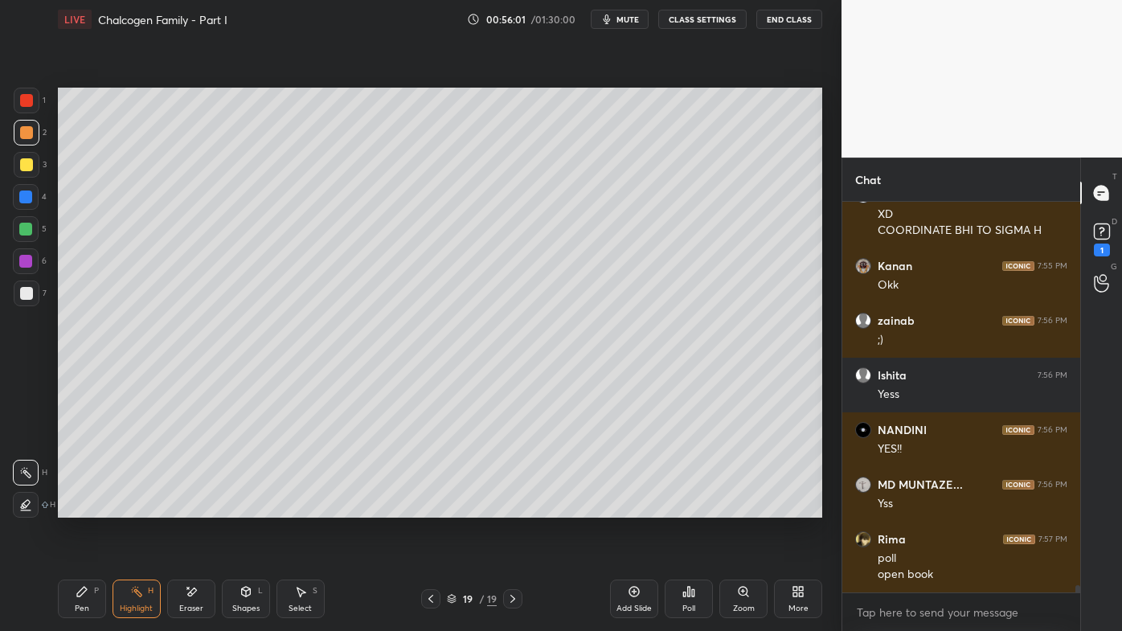
click at [78, 507] on icon at bounding box center [82, 592] width 10 height 10
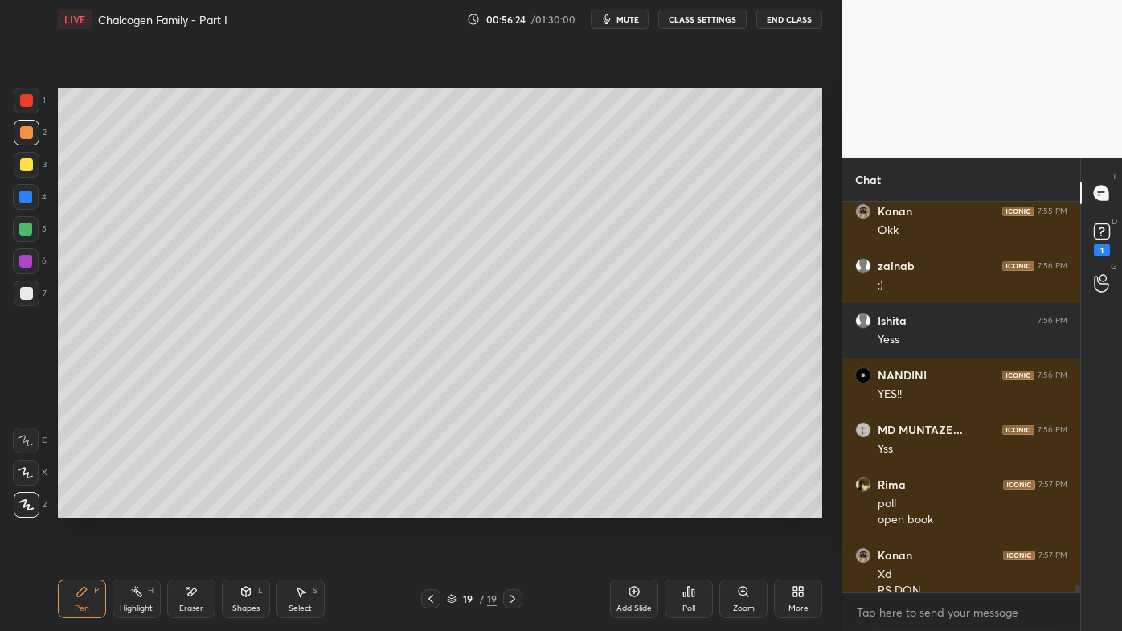
scroll to position [21019, 0]
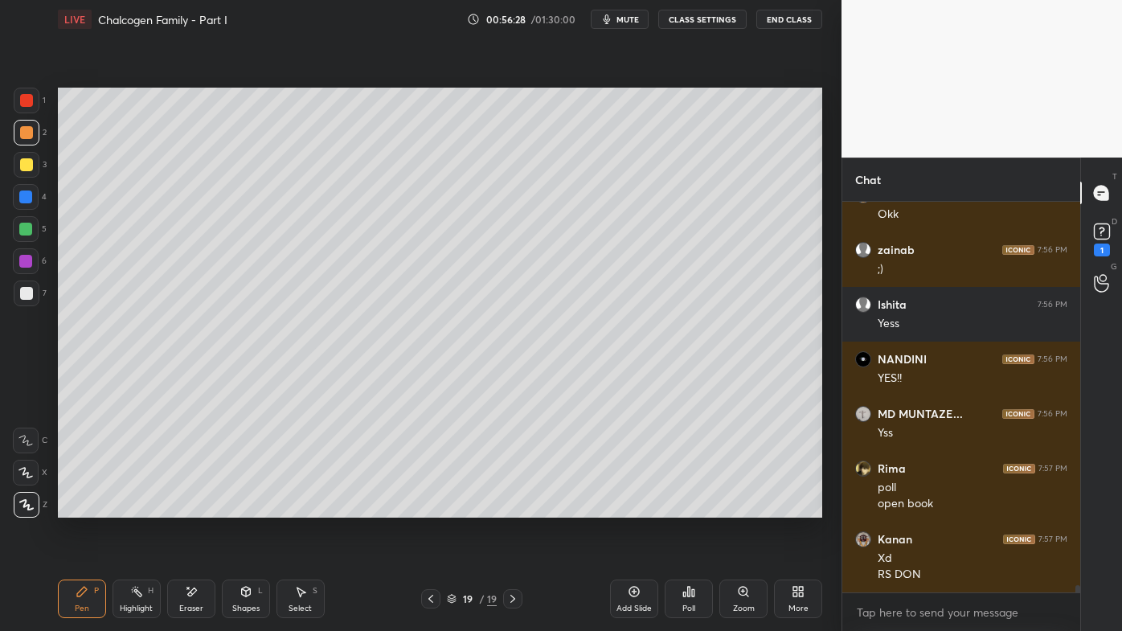
click at [129, 507] on div "Highlight H" at bounding box center [137, 599] width 48 height 39
click at [484, 507] on div "Setting up your live class Poll for secs No correct answer Start poll" at bounding box center [439, 303] width 777 height 528
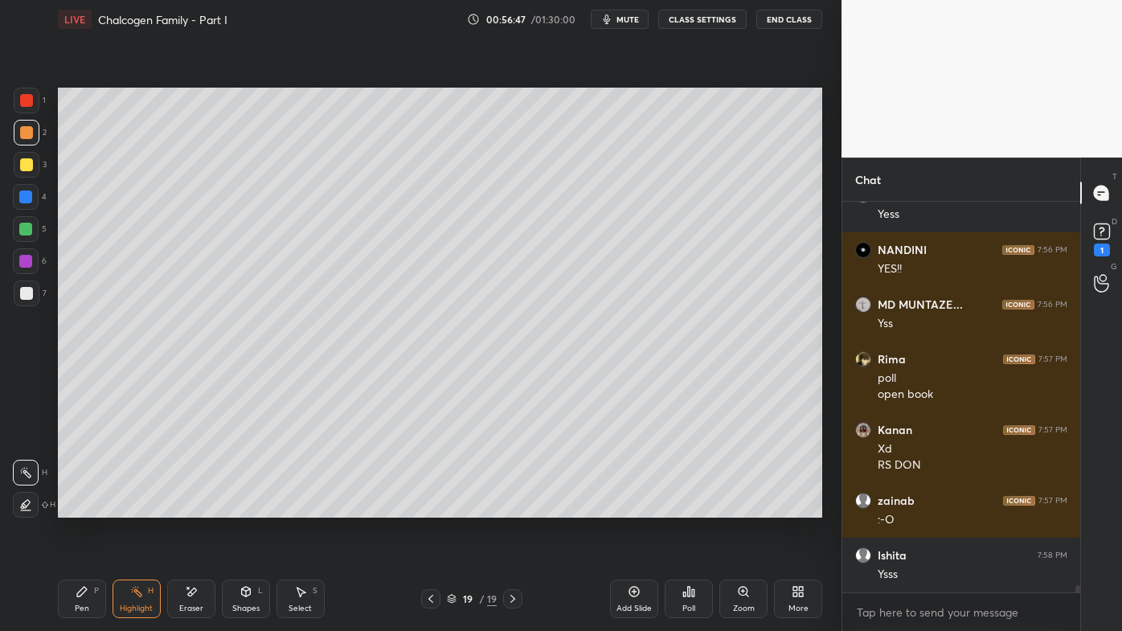
scroll to position [21183, 0]
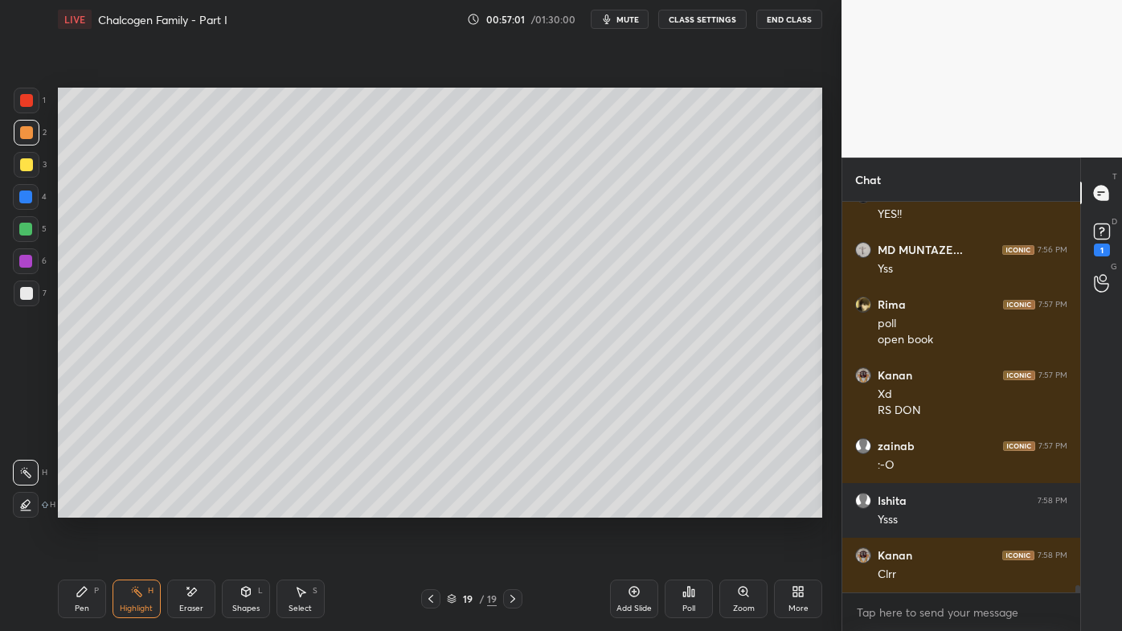
click at [634, 507] on icon at bounding box center [634, 591] width 5 height 5
click at [82, 507] on icon at bounding box center [82, 591] width 13 height 13
click at [20, 162] on div at bounding box center [27, 165] width 26 height 26
click at [27, 126] on div at bounding box center [26, 132] width 13 height 13
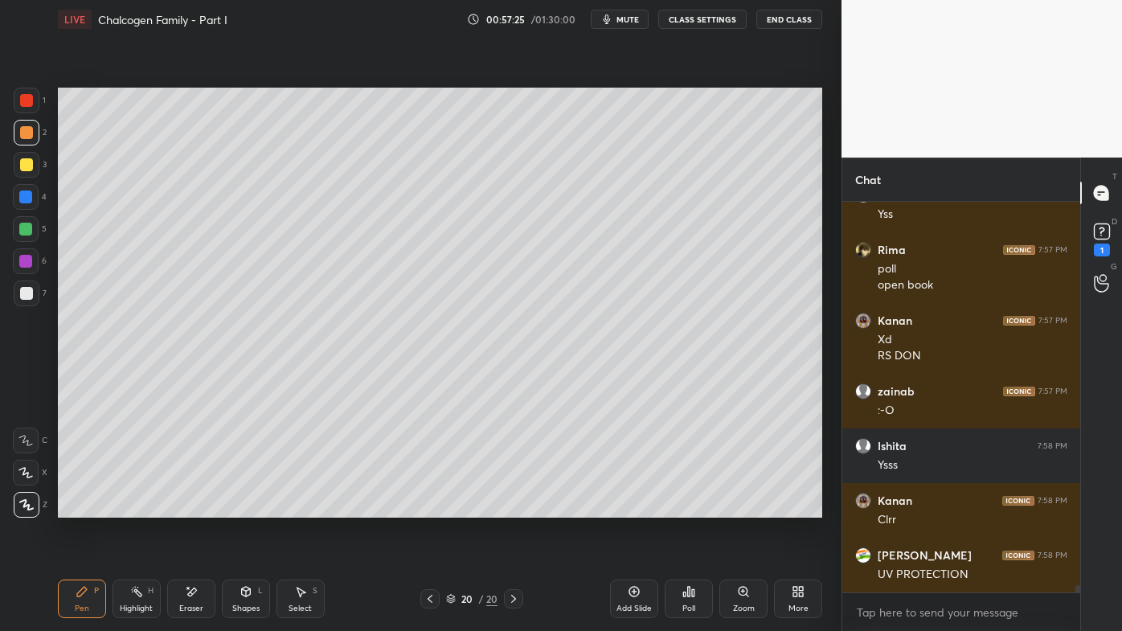
scroll to position [21292, 0]
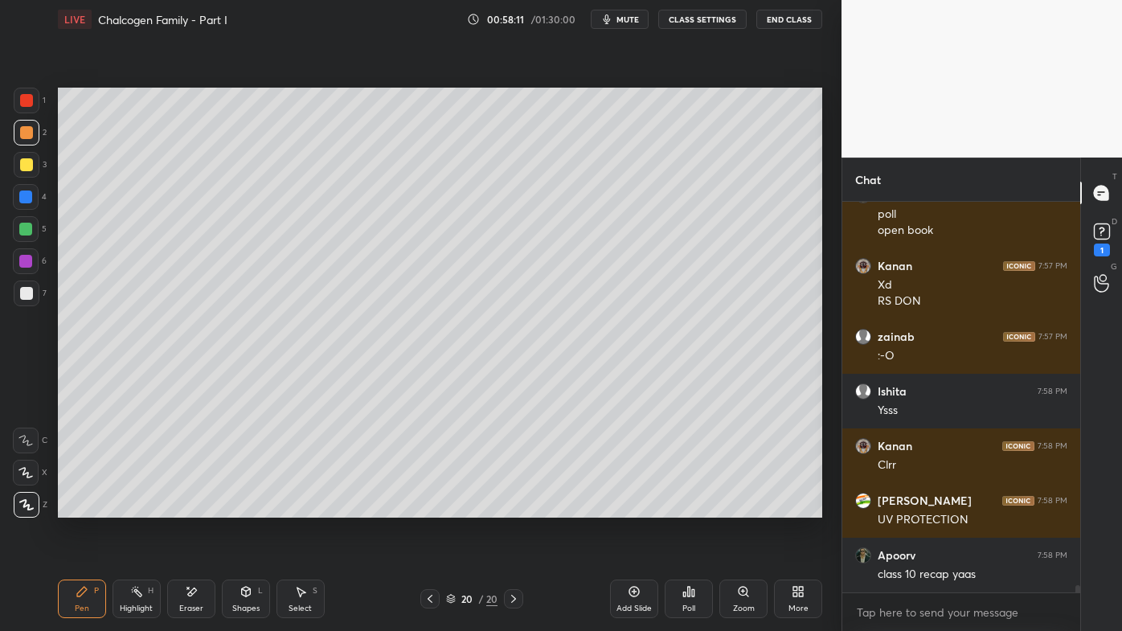
drag, startPoint x: 635, startPoint y: 588, endPoint x: 624, endPoint y: 587, distance: 11.3
click at [636, 507] on icon at bounding box center [634, 591] width 13 height 13
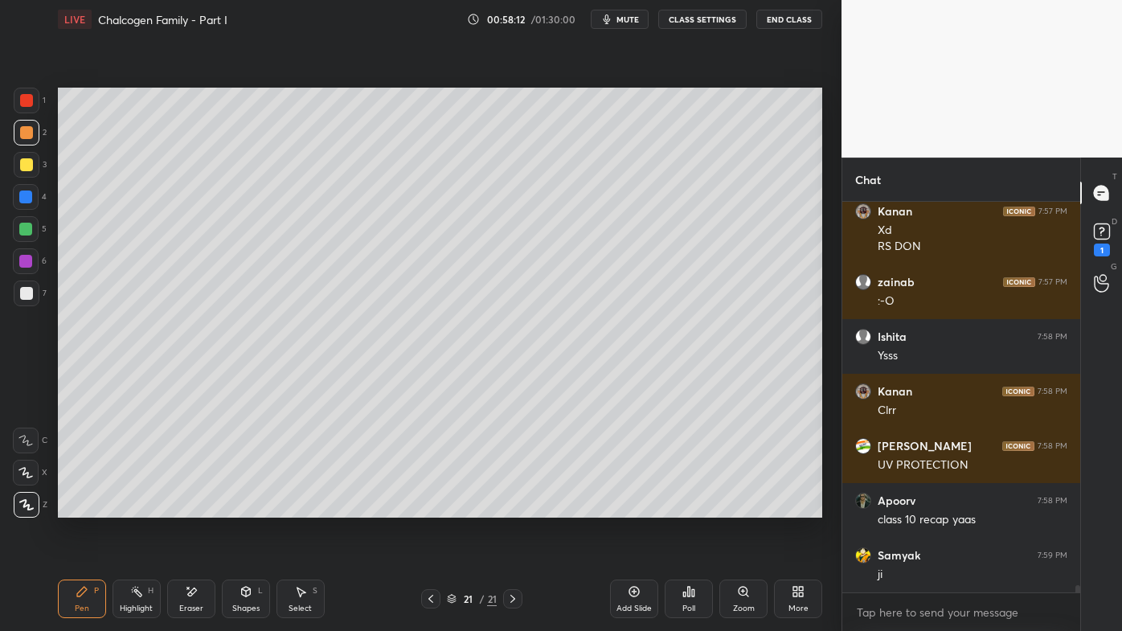
click at [27, 166] on div at bounding box center [26, 164] width 13 height 13
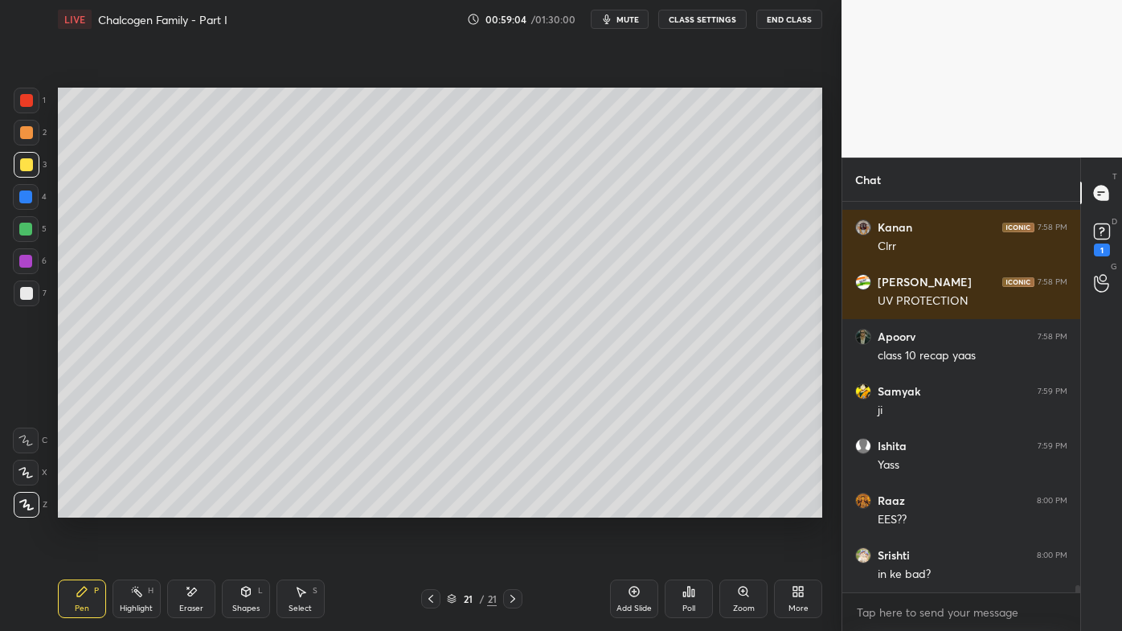
scroll to position [21566, 0]
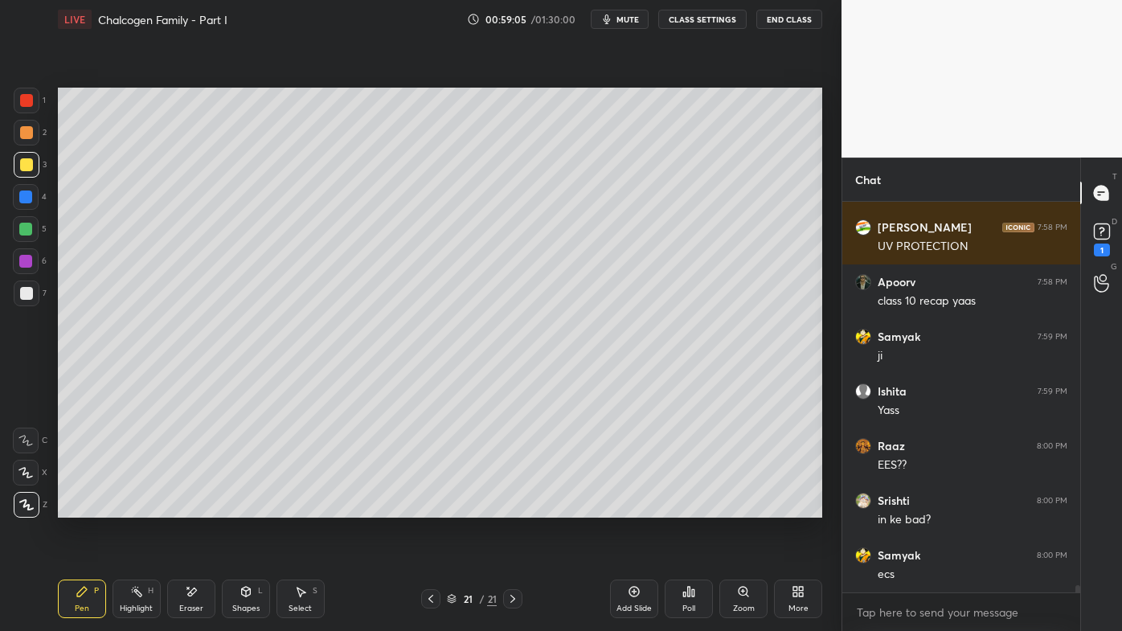
drag, startPoint x: 188, startPoint y: 589, endPoint x: 189, endPoint y: 567, distance: 22.5
click at [187, 507] on icon at bounding box center [191, 592] width 13 height 14
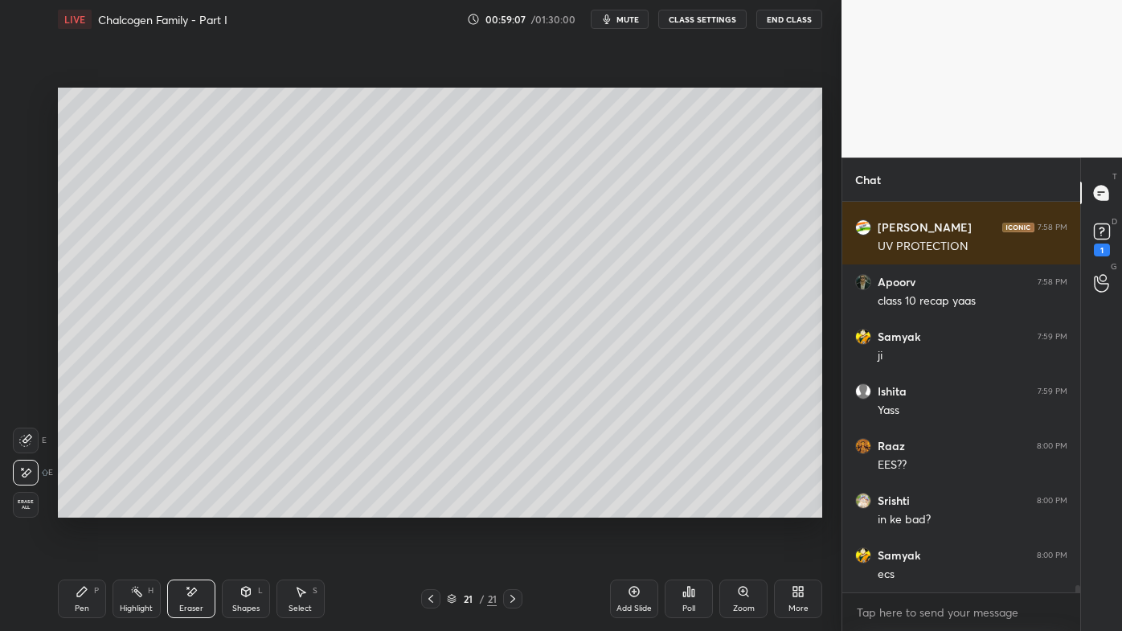
scroll to position [21620, 0]
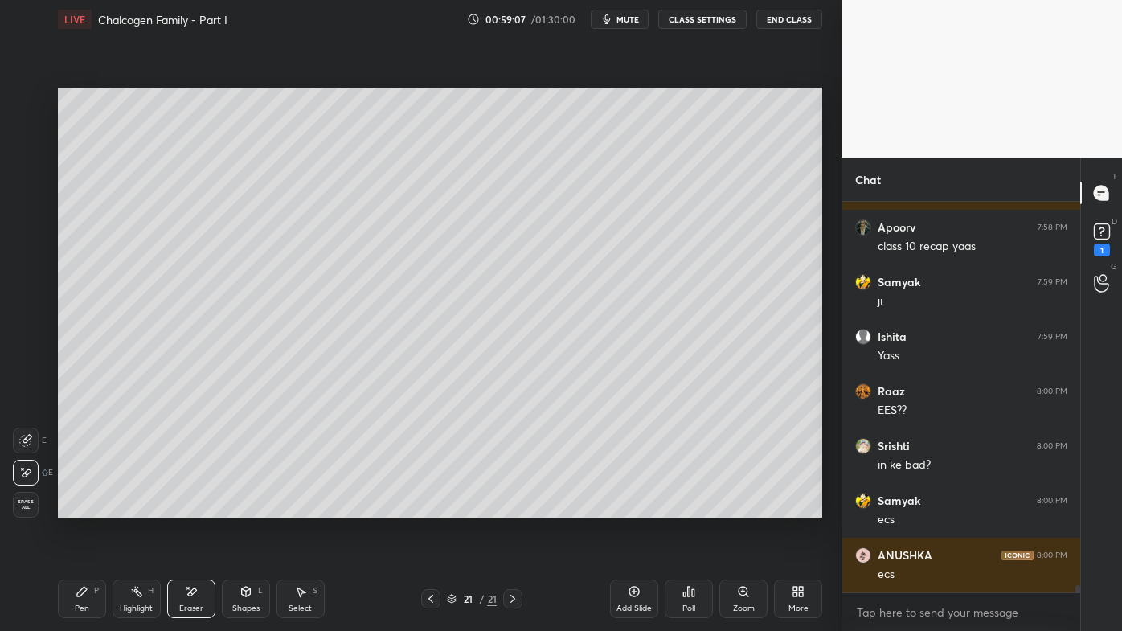
click at [14, 400] on div "1 2 3 4 5 6 7 C X Z E E Erase all H H" at bounding box center [25, 303] width 51 height 430
drag, startPoint x: 81, startPoint y: 596, endPoint x: 79, endPoint y: 560, distance: 36.3
click at [81, 507] on icon at bounding box center [82, 592] width 10 height 10
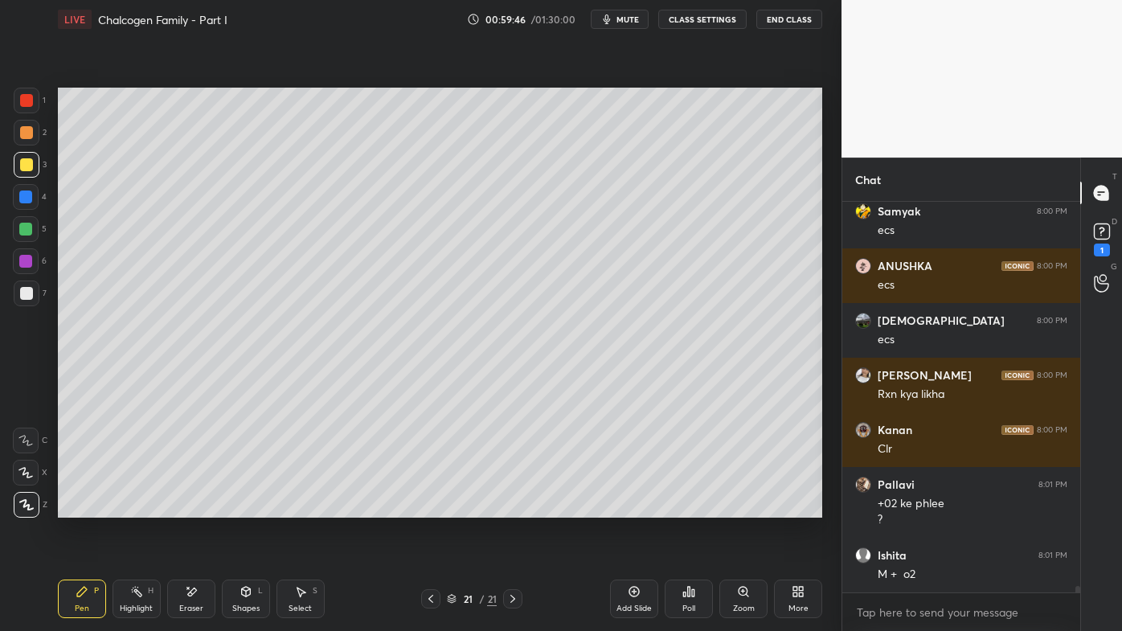
scroll to position [21964, 0]
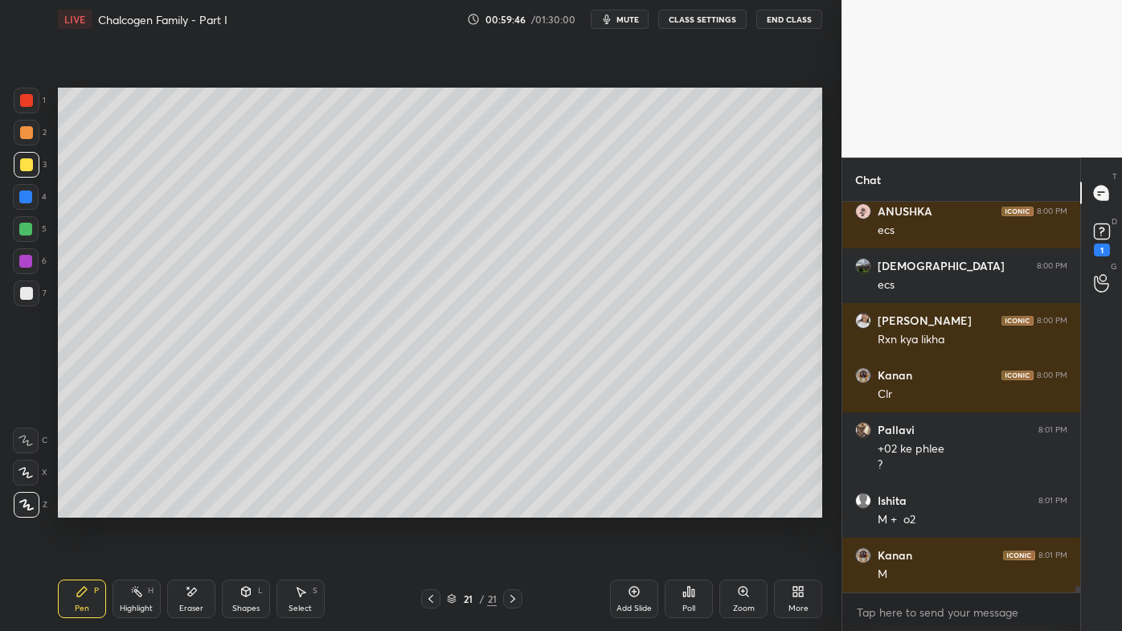
drag, startPoint x: 194, startPoint y: 594, endPoint x: 197, endPoint y: 585, distance: 9.4
click at [195, 507] on icon at bounding box center [191, 592] width 13 height 14
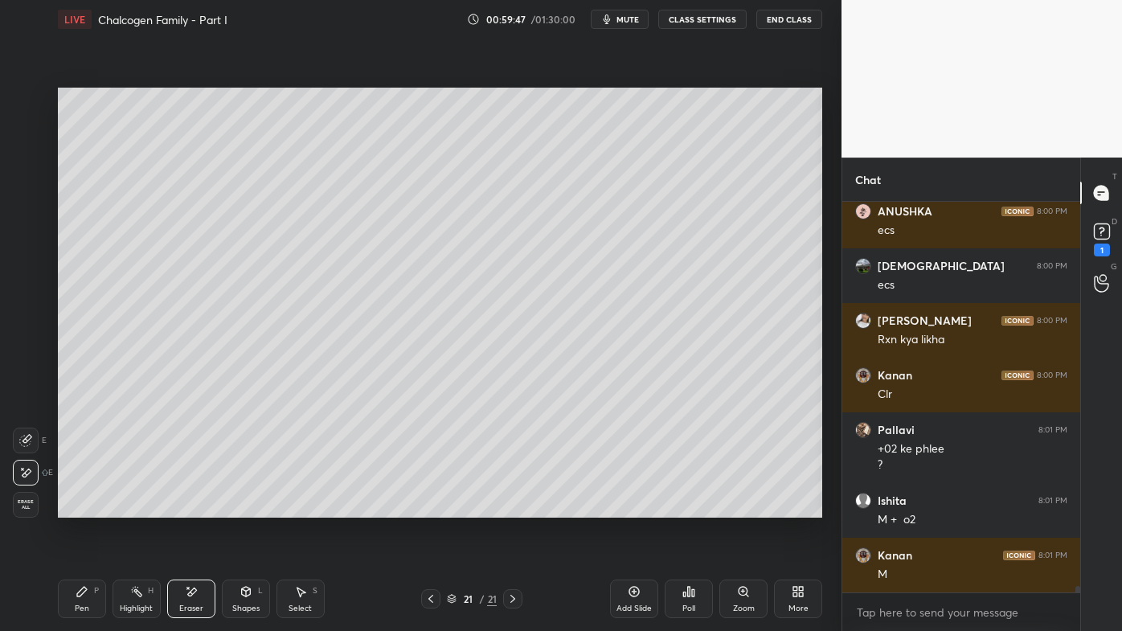
scroll to position [22019, 0]
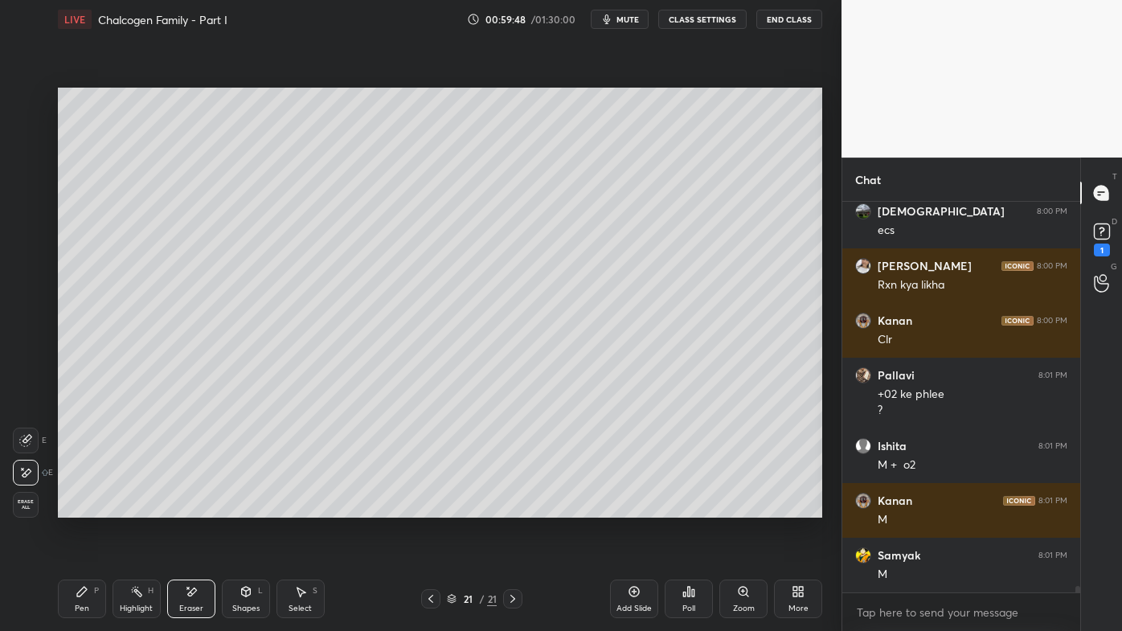
click at [81, 507] on div "Pen P" at bounding box center [82, 599] width 48 height 39
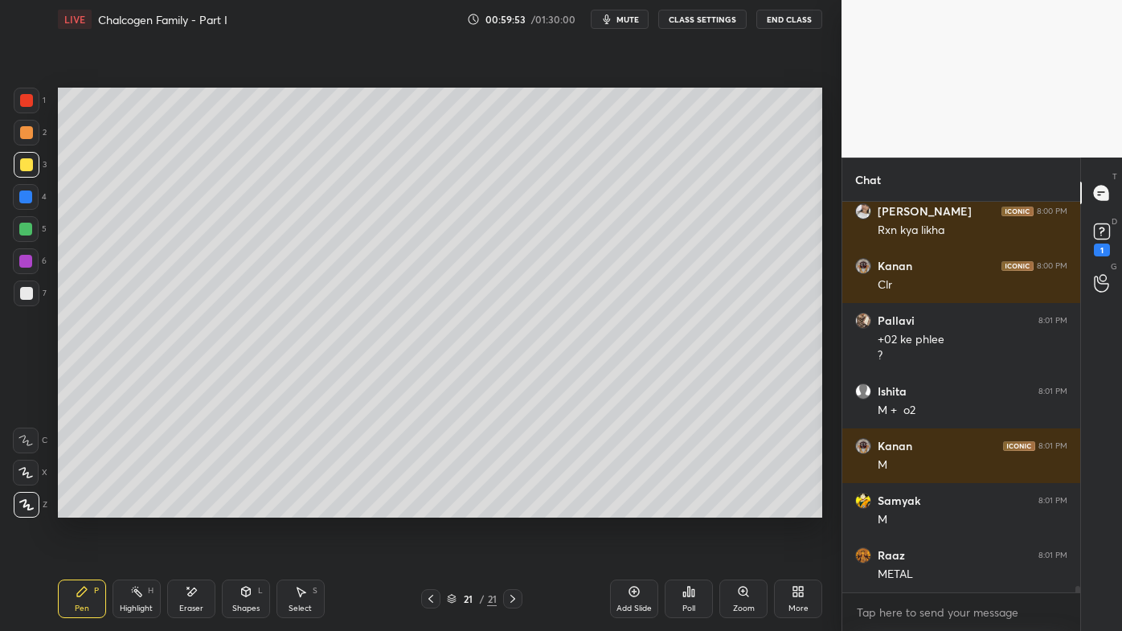
scroll to position [22128, 0]
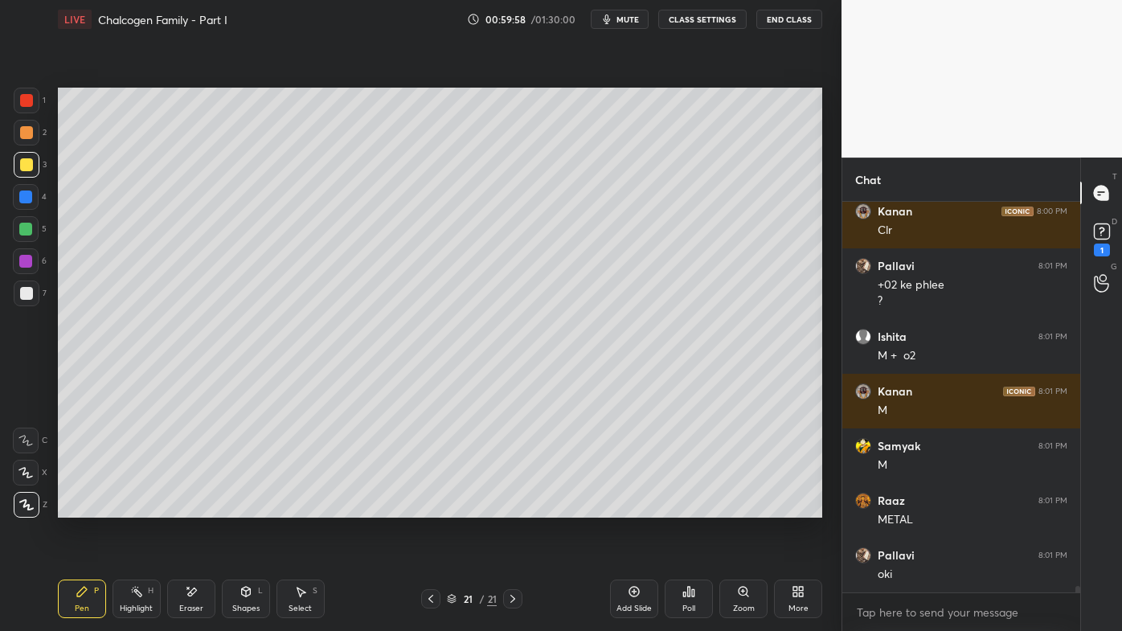
click at [636, 507] on icon at bounding box center [635, 592] width 10 height 10
drag, startPoint x: 30, startPoint y: 130, endPoint x: 49, endPoint y: 123, distance: 20.6
click at [34, 129] on div at bounding box center [27, 133] width 26 height 26
click at [24, 165] on div at bounding box center [26, 164] width 13 height 13
click at [688, 507] on icon at bounding box center [689, 592] width 2 height 10
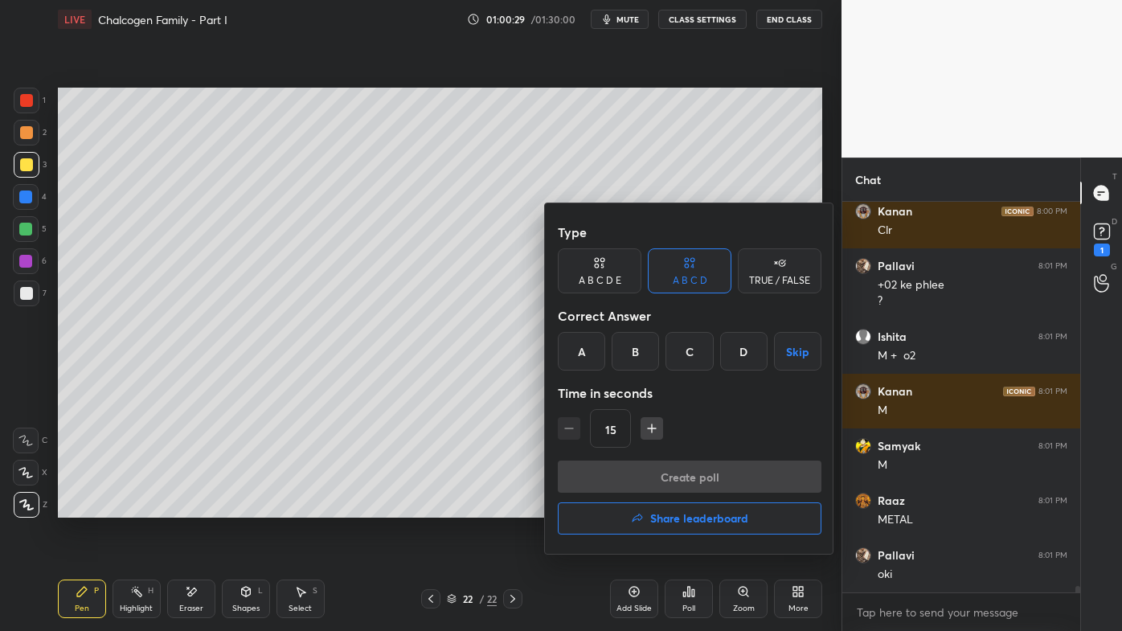
drag, startPoint x: 735, startPoint y: 355, endPoint x: 714, endPoint y: 373, distance: 27.4
click at [734, 359] on div "D" at bounding box center [743, 351] width 47 height 39
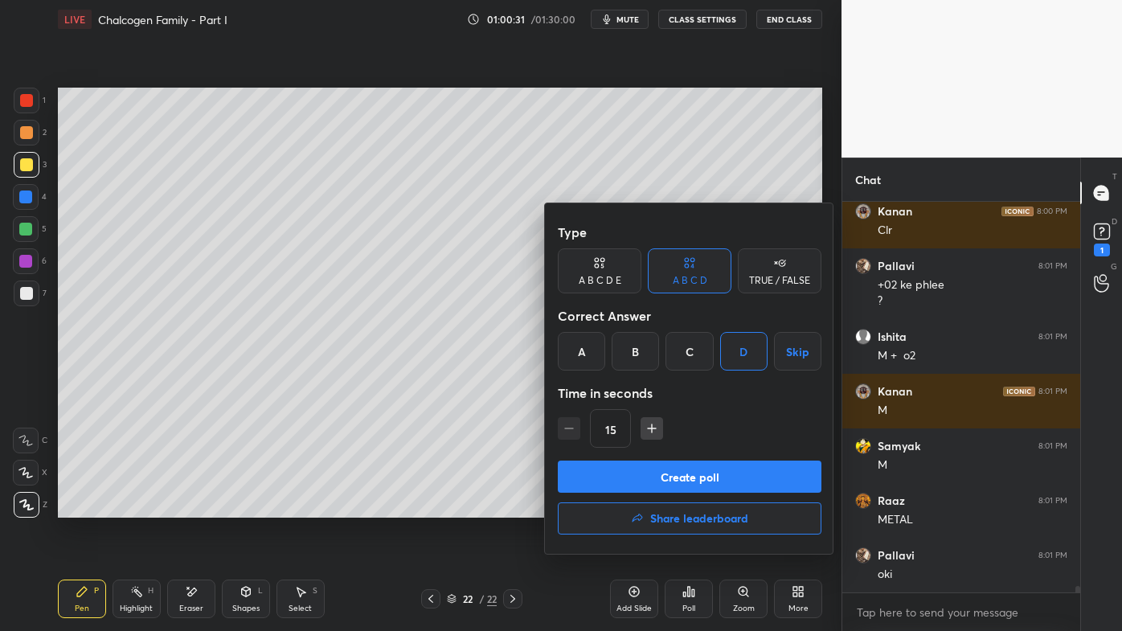
drag, startPoint x: 631, startPoint y: 483, endPoint x: 619, endPoint y: 486, distance: 12.3
click at [630, 484] on button "Create poll" at bounding box center [690, 477] width 264 height 32
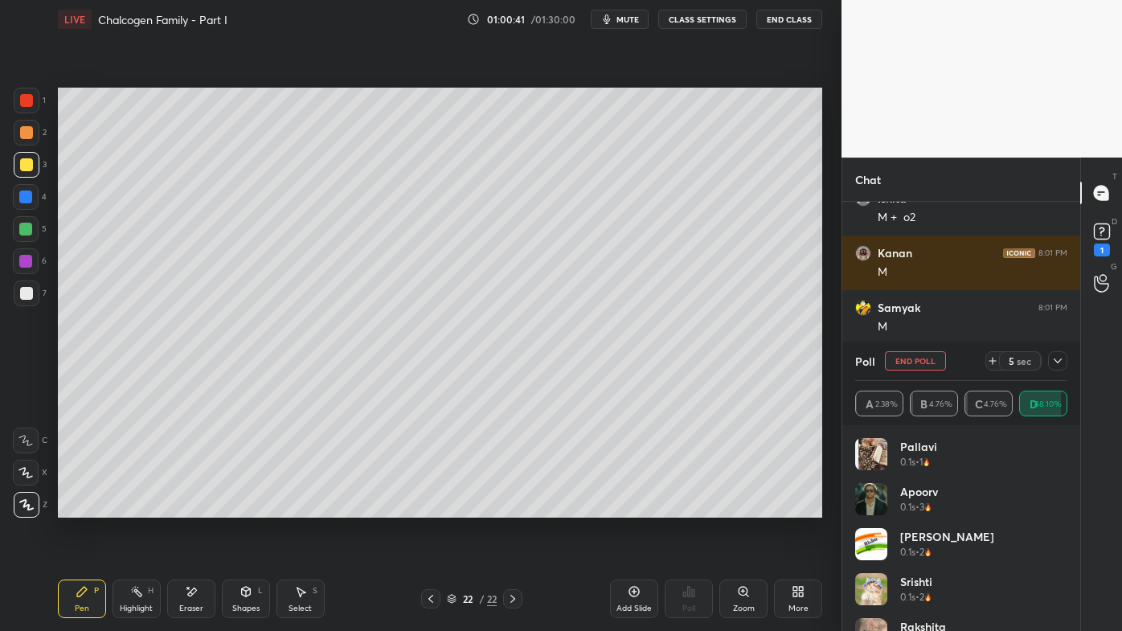
scroll to position [22321, 0]
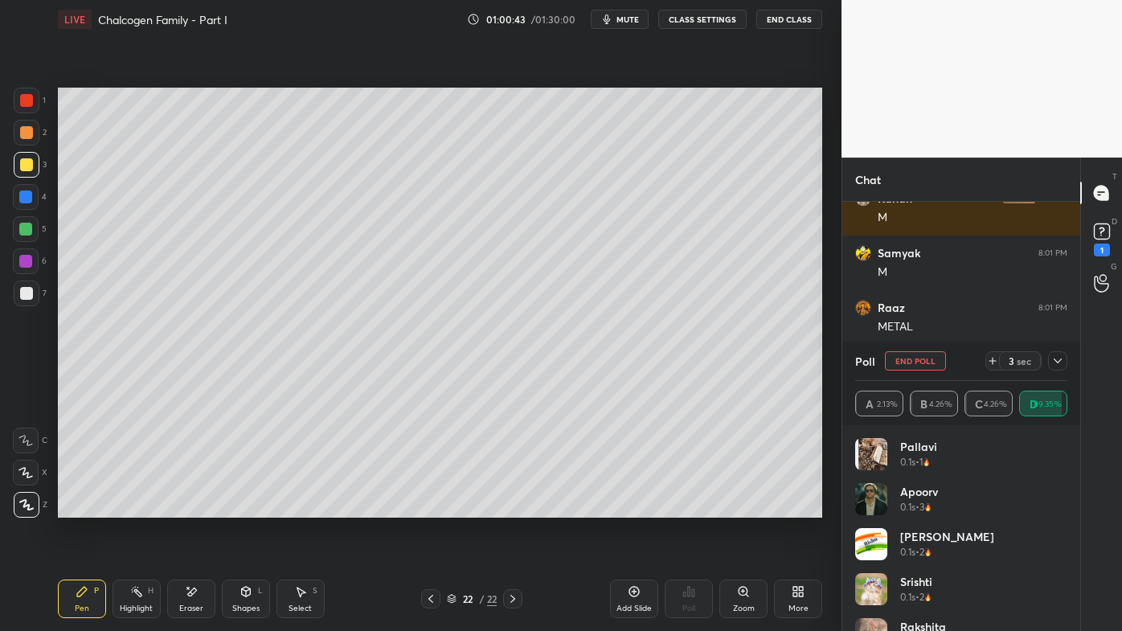
drag, startPoint x: 1064, startPoint y: 356, endPoint x: 1048, endPoint y: 374, distance: 23.4
click at [1062, 359] on div at bounding box center [1057, 360] width 19 height 19
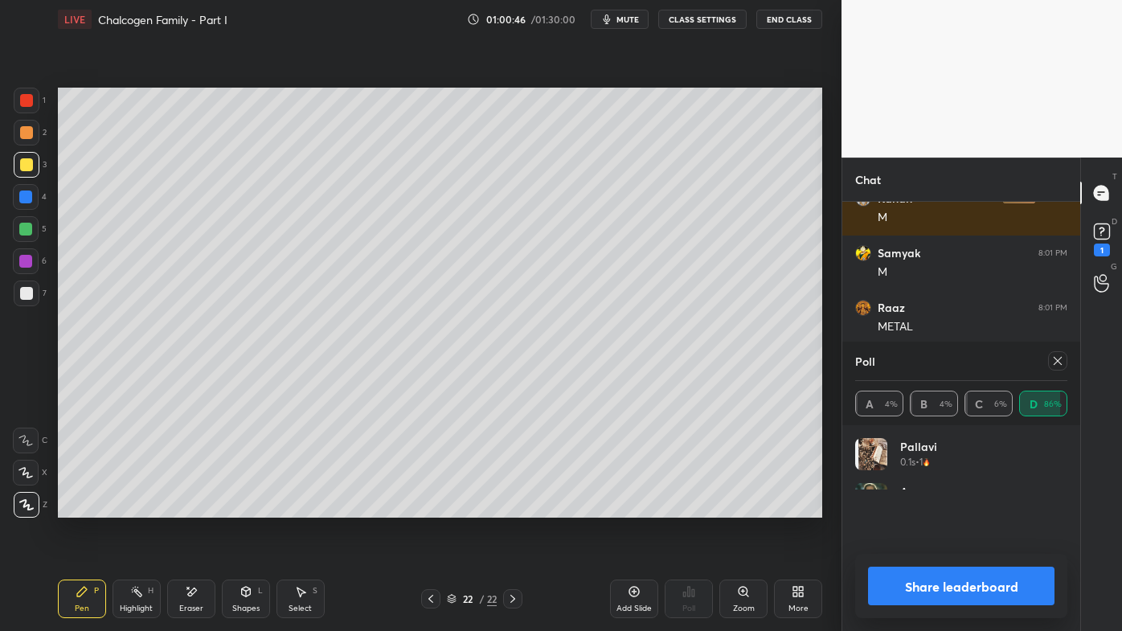
scroll to position [47, 207]
drag, startPoint x: 1057, startPoint y: 359, endPoint x: 1046, endPoint y: 369, distance: 14.8
click at [1057, 361] on icon at bounding box center [1058, 361] width 13 height 13
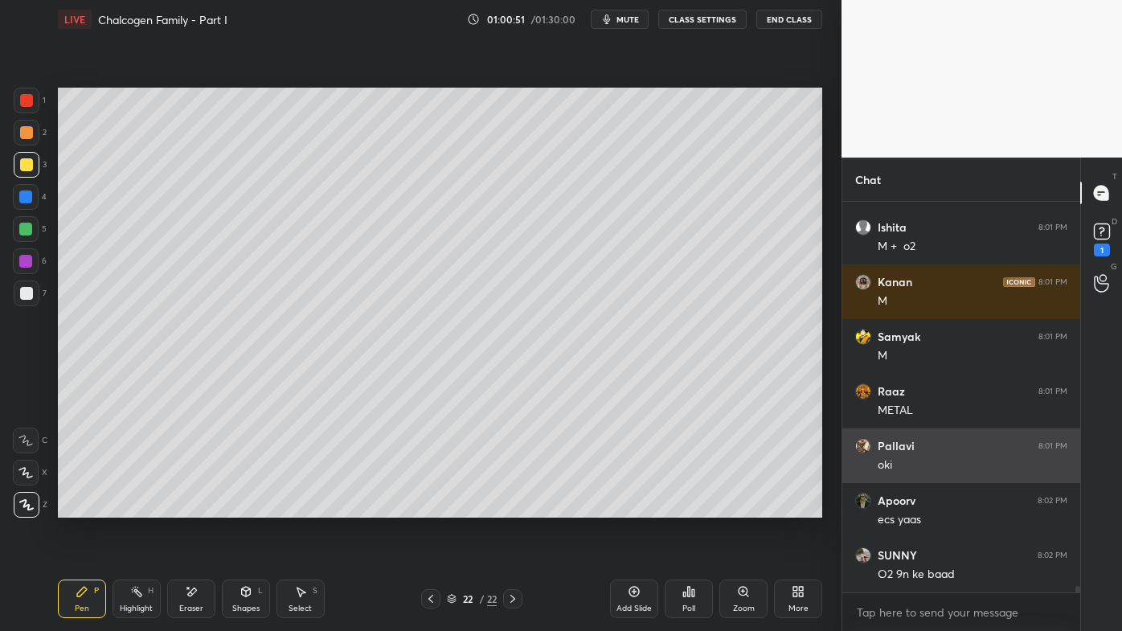
scroll to position [22238, 0]
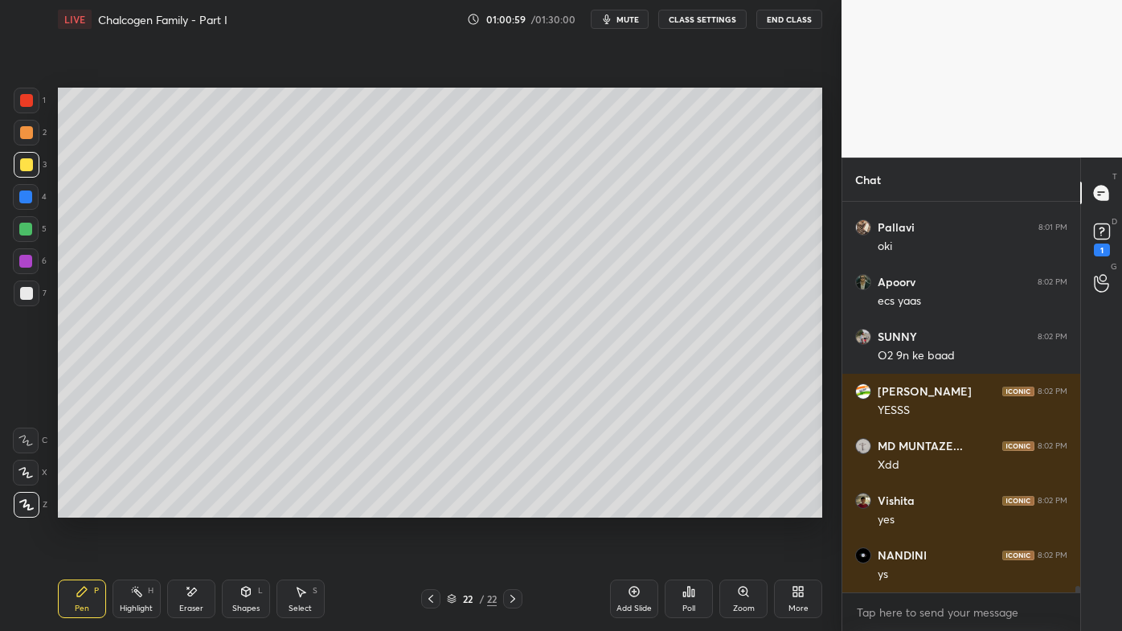
click at [191, 507] on icon at bounding box center [191, 592] width 13 height 14
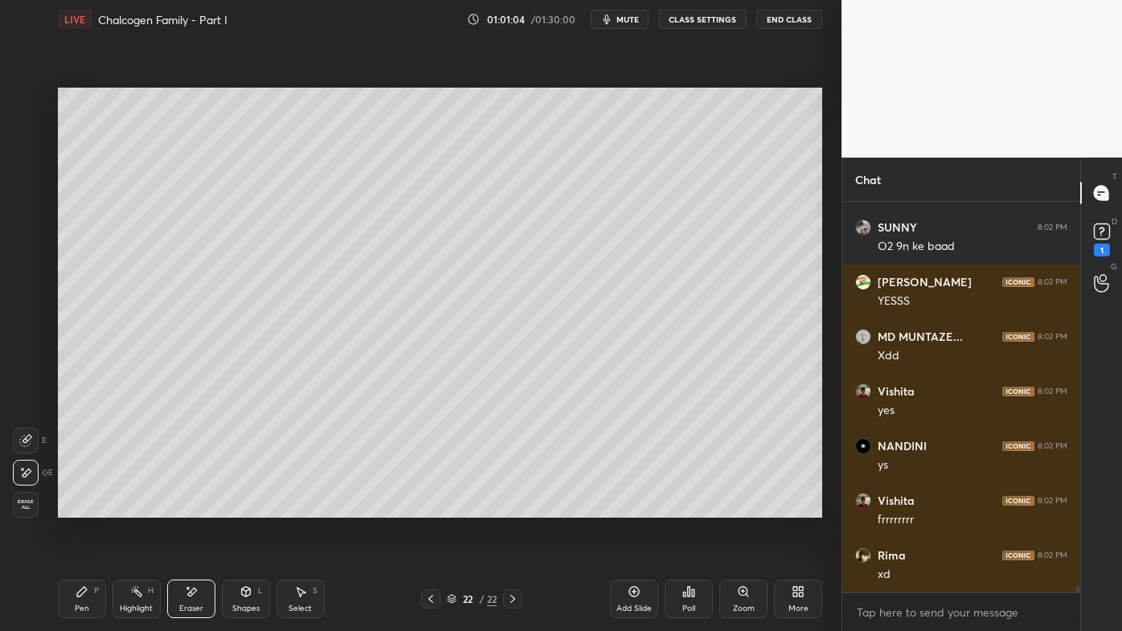
click at [72, 507] on div "Pen P" at bounding box center [82, 599] width 48 height 39
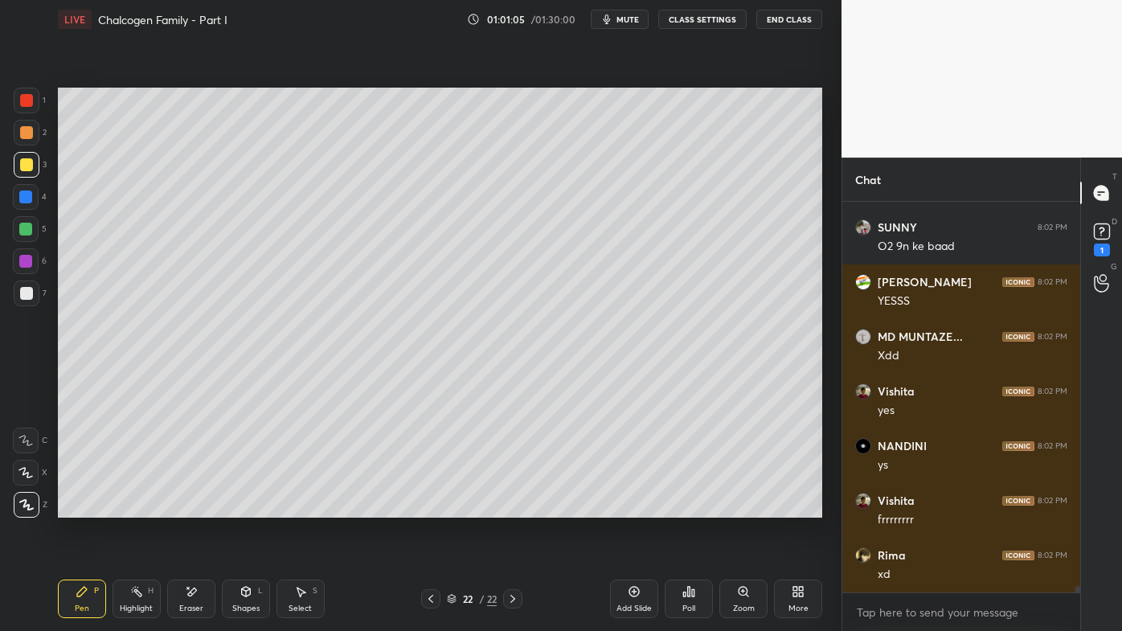
drag, startPoint x: 24, startPoint y: 296, endPoint x: 39, endPoint y: 307, distance: 19.0
click at [23, 295] on div at bounding box center [26, 293] width 13 height 13
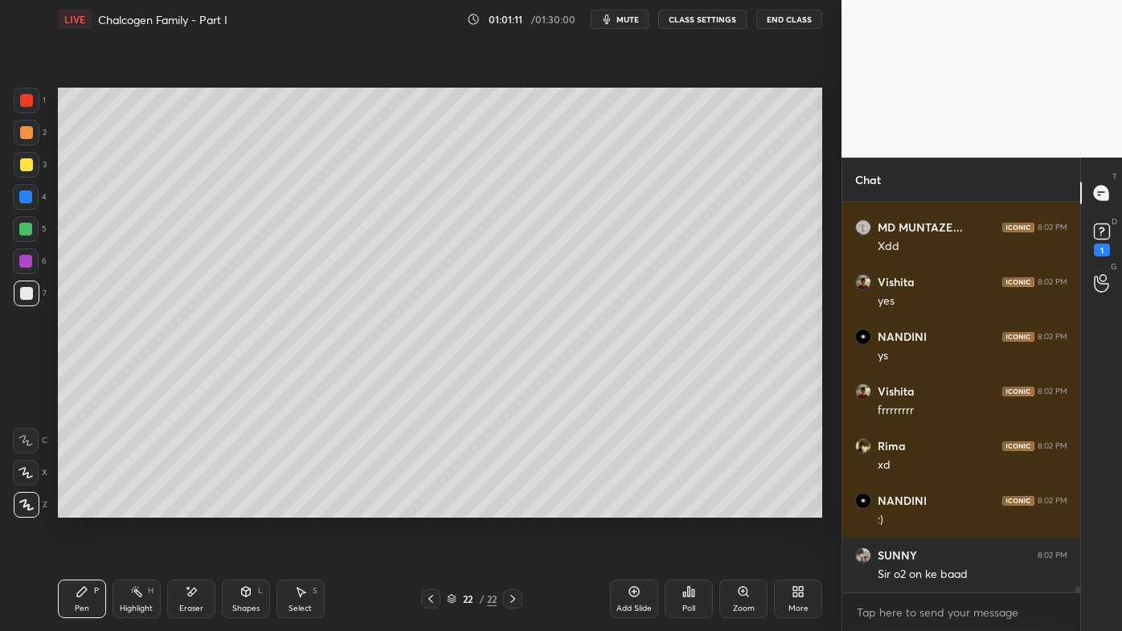
drag, startPoint x: 429, startPoint y: 594, endPoint x: 416, endPoint y: 603, distance: 16.3
click at [429, 507] on icon at bounding box center [430, 599] width 13 height 13
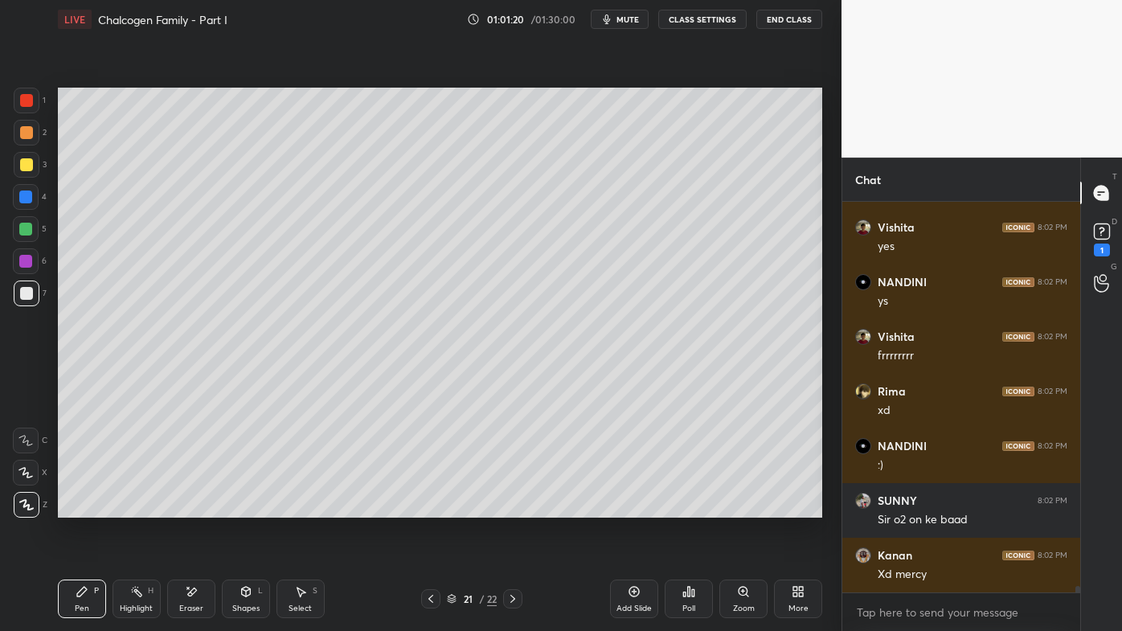
drag, startPoint x: 124, startPoint y: 587, endPoint x: 129, endPoint y: 579, distance: 9.8
click at [126, 507] on div "Highlight H" at bounding box center [137, 599] width 48 height 39
click at [515, 507] on icon at bounding box center [512, 599] width 13 height 13
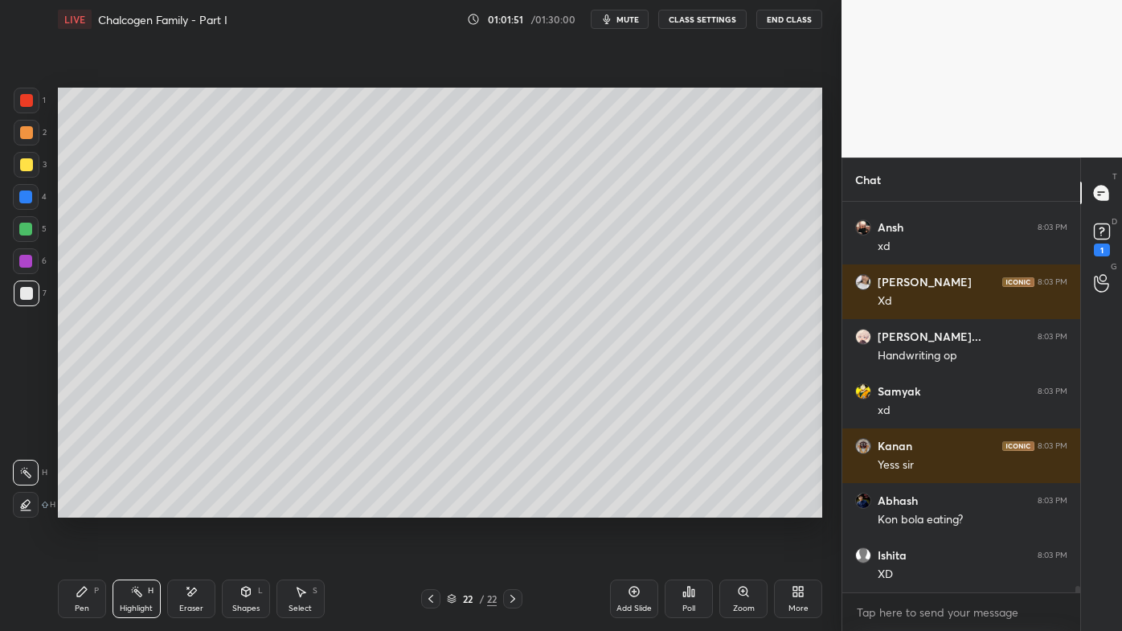
scroll to position [23605, 0]
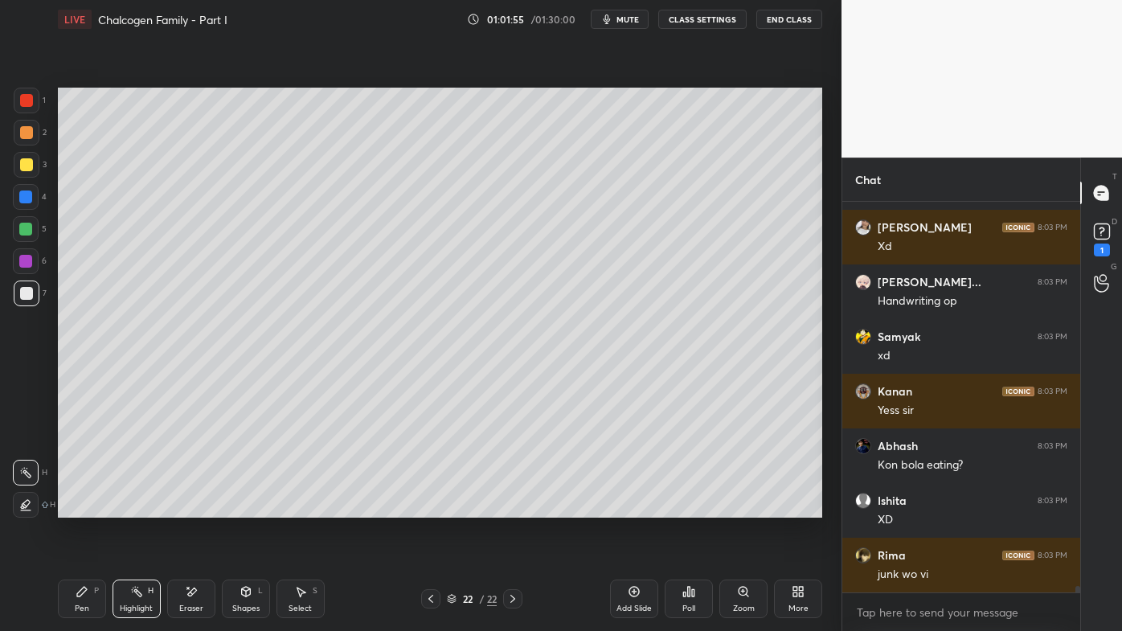
click at [425, 507] on icon at bounding box center [430, 599] width 13 height 13
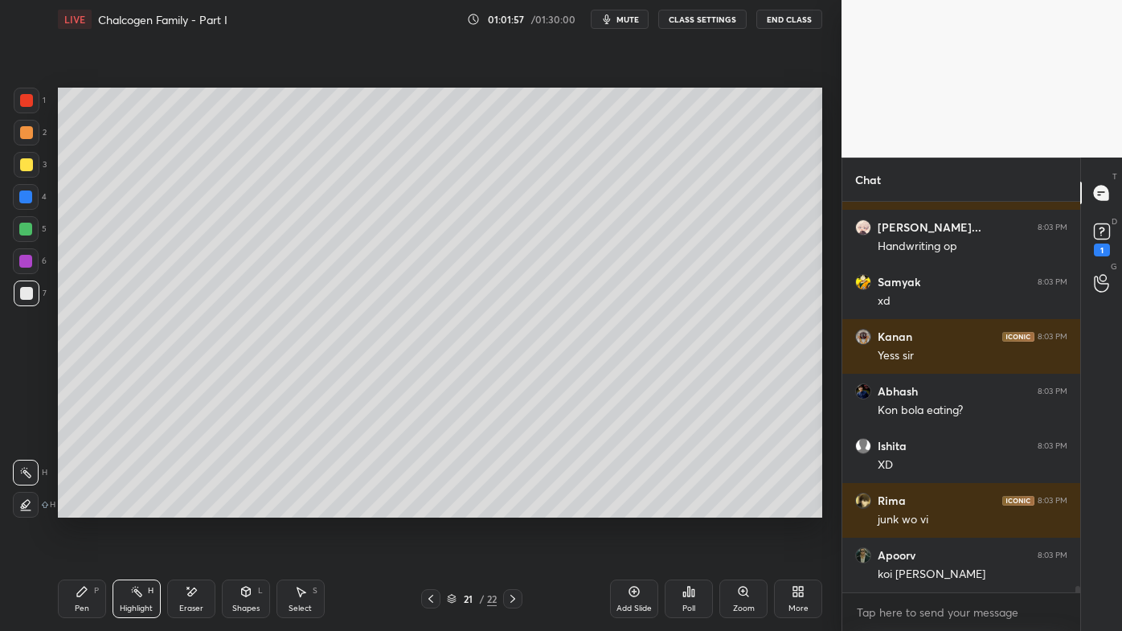
scroll to position [23714, 0]
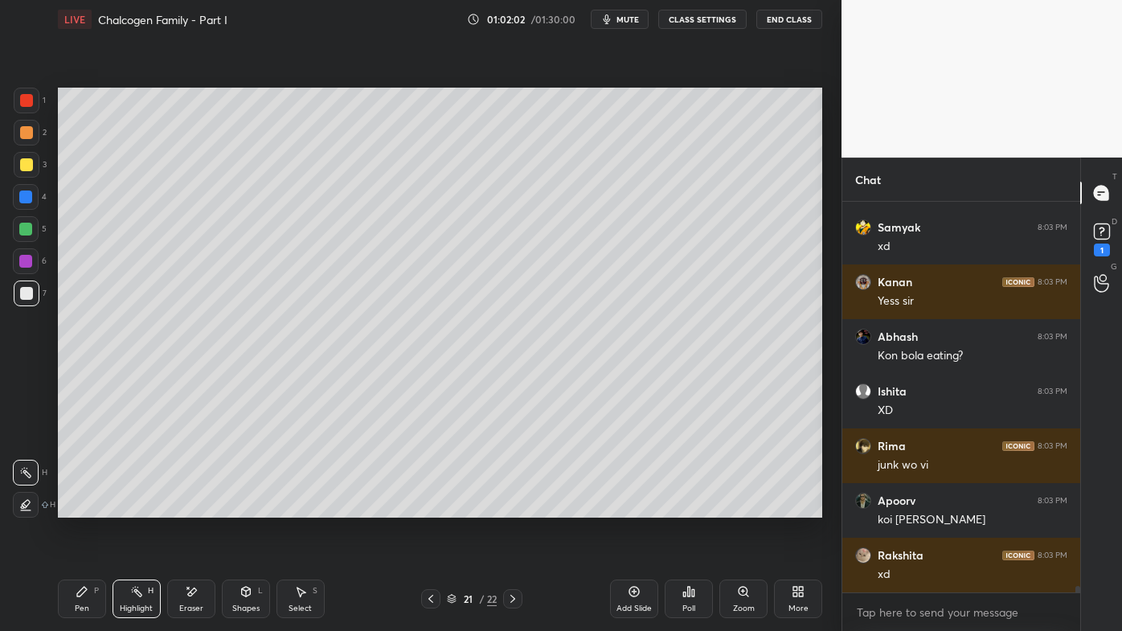
drag, startPoint x: 514, startPoint y: 598, endPoint x: 506, endPoint y: 605, distance: 9.7
click at [512, 507] on icon at bounding box center [512, 599] width 13 height 13
click at [77, 507] on icon at bounding box center [82, 592] width 10 height 10
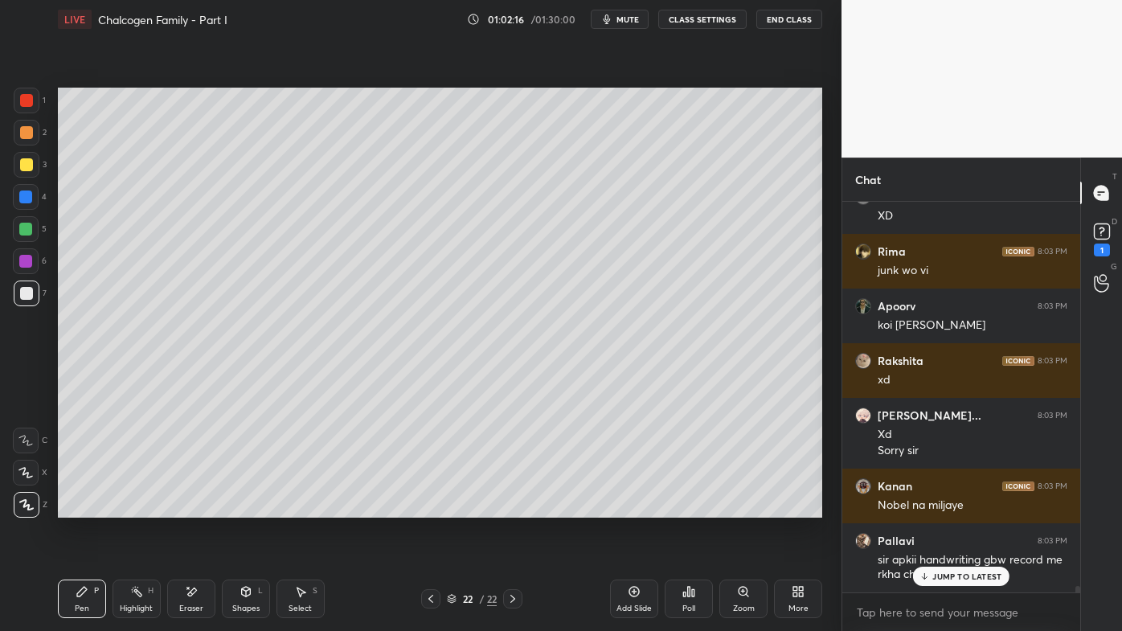
scroll to position [23962, 0]
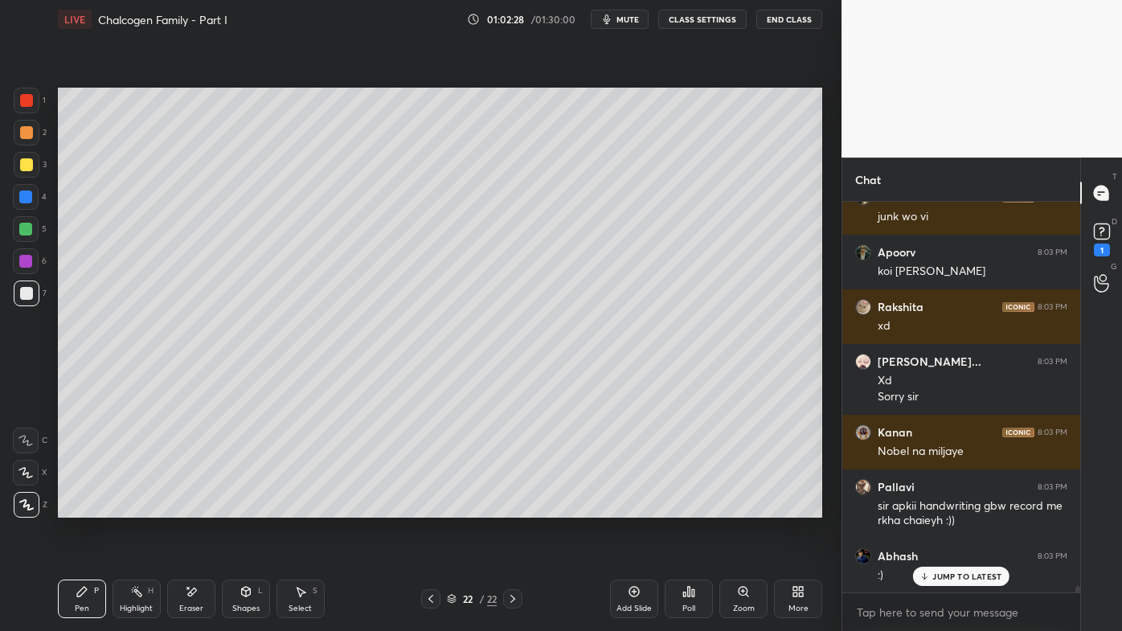
drag, startPoint x: 194, startPoint y: 593, endPoint x: 202, endPoint y: 575, distance: 19.4
click at [192, 507] on icon at bounding box center [191, 592] width 9 height 8
click at [98, 507] on div "Pen P" at bounding box center [82, 599] width 48 height 39
click at [122, 507] on div "Highlight H" at bounding box center [137, 599] width 48 height 39
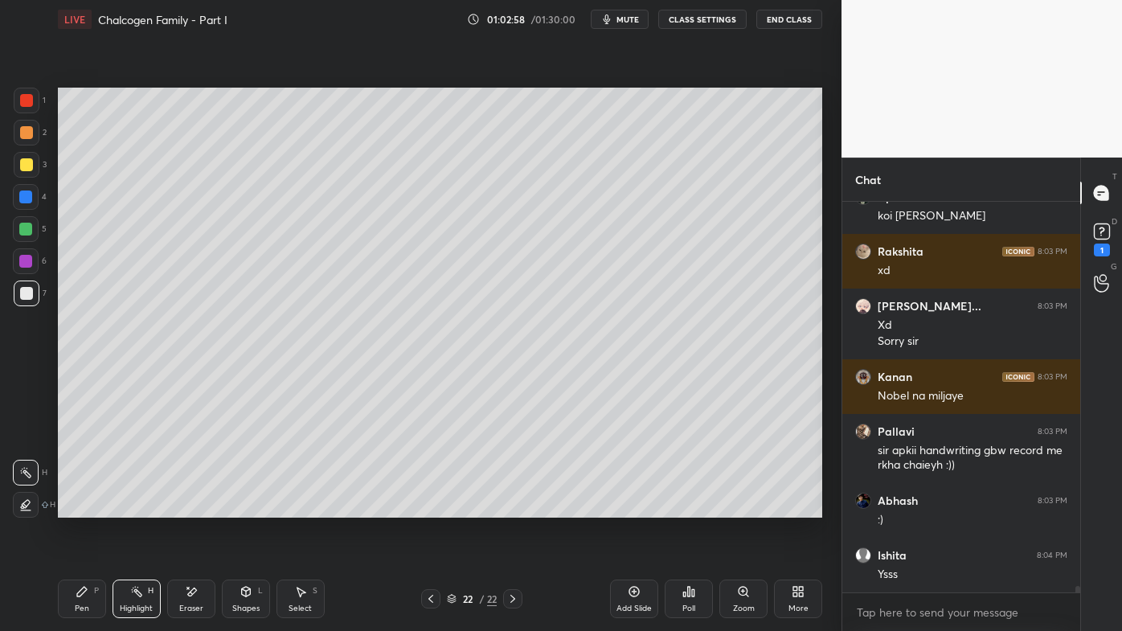
click at [76, 507] on icon at bounding box center [82, 591] width 13 height 13
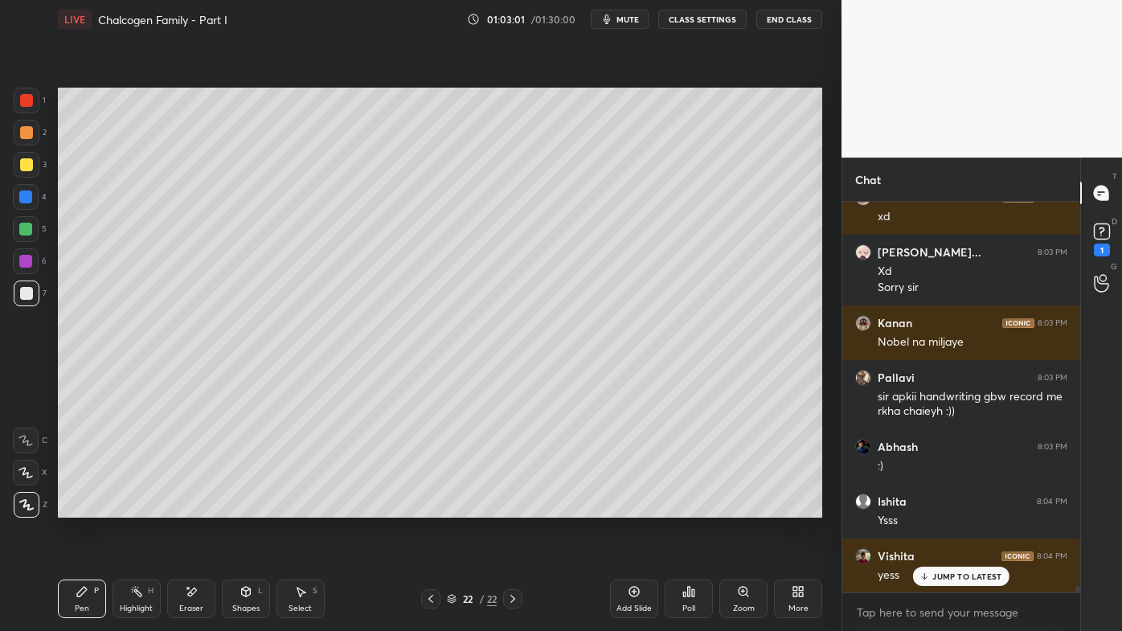
scroll to position [24127, 0]
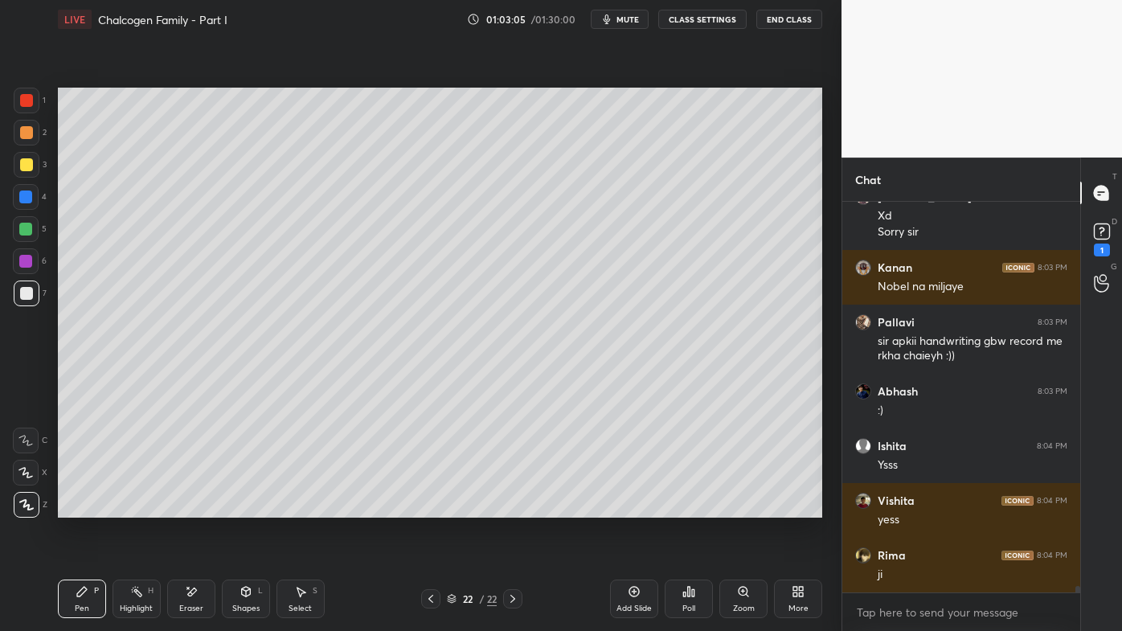
drag, startPoint x: 632, startPoint y: 590, endPoint x: 622, endPoint y: 588, distance: 9.9
click at [631, 507] on icon at bounding box center [634, 591] width 13 height 13
click at [78, 507] on icon at bounding box center [82, 591] width 13 height 13
click at [28, 134] on div at bounding box center [26, 132] width 13 height 13
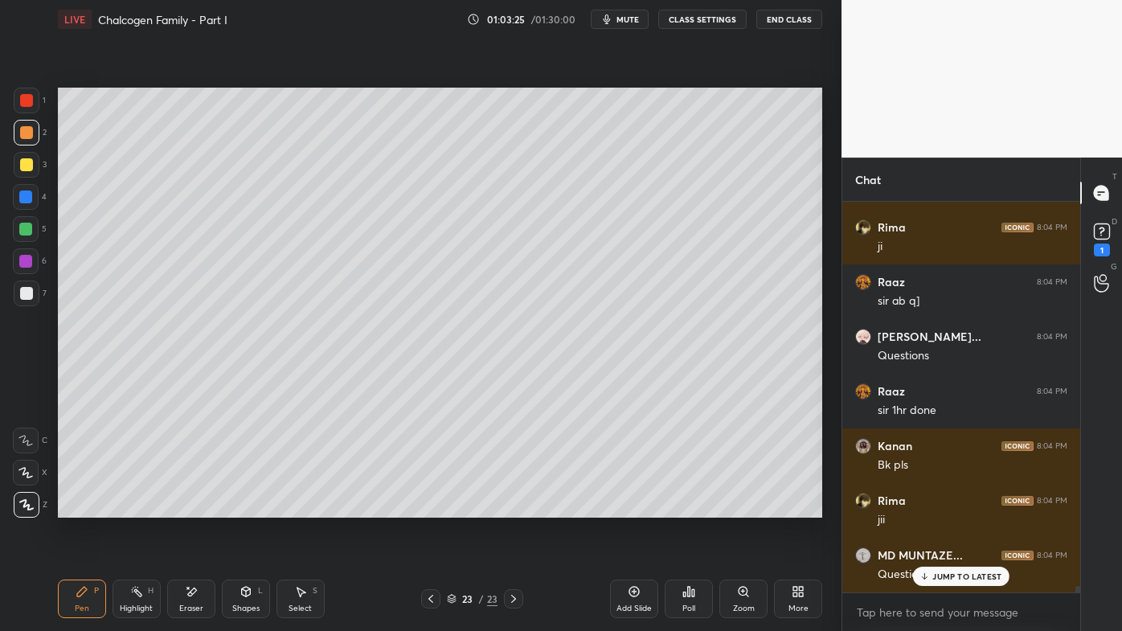
scroll to position [24618, 0]
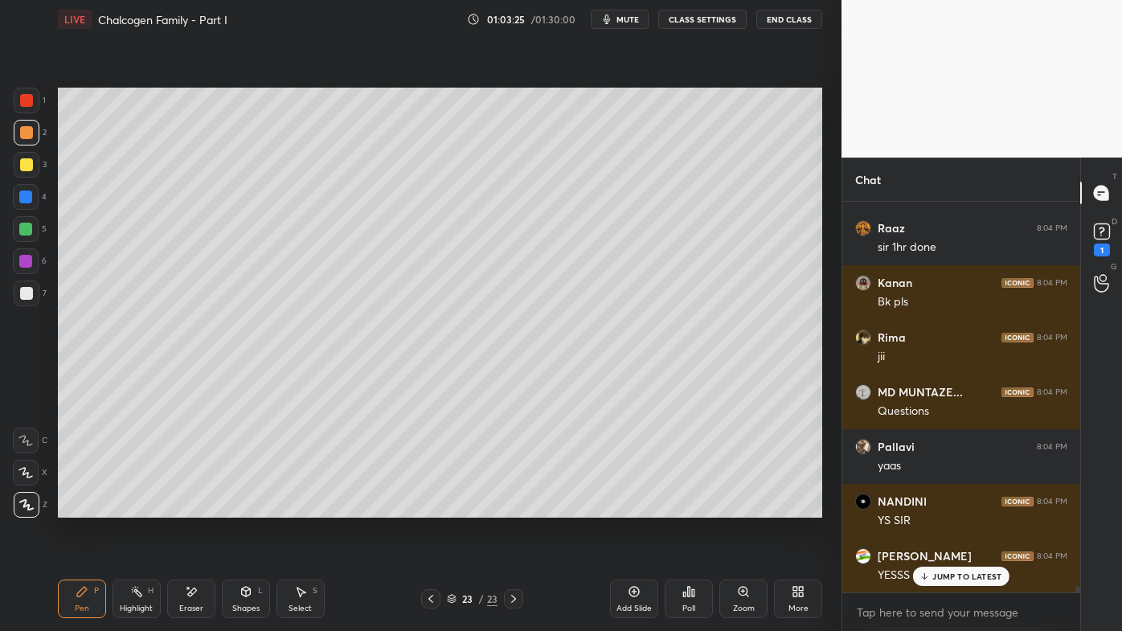
click at [429, 507] on div at bounding box center [430, 598] width 19 height 19
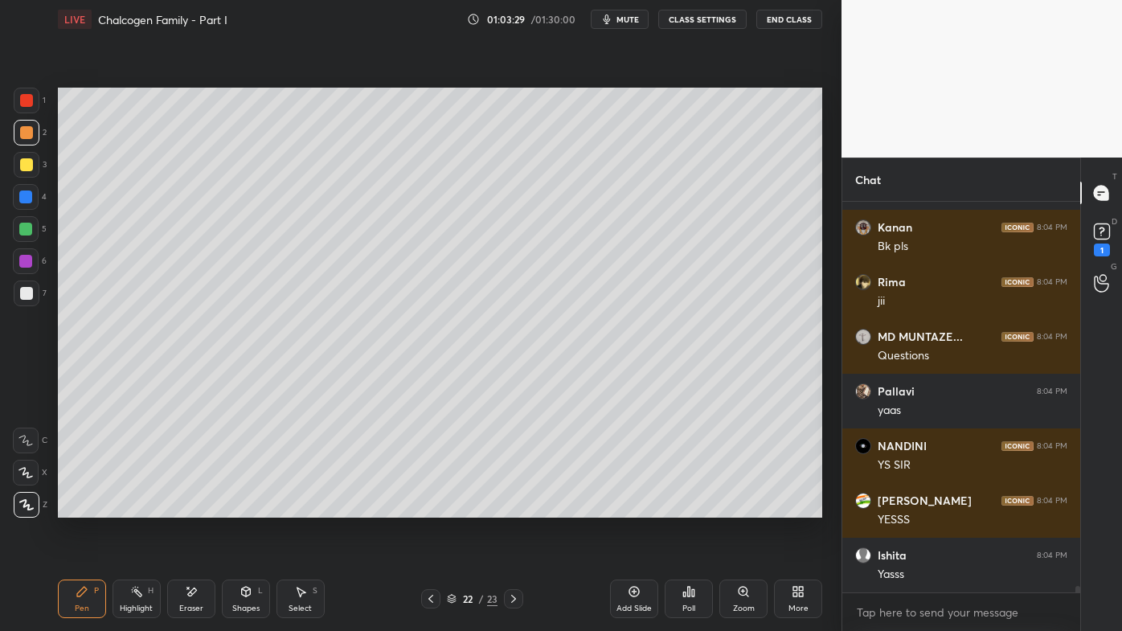
click at [789, 507] on div "More" at bounding box center [798, 599] width 48 height 39
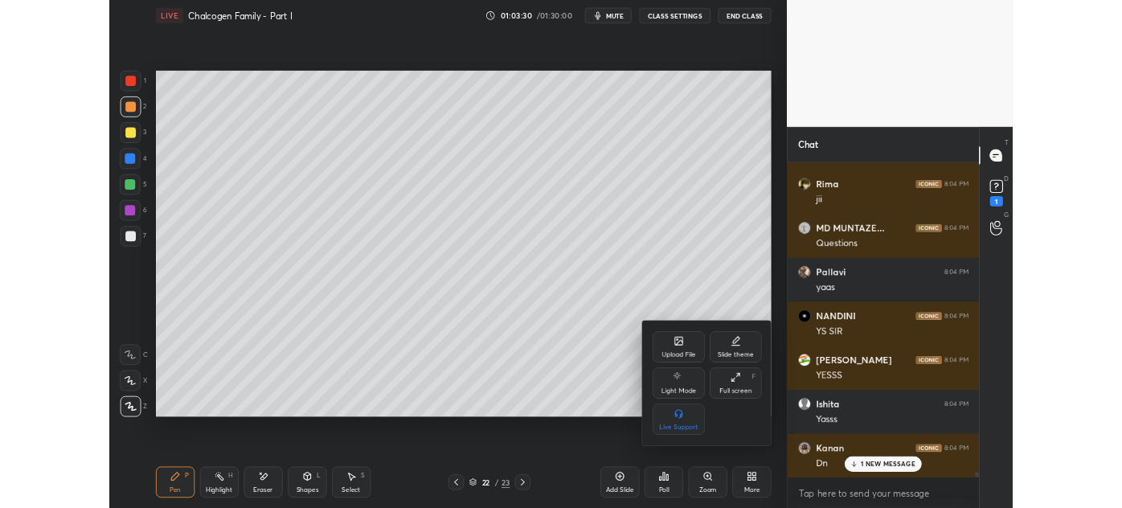
scroll to position [24783, 0]
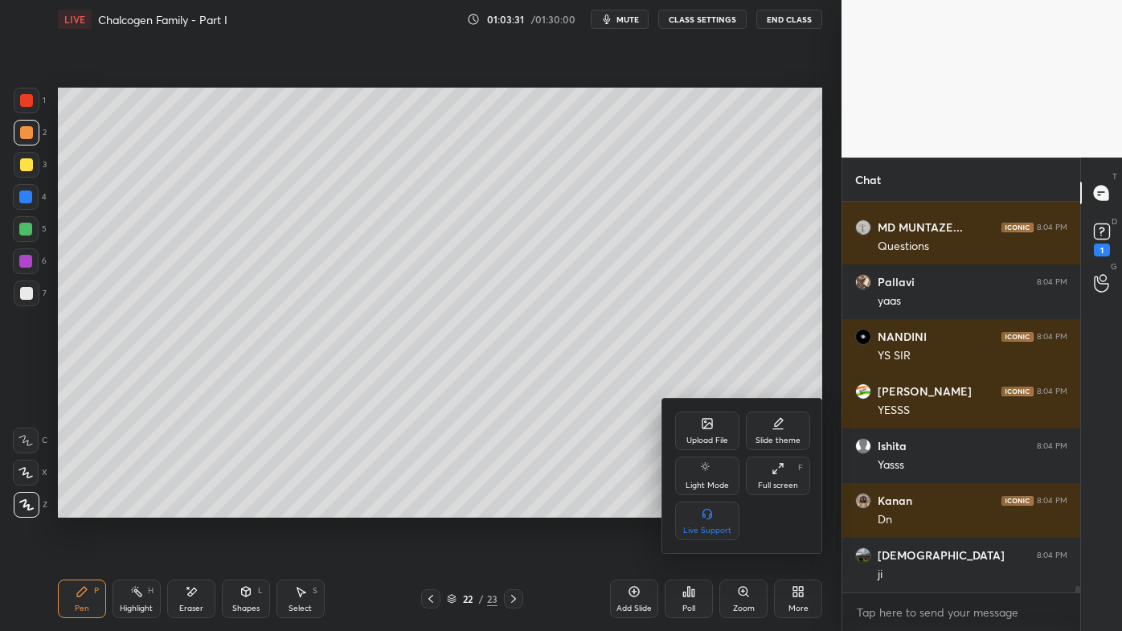
click at [709, 437] on div "Upload File" at bounding box center [707, 431] width 64 height 39
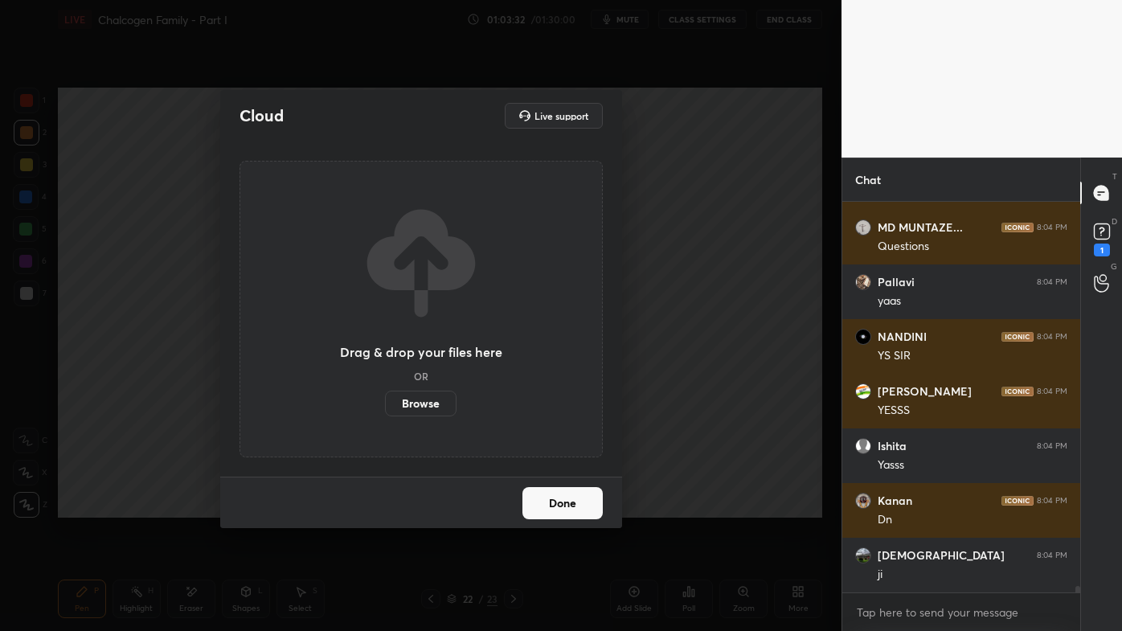
click at [427, 409] on label "Browse" at bounding box center [421, 404] width 72 height 26
click at [385, 409] on input "Browse" at bounding box center [385, 404] width 0 height 26
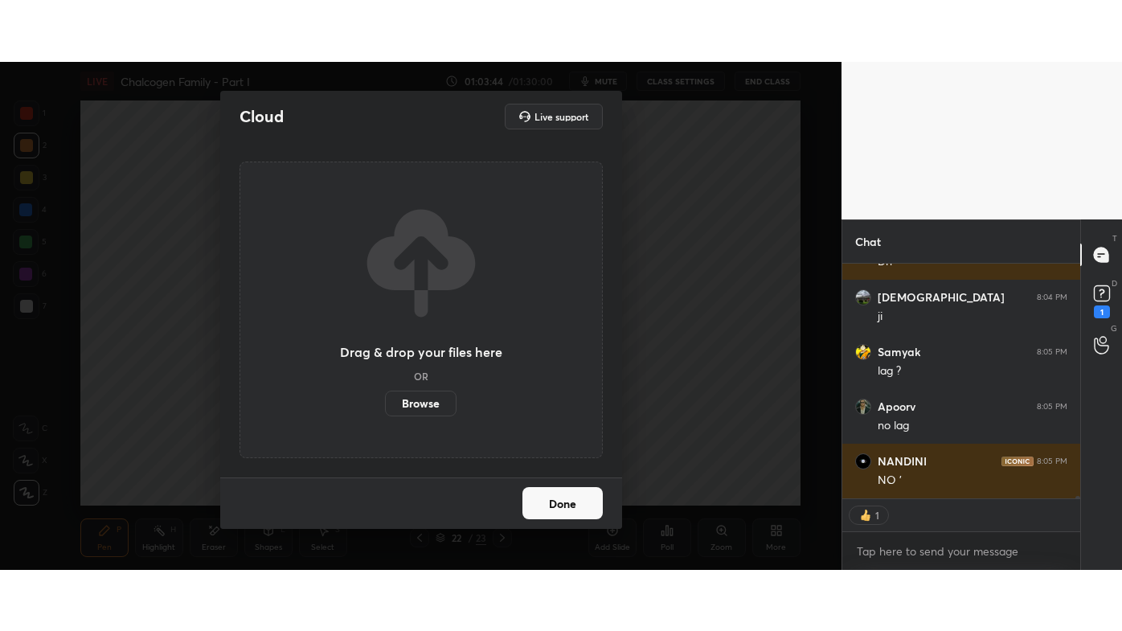
scroll to position [25070, 0]
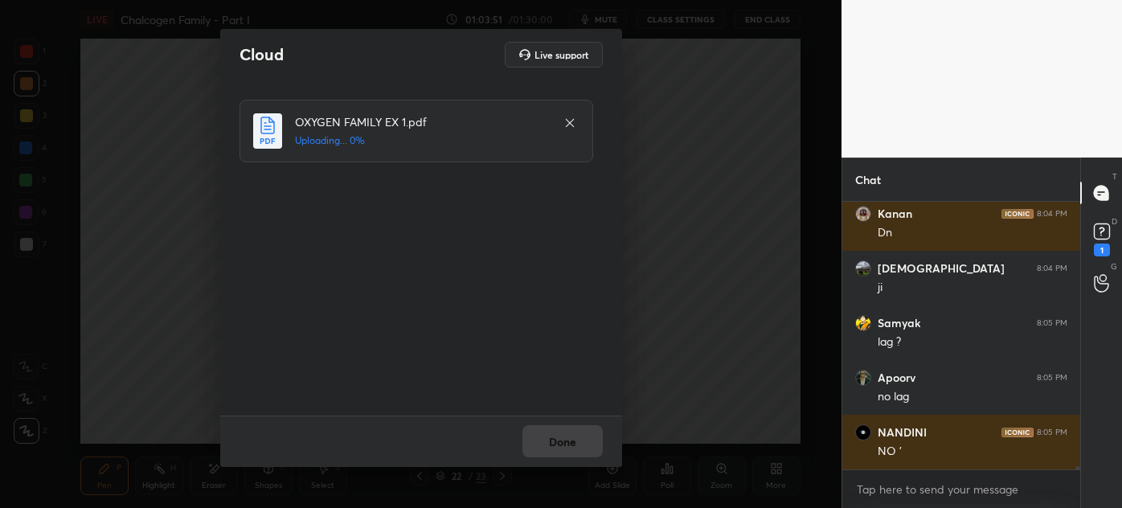
click at [547, 424] on div "Done" at bounding box center [421, 441] width 402 height 51
click at [567, 441] on div "Done" at bounding box center [421, 441] width 402 height 51
click at [570, 443] on div "Done" at bounding box center [421, 441] width 402 height 51
click at [566, 443] on button "Done" at bounding box center [563, 441] width 80 height 32
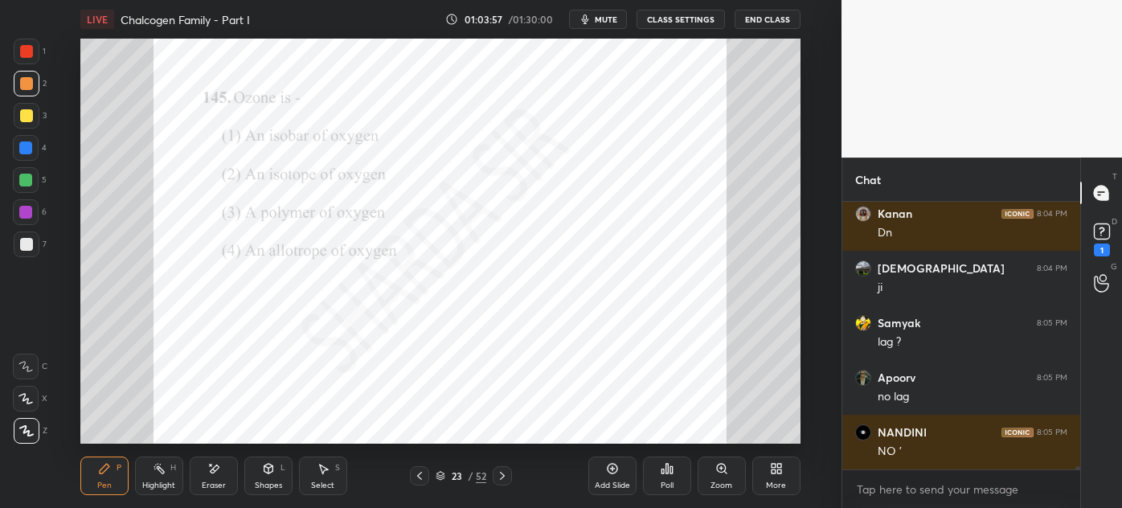
click at [772, 473] on icon at bounding box center [774, 472] width 4 height 4
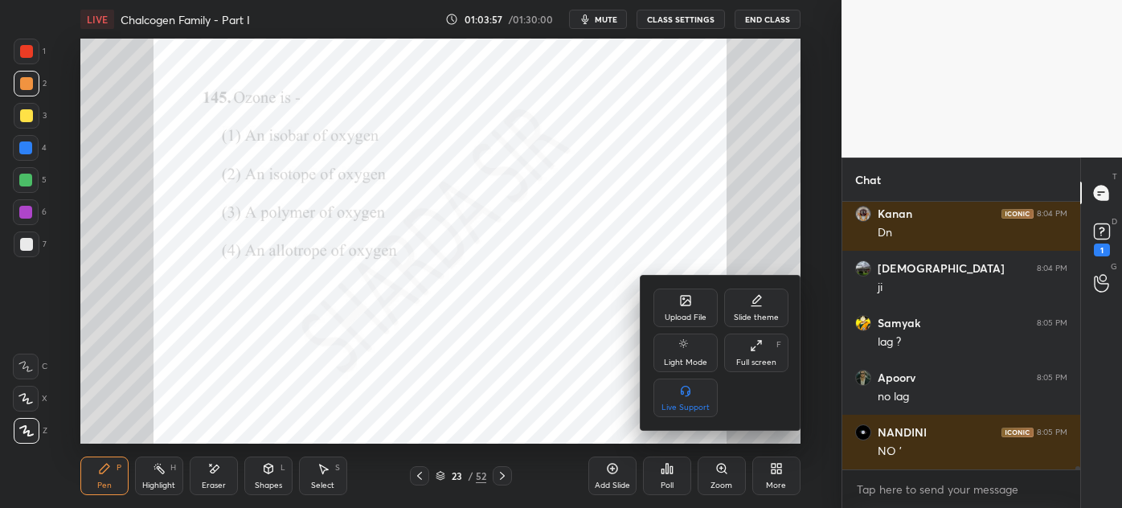
click at [756, 347] on icon at bounding box center [756, 345] width 13 height 13
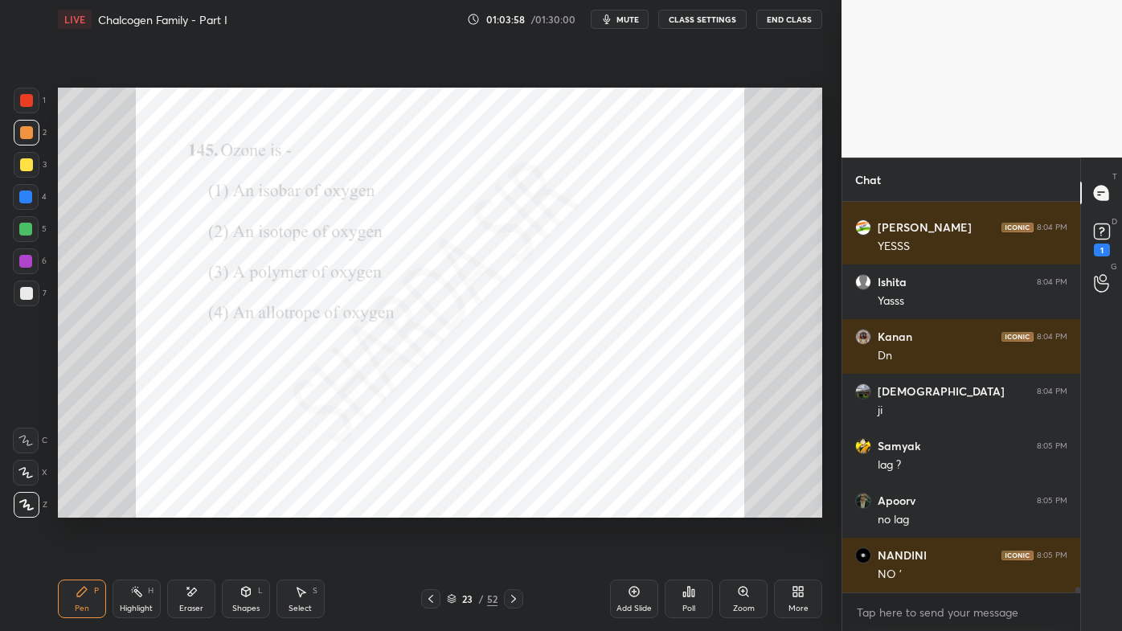
scroll to position [424, 233]
click at [430, 507] on icon at bounding box center [430, 599] width 13 height 13
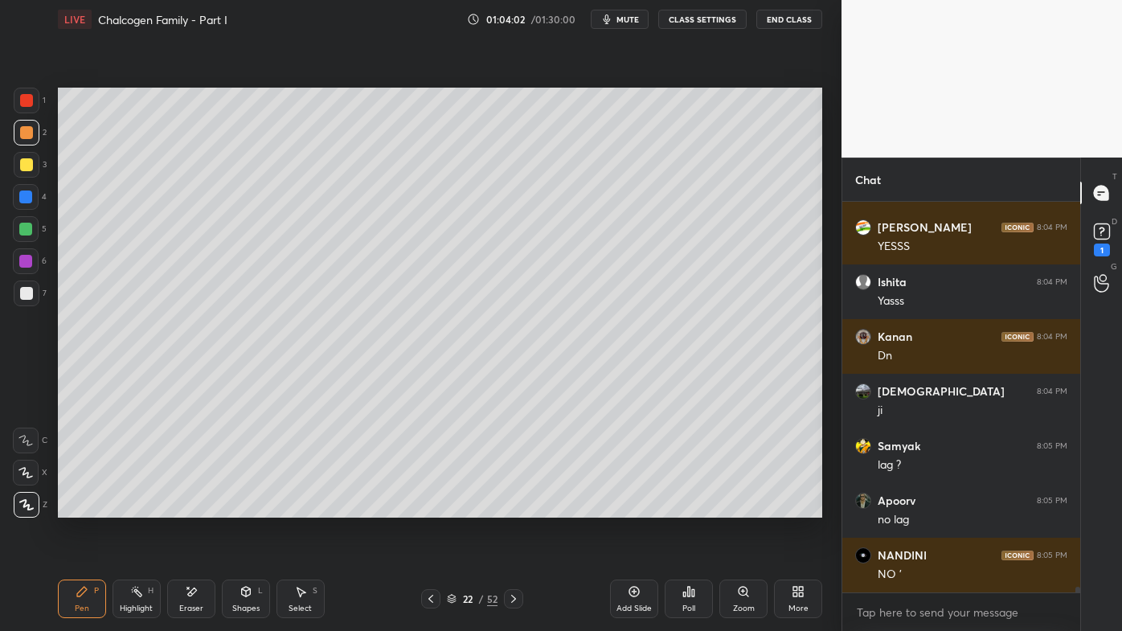
click at [515, 507] on icon at bounding box center [513, 599] width 13 height 13
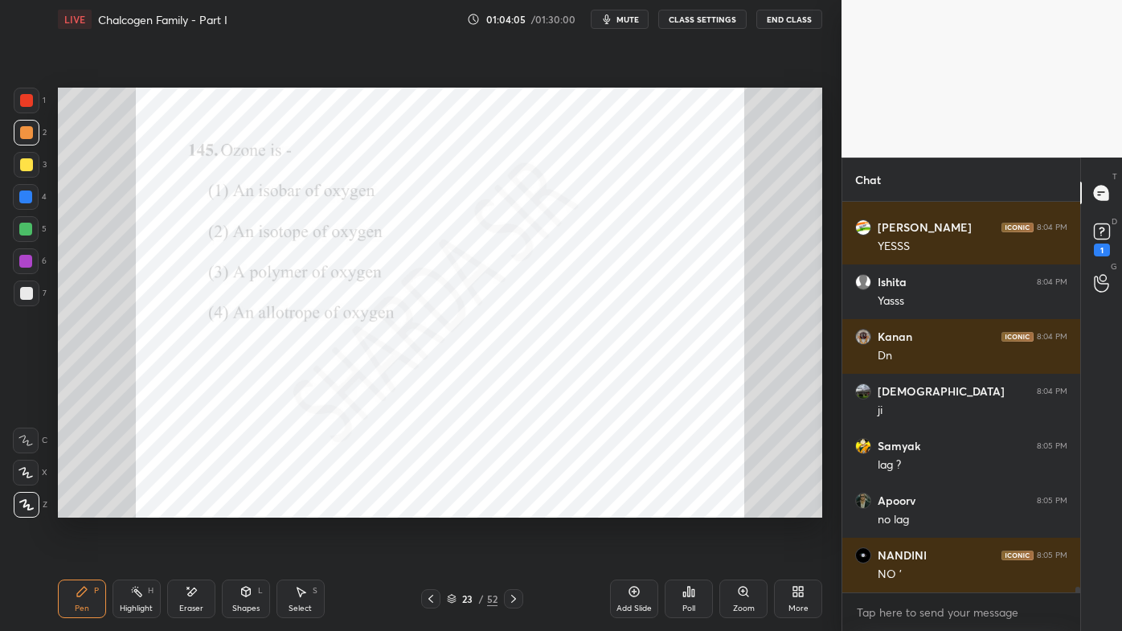
scroll to position [25002, 0]
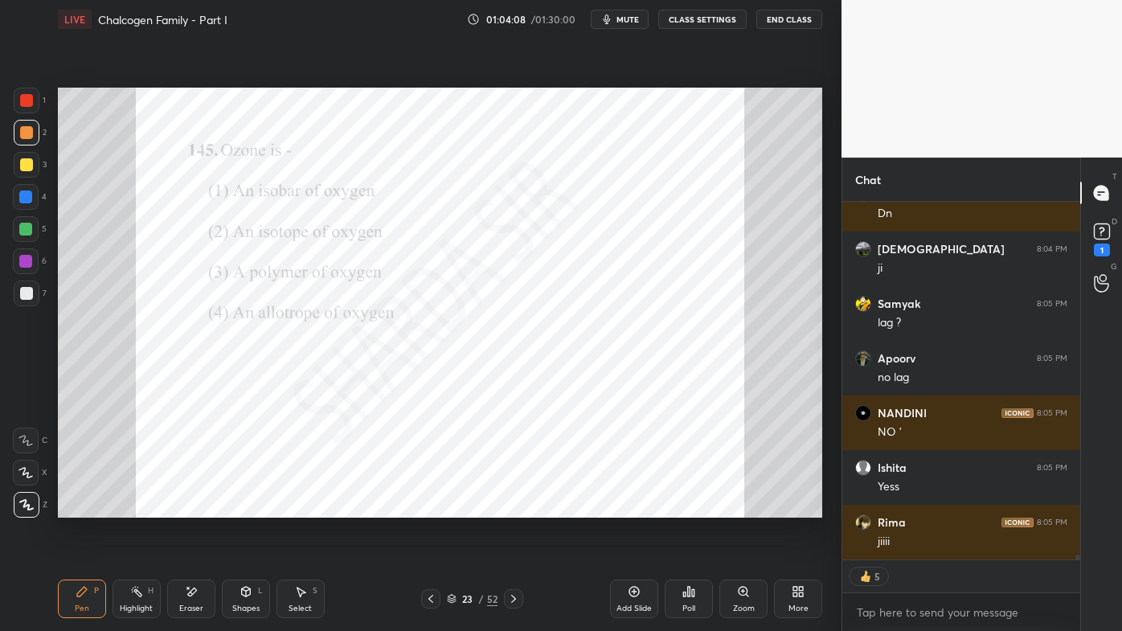
click at [683, 507] on icon at bounding box center [689, 591] width 13 height 13
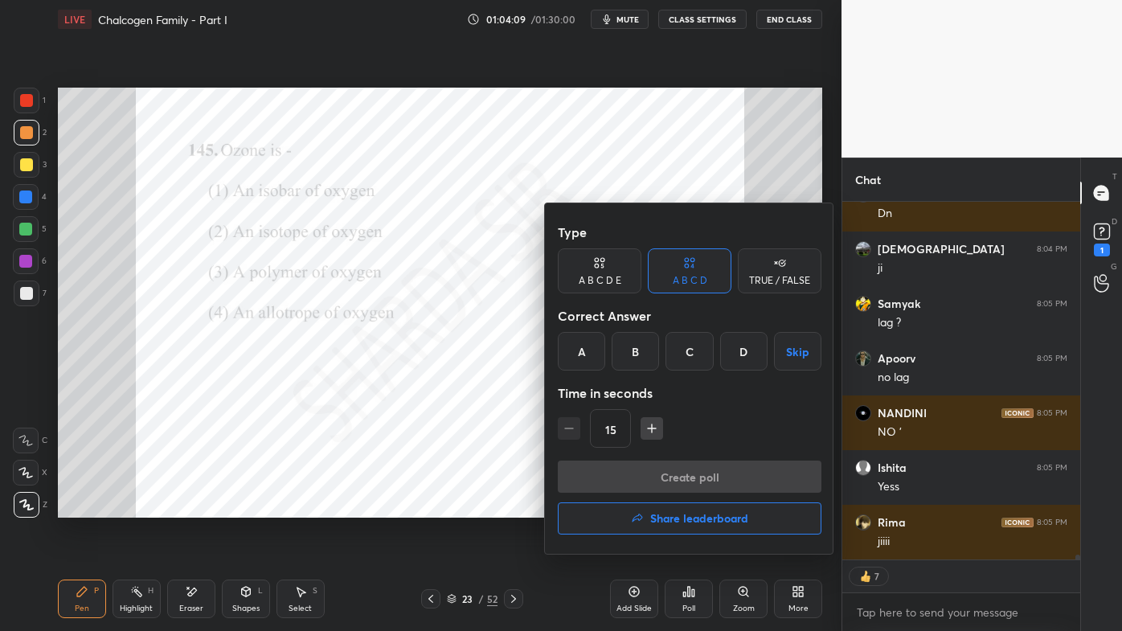
click at [734, 342] on div "D" at bounding box center [743, 351] width 47 height 39
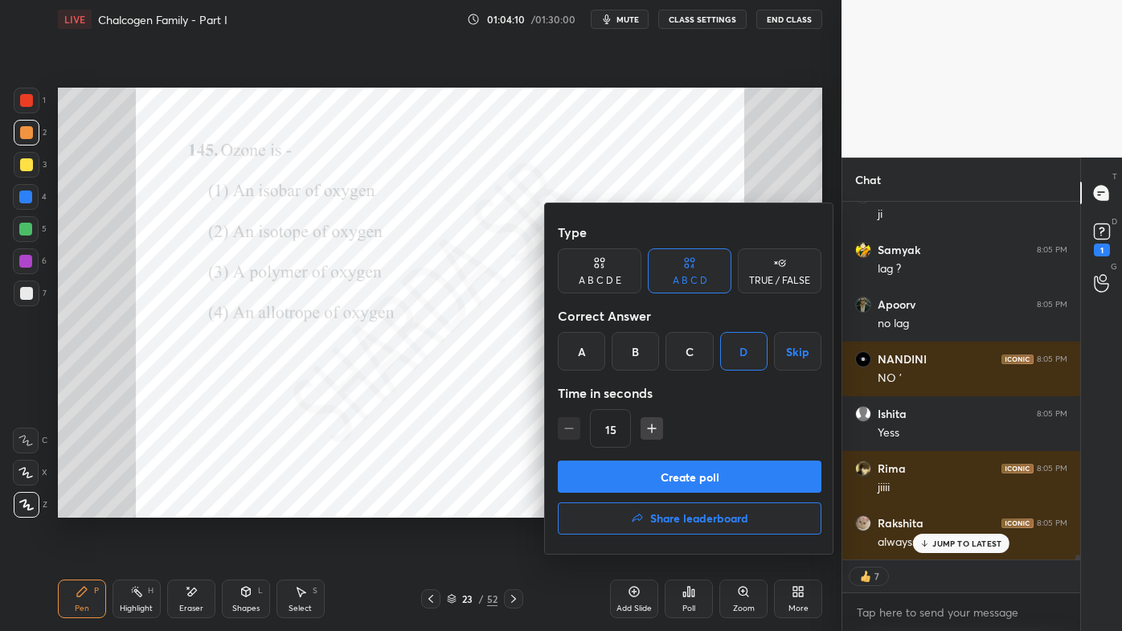
drag, startPoint x: 650, startPoint y: 471, endPoint x: 627, endPoint y: 494, distance: 32.4
click at [650, 473] on button "Create poll" at bounding box center [690, 477] width 264 height 32
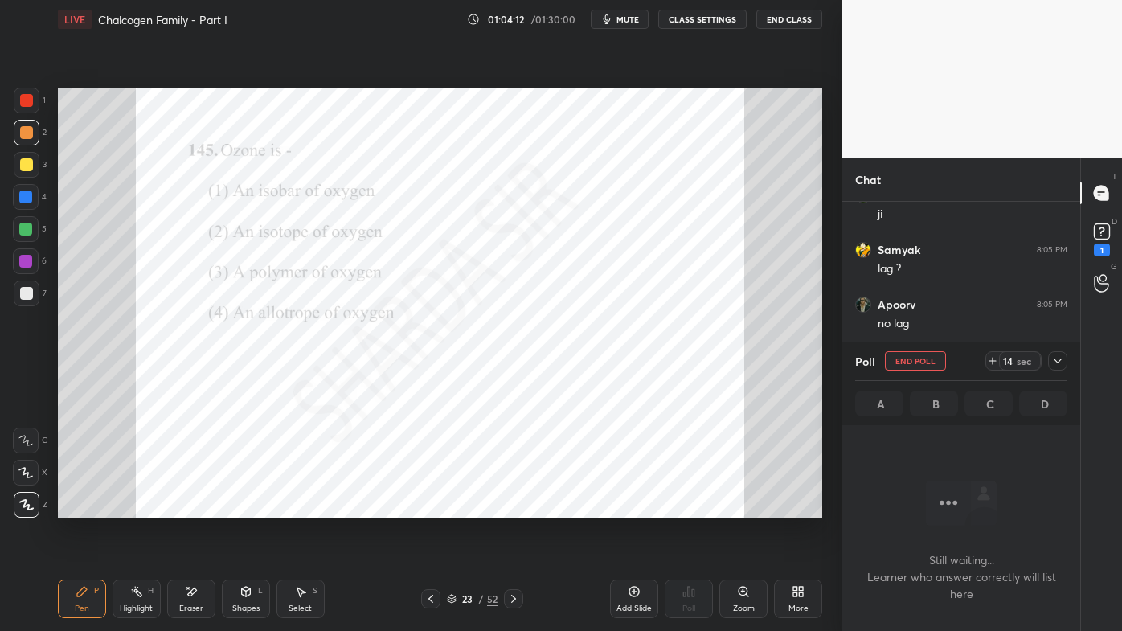
drag, startPoint x: 1059, startPoint y: 359, endPoint x: 1040, endPoint y: 371, distance: 22.1
click at [1058, 359] on icon at bounding box center [1058, 361] width 13 height 13
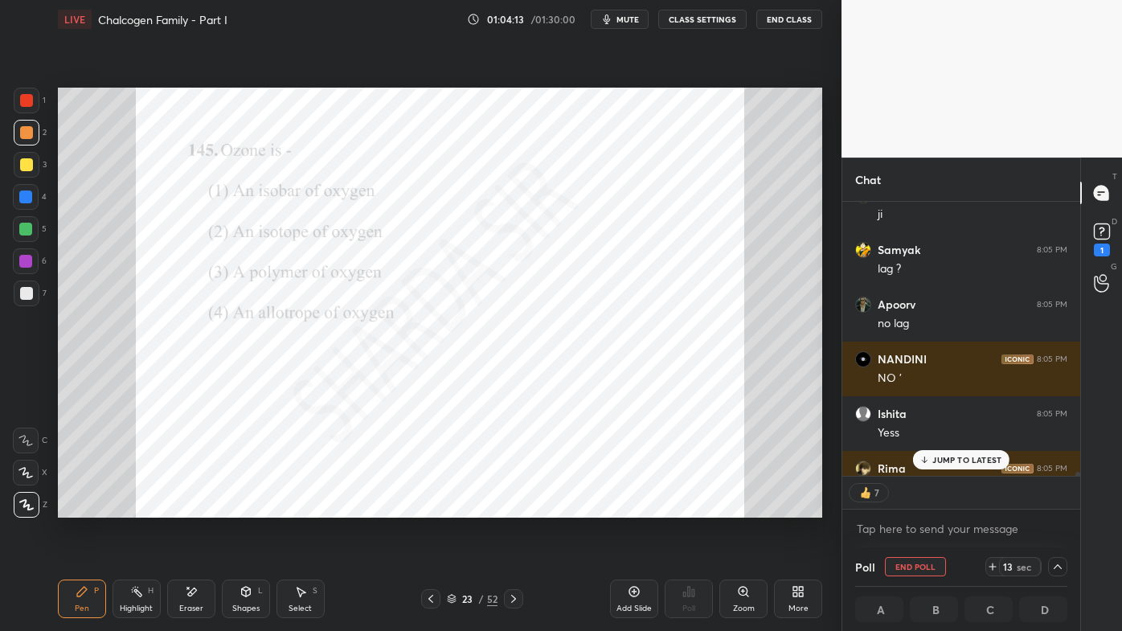
click at [937, 458] on p "JUMP TO LATEST" at bounding box center [967, 460] width 69 height 10
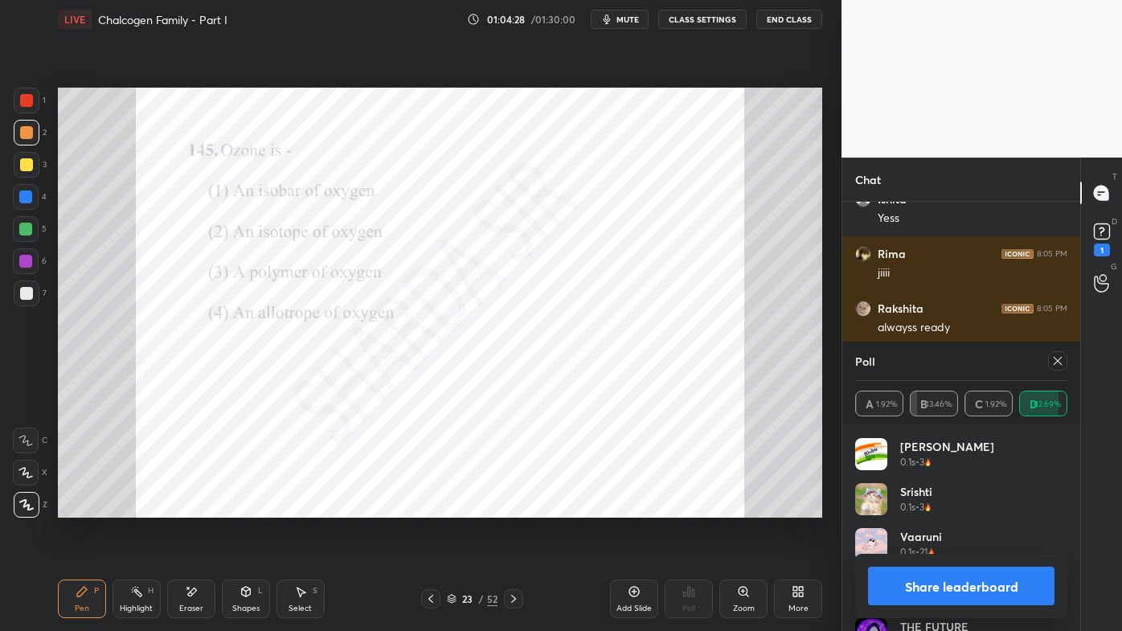
drag, startPoint x: 1059, startPoint y: 358, endPoint x: 995, endPoint y: 383, distance: 68.5
click at [1059, 359] on icon at bounding box center [1058, 361] width 13 height 13
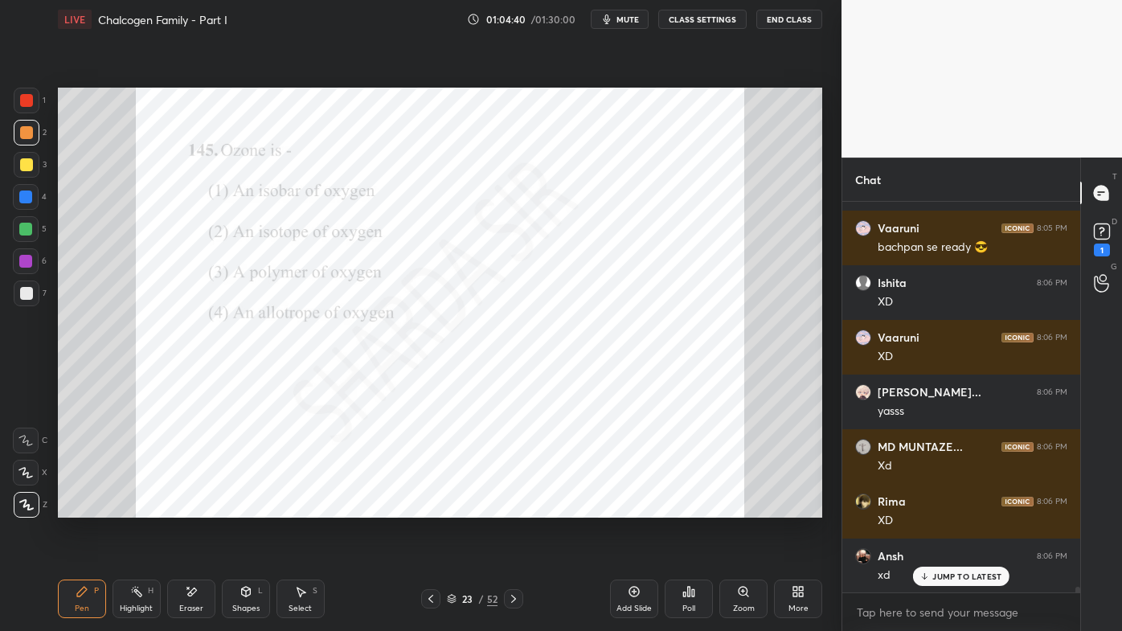
drag, startPoint x: 78, startPoint y: 578, endPoint x: 81, endPoint y: 527, distance: 50.8
click at [77, 507] on div "Pen P Highlight H Eraser Shapes L Select S 23 / 52 Add Slide Poll Zoom More" at bounding box center [440, 599] width 765 height 64
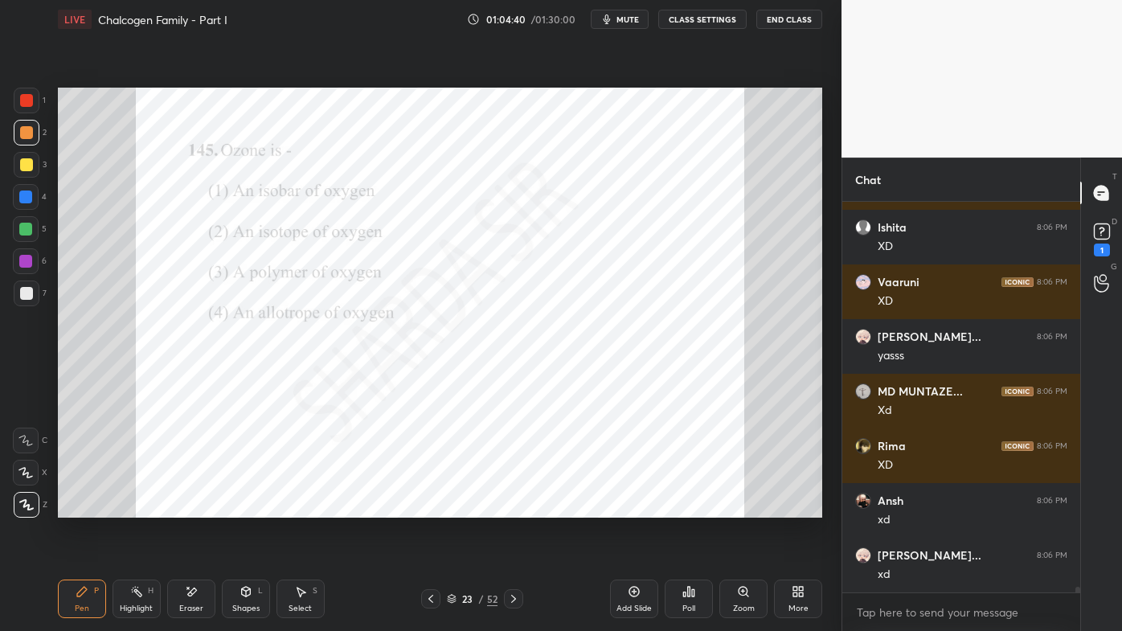
drag, startPoint x: 31, startPoint y: 98, endPoint x: 50, endPoint y: 105, distance: 20.6
click at [31, 99] on div at bounding box center [26, 100] width 13 height 13
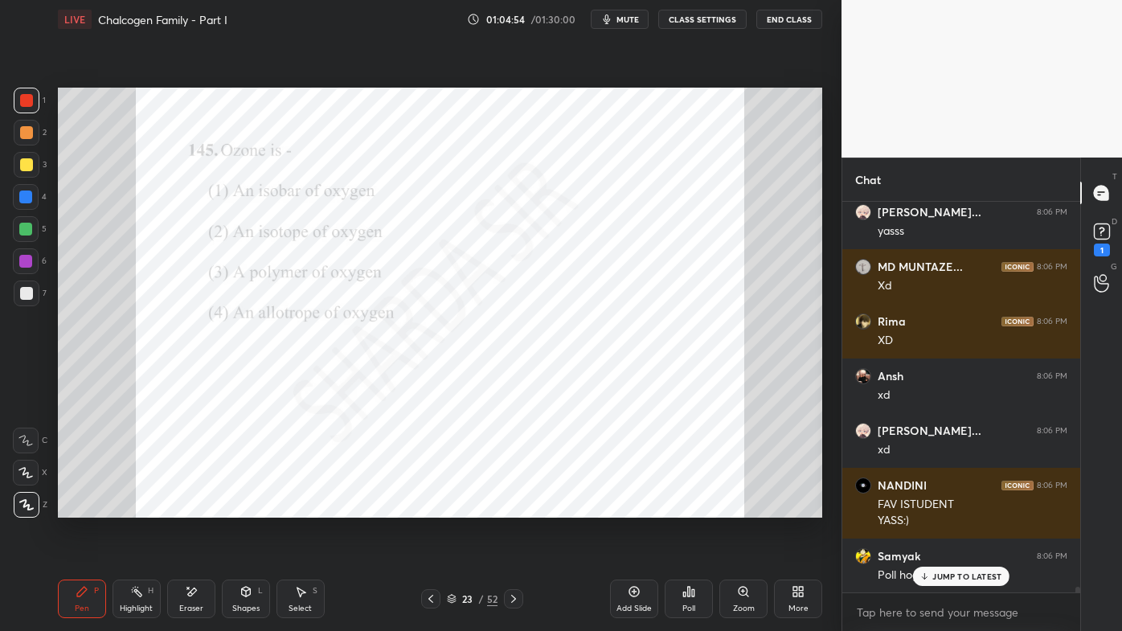
drag, startPoint x: 921, startPoint y: 570, endPoint x: 859, endPoint y: 614, distance: 75.4
click at [920, 507] on div "JUMP TO LATEST" at bounding box center [961, 576] width 96 height 19
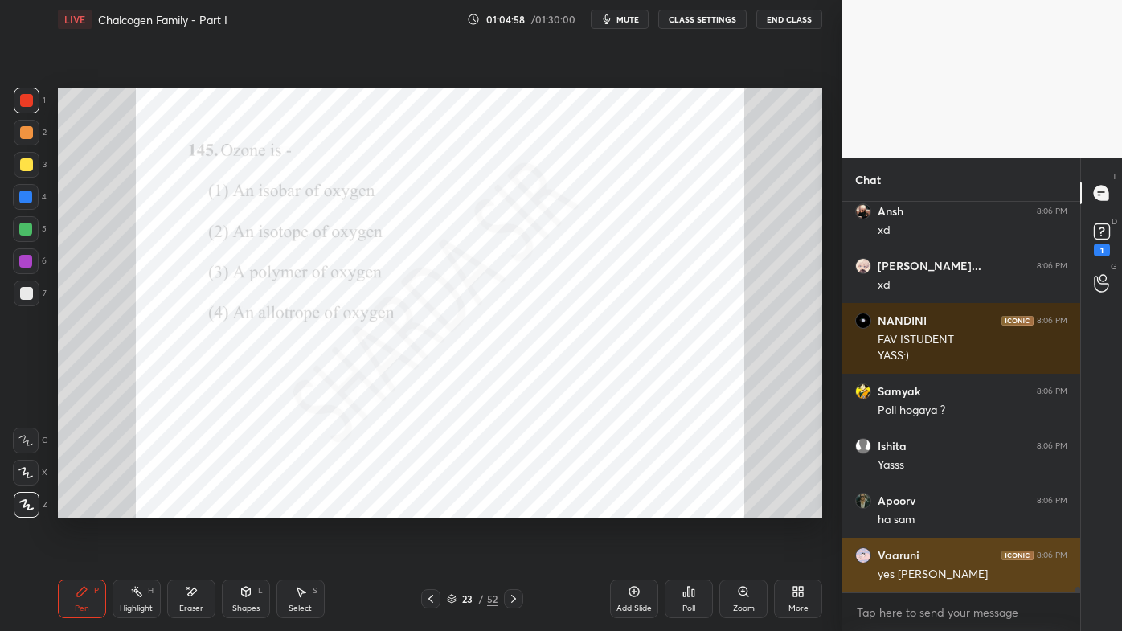
drag, startPoint x: 927, startPoint y: 576, endPoint x: 885, endPoint y: 587, distance: 43.3
click at [925, 507] on div "Rima 8:06 PM XD [PERSON_NAME] 8:06 PM xd [PERSON_NAME]... 8:06 PM xd NANDINI 8:…" at bounding box center [962, 397] width 238 height 391
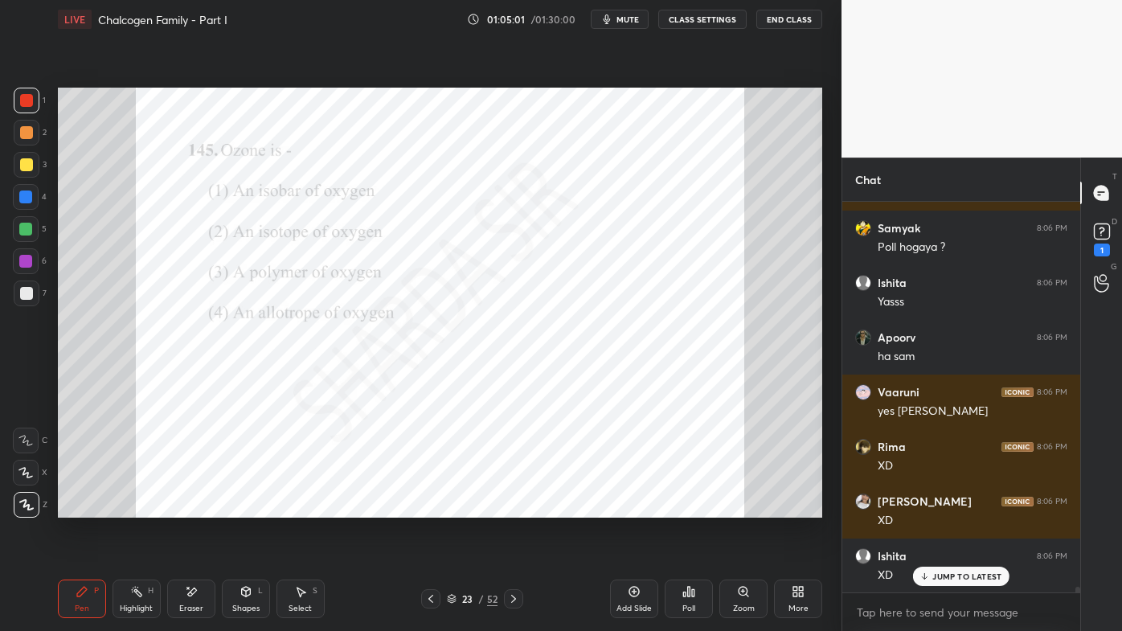
click at [514, 507] on icon at bounding box center [513, 599] width 5 height 8
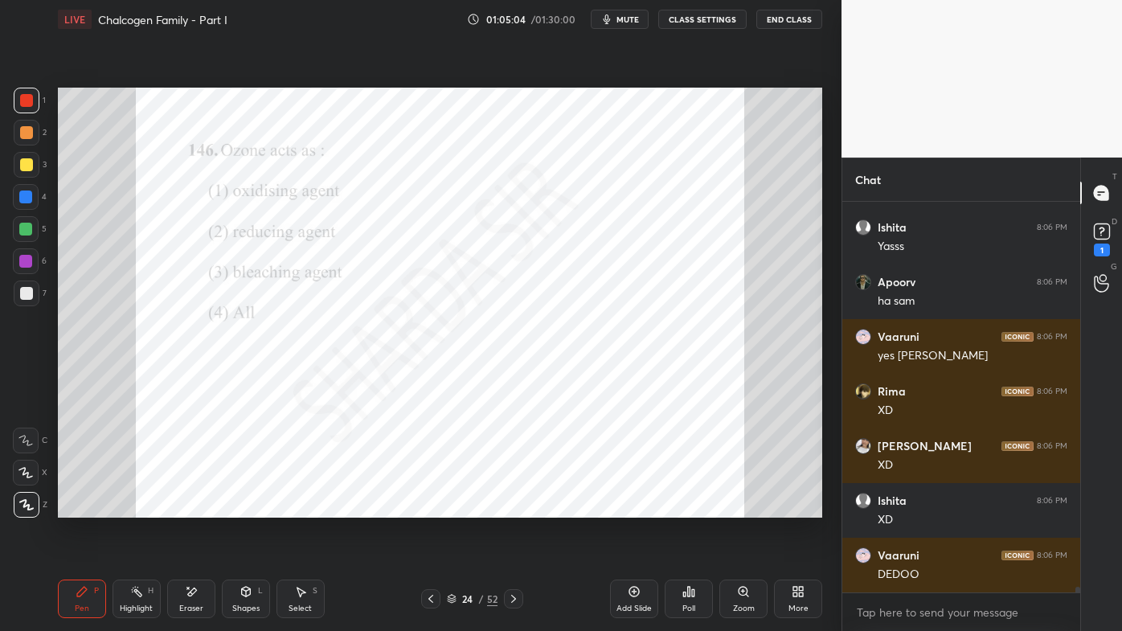
click at [682, 507] on div "Poll" at bounding box center [689, 599] width 48 height 39
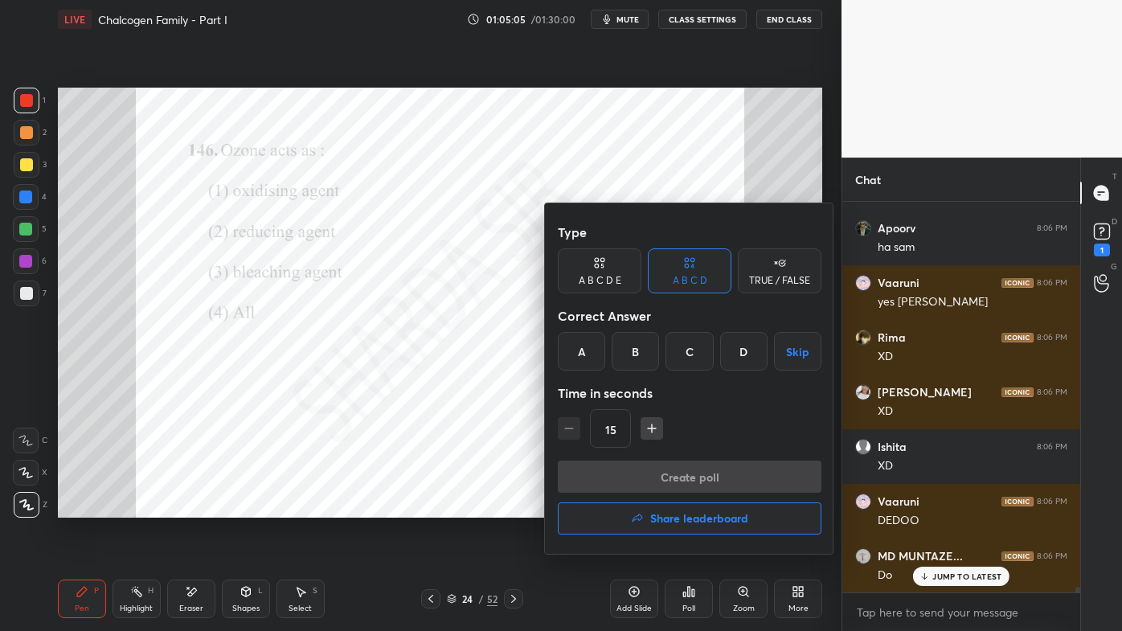
click at [752, 354] on div "D" at bounding box center [743, 351] width 47 height 39
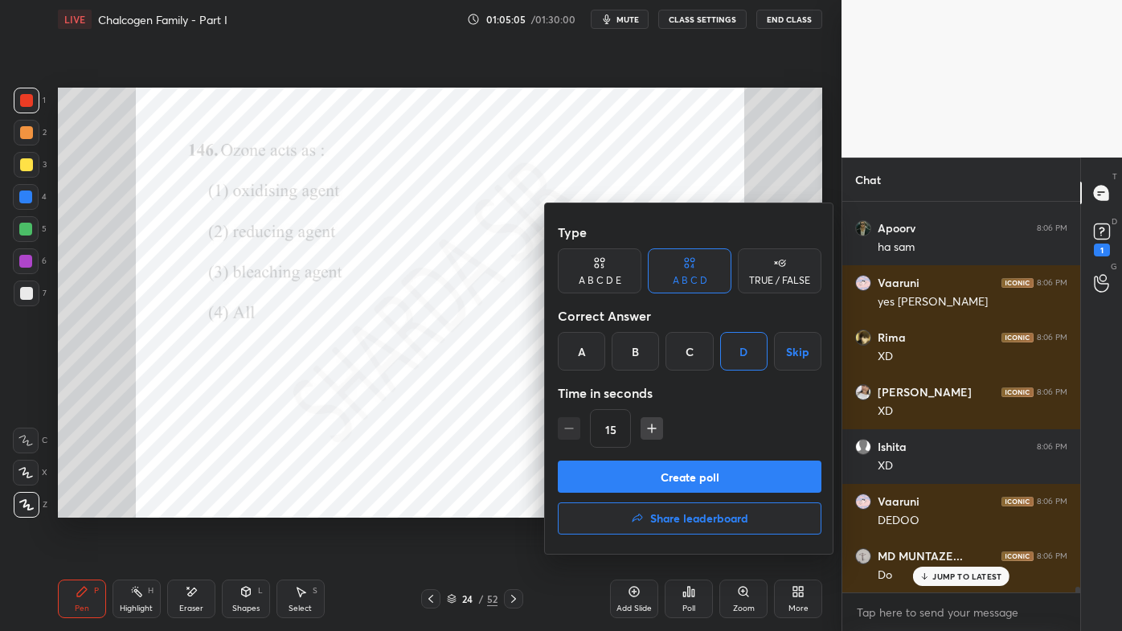
click at [660, 483] on button "Create poll" at bounding box center [690, 477] width 264 height 32
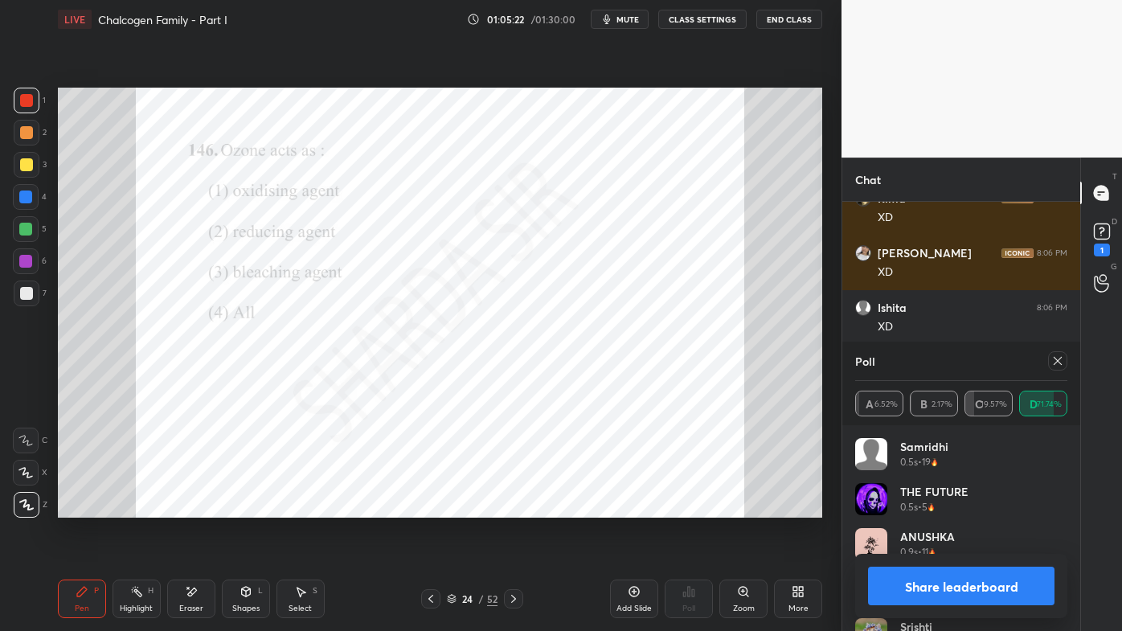
drag, startPoint x: 1059, startPoint y: 355, endPoint x: 973, endPoint y: 394, distance: 94.3
click at [1058, 358] on icon at bounding box center [1058, 361] width 13 height 13
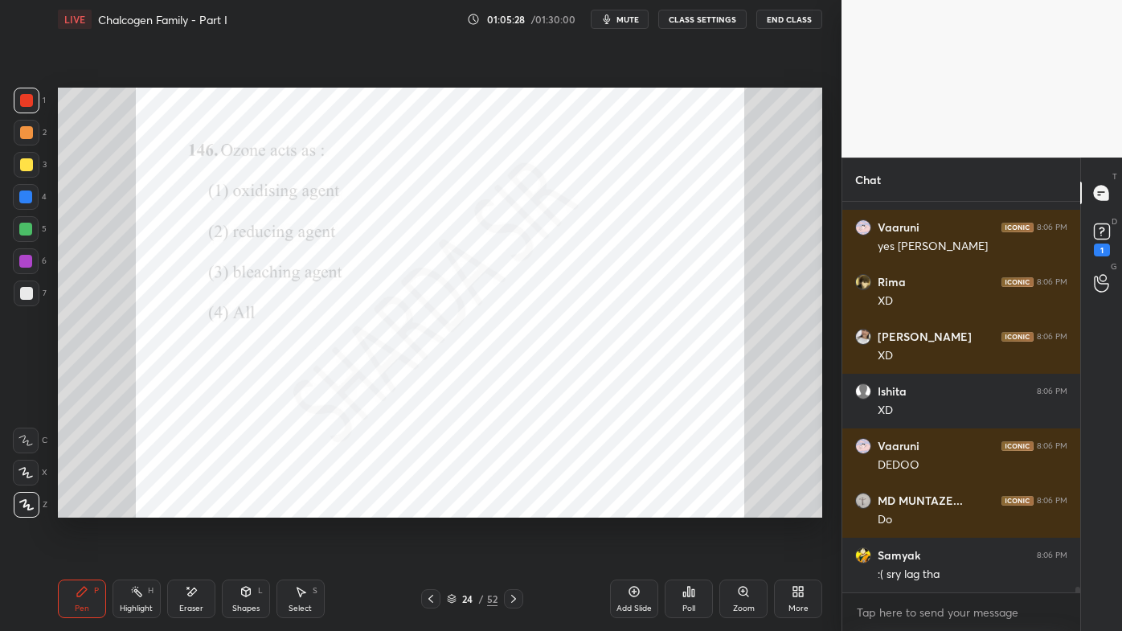
click at [84, 507] on icon at bounding box center [82, 592] width 10 height 10
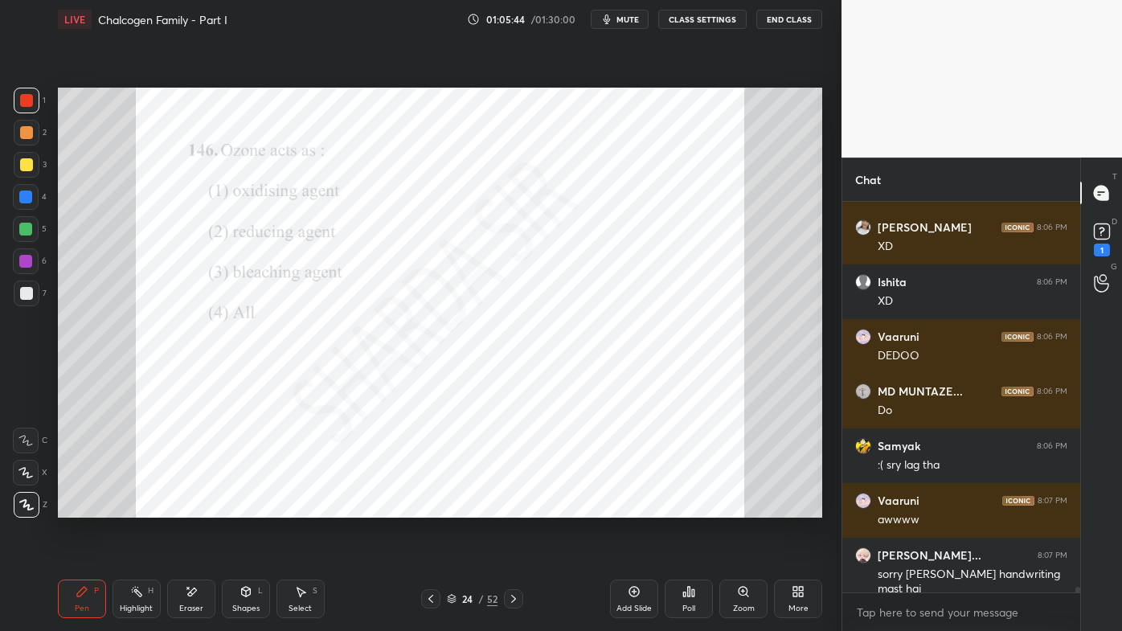
click at [512, 507] on icon at bounding box center [513, 599] width 13 height 13
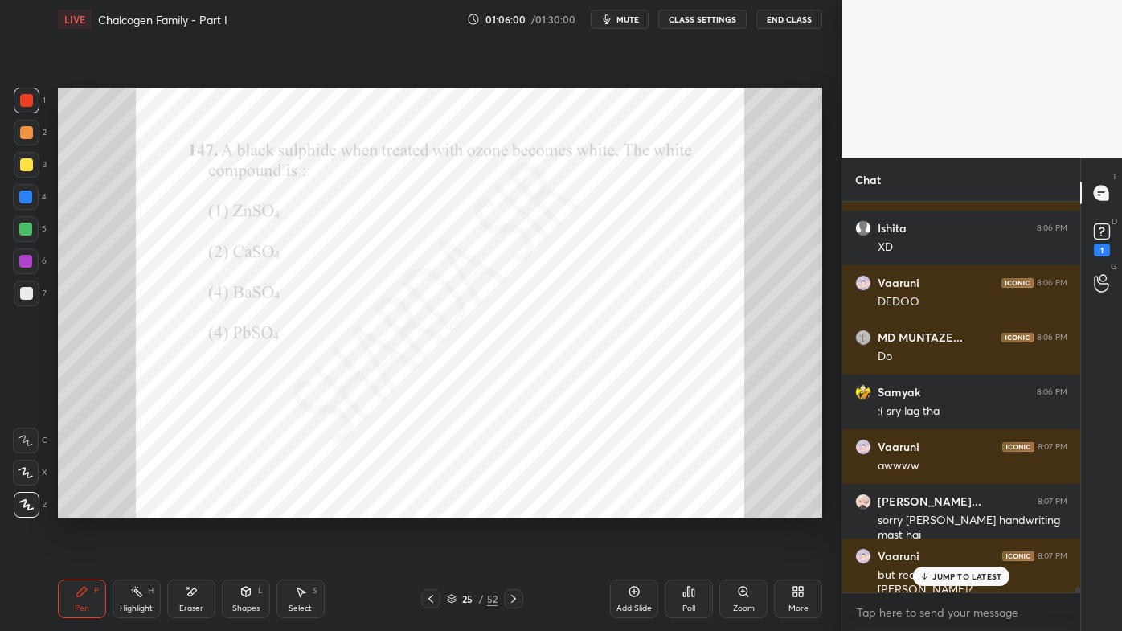
drag, startPoint x: 934, startPoint y: 568, endPoint x: 901, endPoint y: 598, distance: 44.9
click at [933, 507] on div "JUMP TO LATEST" at bounding box center [961, 576] width 96 height 19
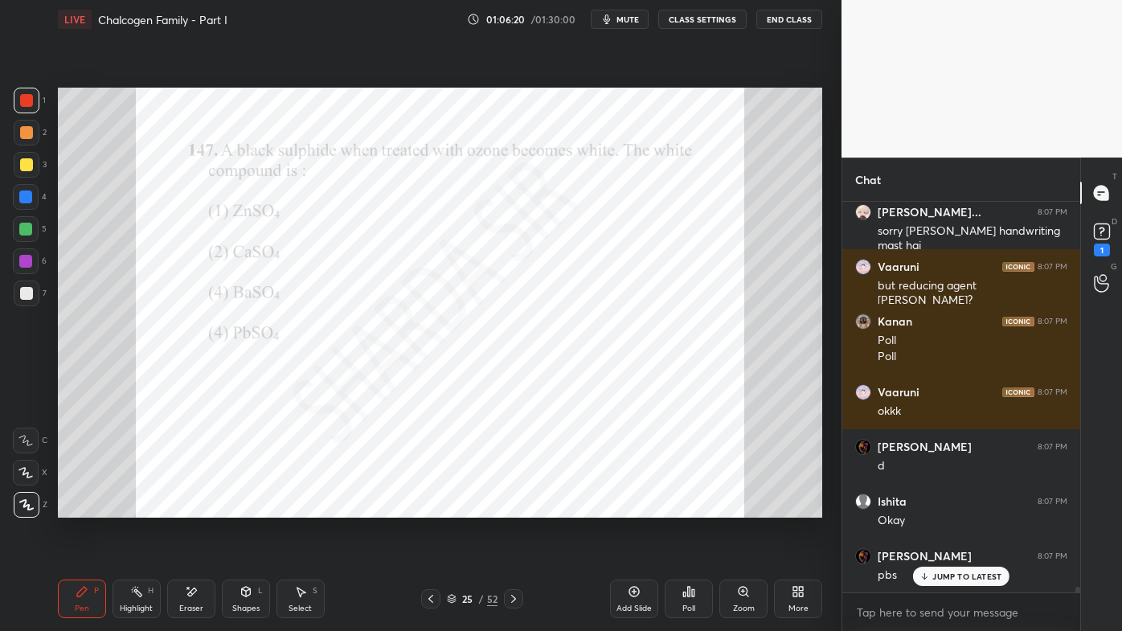
scroll to position [26783, 0]
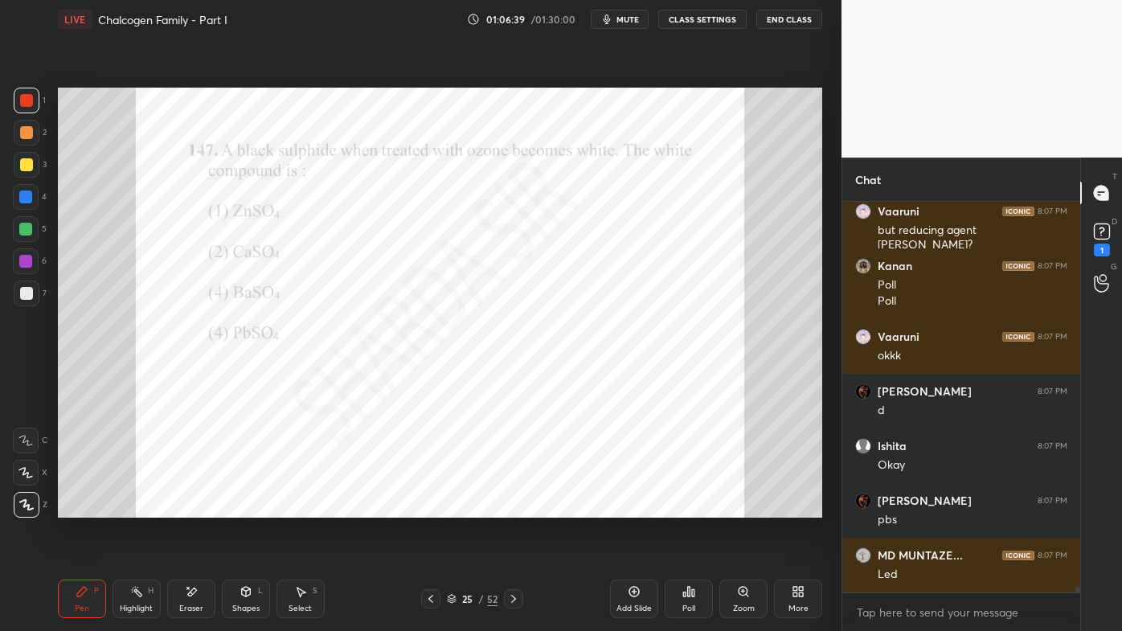
click at [512, 507] on icon at bounding box center [513, 599] width 13 height 13
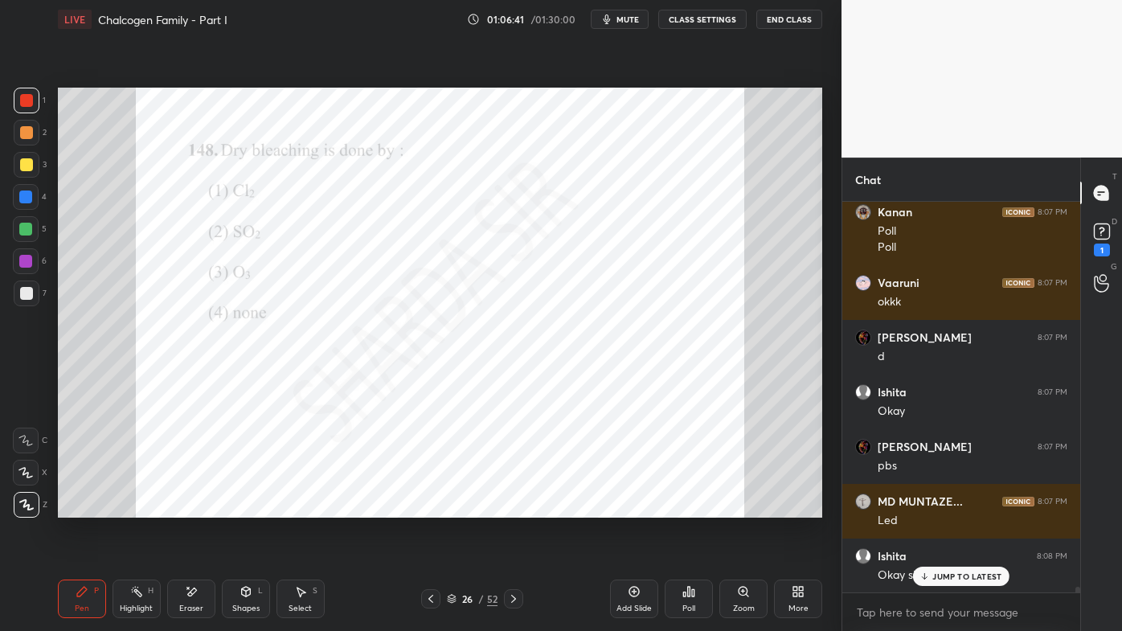
click at [687, 507] on icon at bounding box center [689, 591] width 13 height 13
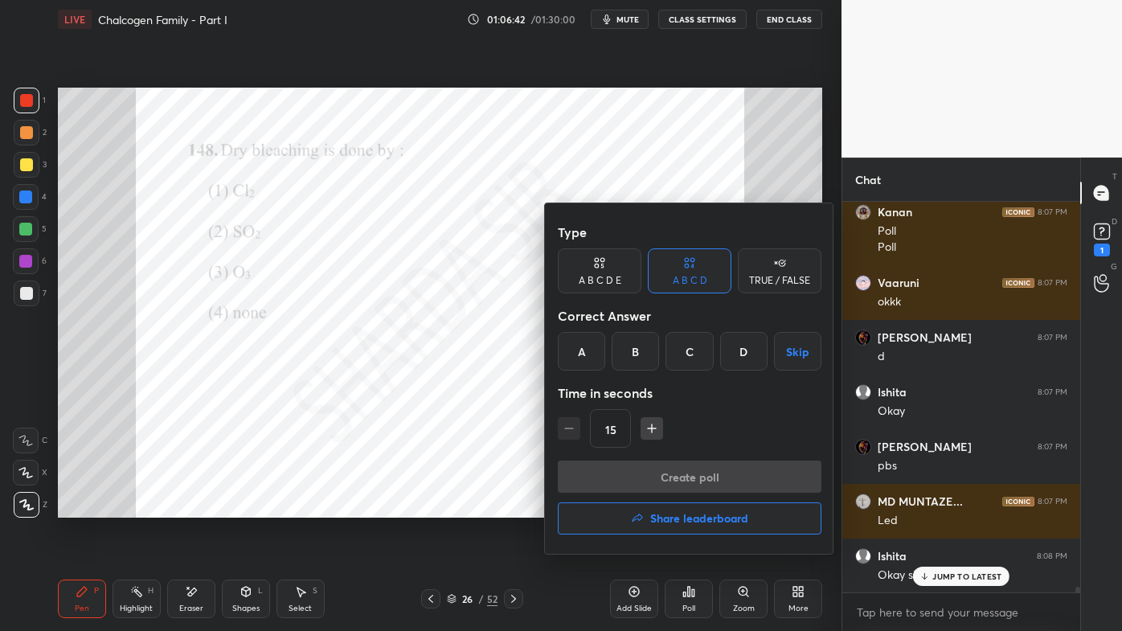
drag, startPoint x: 687, startPoint y: 350, endPoint x: 677, endPoint y: 379, distance: 30.5
click at [688, 351] on div "C" at bounding box center [689, 351] width 47 height 39
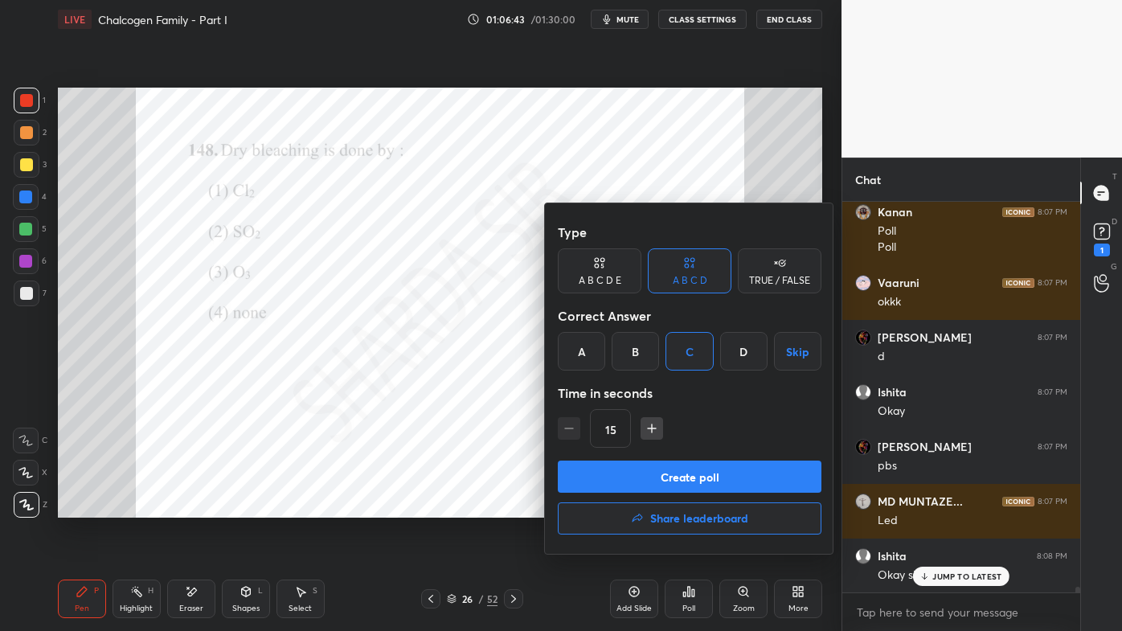
click at [647, 478] on button "Create poll" at bounding box center [690, 477] width 264 height 32
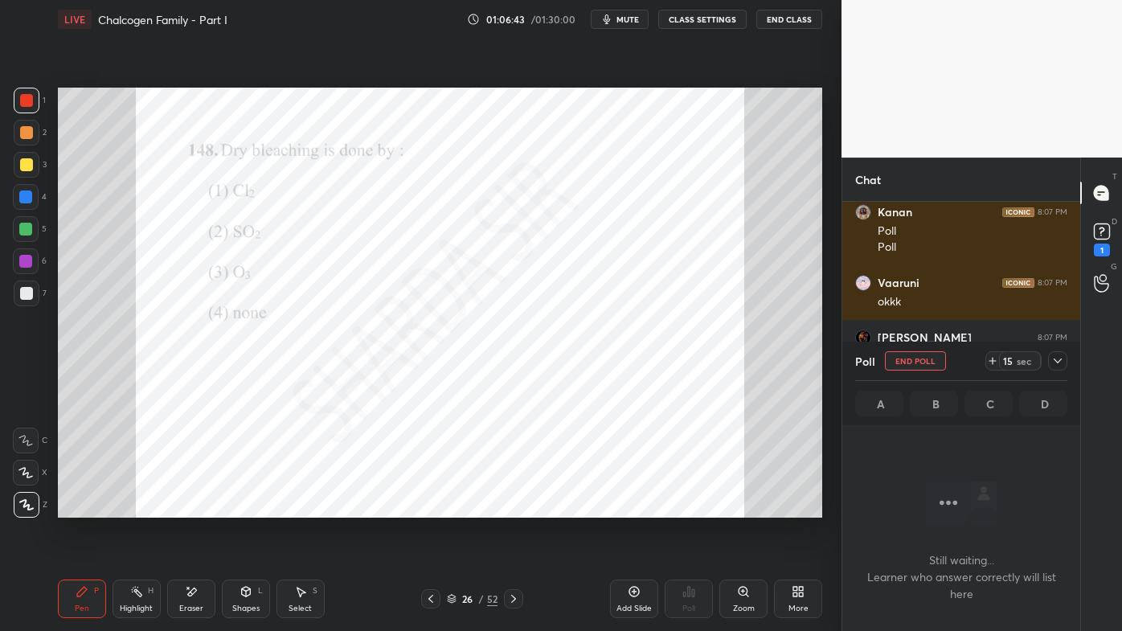
scroll to position [341, 233]
click at [1057, 359] on icon at bounding box center [1058, 361] width 13 height 13
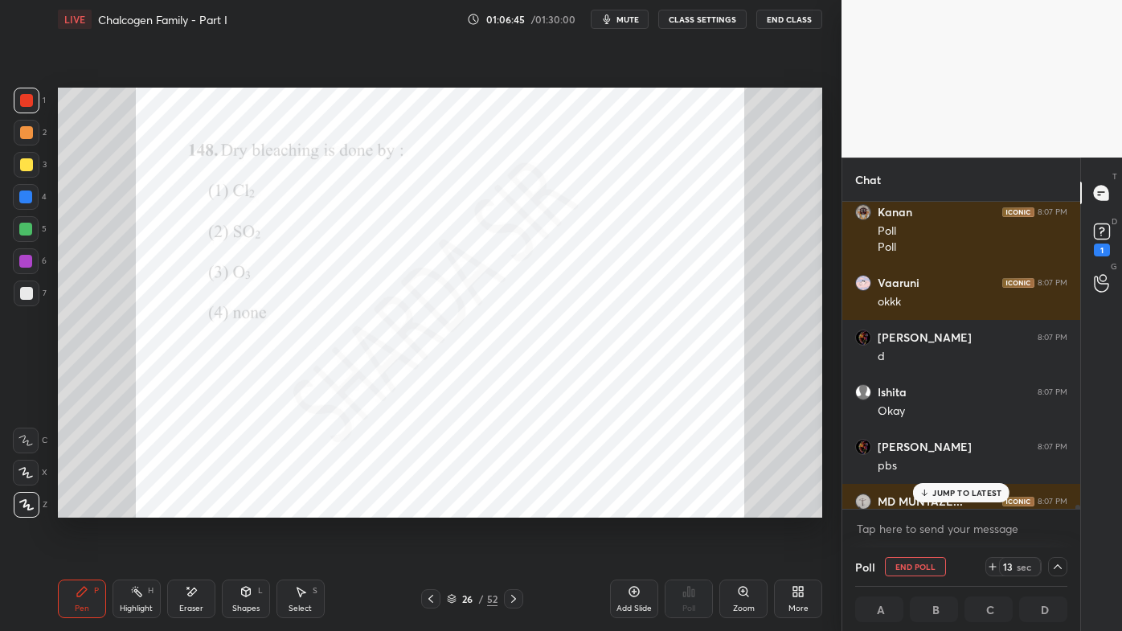
scroll to position [0, 4]
click at [940, 495] on p "JUMP TO LATEST" at bounding box center [967, 493] width 69 height 10
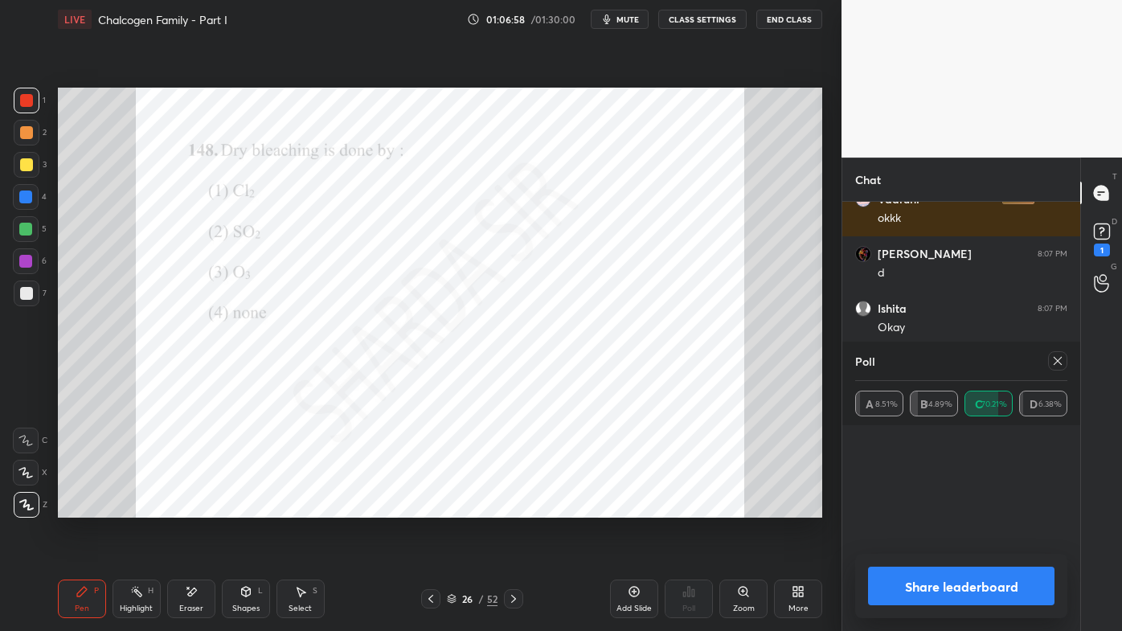
scroll to position [47, 207]
click at [1064, 354] on div at bounding box center [1057, 360] width 19 height 19
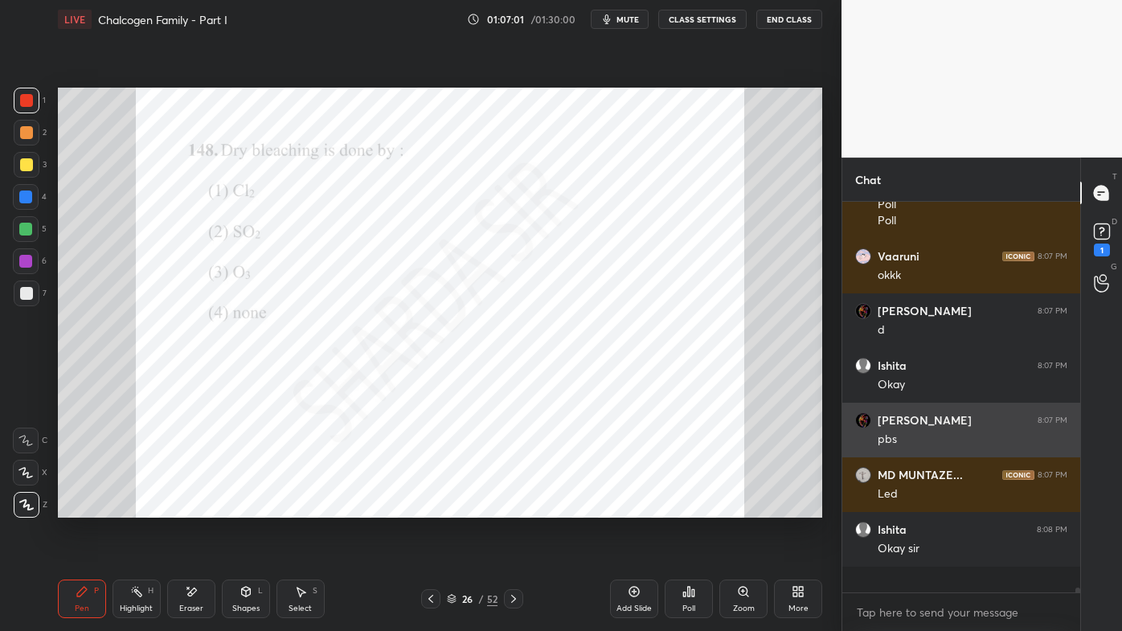
scroll to position [377, 233]
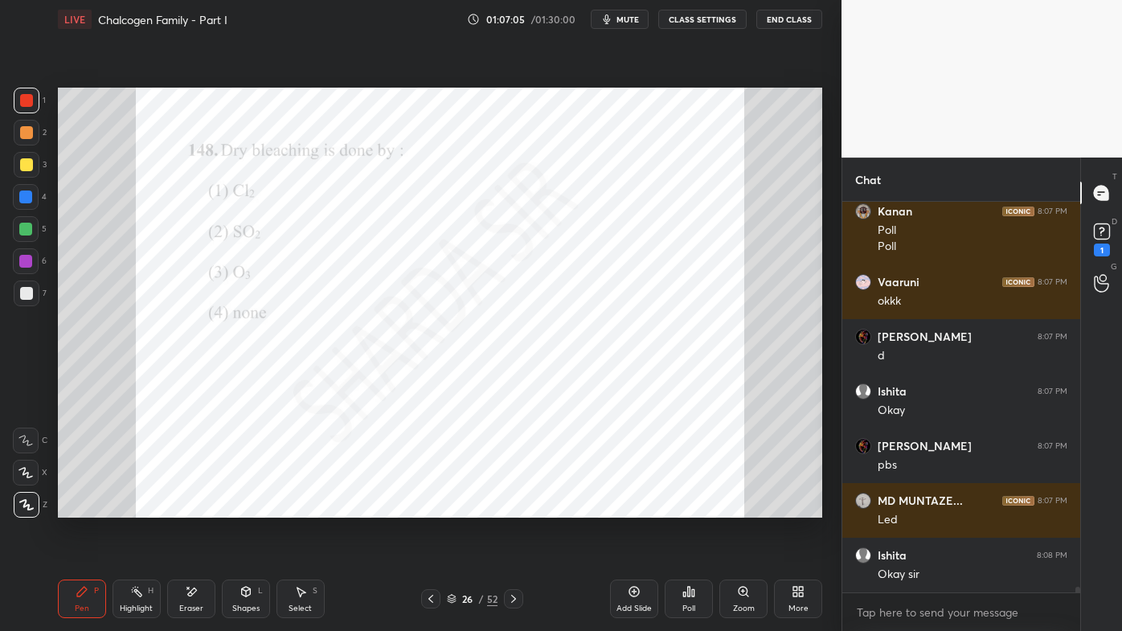
drag, startPoint x: 146, startPoint y: 593, endPoint x: 121, endPoint y: 525, distance: 72.0
click at [140, 507] on div "Highlight H" at bounding box center [137, 599] width 48 height 39
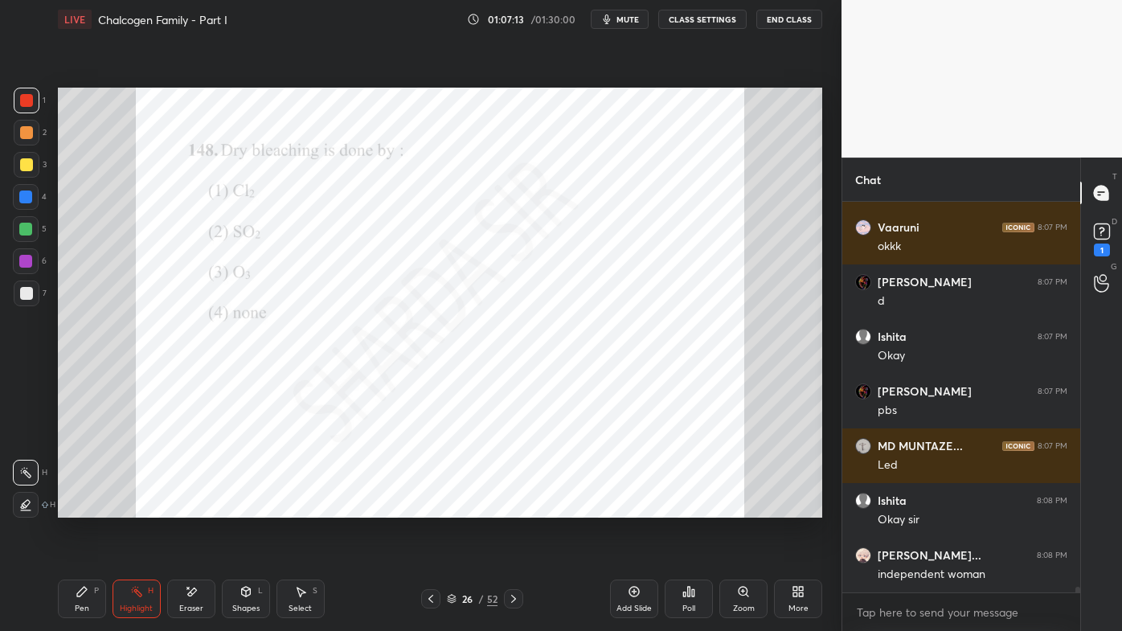
click at [686, 507] on div "Poll" at bounding box center [689, 599] width 48 height 39
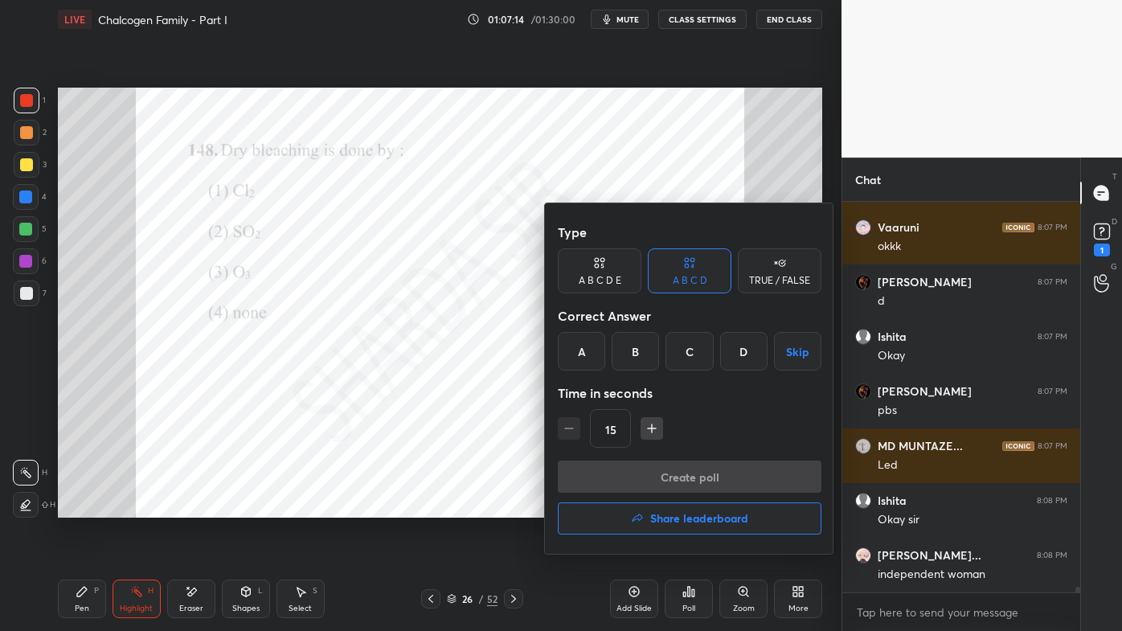
drag, startPoint x: 638, startPoint y: 347, endPoint x: 641, endPoint y: 355, distance: 8.7
click at [640, 349] on div "B" at bounding box center [635, 351] width 47 height 39
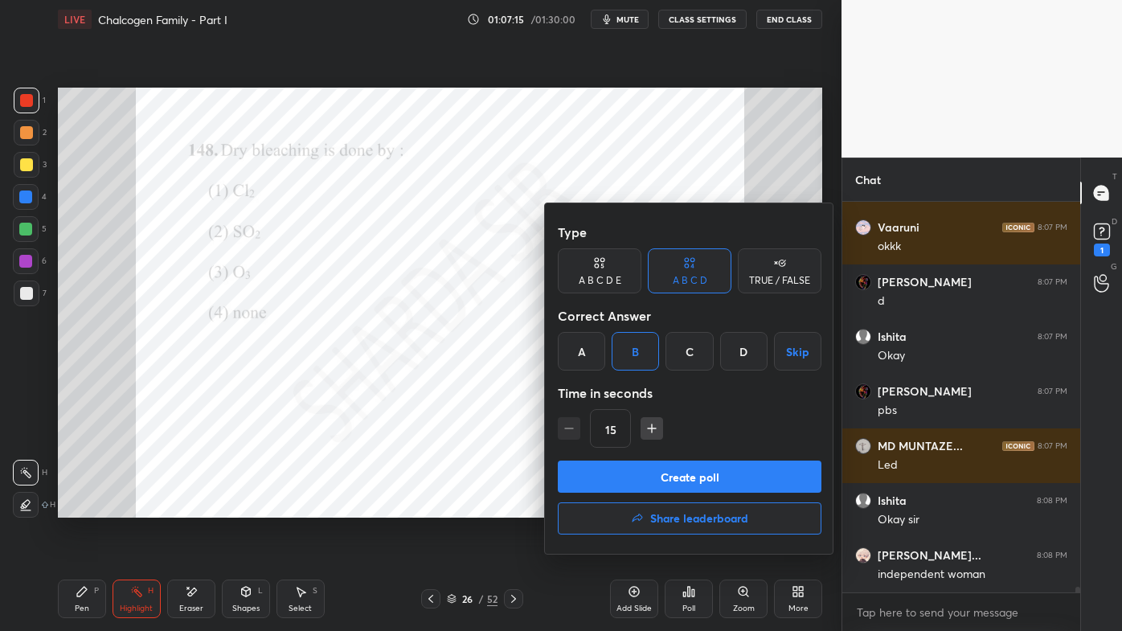
drag, startPoint x: 638, startPoint y: 474, endPoint x: 602, endPoint y: 502, distance: 46.3
click at [637, 476] on button "Create poll" at bounding box center [690, 477] width 264 height 32
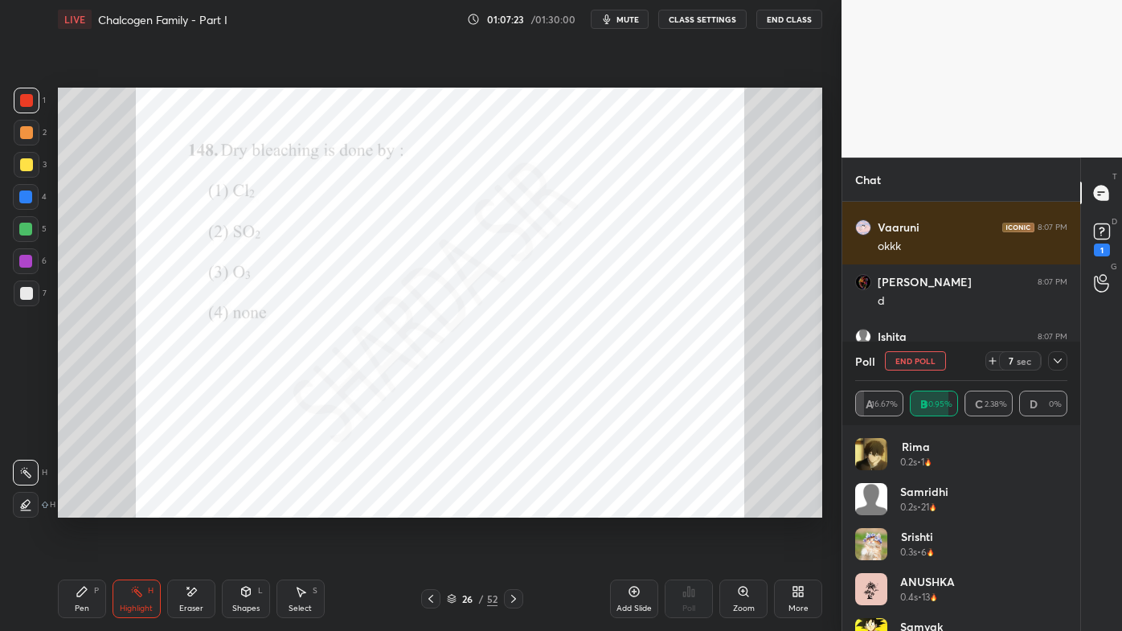
drag, startPoint x: 1056, startPoint y: 358, endPoint x: 1051, endPoint y: 366, distance: 9.8
click at [1056, 359] on icon at bounding box center [1058, 361] width 13 height 13
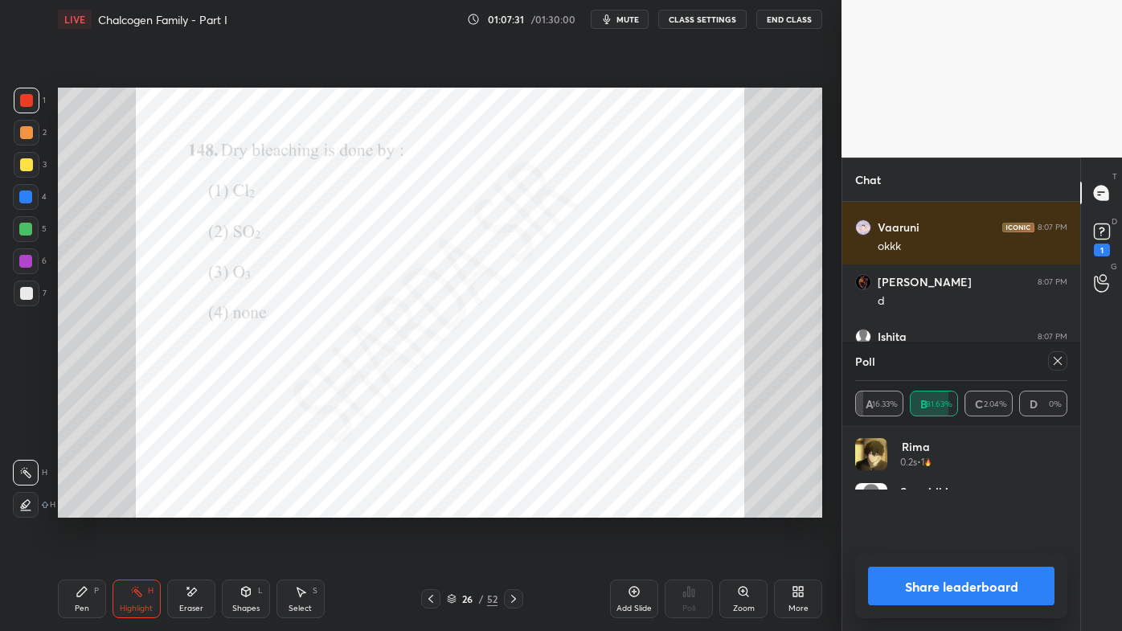
click at [1058, 360] on icon at bounding box center [1058, 361] width 13 height 13
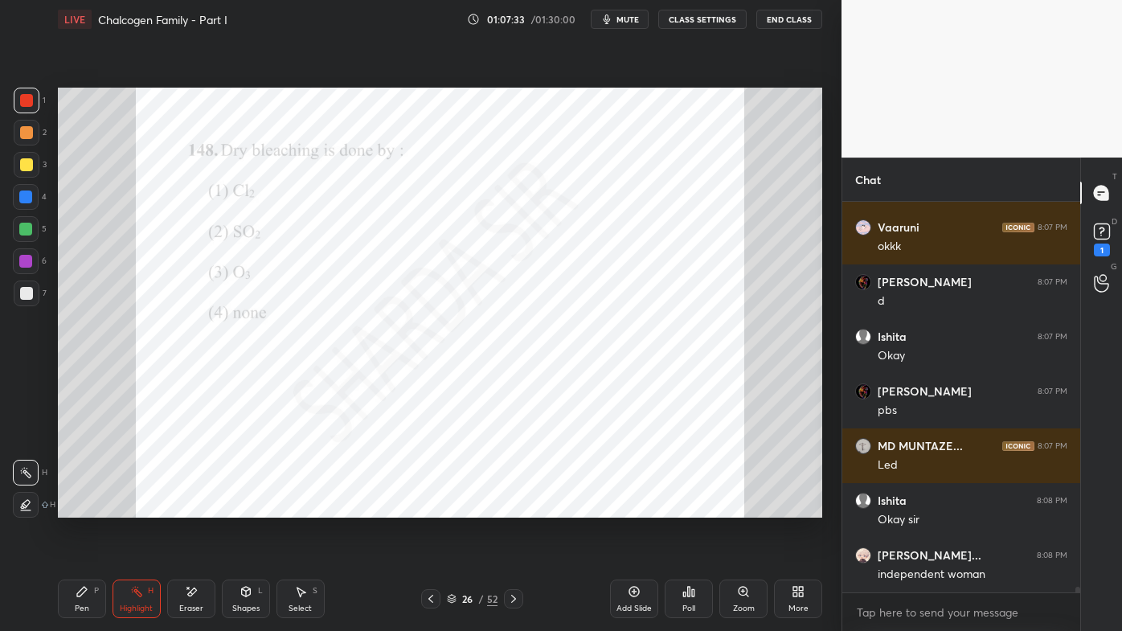
click at [515, 507] on icon at bounding box center [513, 599] width 13 height 13
click at [691, 507] on icon at bounding box center [689, 591] width 13 height 13
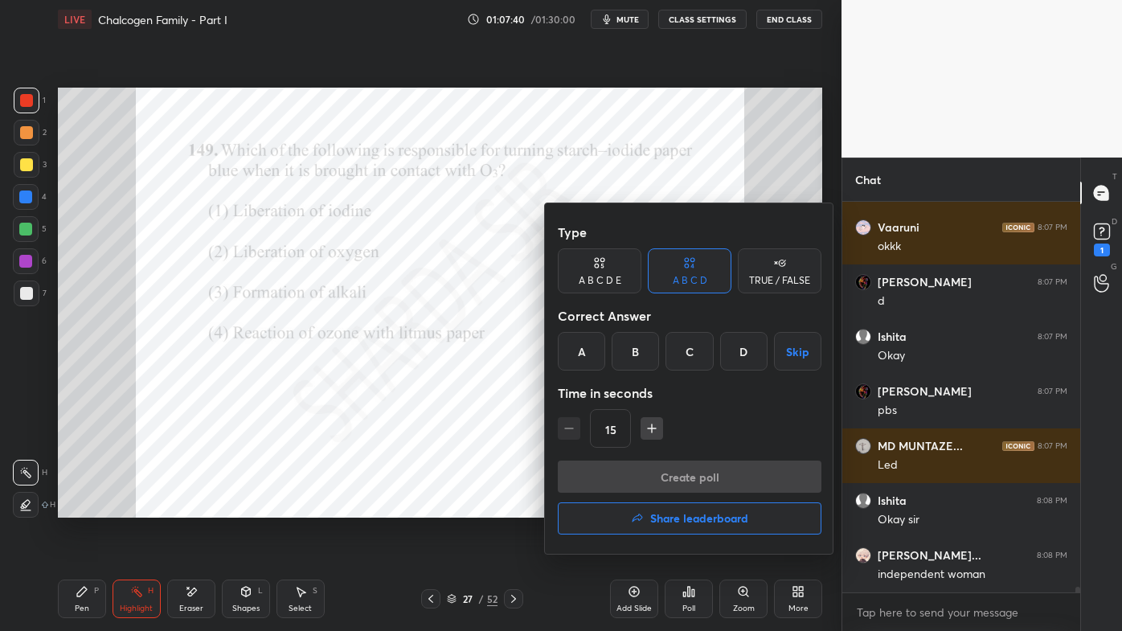
click at [584, 355] on div "A" at bounding box center [581, 351] width 47 height 39
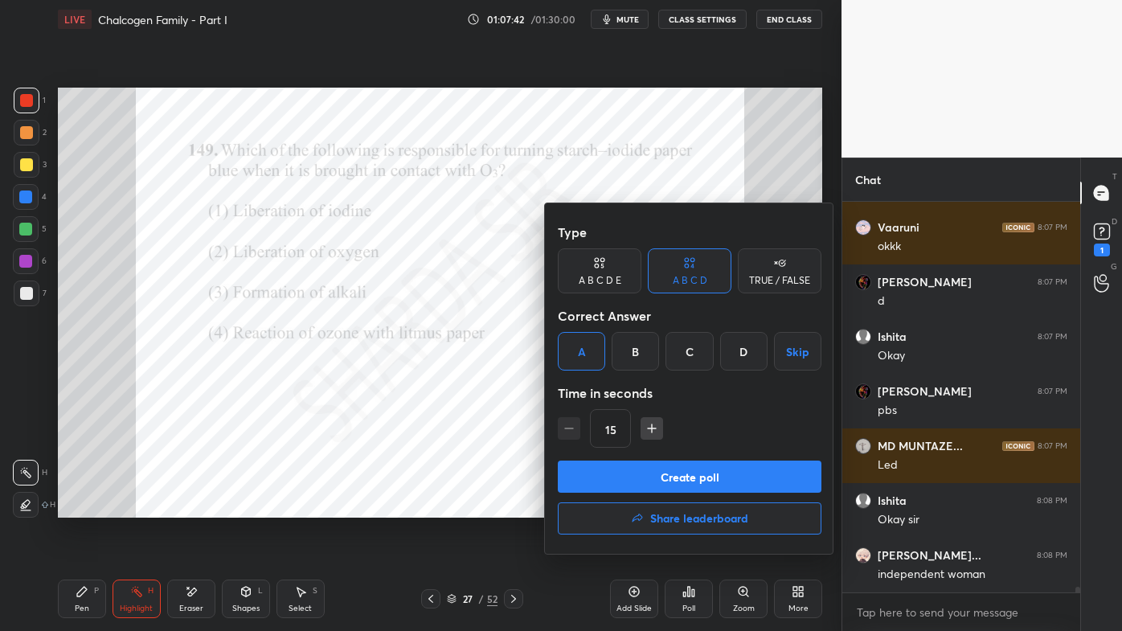
drag, startPoint x: 609, startPoint y: 471, endPoint x: 600, endPoint y: 470, distance: 9.0
click at [613, 474] on button "Create poll" at bounding box center [690, 477] width 264 height 32
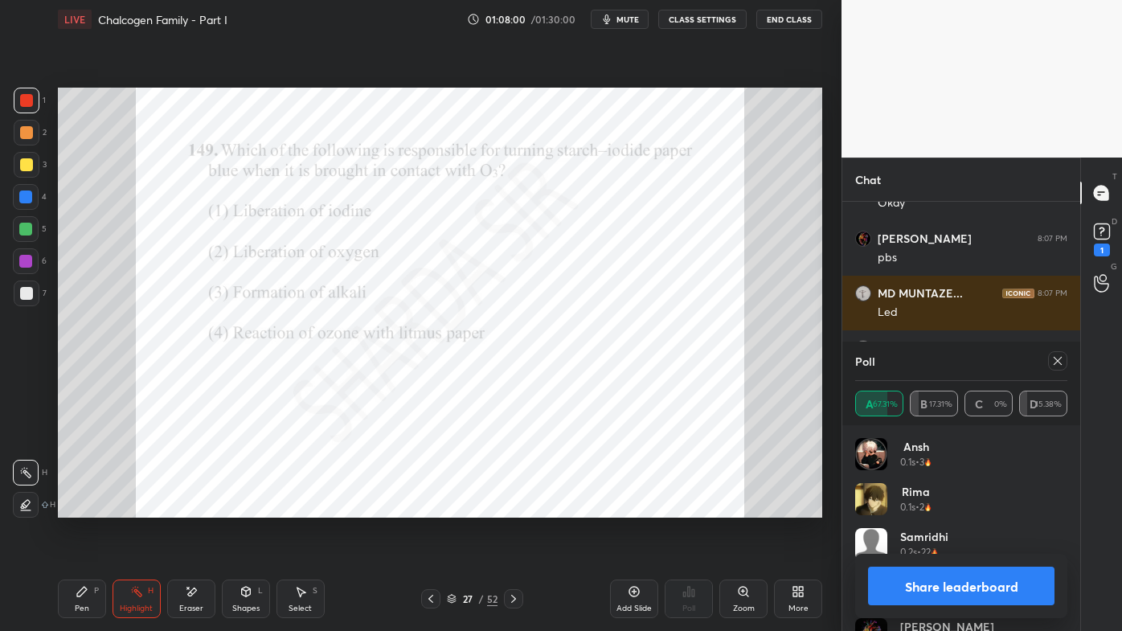
click at [1059, 360] on icon at bounding box center [1058, 361] width 13 height 13
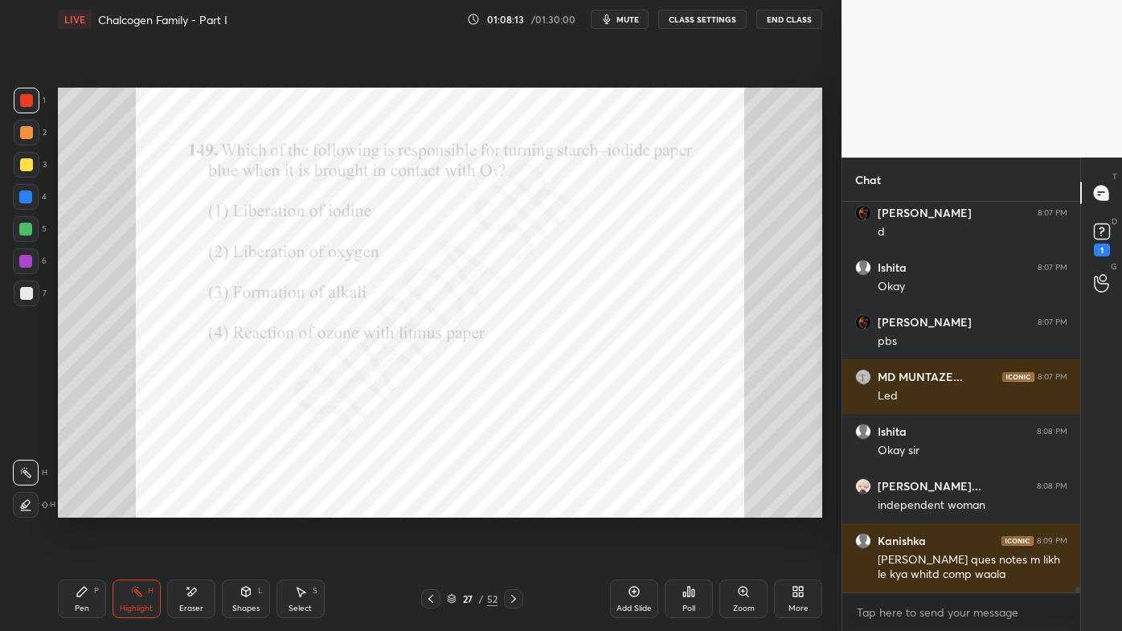
drag, startPoint x: 87, startPoint y: 592, endPoint x: 77, endPoint y: 587, distance: 10.8
click at [84, 507] on icon at bounding box center [82, 591] width 13 height 13
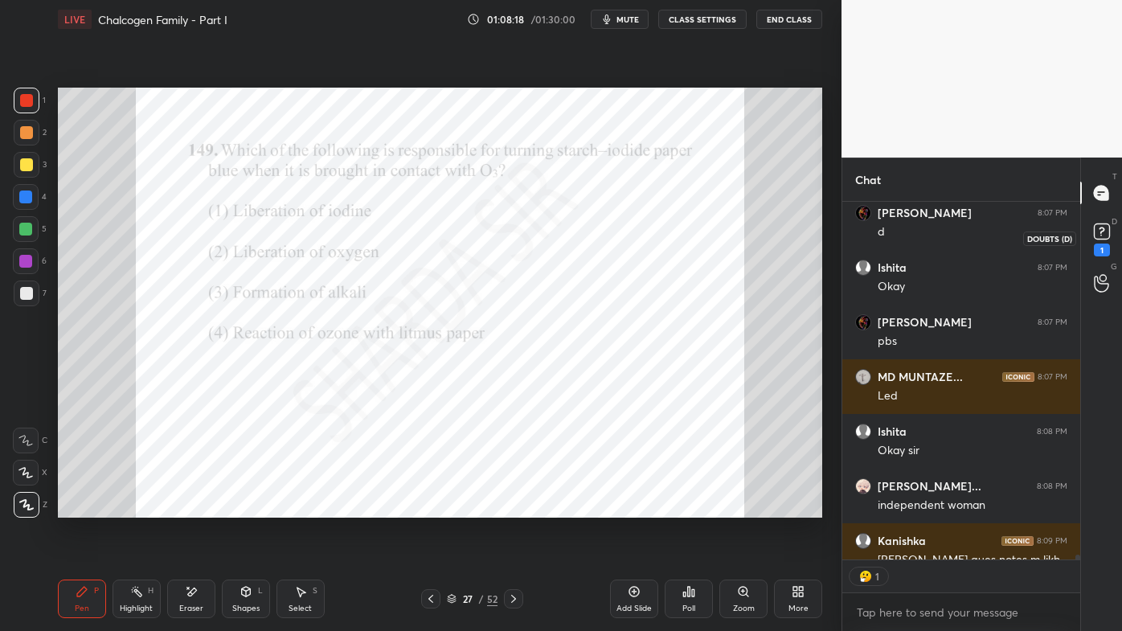
click at [1105, 240] on icon at bounding box center [1102, 231] width 24 height 24
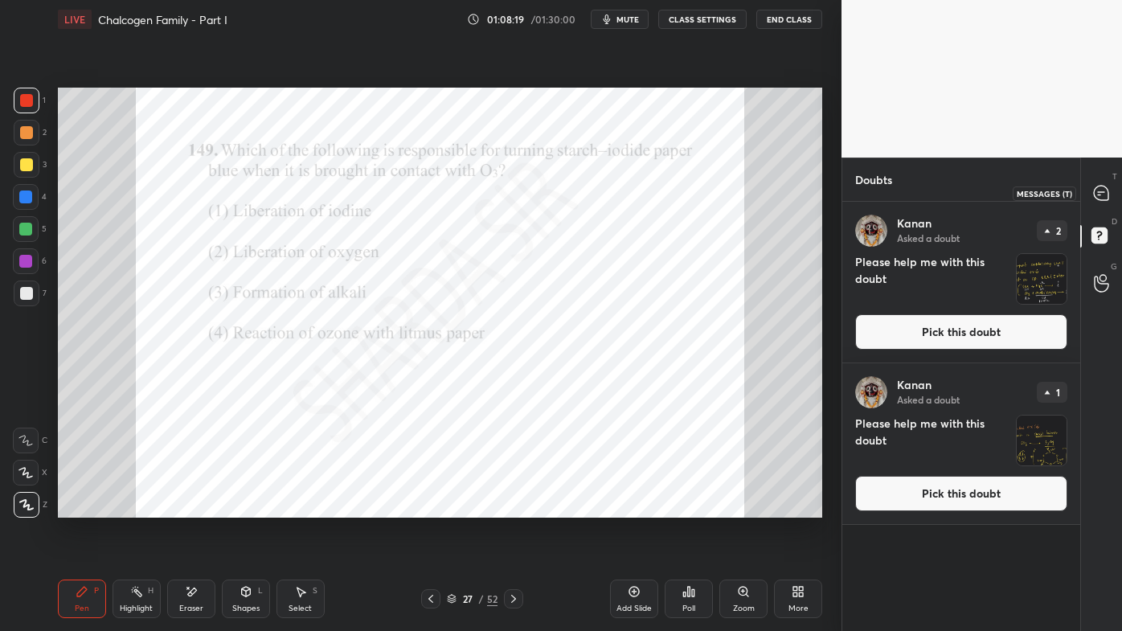
click at [1099, 199] on icon at bounding box center [1101, 193] width 14 height 14
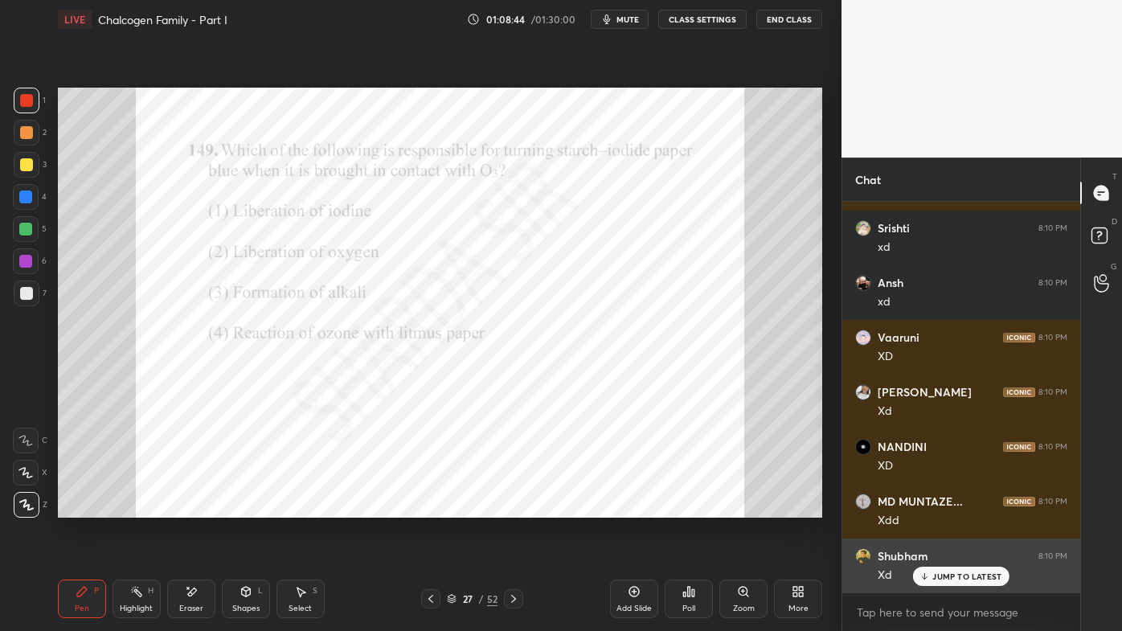
click at [935, 507] on p "JUMP TO LATEST" at bounding box center [967, 577] width 69 height 10
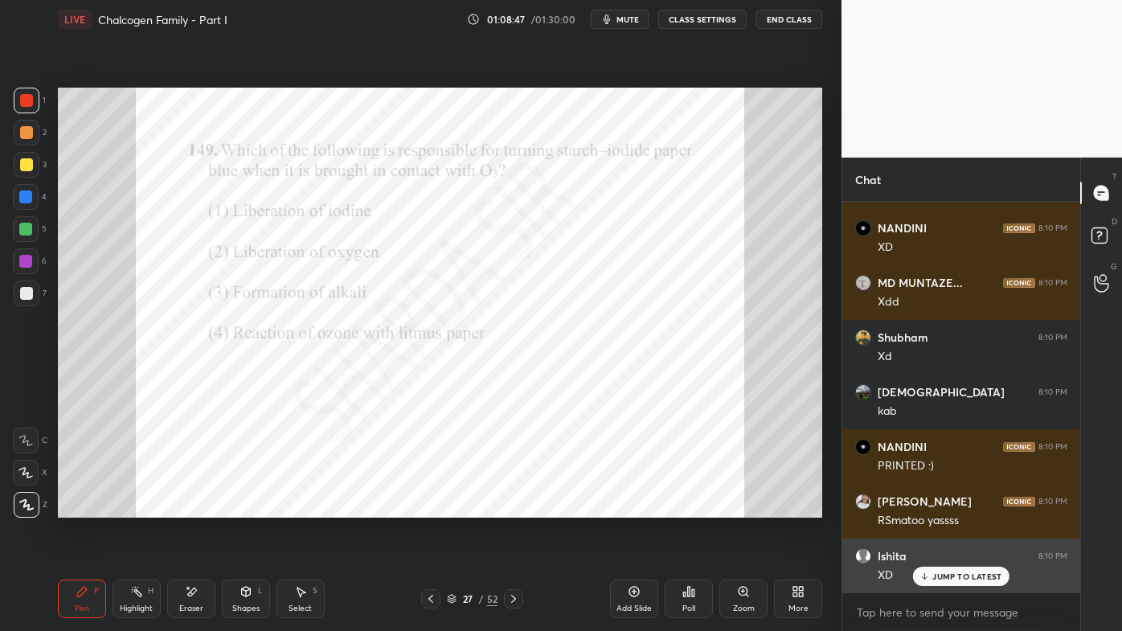
click at [929, 507] on icon at bounding box center [925, 577] width 10 height 10
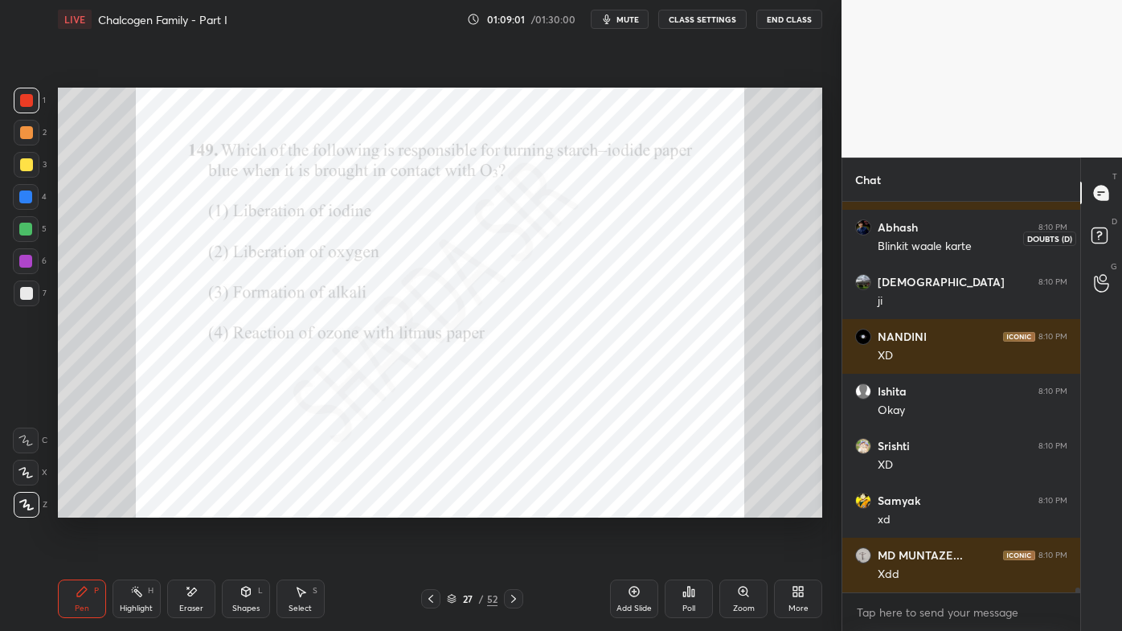
drag, startPoint x: 1101, startPoint y: 235, endPoint x: 1113, endPoint y: 214, distance: 24.1
click at [1104, 236] on rect at bounding box center [1099, 235] width 15 height 15
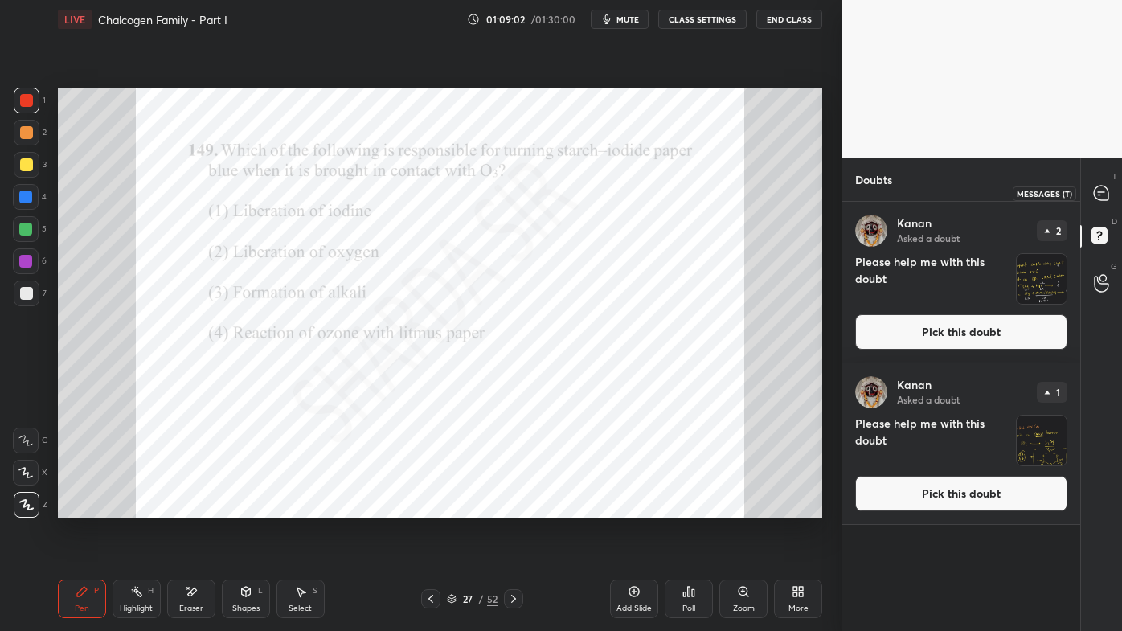
click at [1109, 203] on div at bounding box center [1102, 192] width 32 height 29
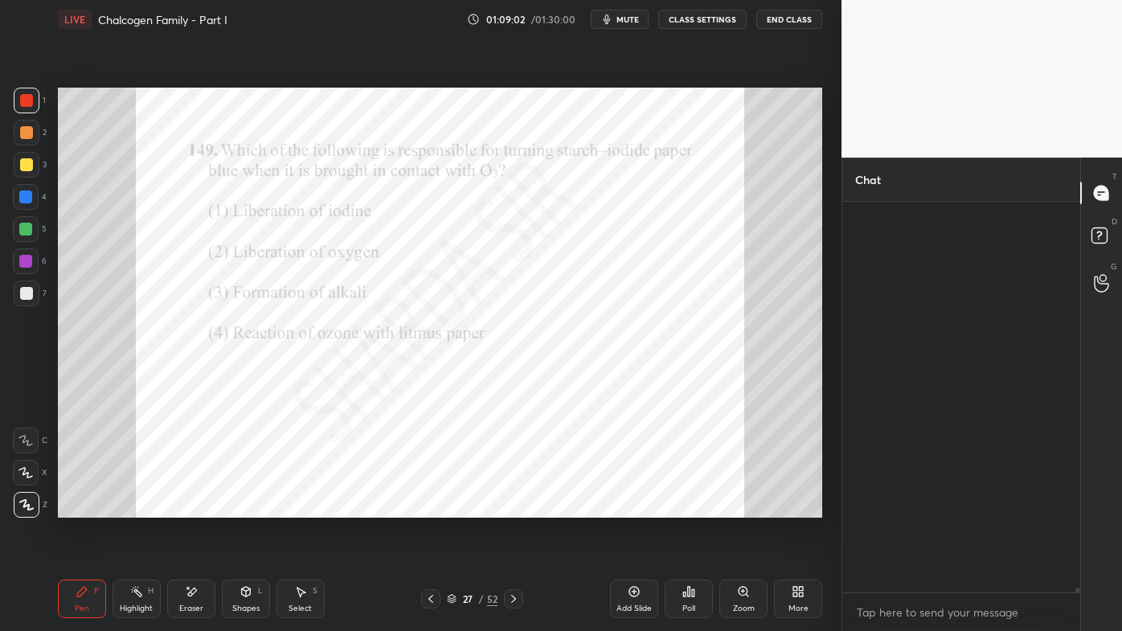
scroll to position [5, 4]
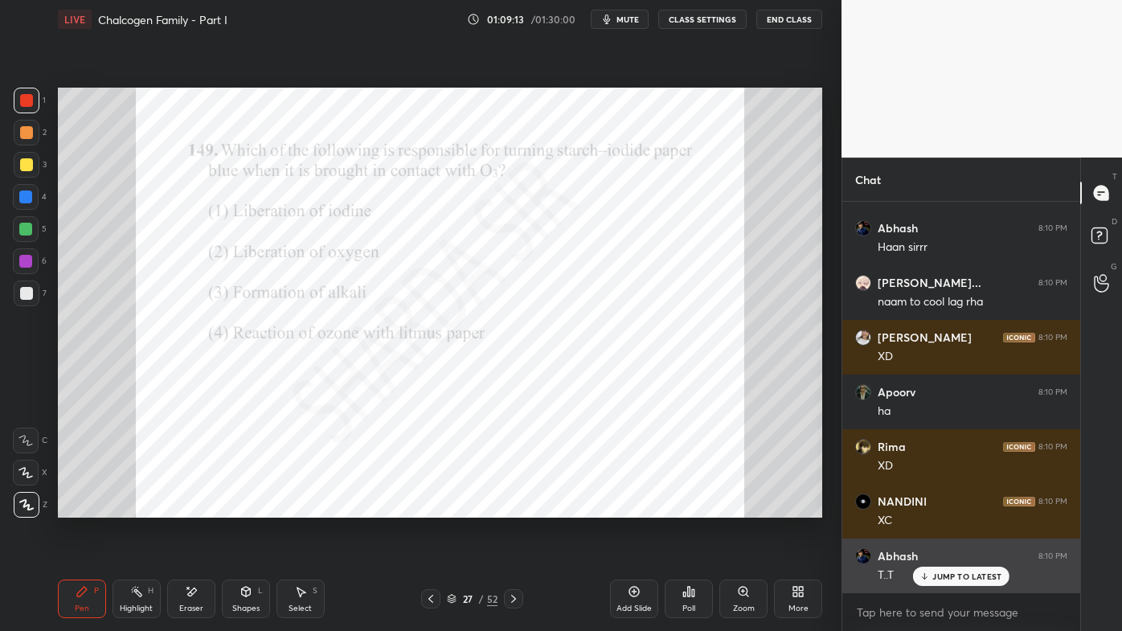
click at [934, 507] on div "JUMP TO LATEST" at bounding box center [961, 576] width 96 height 19
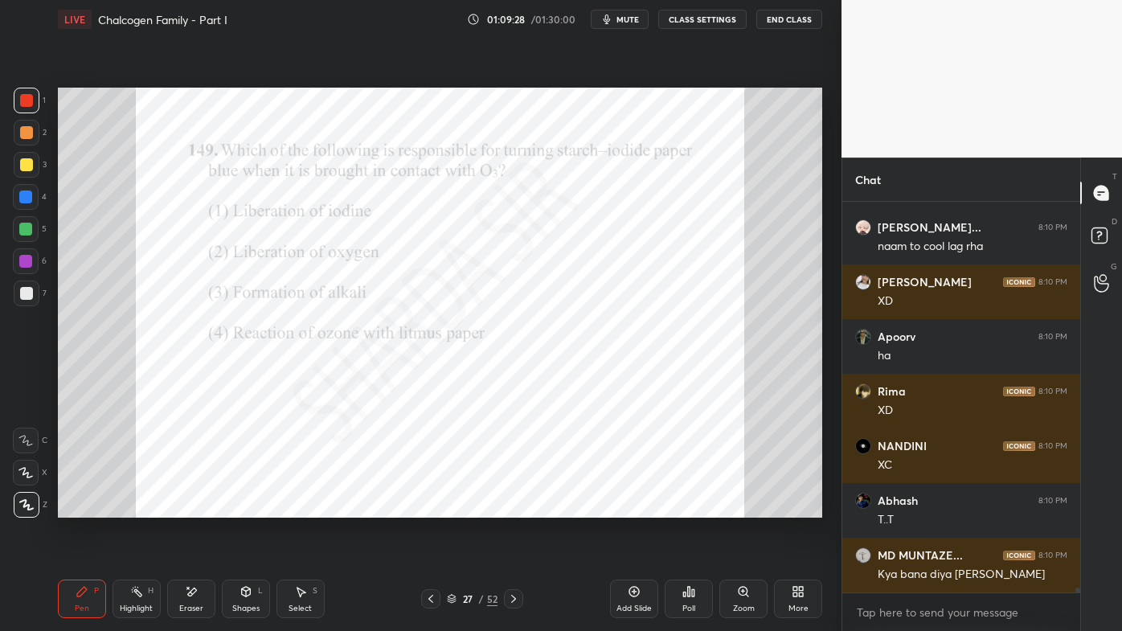
scroll to position [29455, 0]
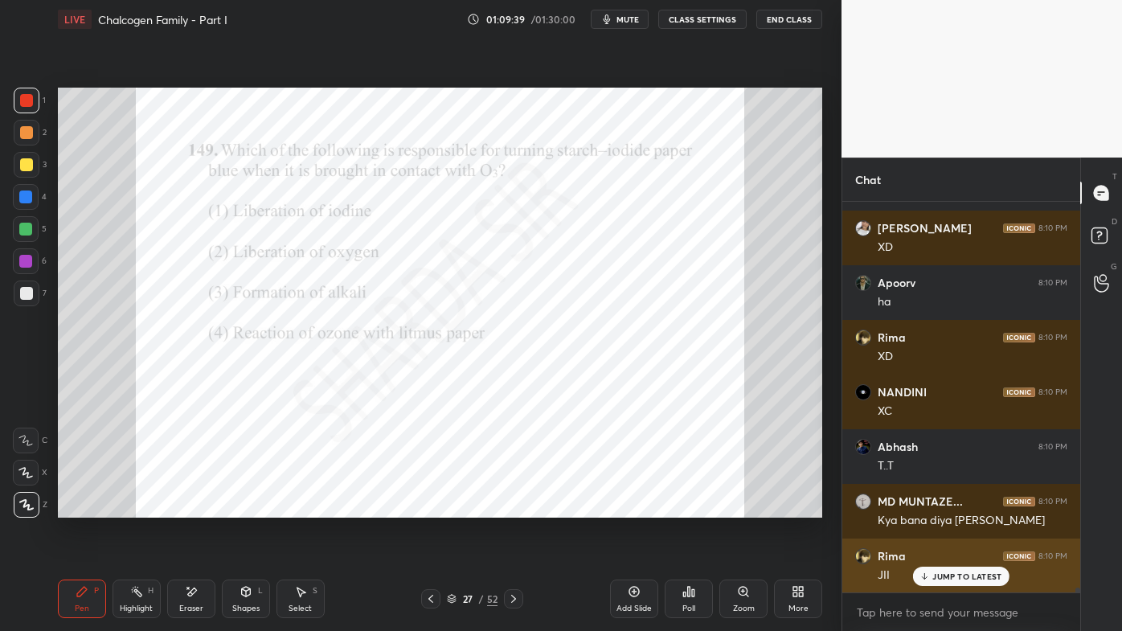
click at [920, 507] on icon at bounding box center [925, 577] width 10 height 10
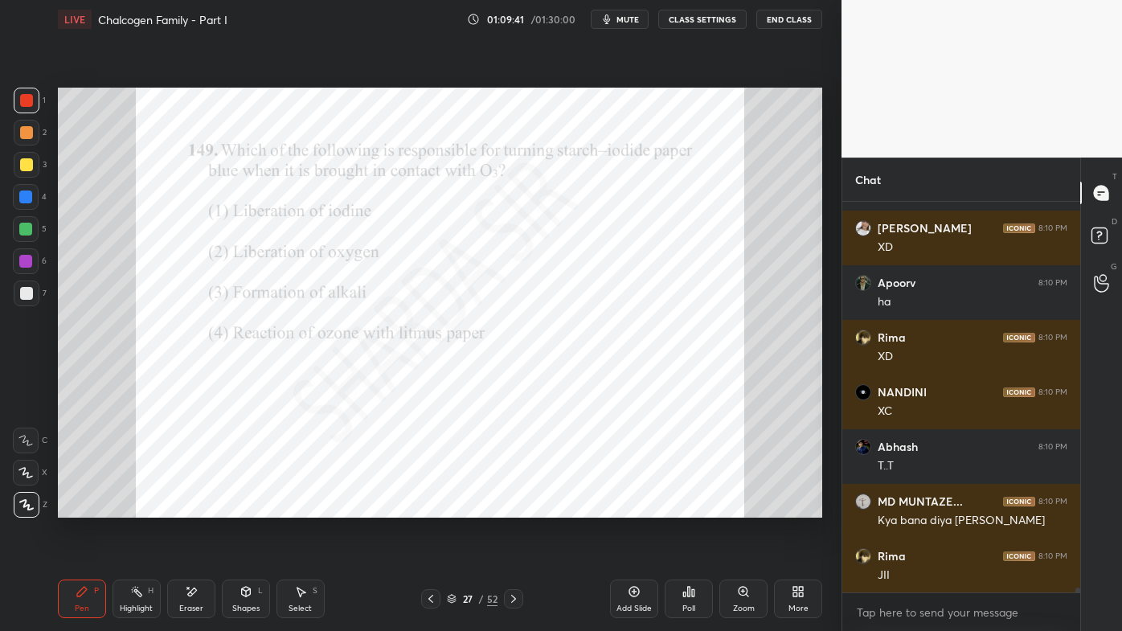
click at [511, 507] on icon at bounding box center [513, 599] width 13 height 13
click at [681, 507] on div "Poll" at bounding box center [689, 599] width 48 height 39
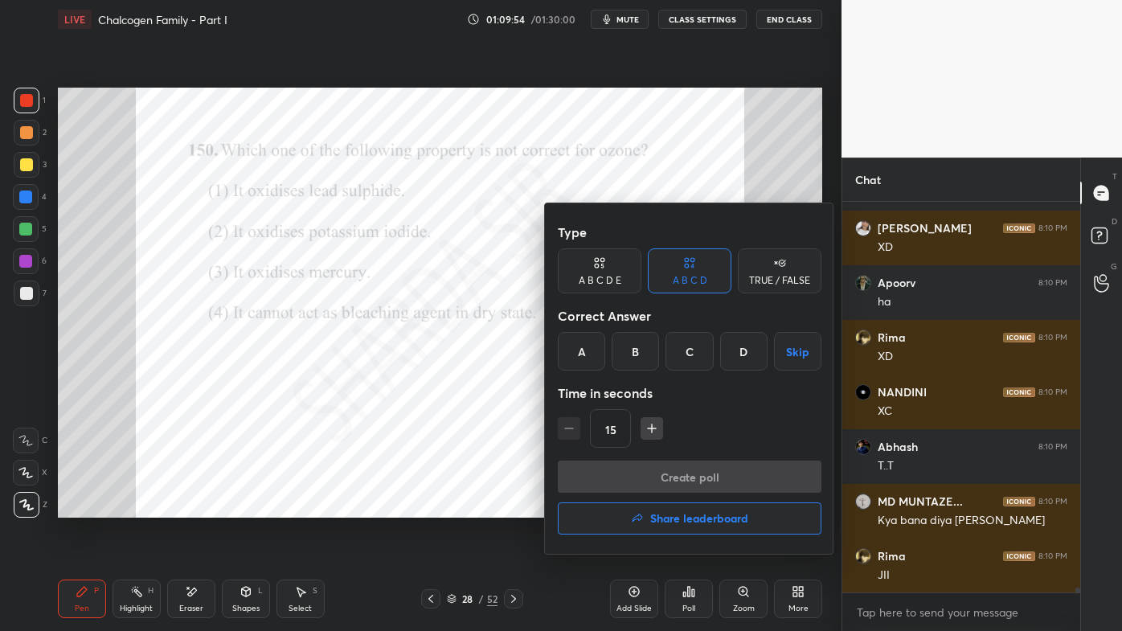
click at [737, 355] on div "D" at bounding box center [743, 351] width 47 height 39
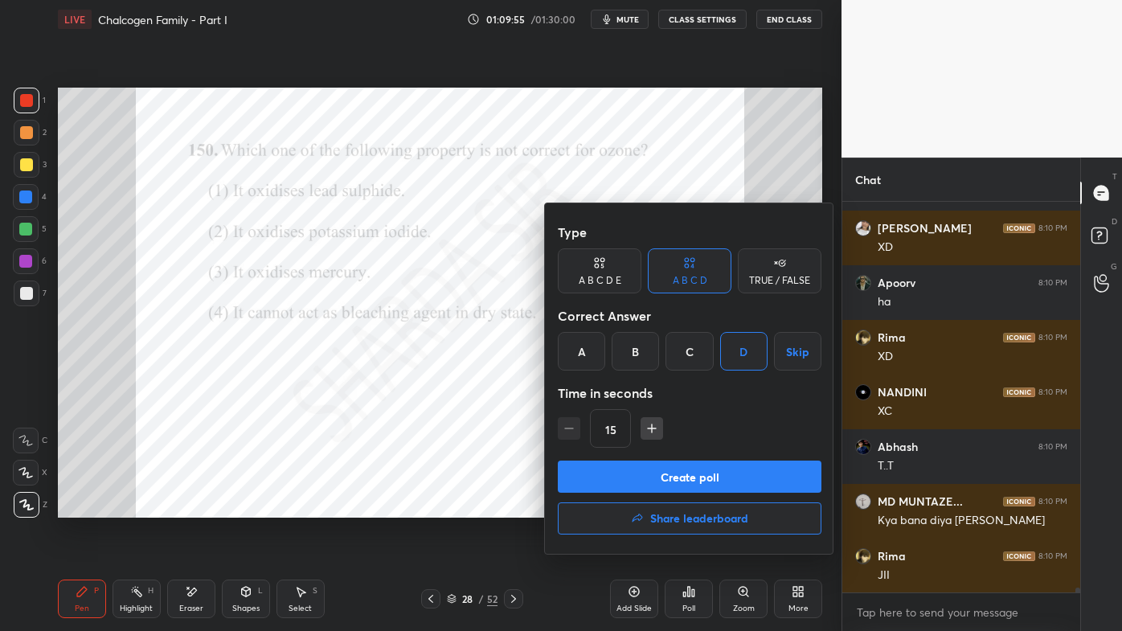
drag, startPoint x: 668, startPoint y: 471, endPoint x: 642, endPoint y: 490, distance: 32.2
click at [669, 473] on button "Create poll" at bounding box center [690, 477] width 264 height 32
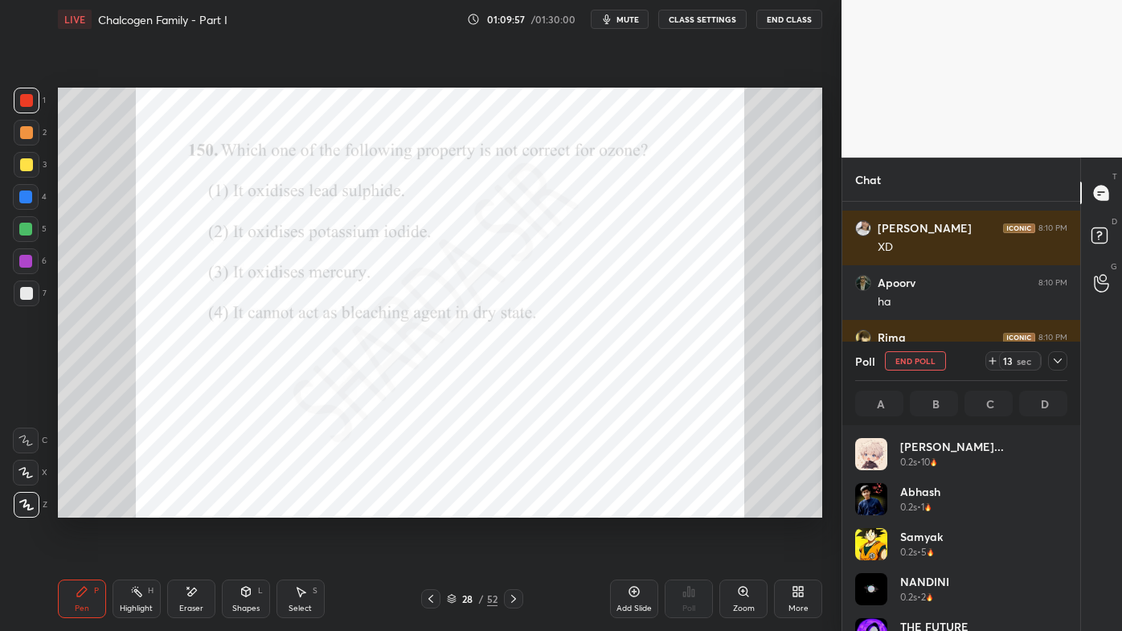
scroll to position [188, 207]
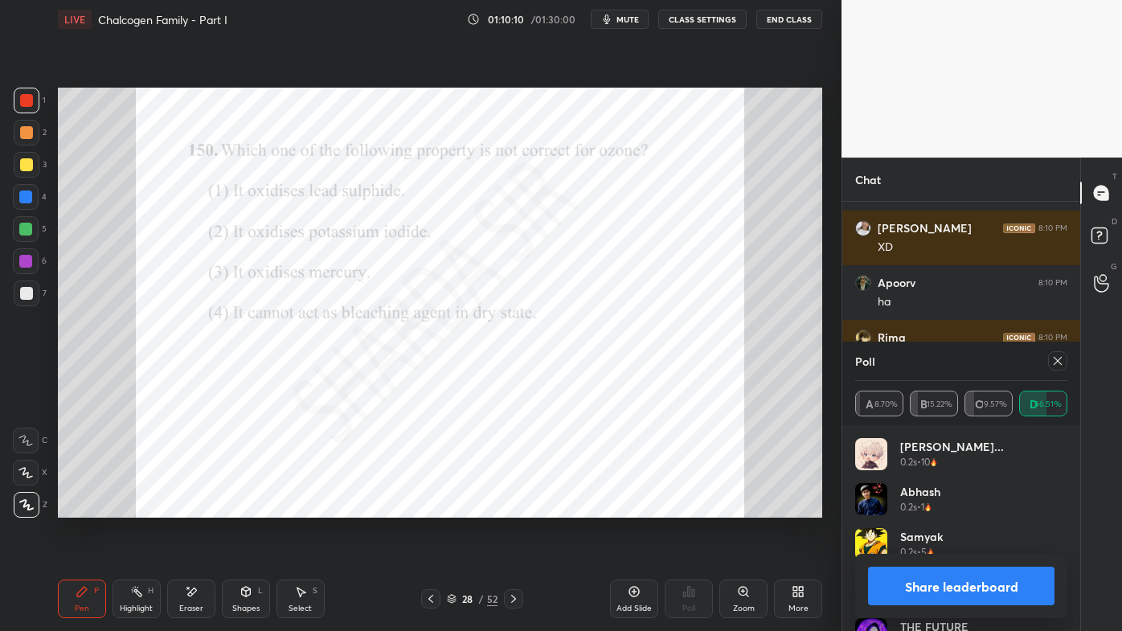
click at [1060, 358] on icon at bounding box center [1058, 361] width 13 height 13
type textarea "x"
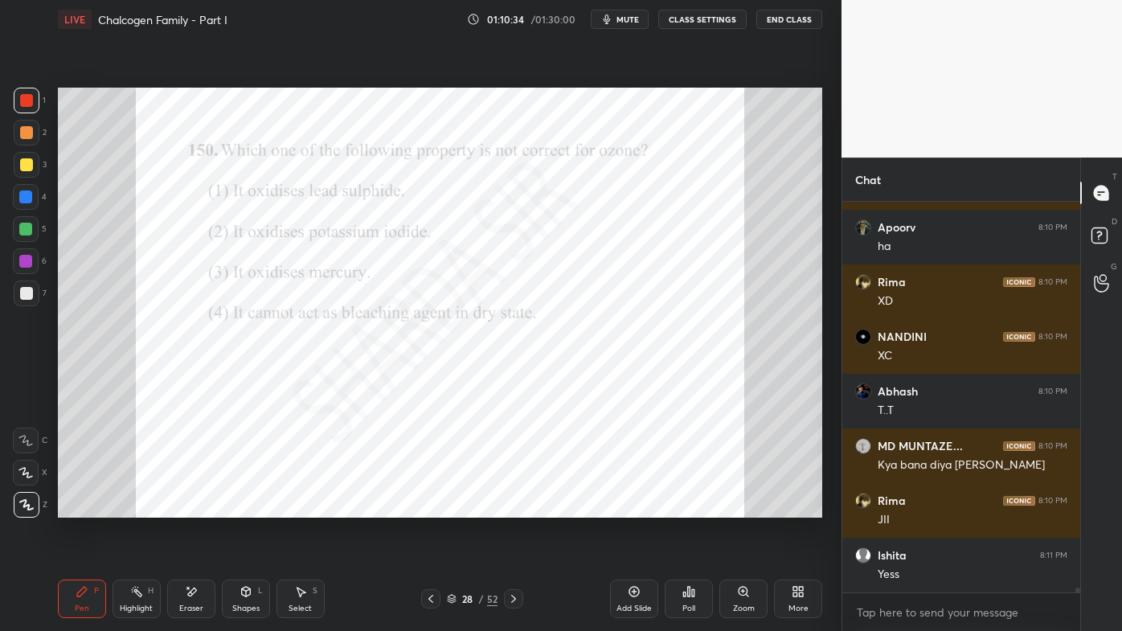
scroll to position [29564, 0]
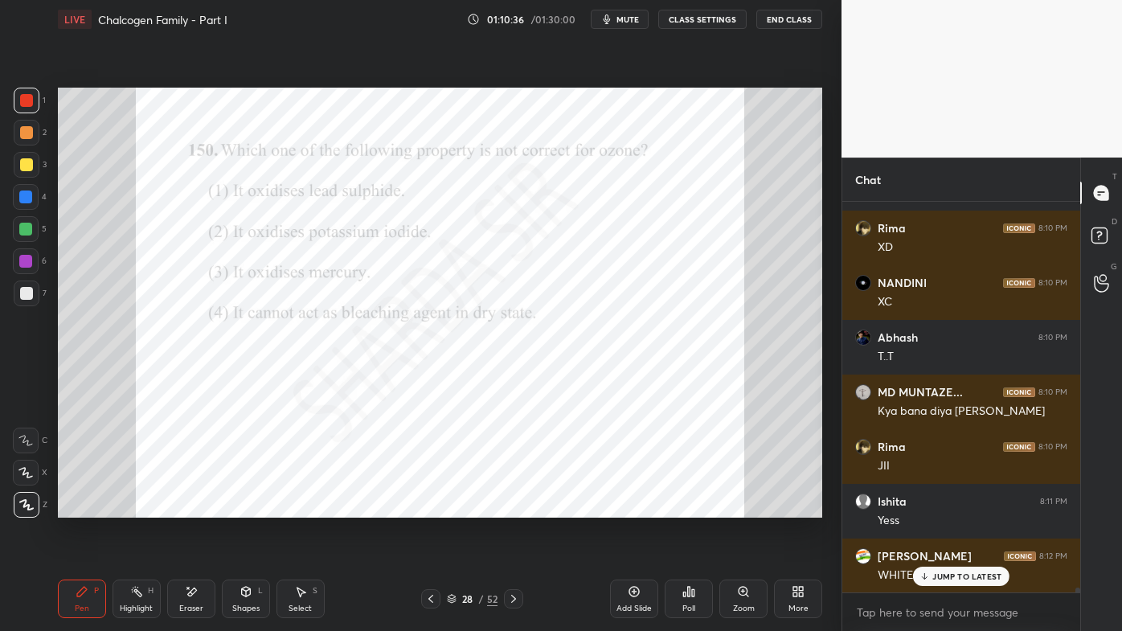
click at [511, 507] on icon at bounding box center [513, 599] width 13 height 13
click at [684, 507] on div "Poll" at bounding box center [689, 599] width 48 height 39
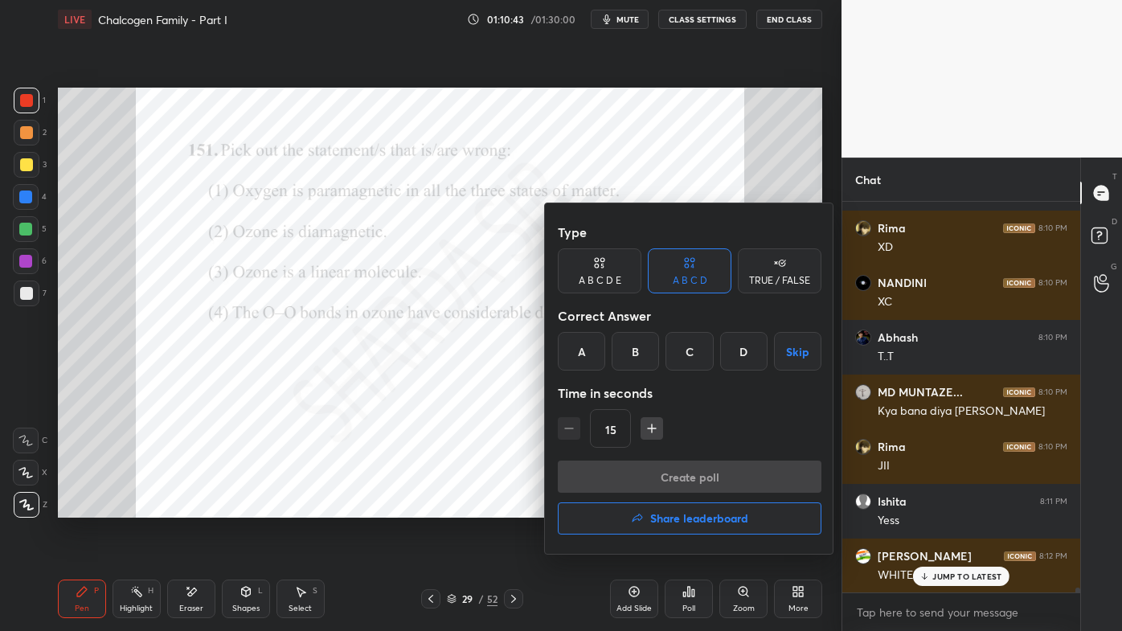
click at [684, 358] on div "C" at bounding box center [689, 351] width 47 height 39
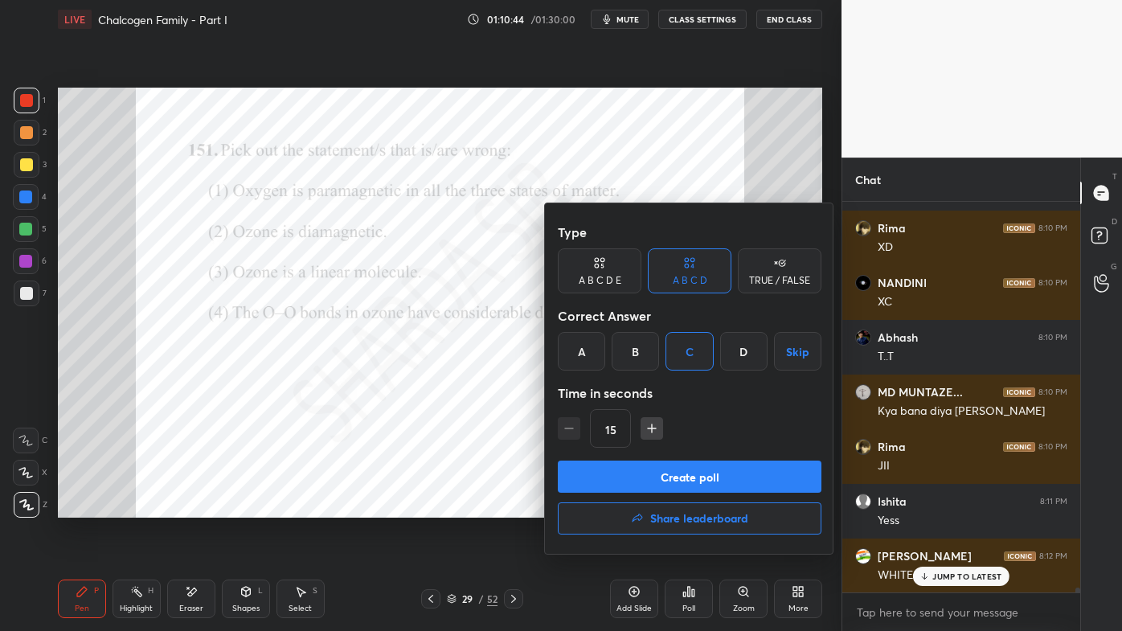
drag, startPoint x: 648, startPoint y: 427, endPoint x: 646, endPoint y: 452, distance: 25.0
click at [648, 429] on icon "button" at bounding box center [652, 428] width 16 height 16
type input "30"
click at [637, 468] on button "Create poll" at bounding box center [690, 477] width 264 height 32
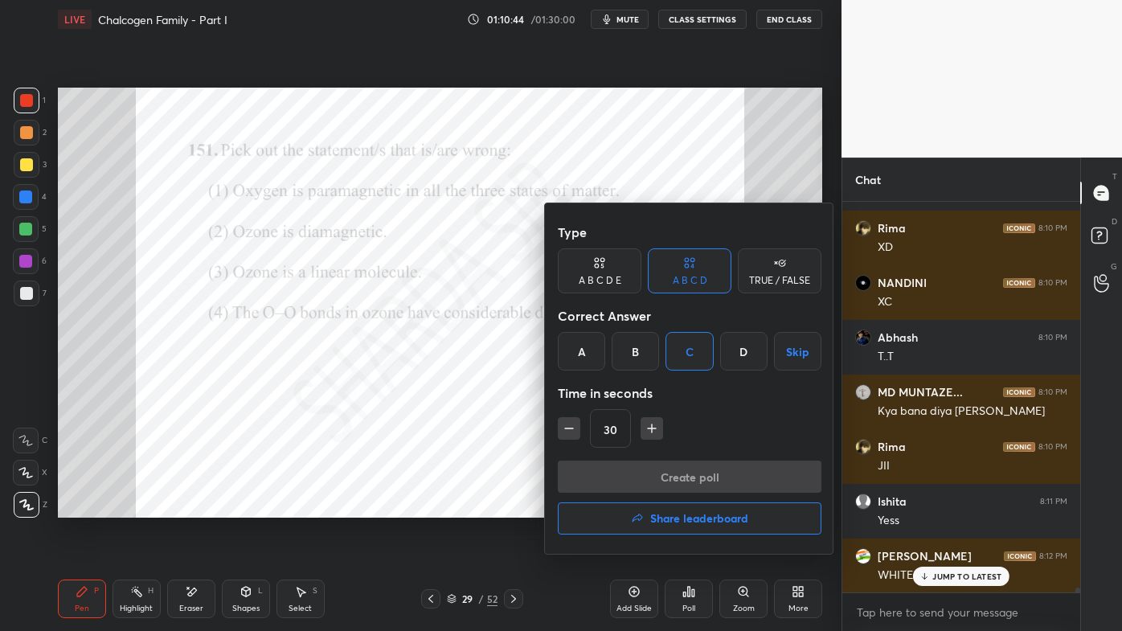
scroll to position [399, 233]
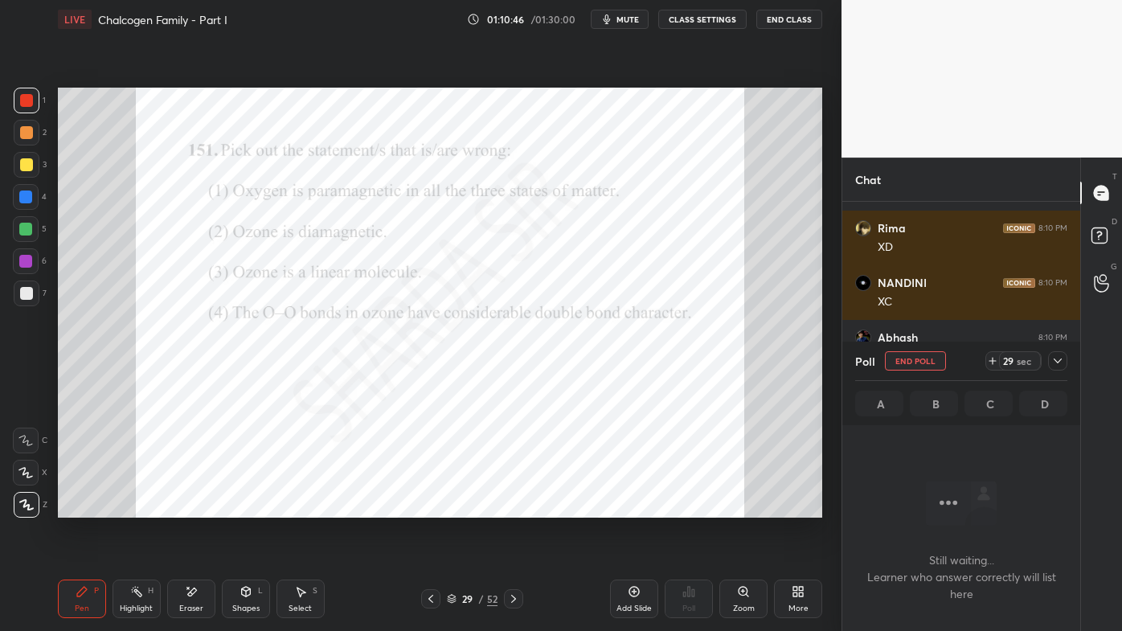
drag, startPoint x: 1062, startPoint y: 359, endPoint x: 1016, endPoint y: 394, distance: 57.4
click at [1062, 360] on icon at bounding box center [1058, 361] width 13 height 13
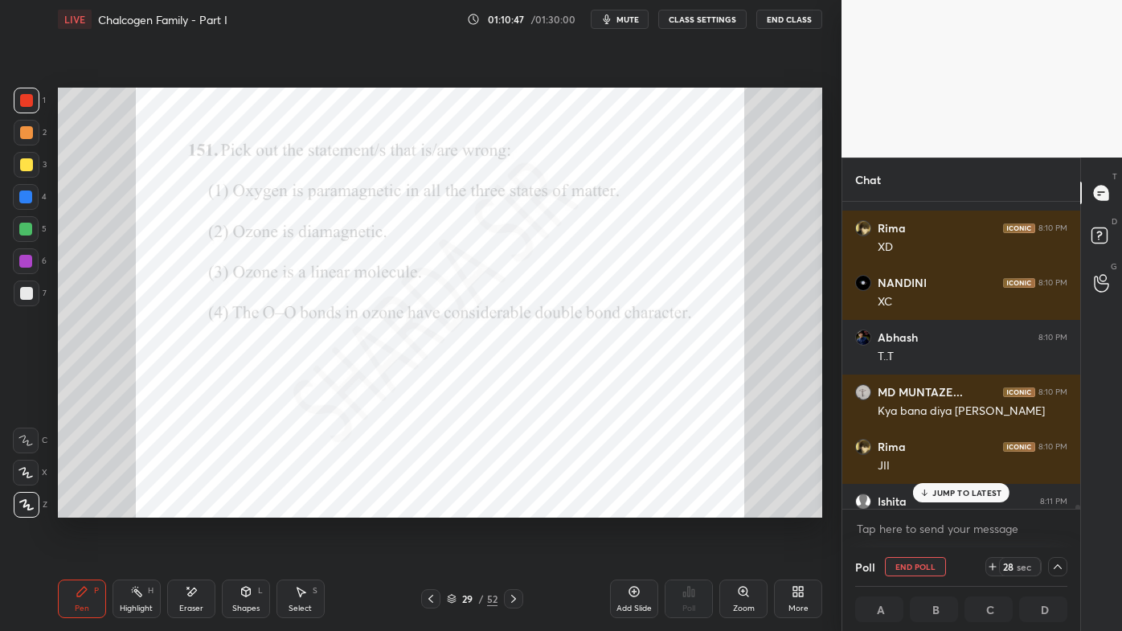
click at [944, 499] on div "JUMP TO LATEST" at bounding box center [961, 492] width 96 height 19
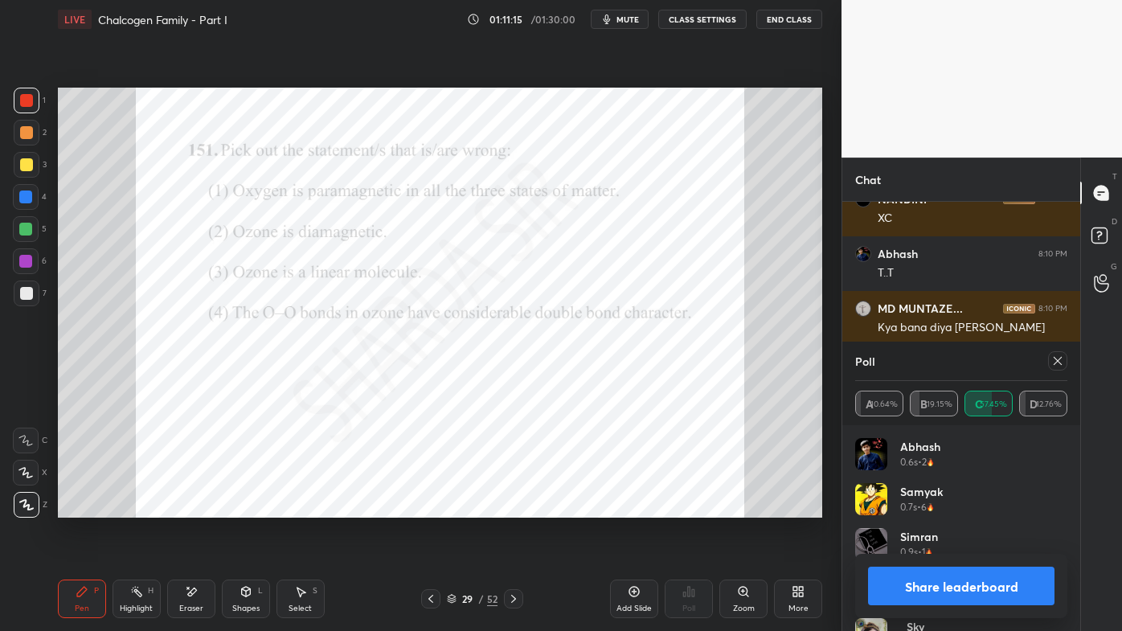
scroll to position [188, 207]
click at [1053, 363] on icon at bounding box center [1058, 361] width 13 height 13
type textarea "x"
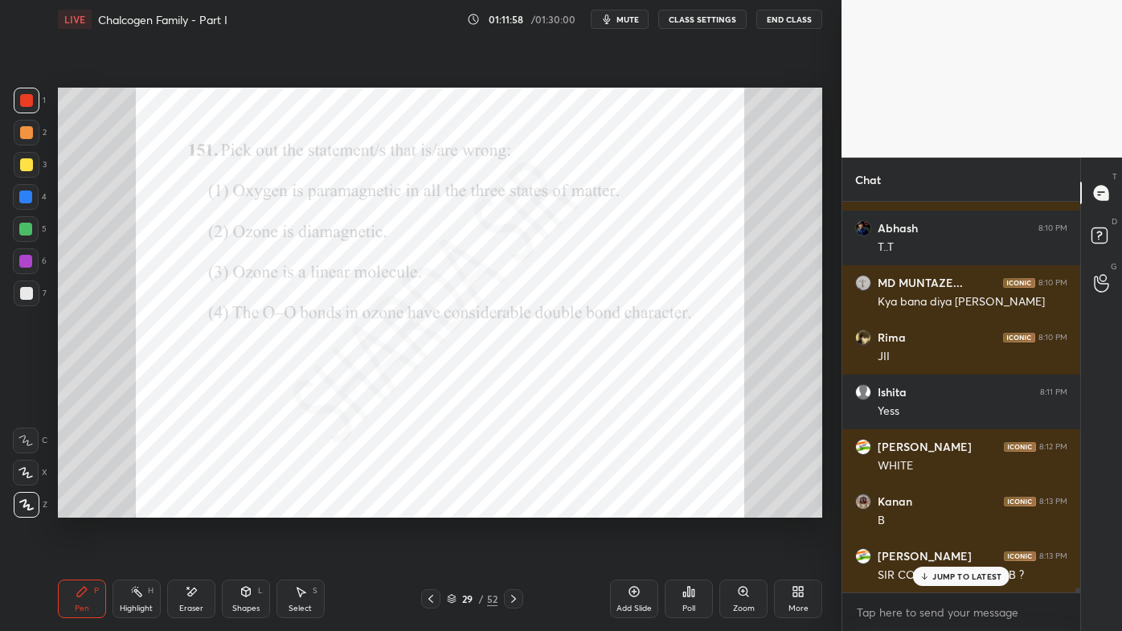
scroll to position [29729, 0]
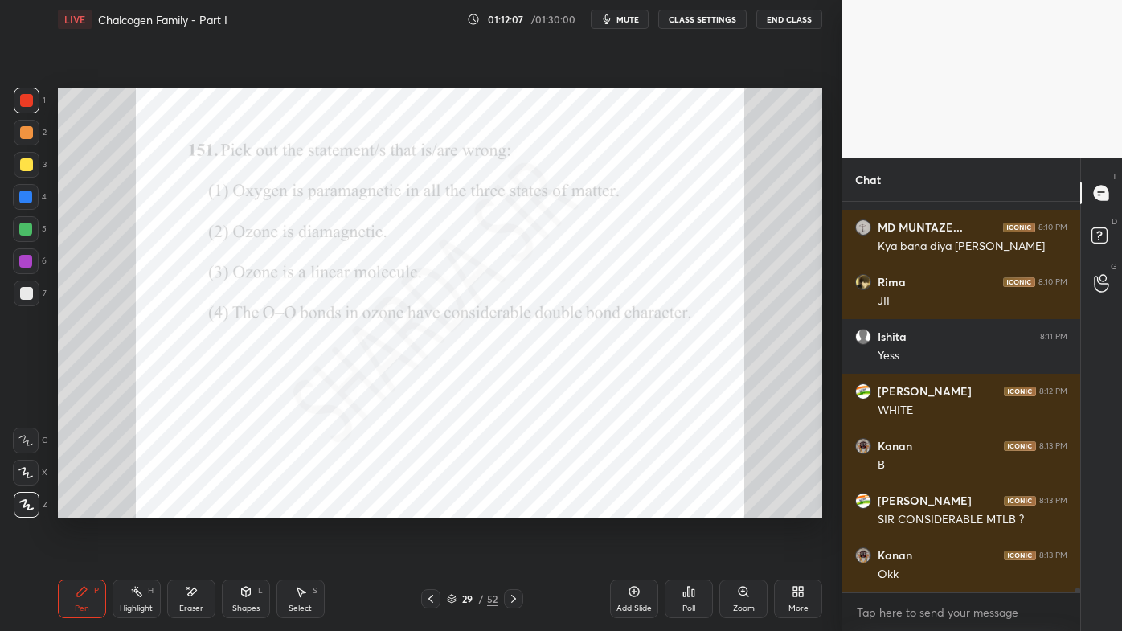
click at [515, 507] on icon at bounding box center [513, 599] width 13 height 13
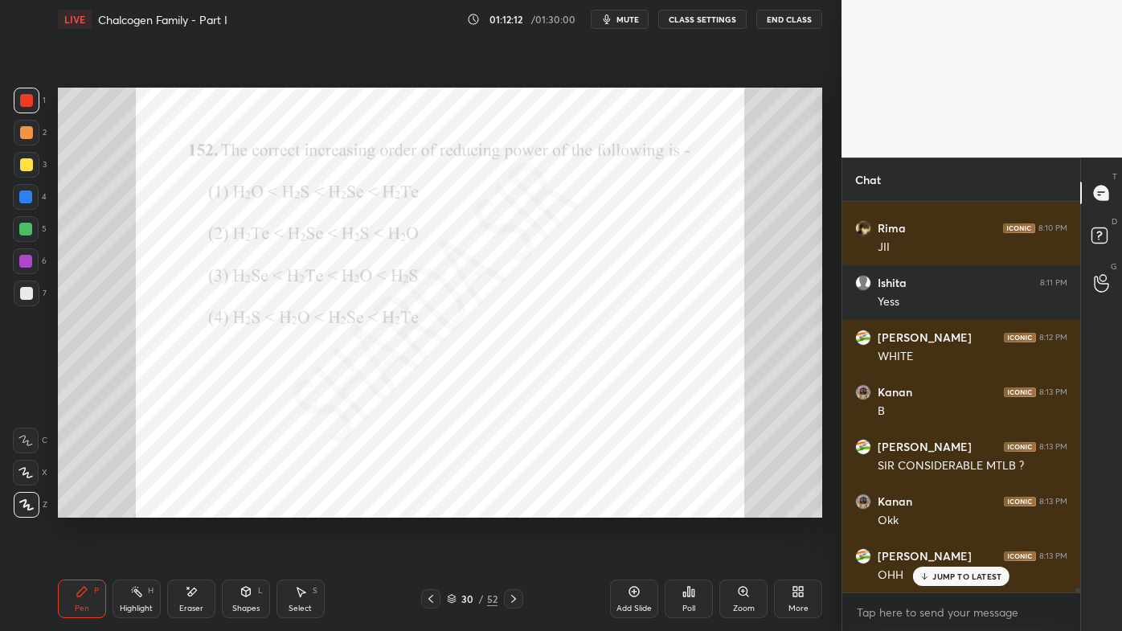
click at [696, 507] on div "Poll" at bounding box center [689, 599] width 48 height 39
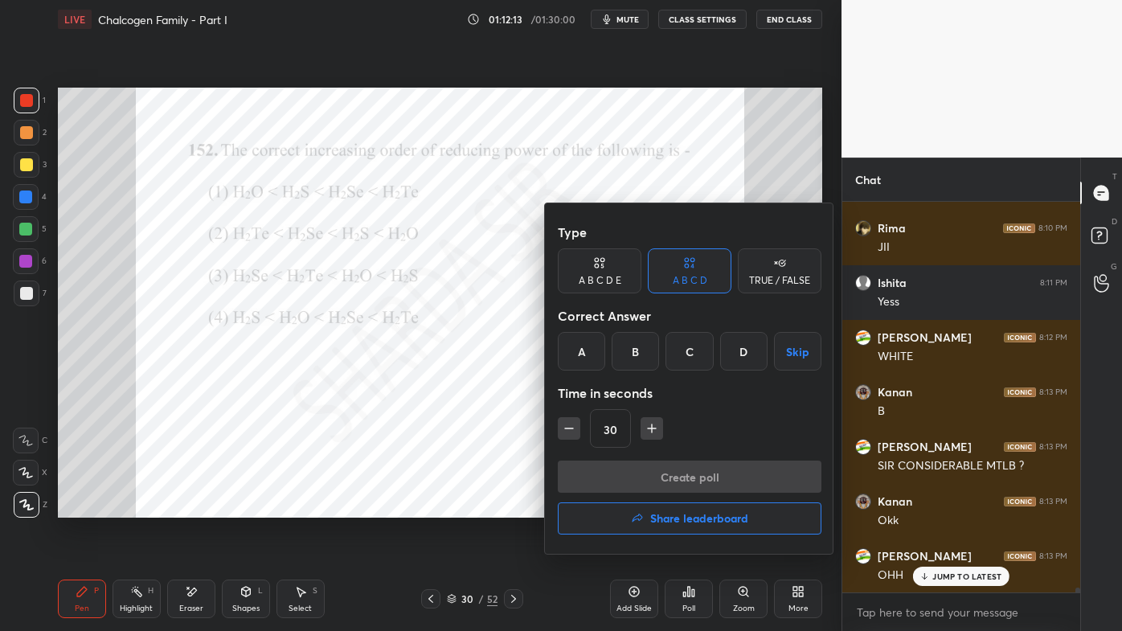
click at [588, 355] on div "A" at bounding box center [581, 351] width 47 height 39
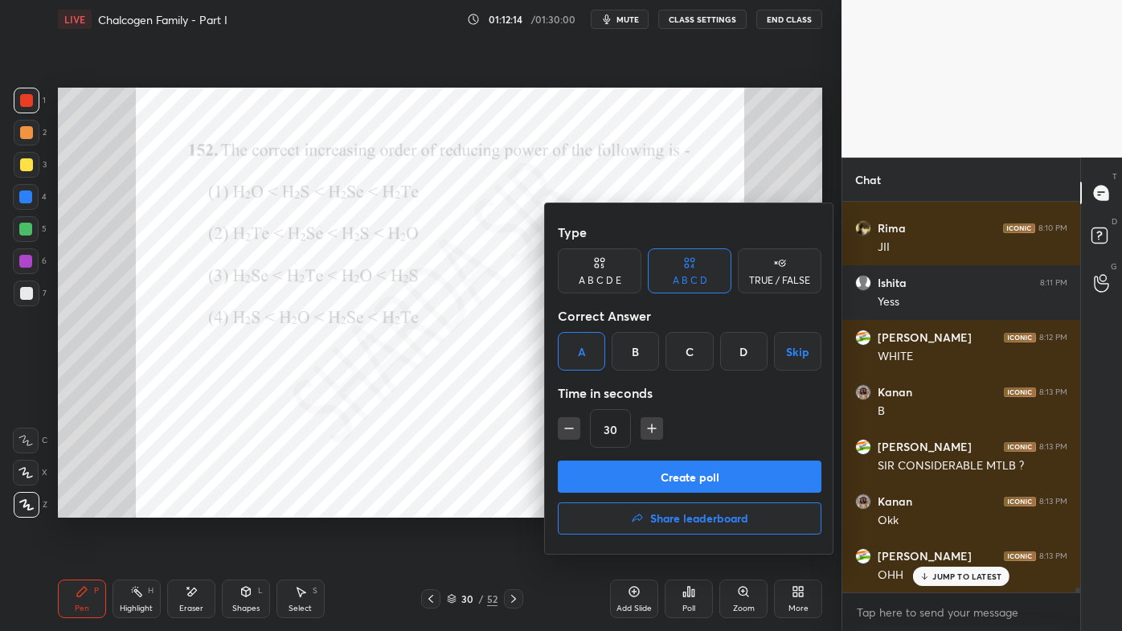
click at [564, 433] on icon "button" at bounding box center [569, 428] width 16 height 16
type input "15"
click at [617, 482] on button "Create poll" at bounding box center [690, 477] width 264 height 32
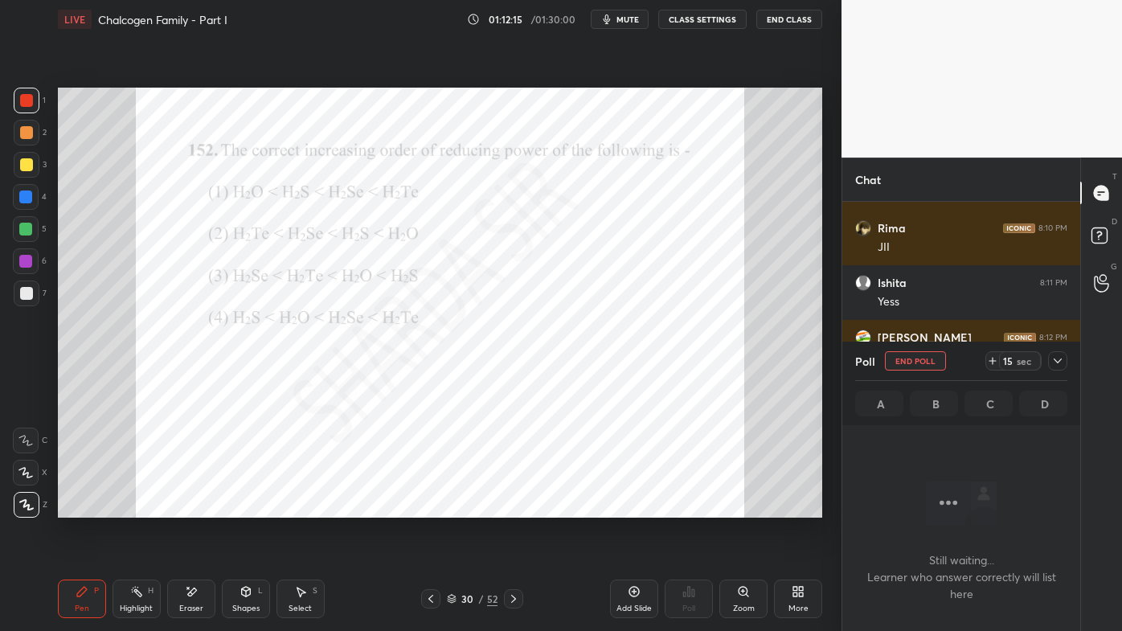
scroll to position [5, 4]
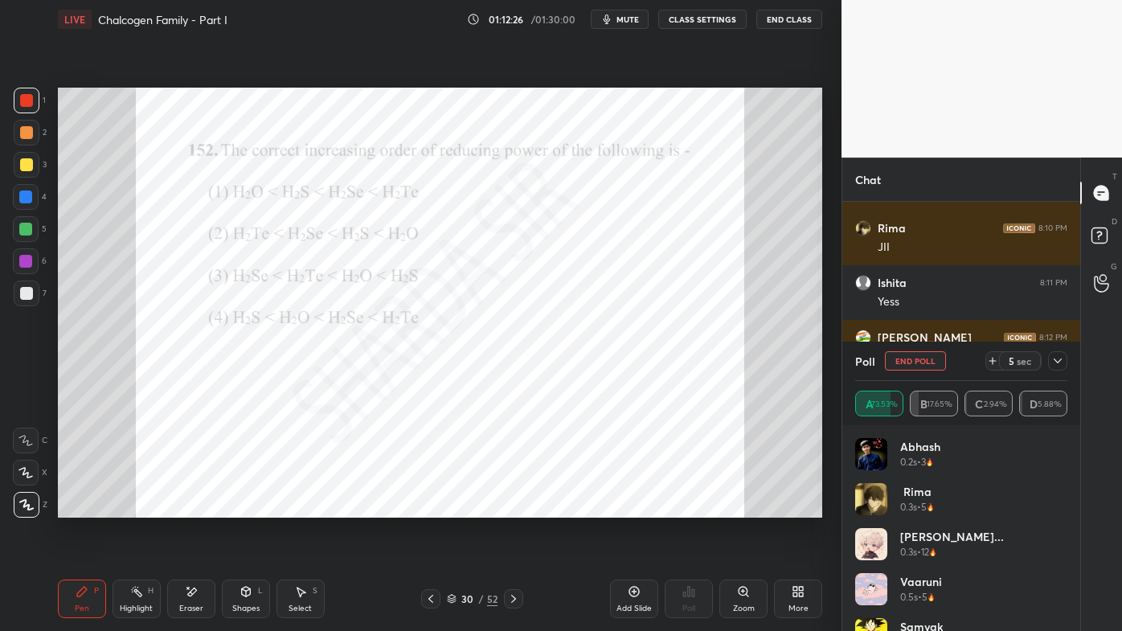
click at [1059, 359] on icon at bounding box center [1058, 361] width 13 height 13
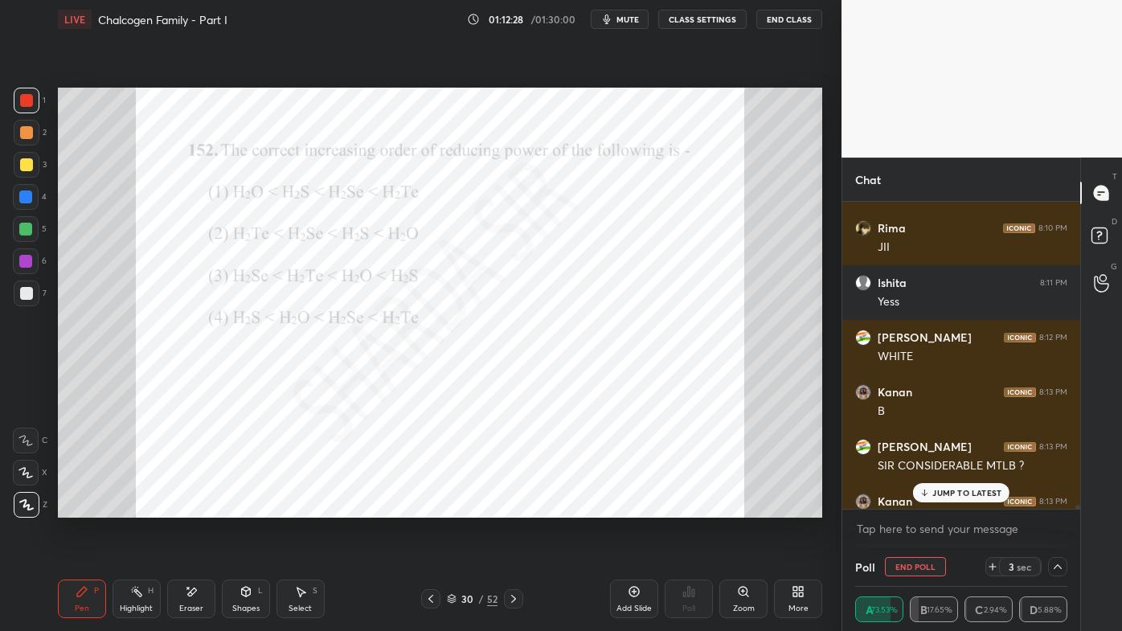
click at [947, 494] on p "JUMP TO LATEST" at bounding box center [967, 493] width 69 height 10
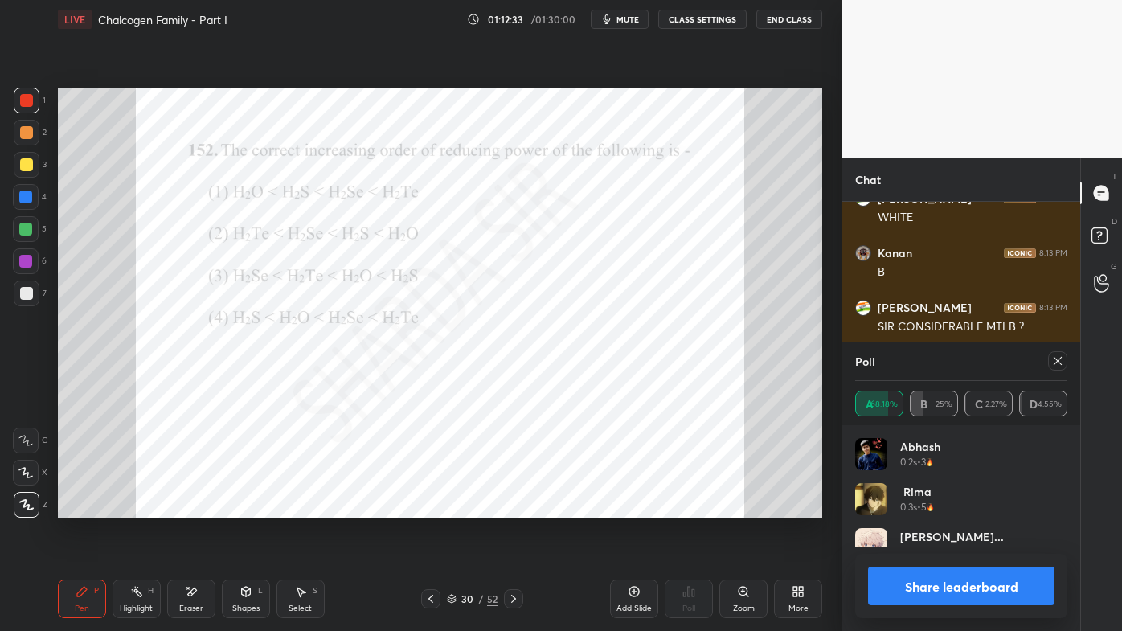
drag, startPoint x: 1060, startPoint y: 359, endPoint x: 1011, endPoint y: 374, distance: 50.4
click at [1056, 359] on icon at bounding box center [1058, 361] width 13 height 13
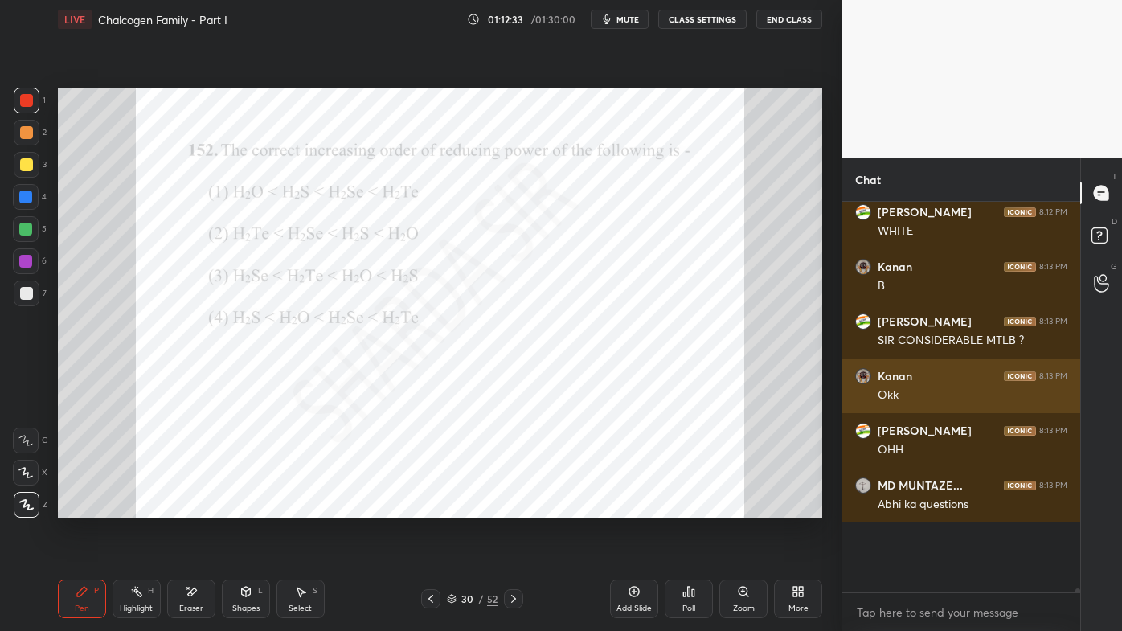
scroll to position [6, 4]
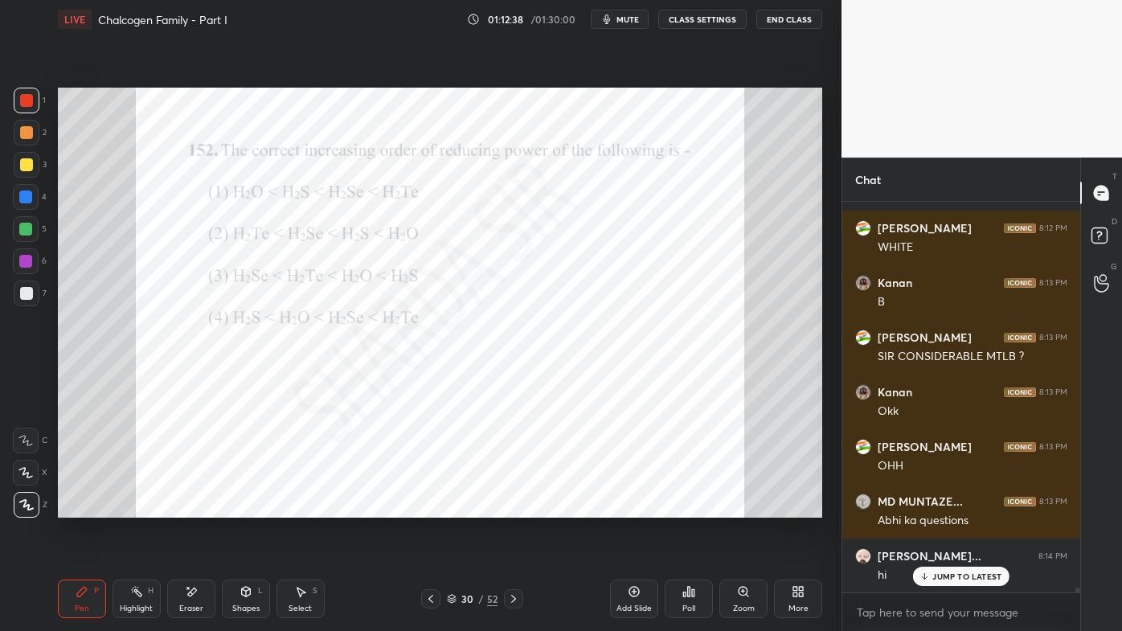
click at [930, 507] on icon at bounding box center [925, 577] width 10 height 10
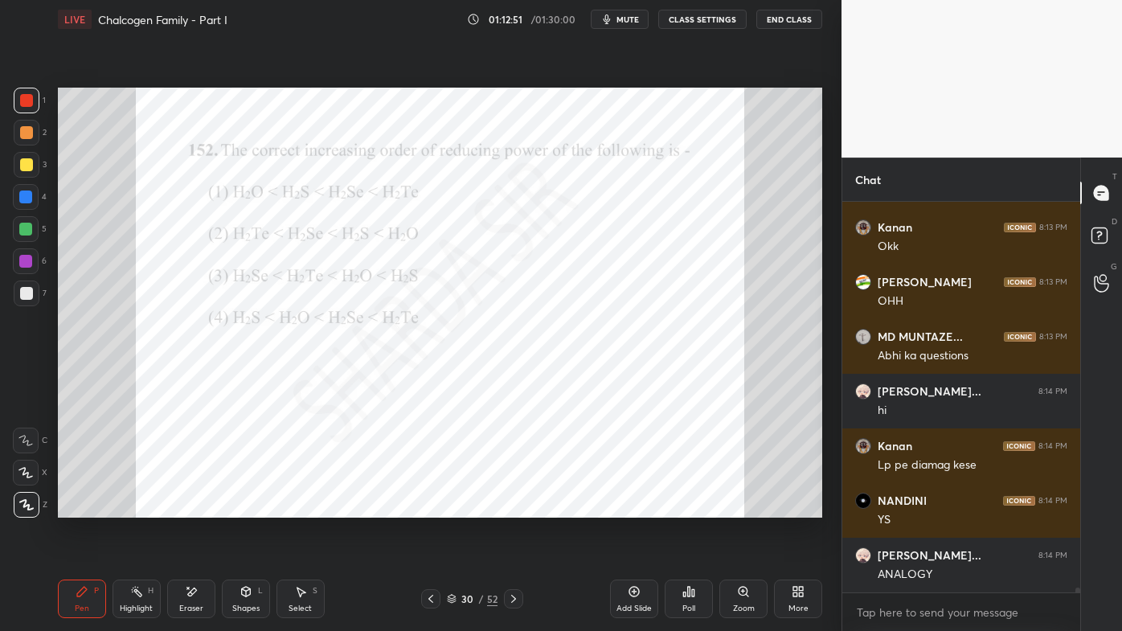
click at [511, 507] on icon at bounding box center [513, 599] width 13 height 13
click at [687, 507] on icon at bounding box center [689, 591] width 13 height 13
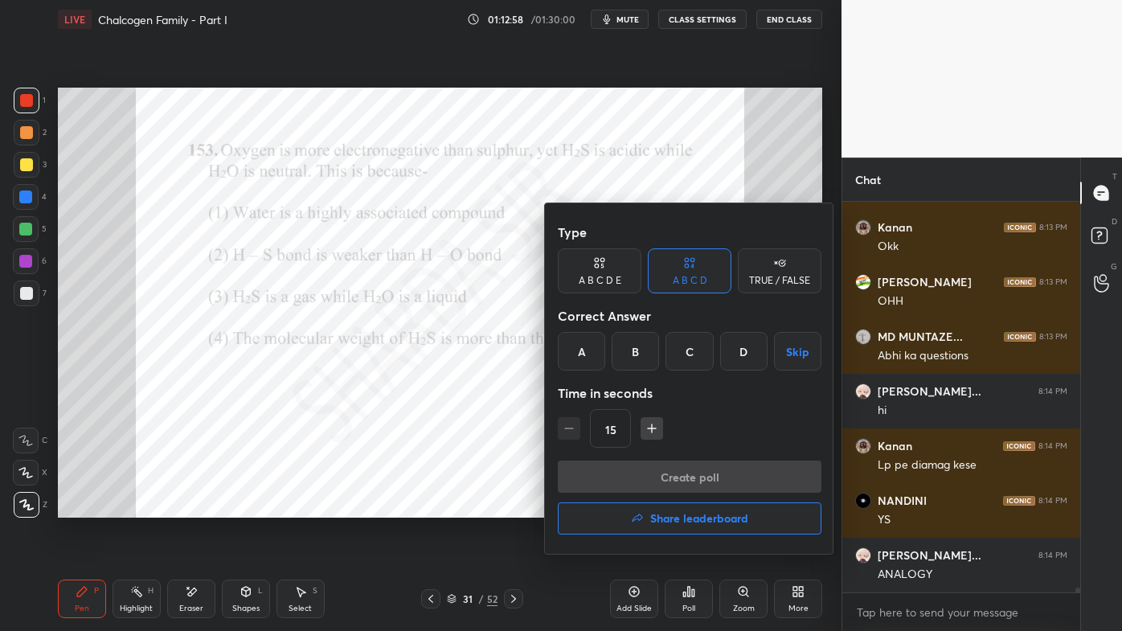
drag, startPoint x: 635, startPoint y: 351, endPoint x: 634, endPoint y: 410, distance: 59.5
click at [636, 354] on div "B" at bounding box center [635, 351] width 47 height 39
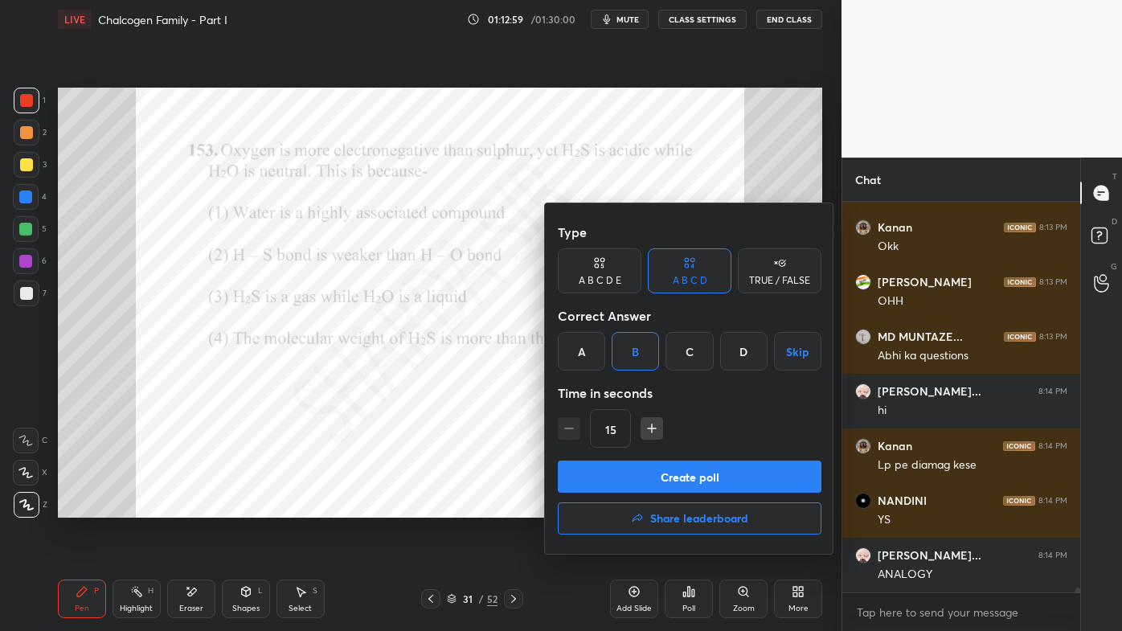
click at [630, 477] on button "Create poll" at bounding box center [690, 477] width 264 height 32
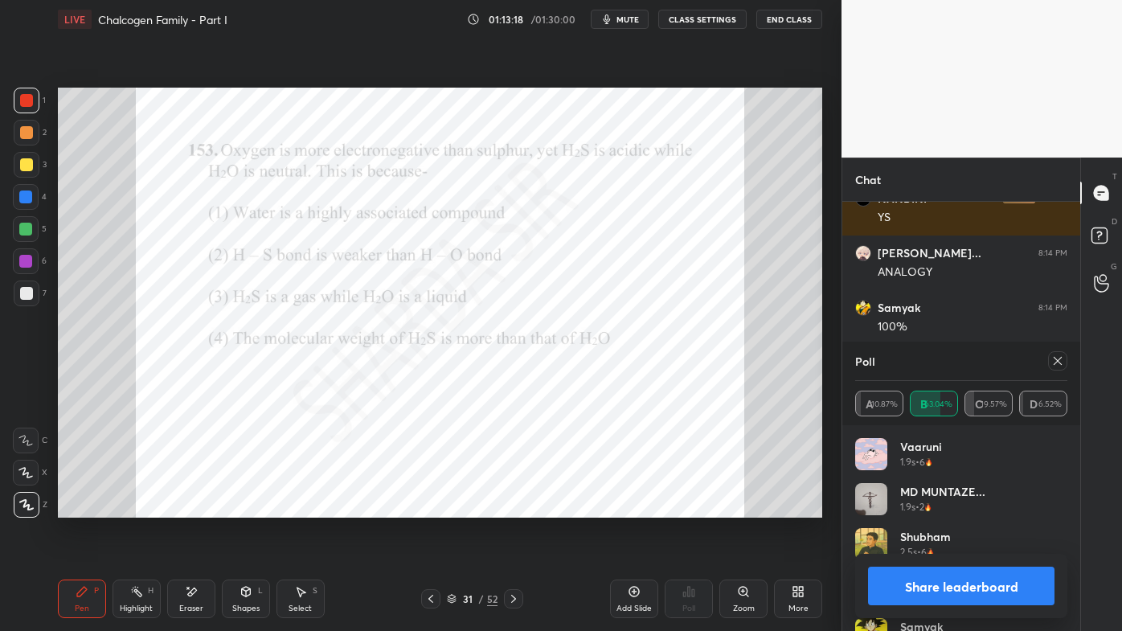
click at [1056, 368] on div at bounding box center [1057, 360] width 19 height 19
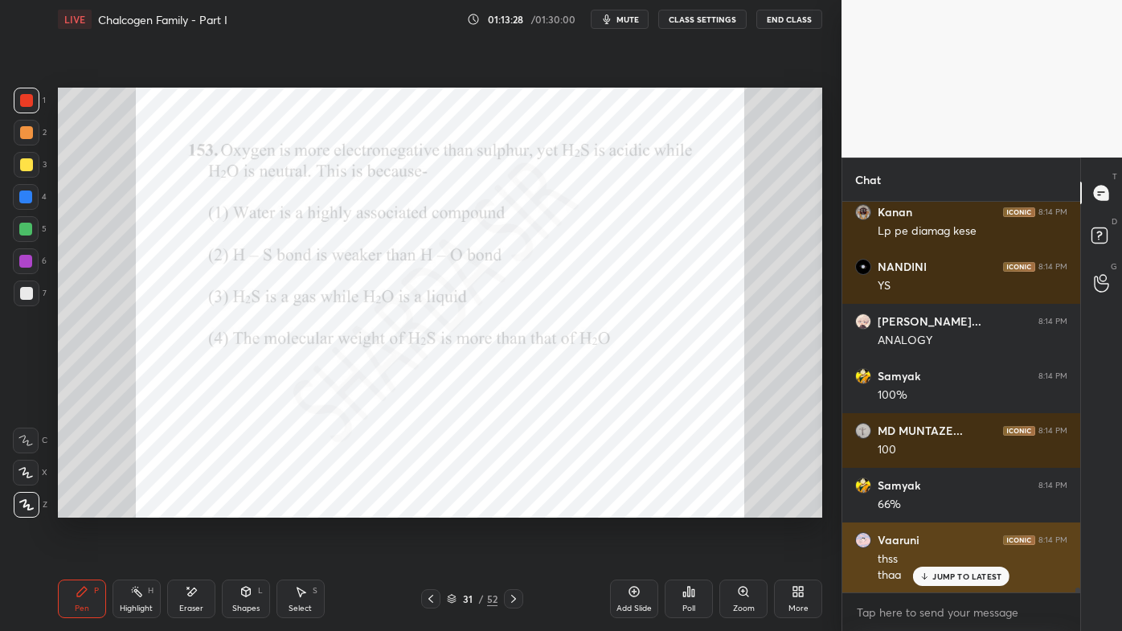
drag, startPoint x: 944, startPoint y: 576, endPoint x: 888, endPoint y: 589, distance: 57.7
click at [940, 507] on p "JUMP TO LATEST" at bounding box center [967, 577] width 69 height 10
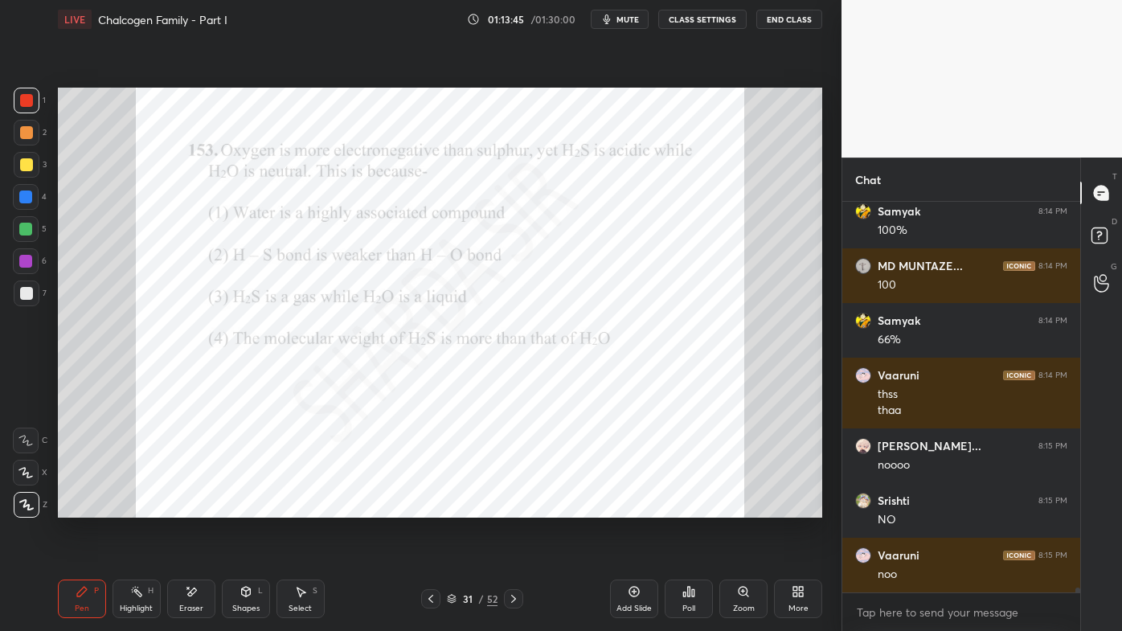
click at [512, 507] on icon at bounding box center [513, 599] width 13 height 13
click at [684, 507] on div "Poll" at bounding box center [689, 609] width 13 height 8
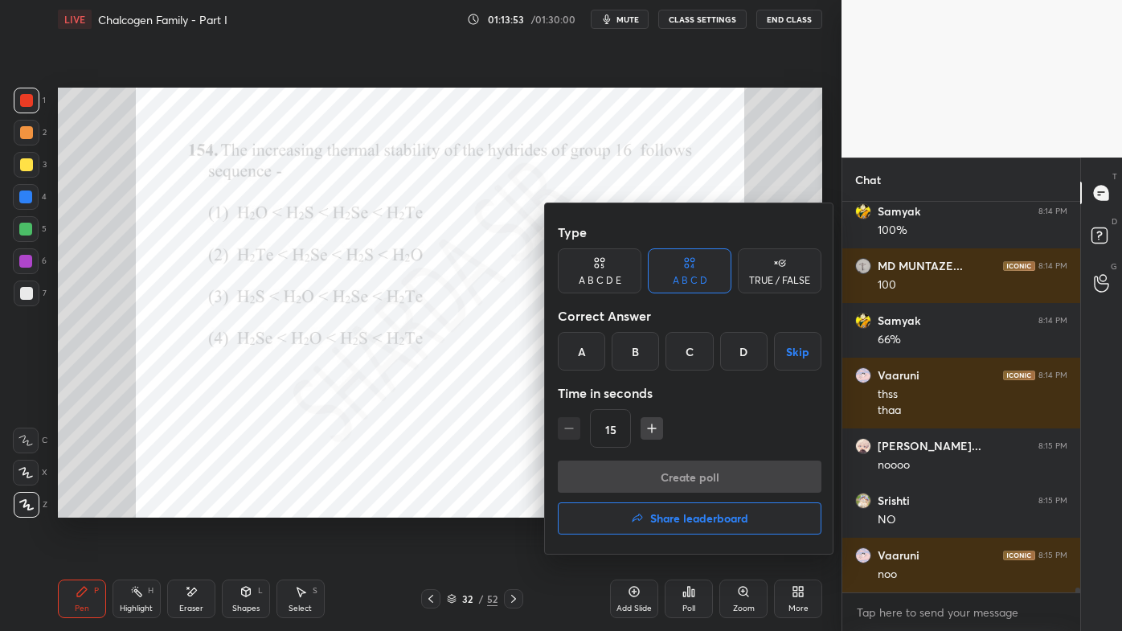
drag, startPoint x: 632, startPoint y: 352, endPoint x: 629, endPoint y: 362, distance: 10.2
click at [633, 354] on div "B" at bounding box center [635, 351] width 47 height 39
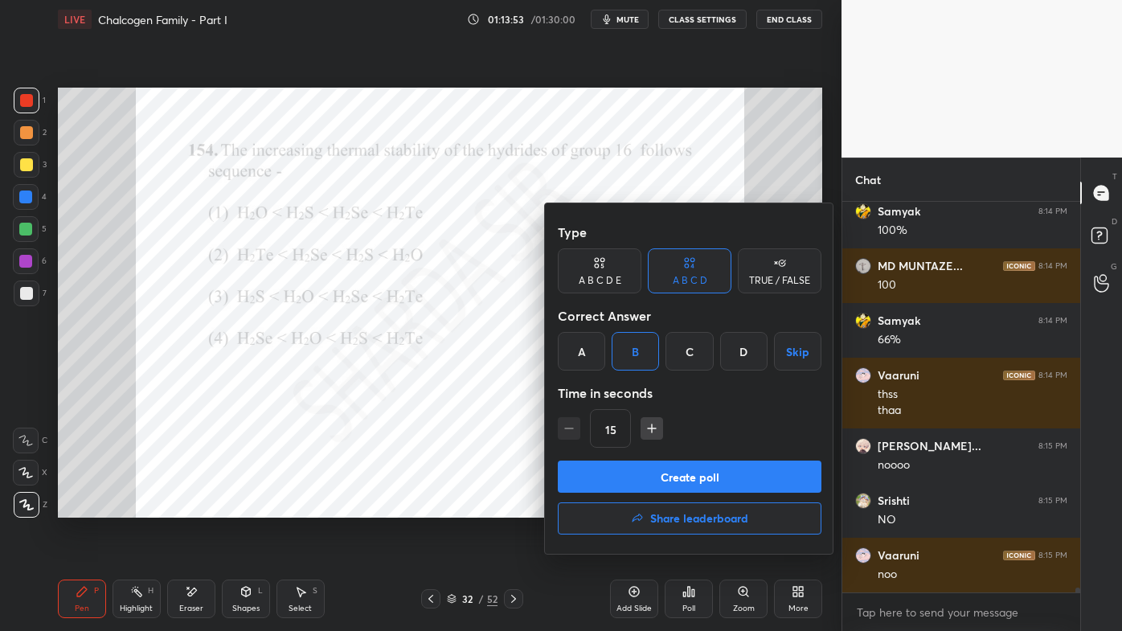
click at [630, 478] on button "Create poll" at bounding box center [690, 477] width 264 height 32
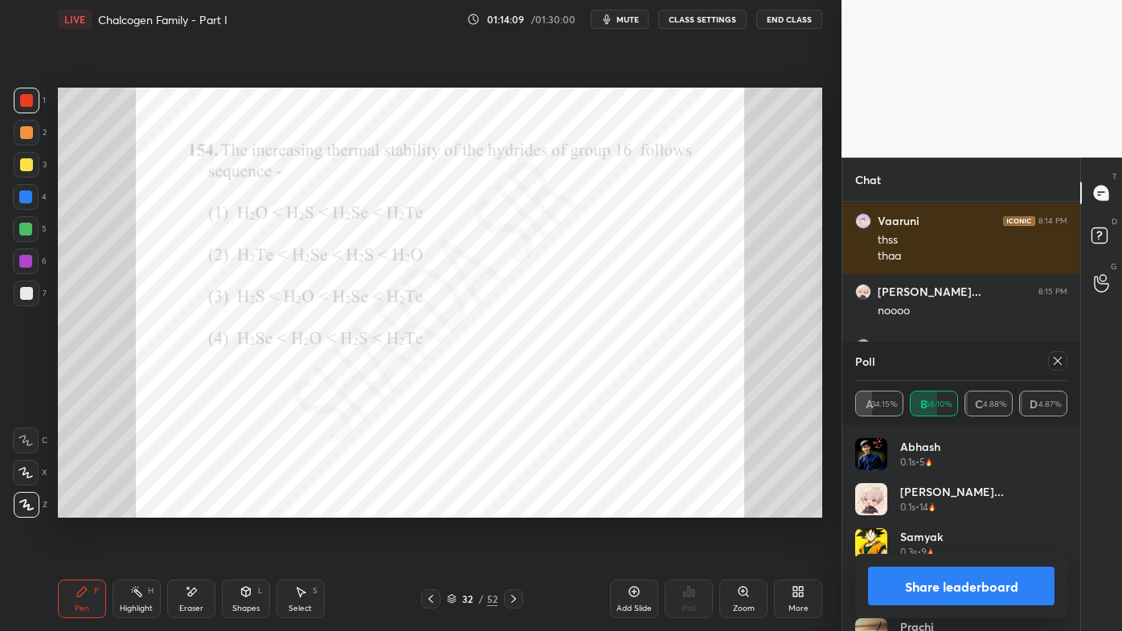
click at [1061, 360] on icon at bounding box center [1058, 361] width 13 height 13
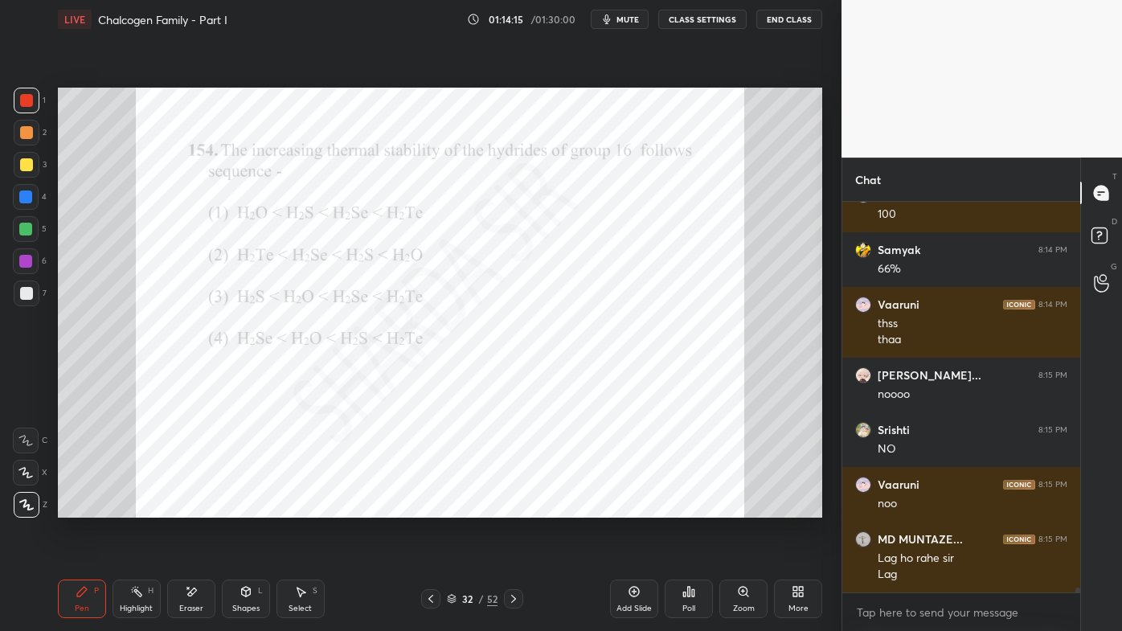
click at [511, 507] on icon at bounding box center [513, 599] width 13 height 13
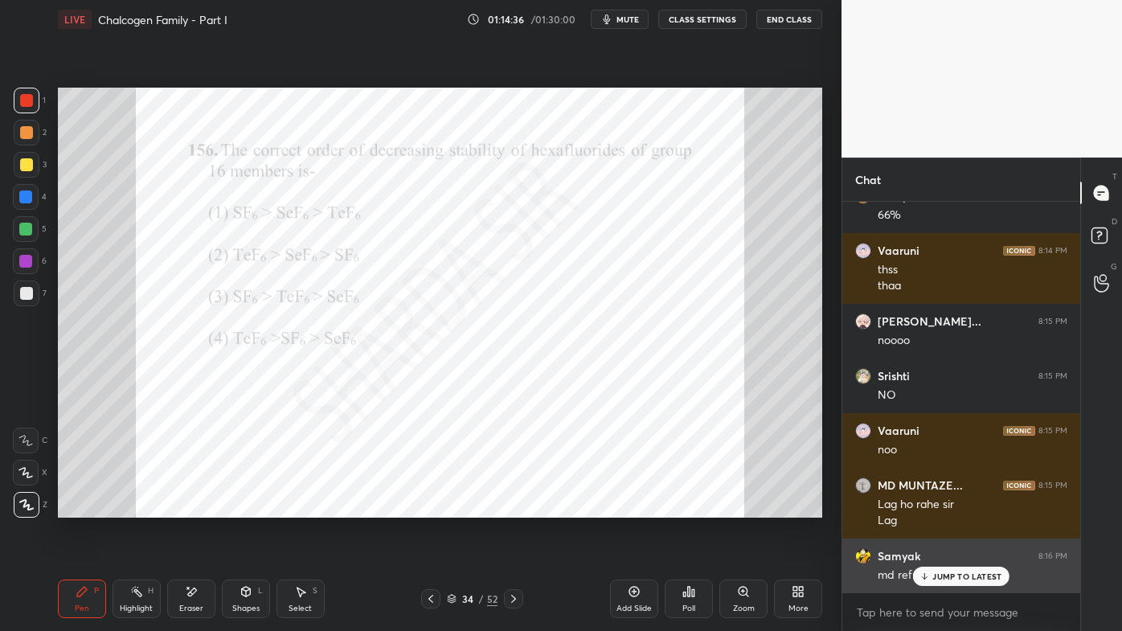
click at [929, 507] on icon at bounding box center [925, 577] width 10 height 10
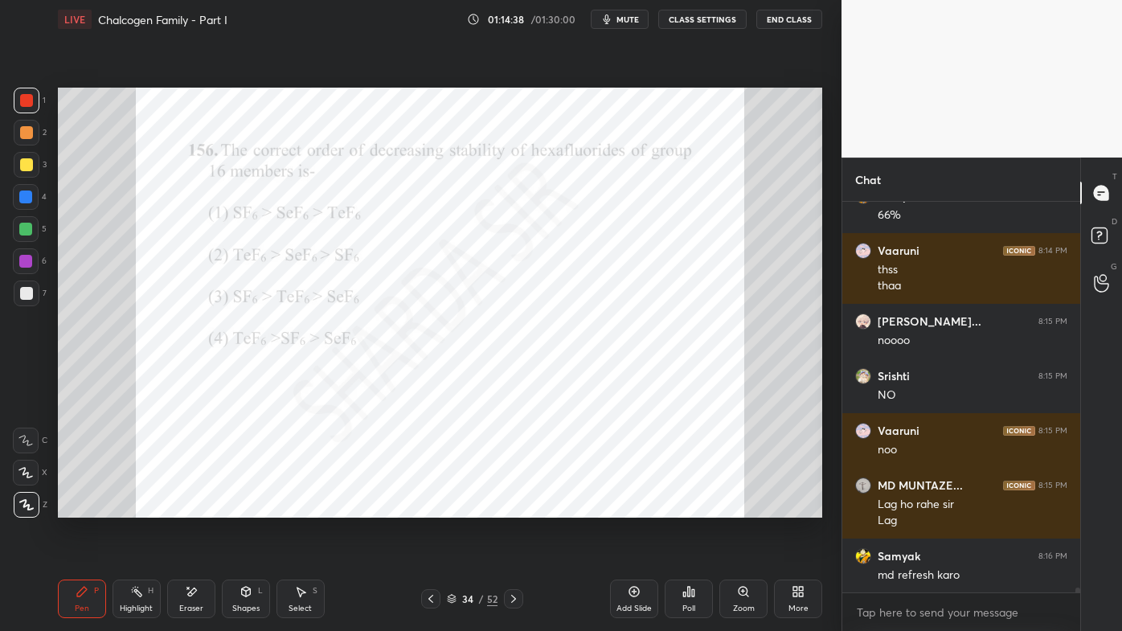
click at [513, 507] on icon at bounding box center [513, 599] width 13 height 13
click at [700, 507] on div "Poll" at bounding box center [689, 599] width 48 height 39
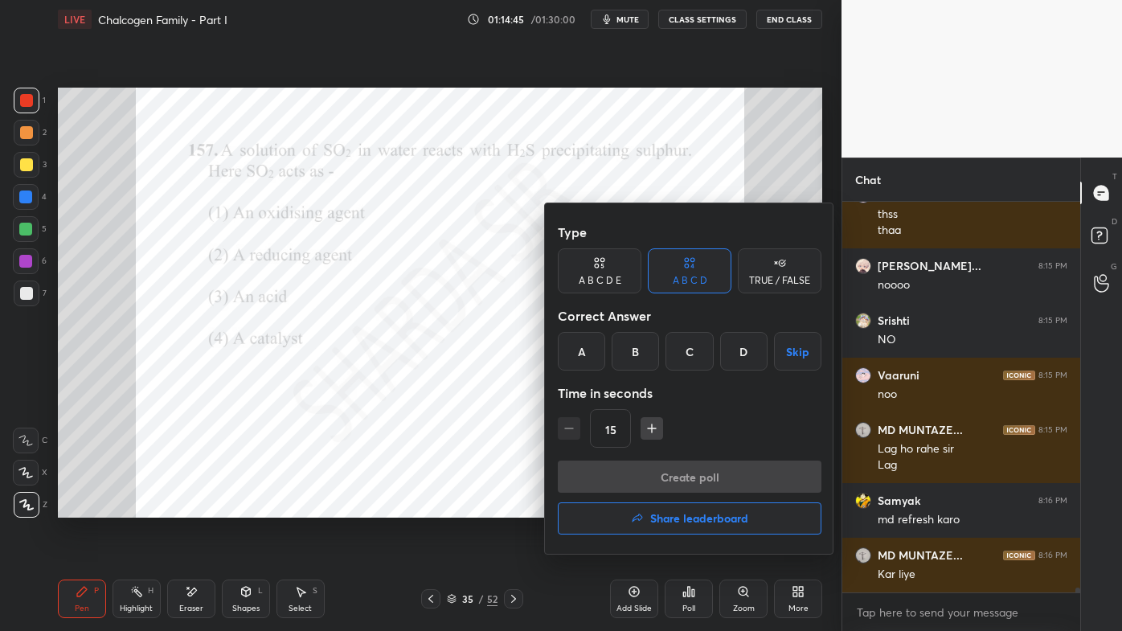
drag, startPoint x: 592, startPoint y: 354, endPoint x: 593, endPoint y: 370, distance: 16.2
click at [593, 355] on div "A" at bounding box center [581, 351] width 47 height 39
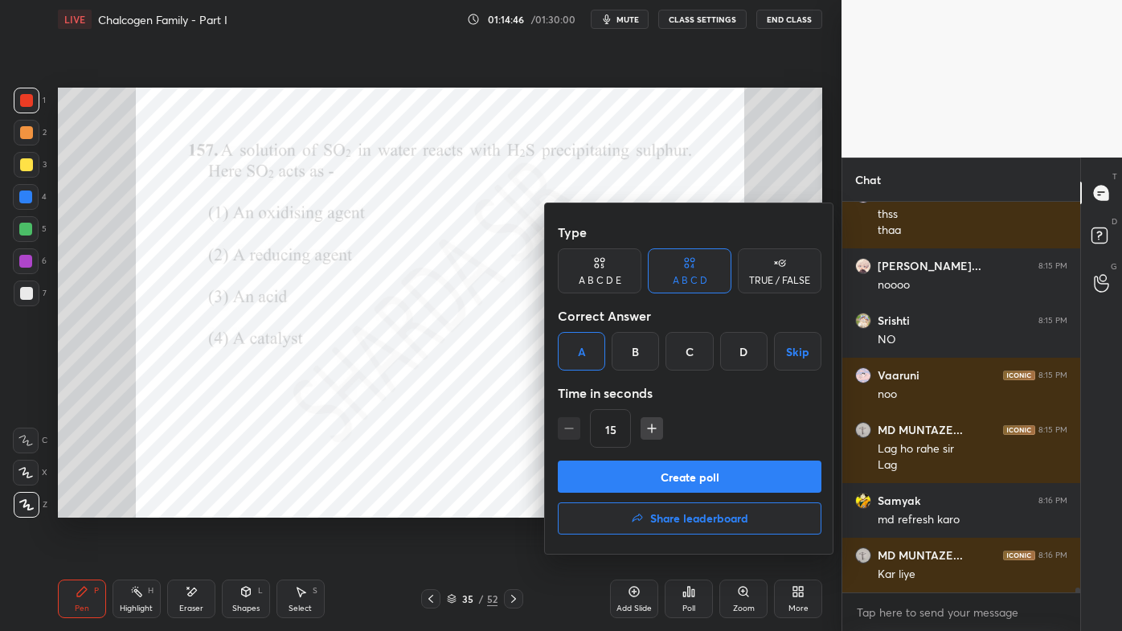
click at [618, 481] on button "Create poll" at bounding box center [690, 477] width 264 height 32
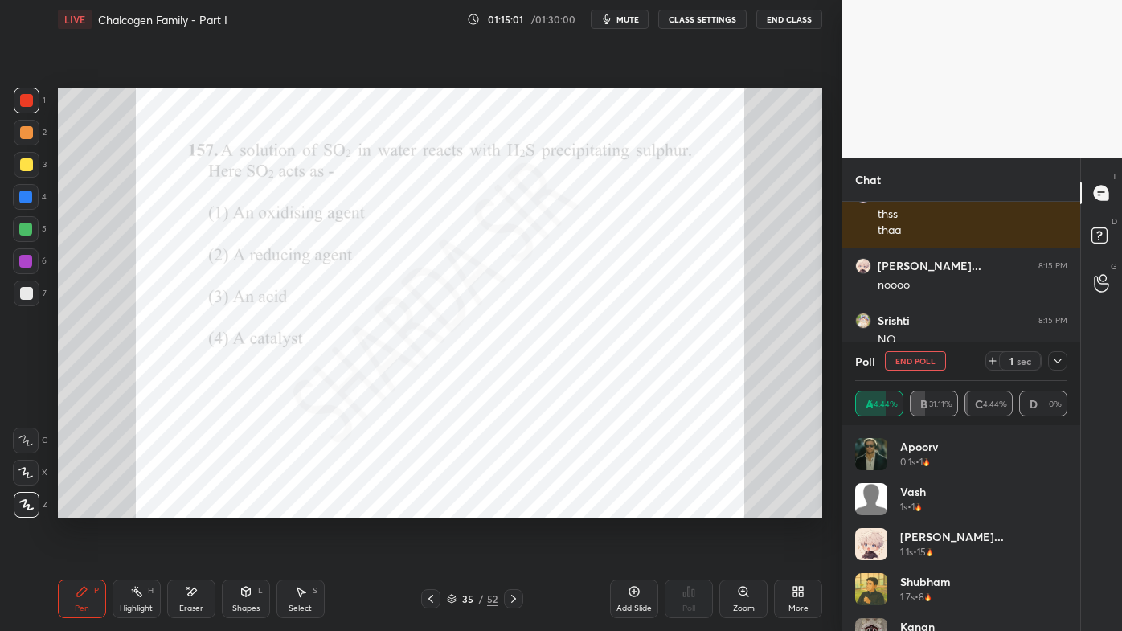
drag, startPoint x: 1061, startPoint y: 359, endPoint x: 1031, endPoint y: 375, distance: 33.8
click at [1060, 361] on icon at bounding box center [1058, 361] width 8 height 5
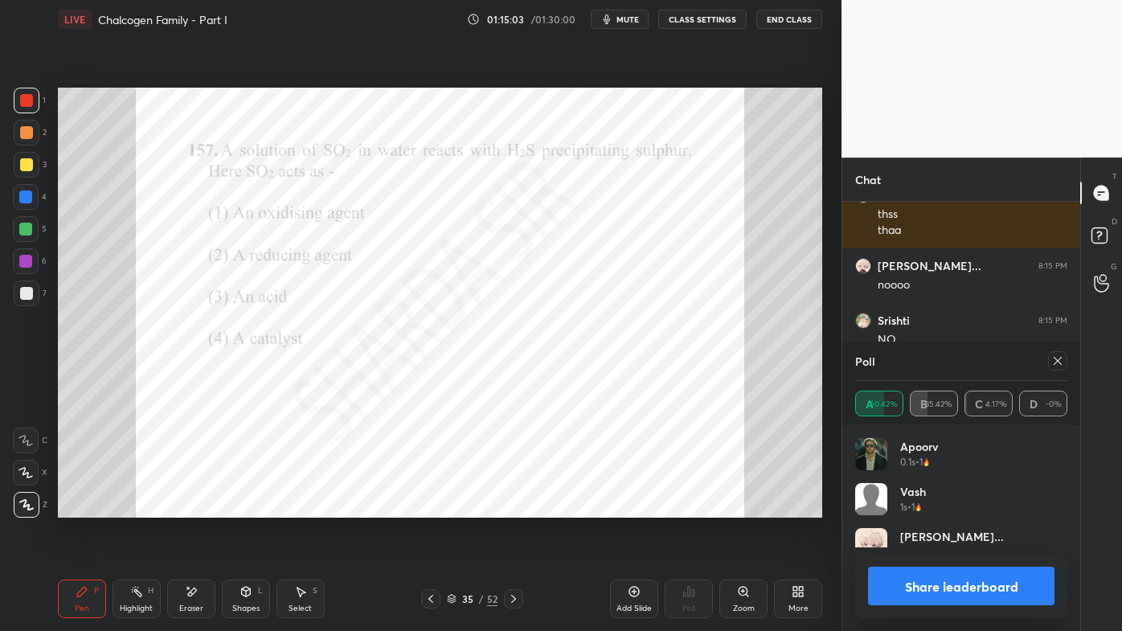
click at [1056, 359] on icon at bounding box center [1058, 361] width 13 height 13
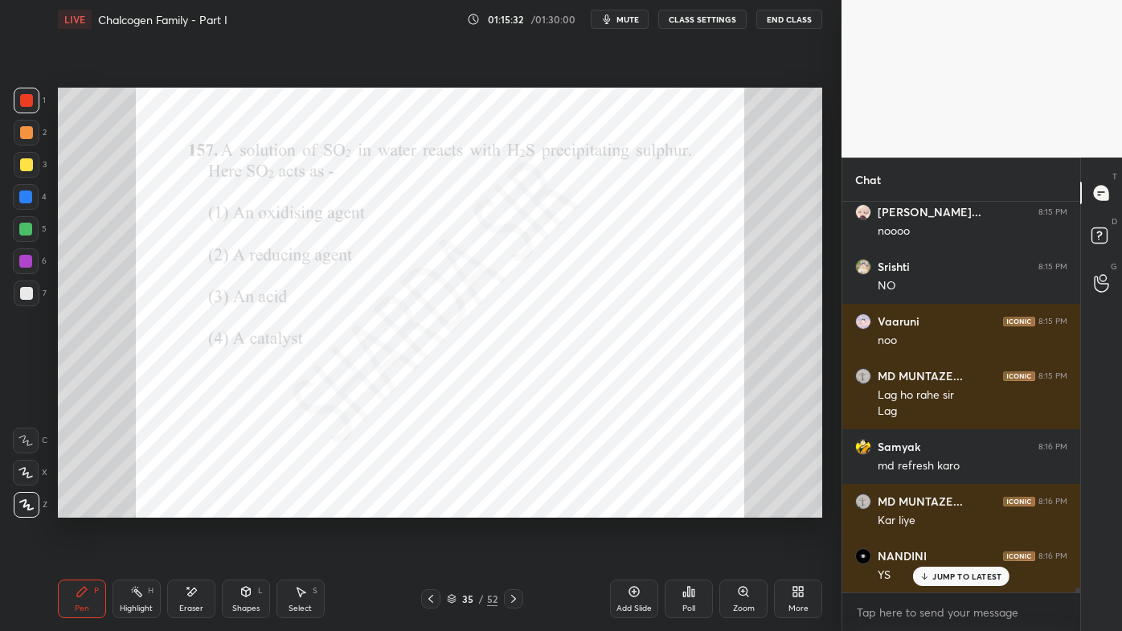
click at [512, 507] on icon at bounding box center [513, 599] width 5 height 8
click at [695, 507] on div "Poll" at bounding box center [689, 599] width 48 height 39
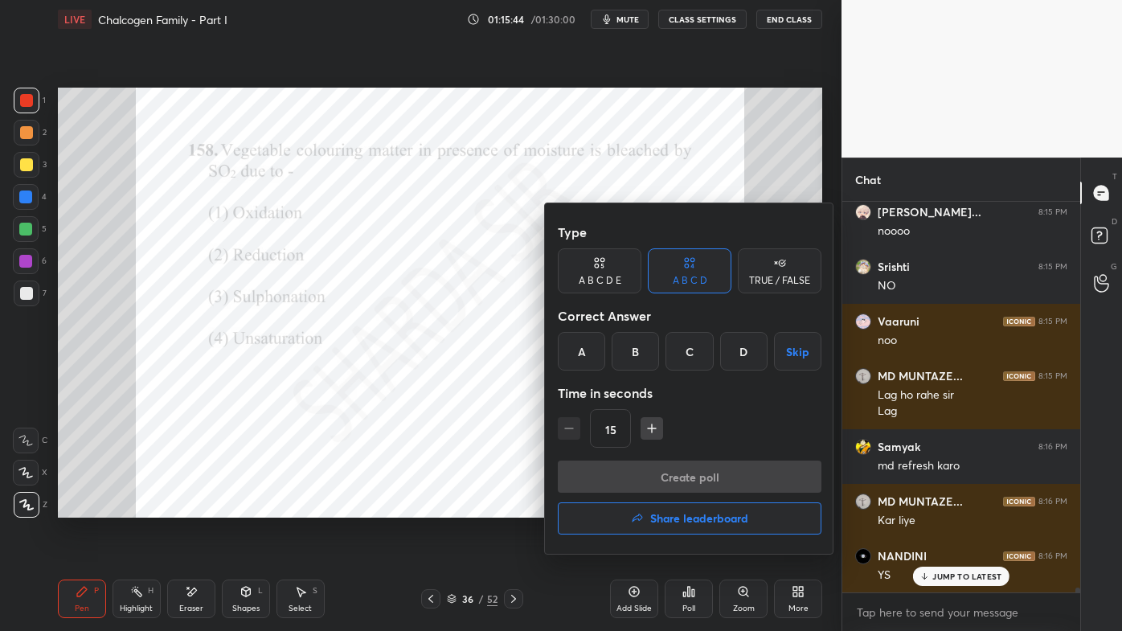
drag, startPoint x: 642, startPoint y: 352, endPoint x: 640, endPoint y: 364, distance: 12.2
click at [642, 355] on div "B" at bounding box center [635, 351] width 47 height 39
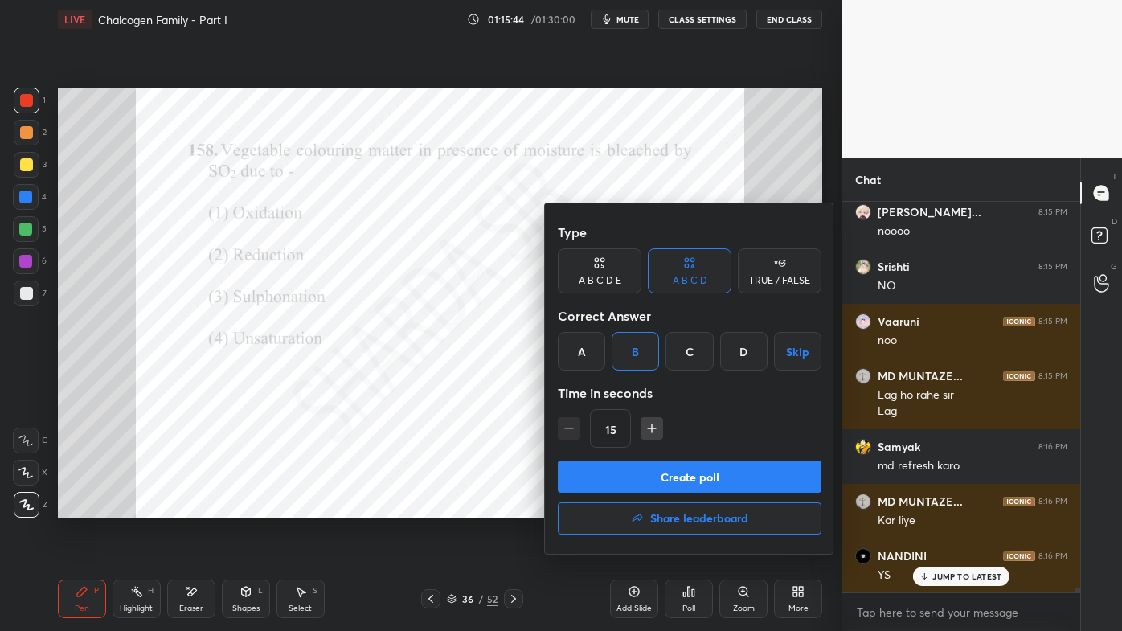
click at [637, 480] on button "Create poll" at bounding box center [690, 477] width 264 height 32
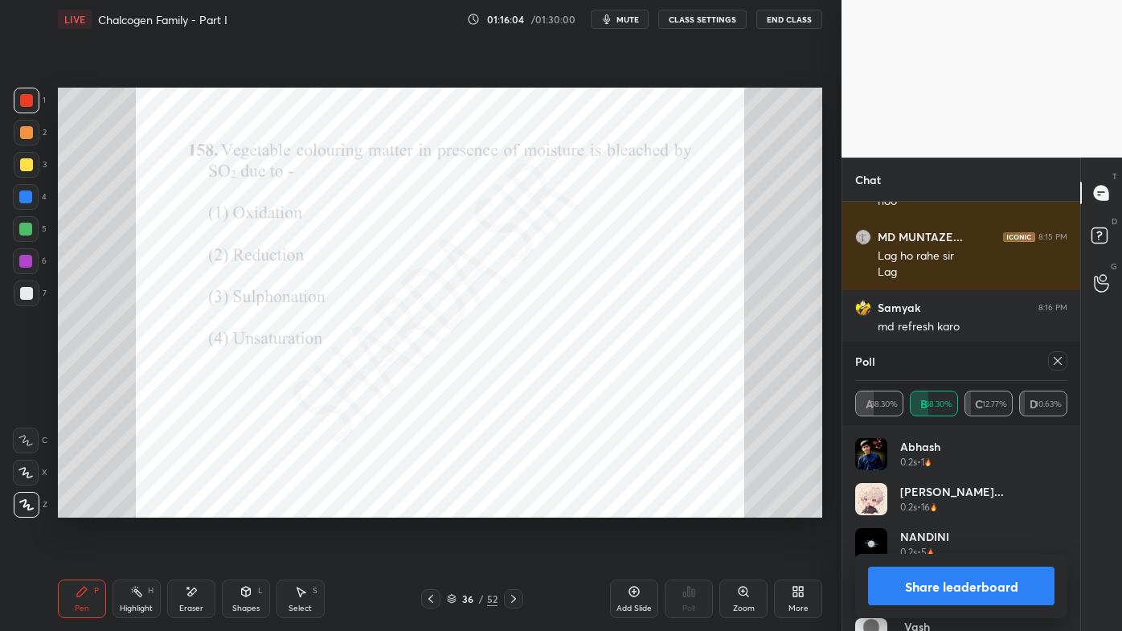
drag, startPoint x: 1060, startPoint y: 356, endPoint x: 1034, endPoint y: 367, distance: 27.8
click at [1058, 358] on icon at bounding box center [1058, 361] width 13 height 13
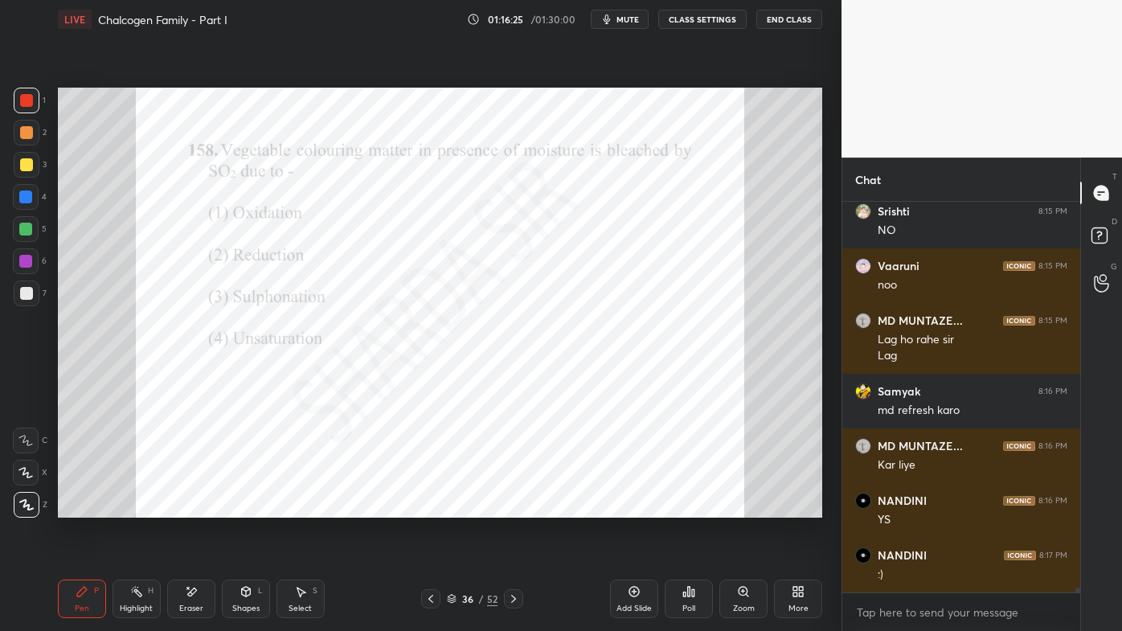
scroll to position [30799, 0]
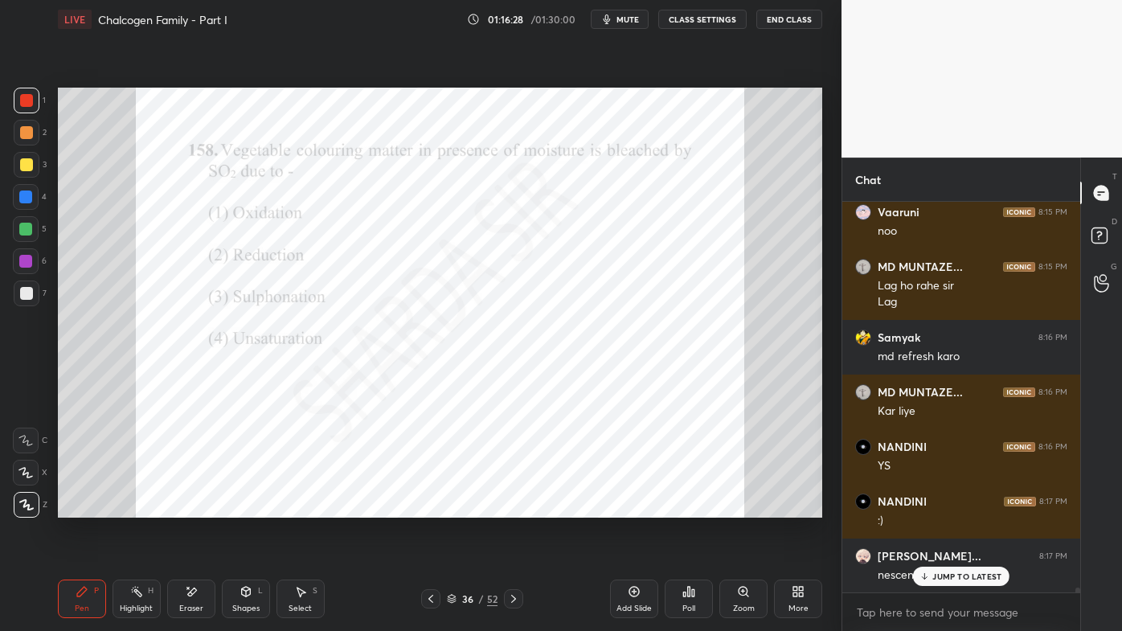
click at [924, 507] on icon at bounding box center [925, 577] width 10 height 10
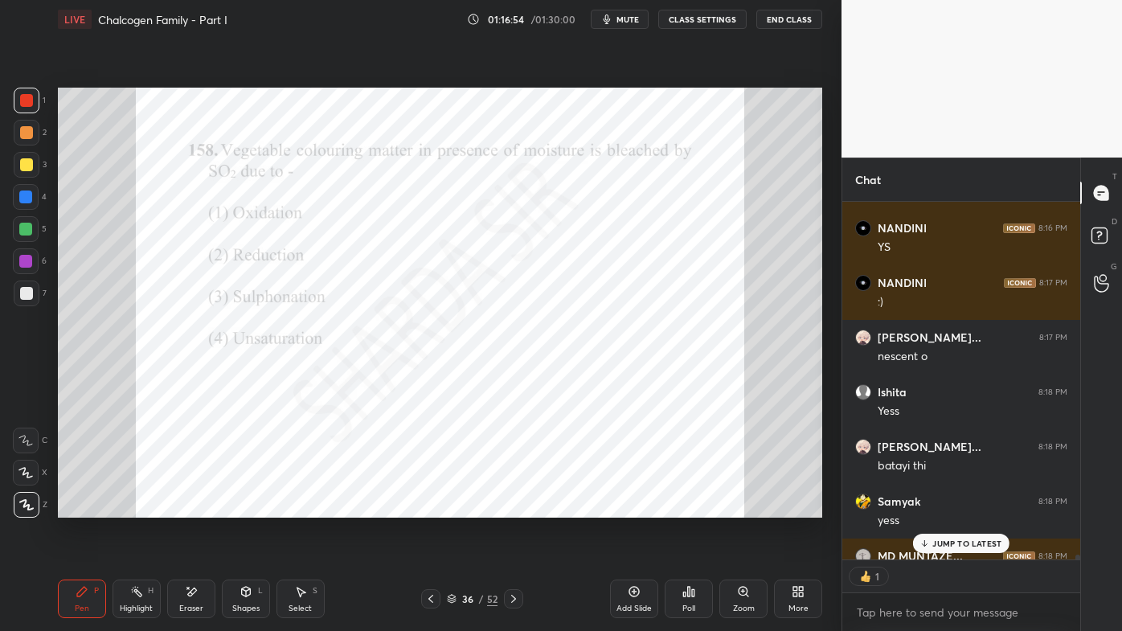
scroll to position [5, 4]
click at [515, 507] on div at bounding box center [513, 598] width 19 height 19
click at [683, 507] on icon at bounding box center [689, 591] width 13 height 13
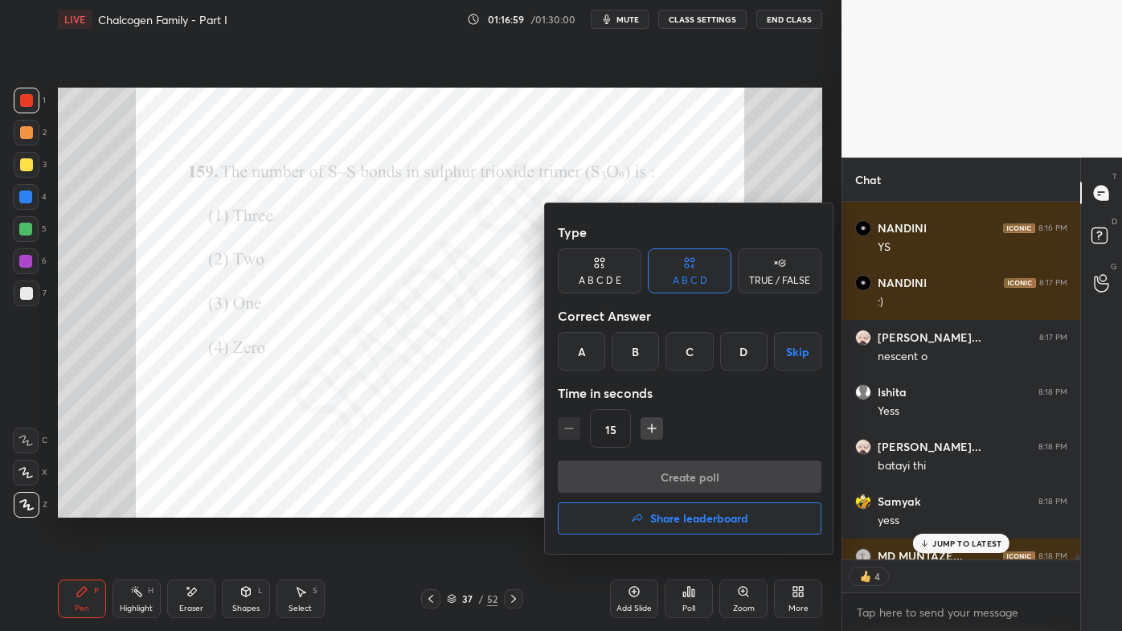
drag, startPoint x: 709, startPoint y: 345, endPoint x: 711, endPoint y: 354, distance: 9.0
click at [707, 341] on div "C" at bounding box center [689, 351] width 47 height 39
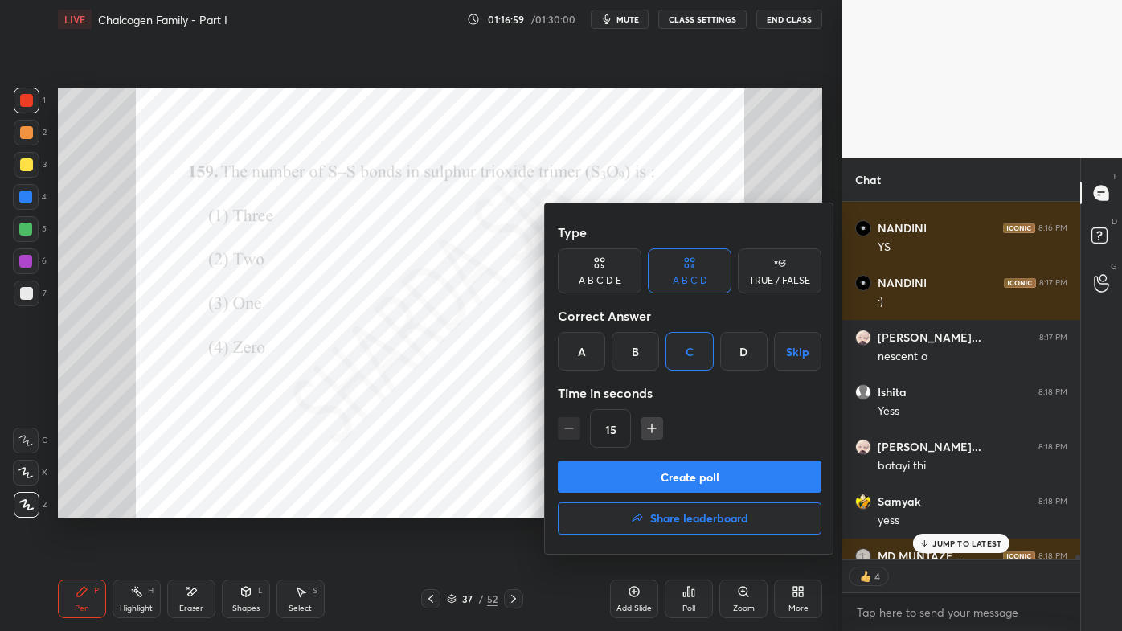
drag, startPoint x: 741, startPoint y: 350, endPoint x: 721, endPoint y: 362, distance: 23.4
click at [740, 351] on div "D" at bounding box center [743, 351] width 47 height 39
click at [641, 480] on button "Create poll" at bounding box center [690, 477] width 264 height 32
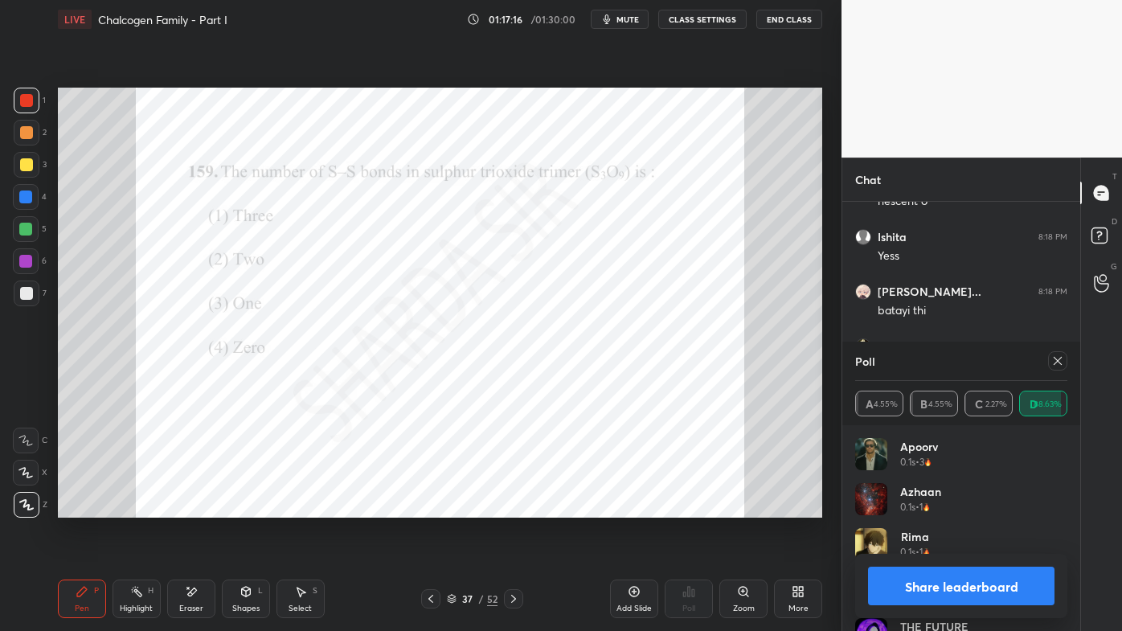
scroll to position [31172, 0]
drag, startPoint x: 1061, startPoint y: 362, endPoint x: 1023, endPoint y: 381, distance: 43.1
click at [1057, 364] on icon at bounding box center [1058, 361] width 13 height 13
type textarea "x"
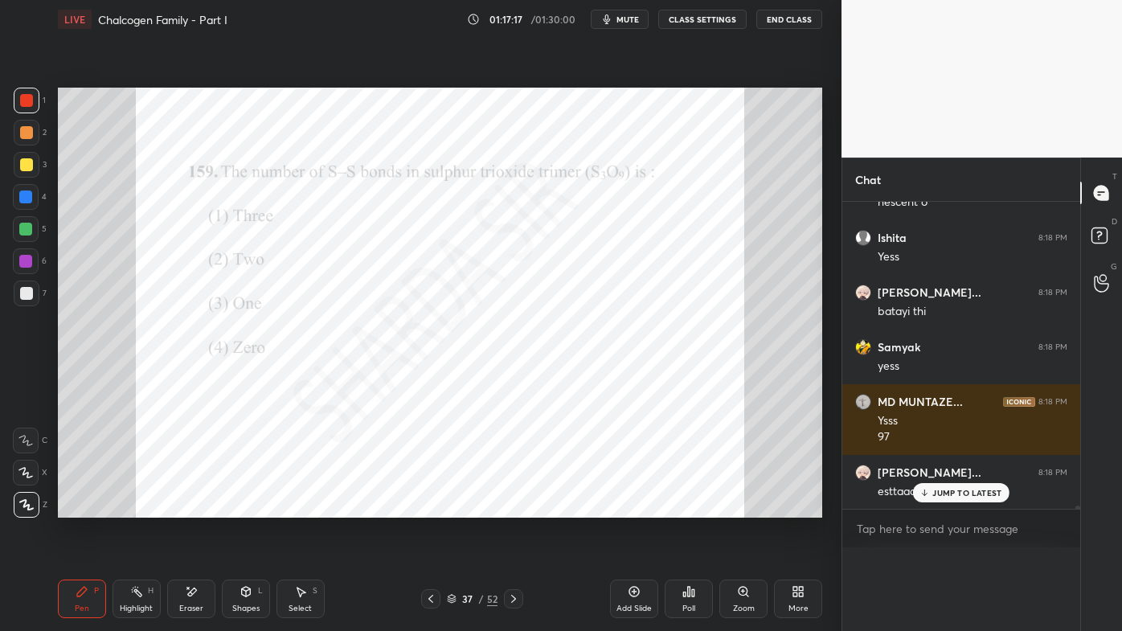
scroll to position [0, 0]
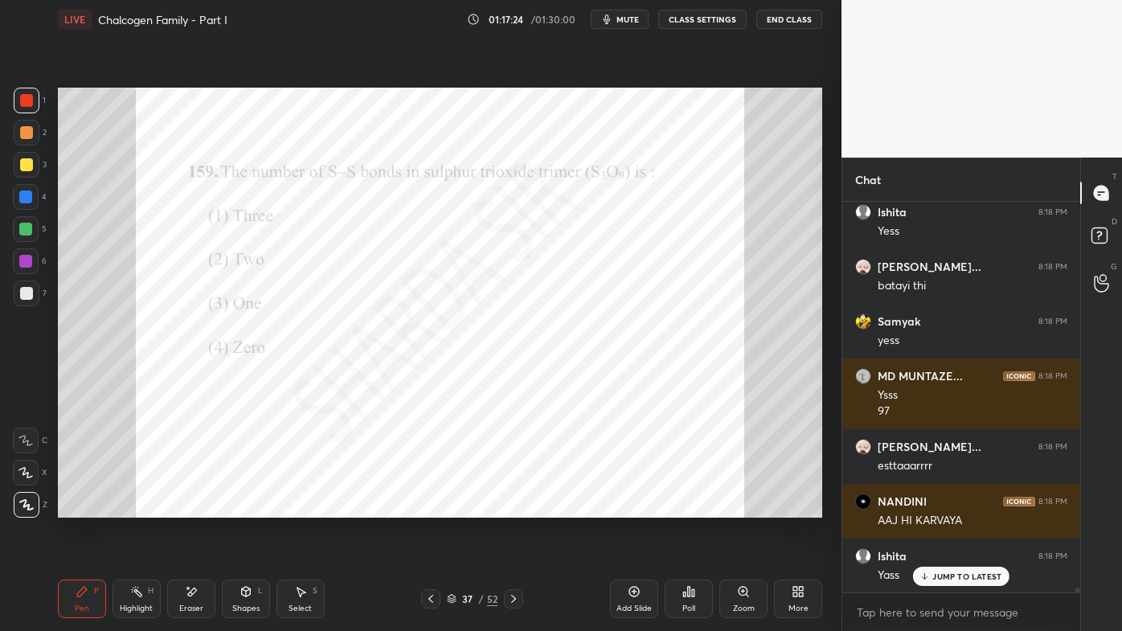
click at [514, 507] on icon at bounding box center [513, 599] width 13 height 13
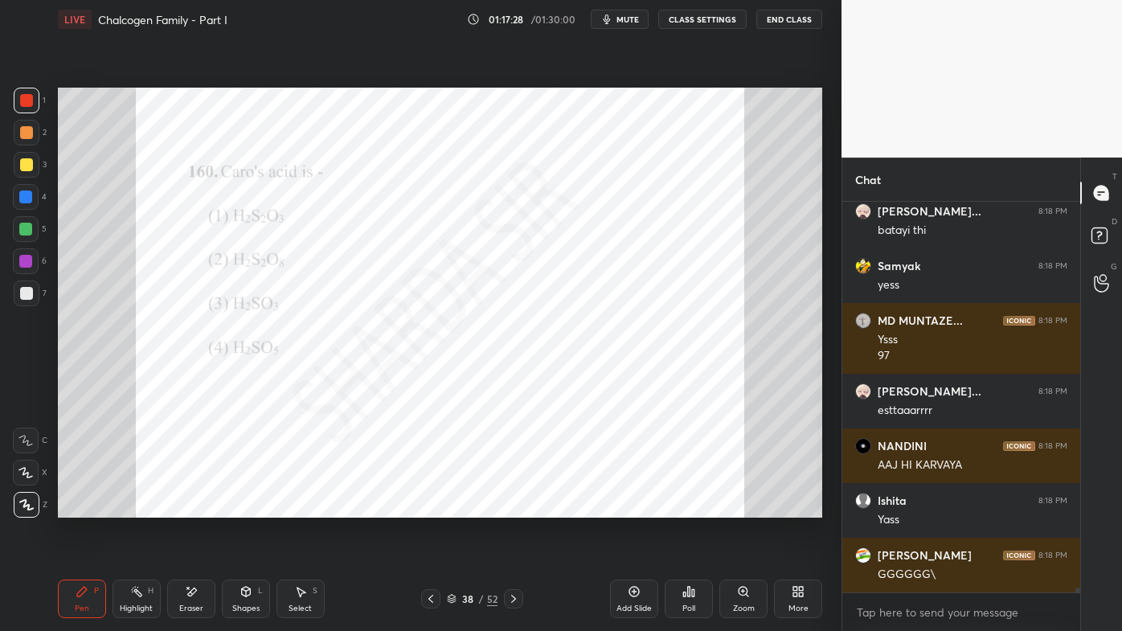
click at [510, 507] on icon at bounding box center [513, 599] width 13 height 13
click at [505, 507] on div at bounding box center [513, 598] width 19 height 19
click at [499, 507] on div "40 / 52" at bounding box center [472, 598] width 102 height 19
click at [512, 507] on icon at bounding box center [513, 599] width 13 height 13
click at [511, 507] on icon at bounding box center [513, 599] width 13 height 13
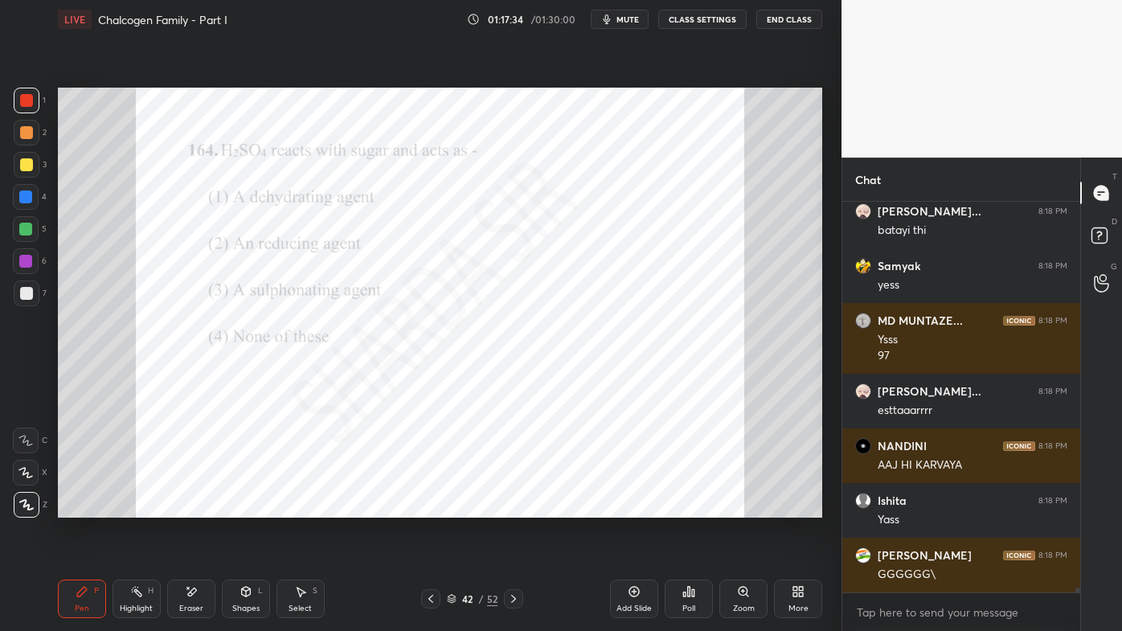
click at [513, 507] on icon at bounding box center [513, 599] width 13 height 13
click at [512, 507] on icon at bounding box center [513, 599] width 13 height 13
click at [514, 507] on icon at bounding box center [513, 599] width 13 height 13
click at [513, 507] on icon at bounding box center [513, 599] width 13 height 13
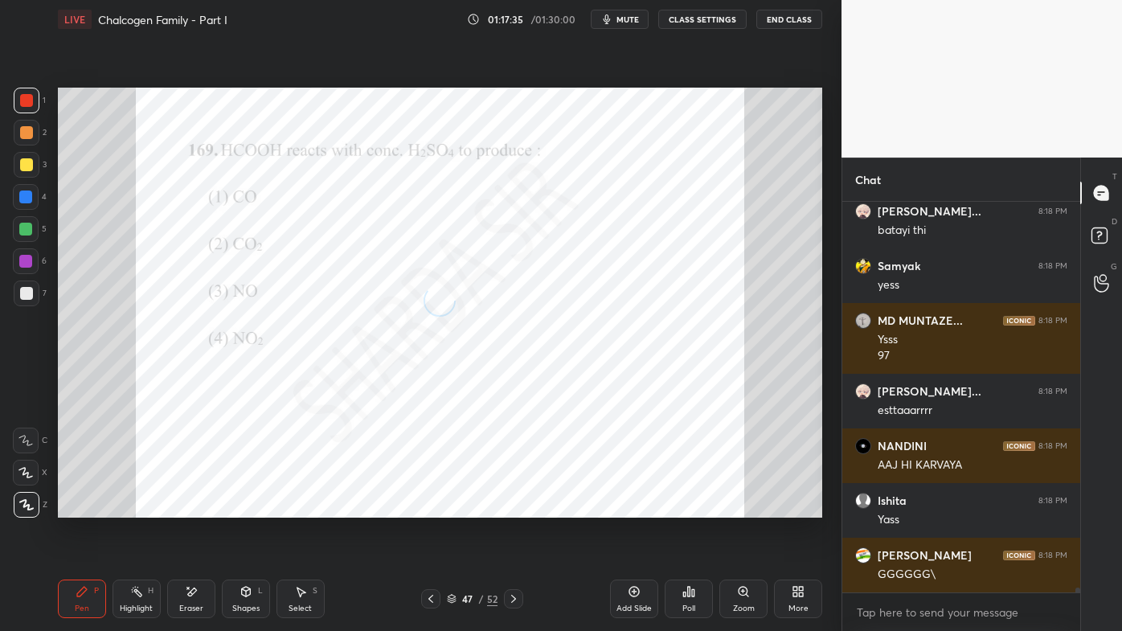
click at [514, 507] on icon at bounding box center [513, 599] width 13 height 13
click at [514, 507] on icon at bounding box center [513, 599] width 5 height 8
click at [515, 507] on icon at bounding box center [513, 599] width 13 height 13
click at [513, 507] on icon at bounding box center [513, 599] width 5 height 8
click at [515, 507] on icon at bounding box center [513, 599] width 13 height 13
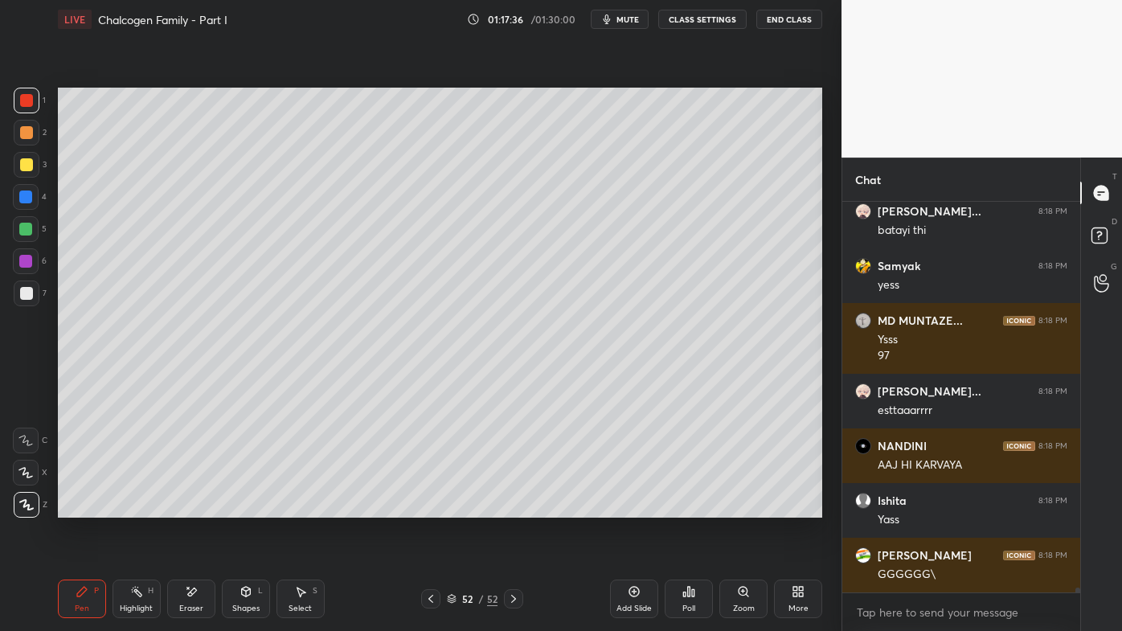
click at [515, 507] on icon at bounding box center [513, 599] width 5 height 8
click at [427, 507] on icon at bounding box center [430, 599] width 13 height 13
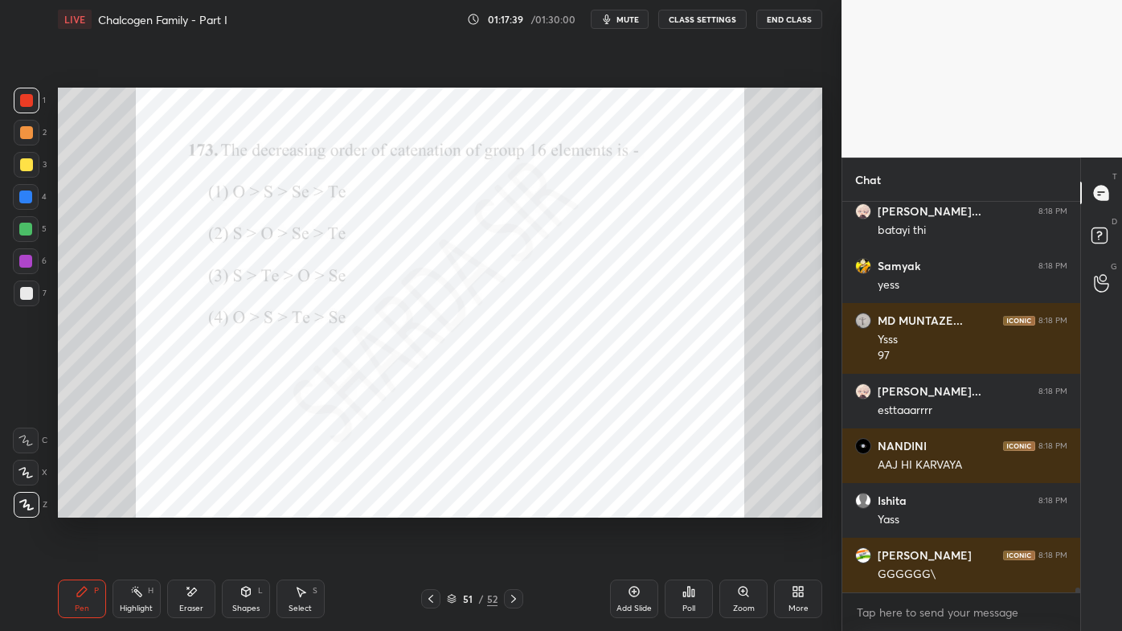
click at [421, 507] on div at bounding box center [430, 598] width 19 height 19
click at [423, 507] on div at bounding box center [430, 598] width 19 height 19
click at [424, 507] on div at bounding box center [430, 598] width 19 height 19
click at [424, 507] on icon at bounding box center [430, 599] width 13 height 13
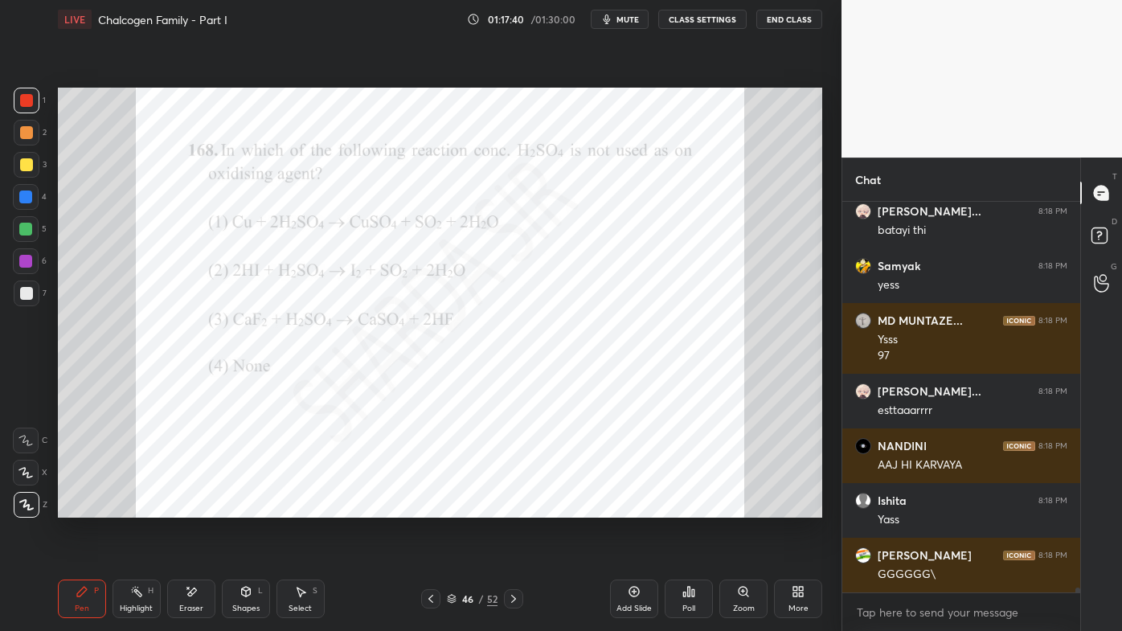
click at [424, 507] on div at bounding box center [430, 598] width 19 height 19
click at [423, 507] on div at bounding box center [430, 598] width 19 height 19
click at [424, 507] on div at bounding box center [430, 598] width 19 height 19
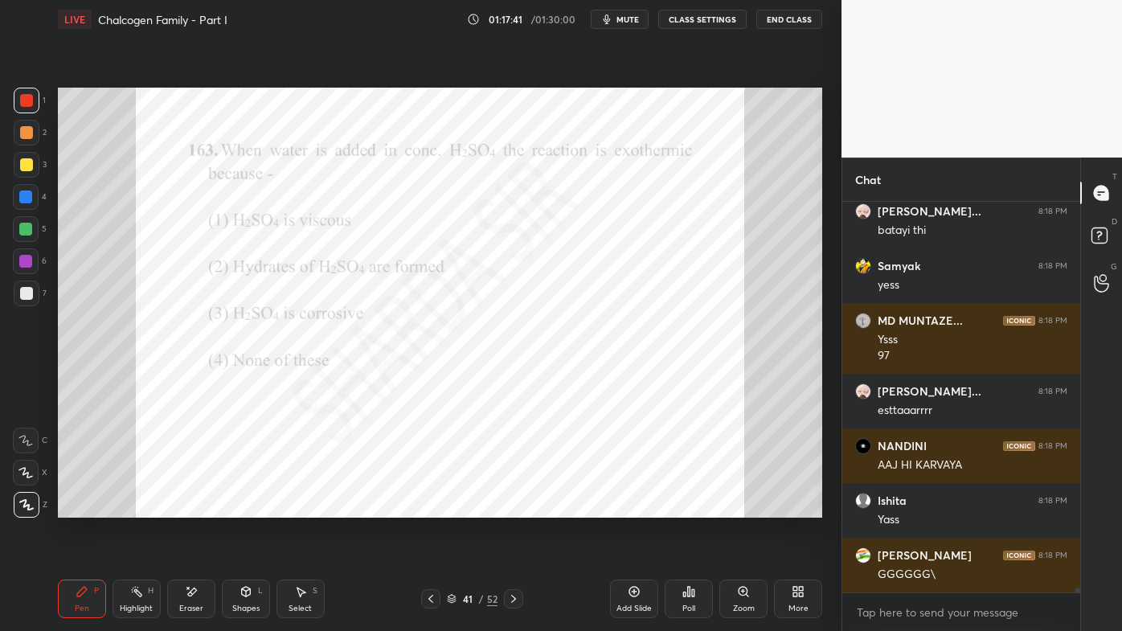
click at [424, 507] on div at bounding box center [430, 598] width 19 height 19
click at [423, 507] on div at bounding box center [430, 598] width 19 height 19
click at [424, 507] on div at bounding box center [430, 598] width 19 height 19
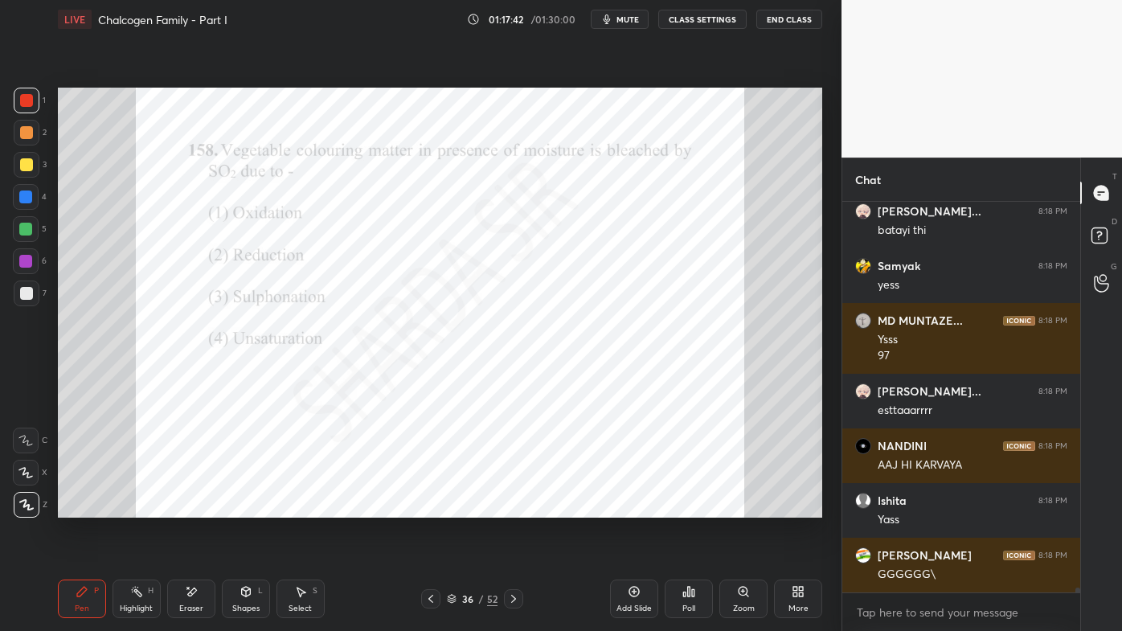
click at [424, 507] on div at bounding box center [430, 598] width 19 height 19
click at [422, 507] on div at bounding box center [430, 598] width 19 height 19
click at [424, 507] on div at bounding box center [430, 598] width 19 height 19
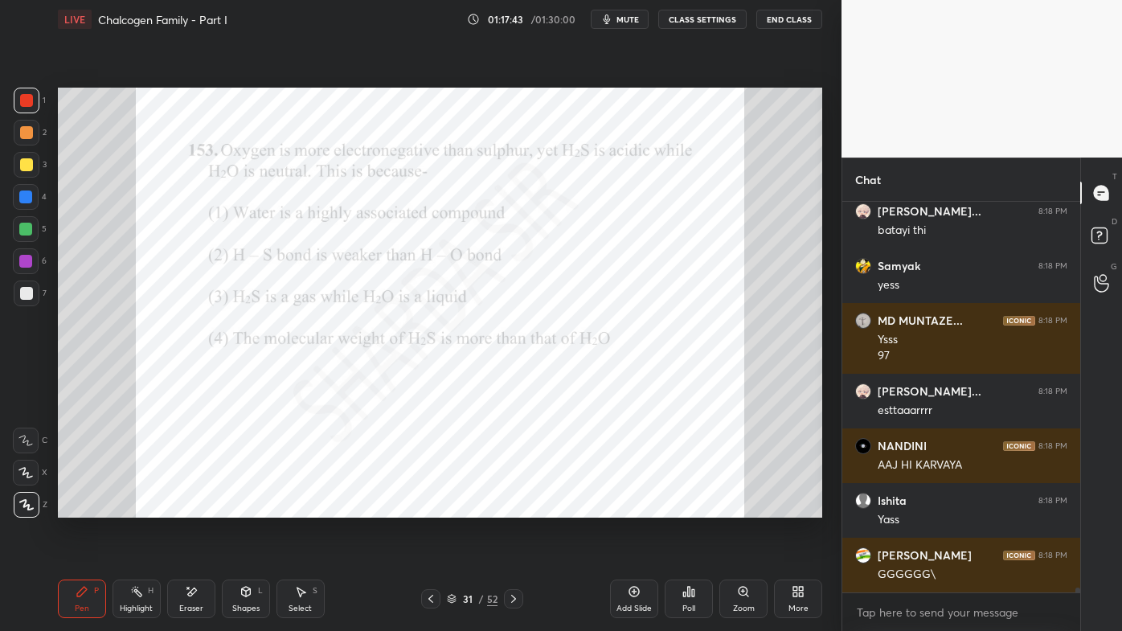
click at [422, 507] on div at bounding box center [430, 598] width 19 height 19
click at [424, 507] on div at bounding box center [430, 598] width 19 height 19
click at [425, 507] on div at bounding box center [430, 598] width 19 height 19
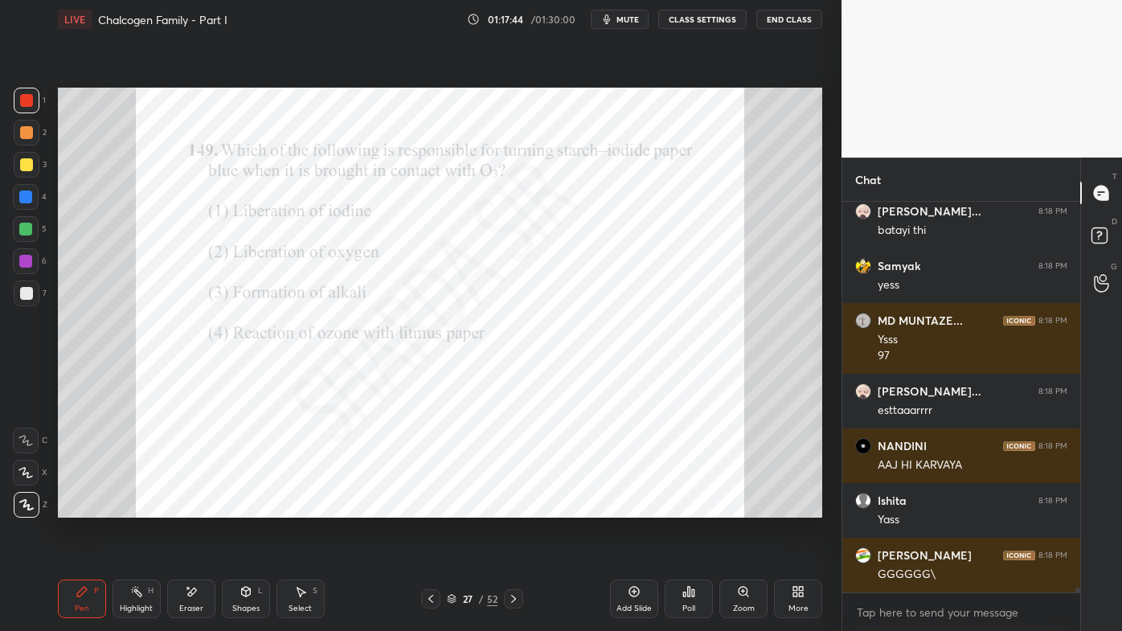
click at [423, 507] on div at bounding box center [430, 598] width 19 height 19
click at [424, 507] on div at bounding box center [430, 598] width 19 height 19
click at [422, 507] on div at bounding box center [430, 598] width 19 height 19
click at [425, 507] on div at bounding box center [430, 598] width 19 height 19
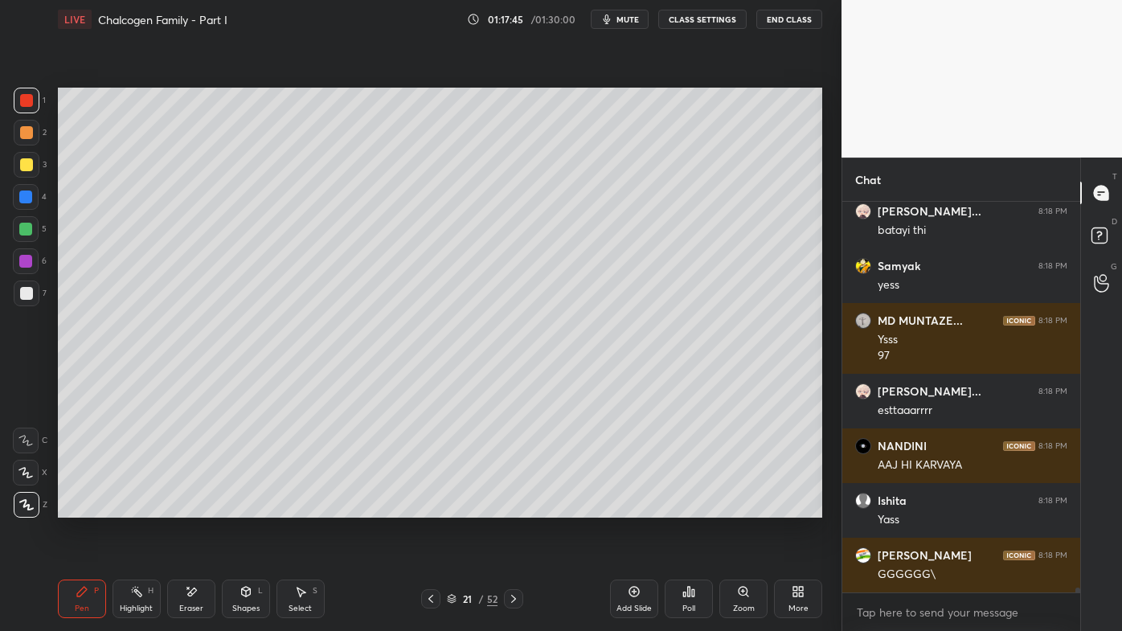
click at [425, 507] on div at bounding box center [430, 598] width 19 height 19
click at [510, 507] on icon at bounding box center [513, 599] width 13 height 13
click at [509, 507] on icon at bounding box center [513, 599] width 13 height 13
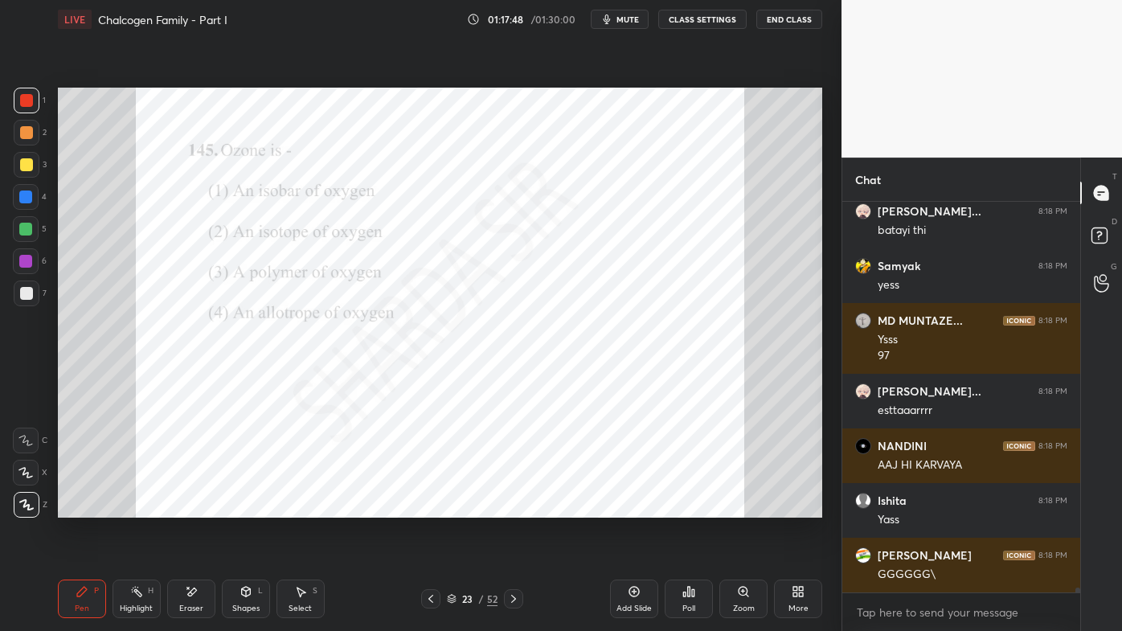
click at [430, 507] on icon at bounding box center [430, 599] width 13 height 13
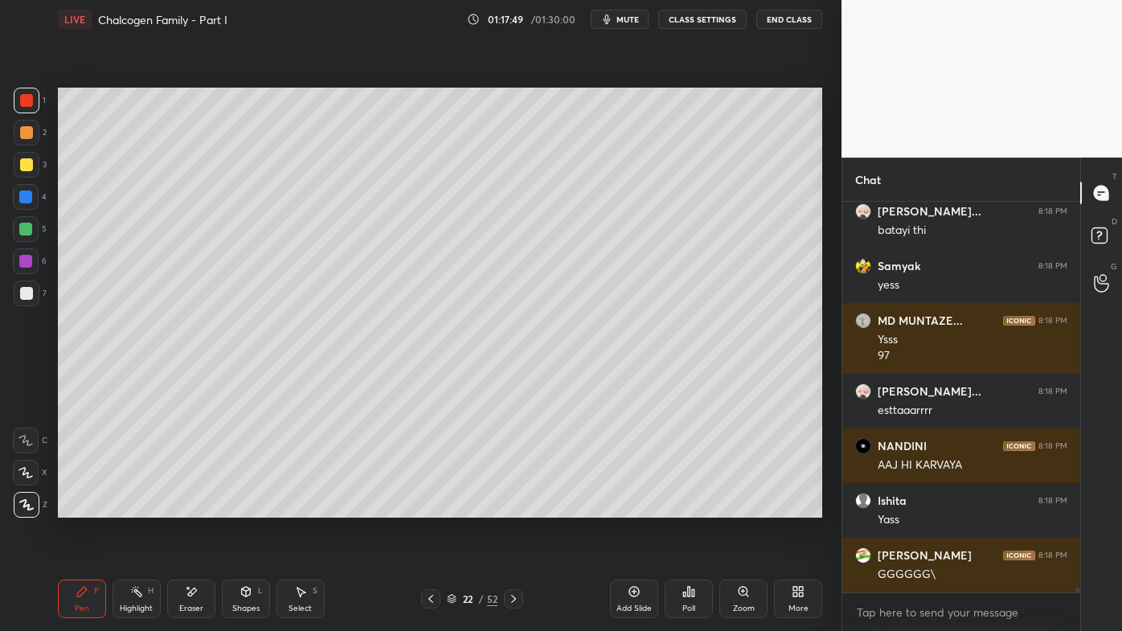
click at [634, 507] on icon at bounding box center [634, 591] width 13 height 13
click at [88, 507] on div "Pen P" at bounding box center [82, 599] width 48 height 39
drag, startPoint x: 30, startPoint y: 129, endPoint x: 57, endPoint y: 125, distance: 27.6
click at [30, 129] on div at bounding box center [26, 132] width 13 height 13
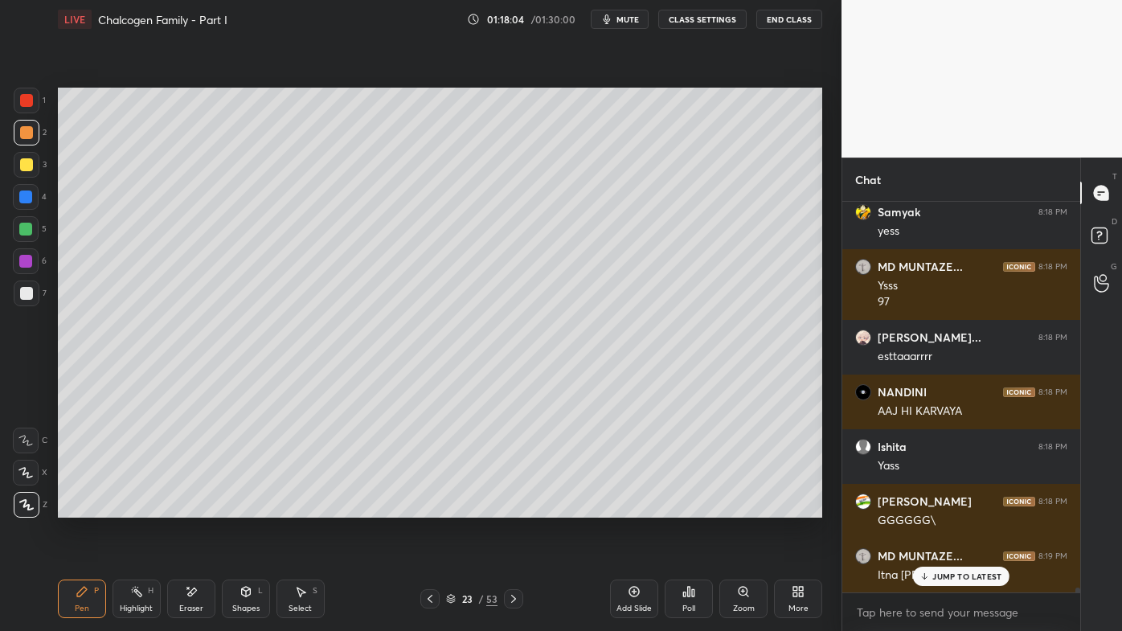
drag, startPoint x: 930, startPoint y: 576, endPoint x: 915, endPoint y: 584, distance: 17.7
click at [928, 507] on icon at bounding box center [925, 577] width 10 height 10
click at [426, 507] on icon at bounding box center [430, 599] width 13 height 13
click at [425, 507] on icon at bounding box center [430, 599] width 13 height 13
click at [429, 507] on icon at bounding box center [430, 599] width 13 height 13
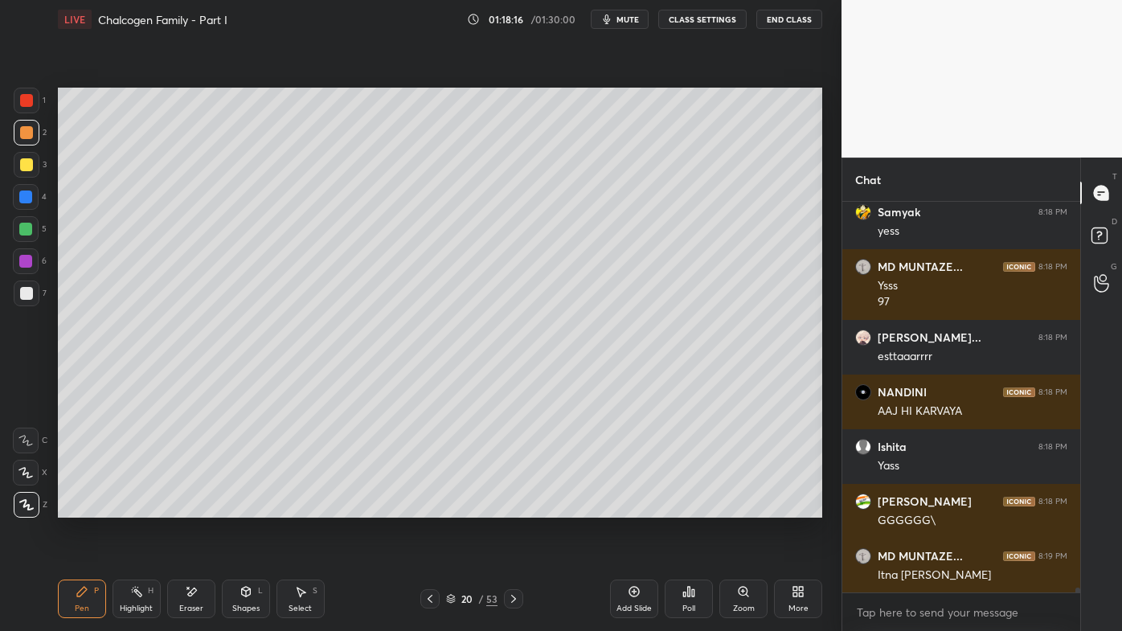
click at [511, 507] on icon at bounding box center [513, 599] width 13 height 13
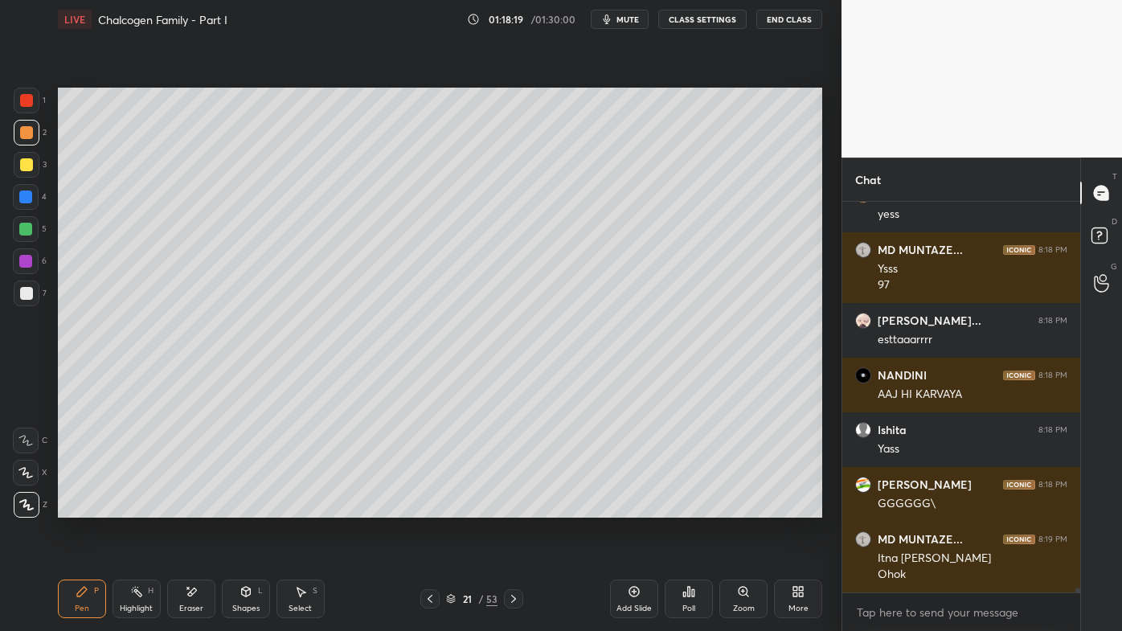
click at [429, 507] on icon at bounding box center [430, 599] width 13 height 13
click at [637, 507] on icon at bounding box center [634, 591] width 13 height 13
drag, startPoint x: 188, startPoint y: 585, endPoint x: 187, endPoint y: 568, distance: 17.8
click at [188, 507] on div "Eraser" at bounding box center [191, 599] width 48 height 39
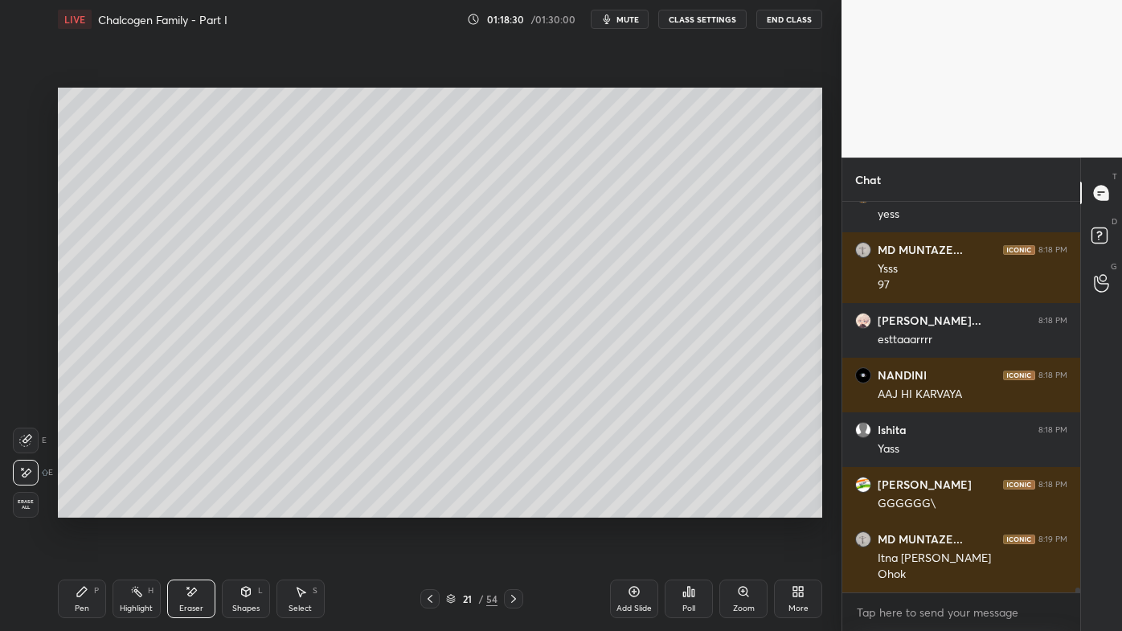
drag, startPoint x: 76, startPoint y: 598, endPoint x: 88, endPoint y: 525, distance: 74.3
click at [77, 507] on icon at bounding box center [82, 591] width 13 height 13
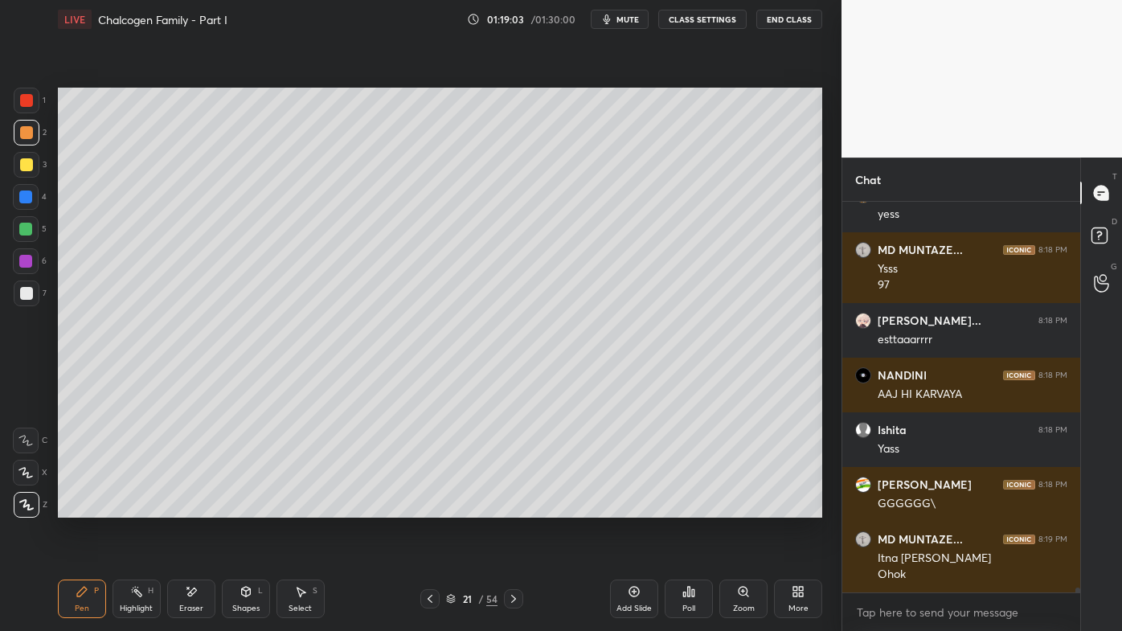
scroll to position [31378, 0]
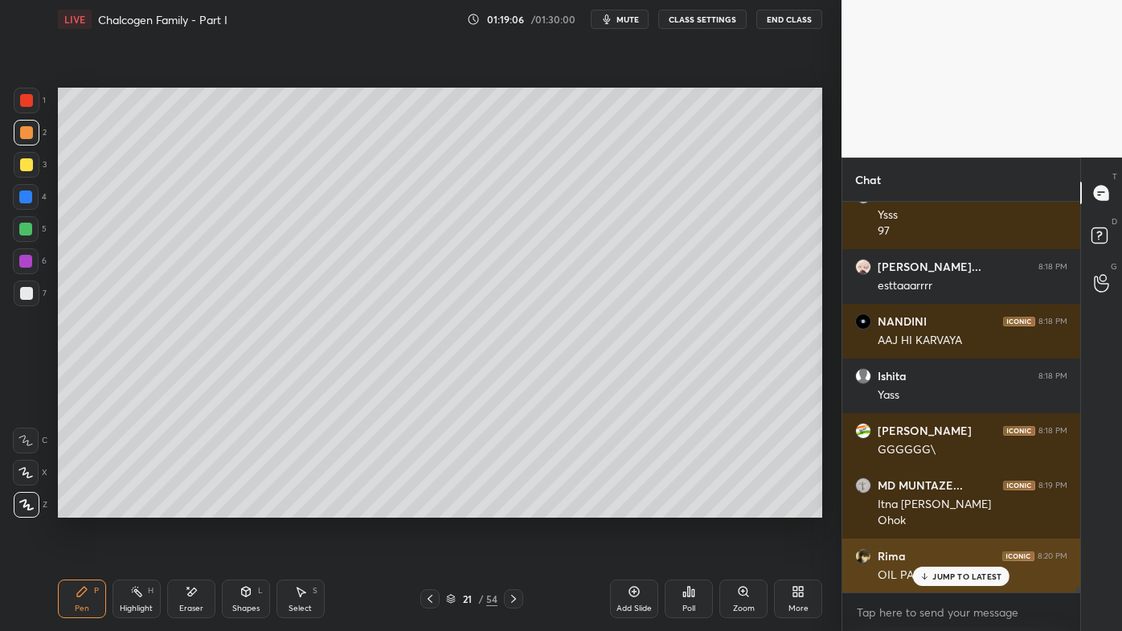
drag, startPoint x: 928, startPoint y: 579, endPoint x: 917, endPoint y: 592, distance: 16.6
click at [930, 507] on icon at bounding box center [925, 577] width 10 height 10
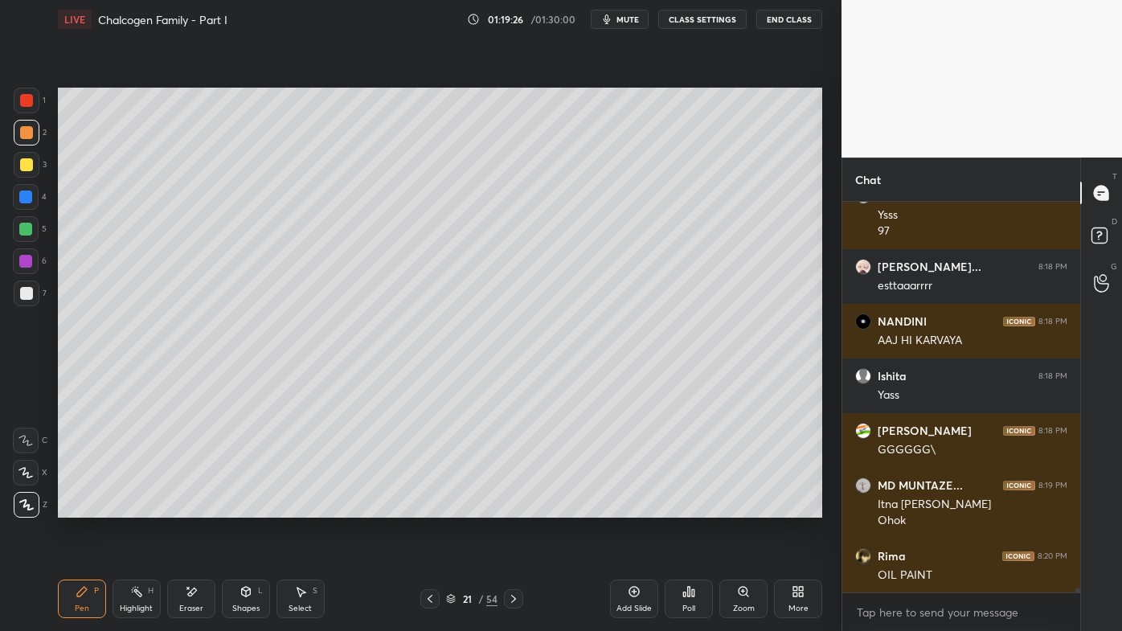
scroll to position [31395, 0]
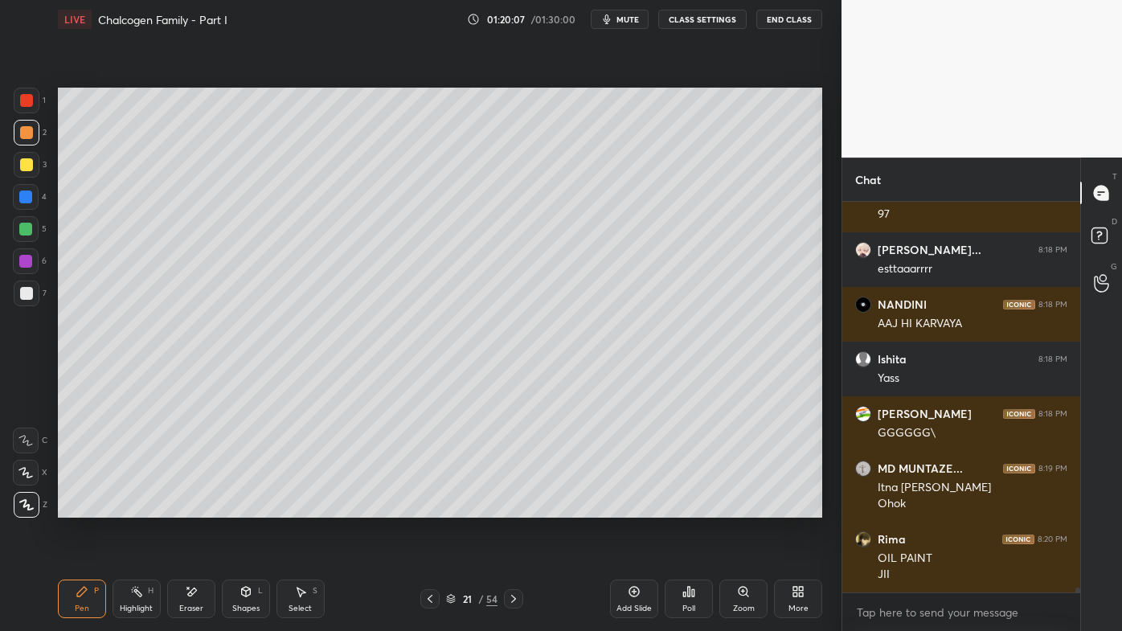
drag, startPoint x: 136, startPoint y: 602, endPoint x: 137, endPoint y: 519, distance: 83.6
click at [137, 507] on div "Highlight H" at bounding box center [137, 599] width 48 height 39
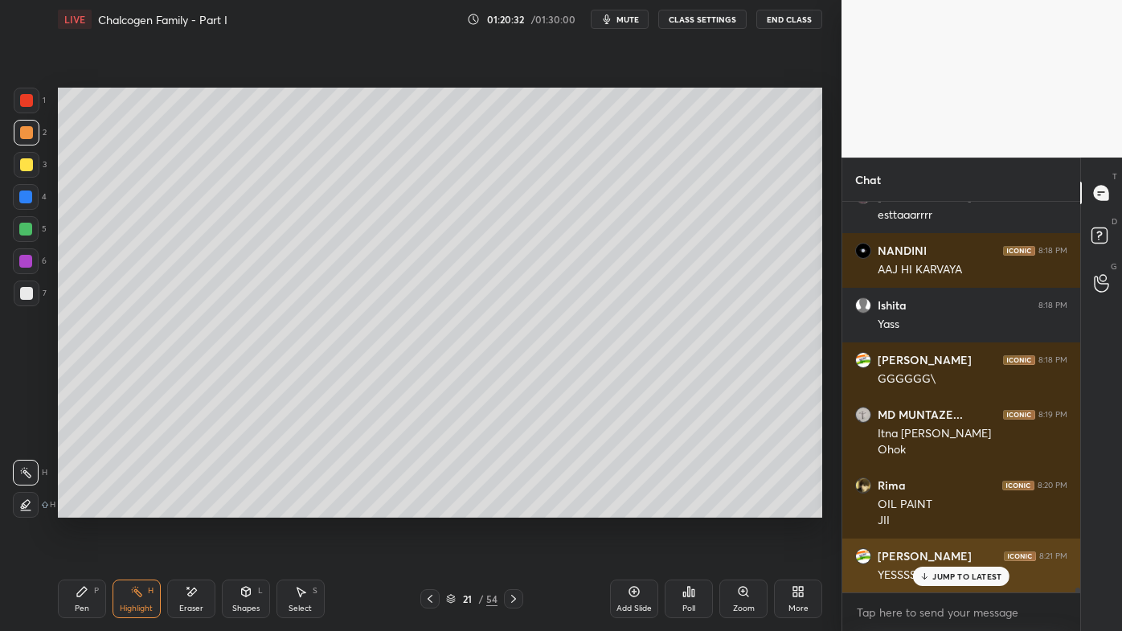
click at [940, 507] on p "JUMP TO LATEST" at bounding box center [967, 577] width 69 height 10
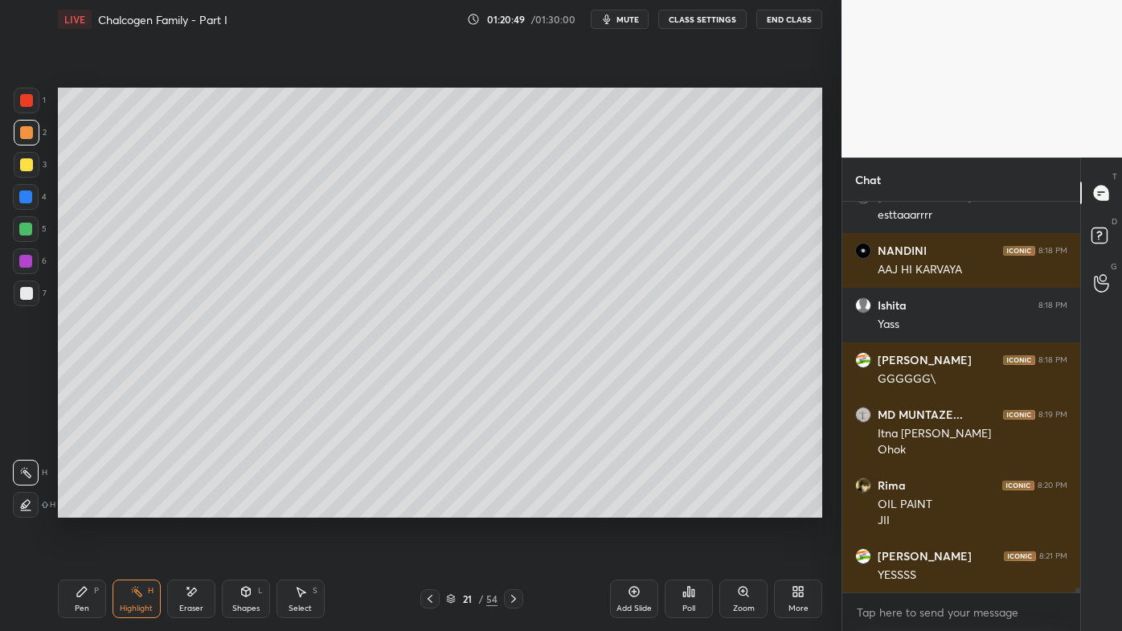
click at [632, 507] on icon at bounding box center [635, 592] width 10 height 10
click at [80, 507] on icon at bounding box center [82, 591] width 13 height 13
drag, startPoint x: 27, startPoint y: 158, endPoint x: 56, endPoint y: 151, distance: 29.6
click at [29, 158] on div at bounding box center [27, 165] width 26 height 26
drag, startPoint x: 135, startPoint y: 593, endPoint x: 137, endPoint y: 568, distance: 25.0
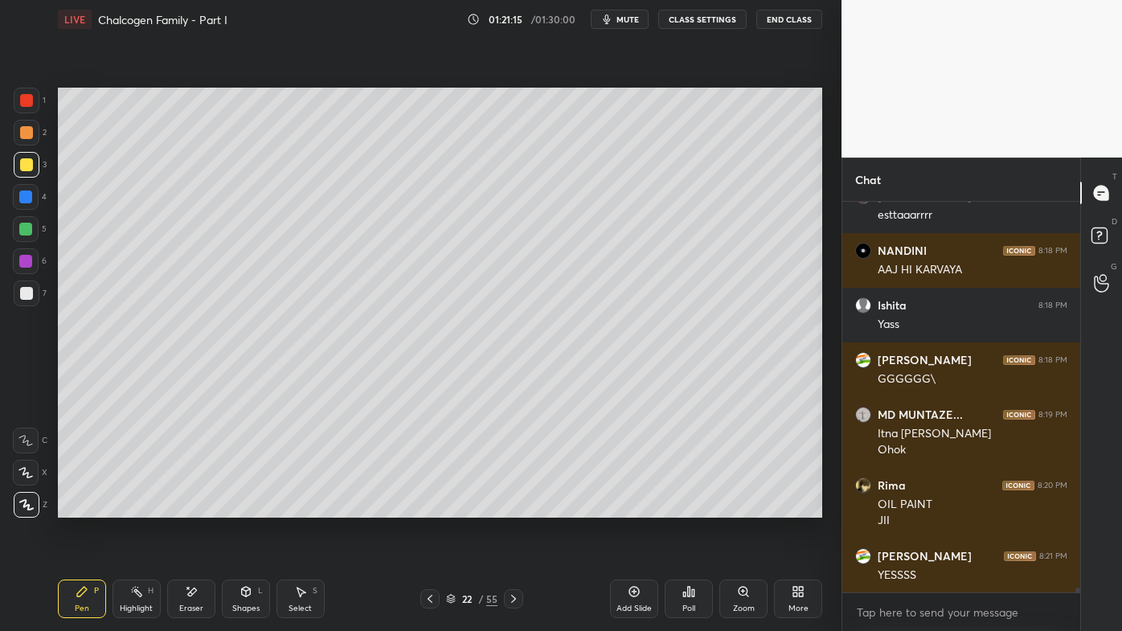
click at [138, 507] on icon at bounding box center [136, 591] width 13 height 13
click at [685, 507] on icon at bounding box center [689, 591] width 13 height 13
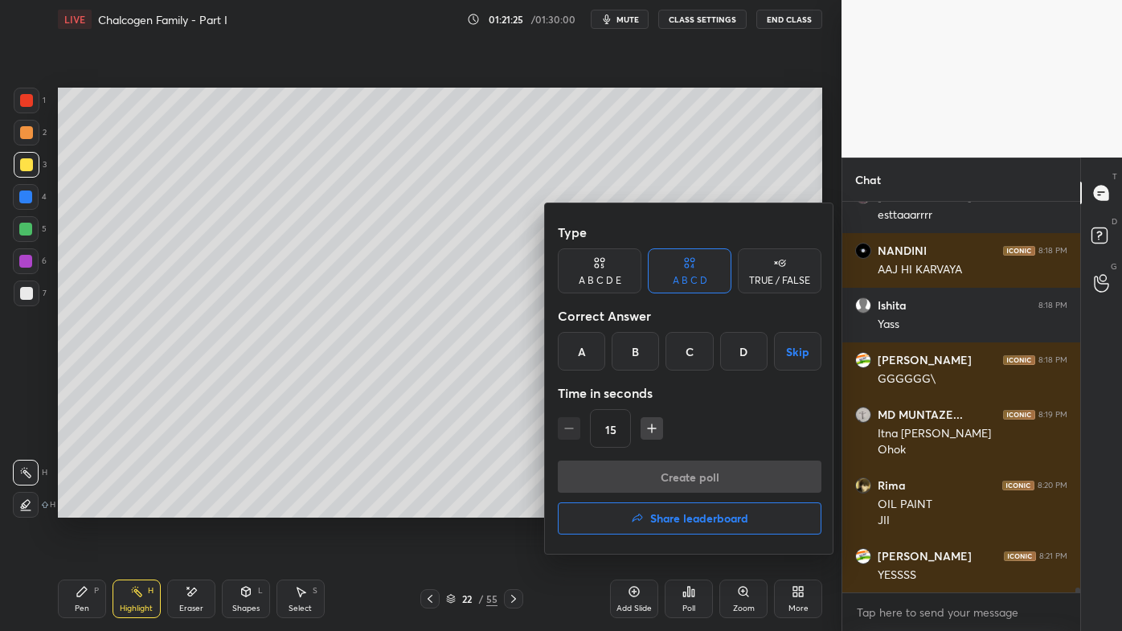
drag, startPoint x: 636, startPoint y: 350, endPoint x: 634, endPoint y: 358, distance: 8.4
click at [635, 353] on div "B" at bounding box center [635, 351] width 47 height 39
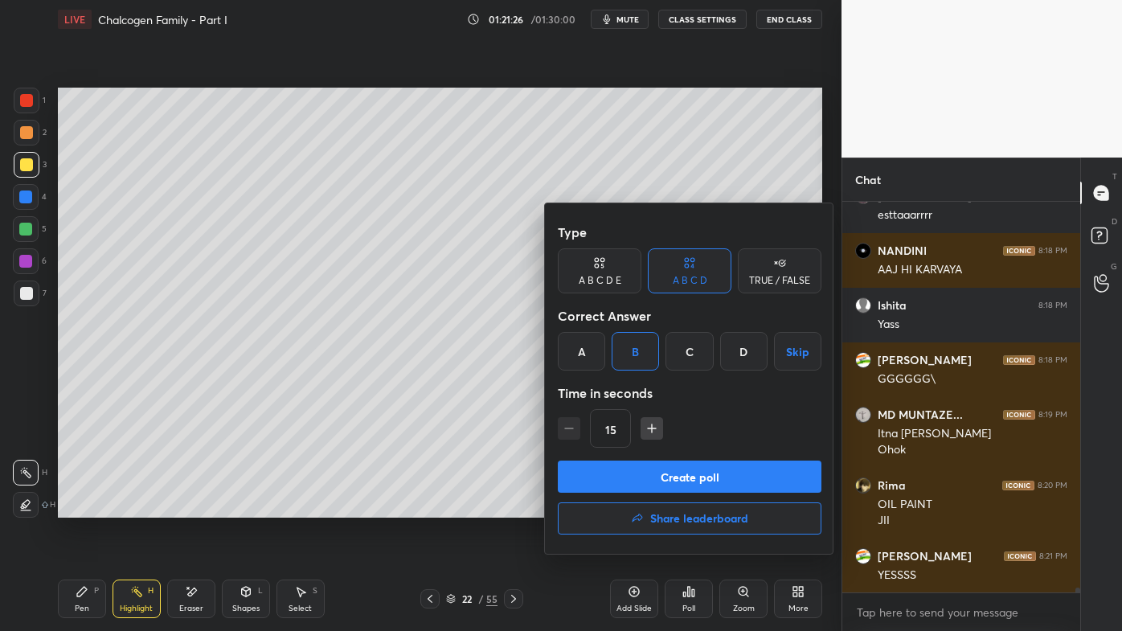
click at [653, 433] on icon "button" at bounding box center [652, 428] width 16 height 16
type input "30"
click at [630, 477] on button "Create poll" at bounding box center [690, 477] width 264 height 32
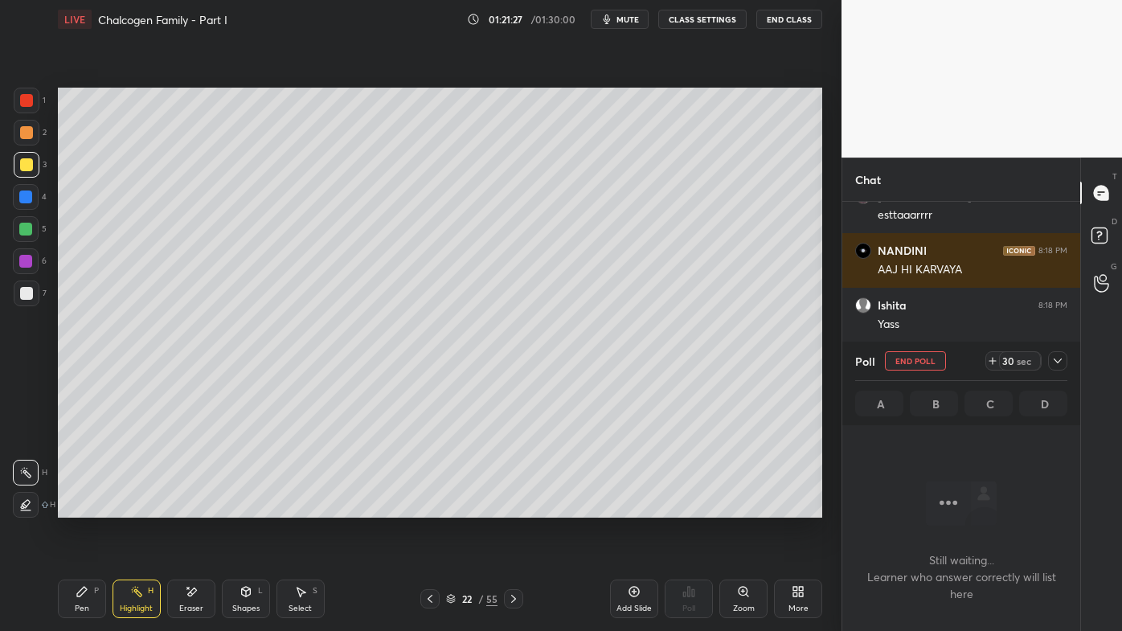
scroll to position [5, 4]
click at [28, 132] on div at bounding box center [26, 132] width 13 height 13
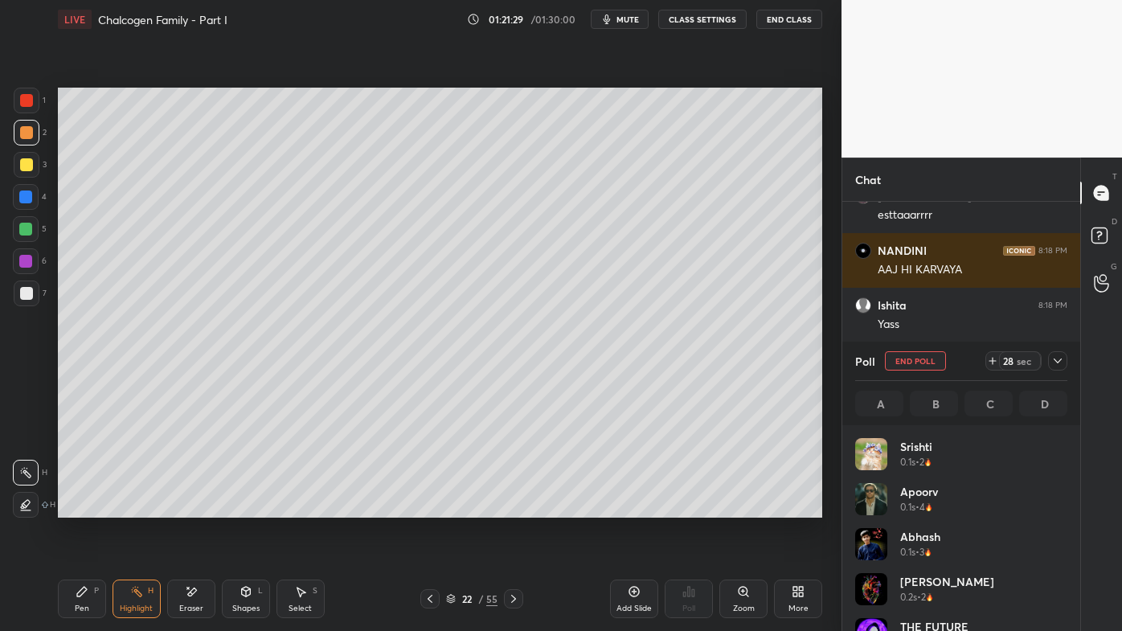
scroll to position [188, 207]
drag, startPoint x: 84, startPoint y: 589, endPoint x: 80, endPoint y: 527, distance: 62.8
click at [84, 507] on icon at bounding box center [82, 591] width 13 height 13
click at [159, 134] on div "Setting up your live class Poll for secs No correct answer Start poll" at bounding box center [439, 303] width 777 height 528
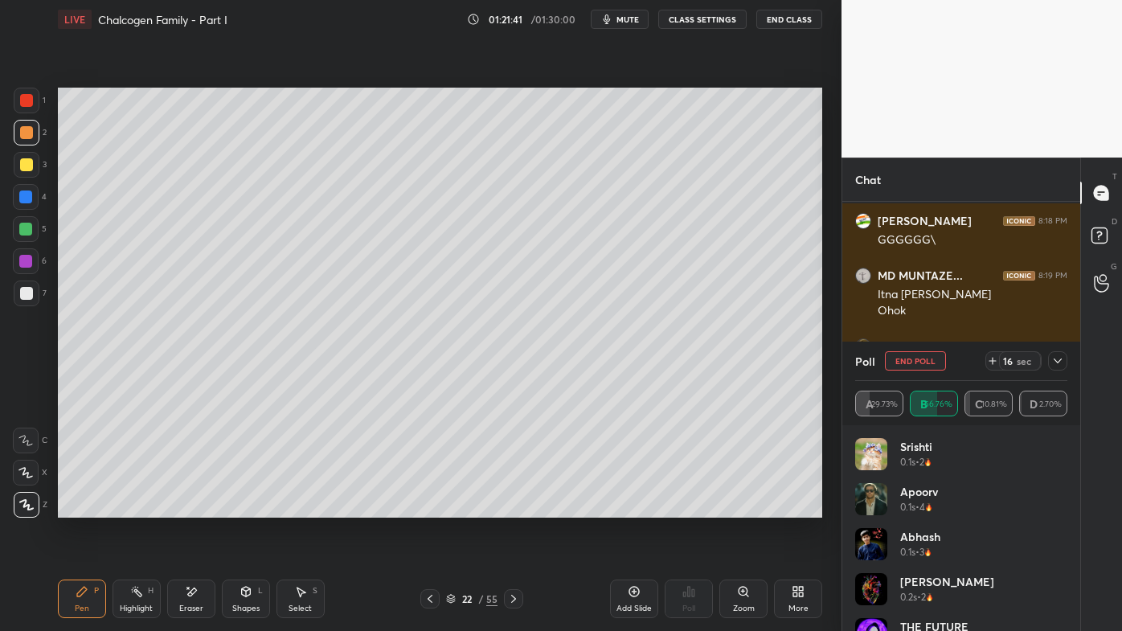
scroll to position [31642, 0]
click at [1059, 362] on icon at bounding box center [1058, 361] width 13 height 13
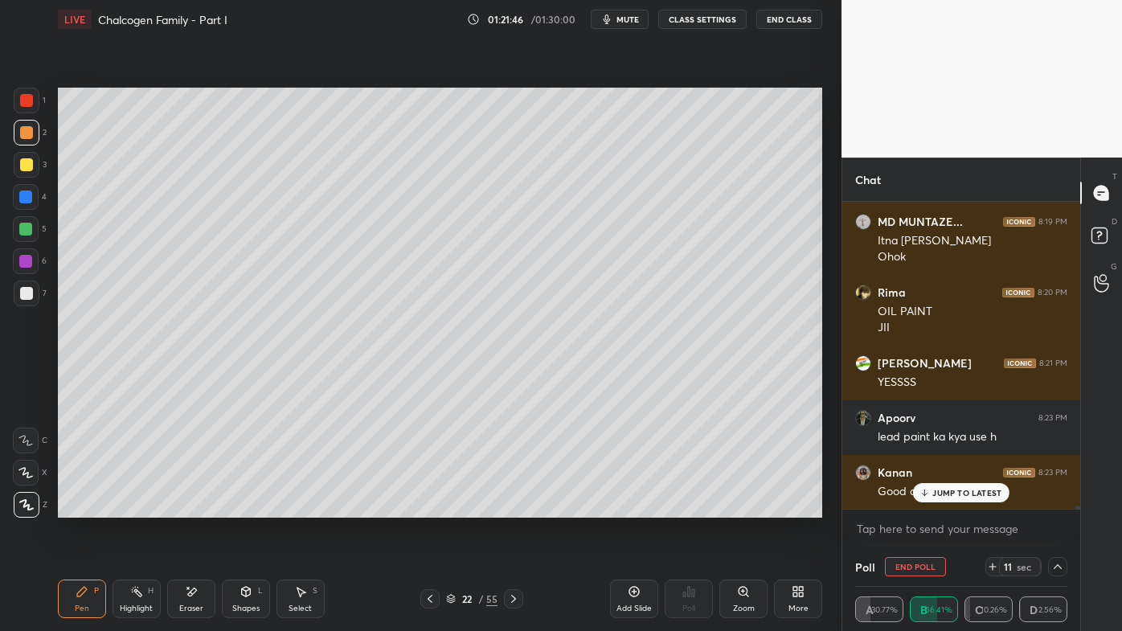
scroll to position [0, 4]
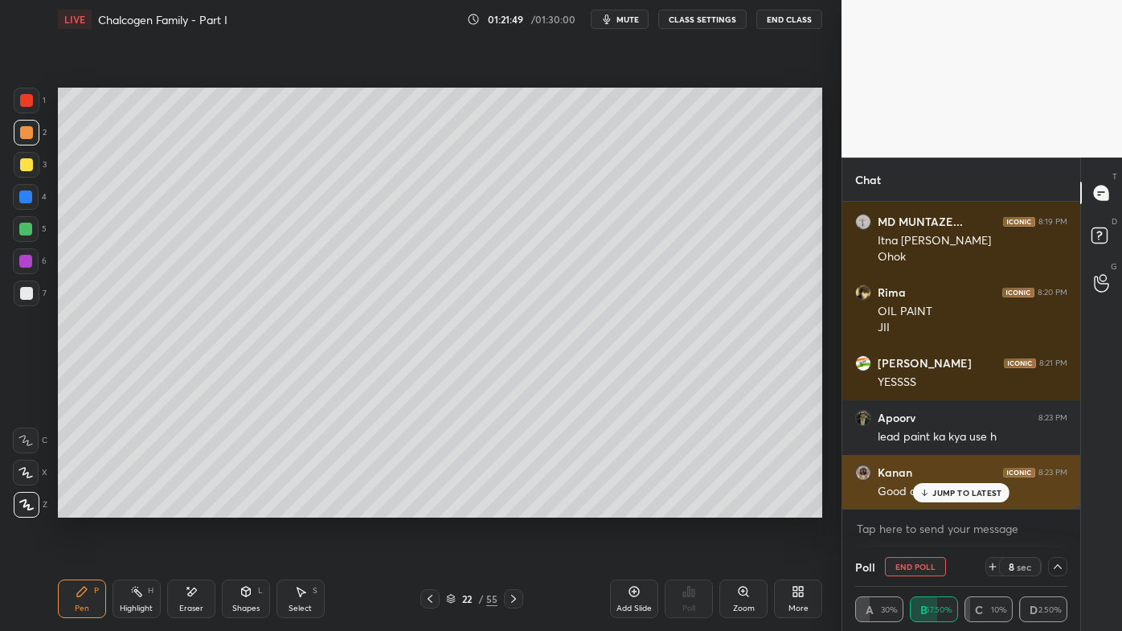
click at [943, 489] on p "JUMP TO LATEST" at bounding box center [967, 493] width 69 height 10
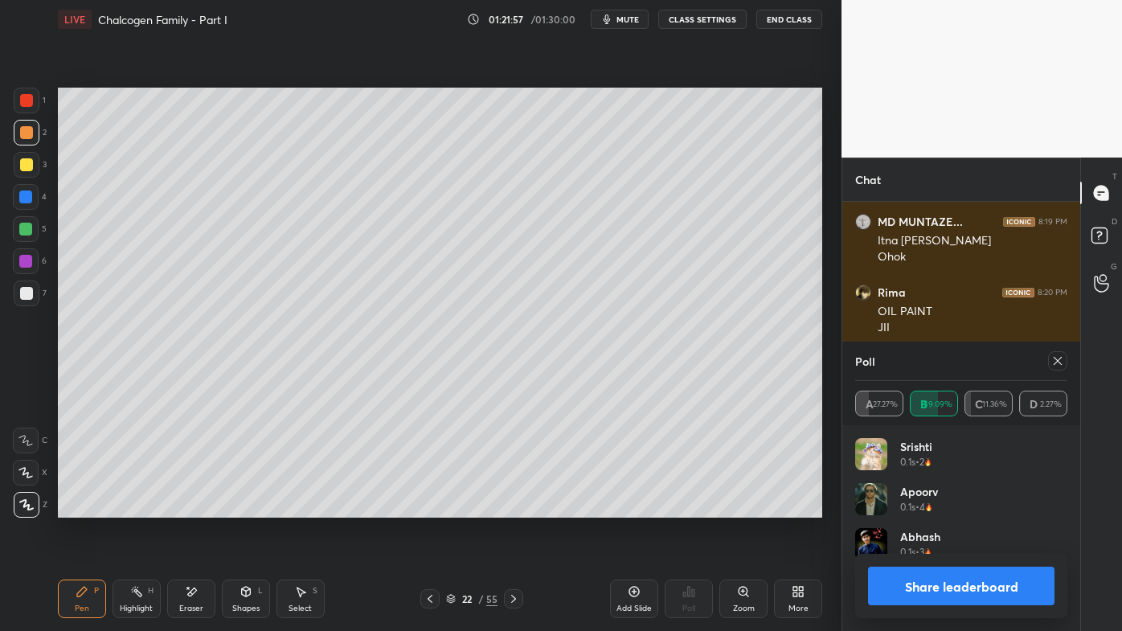
scroll to position [188, 207]
click at [1057, 362] on icon at bounding box center [1058, 361] width 13 height 13
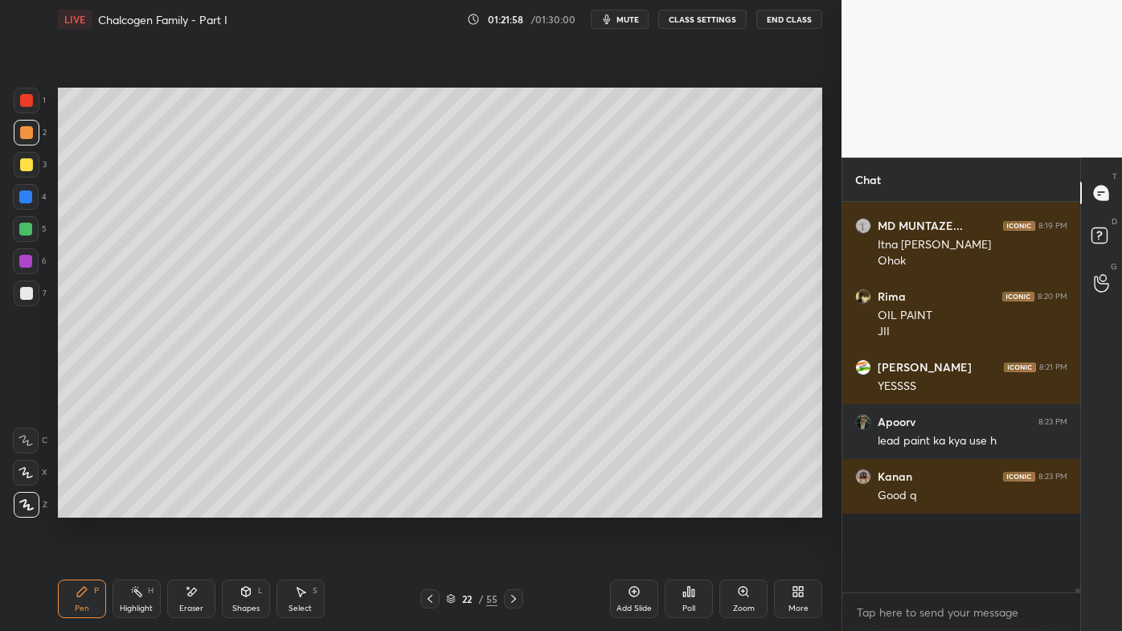
scroll to position [5, 4]
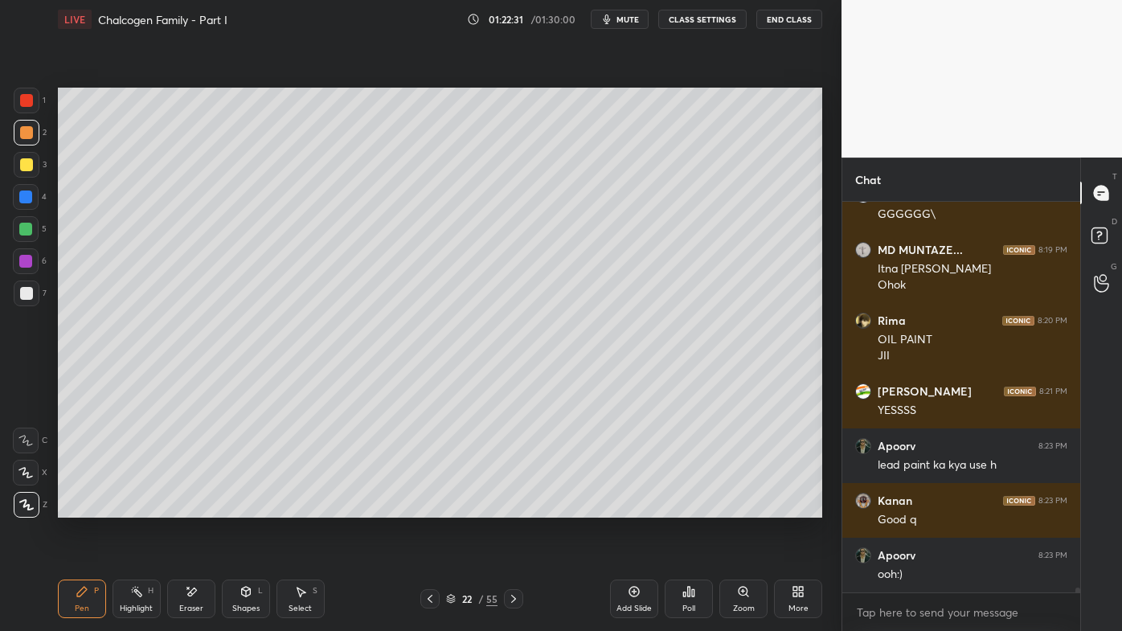
click at [429, 507] on icon at bounding box center [430, 599] width 13 height 13
click at [427, 507] on icon at bounding box center [430, 599] width 13 height 13
click at [425, 507] on icon at bounding box center [430, 599] width 13 height 13
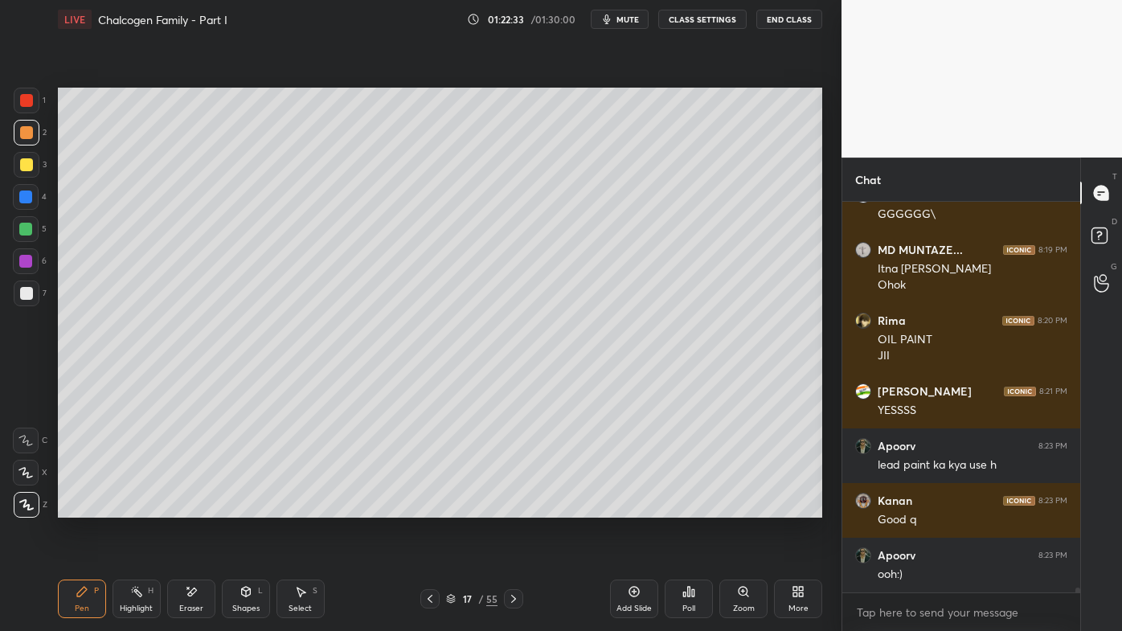
click at [425, 507] on div at bounding box center [429, 598] width 19 height 19
click at [426, 507] on div at bounding box center [429, 598] width 19 height 19
click at [427, 507] on icon at bounding box center [430, 599] width 13 height 13
click at [428, 507] on icon at bounding box center [430, 599] width 13 height 13
click at [429, 507] on icon at bounding box center [430, 599] width 13 height 13
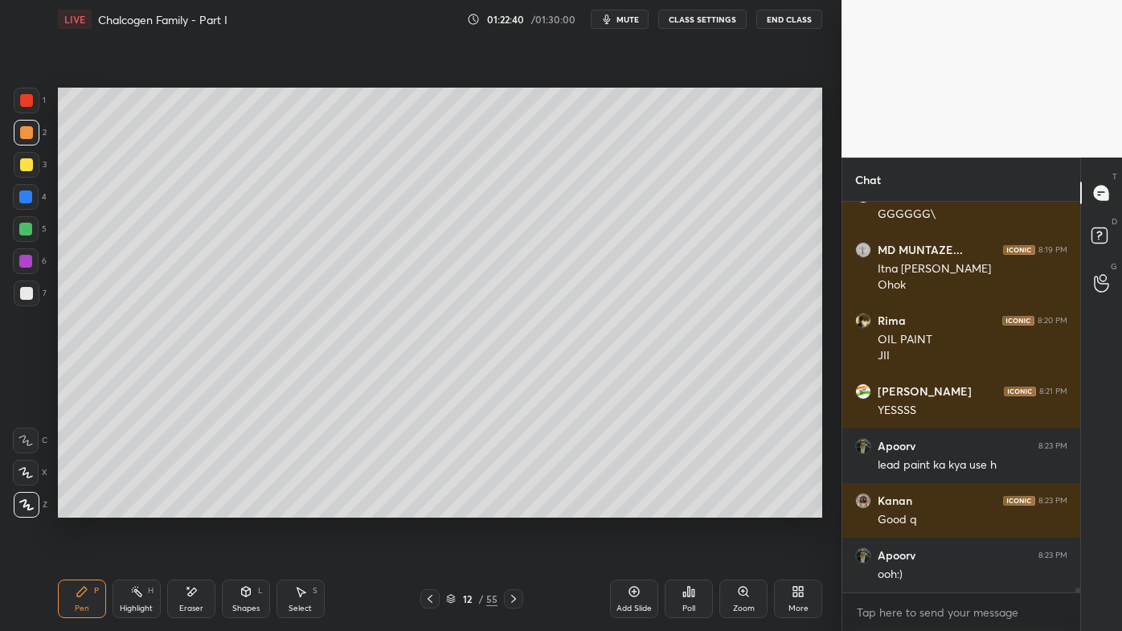
click at [637, 507] on icon at bounding box center [634, 591] width 13 height 13
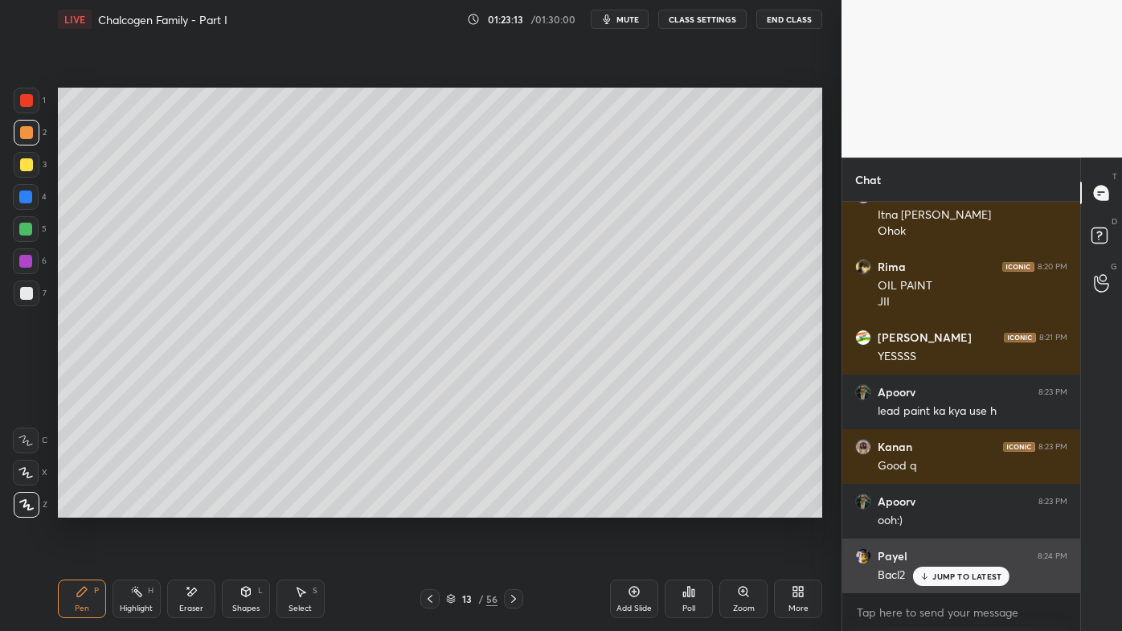
click at [926, 507] on icon at bounding box center [925, 577] width 10 height 10
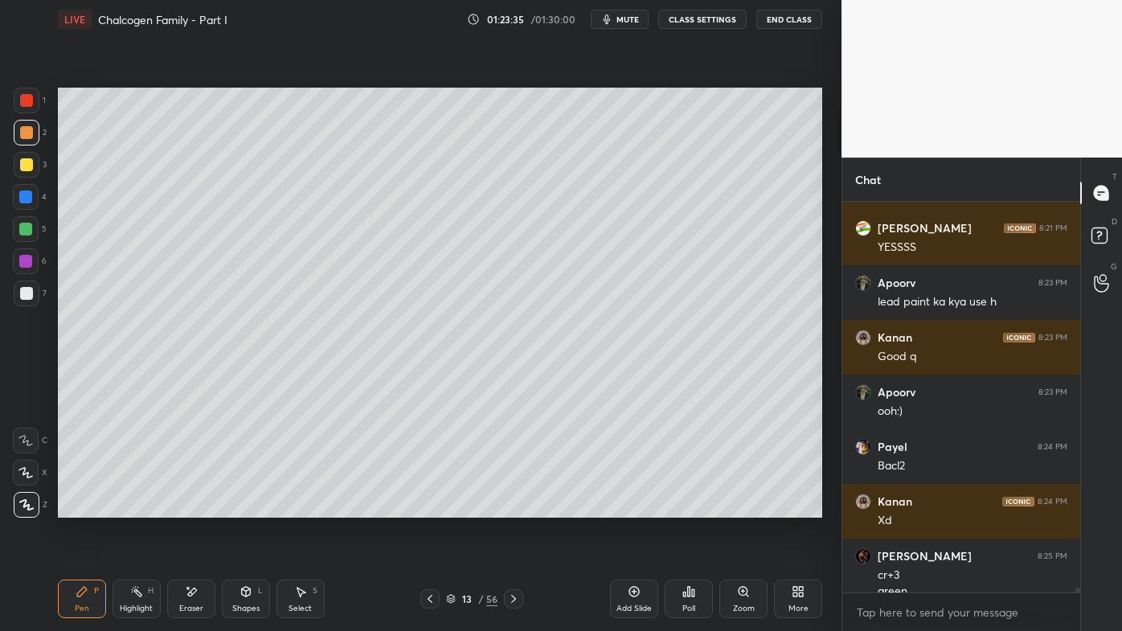
scroll to position [31794, 0]
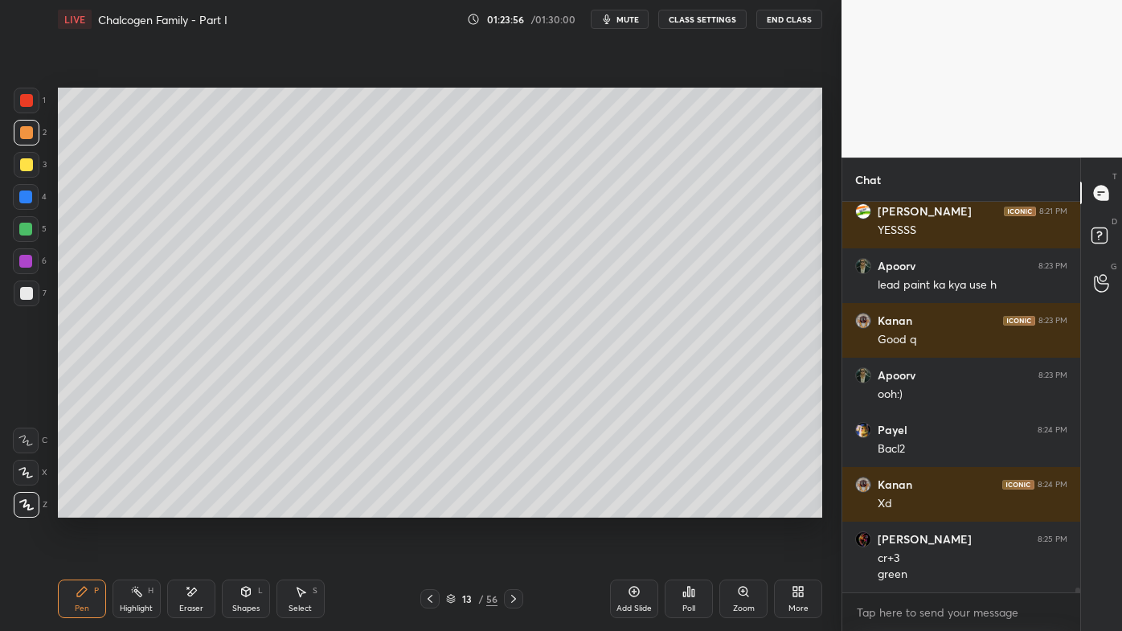
click at [30, 158] on div at bounding box center [27, 165] width 26 height 26
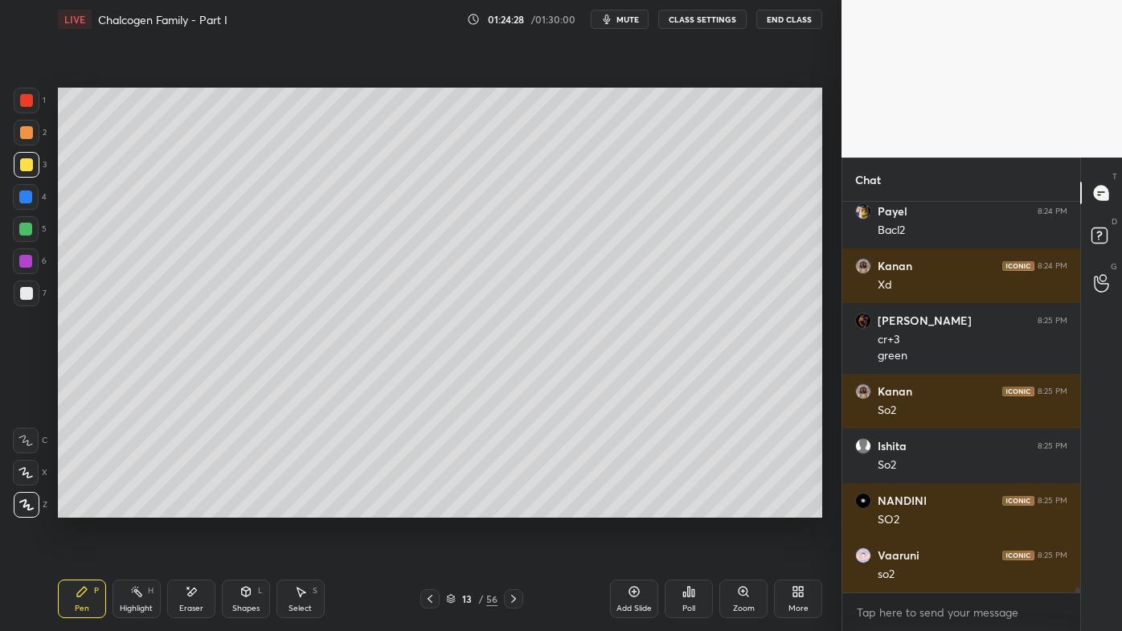
scroll to position [32066, 0]
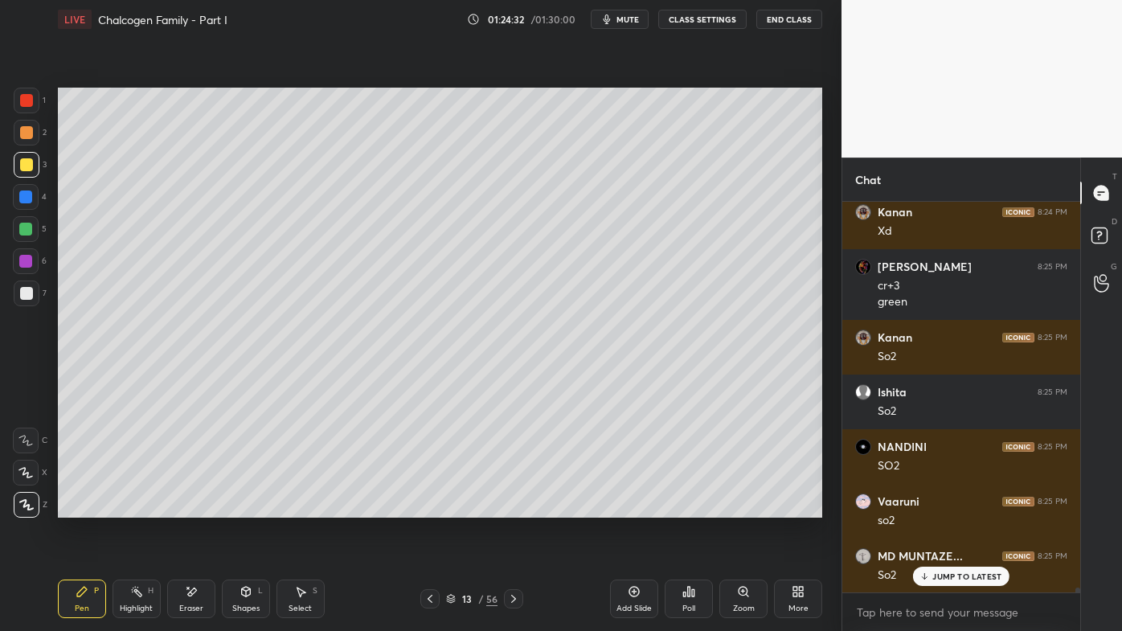
click at [139, 507] on icon at bounding box center [136, 591] width 13 height 13
click at [511, 507] on icon at bounding box center [513, 599] width 13 height 13
click at [513, 507] on icon at bounding box center [513, 599] width 13 height 13
click at [514, 507] on icon at bounding box center [513, 599] width 13 height 13
click at [512, 507] on icon at bounding box center [513, 599] width 5 height 8
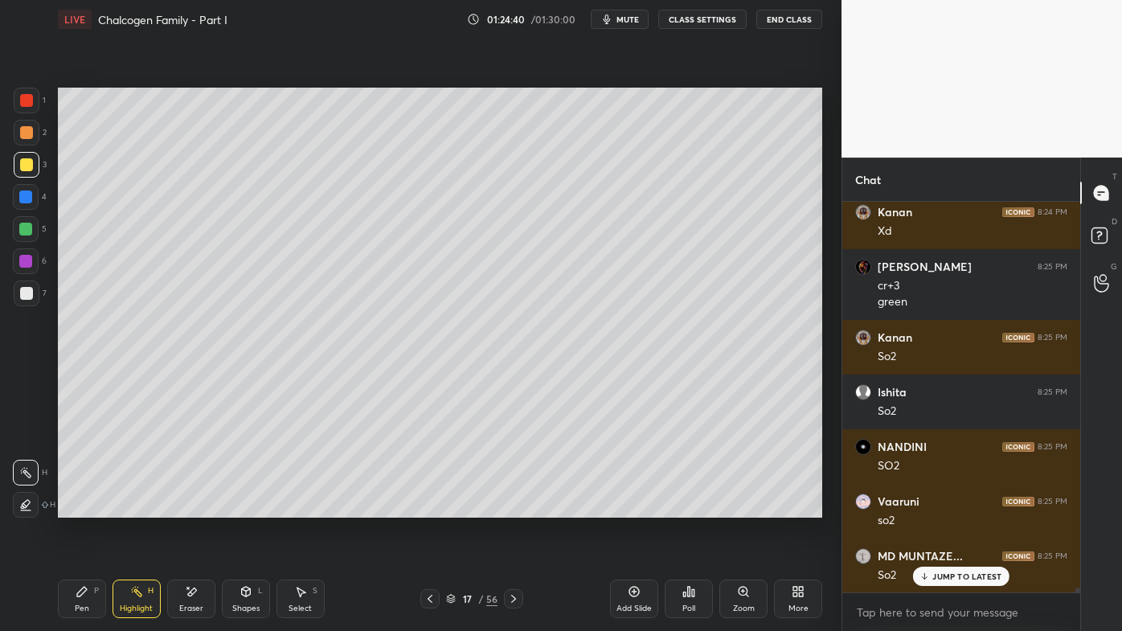
click at [513, 507] on icon at bounding box center [513, 599] width 13 height 13
click at [514, 507] on icon at bounding box center [513, 599] width 13 height 13
click at [515, 507] on icon at bounding box center [513, 599] width 13 height 13
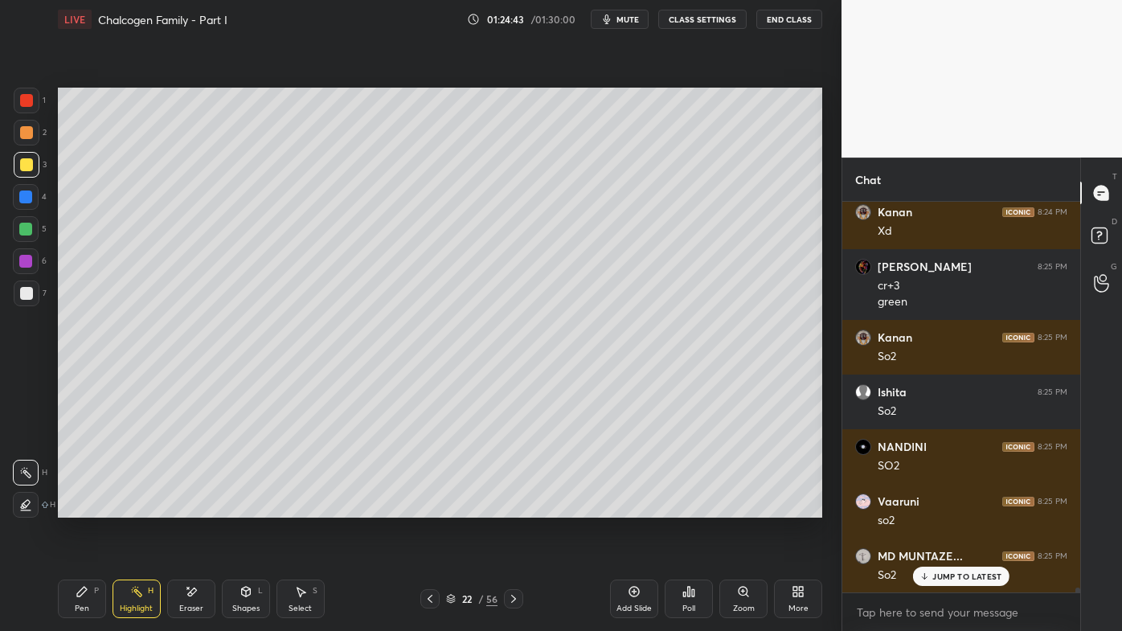
click at [515, 507] on icon at bounding box center [513, 599] width 13 height 13
click at [518, 507] on icon at bounding box center [513, 599] width 13 height 13
click at [516, 507] on icon at bounding box center [513, 599] width 13 height 13
click at [518, 507] on icon at bounding box center [513, 599] width 13 height 13
drag, startPoint x: 193, startPoint y: 587, endPoint x: 194, endPoint y: 572, distance: 14.5
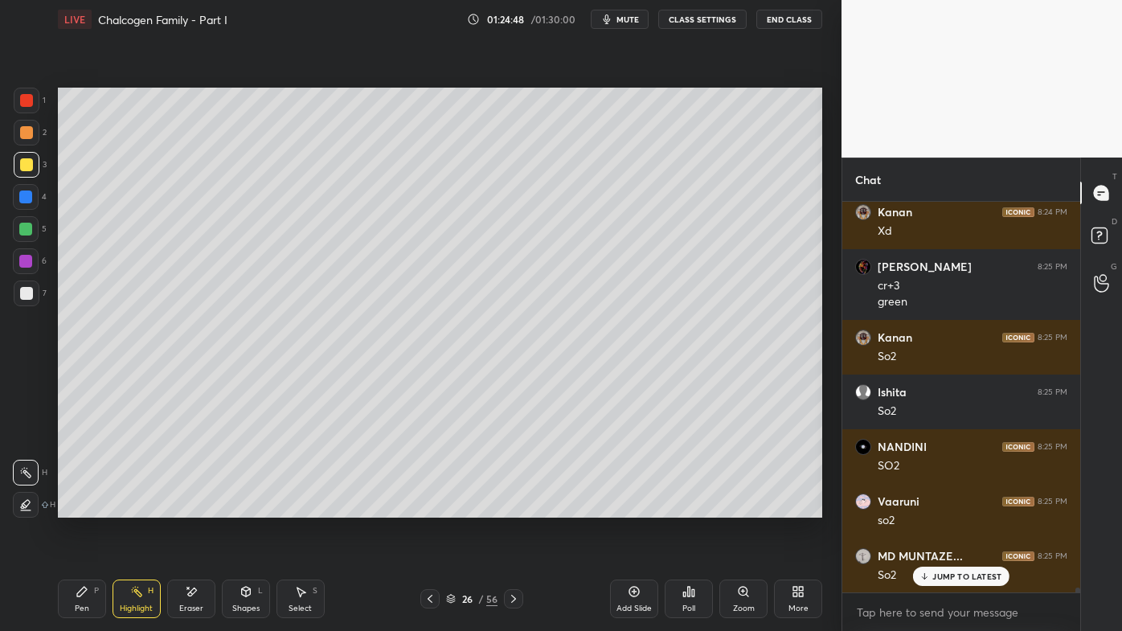
click at [191, 507] on icon at bounding box center [191, 592] width 13 height 14
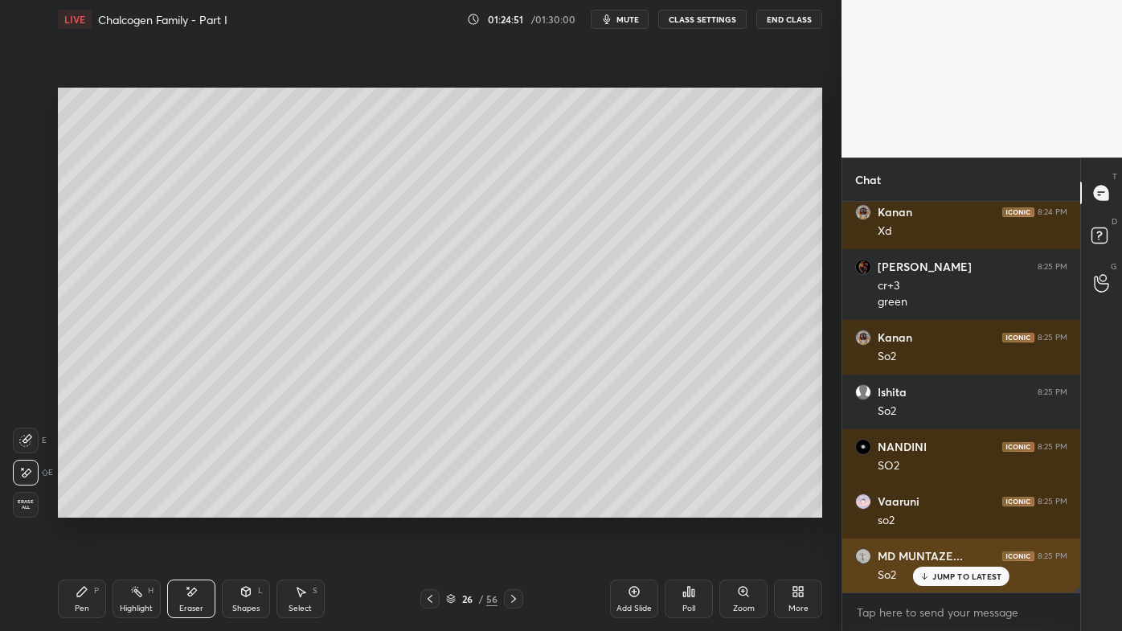
drag, startPoint x: 937, startPoint y: 574, endPoint x: 923, endPoint y: 573, distance: 13.7
click at [937, 507] on p "JUMP TO LATEST" at bounding box center [967, 577] width 69 height 10
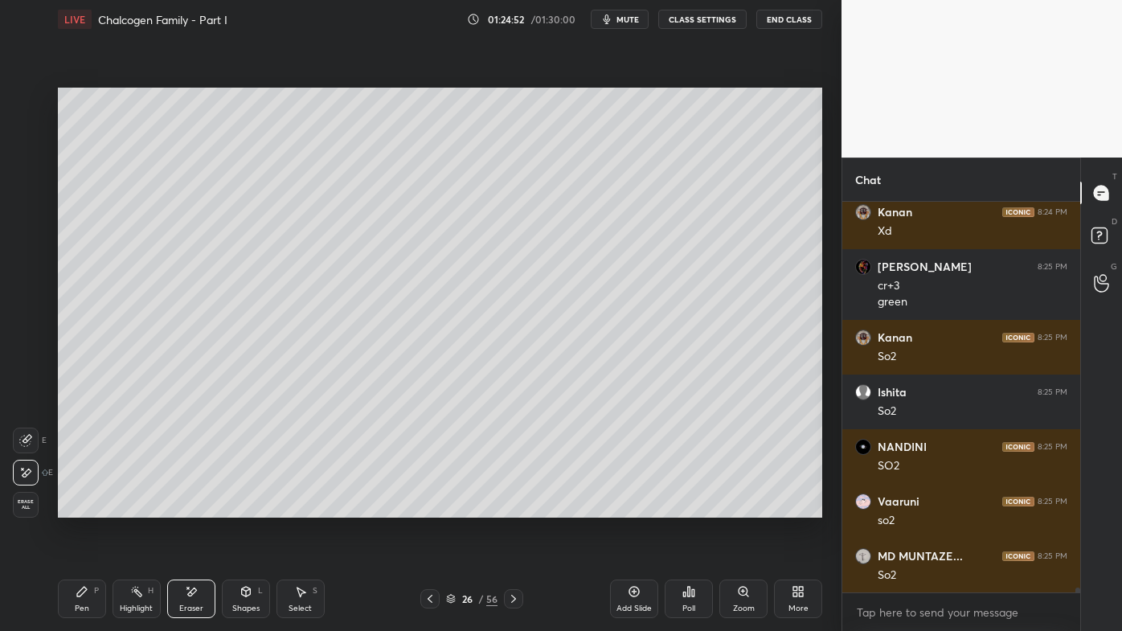
drag, startPoint x: 428, startPoint y: 597, endPoint x: 437, endPoint y: 593, distance: 9.4
click at [429, 507] on icon at bounding box center [430, 599] width 13 height 13
click at [514, 507] on icon at bounding box center [513, 599] width 13 height 13
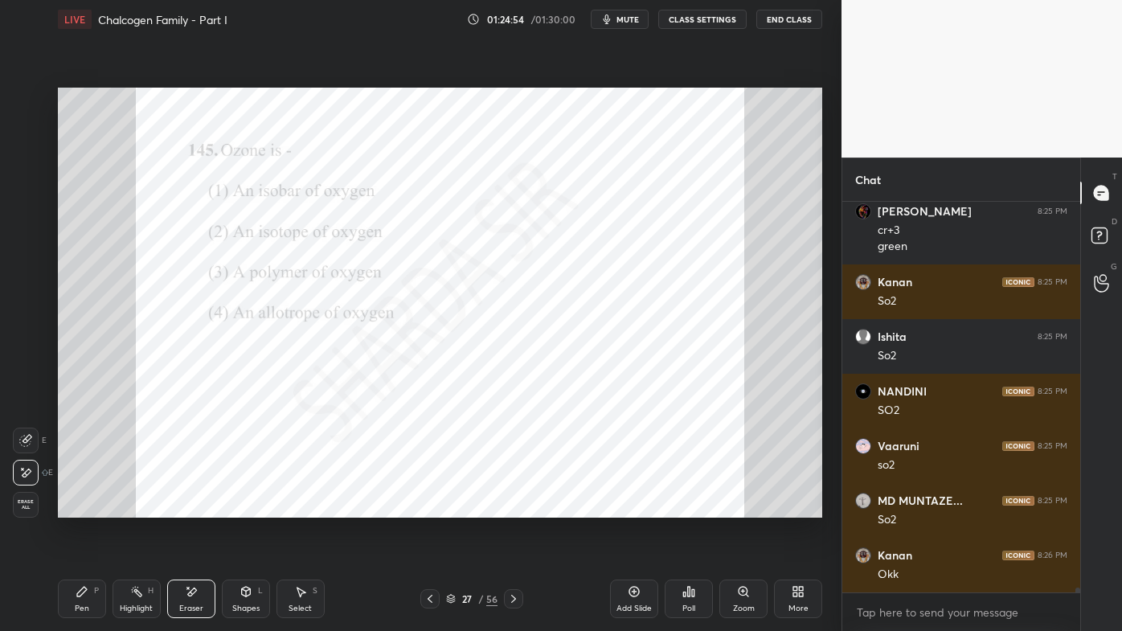
click at [416, 507] on div "27 / 56" at bounding box center [472, 598] width 277 height 19
drag, startPoint x: 429, startPoint y: 596, endPoint x: 419, endPoint y: 601, distance: 11.9
click at [429, 507] on icon at bounding box center [430, 599] width 13 height 13
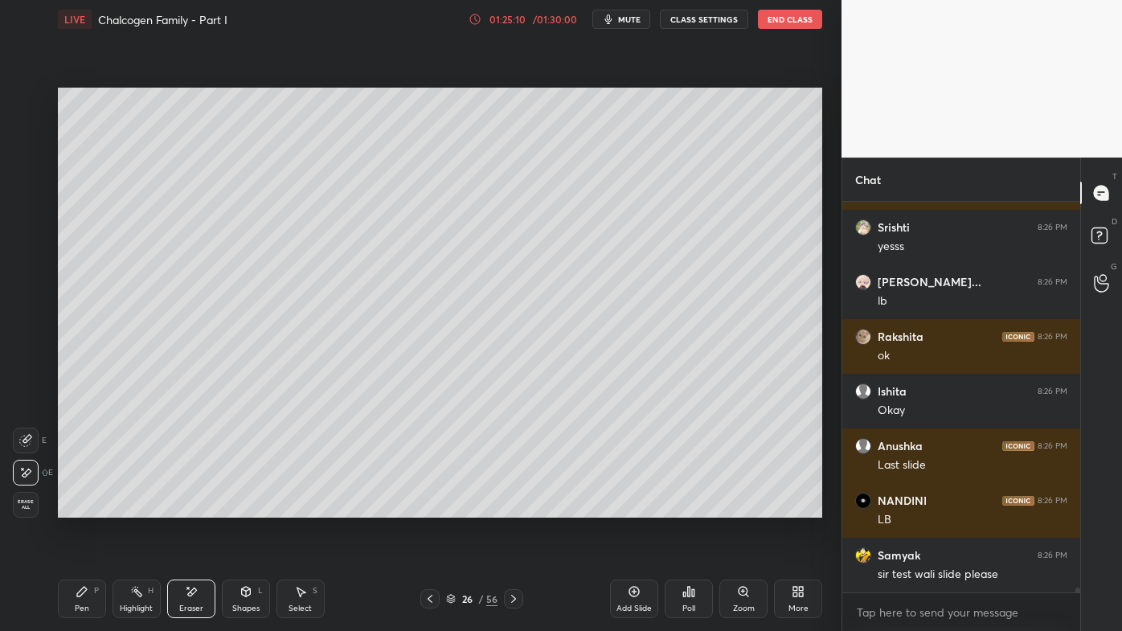
scroll to position [32832, 0]
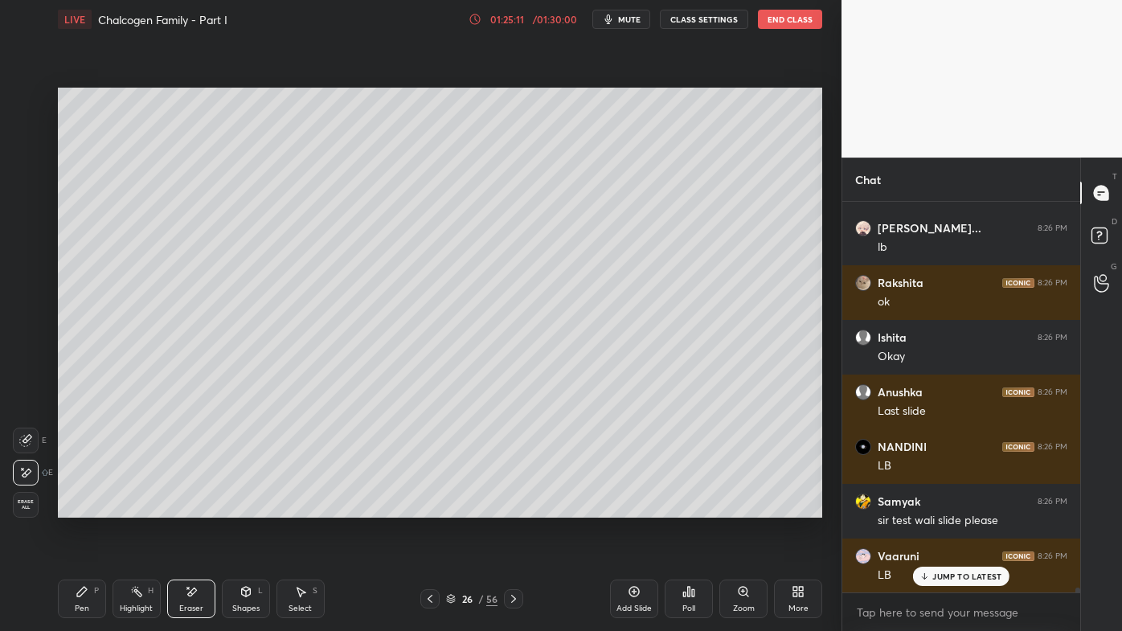
click at [429, 507] on icon at bounding box center [430, 599] width 13 height 13
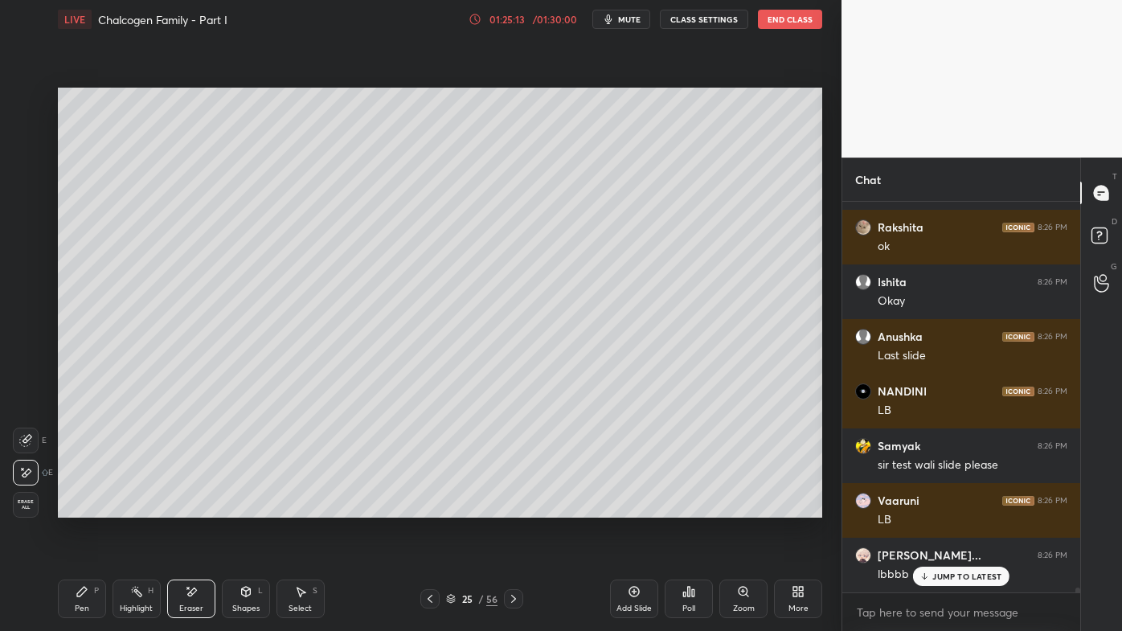
scroll to position [32941, 0]
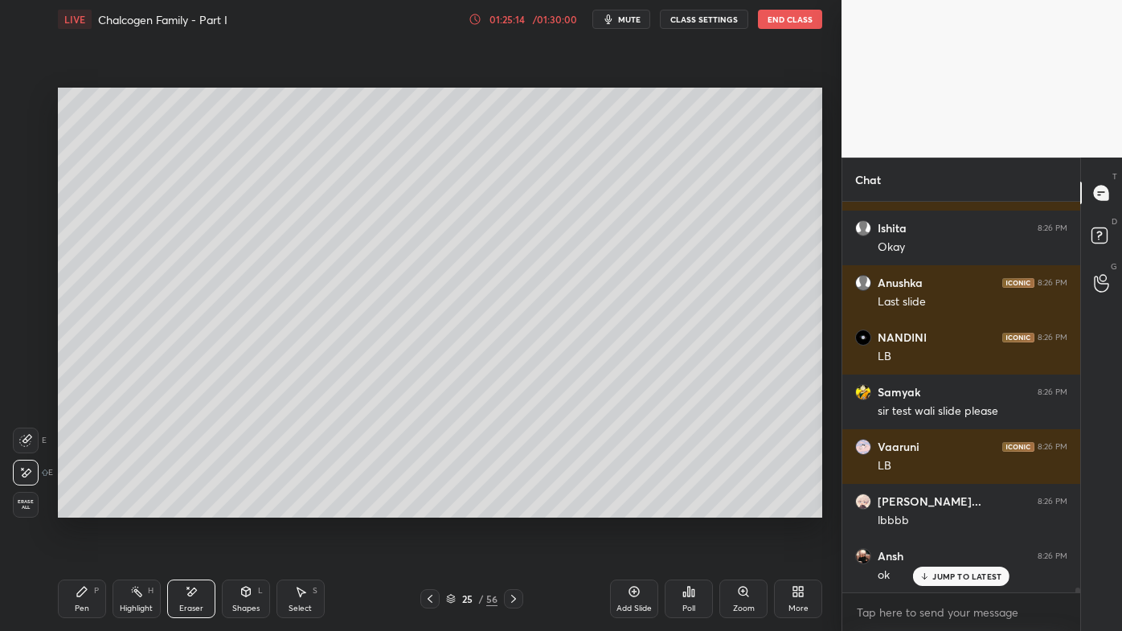
click at [431, 507] on icon at bounding box center [430, 599] width 13 height 13
click at [431, 507] on div at bounding box center [429, 598] width 19 height 19
click at [432, 507] on div at bounding box center [429, 598] width 19 height 19
click at [430, 507] on div at bounding box center [429, 598] width 19 height 19
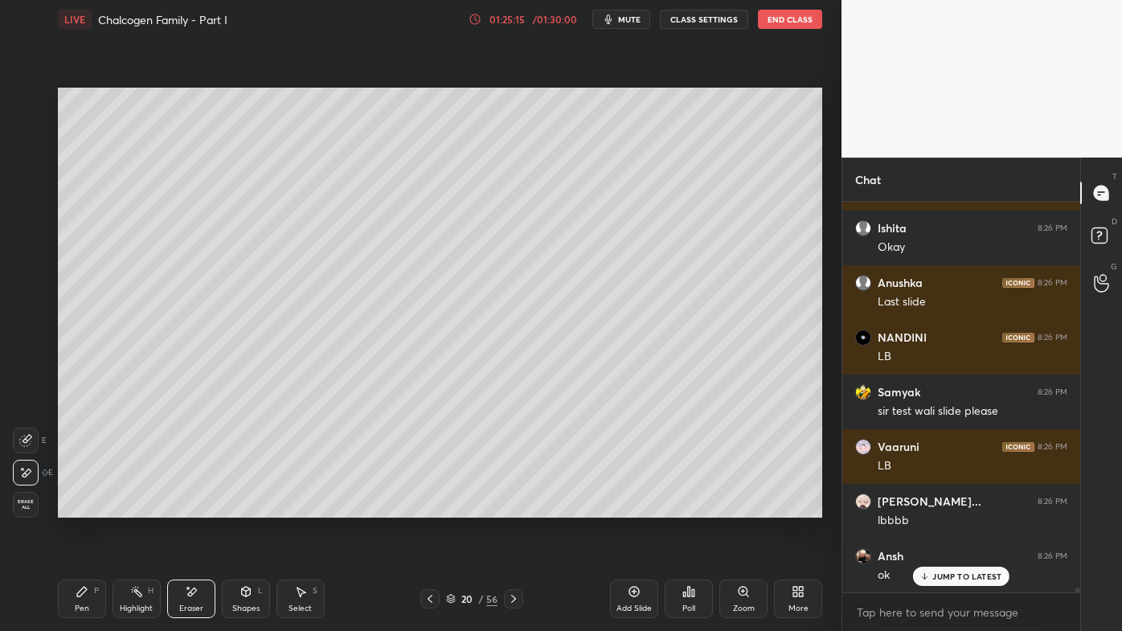
click at [431, 507] on div at bounding box center [429, 598] width 19 height 19
click at [429, 507] on div at bounding box center [429, 598] width 19 height 19
click at [429, 507] on div "Pen P Highlight H Eraser Shapes L Select S 16 / 56 Add Slide Poll Zoom More" at bounding box center [440, 599] width 765 height 64
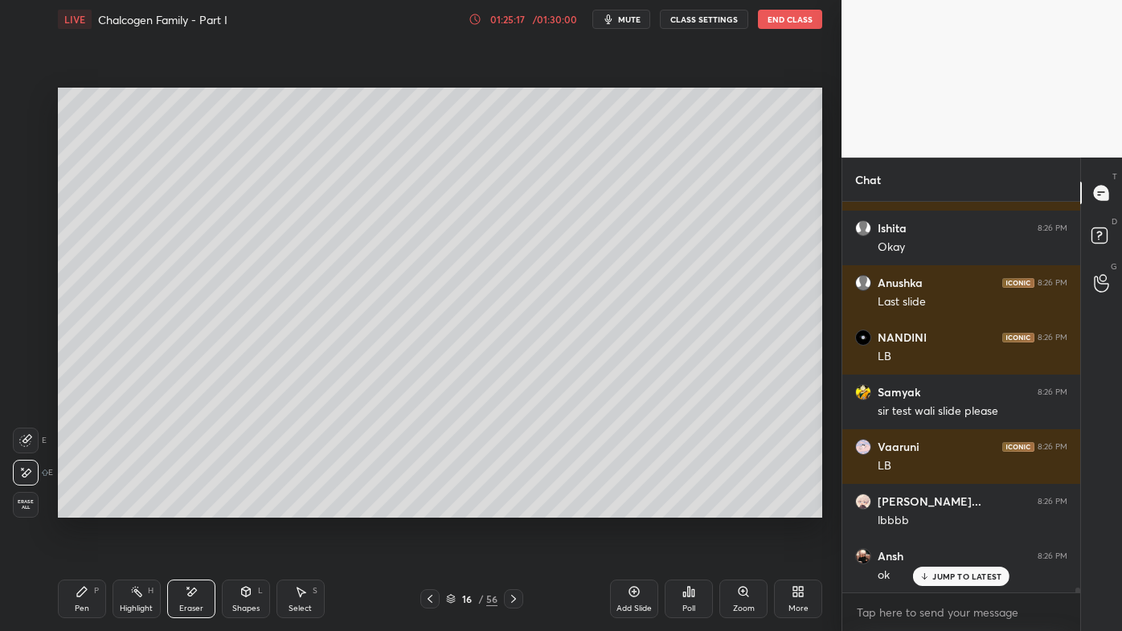
click at [429, 507] on div "Pen P Highlight H Eraser Shapes L Select S 16 / 56 Add Slide Poll Zoom More" at bounding box center [440, 599] width 765 height 64
click at [427, 507] on div at bounding box center [429, 598] width 19 height 19
click at [426, 507] on div at bounding box center [429, 598] width 19 height 19
click at [425, 507] on div at bounding box center [429, 598] width 19 height 19
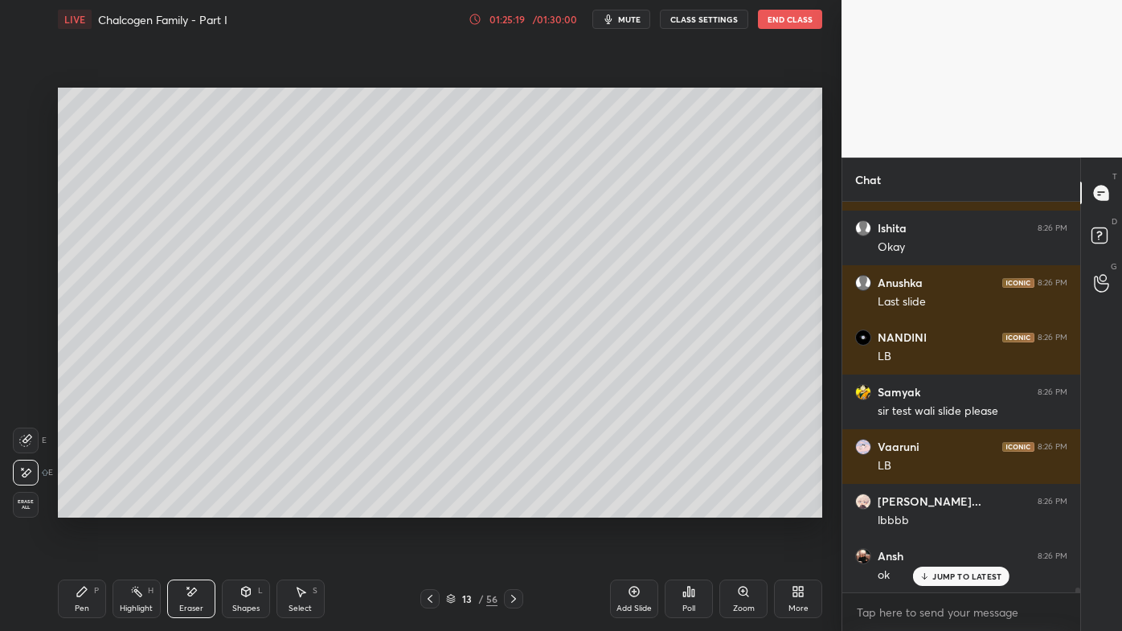
click at [424, 507] on div at bounding box center [429, 598] width 19 height 19
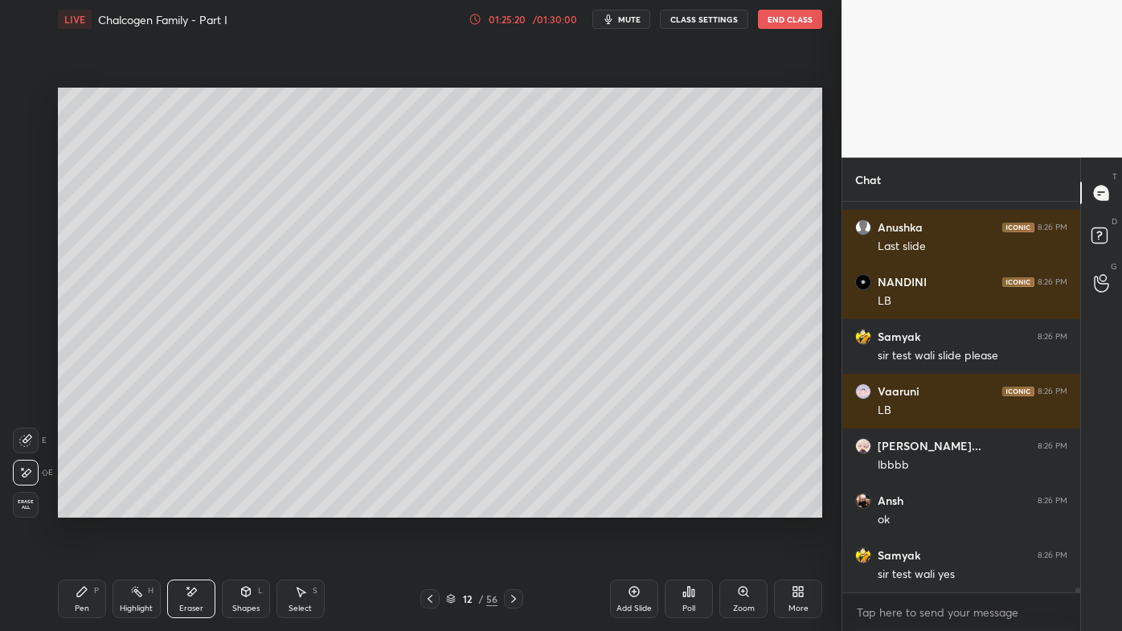
click at [516, 507] on icon at bounding box center [513, 599] width 13 height 13
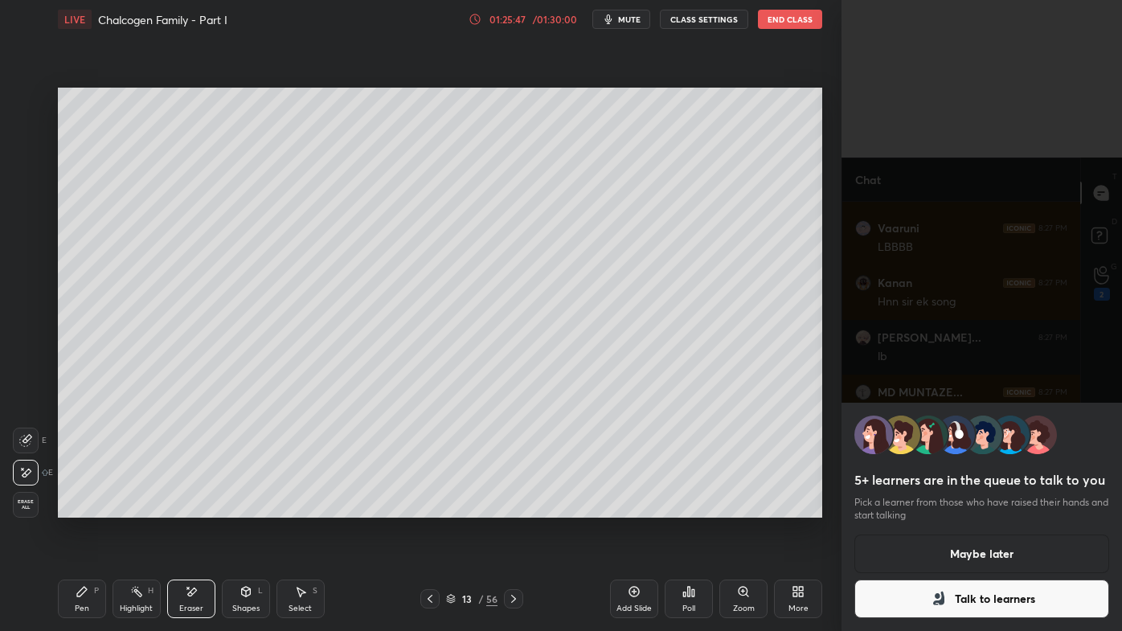
scroll to position [34144, 0]
click at [966, 507] on button "Maybe later" at bounding box center [982, 554] width 255 height 39
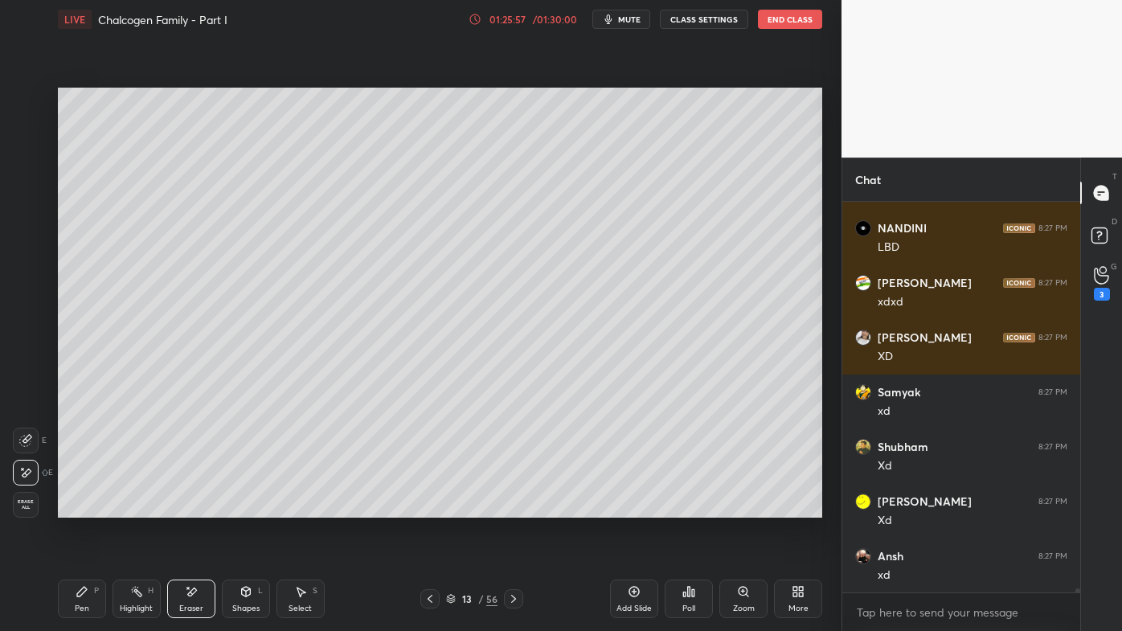
scroll to position [35074, 0]
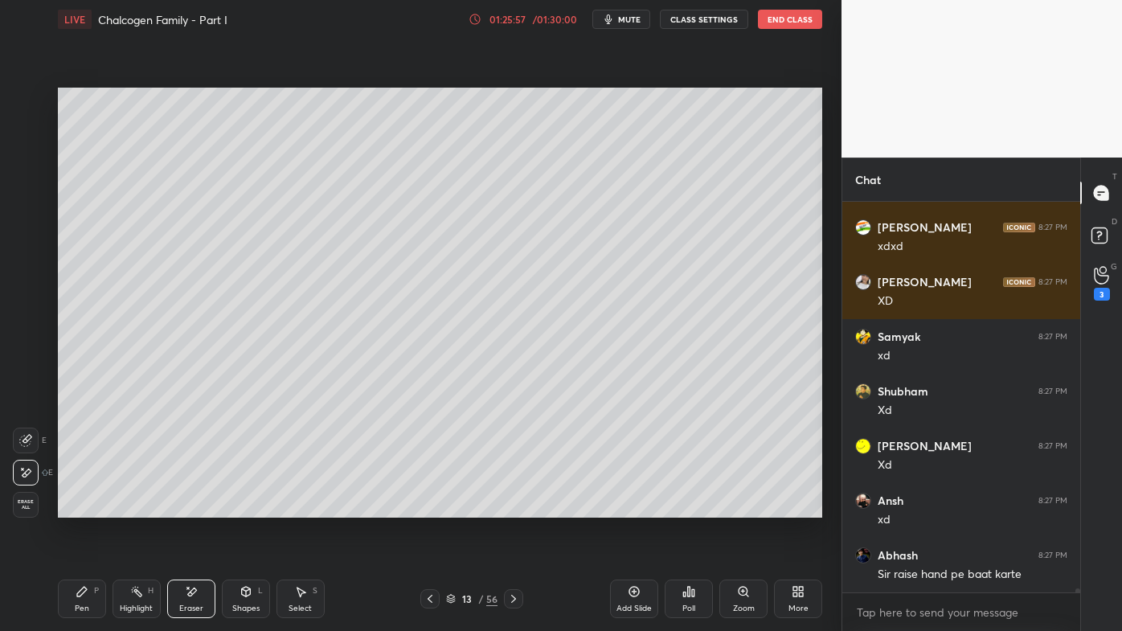
click at [699, 507] on div "Poll" at bounding box center [689, 599] width 48 height 39
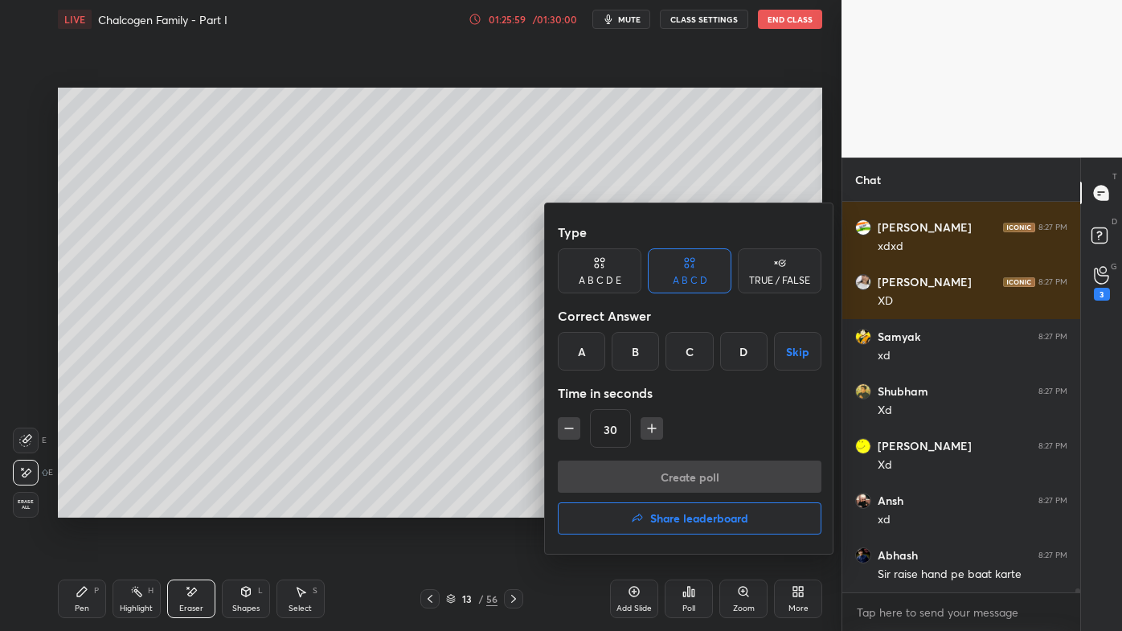
click at [637, 507] on icon "button" at bounding box center [637, 518] width 13 height 13
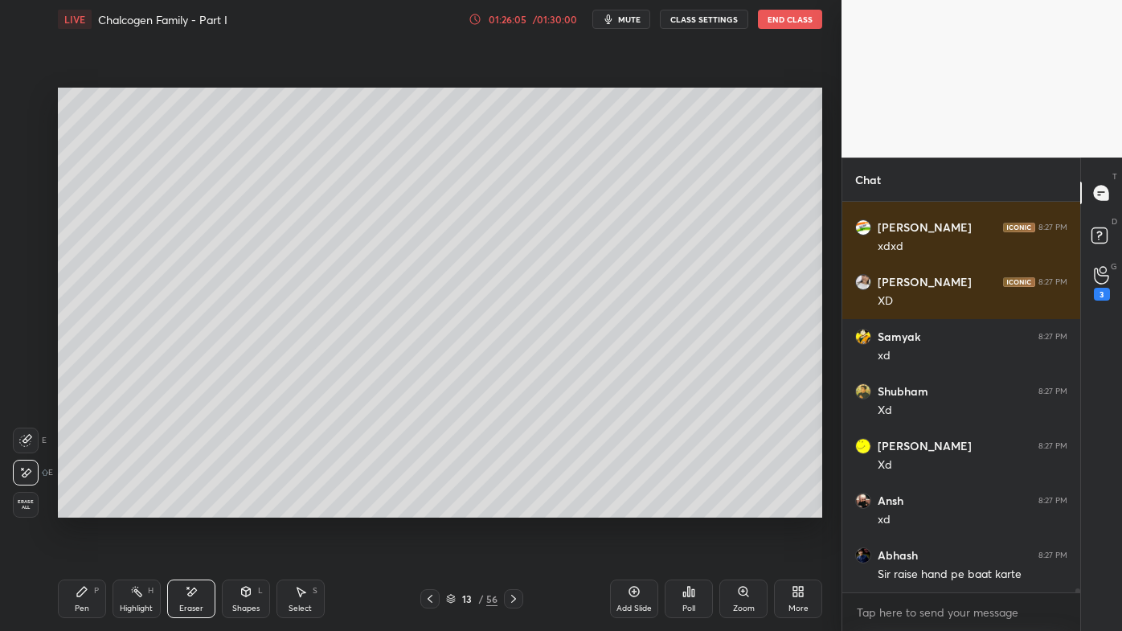
drag, startPoint x: 74, startPoint y: 589, endPoint x: 85, endPoint y: 593, distance: 11.7
click at [75, 507] on div "Pen P" at bounding box center [82, 599] width 48 height 39
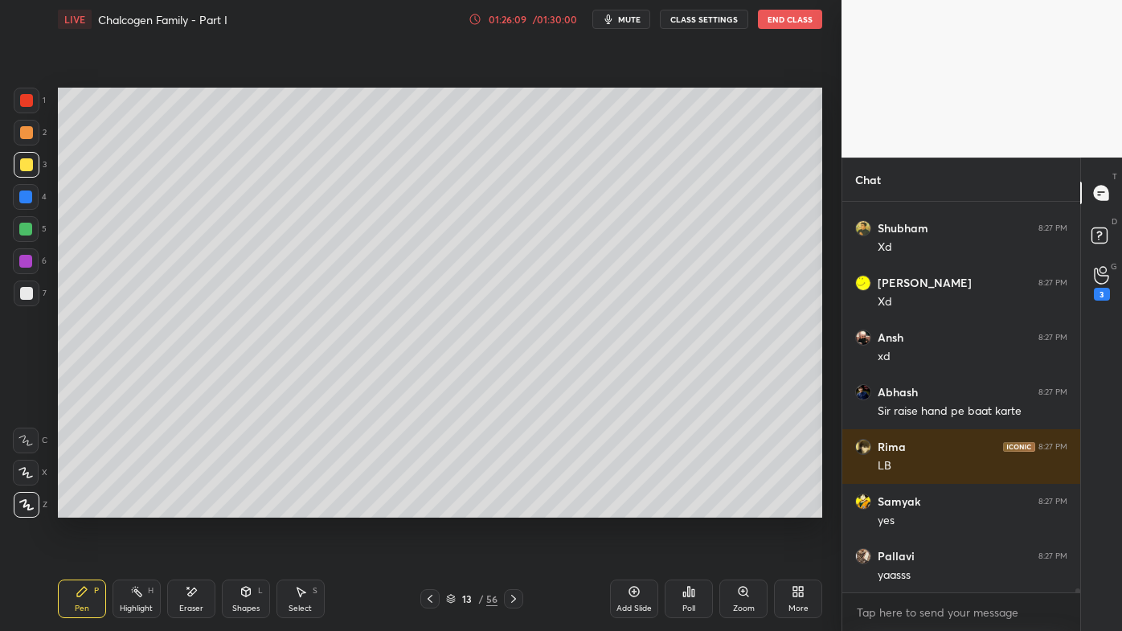
scroll to position [35293, 0]
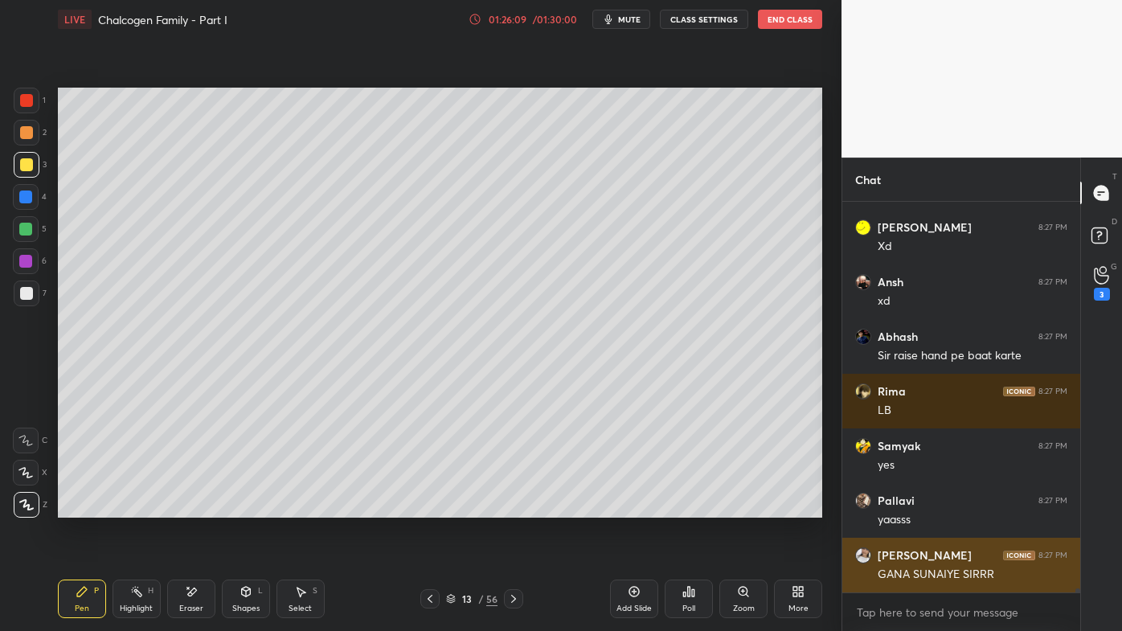
click at [933, 507] on div "GANA SUNAIYE SIRRR" at bounding box center [973, 575] width 190 height 16
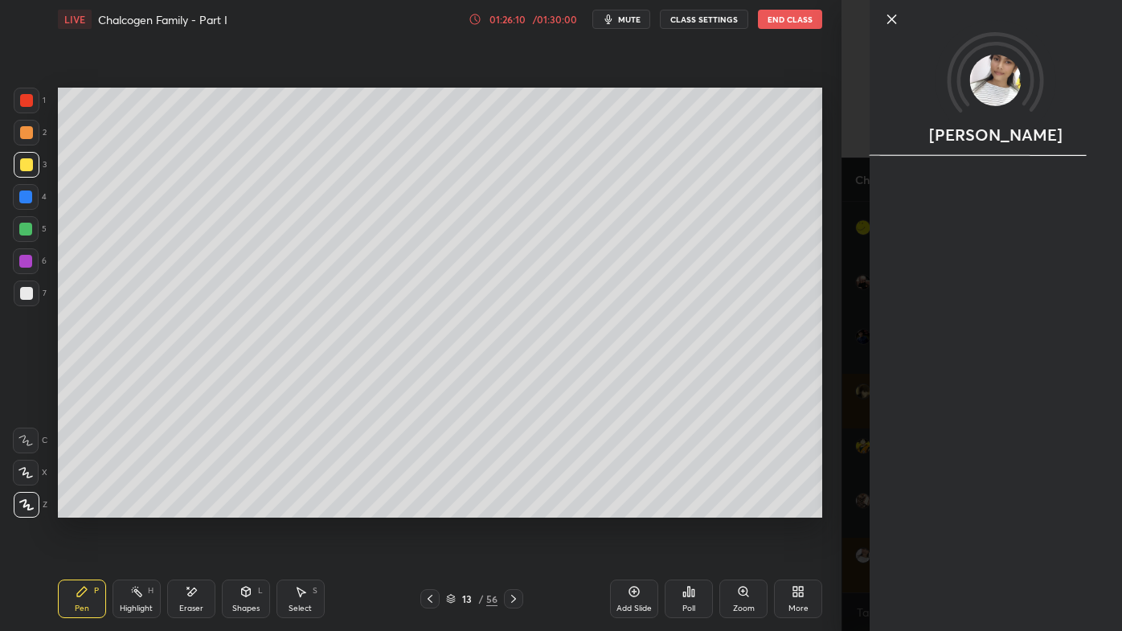
click at [695, 507] on div "Setting up your live class Poll for secs No correct answer Start poll" at bounding box center [439, 303] width 777 height 528
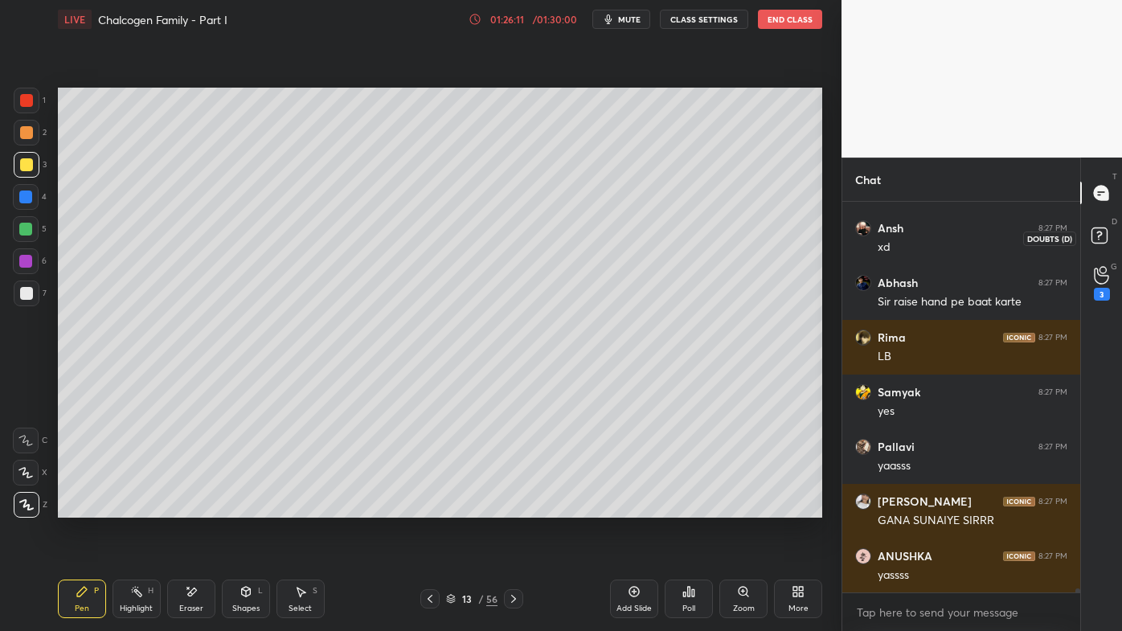
scroll to position [35402, 0]
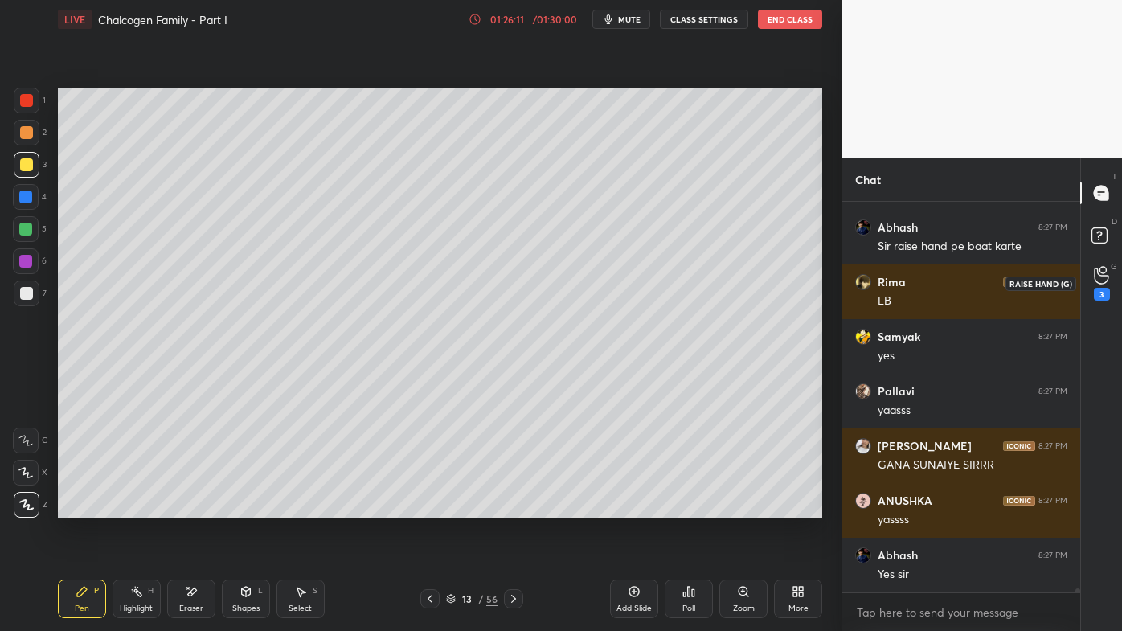
click at [1099, 290] on div "3" at bounding box center [1102, 294] width 16 height 13
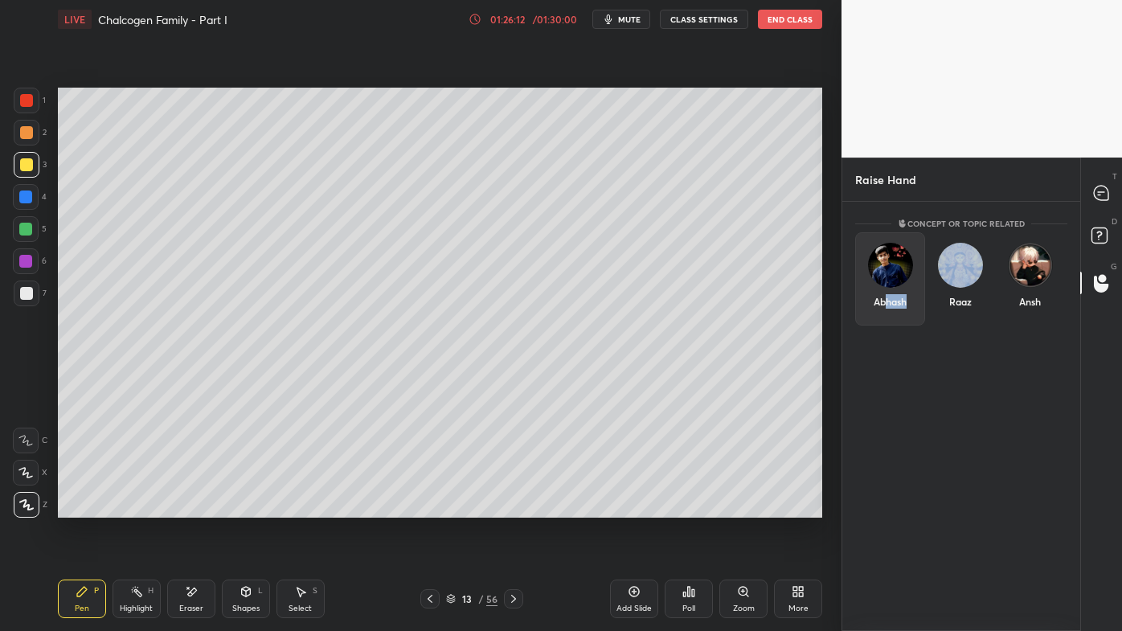
click at [885, 302] on div "Abhash" at bounding box center [890, 278] width 70 height 93
click at [885, 312] on button "INVITE" at bounding box center [890, 312] width 55 height 21
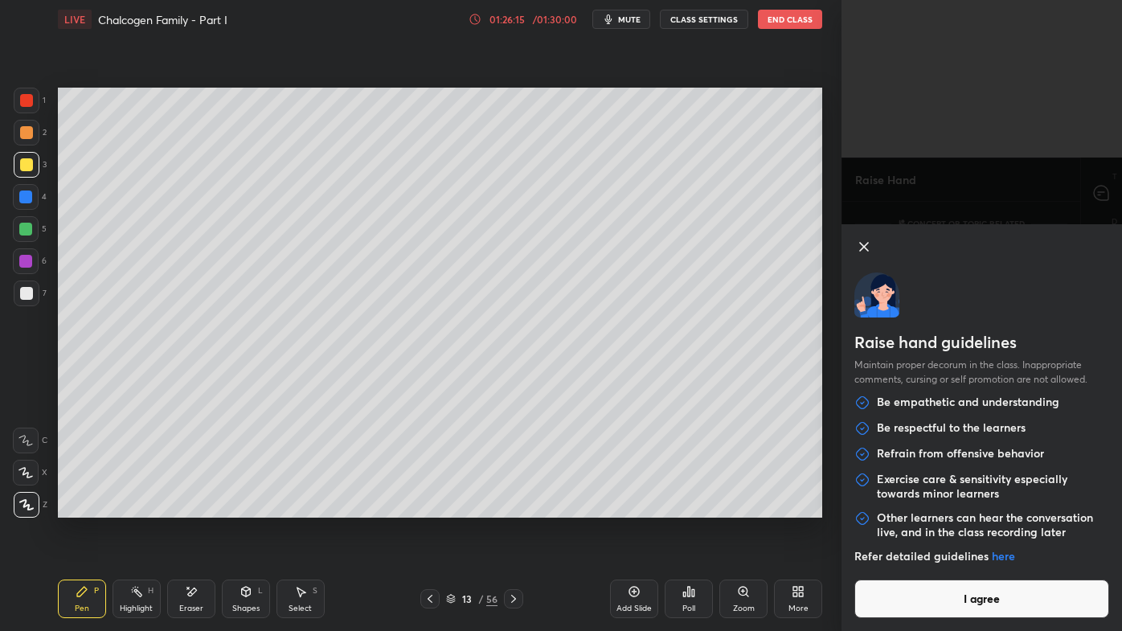
drag, startPoint x: 993, startPoint y: 563, endPoint x: 988, endPoint y: 584, distance: 22.2
click at [990, 507] on button "I agree" at bounding box center [982, 599] width 255 height 39
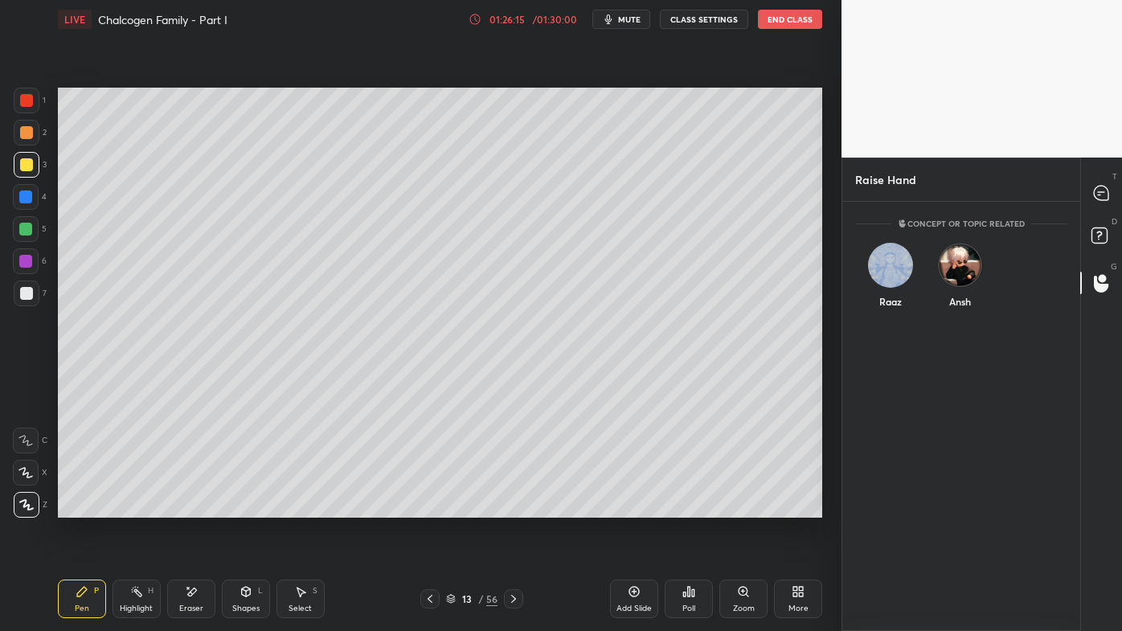
scroll to position [360, 233]
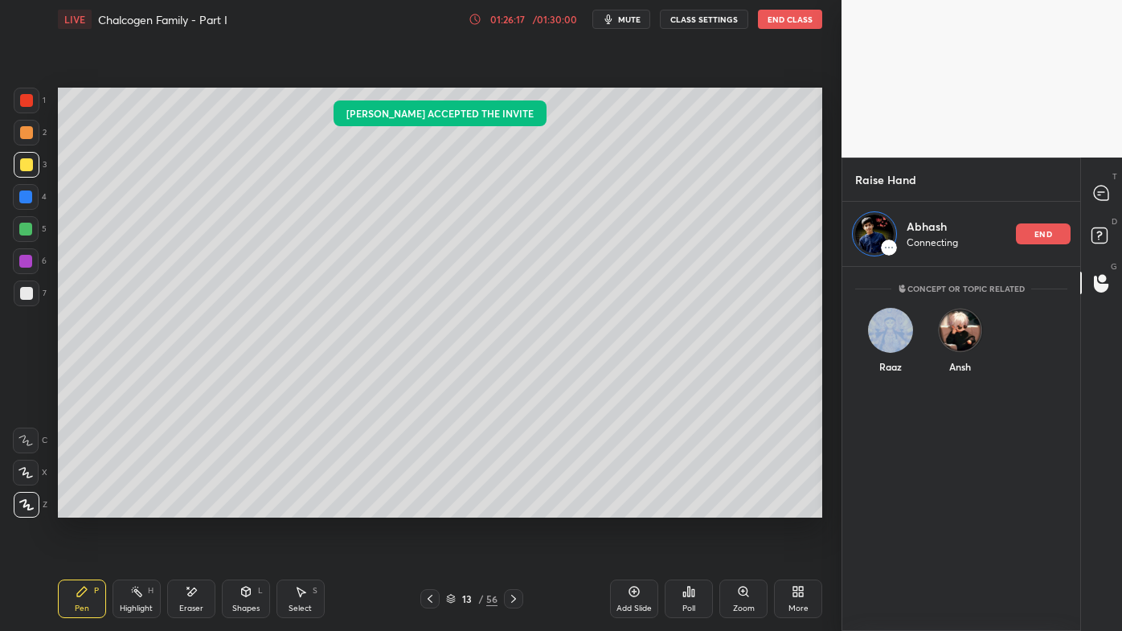
click at [514, 507] on icon at bounding box center [513, 599] width 13 height 13
click at [513, 507] on icon at bounding box center [513, 599] width 13 height 13
click at [514, 507] on icon at bounding box center [513, 599] width 13 height 13
click at [513, 507] on div at bounding box center [513, 598] width 19 height 19
click at [516, 507] on div "Pen P Highlight H Eraser Shapes L Select S 17 / 56 Add Slide Poll Zoom More" at bounding box center [440, 599] width 765 height 64
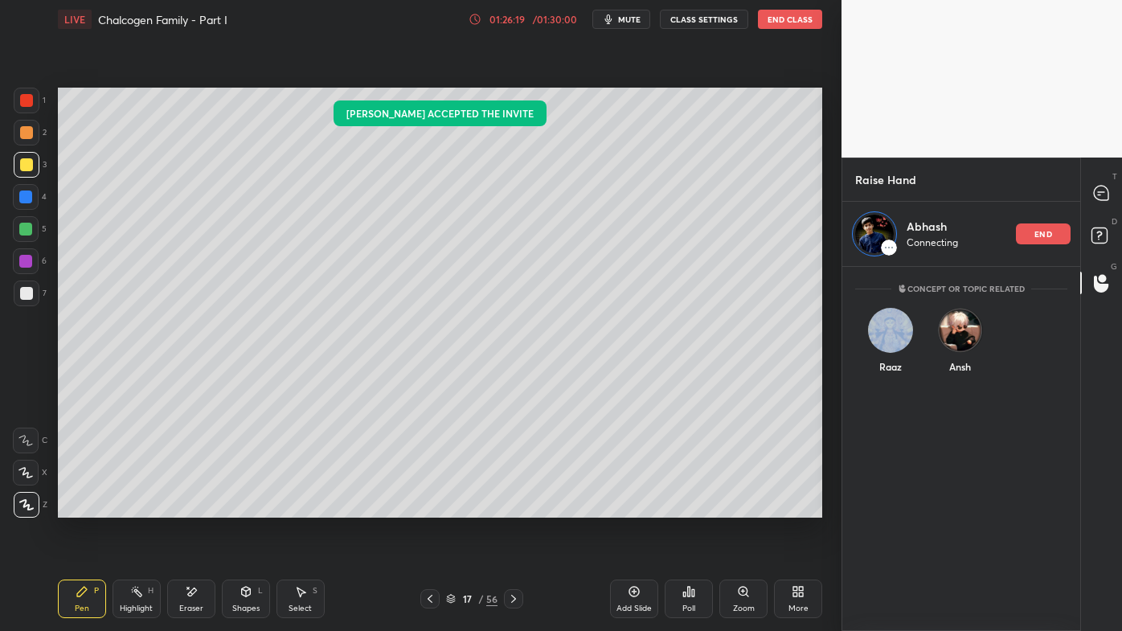
click at [517, 507] on div "Pen P Highlight H Eraser Shapes L Select S 17 / 56 Add Slide Poll Zoom More" at bounding box center [440, 599] width 765 height 64
click at [518, 507] on div "Pen P Highlight H Eraser Shapes L Select S 17 / 56 Add Slide Poll Zoom More" at bounding box center [440, 599] width 765 height 64
click at [513, 507] on icon at bounding box center [513, 599] width 13 height 13
click at [515, 507] on icon at bounding box center [513, 599] width 13 height 13
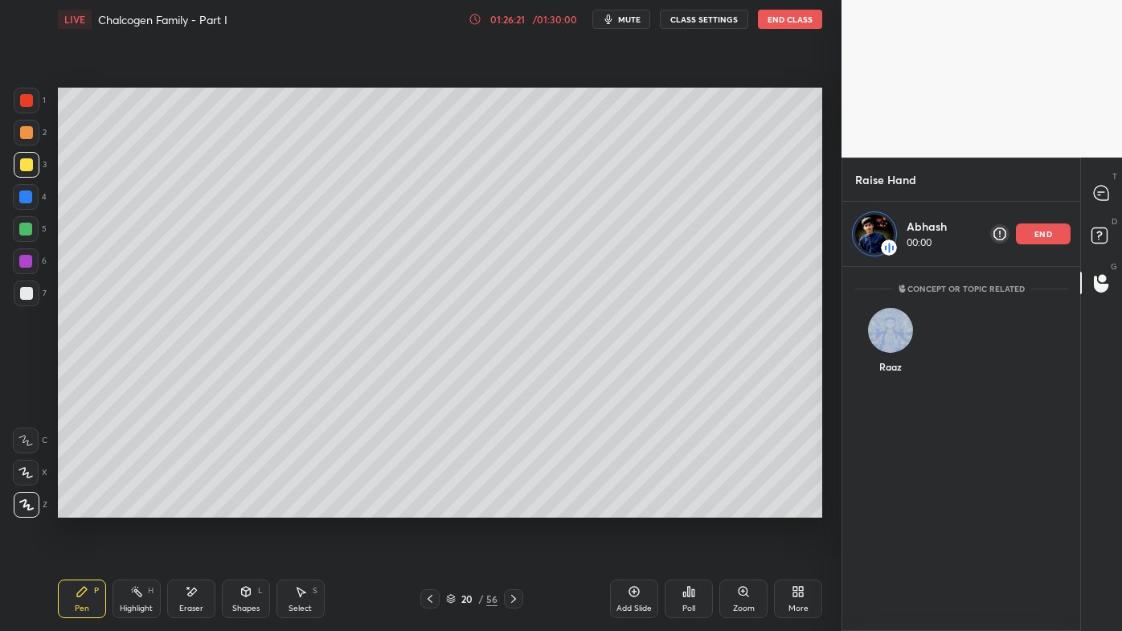
click at [515, 507] on icon at bounding box center [513, 599] width 13 height 13
click at [516, 507] on icon at bounding box center [513, 599] width 13 height 13
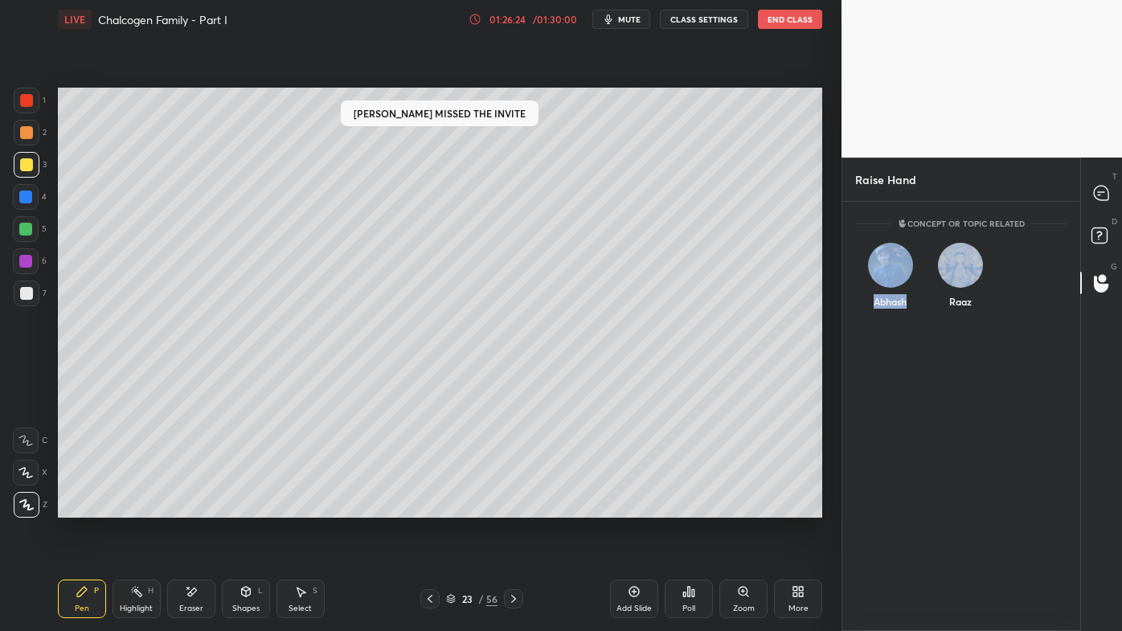
click at [515, 507] on icon at bounding box center [513, 599] width 13 height 13
click at [516, 507] on icon at bounding box center [513, 599] width 13 height 13
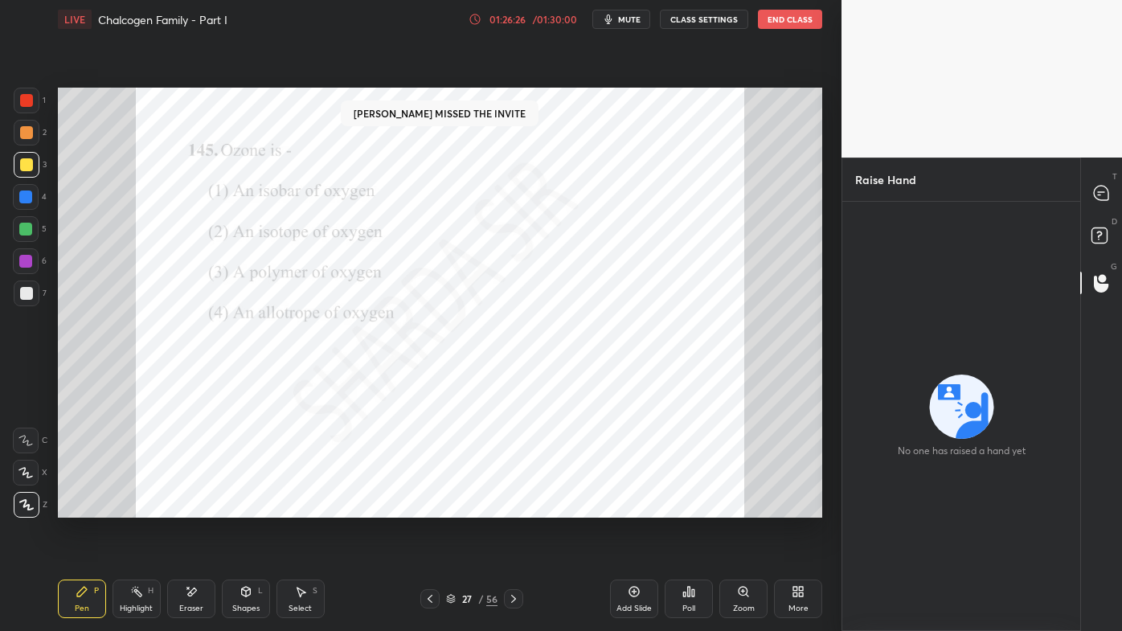
click at [426, 507] on icon at bounding box center [430, 599] width 13 height 13
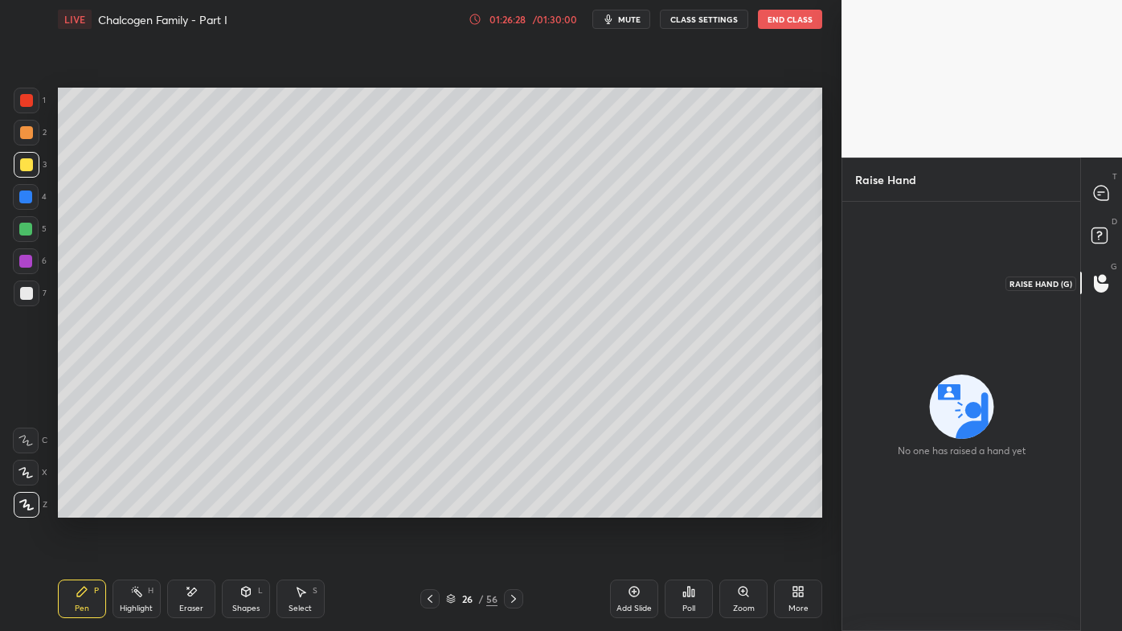
click at [1106, 283] on icon at bounding box center [1101, 283] width 15 height 18
drag, startPoint x: 1100, startPoint y: 227, endPoint x: 1107, endPoint y: 209, distance: 19.1
click at [1100, 227] on icon at bounding box center [1102, 238] width 29 height 29
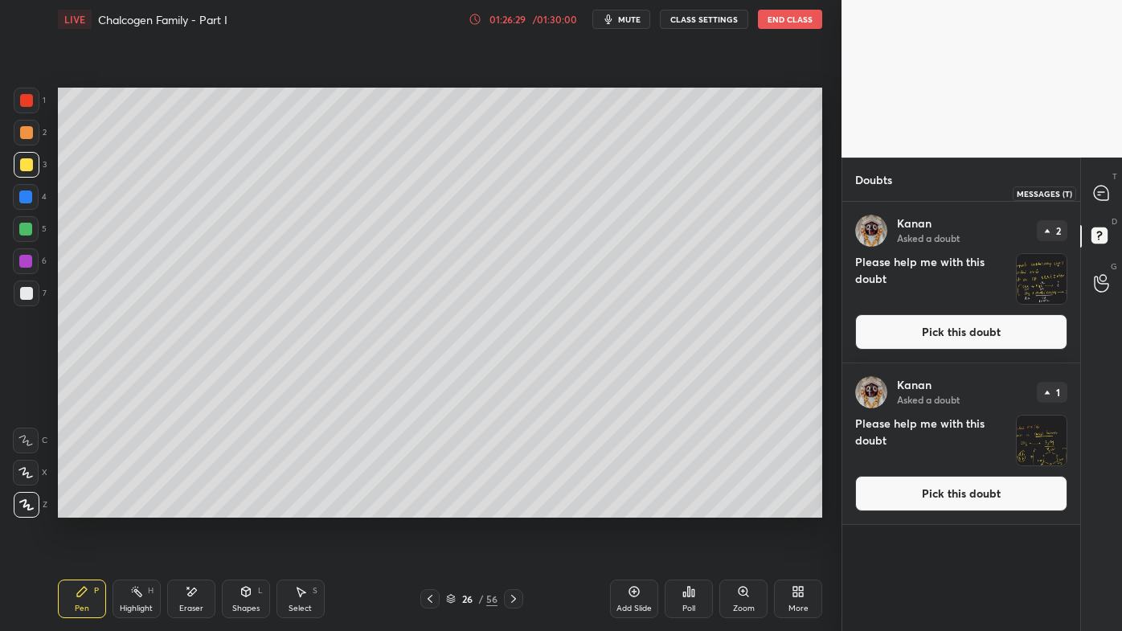
click at [1099, 203] on div at bounding box center [1102, 192] width 32 height 29
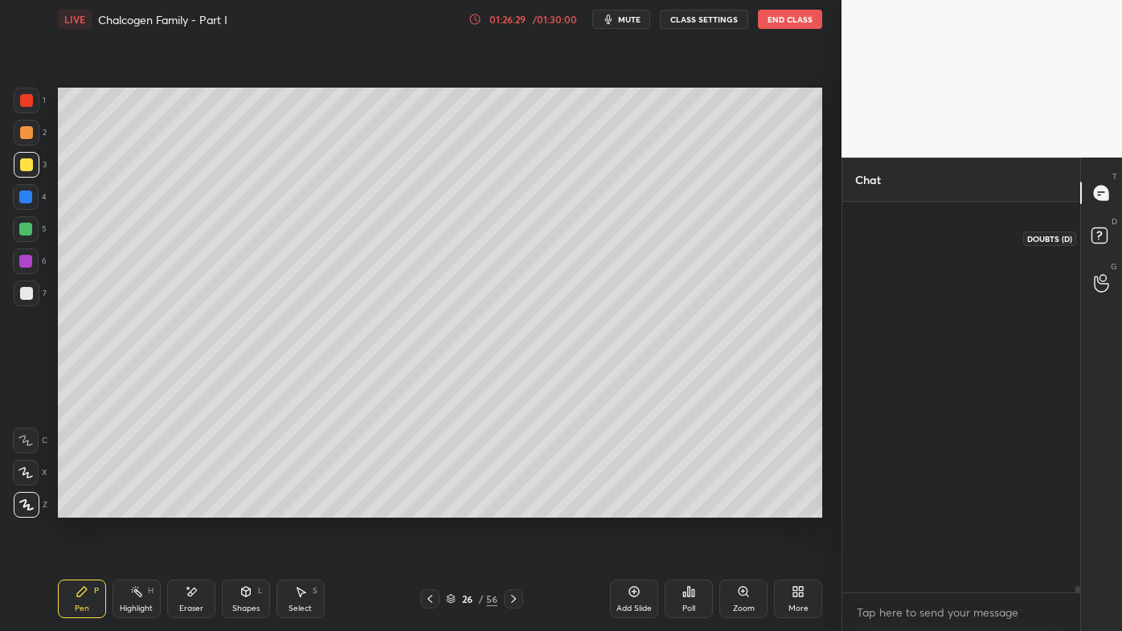
scroll to position [386, 233]
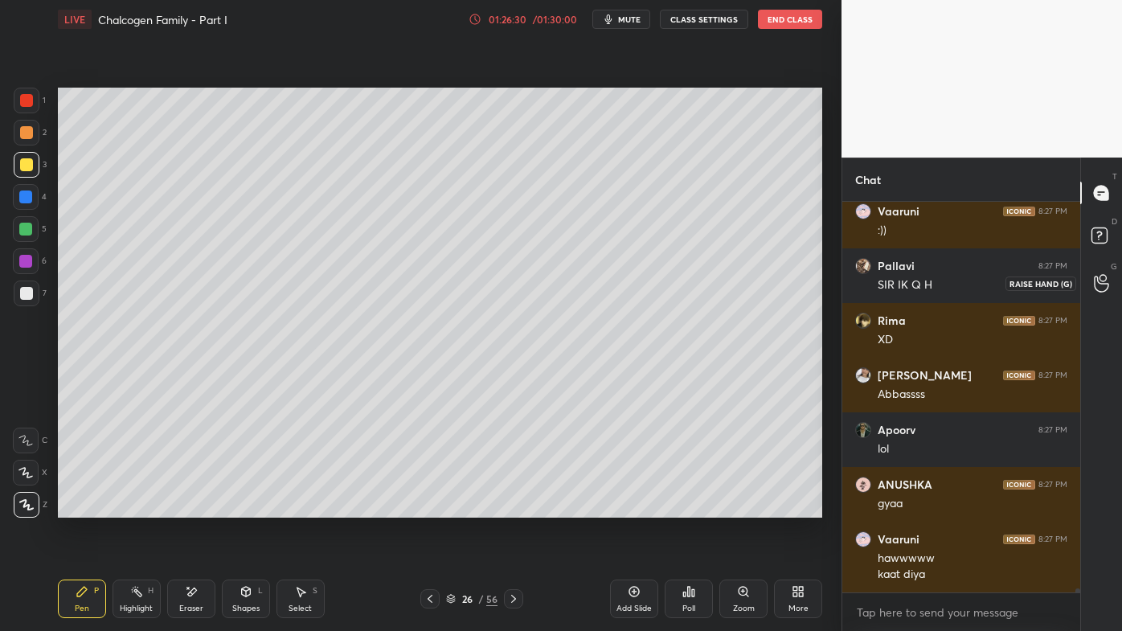
click at [1095, 281] on icon at bounding box center [1101, 284] width 14 height 16
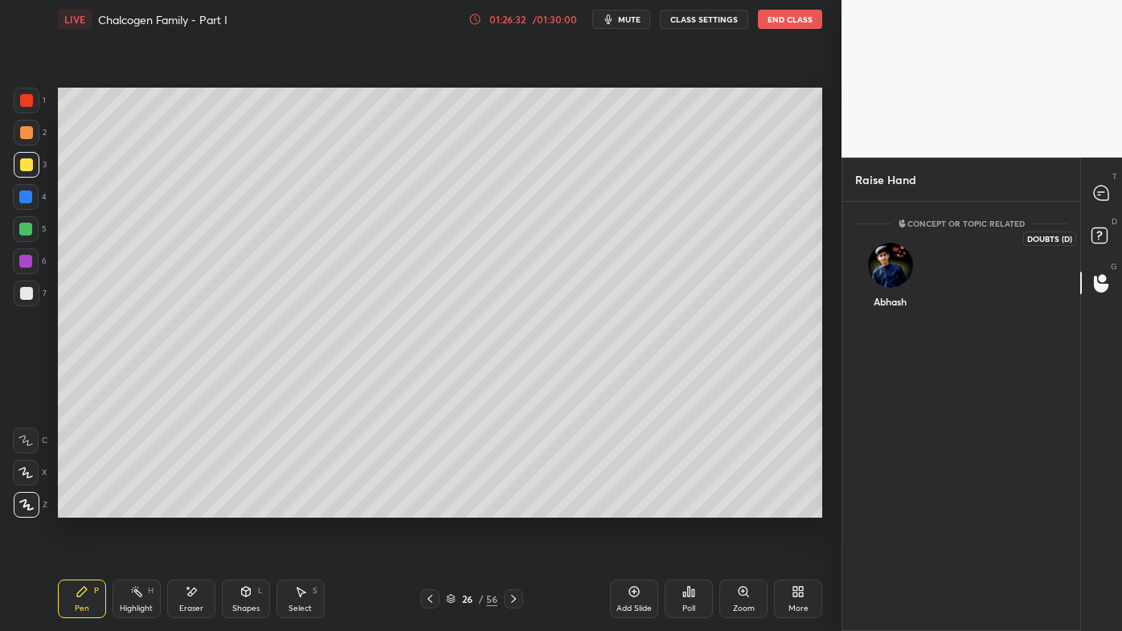
click at [1100, 238] on rect at bounding box center [1099, 235] width 15 height 15
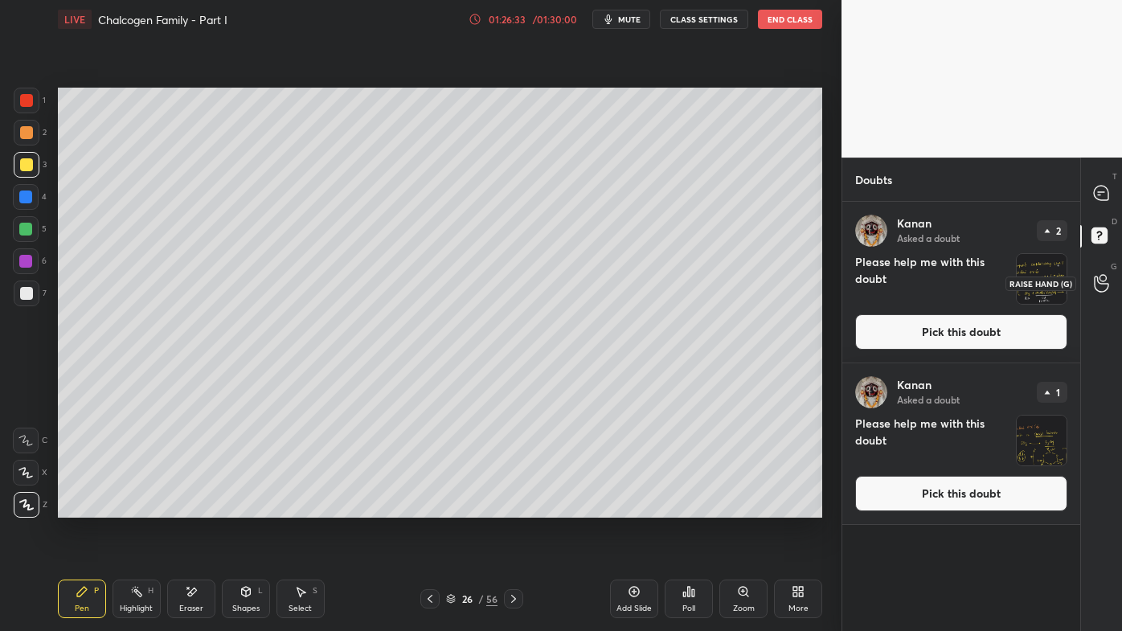
drag, startPoint x: 1102, startPoint y: 281, endPoint x: 1077, endPoint y: 294, distance: 28.4
click at [1101, 282] on icon at bounding box center [1101, 283] width 15 height 18
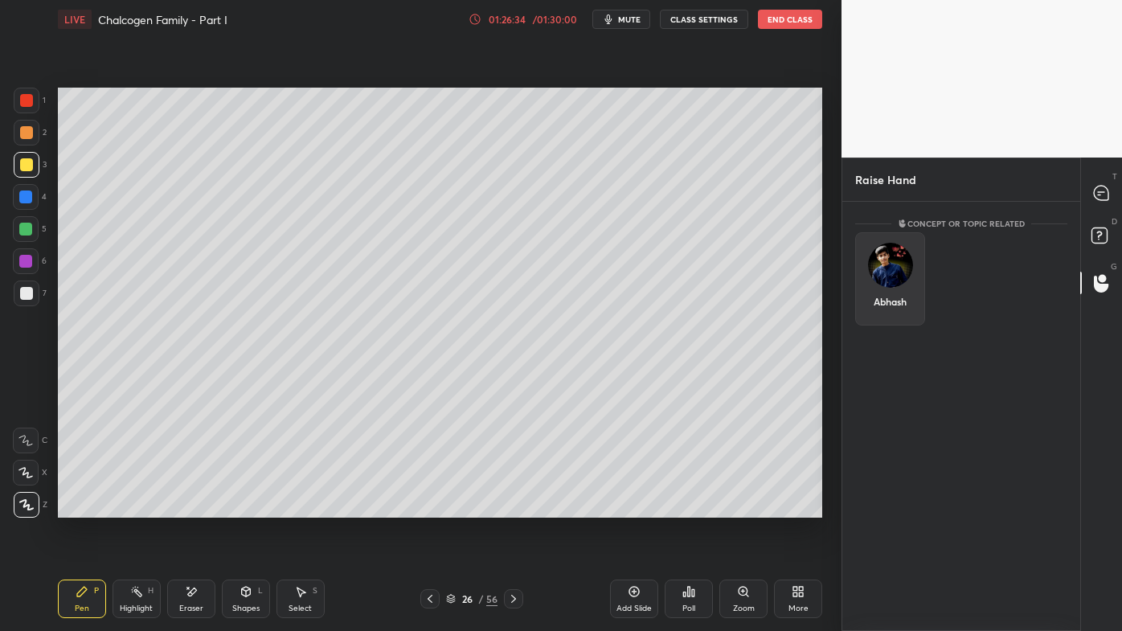
click at [894, 299] on div "Abhash" at bounding box center [890, 278] width 70 height 93
click at [888, 310] on button "INVITE" at bounding box center [890, 312] width 55 height 21
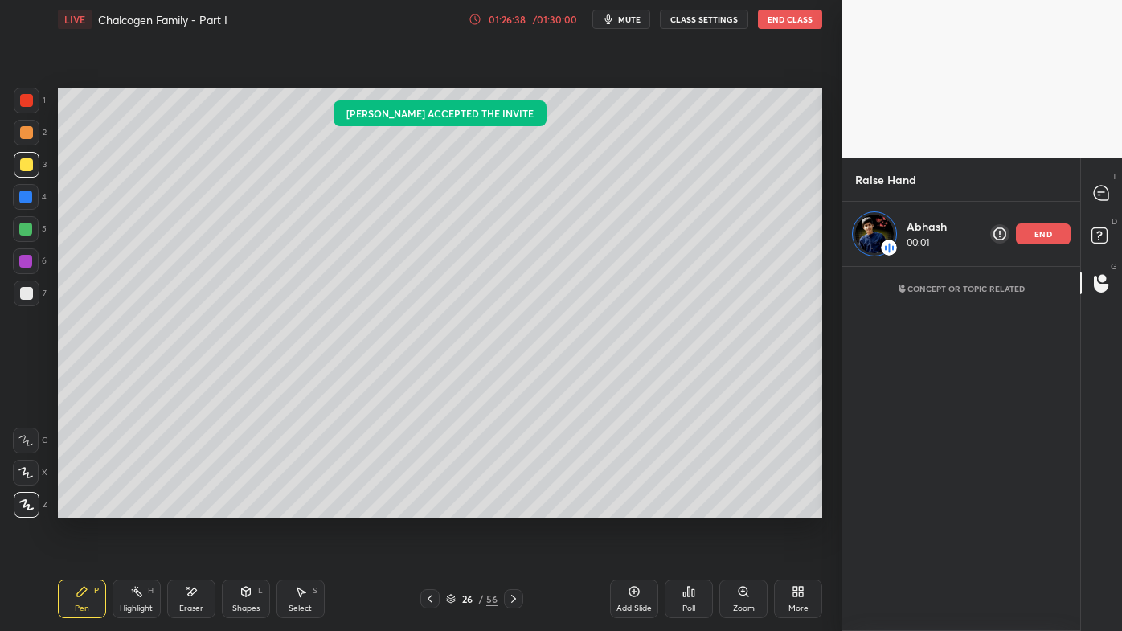
click at [26, 136] on div at bounding box center [26, 132] width 13 height 13
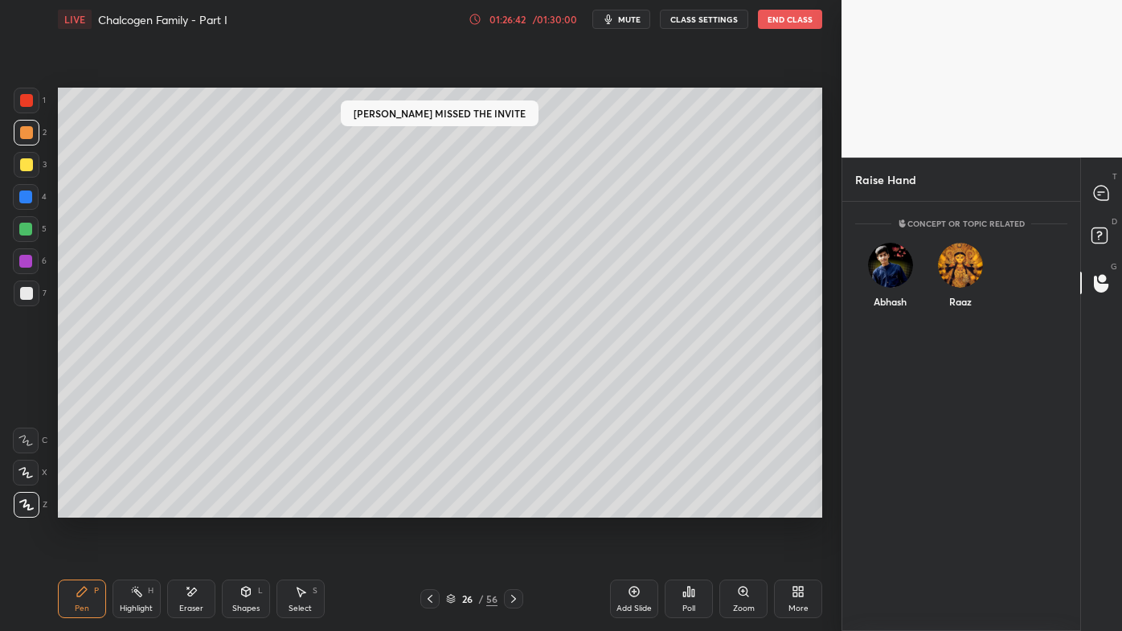
scroll to position [424, 233]
drag, startPoint x: 890, startPoint y: 297, endPoint x: 878, endPoint y: 322, distance: 27.0
click at [890, 301] on div "[DEMOGRAPHIC_DATA] INVITE" at bounding box center [890, 282] width 70 height 101
click at [894, 310] on button "INVITE" at bounding box center [890, 312] width 55 height 21
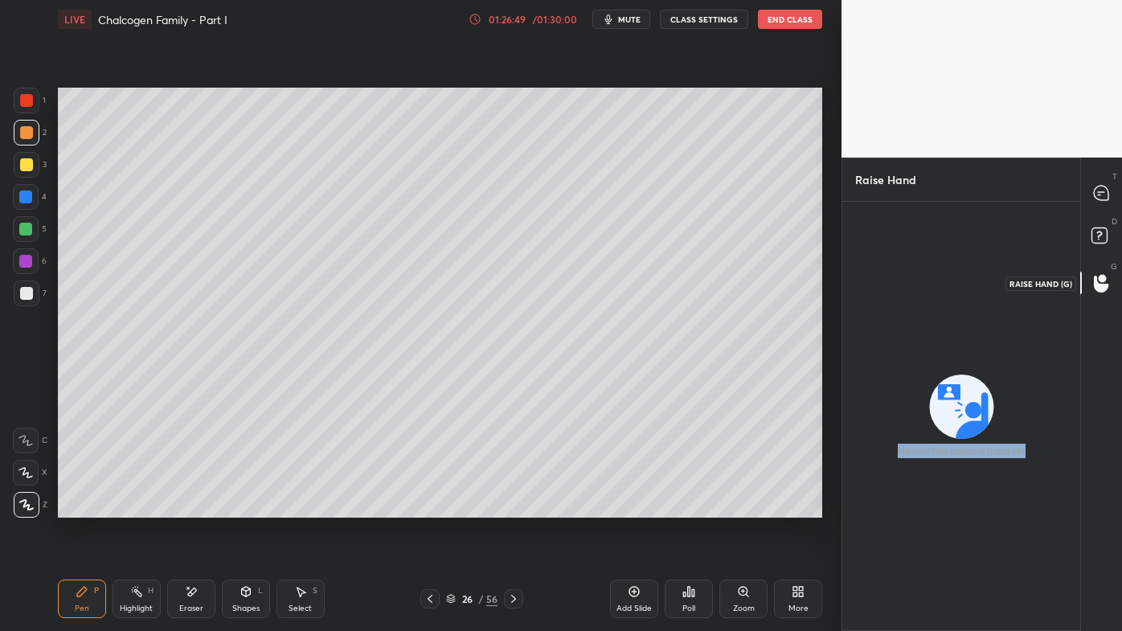
drag, startPoint x: 1101, startPoint y: 275, endPoint x: 1081, endPoint y: 285, distance: 21.6
click at [1100, 275] on circle at bounding box center [1103, 278] width 8 height 8
drag, startPoint x: 1097, startPoint y: 231, endPoint x: 1106, endPoint y: 228, distance: 9.4
click at [1097, 231] on rect at bounding box center [1099, 235] width 15 height 15
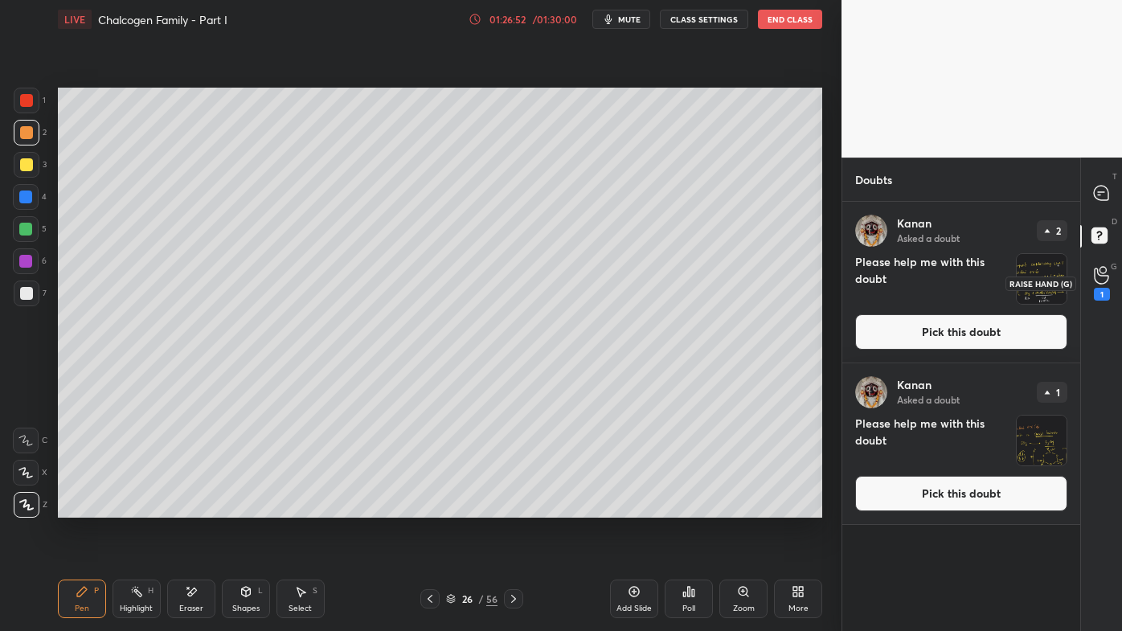
click at [1103, 283] on icon at bounding box center [1101, 276] width 14 height 16
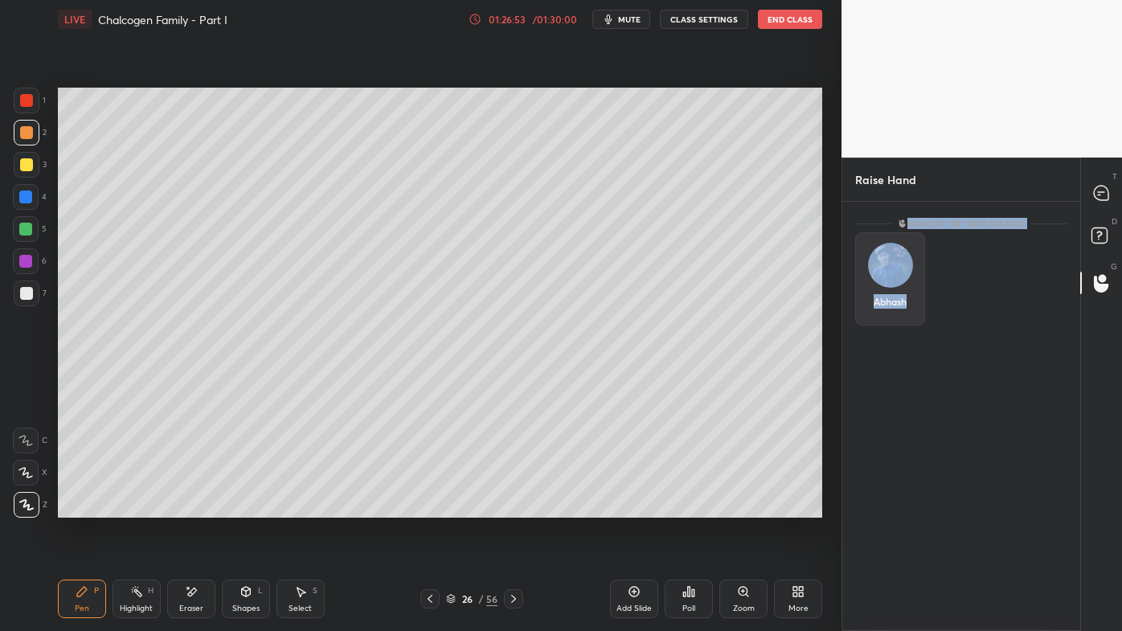
drag, startPoint x: 893, startPoint y: 299, endPoint x: 879, endPoint y: 312, distance: 19.4
click at [892, 301] on div "Abhash" at bounding box center [890, 301] width 33 height 14
click at [892, 296] on div "Abhash" at bounding box center [890, 301] width 33 height 14
click at [895, 302] on div "Abhash" at bounding box center [890, 301] width 33 height 14
click at [896, 304] on div "Abhash" at bounding box center [890, 301] width 33 height 14
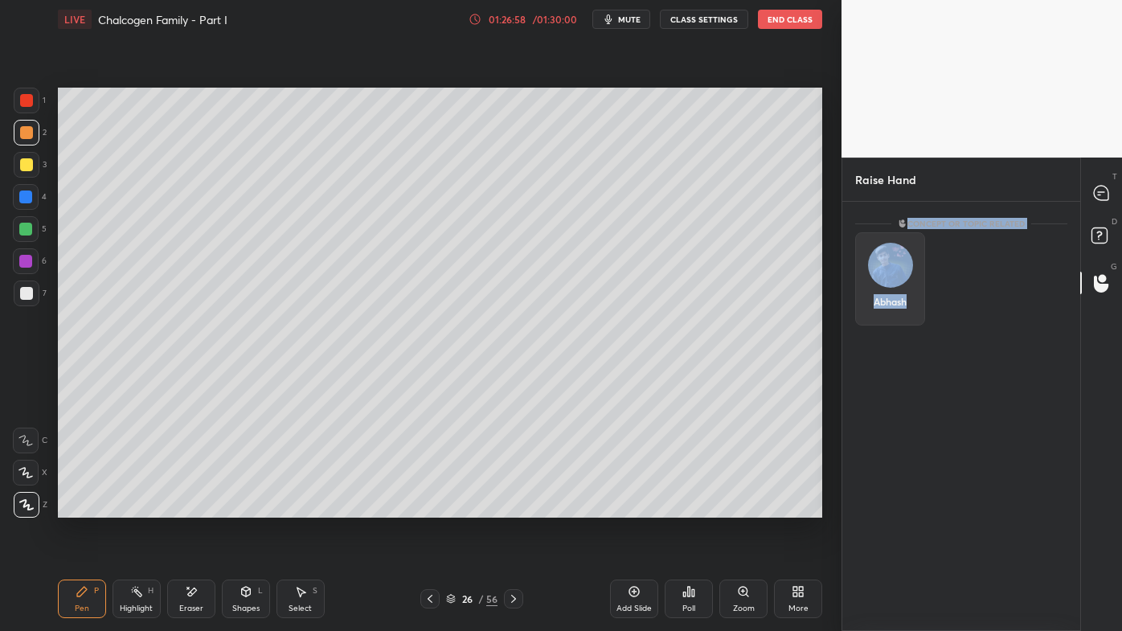
click at [899, 302] on div "Abhash" at bounding box center [890, 301] width 33 height 14
click at [917, 220] on p "Concept or Topic related" at bounding box center [962, 223] width 140 height 21
click at [1100, 281] on circle at bounding box center [1103, 278] width 8 height 8
click at [1093, 232] on rect at bounding box center [1099, 235] width 15 height 15
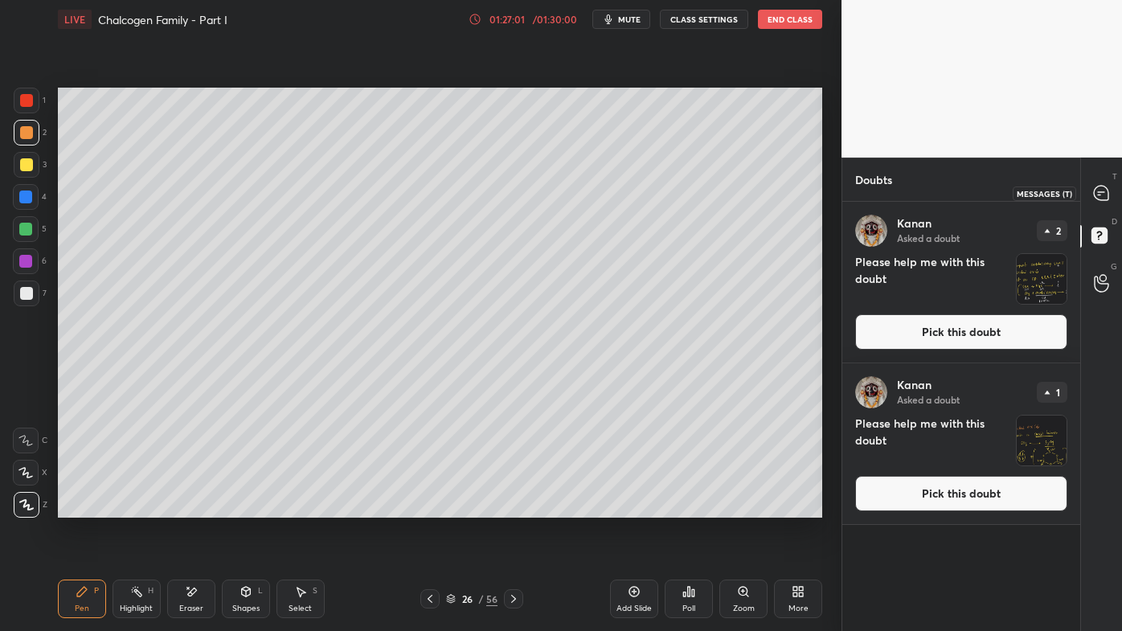
drag, startPoint x: 1109, startPoint y: 200, endPoint x: 1110, endPoint y: 212, distance: 12.1
click at [1111, 200] on div at bounding box center [1102, 192] width 32 height 29
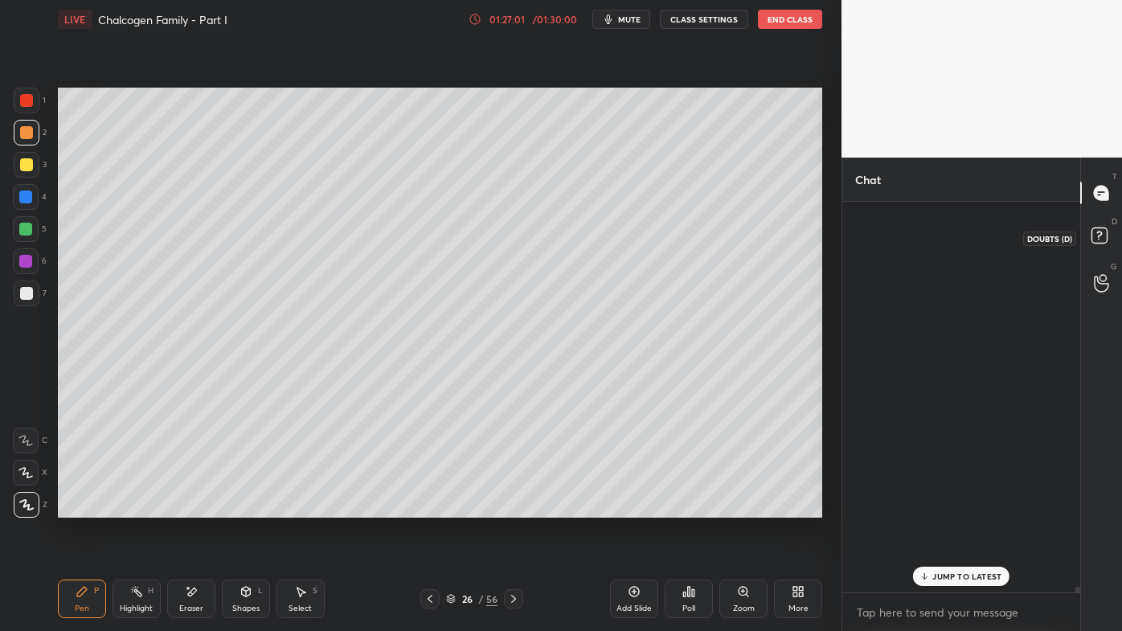
scroll to position [386, 233]
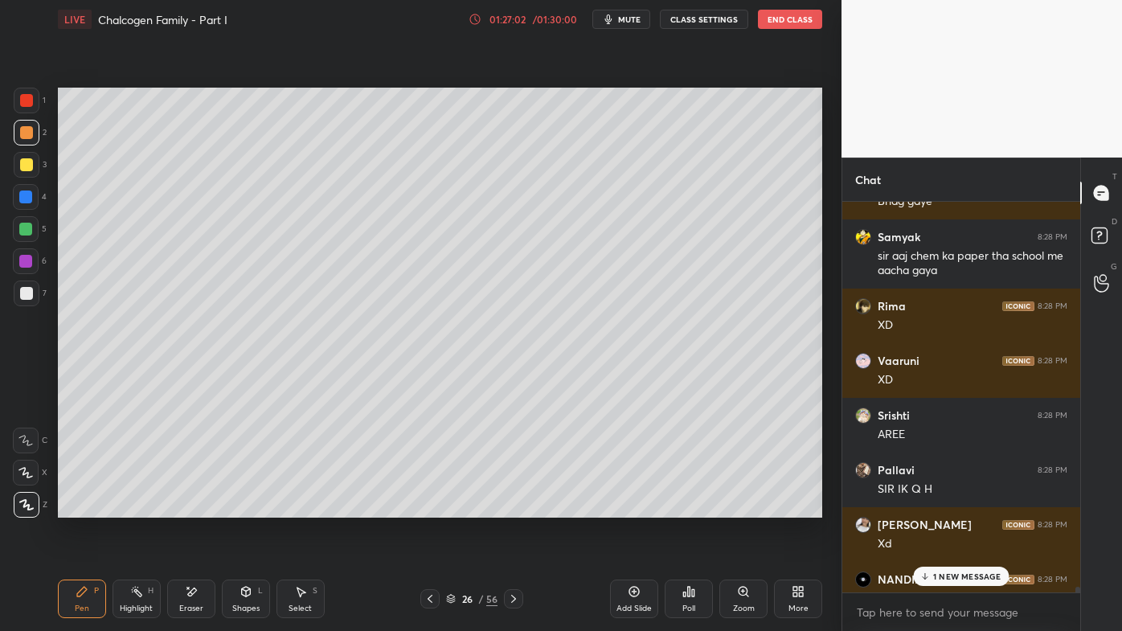
click at [949, 507] on p "1 NEW MESSAGE" at bounding box center [967, 577] width 68 height 10
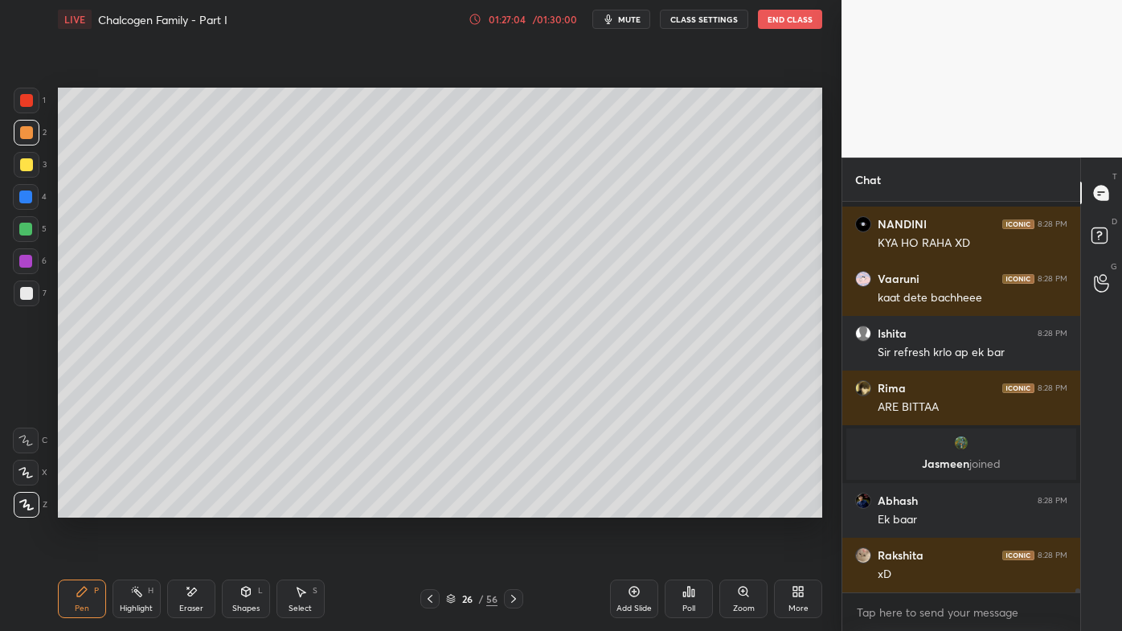
scroll to position [37634, 0]
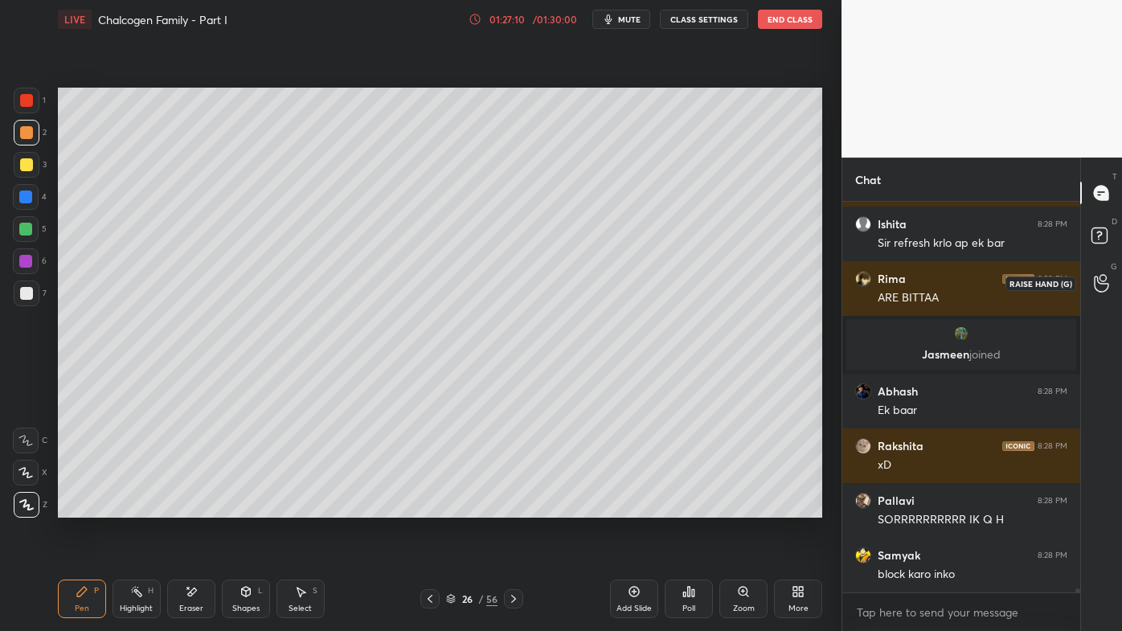
click at [1111, 280] on div at bounding box center [1102, 283] width 32 height 29
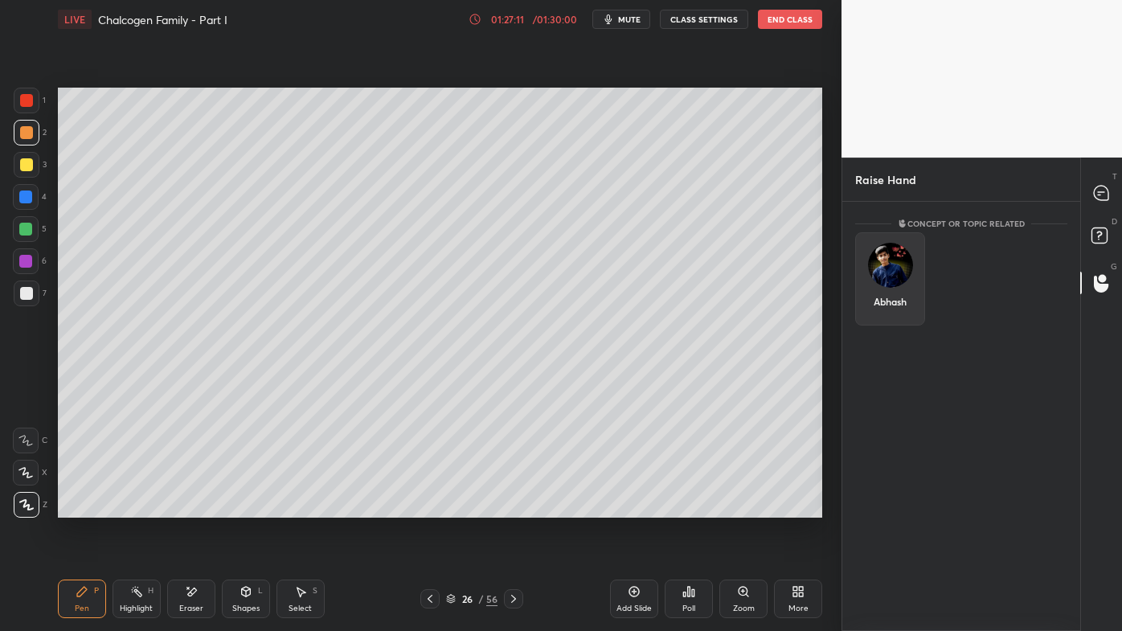
click at [901, 297] on div "Abhash" at bounding box center [890, 278] width 70 height 93
click at [897, 306] on button "INVITE" at bounding box center [890, 312] width 55 height 21
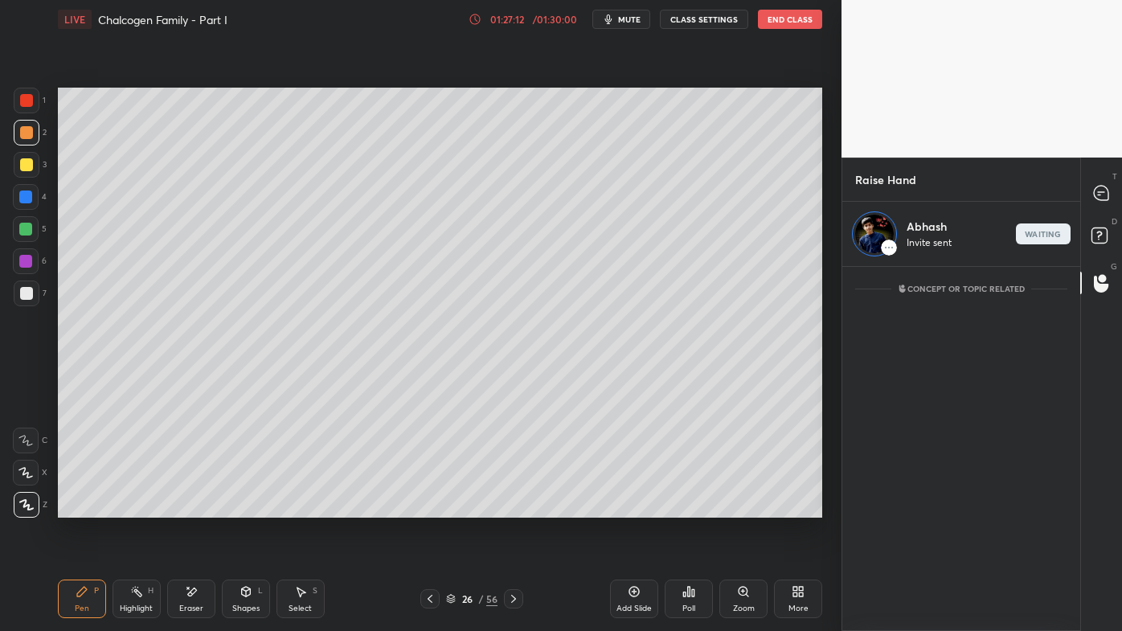
scroll to position [360, 233]
click at [35, 163] on div at bounding box center [27, 165] width 26 height 26
drag, startPoint x: 20, startPoint y: 128, endPoint x: 31, endPoint y: 133, distance: 11.5
click at [23, 129] on div at bounding box center [26, 132] width 13 height 13
click at [1056, 233] on div "end" at bounding box center [1043, 234] width 55 height 21
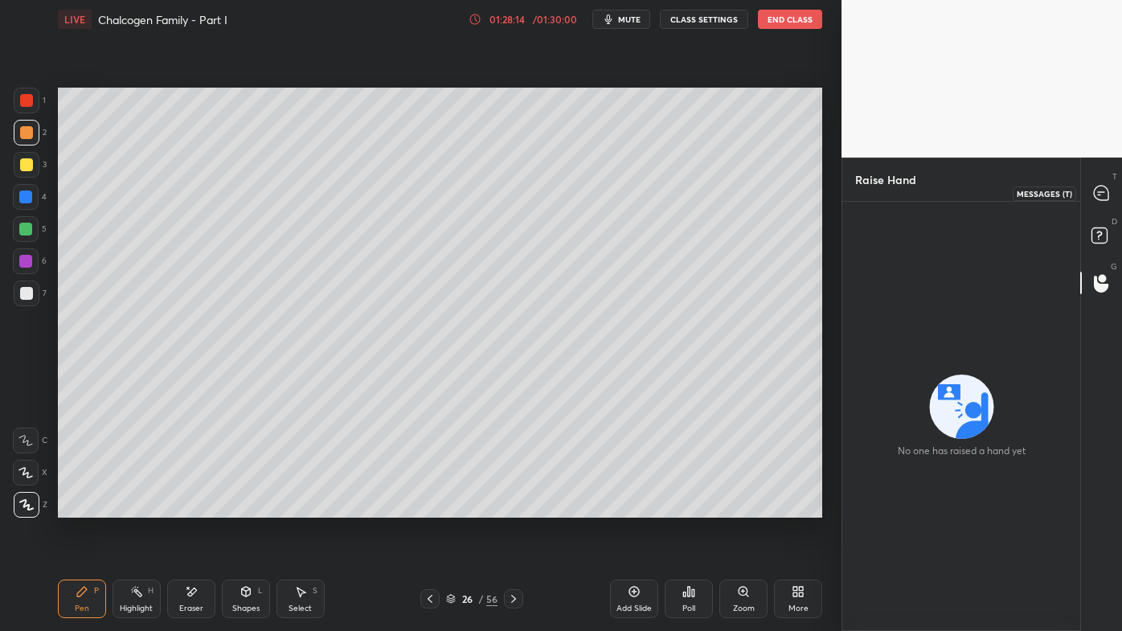
drag, startPoint x: 1098, startPoint y: 197, endPoint x: 1085, endPoint y: 229, distance: 34.6
click at [1100, 198] on icon at bounding box center [1101, 193] width 14 height 14
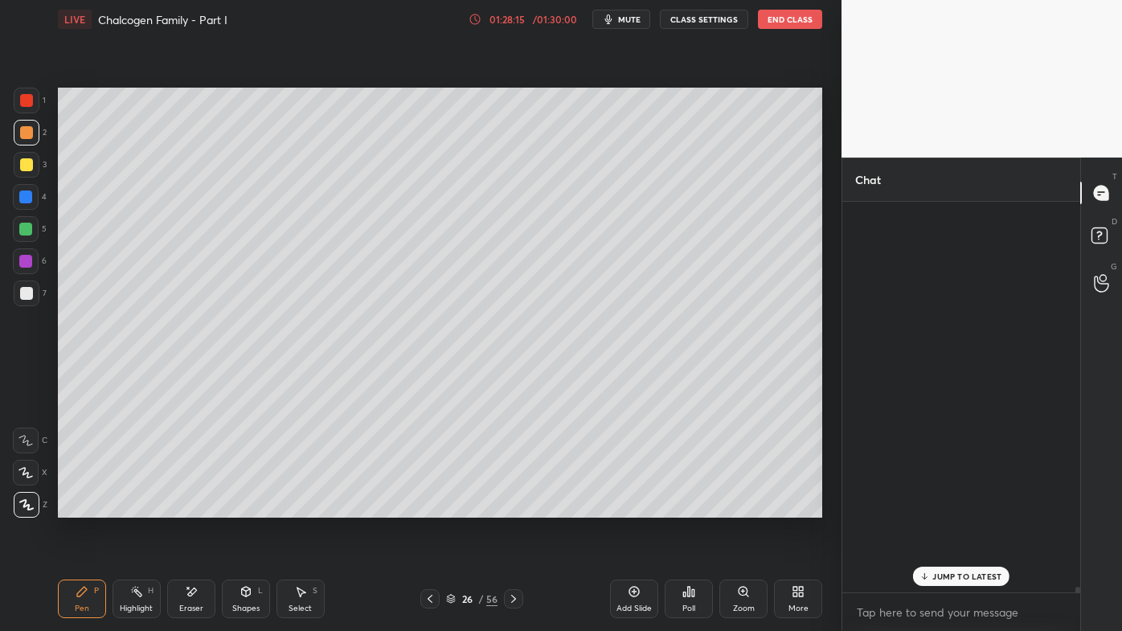
scroll to position [386, 233]
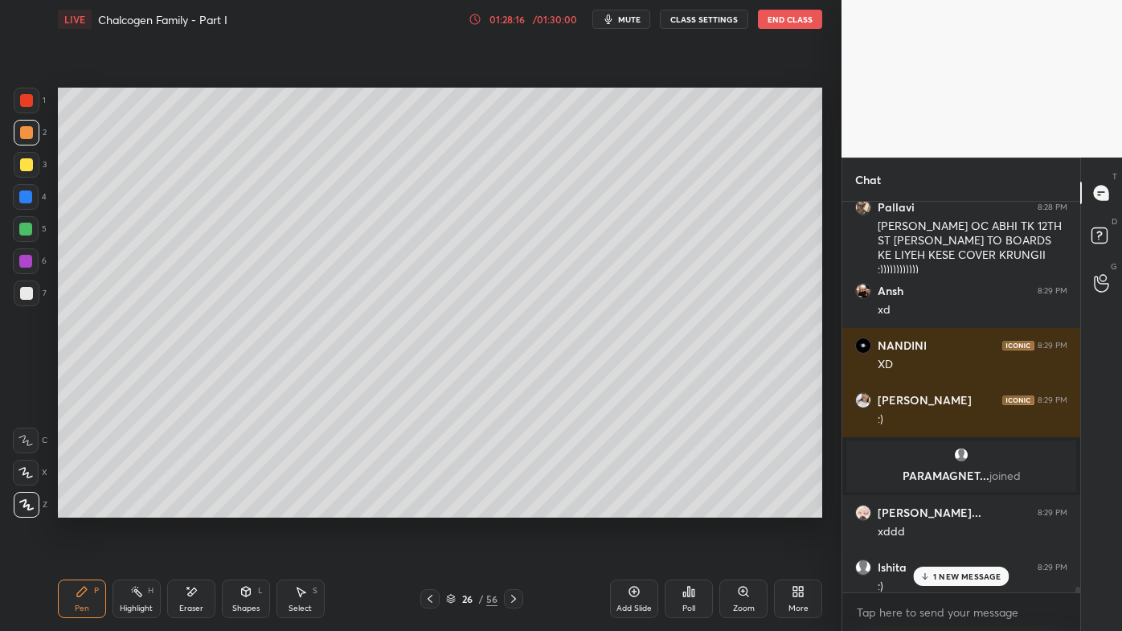
click at [945, 507] on p "1 NEW MESSAGE" at bounding box center [967, 577] width 68 height 10
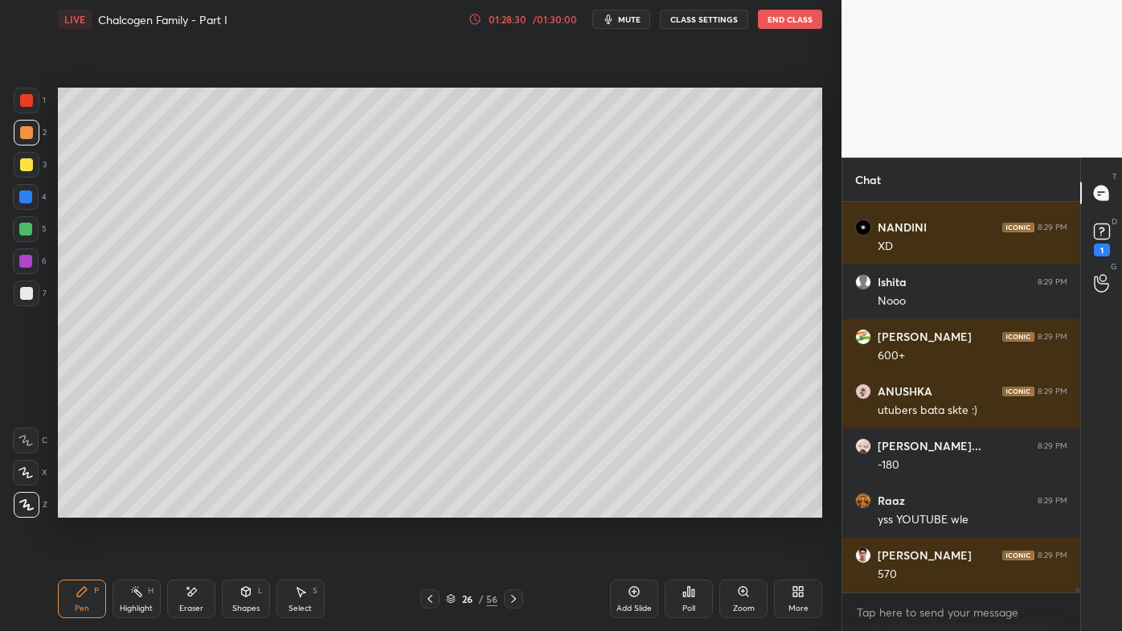
scroll to position [33307, 0]
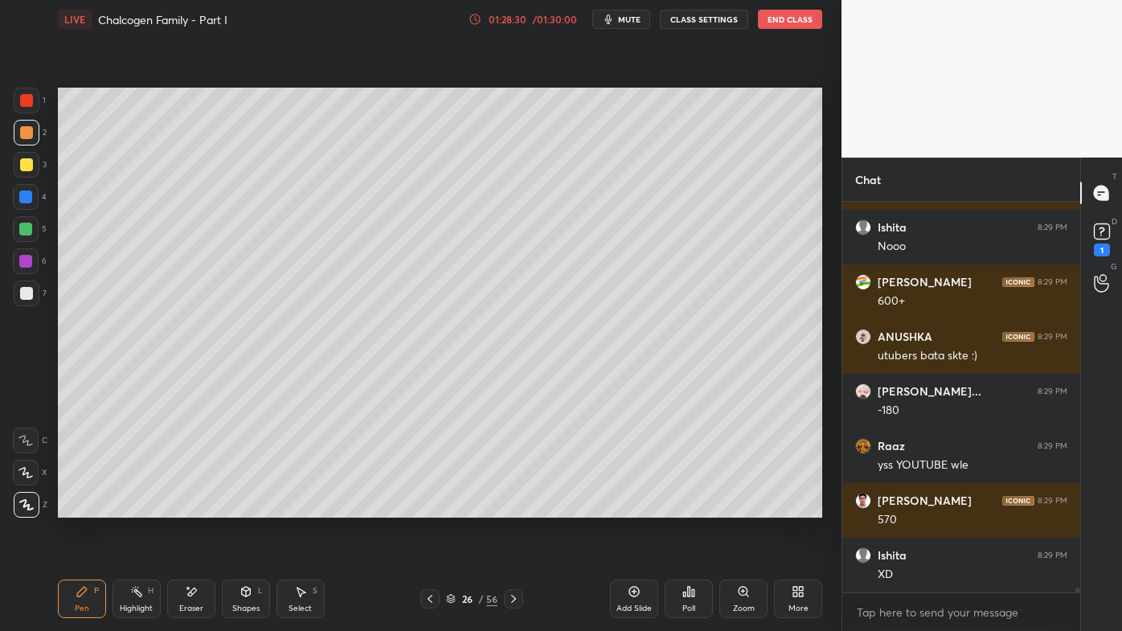
click at [79, 507] on icon at bounding box center [82, 591] width 13 height 13
click at [32, 158] on div at bounding box center [27, 165] width 26 height 26
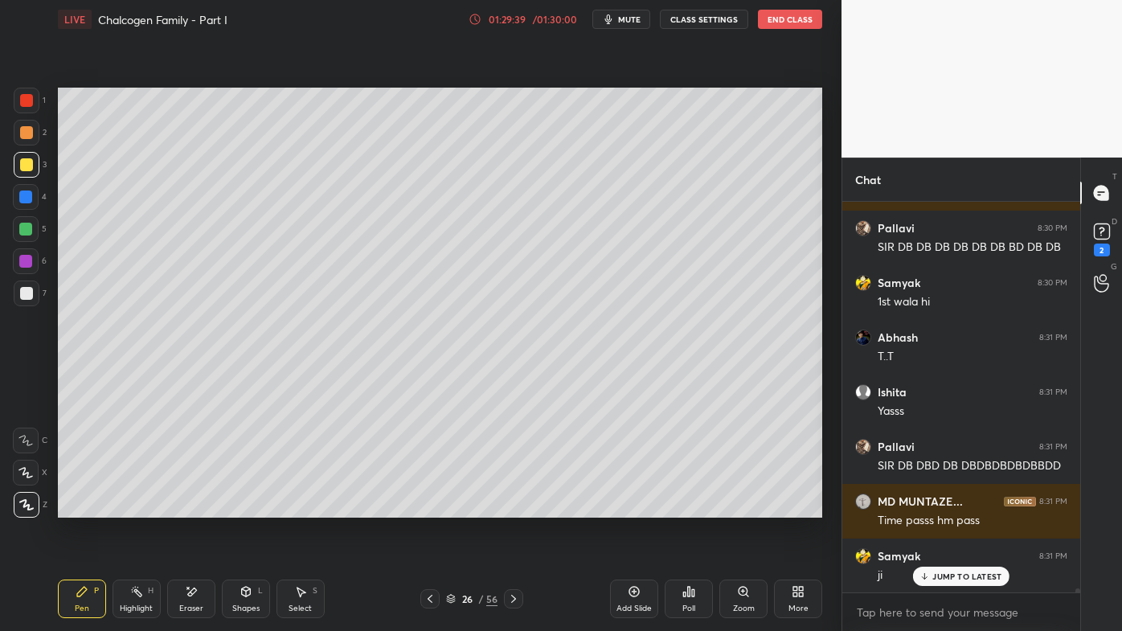
scroll to position [34607, 0]
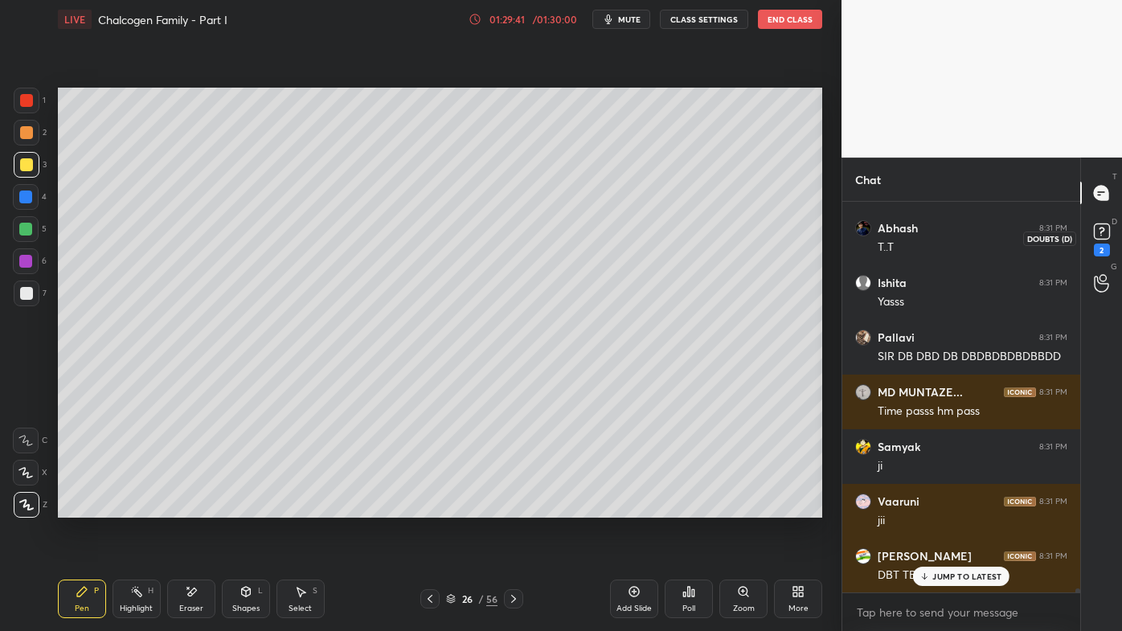
drag, startPoint x: 1104, startPoint y: 246, endPoint x: 1086, endPoint y: 259, distance: 21.9
click at [1104, 248] on div "2" at bounding box center [1102, 250] width 16 height 13
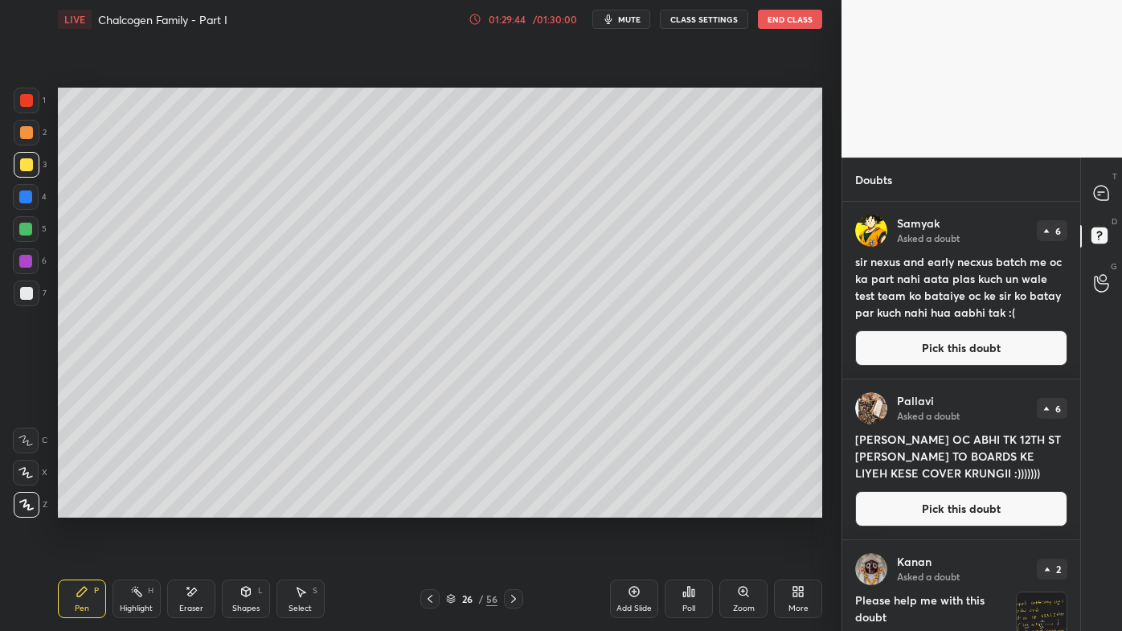
click at [892, 504] on button "Pick this doubt" at bounding box center [961, 508] width 212 height 35
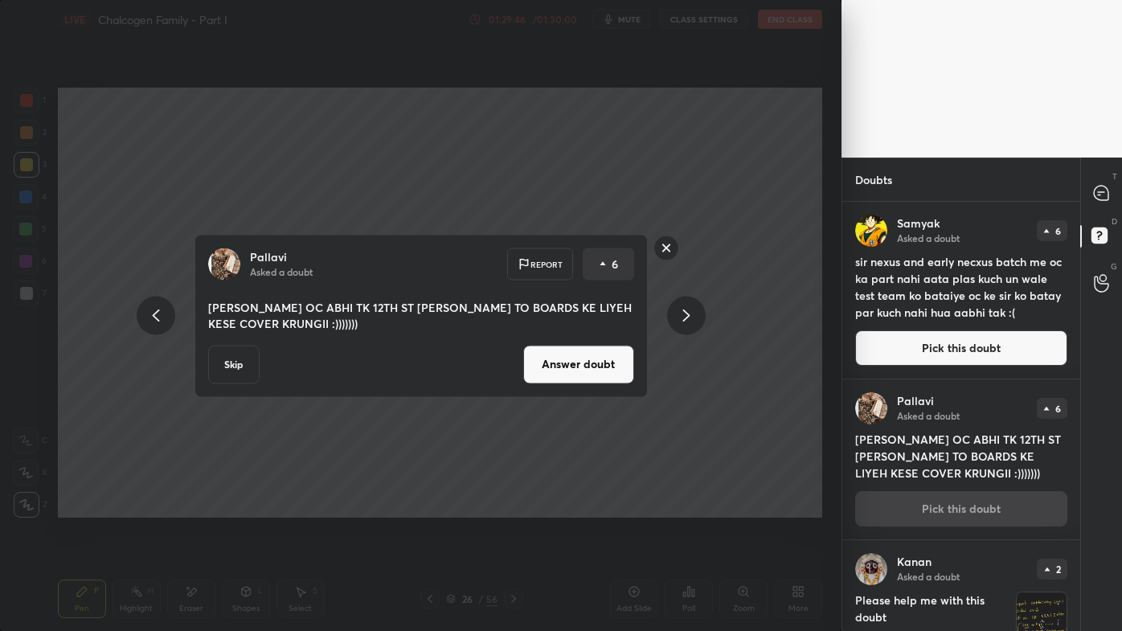
click at [587, 356] on button "Answer doubt" at bounding box center [578, 364] width 111 height 39
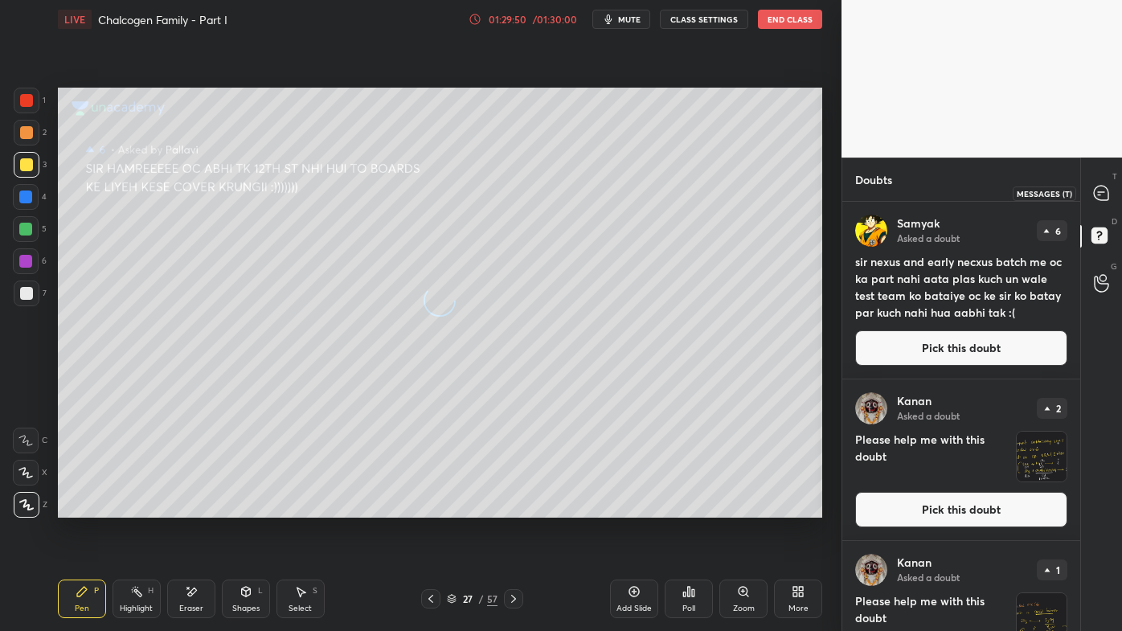
drag, startPoint x: 1095, startPoint y: 193, endPoint x: 1085, endPoint y: 232, distance: 40.0
click at [1094, 195] on icon at bounding box center [1101, 193] width 14 height 14
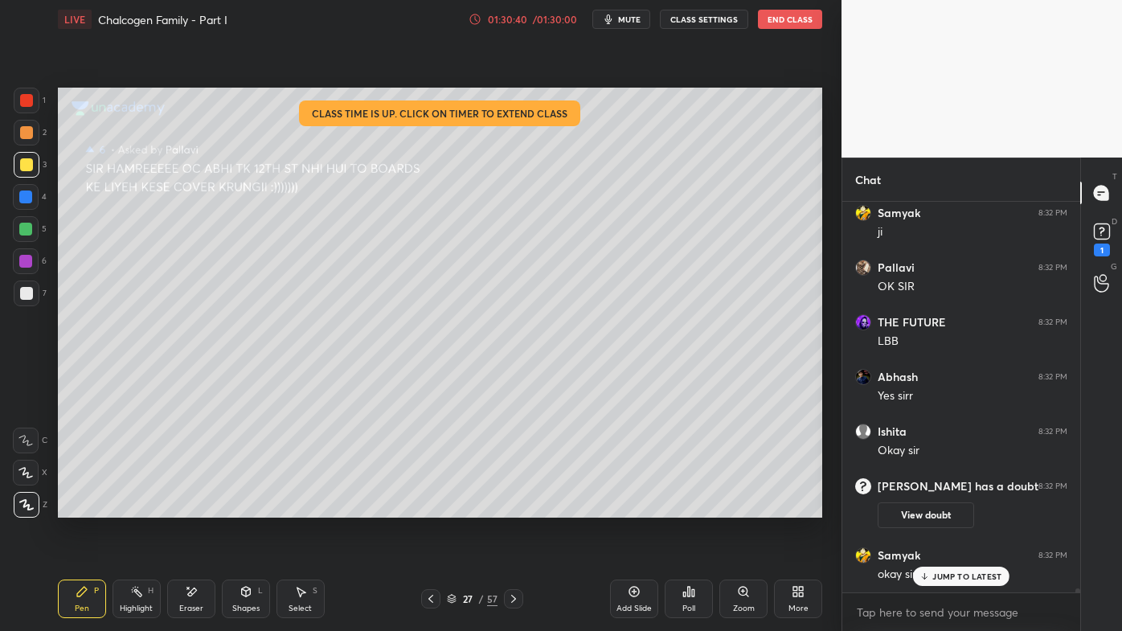
scroll to position [35707, 0]
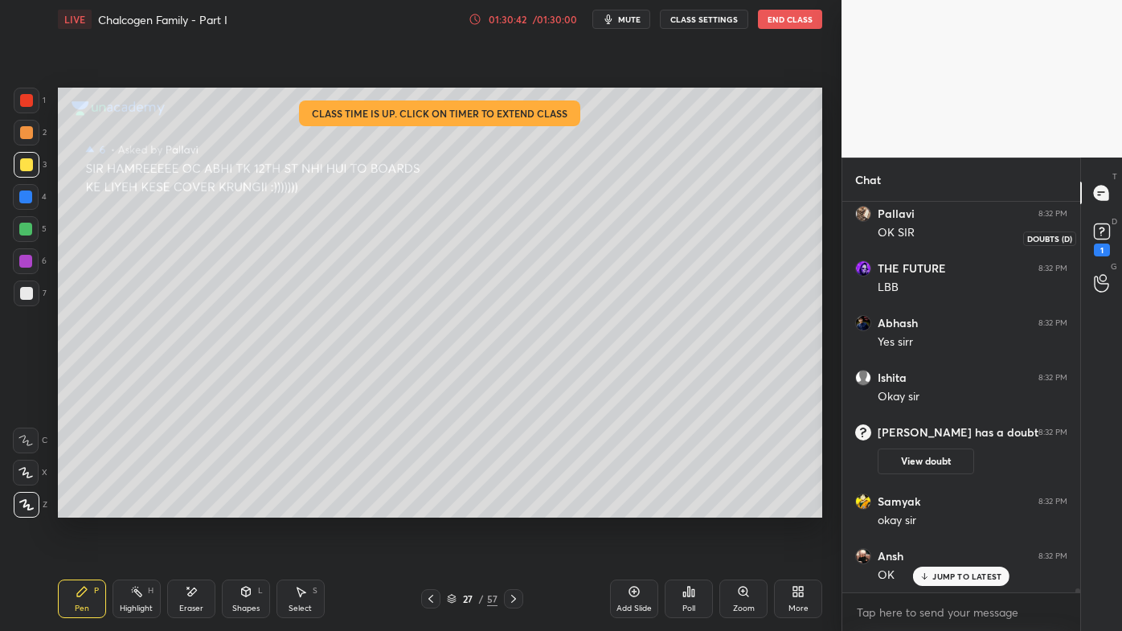
click at [1107, 242] on icon at bounding box center [1102, 231] width 24 height 24
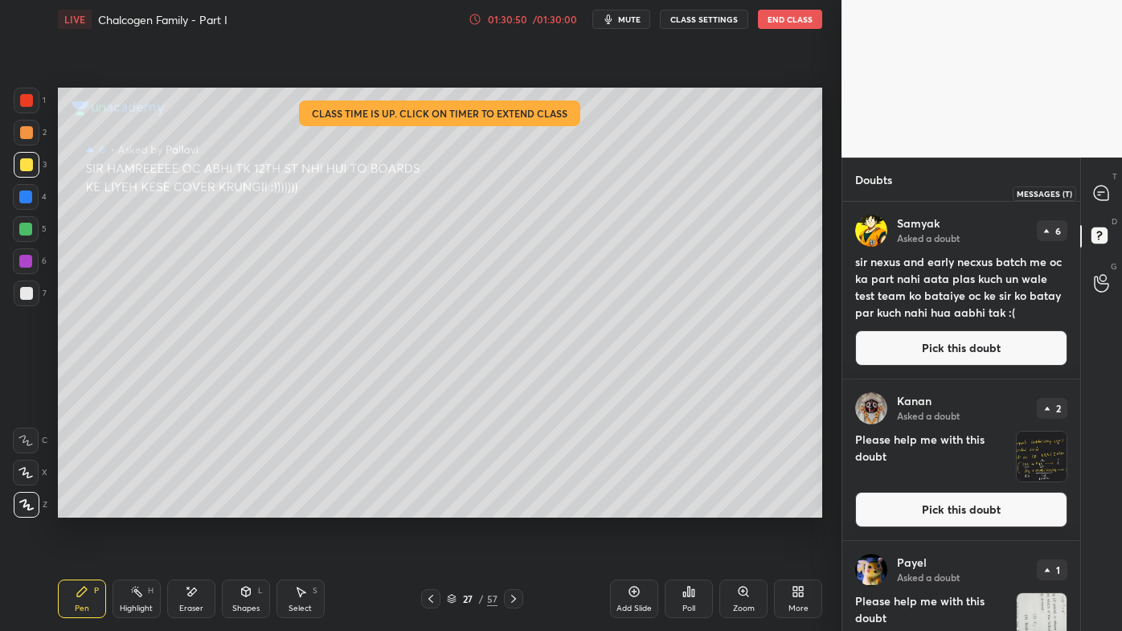
click at [1101, 191] on icon at bounding box center [1101, 193] width 14 height 14
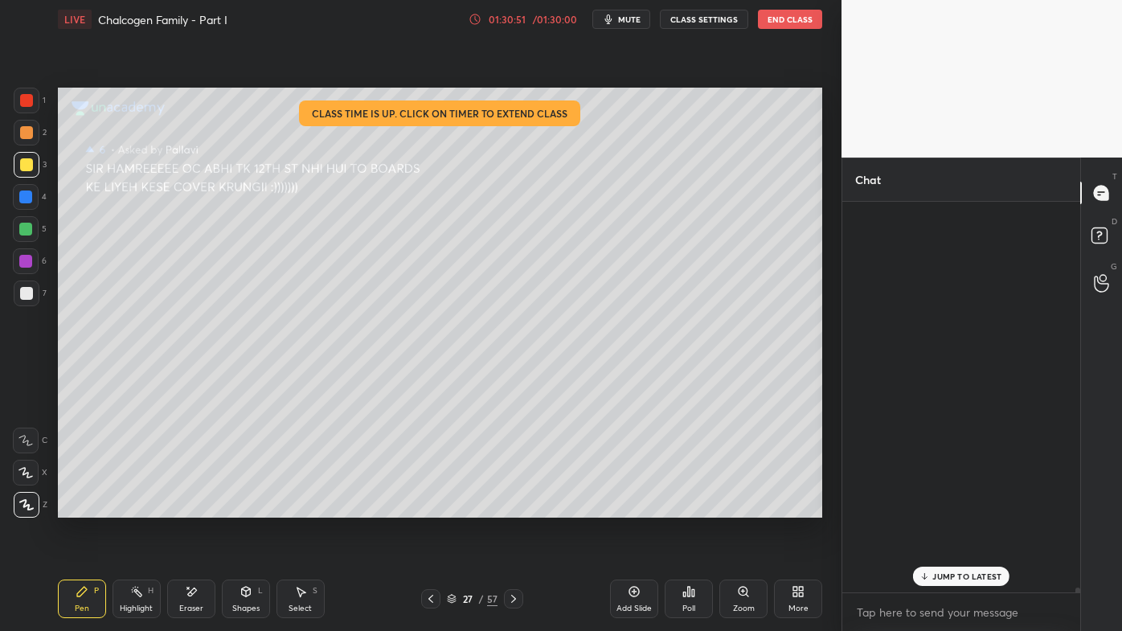
scroll to position [386, 233]
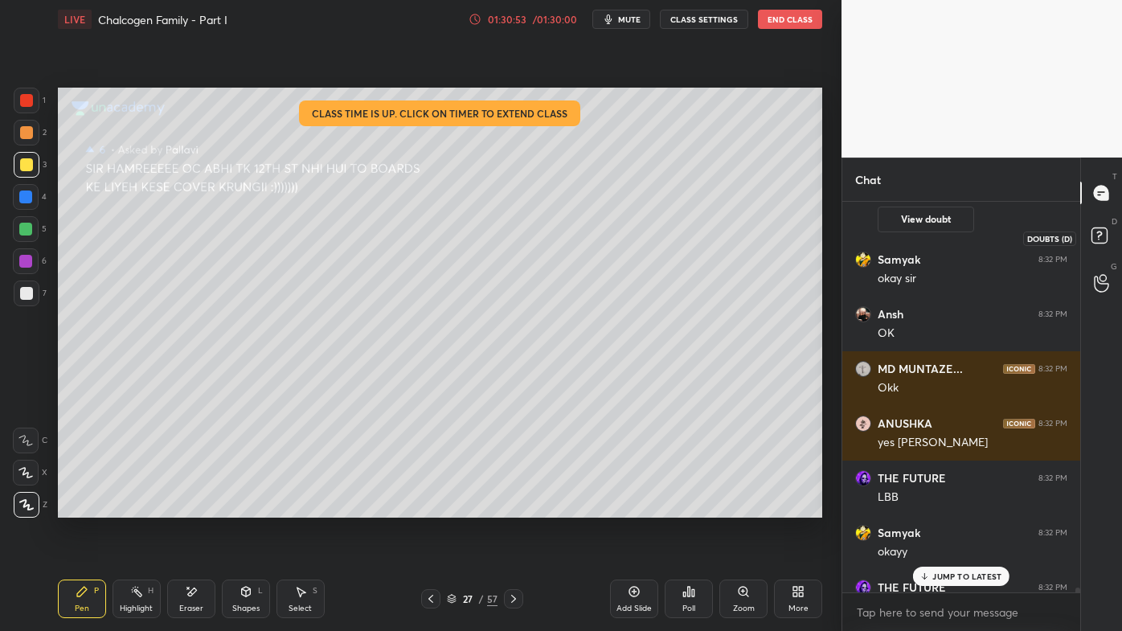
drag, startPoint x: 1095, startPoint y: 236, endPoint x: 1108, endPoint y: 214, distance: 25.2
click at [1095, 236] on rect at bounding box center [1099, 235] width 15 height 15
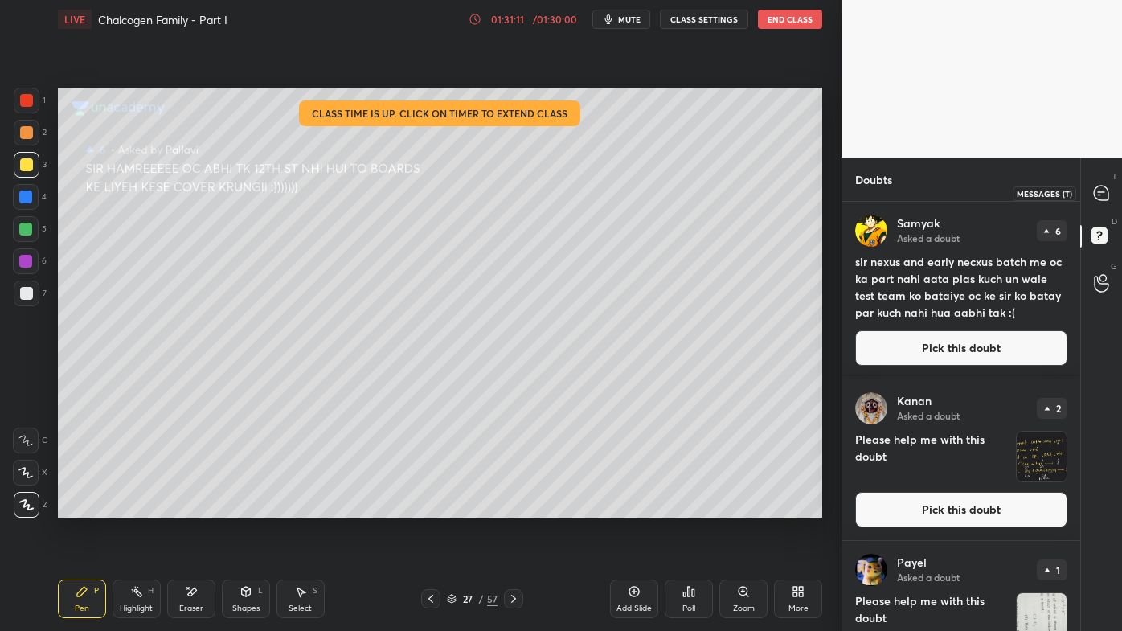
click at [1101, 203] on div at bounding box center [1102, 192] width 32 height 29
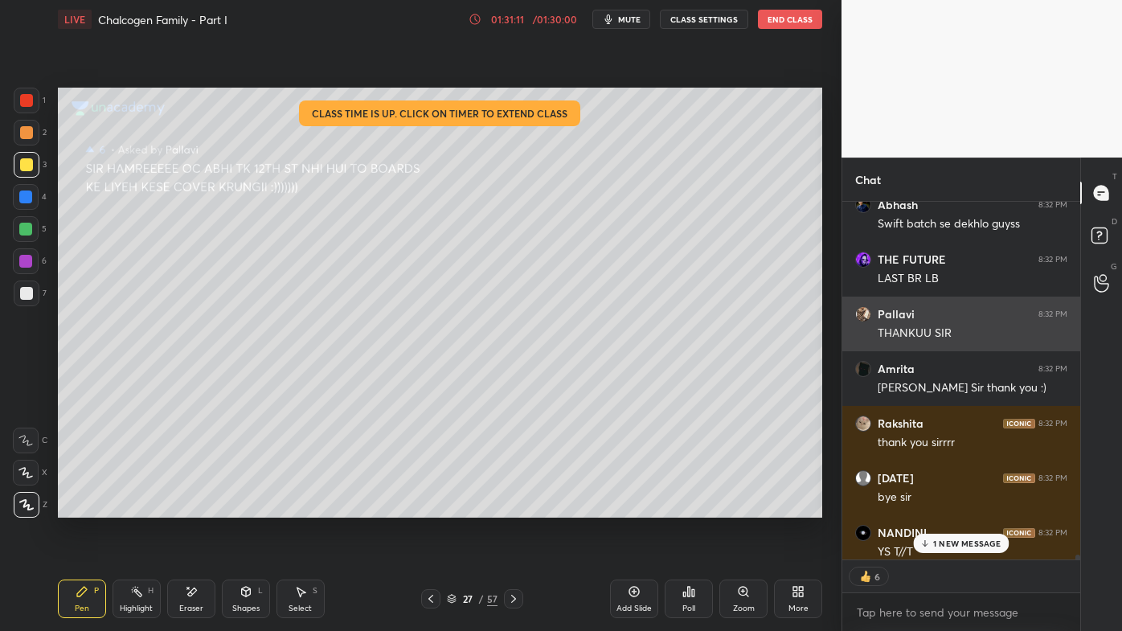
scroll to position [354, 233]
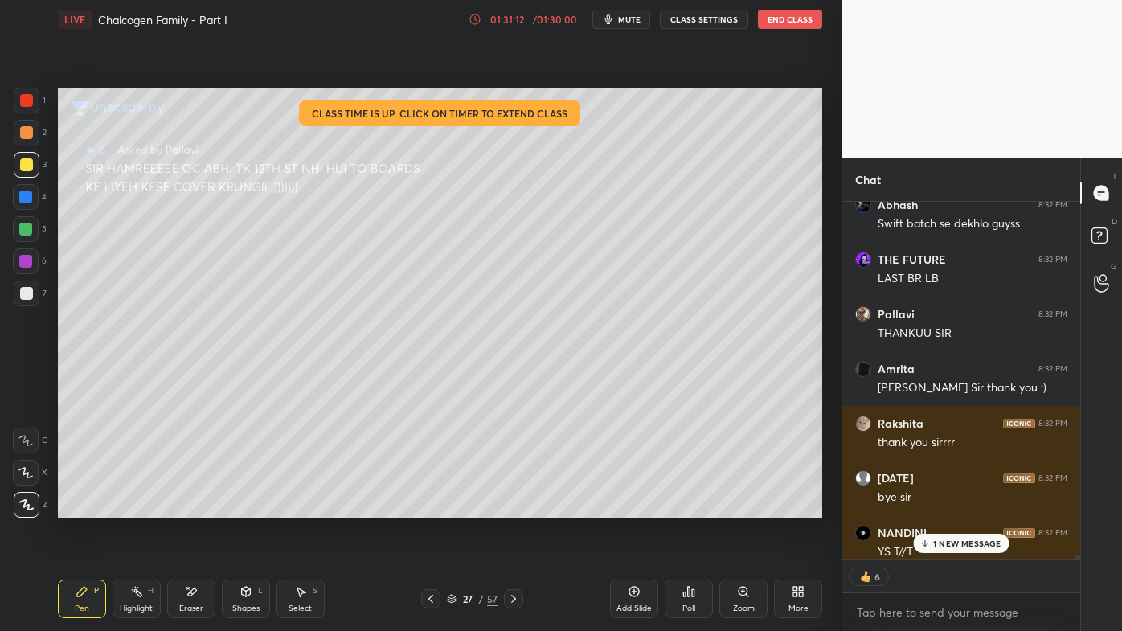
click at [944, 507] on p "1 NEW MESSAGE" at bounding box center [967, 544] width 68 height 10
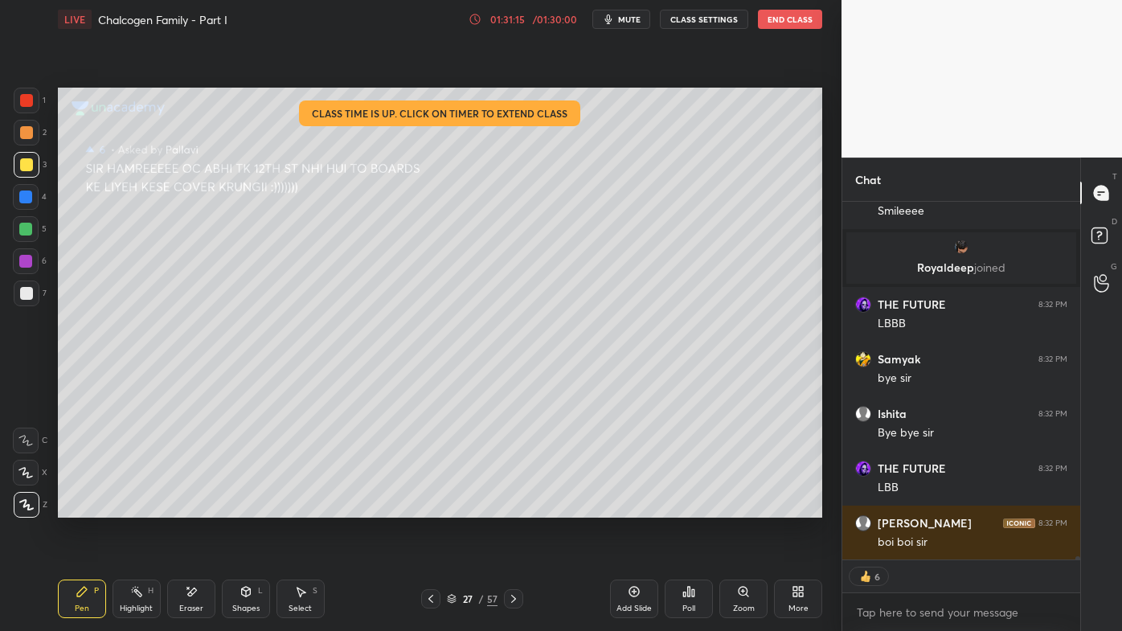
scroll to position [37432, 0]
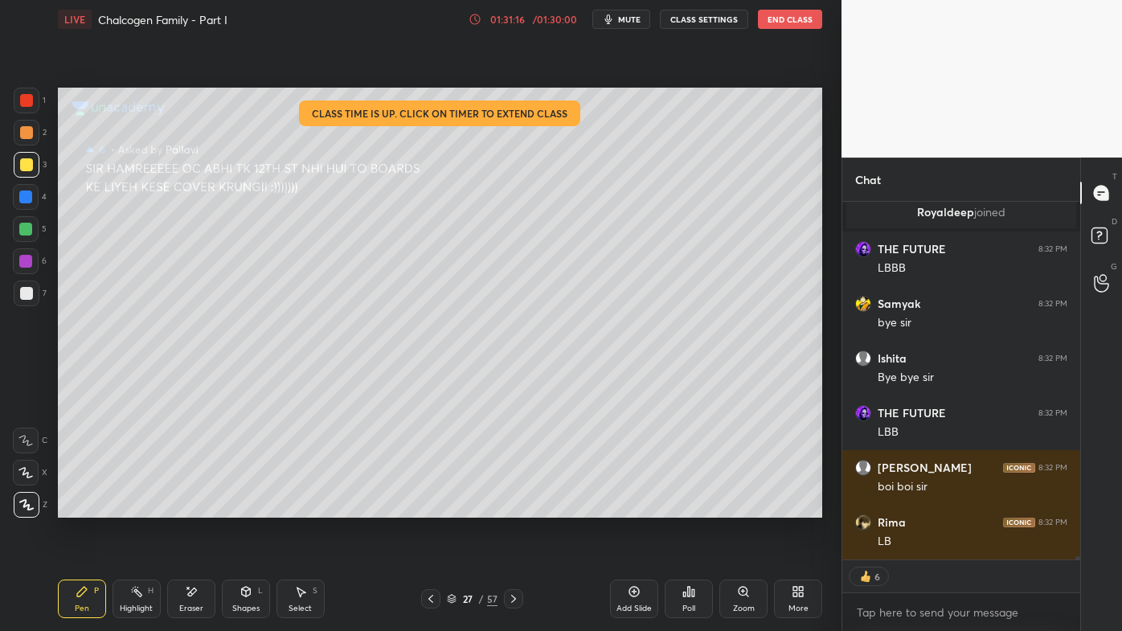
click at [781, 17] on button "End Class" at bounding box center [790, 19] width 64 height 19
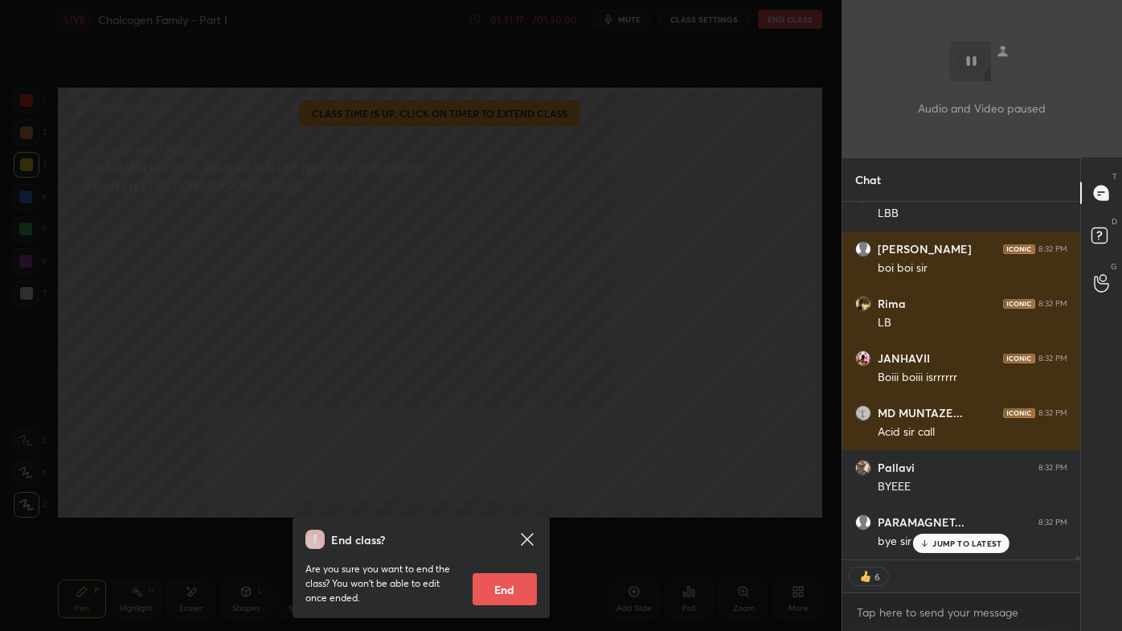
scroll to position [37814, 0]
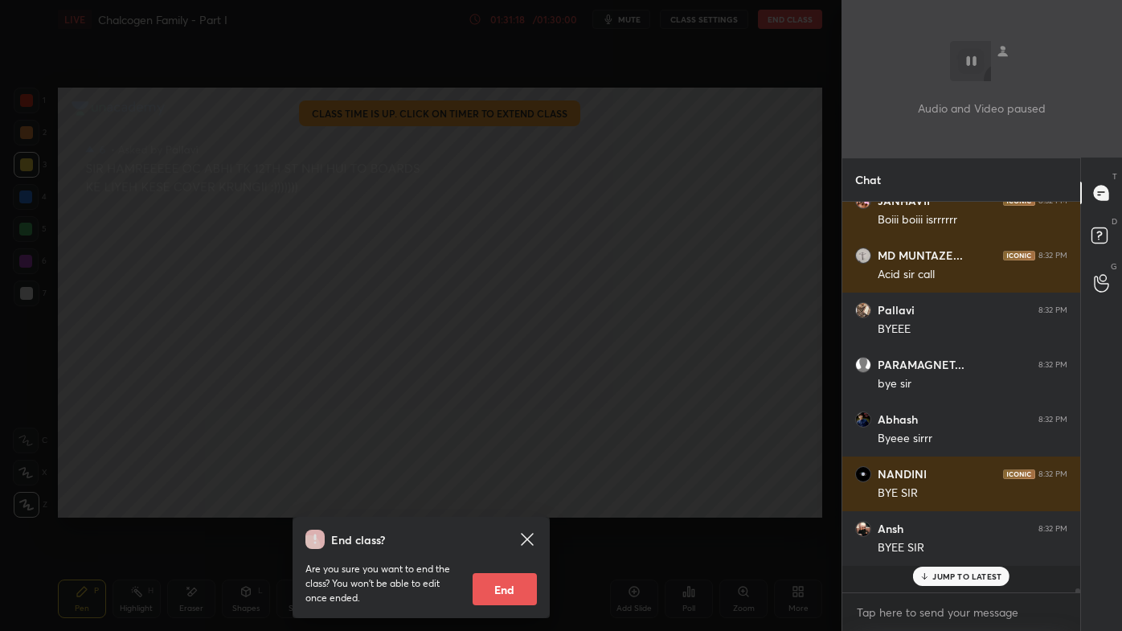
click at [503, 507] on div "Are you sure you want to end the class? You won’t be able to edit once ended. E…" at bounding box center [422, 577] width 232 height 56
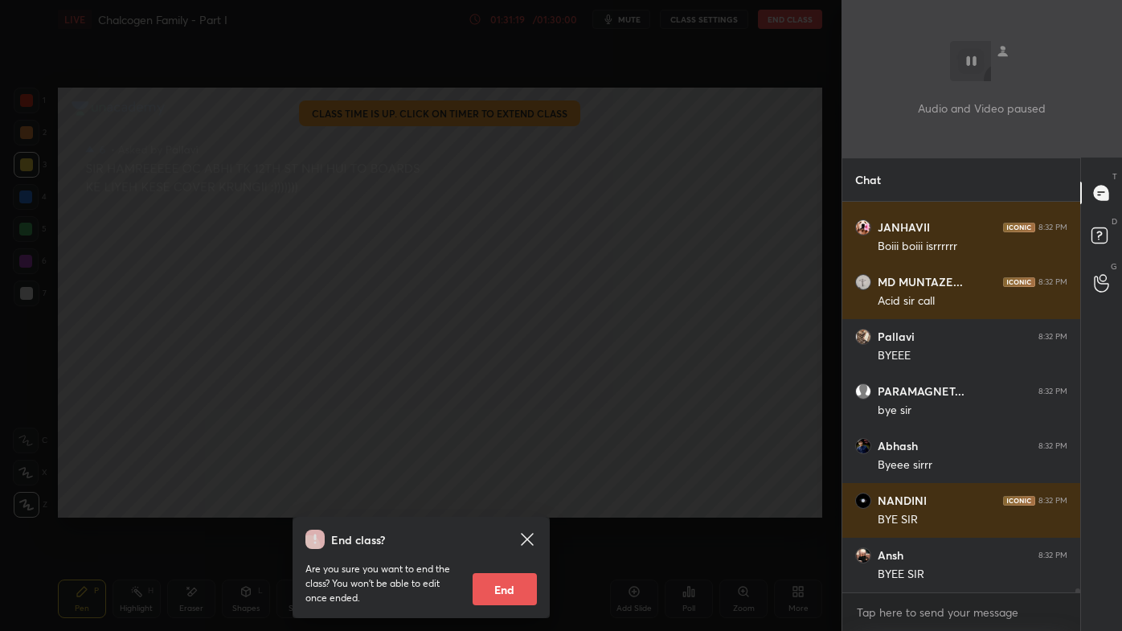
drag, startPoint x: 510, startPoint y: 576, endPoint x: 498, endPoint y: 590, distance: 18.8
click at [508, 507] on button "End" at bounding box center [505, 589] width 64 height 32
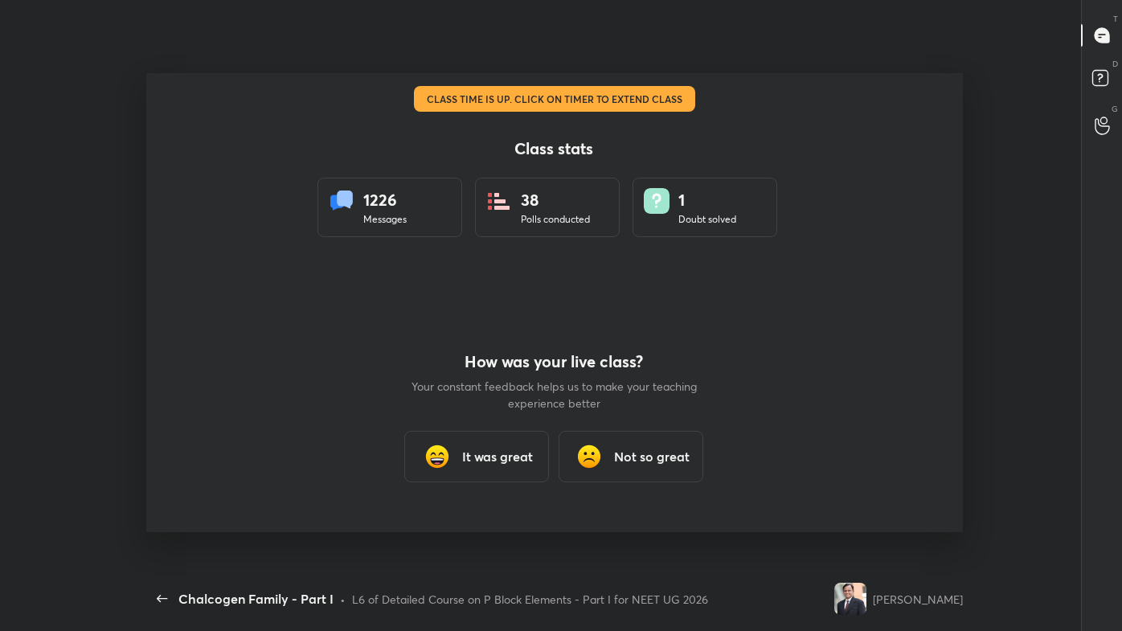
scroll to position [37581, 0]
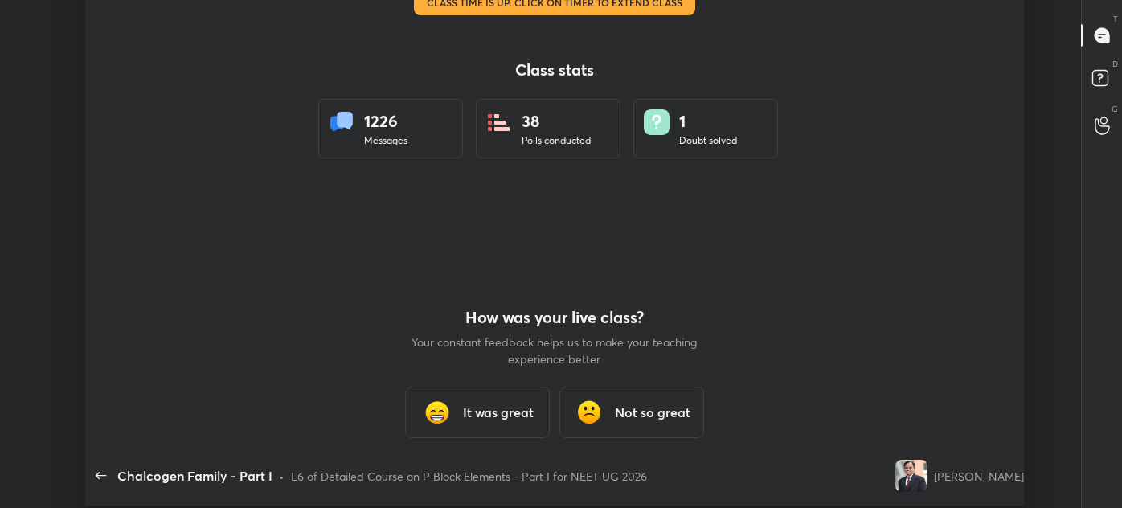
type textarea "x"
